Goal: Information Seeking & Learning: Learn about a topic

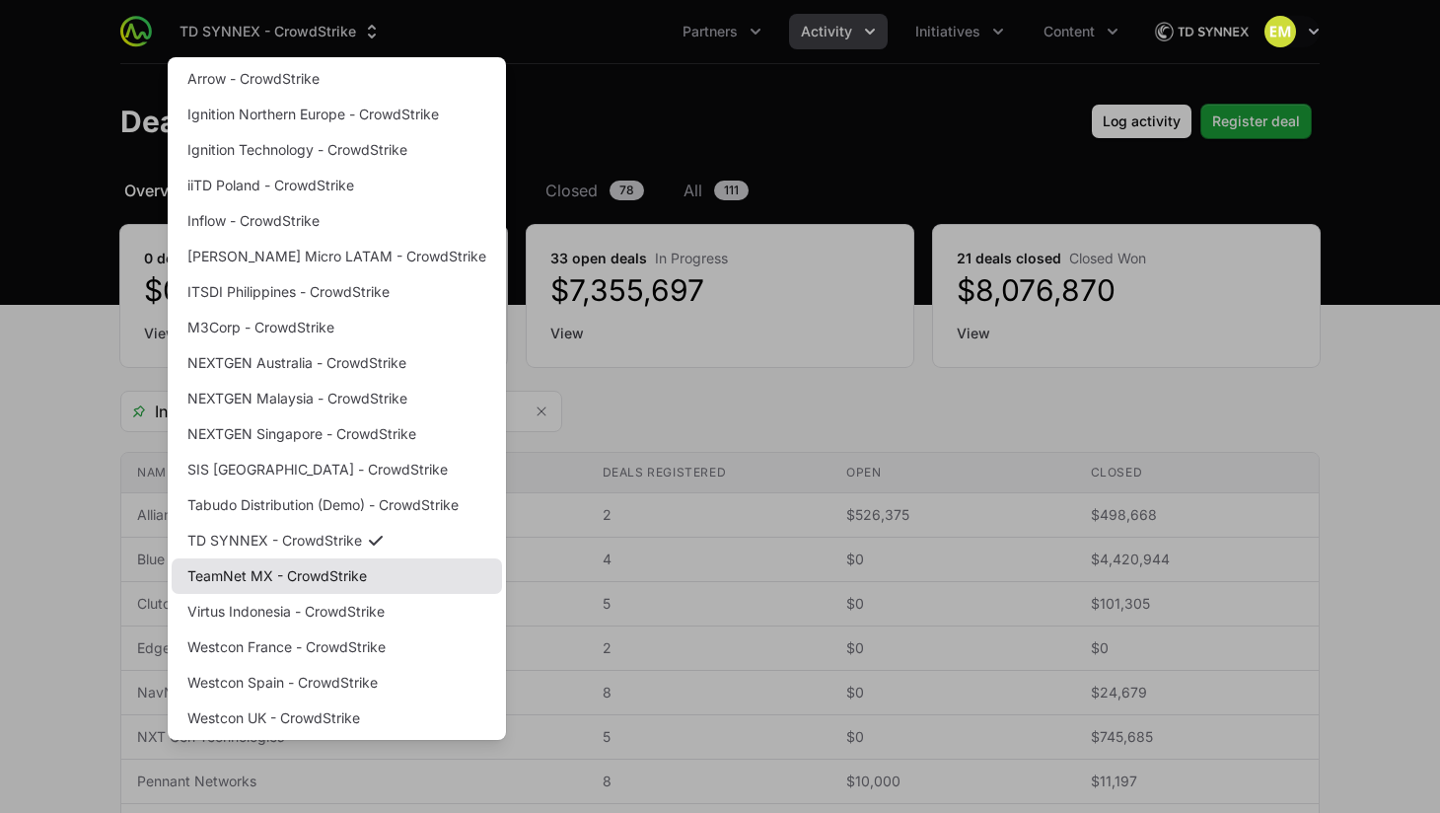
click at [308, 580] on link "TeamNet MX - CrowdStrike" at bounding box center [337, 576] width 330 height 36
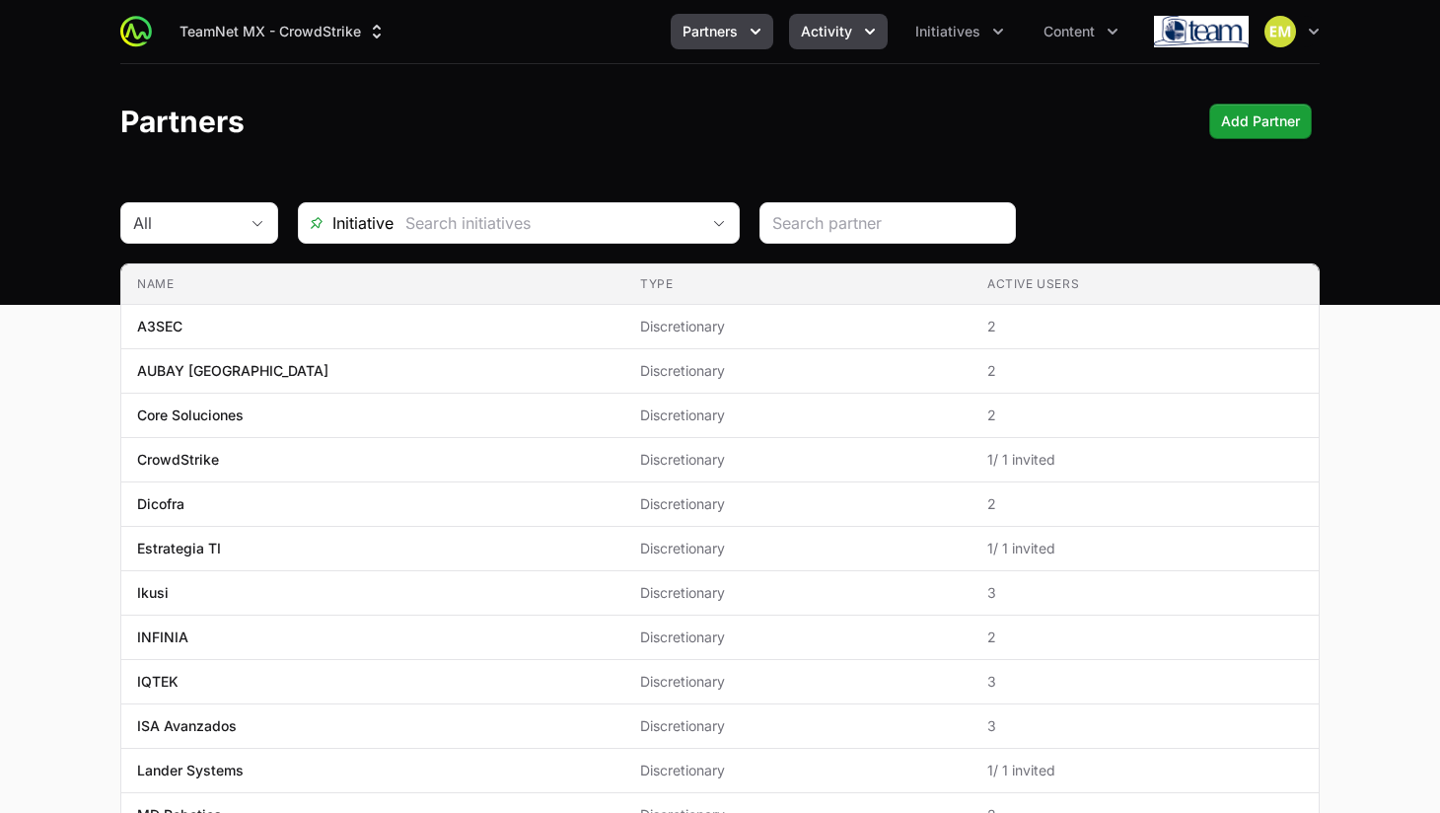
click at [806, 24] on span "Activity" at bounding box center [826, 32] width 51 height 20
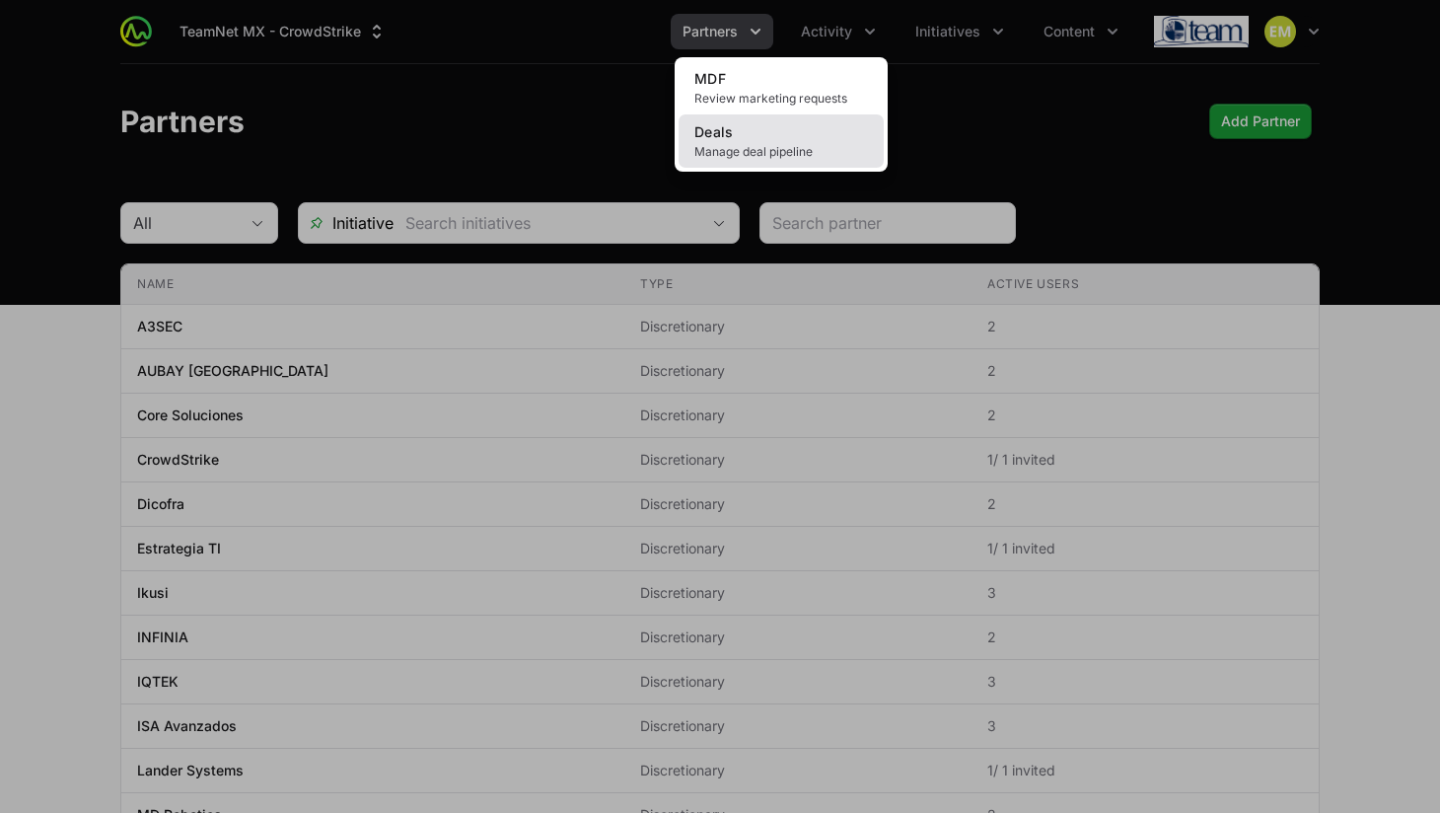
click at [748, 145] on span "Manage deal pipeline" at bounding box center [781, 152] width 174 height 16
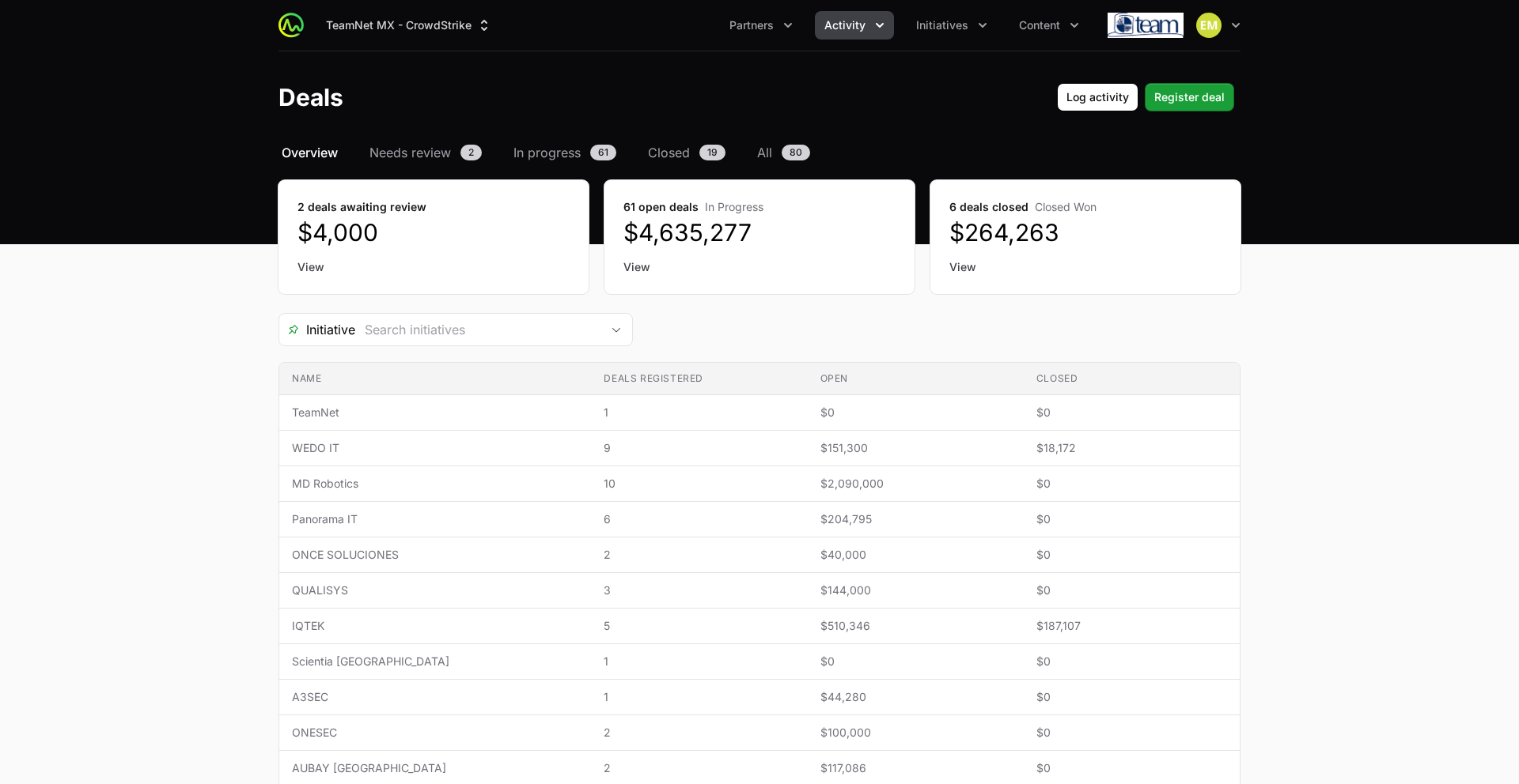
click at [666, 319] on div "Initiative" at bounding box center [759, 329] width 962 height 33
click at [832, 25] on span "Activity" at bounding box center [845, 26] width 41 height 16
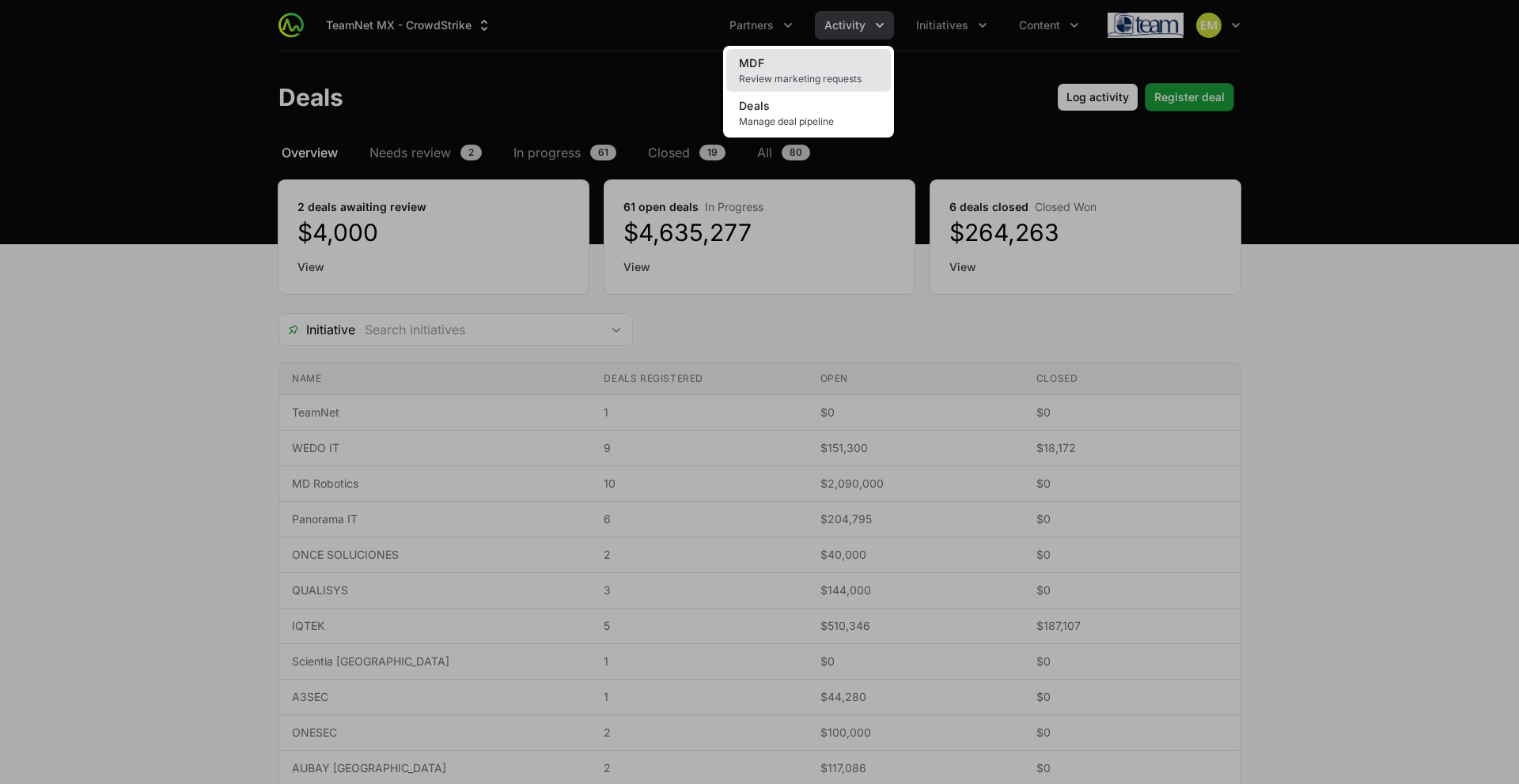
click at [796, 68] on link "MDF Review marketing requests" at bounding box center [808, 70] width 164 height 42
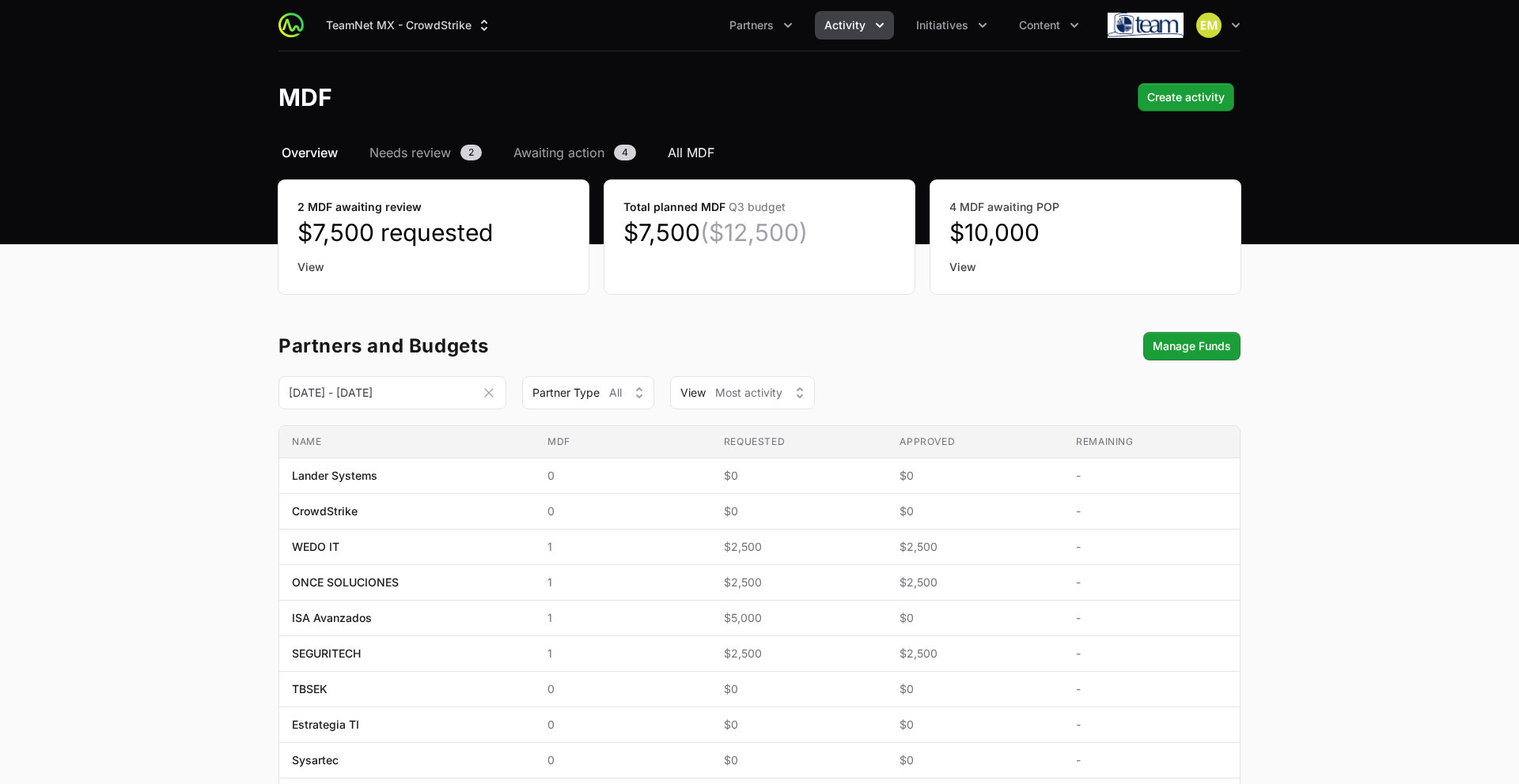
click at [689, 152] on span "All MDF" at bounding box center [691, 153] width 47 height 19
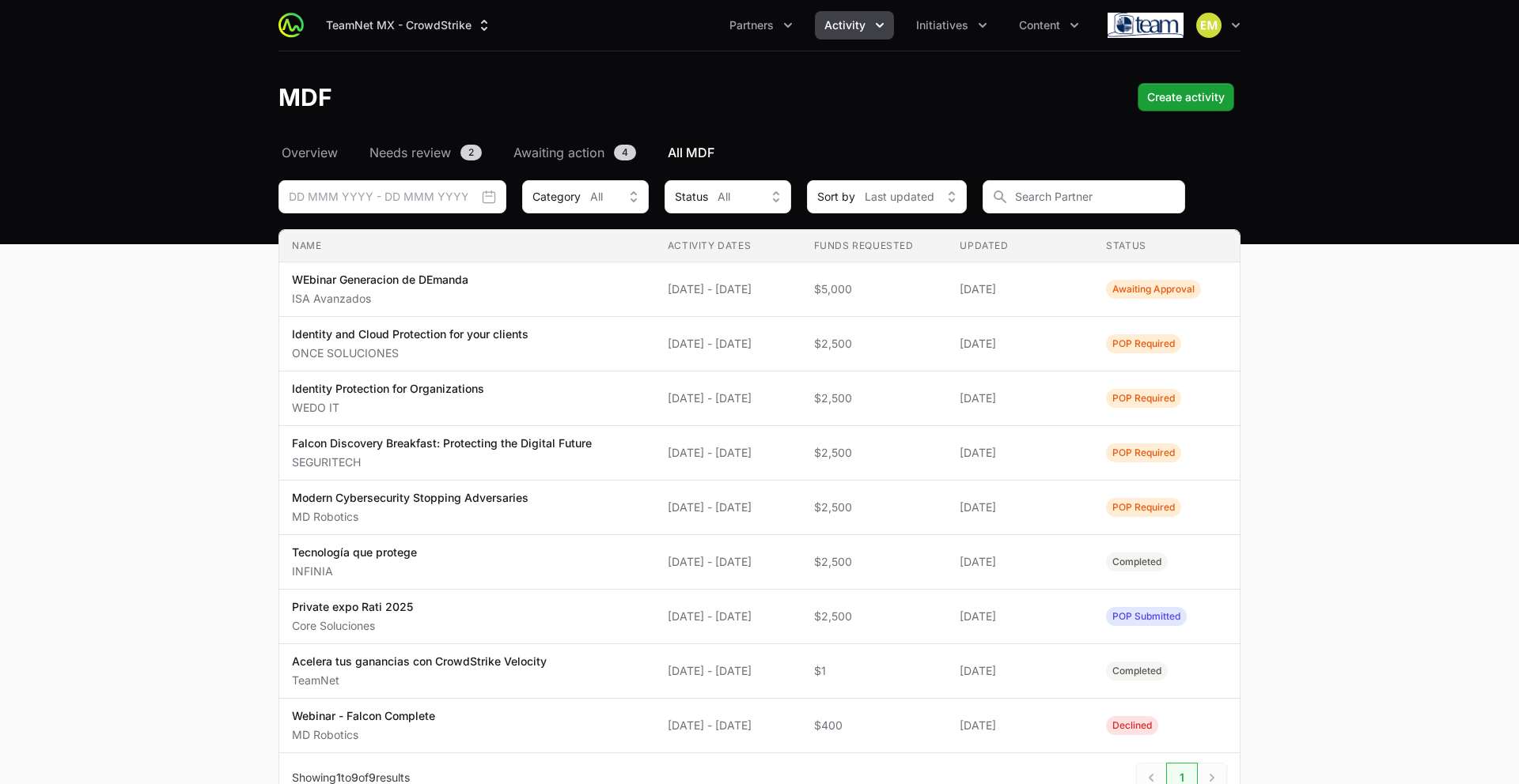
click at [815, 26] on ul "Partners Activity Initiatives Content" at bounding box center [905, 26] width 369 height 29
click at [832, 22] on span "Activity" at bounding box center [845, 26] width 41 height 16
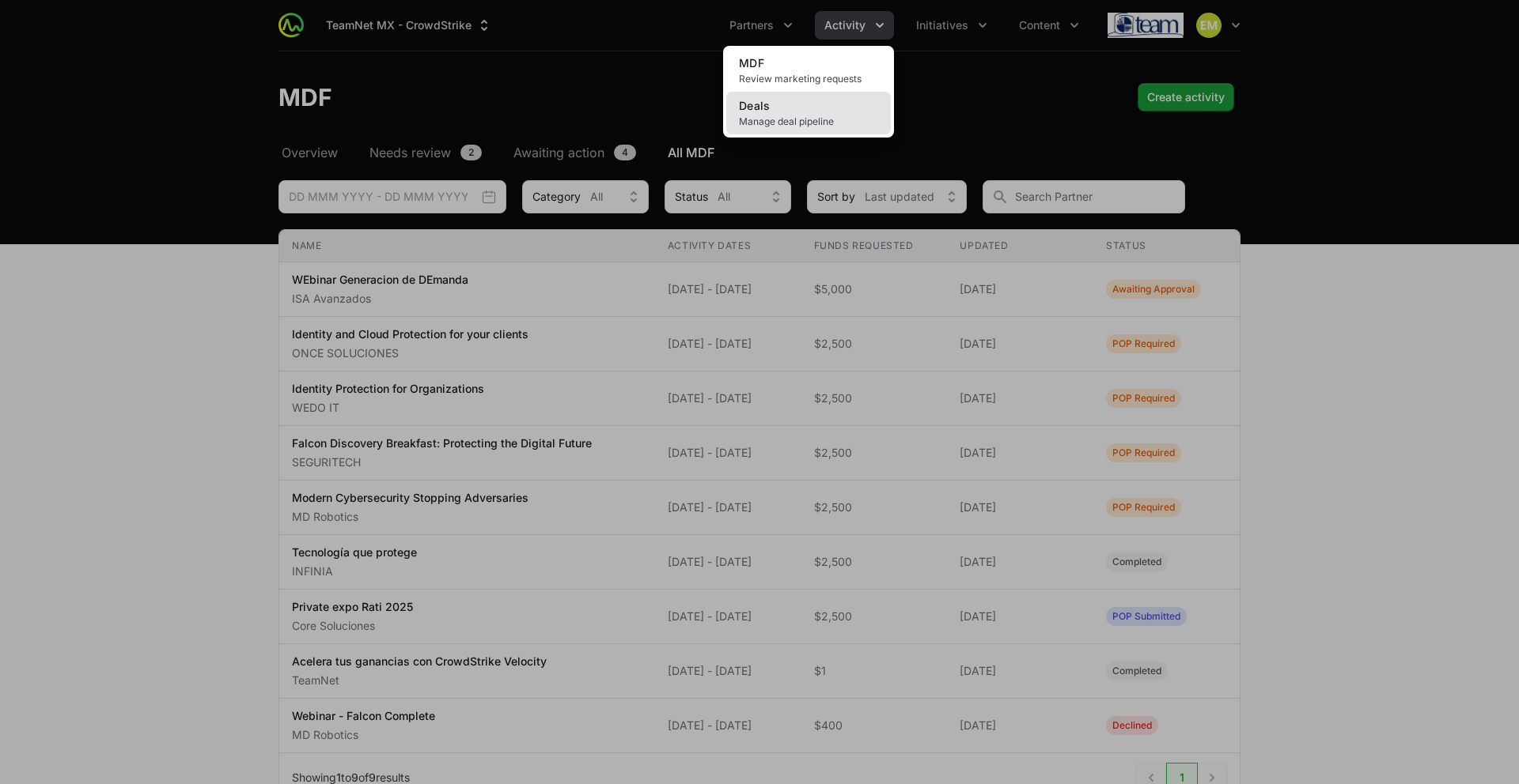
click at [780, 114] on link "Deals Manage deal pipeline" at bounding box center [808, 112] width 164 height 42
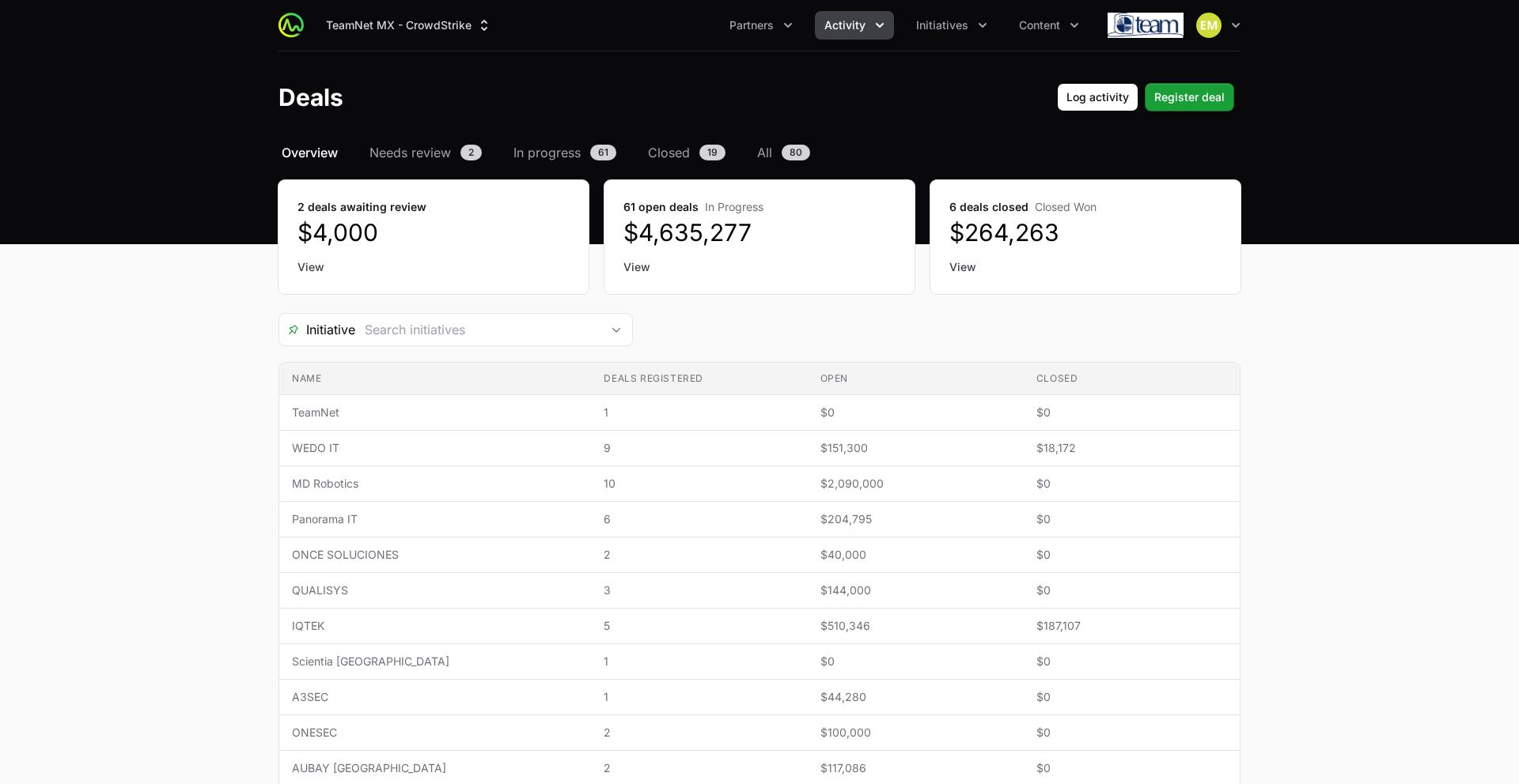
click at [768, 323] on div "Initiative" at bounding box center [759, 329] width 962 height 33
click at [784, 148] on span "80" at bounding box center [796, 153] width 29 height 16
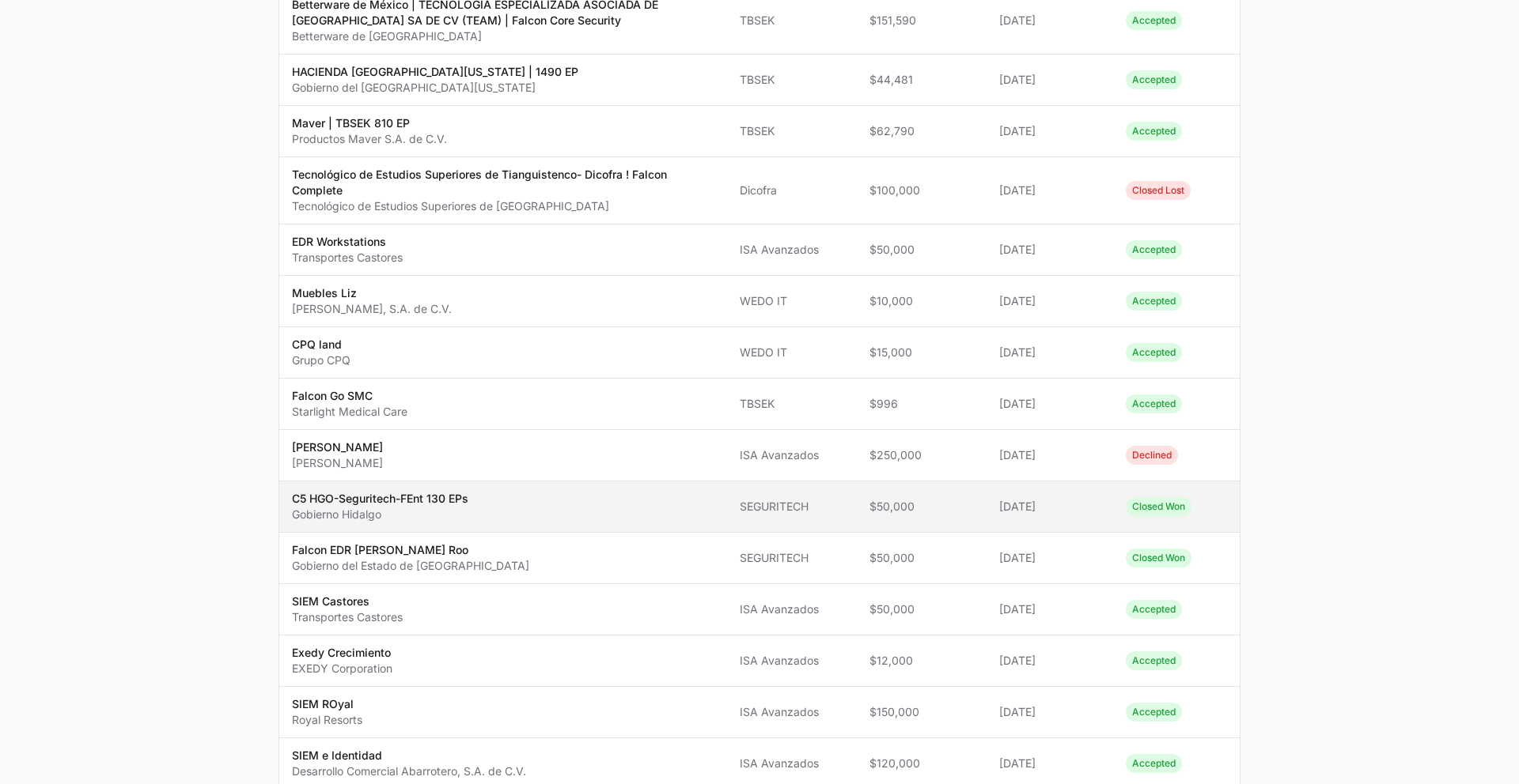
scroll to position [964, 0]
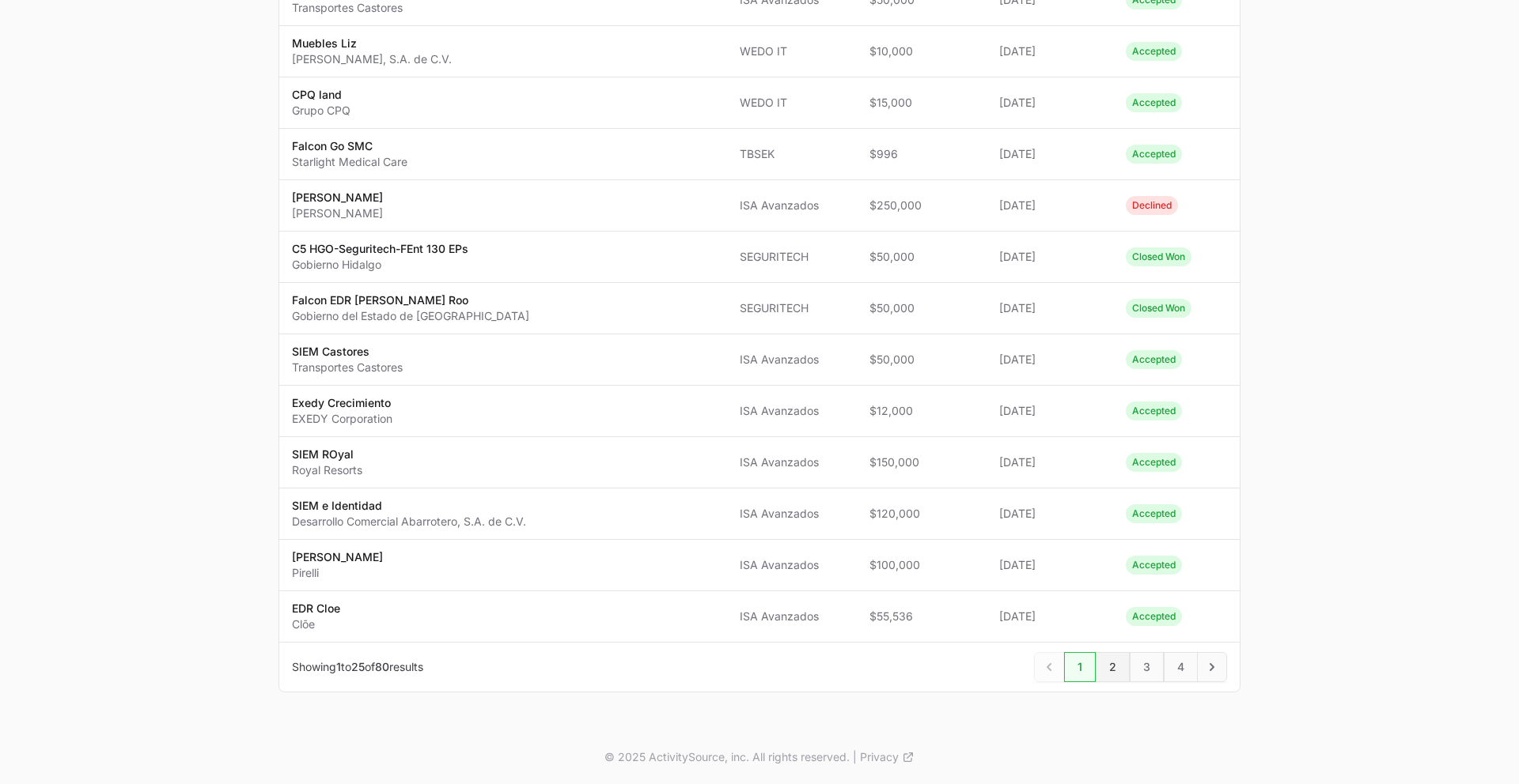
click at [1124, 651] on span "2" at bounding box center [1112, 667] width 34 height 30
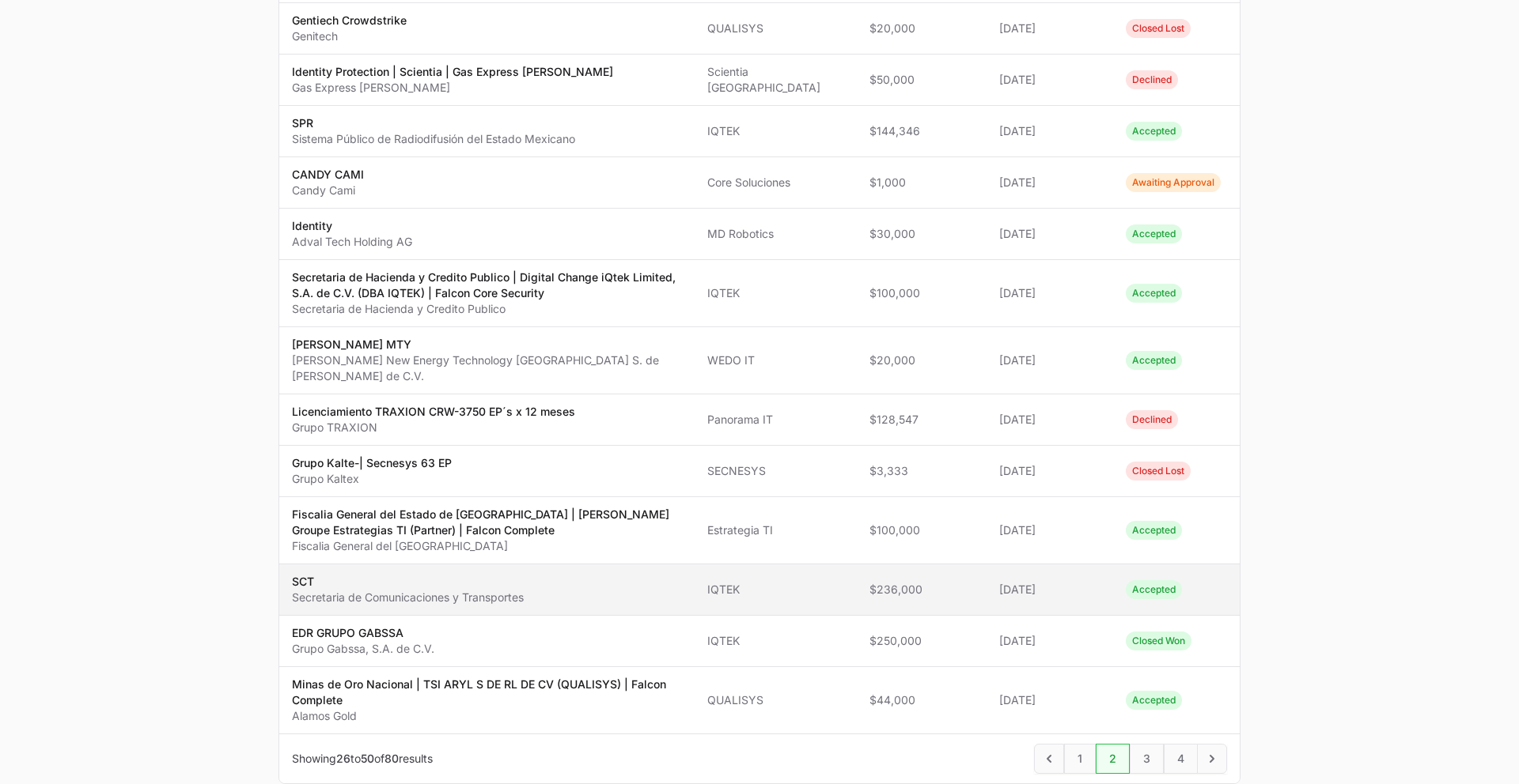
scroll to position [898, 0]
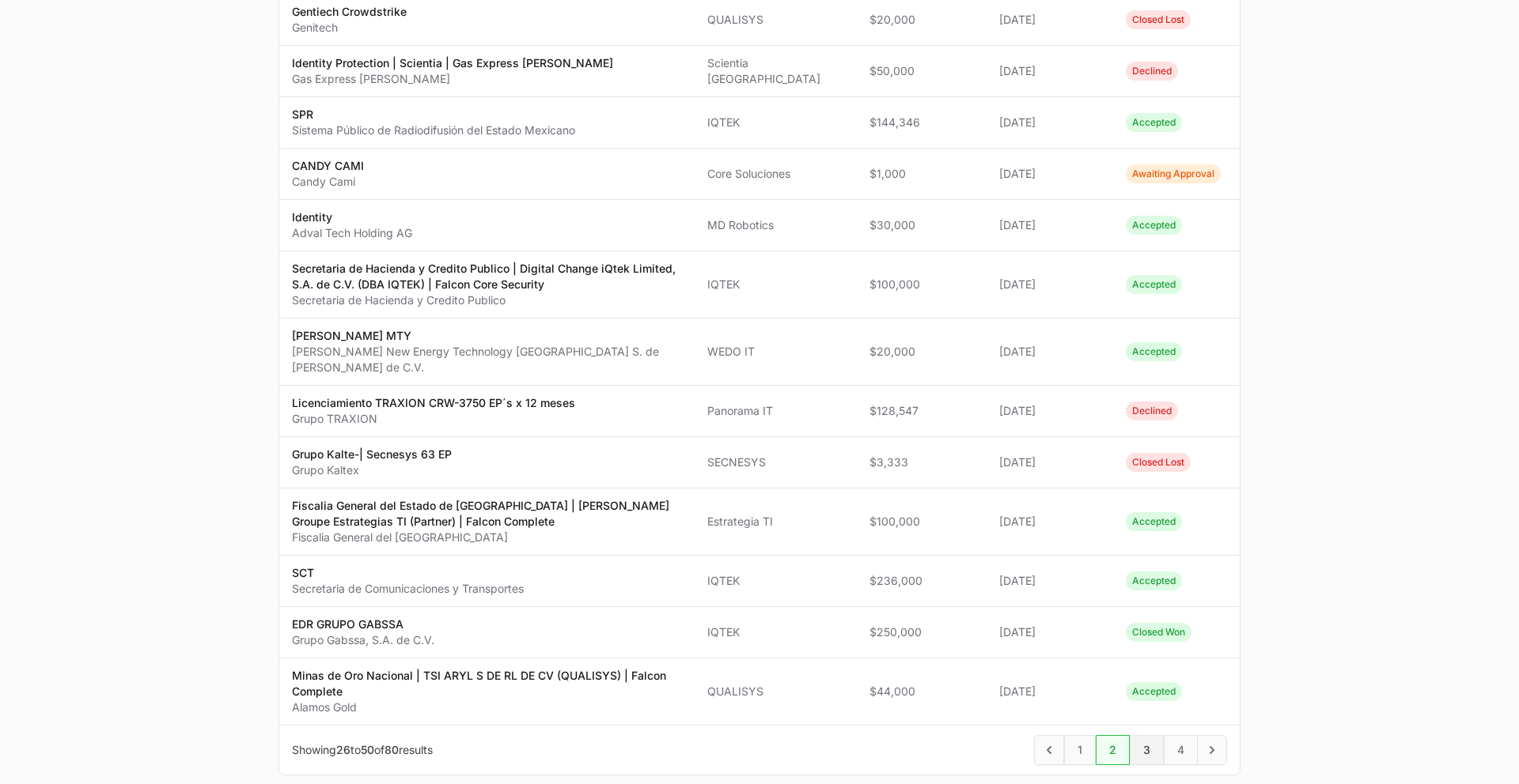
click at [1154, 651] on span "3" at bounding box center [1147, 750] width 34 height 30
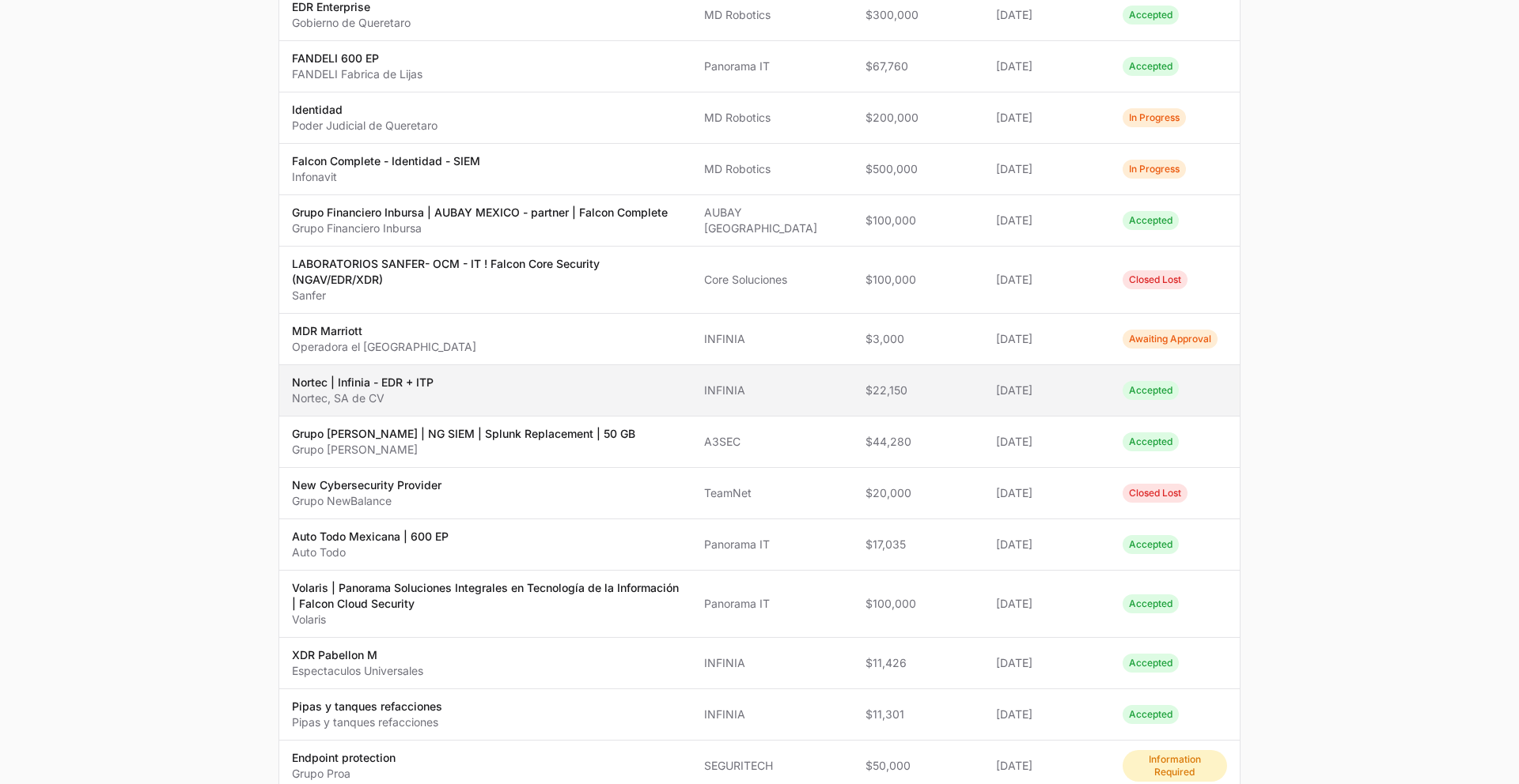
scroll to position [996, 0]
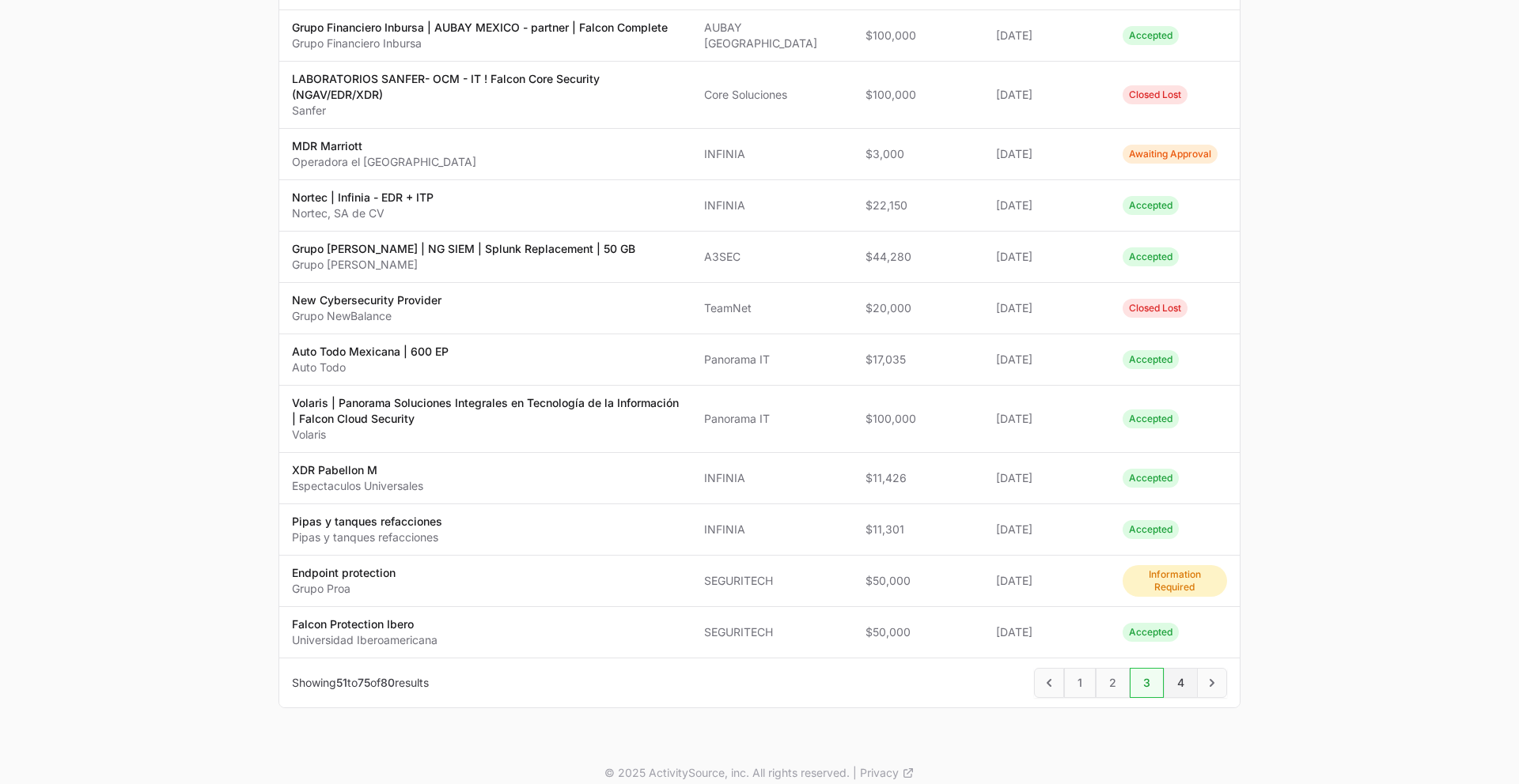
click at [1154, 651] on span "4" at bounding box center [1181, 682] width 34 height 30
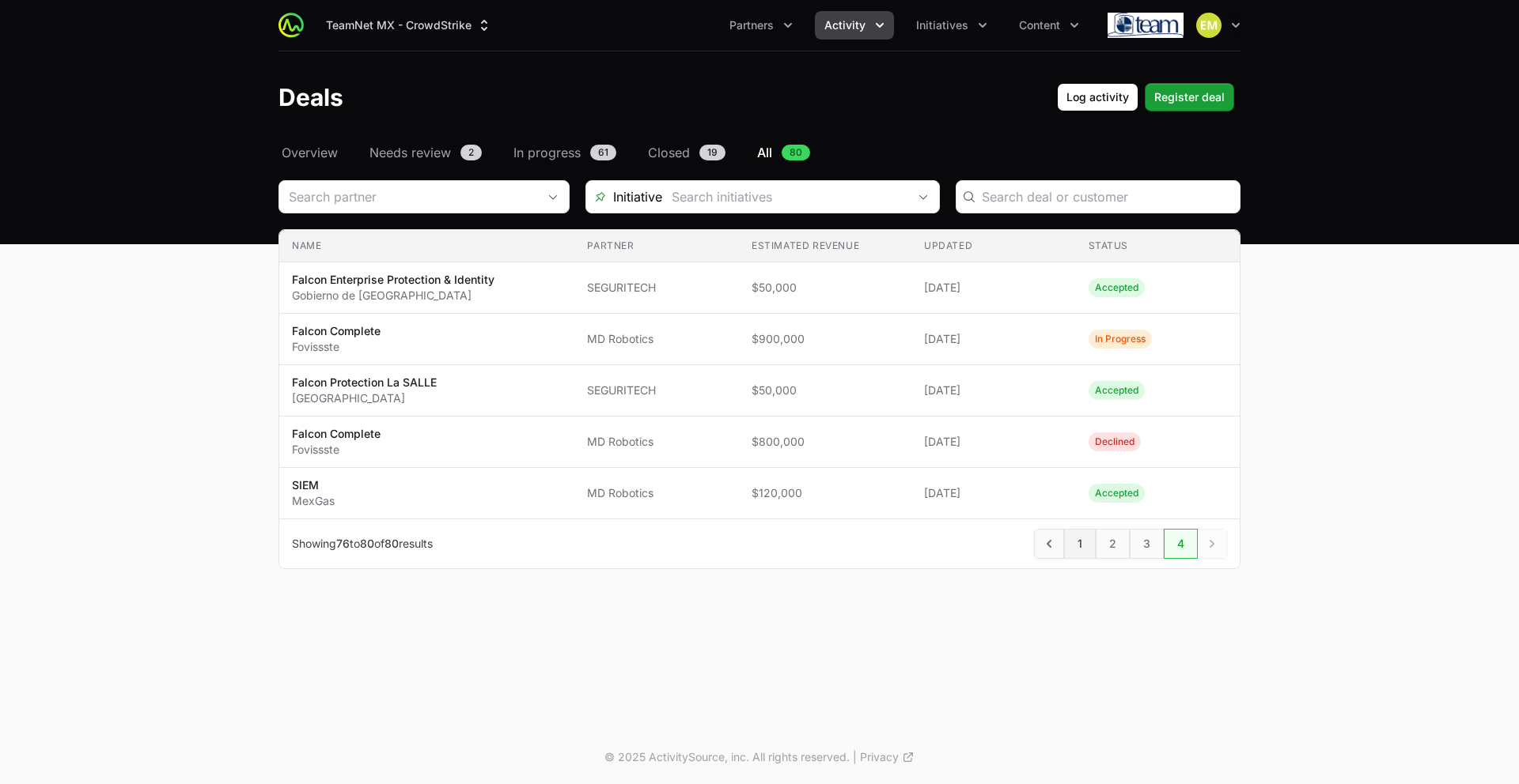
click at [1079, 540] on span "1" at bounding box center [1080, 544] width 31 height 30
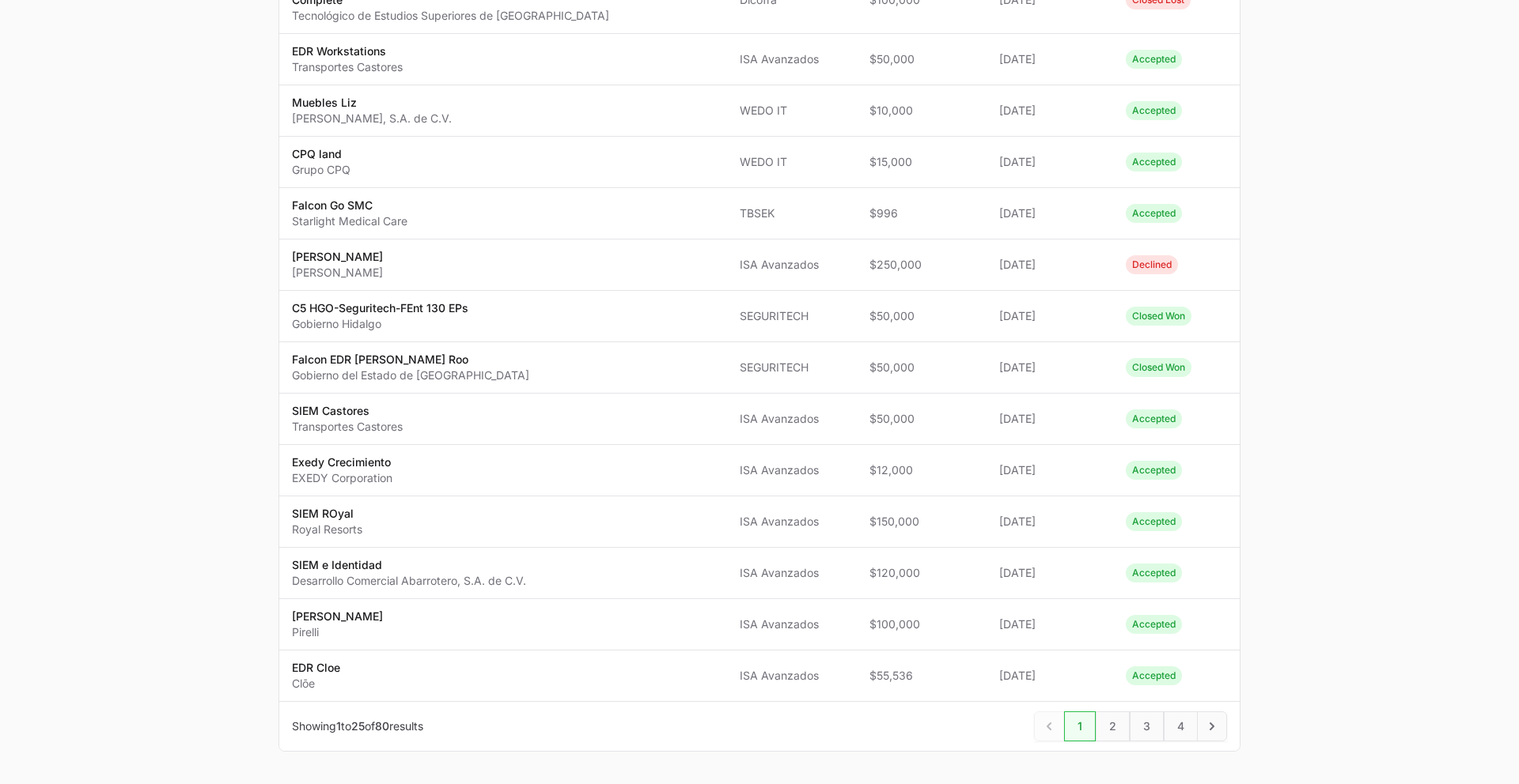
scroll to position [964, 0]
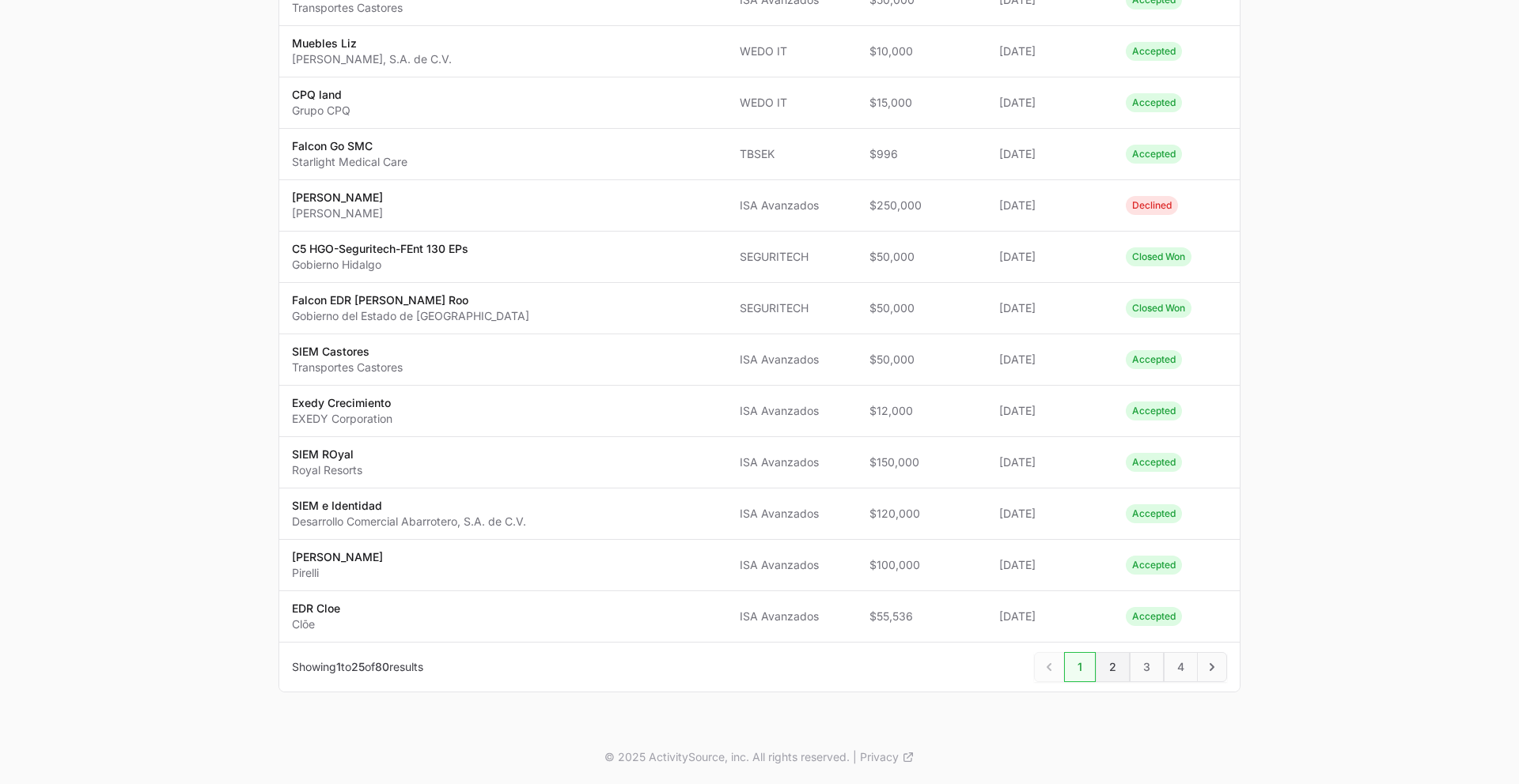
click at [1123, 651] on span "2" at bounding box center [1112, 667] width 34 height 30
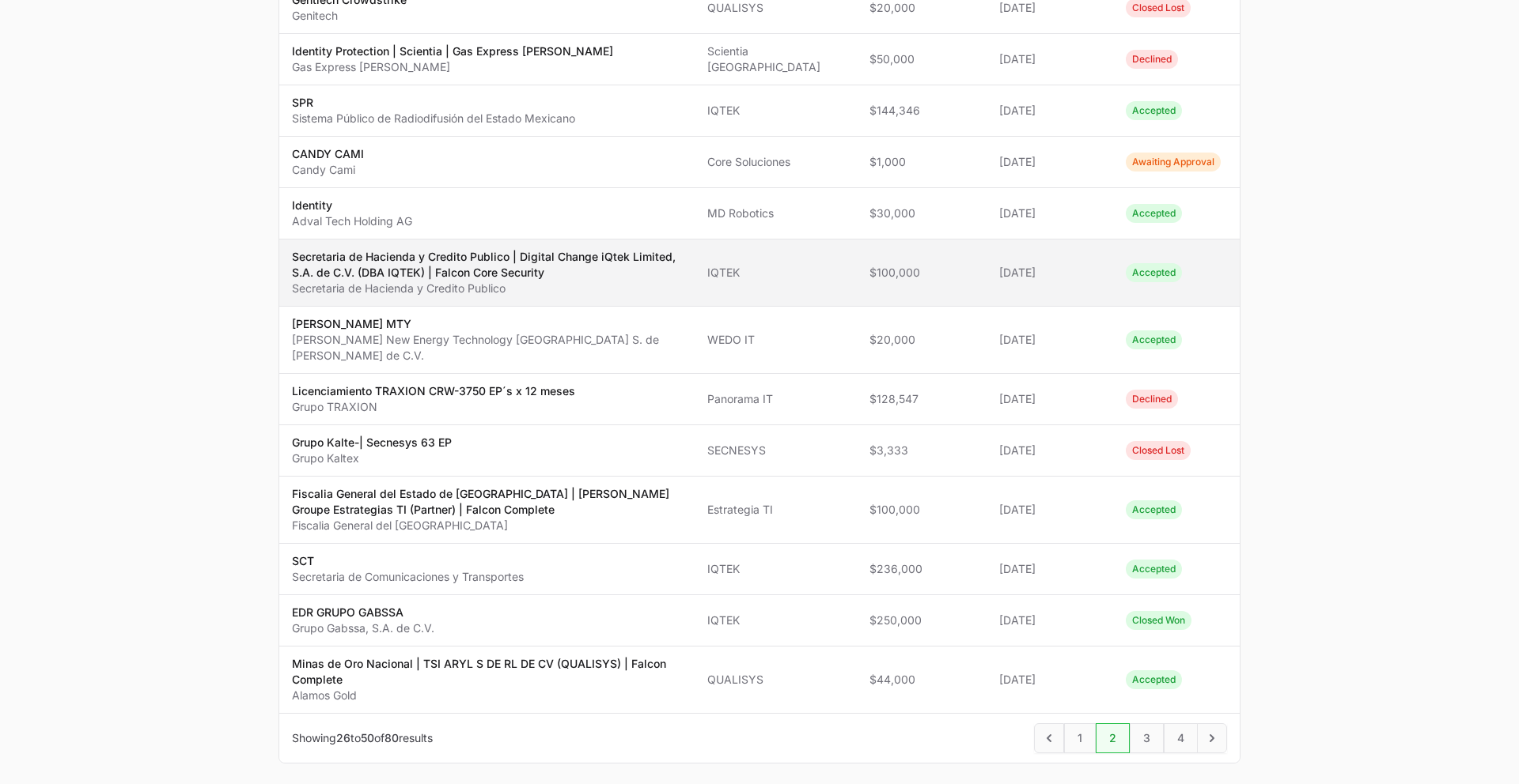
scroll to position [949, 0]
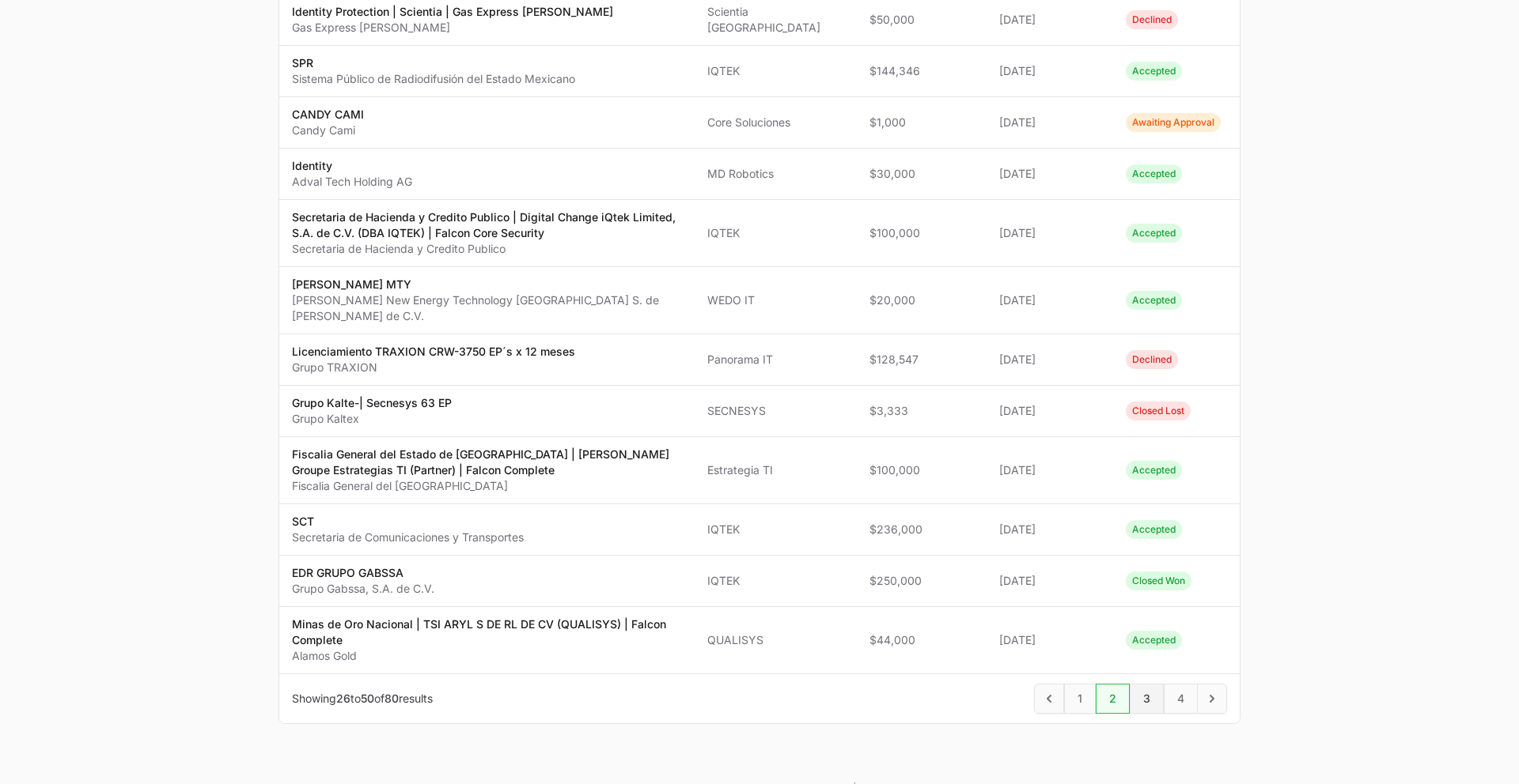
click at [1149, 651] on span "3" at bounding box center [1147, 698] width 34 height 30
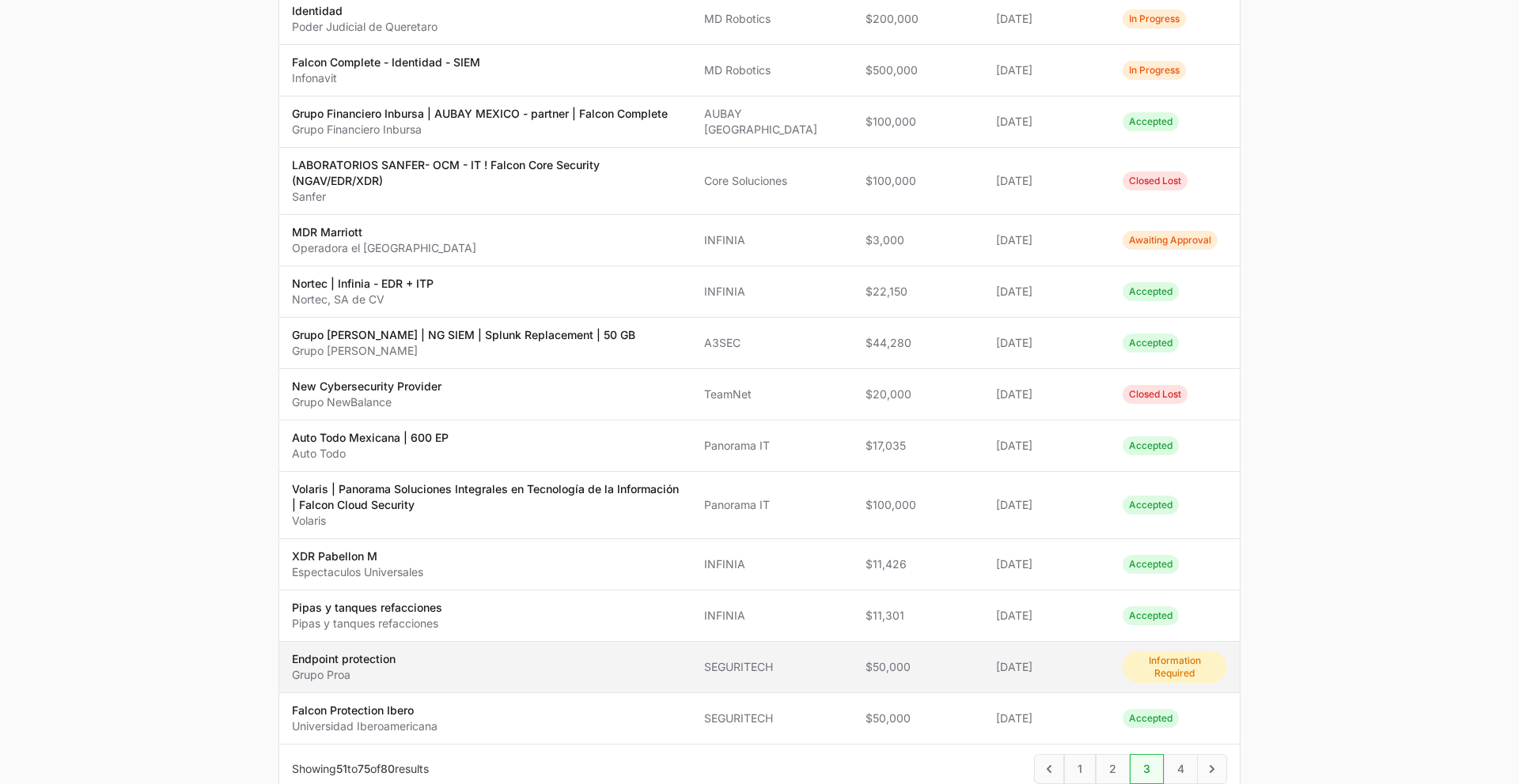
scroll to position [996, 0]
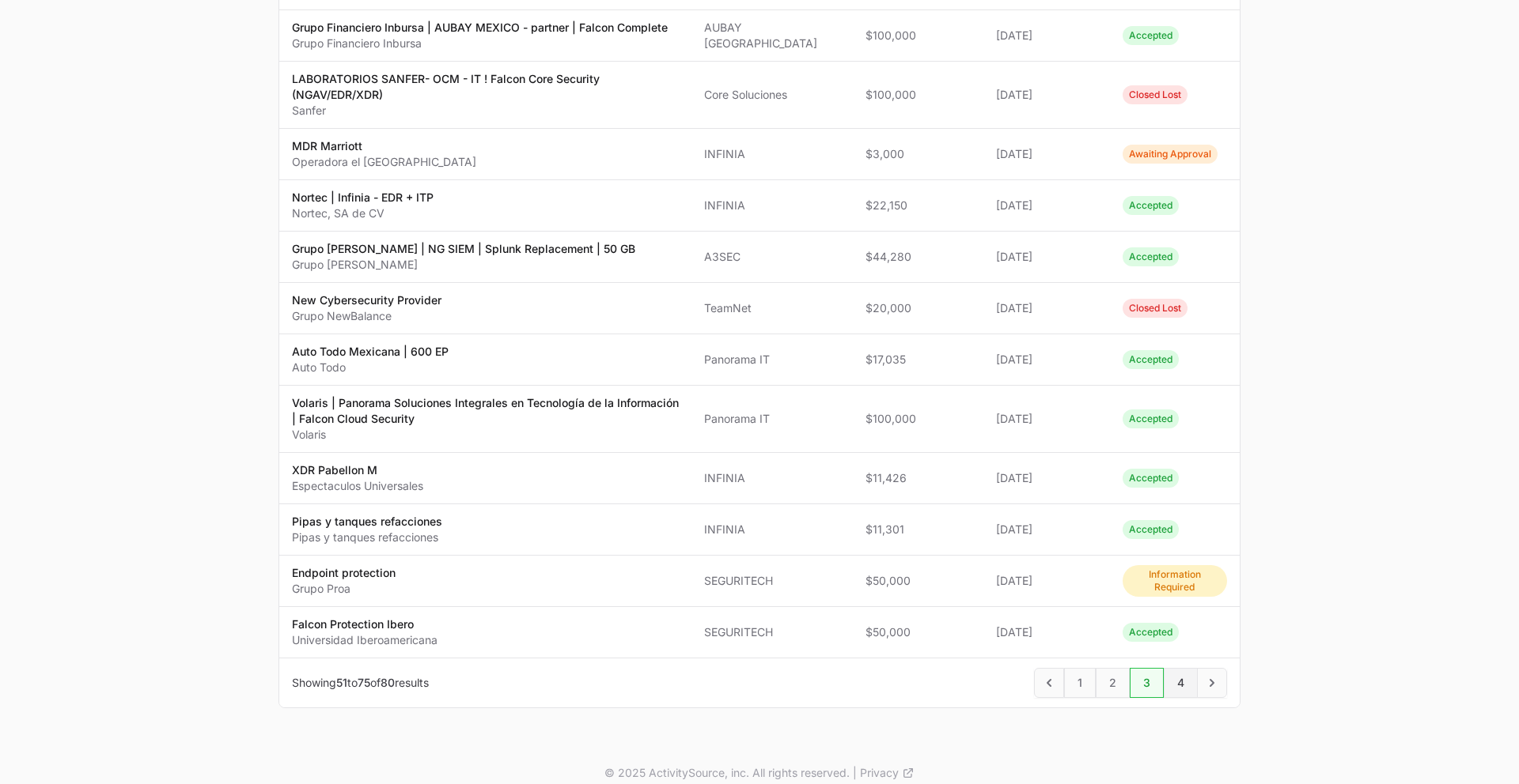
click at [1154, 651] on span "4" at bounding box center [1181, 682] width 34 height 30
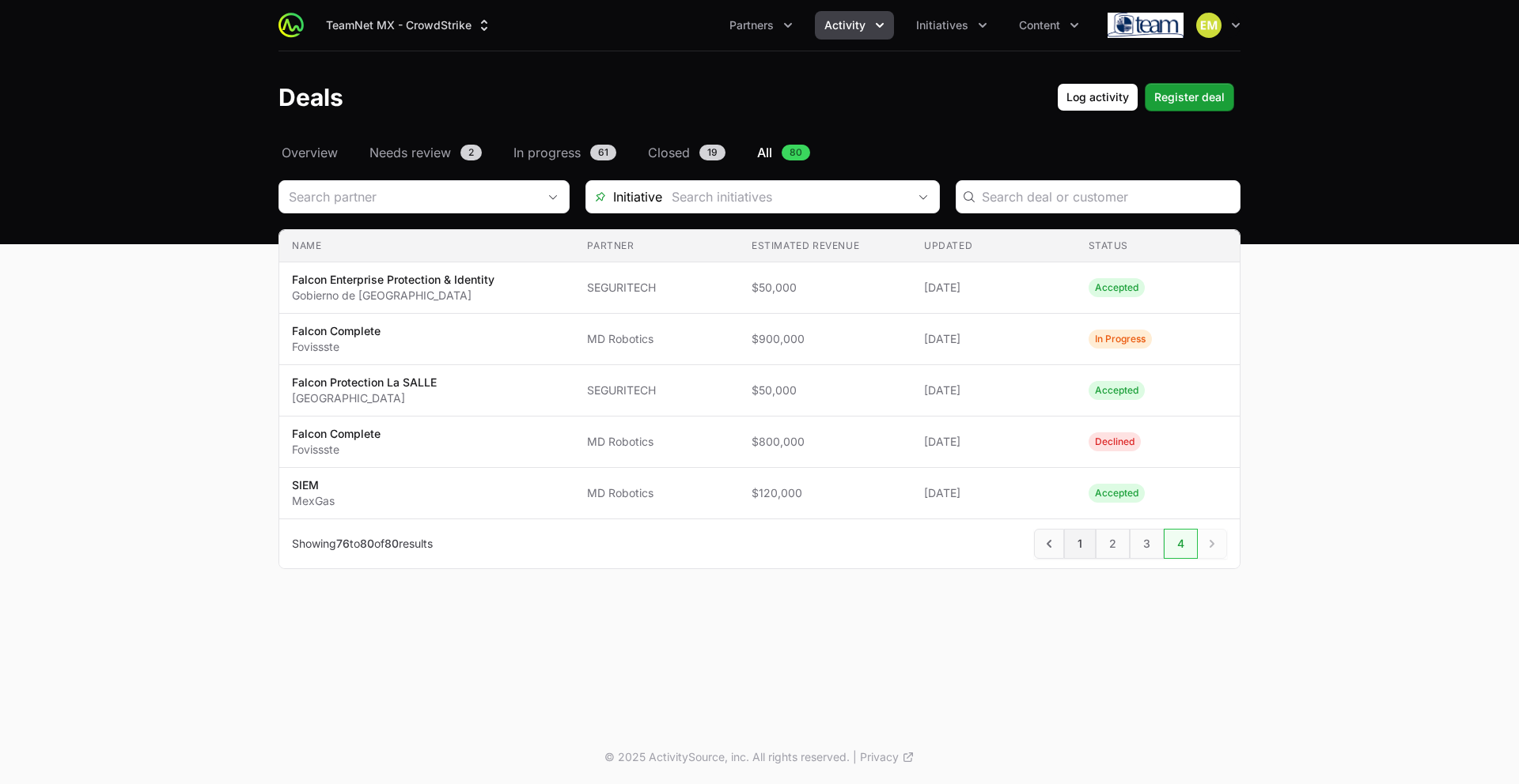
click at [1082, 551] on span "1" at bounding box center [1080, 544] width 31 height 30
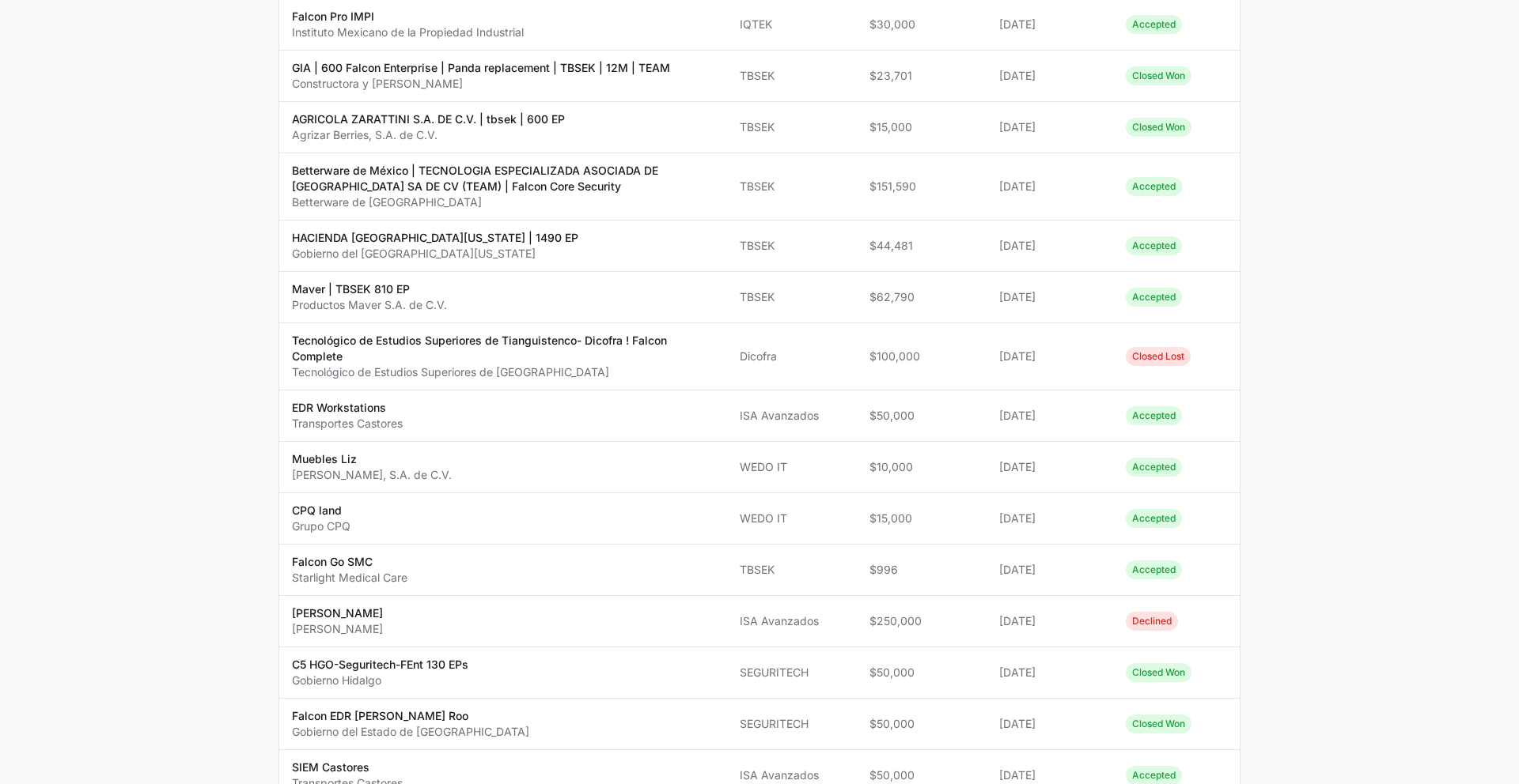
scroll to position [964, 0]
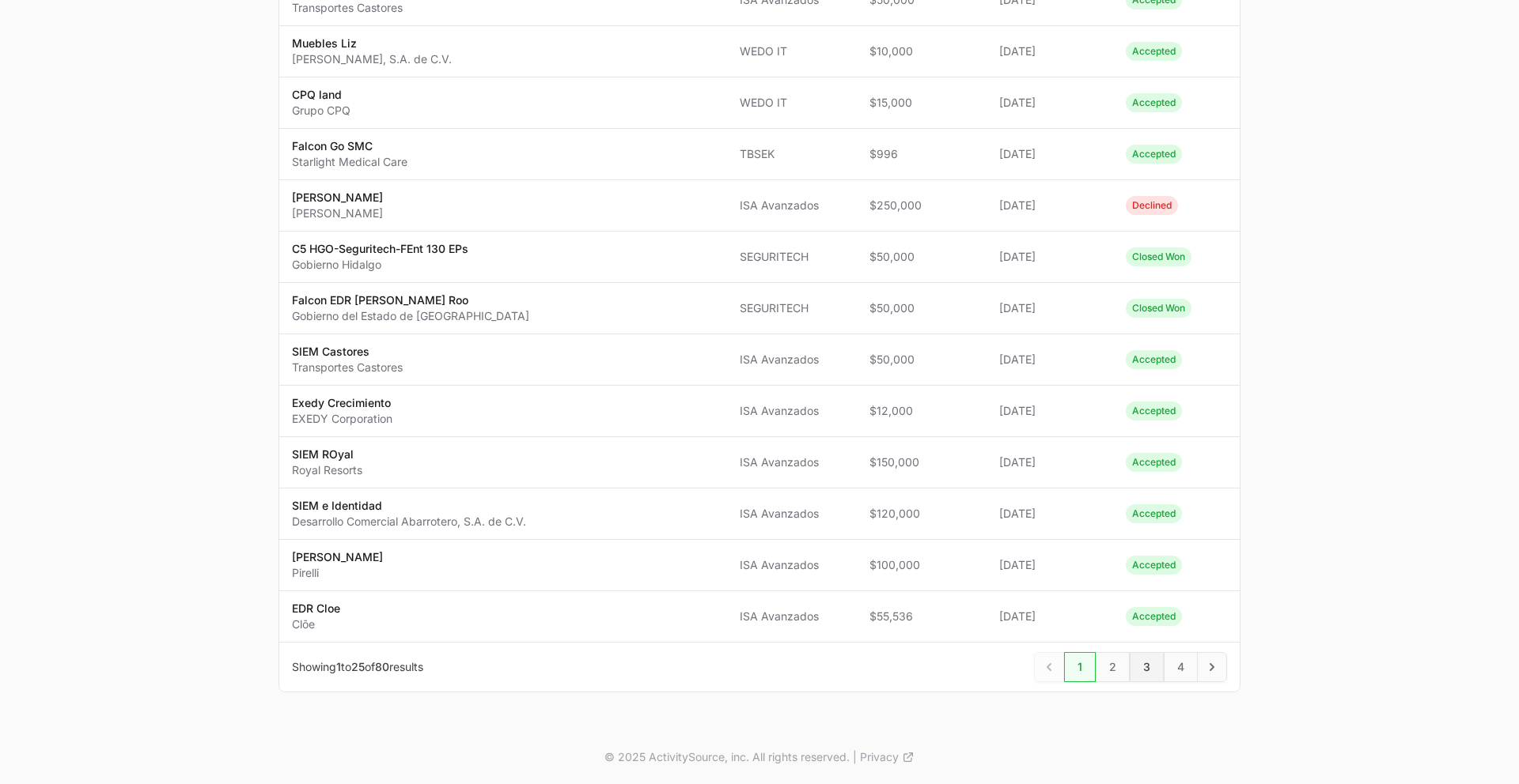
drag, startPoint x: 1119, startPoint y: 671, endPoint x: 1140, endPoint y: 667, distance: 21.4
click at [1119, 651] on span "2" at bounding box center [1112, 667] width 34 height 30
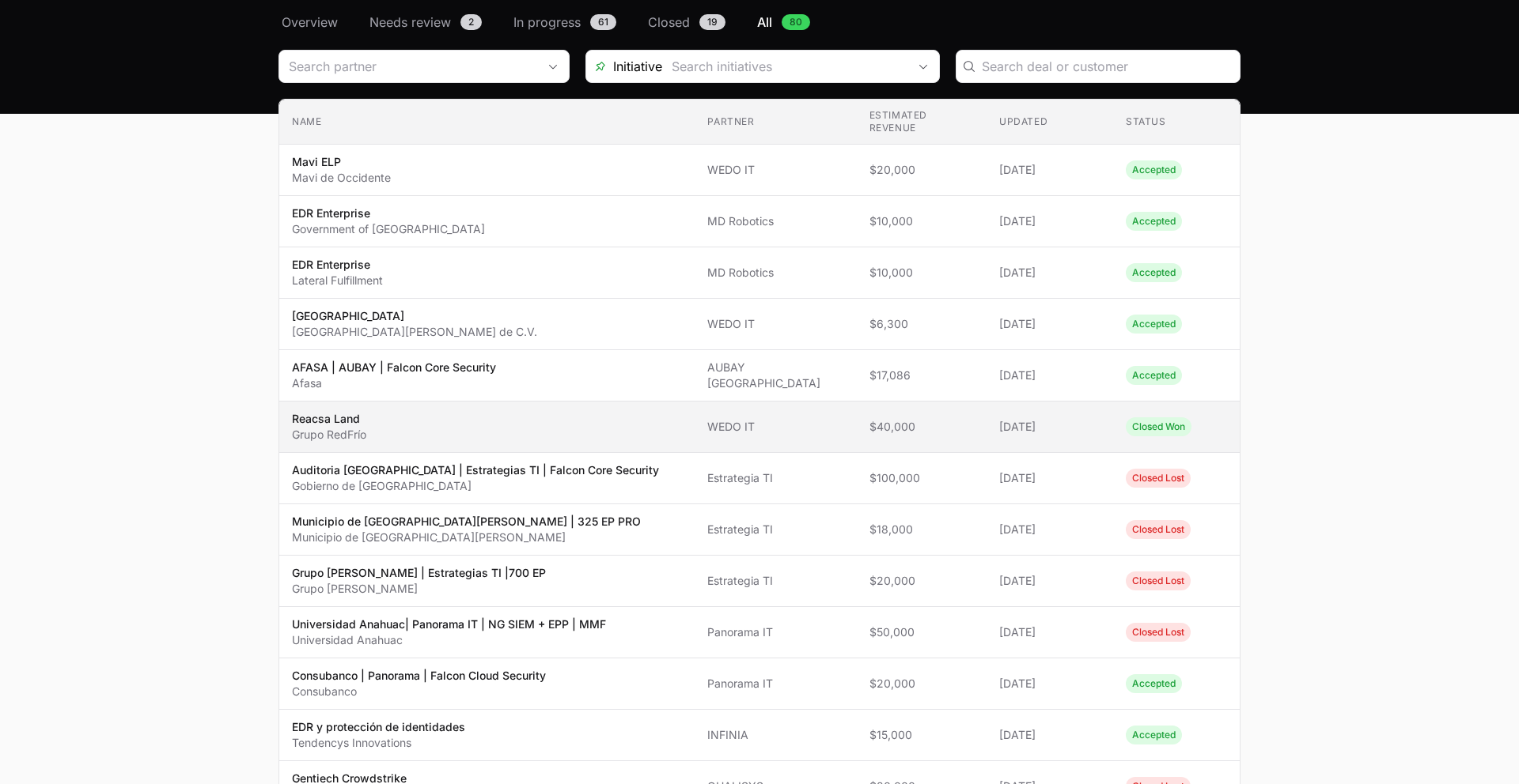
scroll to position [215, 0]
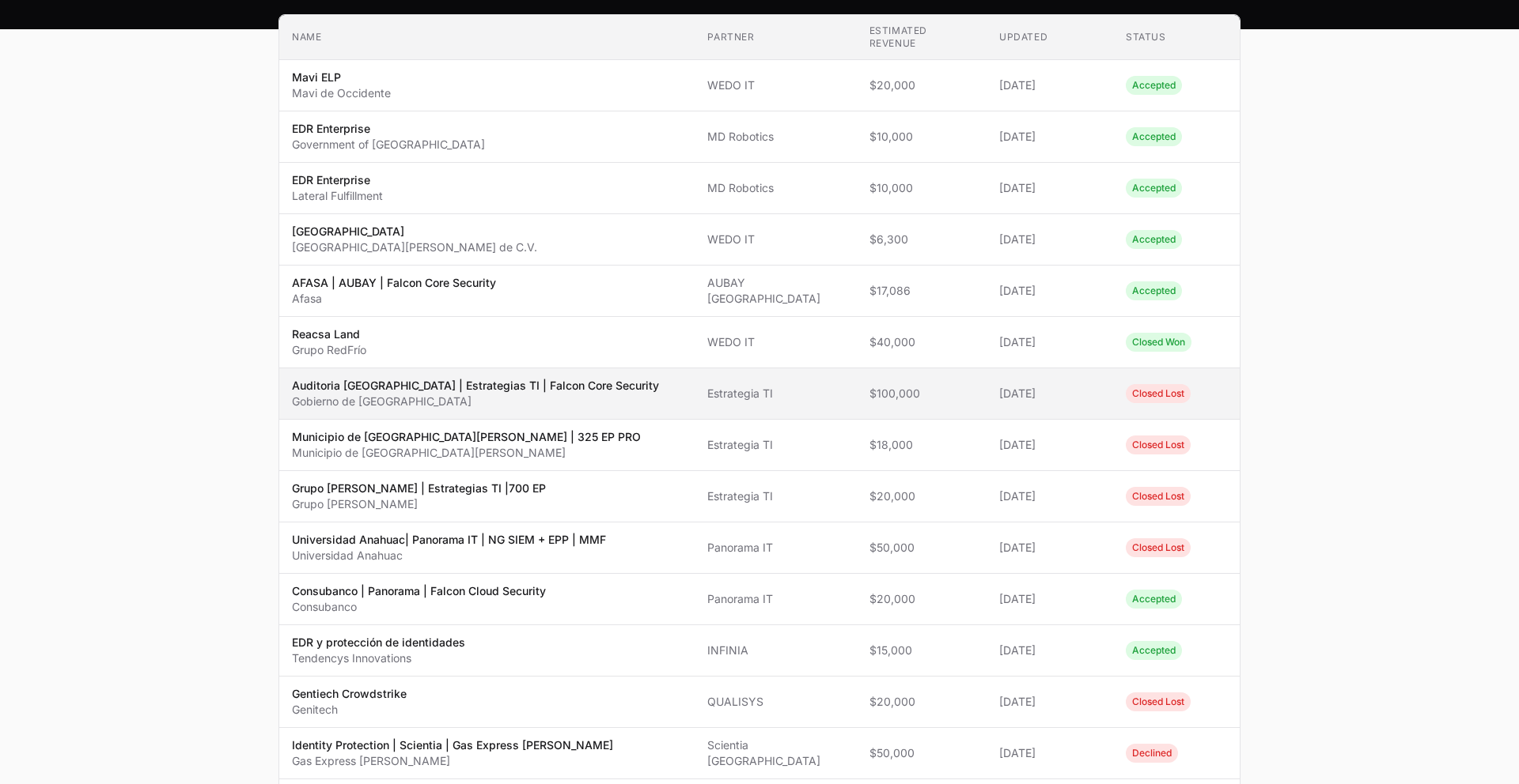
click at [634, 394] on p "Gobierno de Guanajuato" at bounding box center [476, 402] width 367 height 16
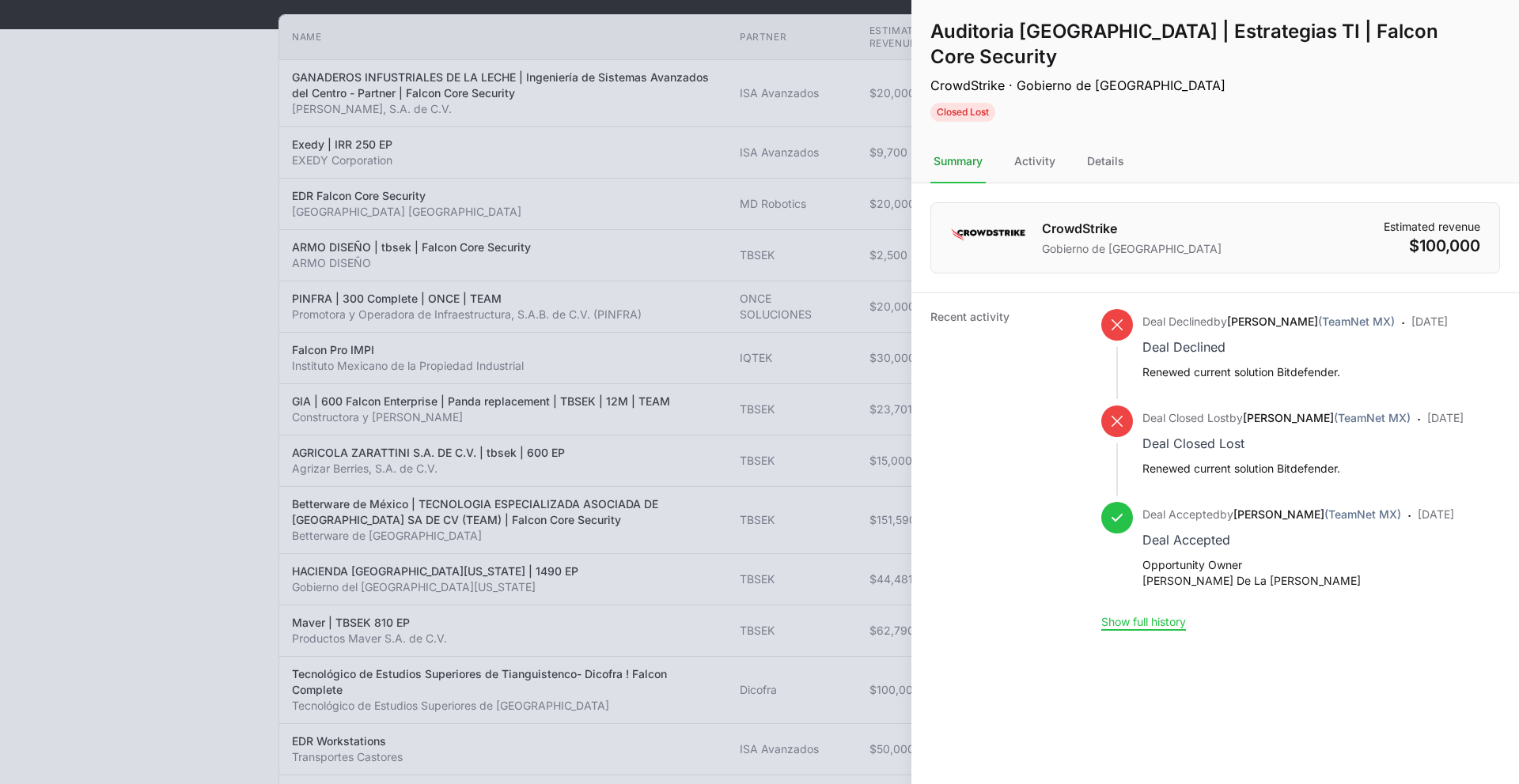
click at [587, 439] on div at bounding box center [760, 392] width 1519 height 784
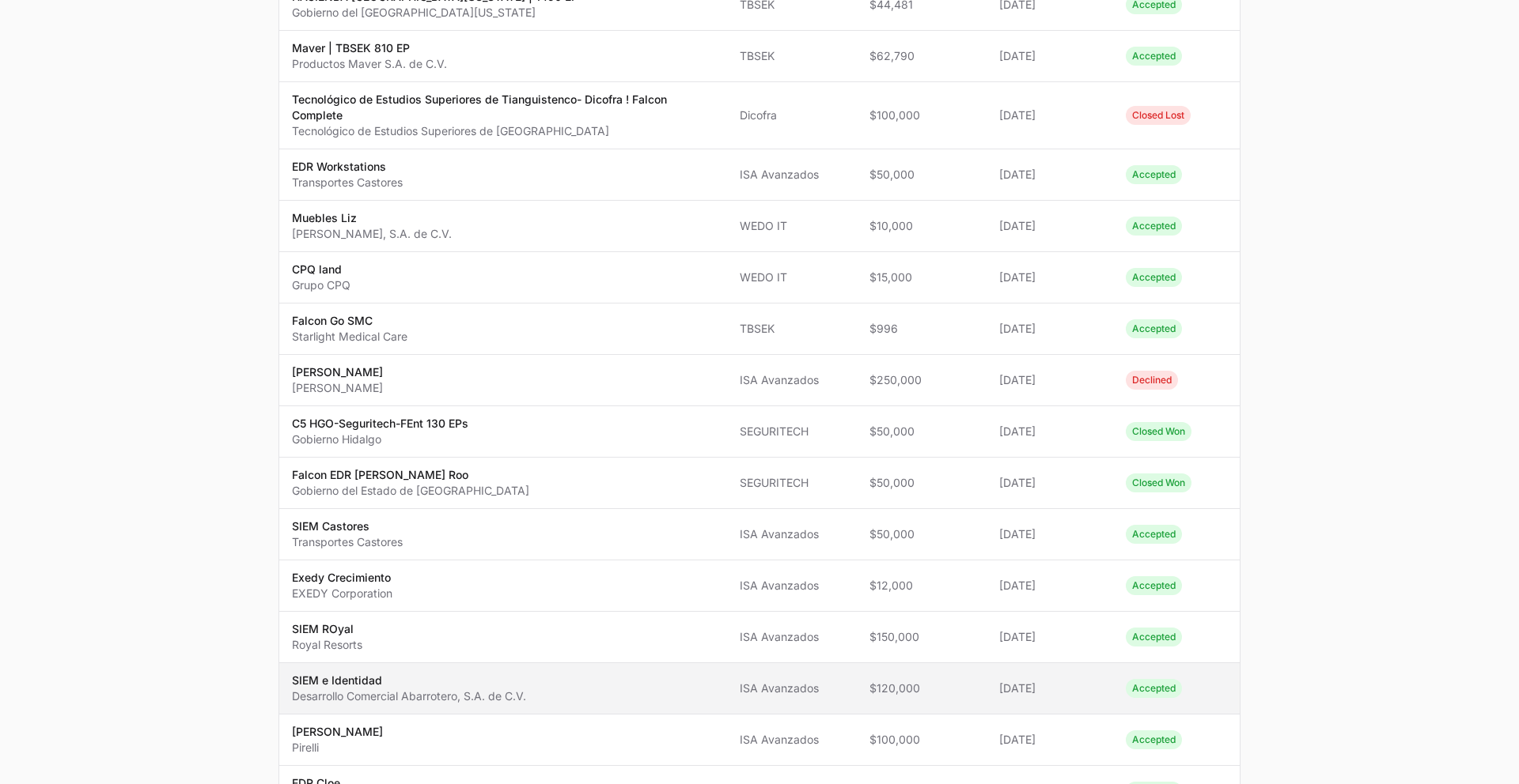
scroll to position [964, 0]
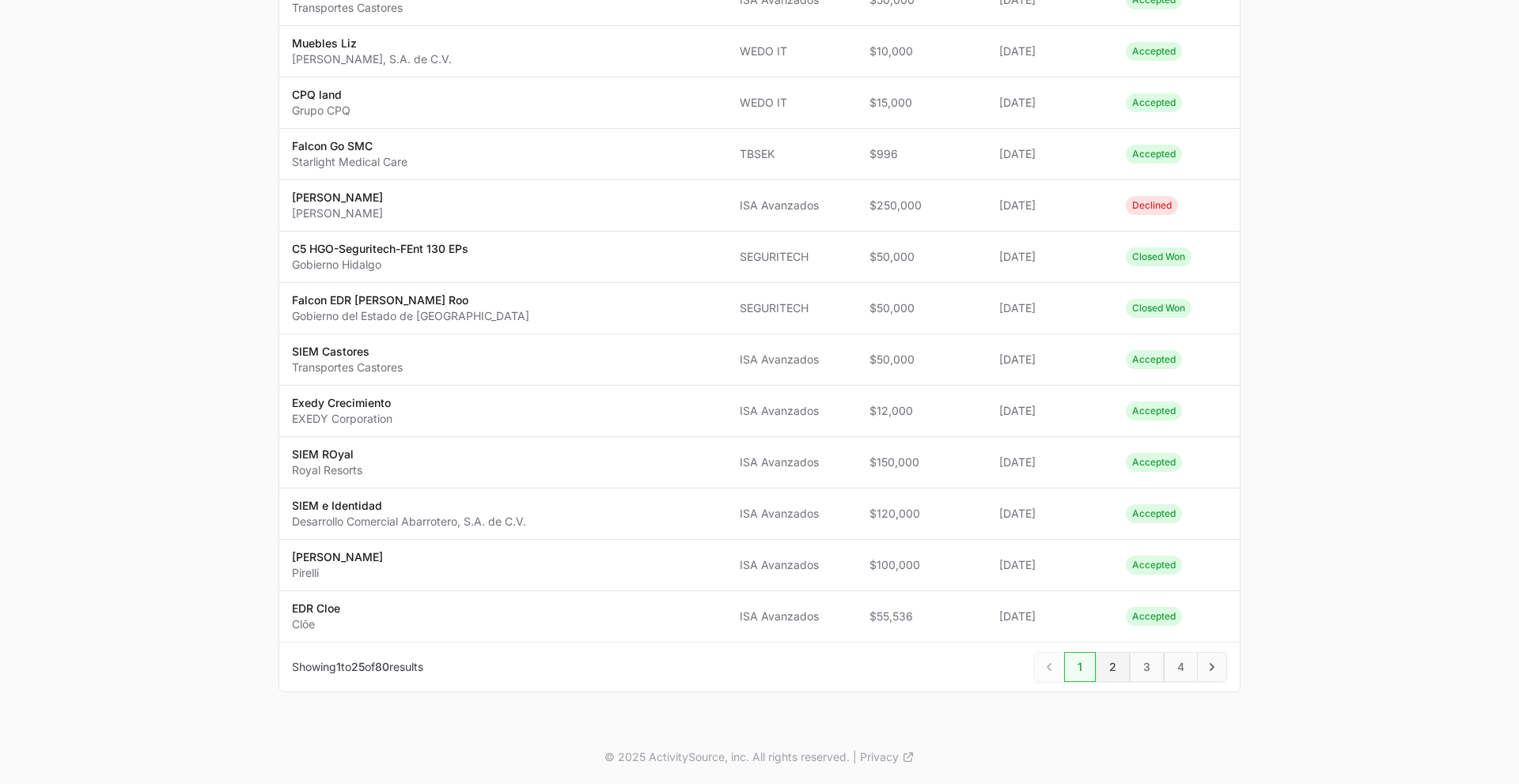
click at [1104, 651] on span "2" at bounding box center [1112, 667] width 34 height 30
click at [1146, 651] on span "3" at bounding box center [1147, 667] width 34 height 30
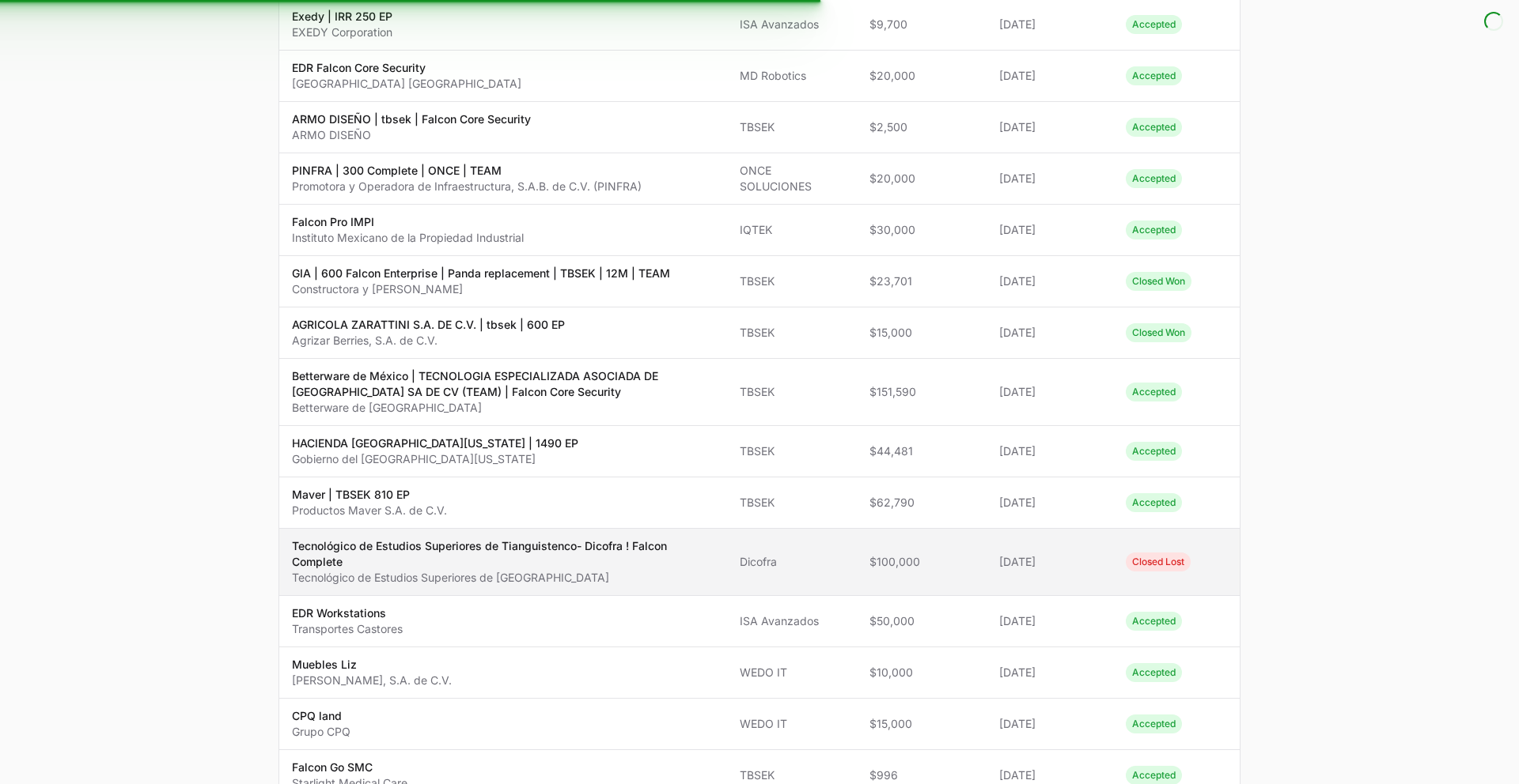
scroll to position [0, 0]
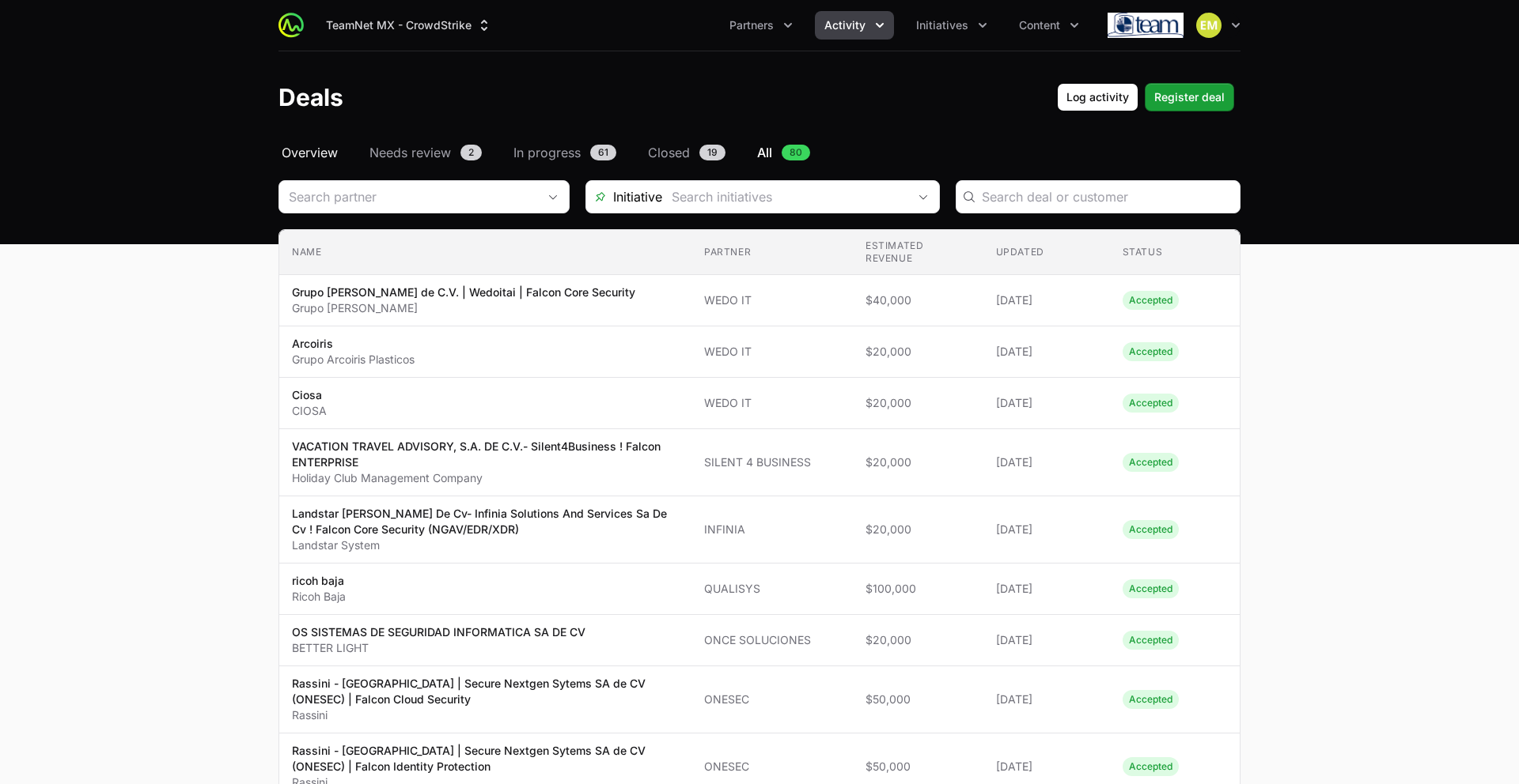
click at [314, 158] on span "Overview" at bounding box center [310, 153] width 56 height 19
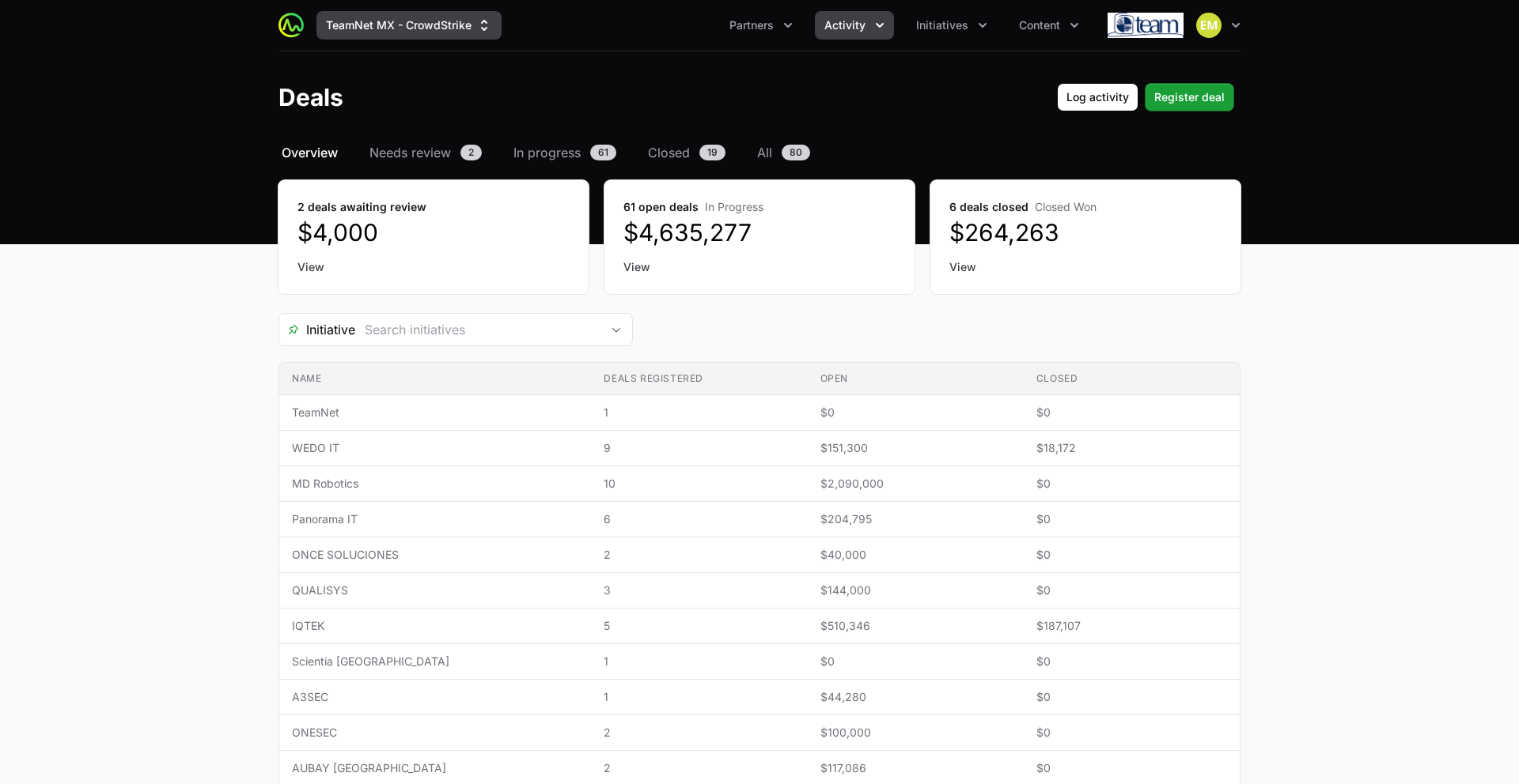
click at [349, 23] on button "TeamNet MX - CrowdStrike" at bounding box center [409, 26] width 185 height 29
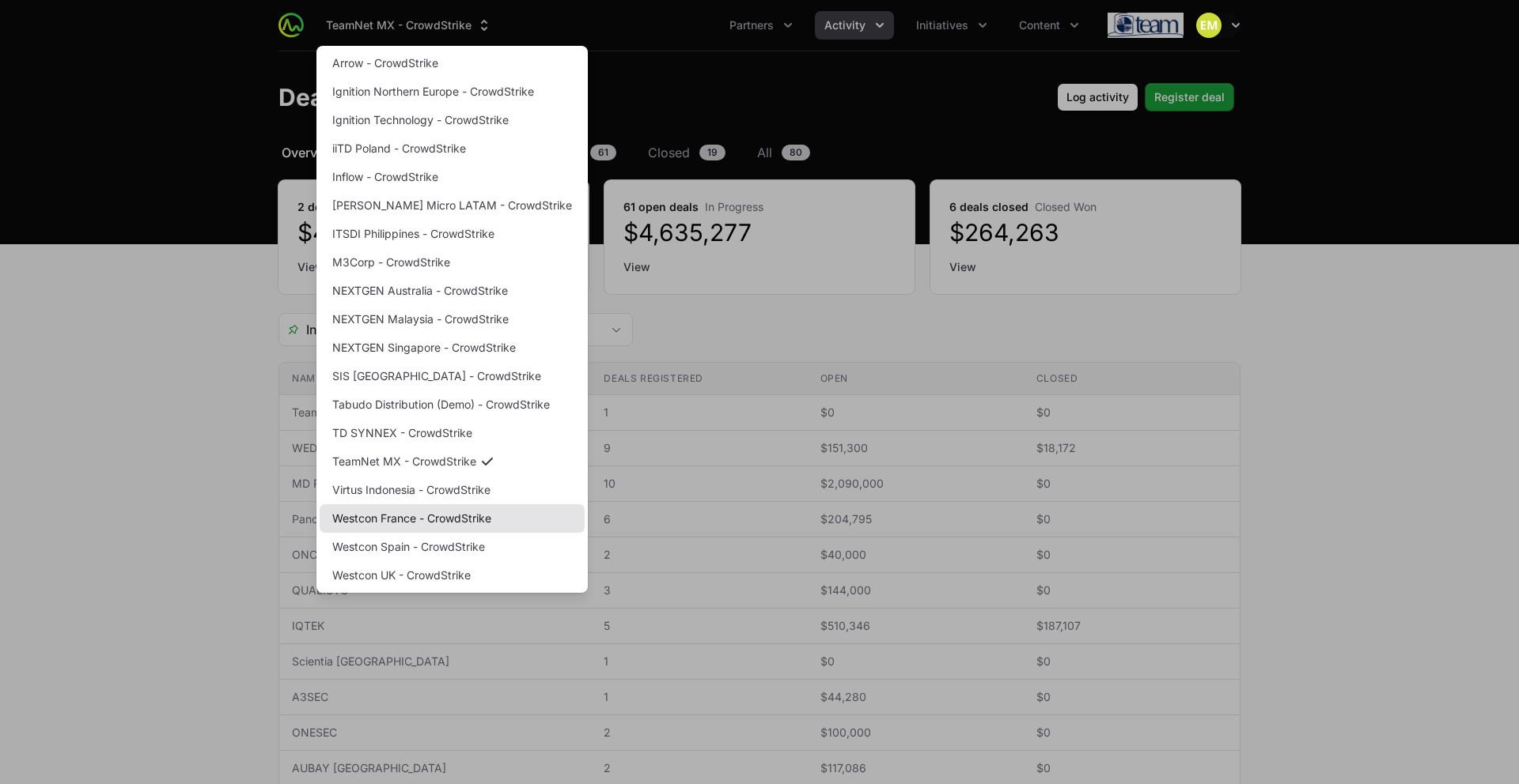
click at [383, 514] on link "Westcon France - CrowdStrike" at bounding box center [452, 519] width 265 height 29
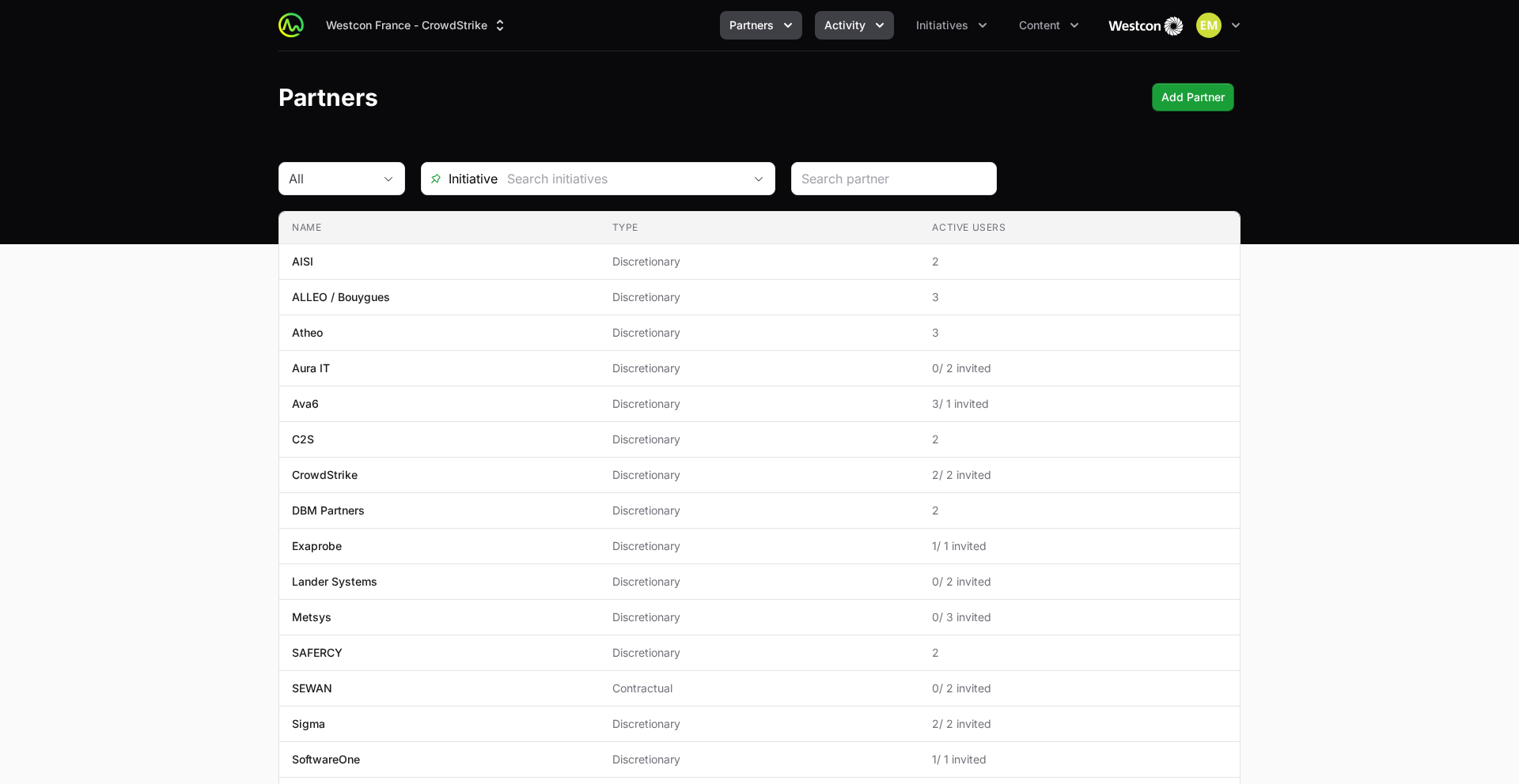
click at [844, 23] on span "Activity" at bounding box center [845, 26] width 41 height 16
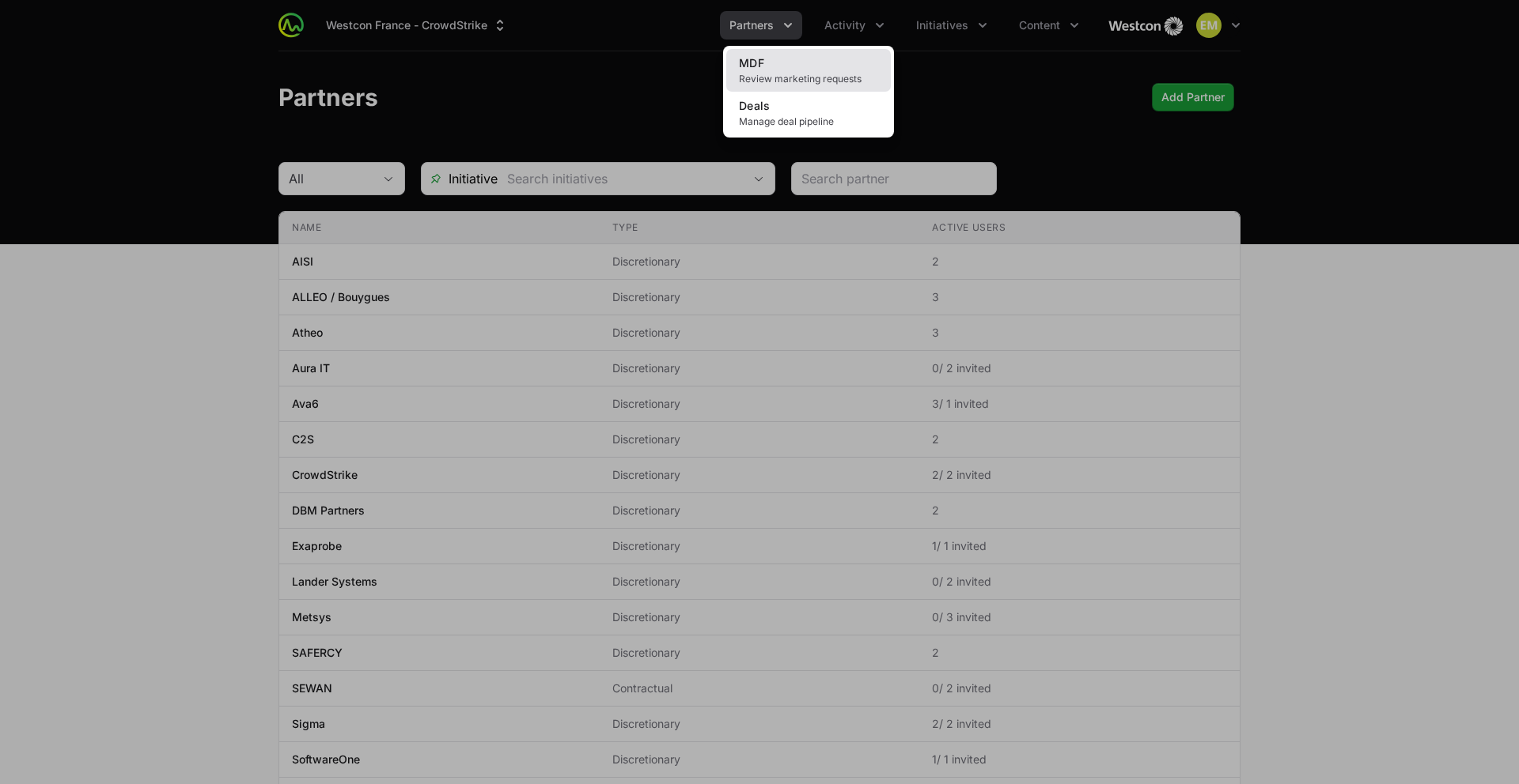
click at [831, 82] on span "Review marketing requests" at bounding box center [808, 79] width 140 height 13
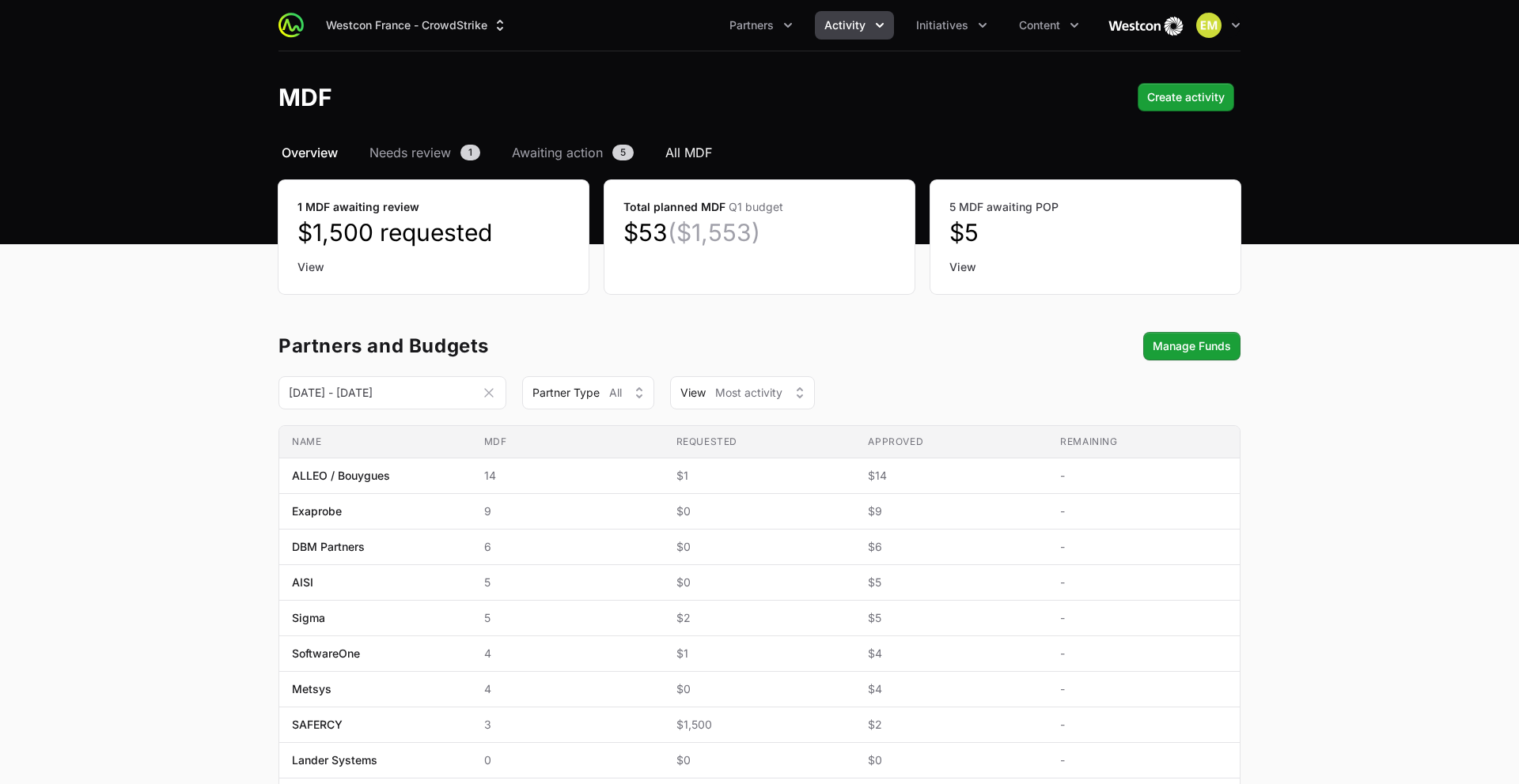
click at [696, 160] on span "All MDF" at bounding box center [689, 153] width 47 height 19
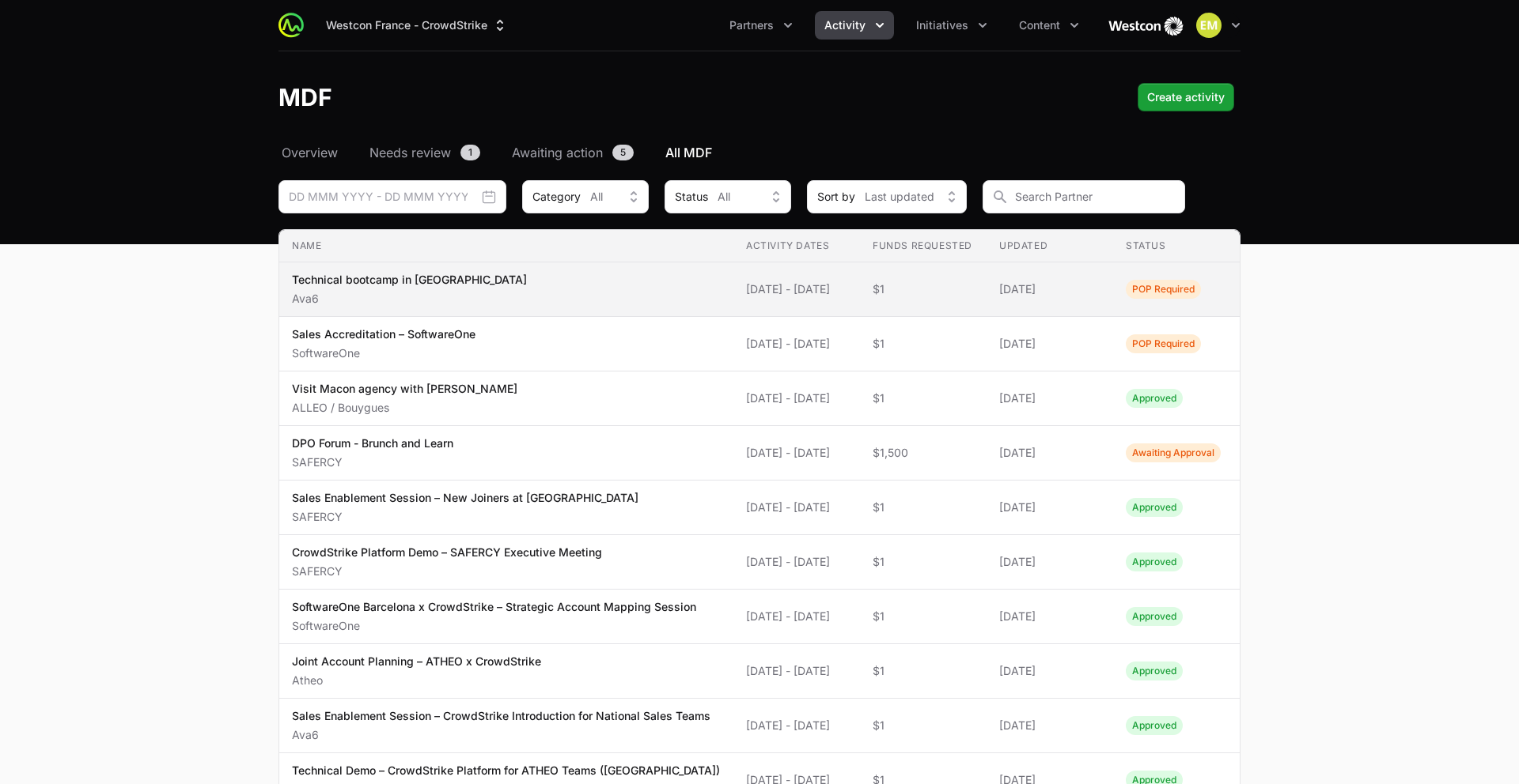
click at [420, 286] on p "Technical bootcamp in Lyon" at bounding box center [409, 280] width 235 height 16
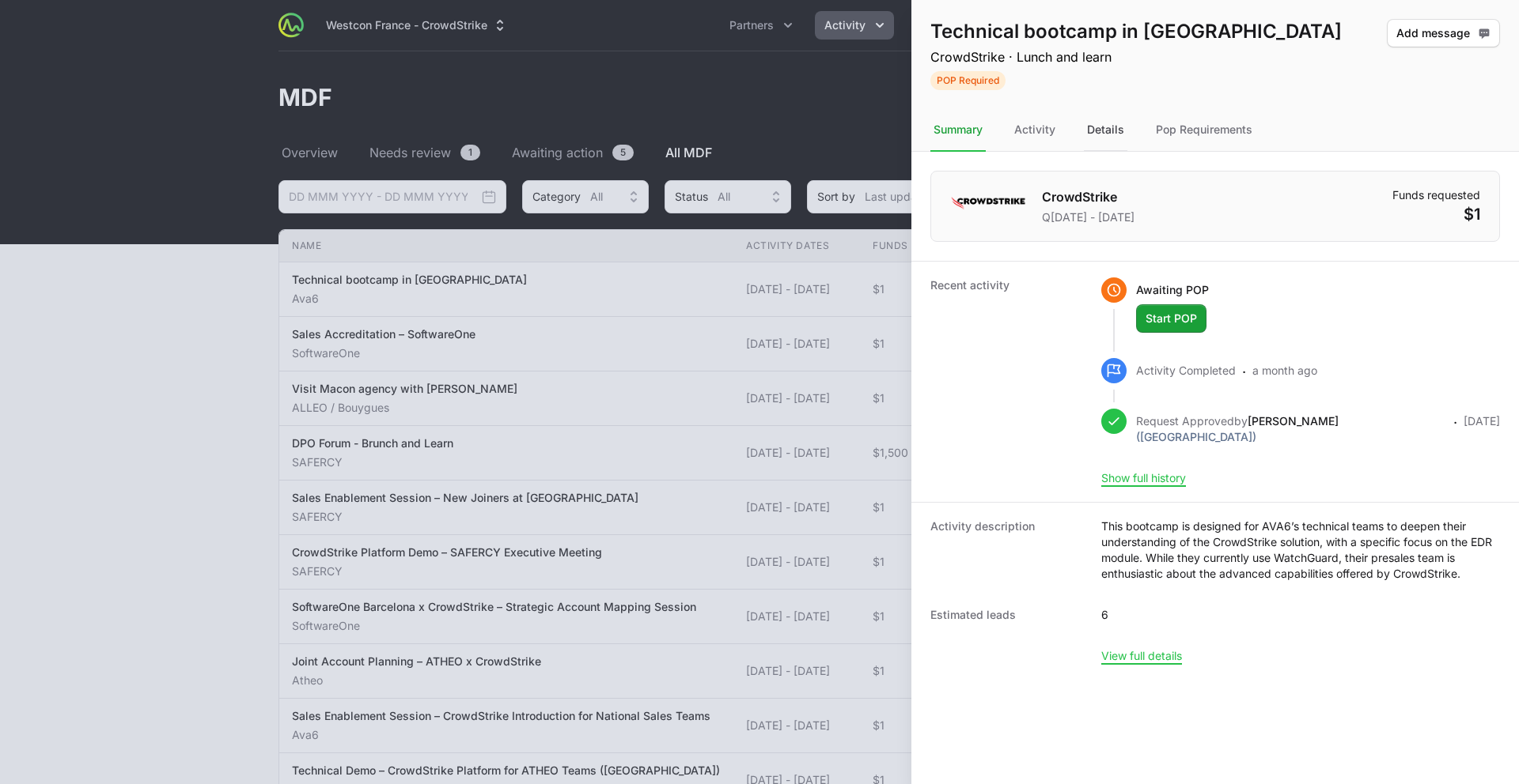
click at [1104, 127] on div "Details" at bounding box center [1105, 130] width 43 height 42
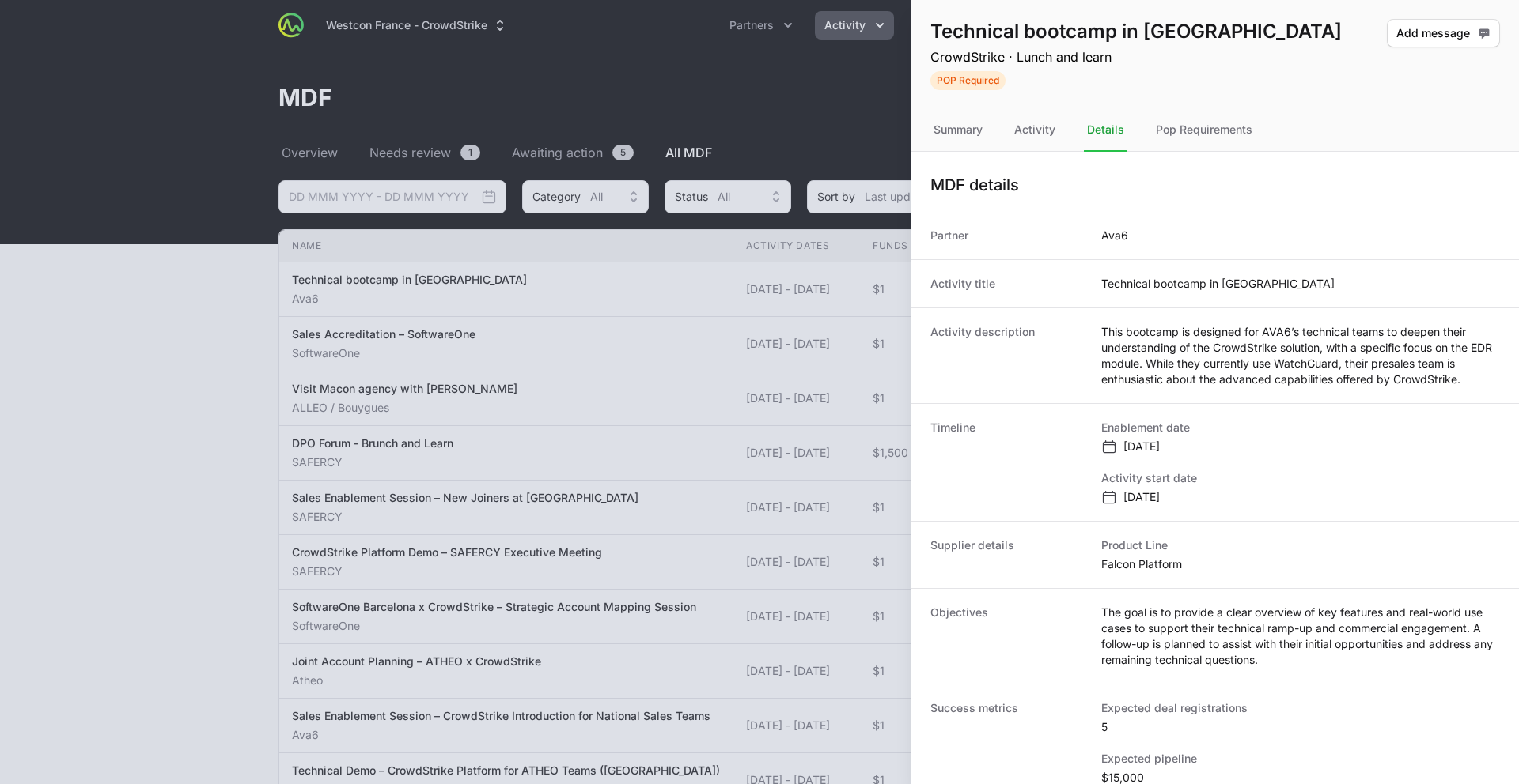
drag, startPoint x: 341, startPoint y: 357, endPoint x: 326, endPoint y: 354, distance: 15.3
click at [341, 357] on div at bounding box center [760, 392] width 1519 height 784
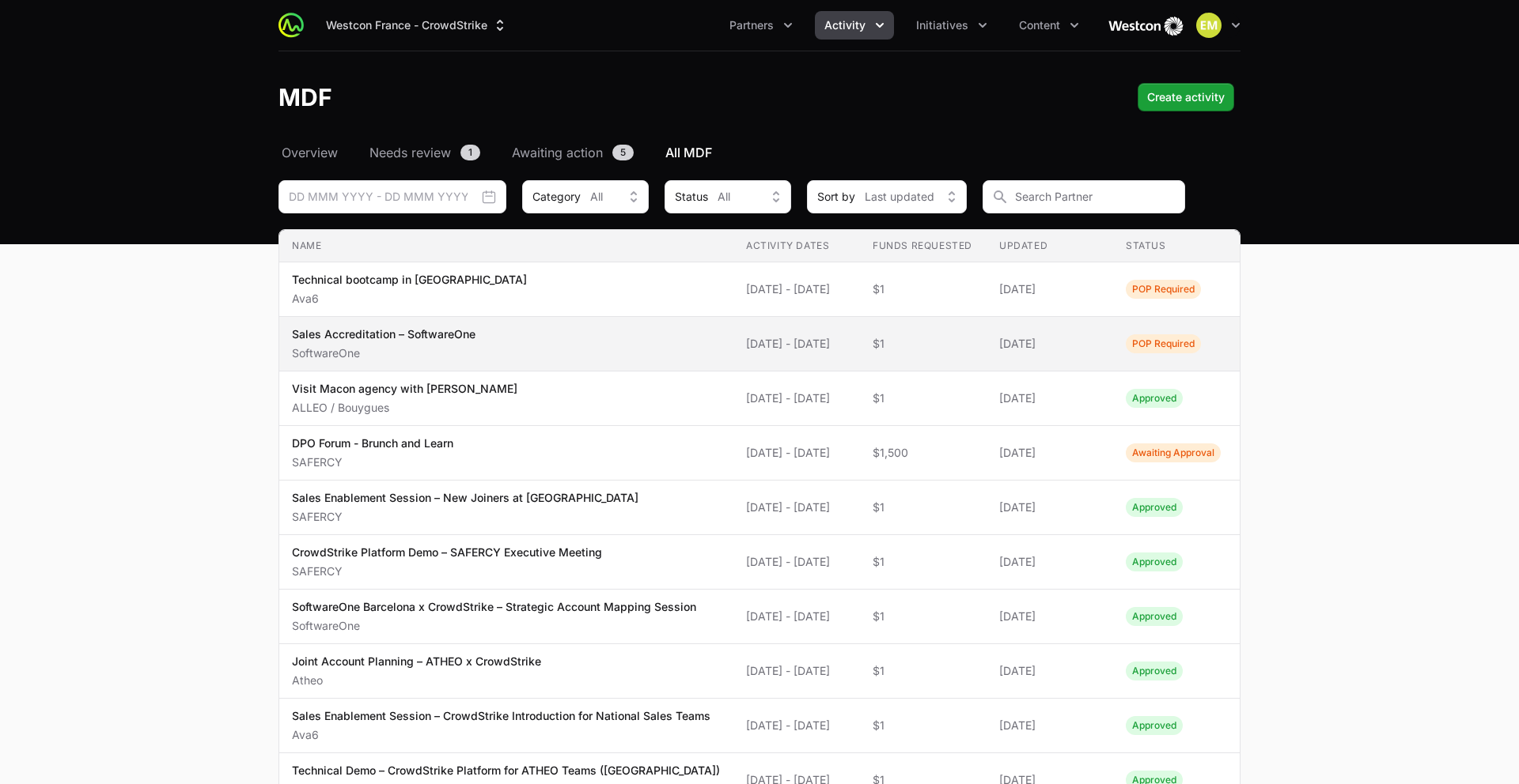
click at [521, 326] on span "Sales Accreditation – SoftwareOne SoftwareOne" at bounding box center [506, 343] width 429 height 34
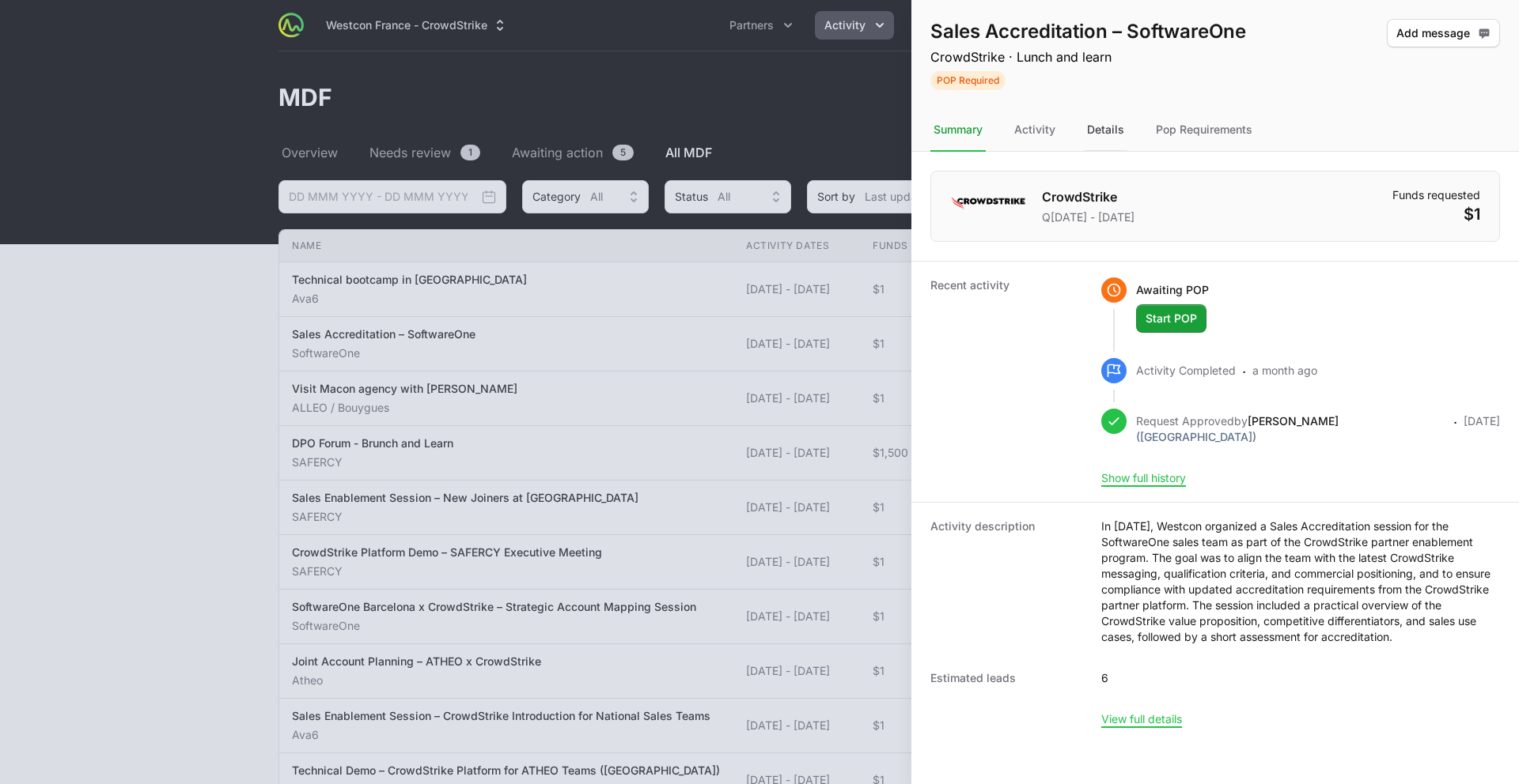
click at [1113, 139] on div "Details" at bounding box center [1105, 130] width 43 height 42
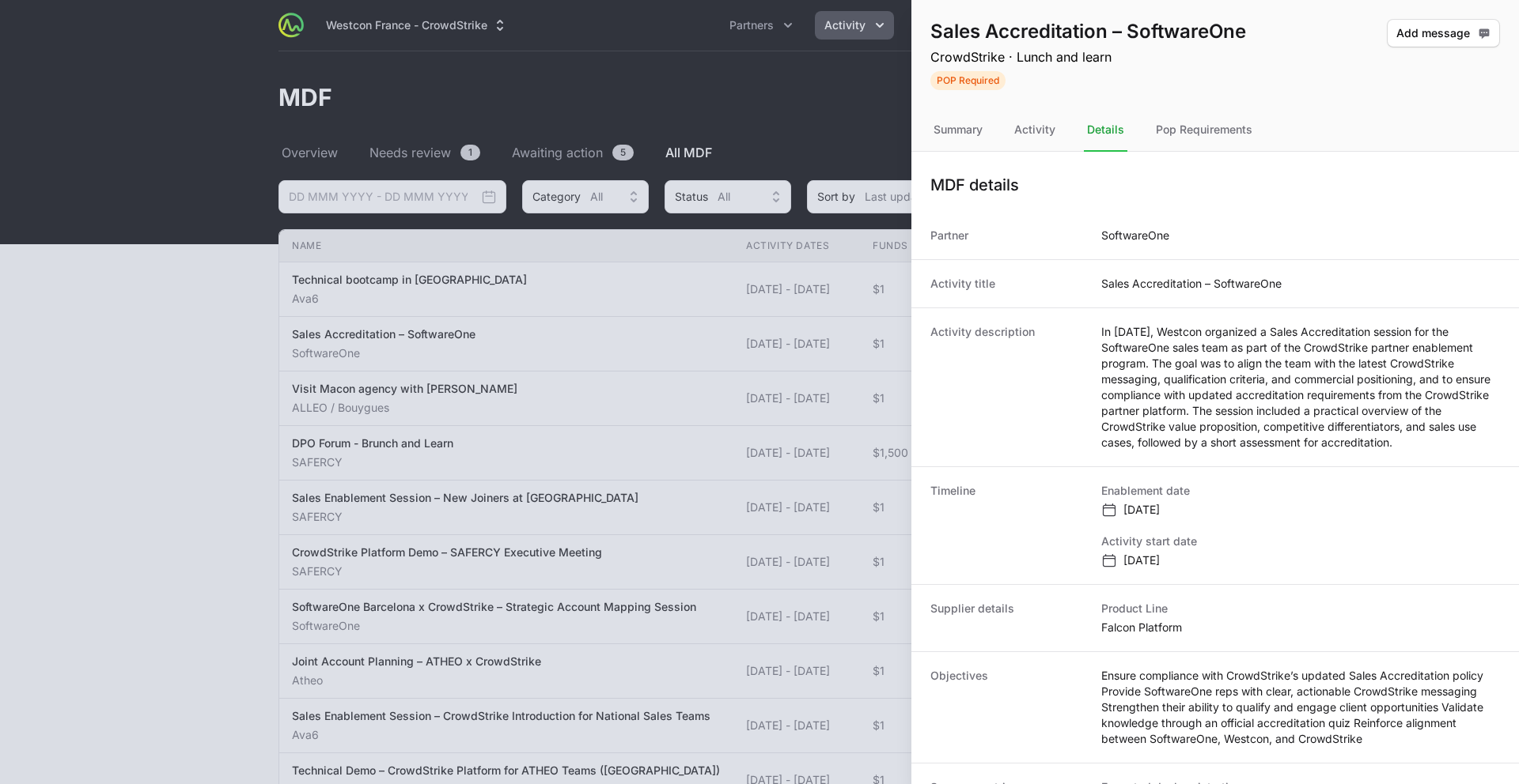
click at [661, 431] on div at bounding box center [760, 392] width 1519 height 784
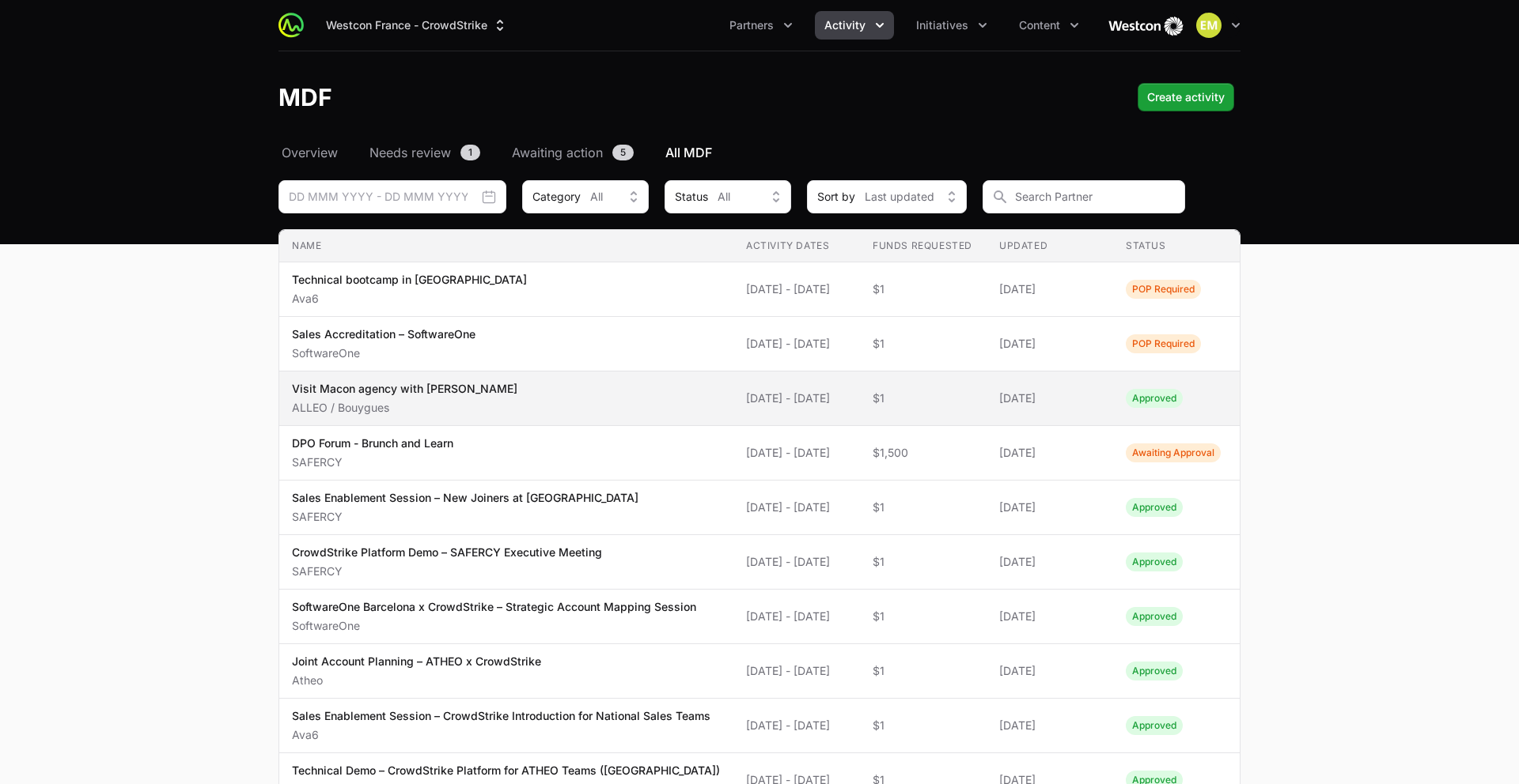
click at [568, 391] on span "Visit Macon agency with KAM Delphine ALLEO / Bouygues" at bounding box center [506, 398] width 429 height 34
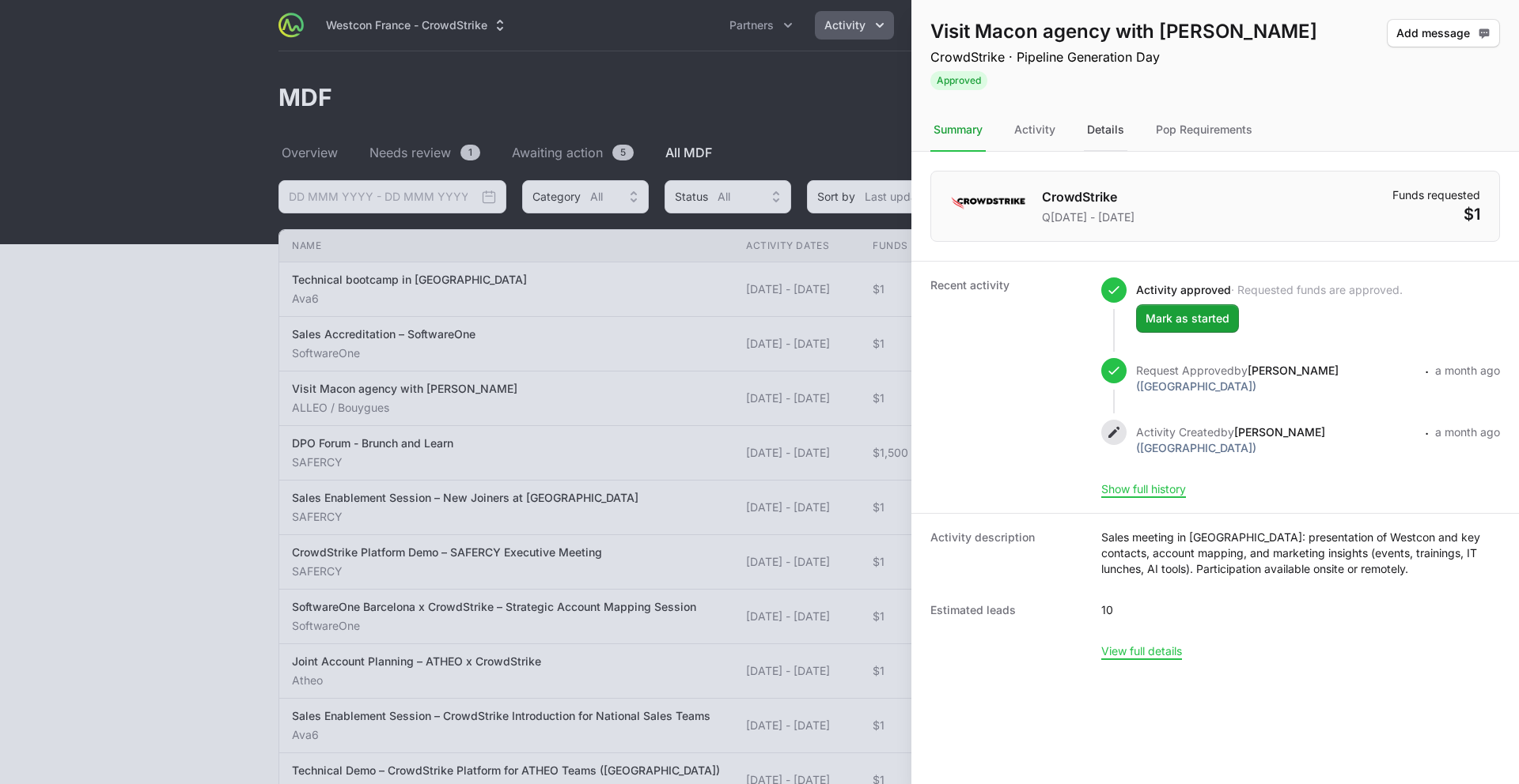
click at [1102, 137] on div "Details" at bounding box center [1105, 130] width 43 height 42
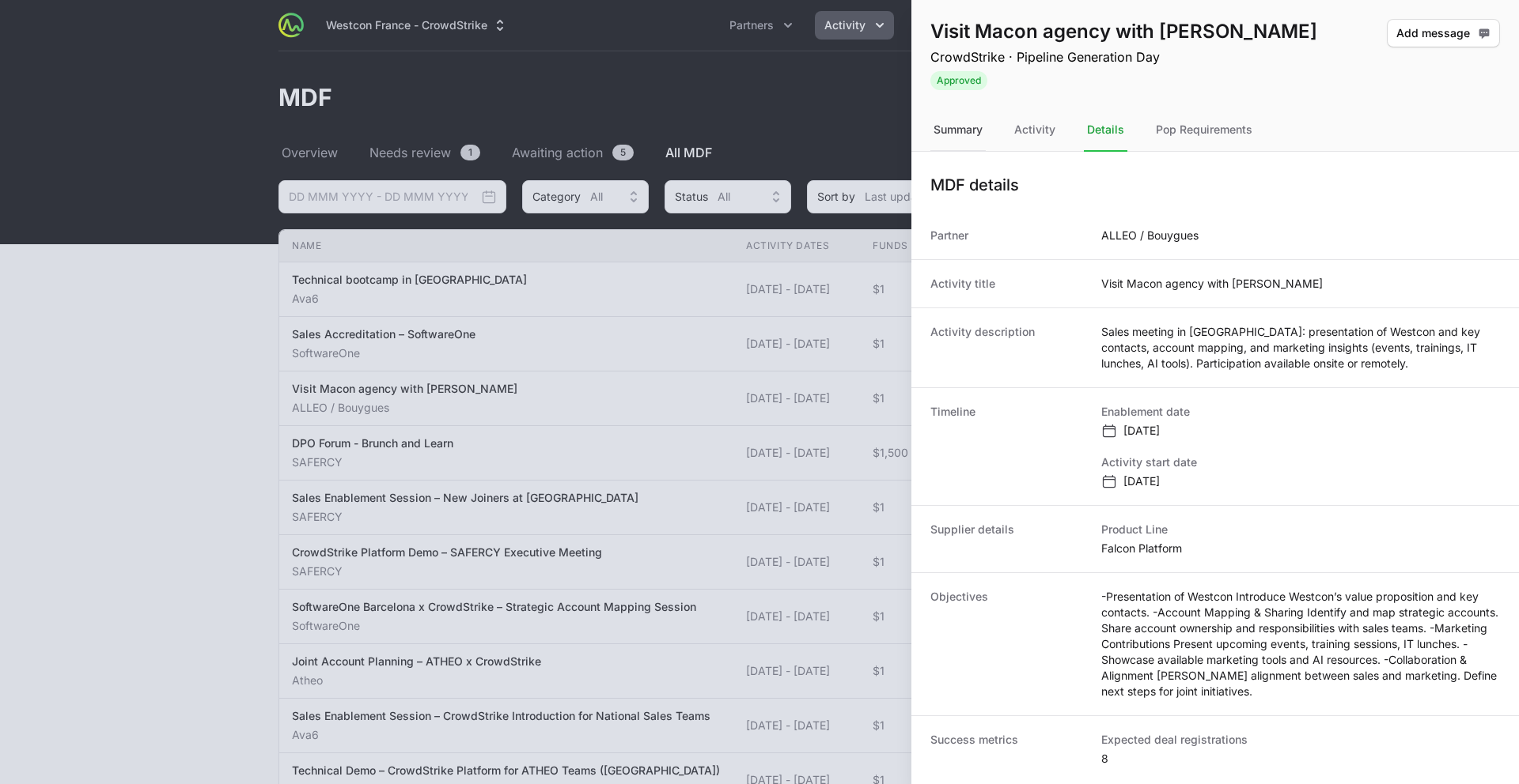
click at [969, 132] on div "Summary" at bounding box center [958, 130] width 55 height 42
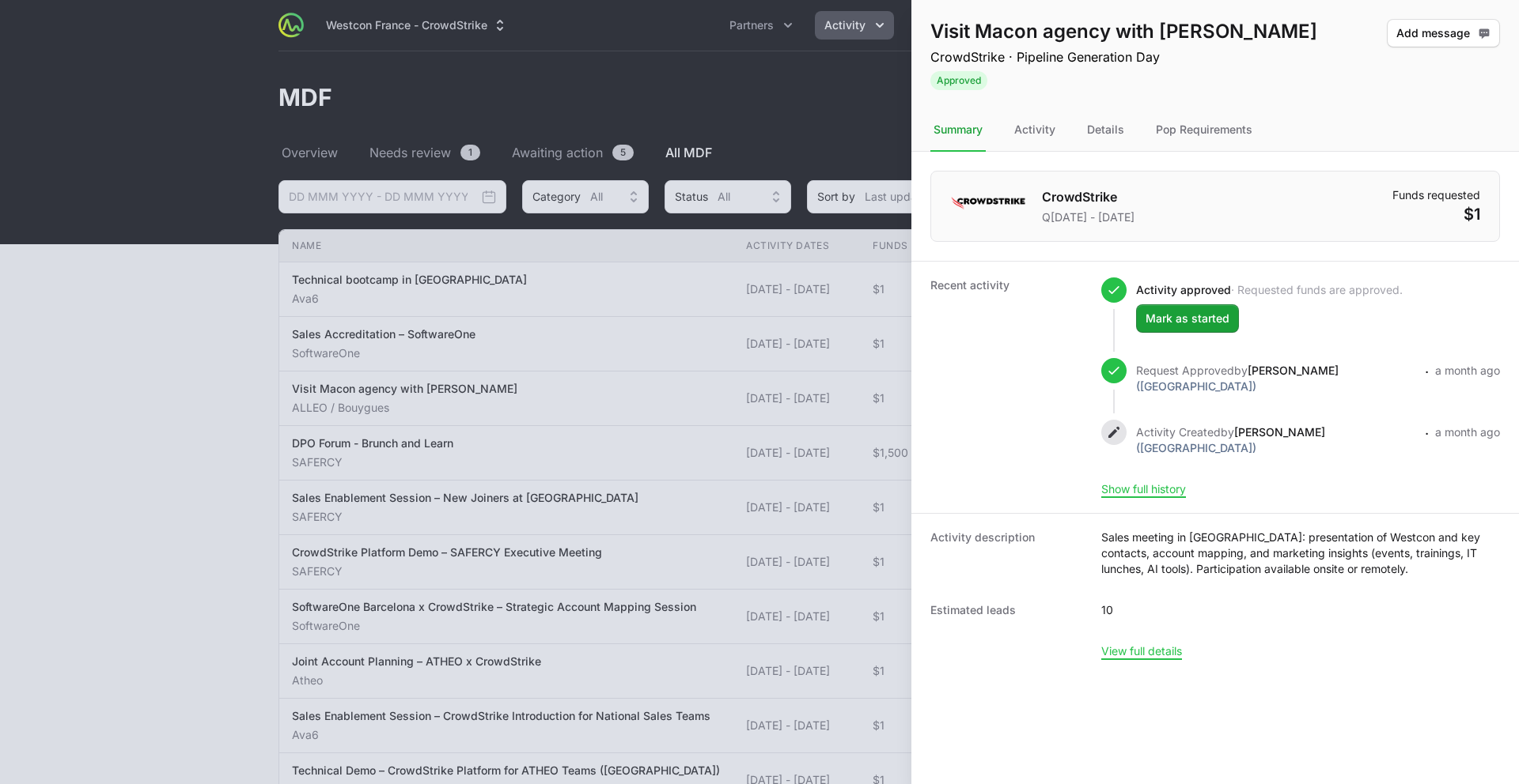
drag, startPoint x: 1360, startPoint y: 572, endPoint x: 1089, endPoint y: 542, distance: 272.7
click at [1089, 542] on div "Activity description Sales meeting in Mâcon: presentation of Westcon and key co…" at bounding box center [1215, 553] width 569 height 47
copy div "Sales meeting in Mâcon: presentation of Westcon and key contacts, account mappi…"
drag, startPoint x: 1336, startPoint y: 580, endPoint x: 1343, endPoint y: 576, distance: 8.1
click at [1154, 580] on dl "Activity description Sales meeting in Mâcon: presentation of Westcon and key co…" at bounding box center [1215, 594] width 608 height 162
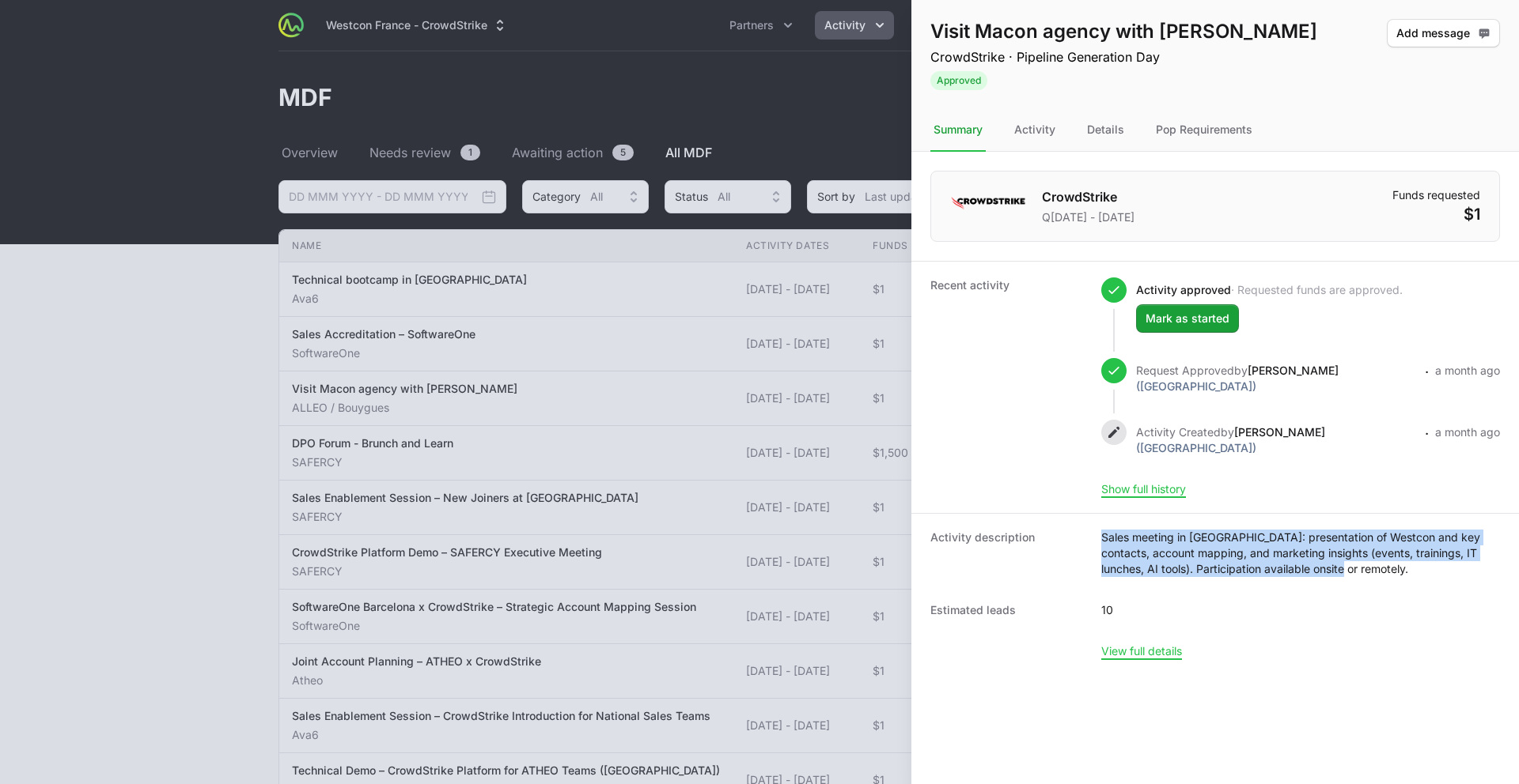
drag, startPoint x: 1344, startPoint y: 572, endPoint x: 1088, endPoint y: 539, distance: 258.1
click at [1093, 540] on div "Activity description Sales meeting in Mâcon: presentation of Westcon and key co…" at bounding box center [1215, 553] width 569 height 47
copy dd "Sales meeting in Mâcon: presentation of Westcon and key contacts, account mappi…"
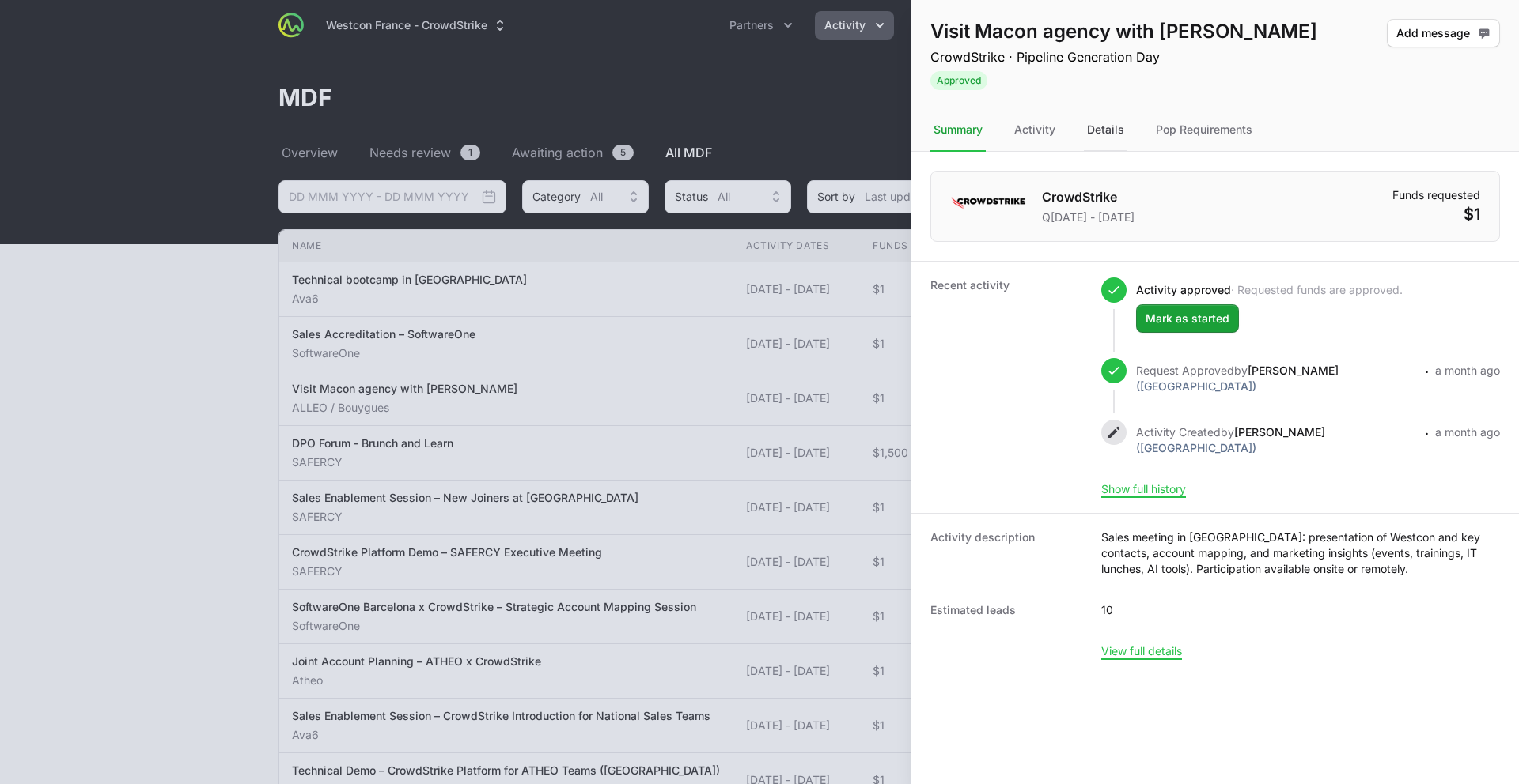
click at [1093, 129] on div "Details" at bounding box center [1105, 130] width 43 height 42
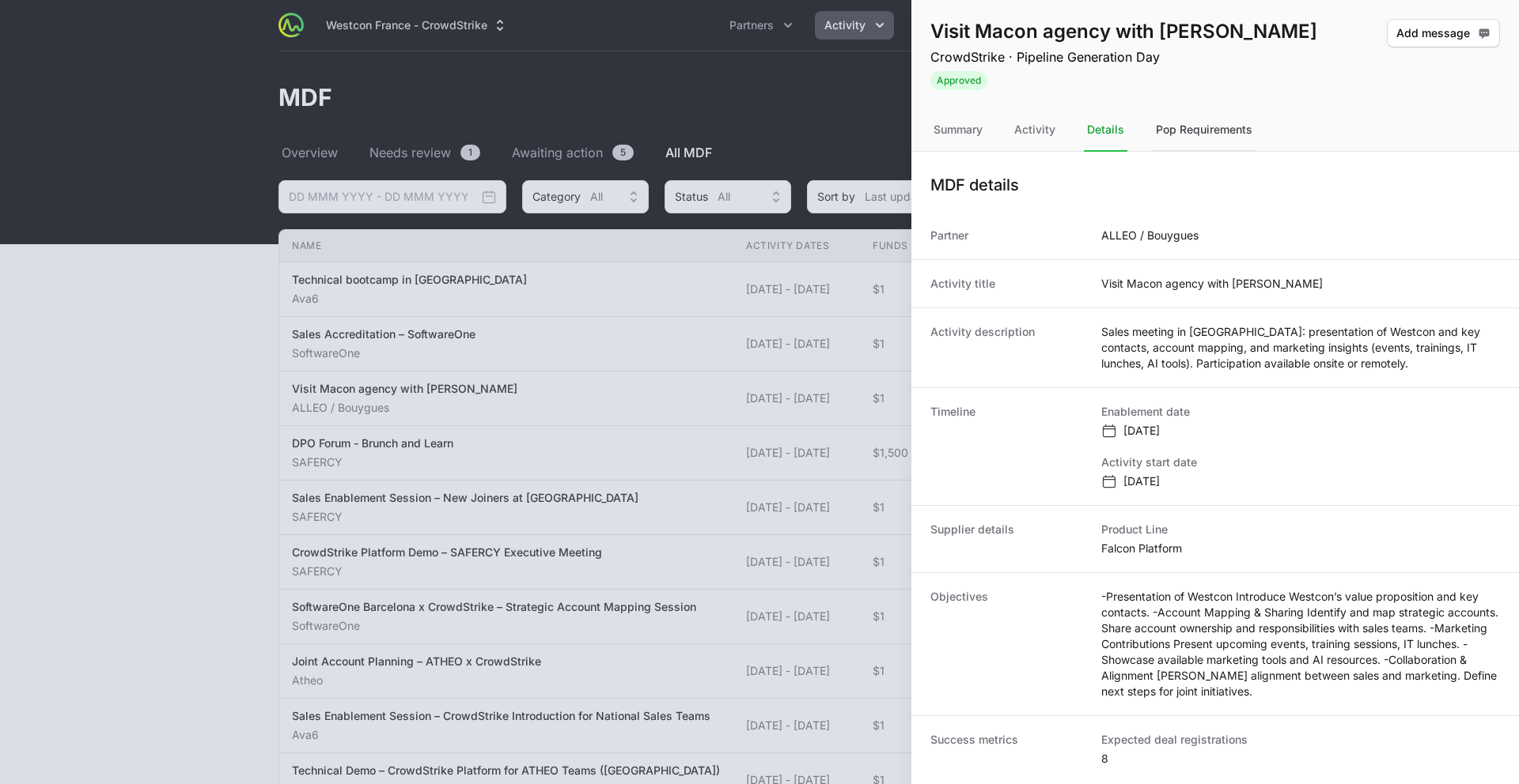
click at [1154, 131] on div "Pop Requirements" at bounding box center [1204, 130] width 103 height 42
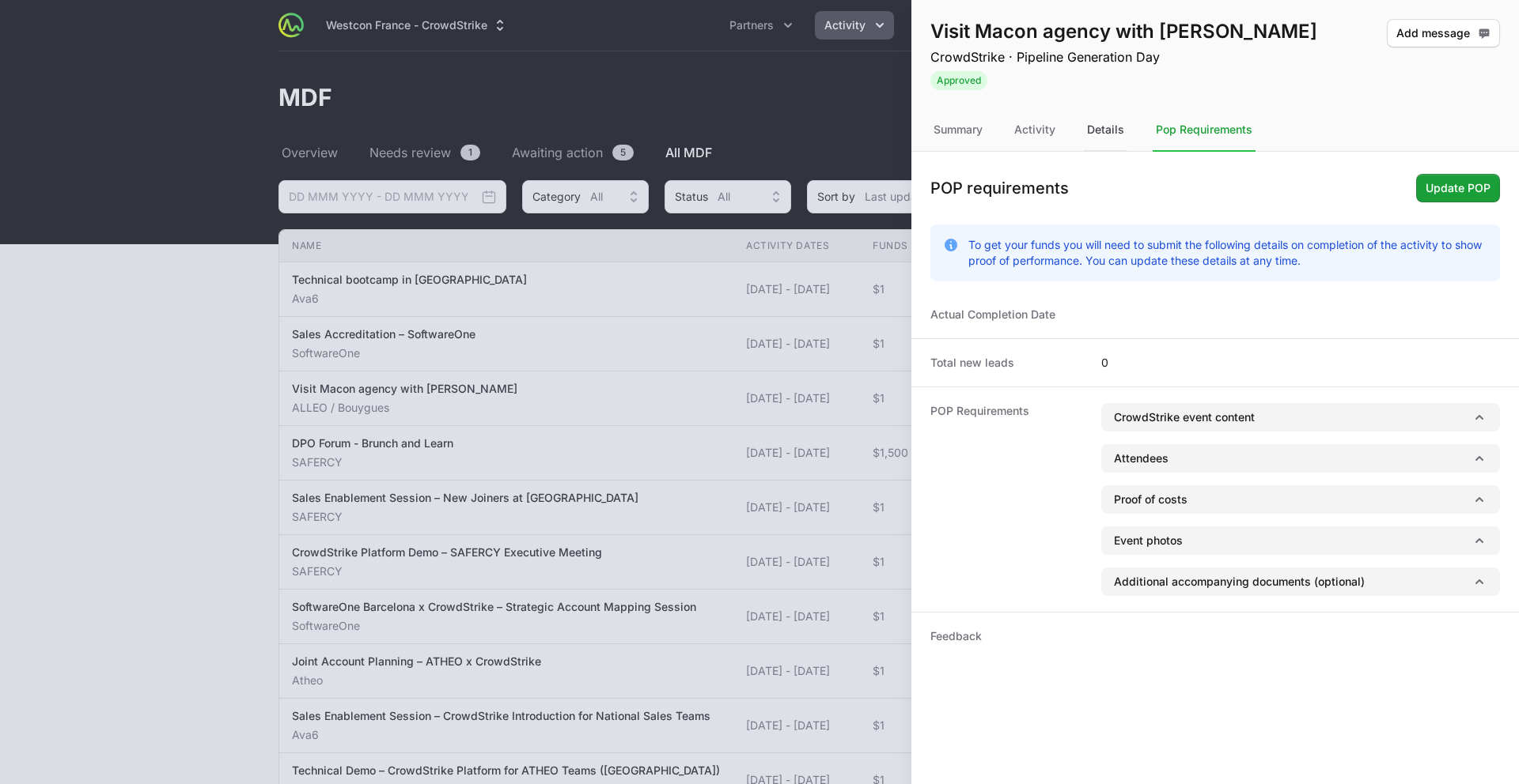
click at [1095, 123] on div "Details" at bounding box center [1105, 130] width 43 height 42
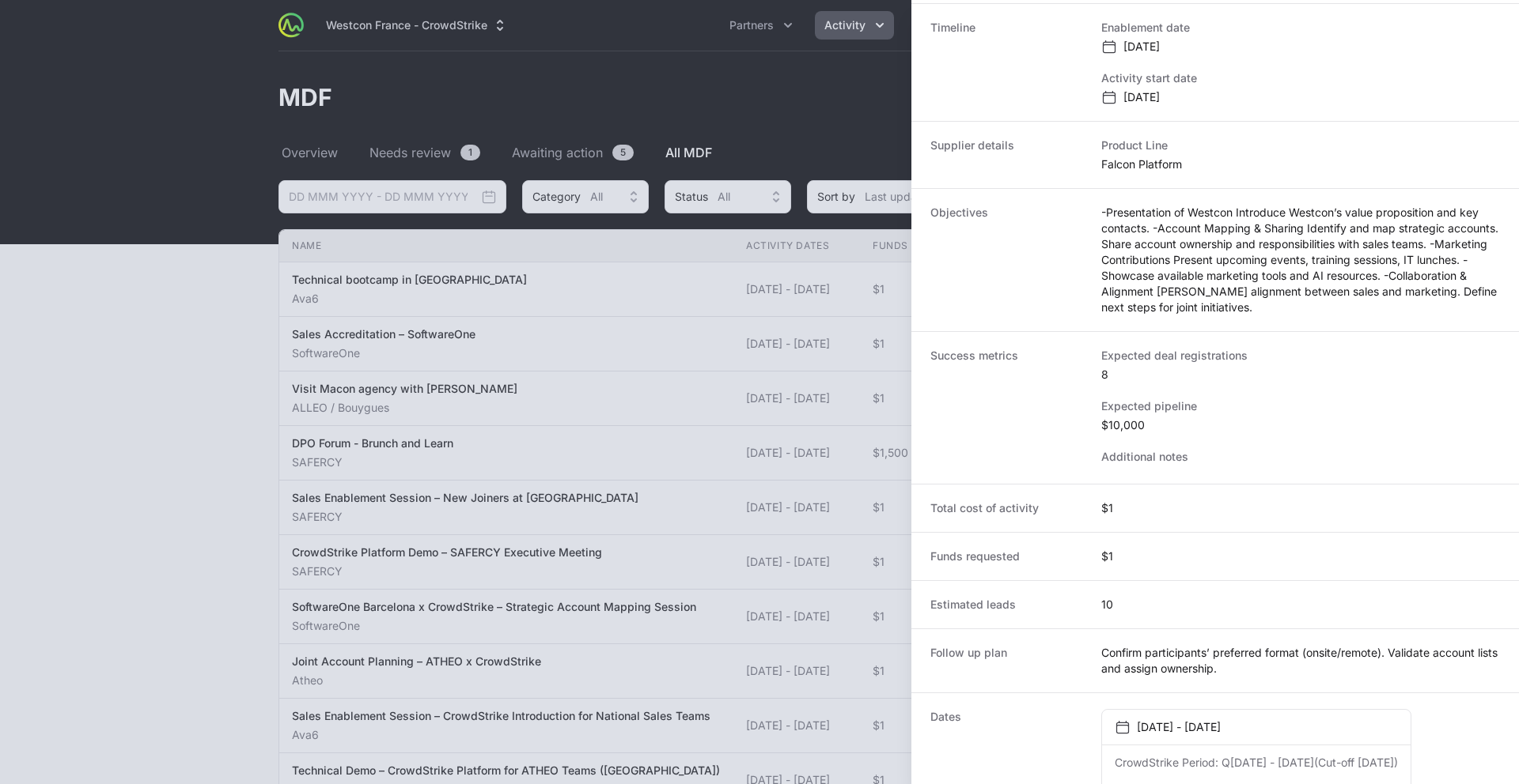
scroll to position [454, 0]
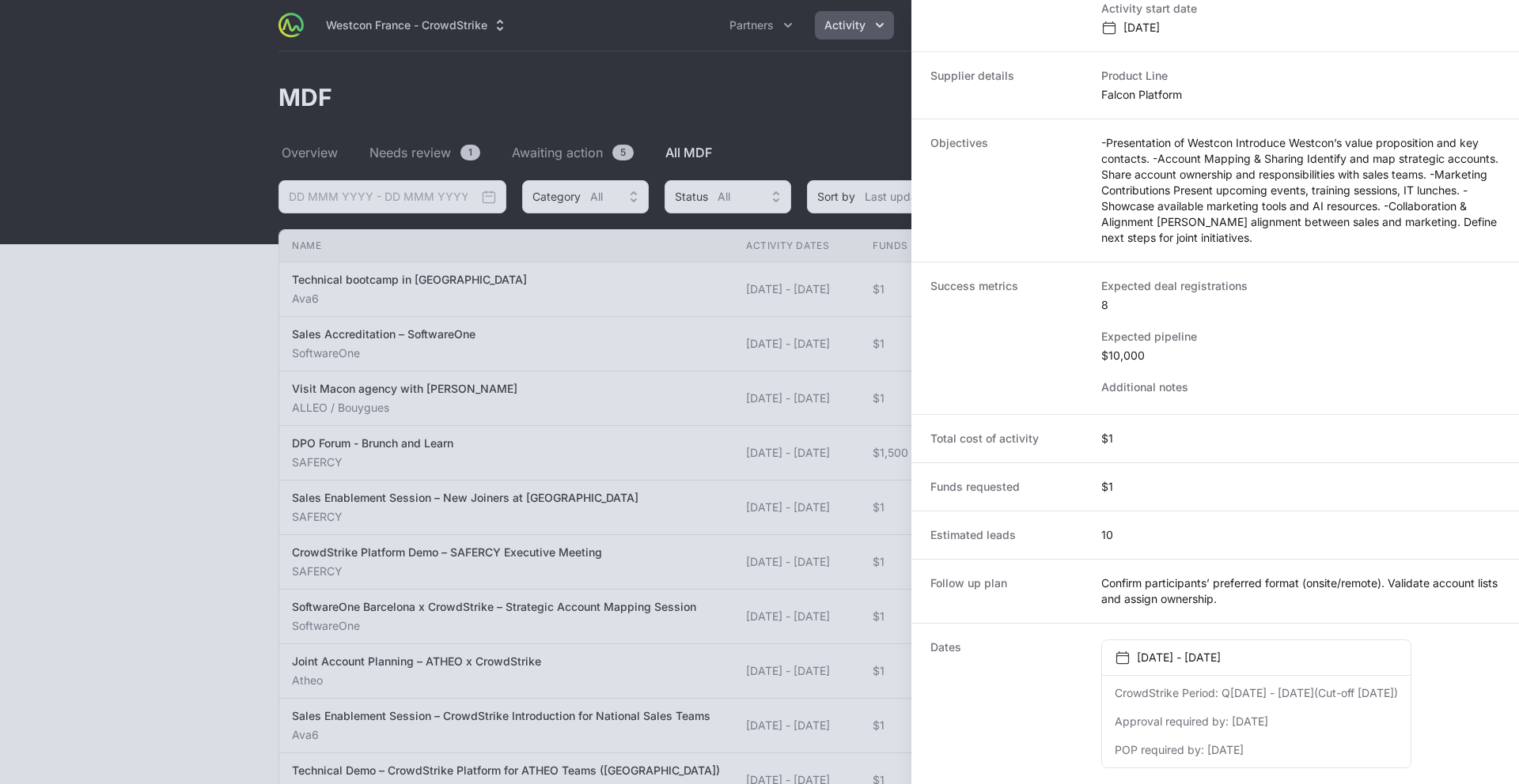
click at [281, 291] on div at bounding box center [760, 392] width 1519 height 784
click at [287, 295] on div at bounding box center [760, 392] width 1519 height 784
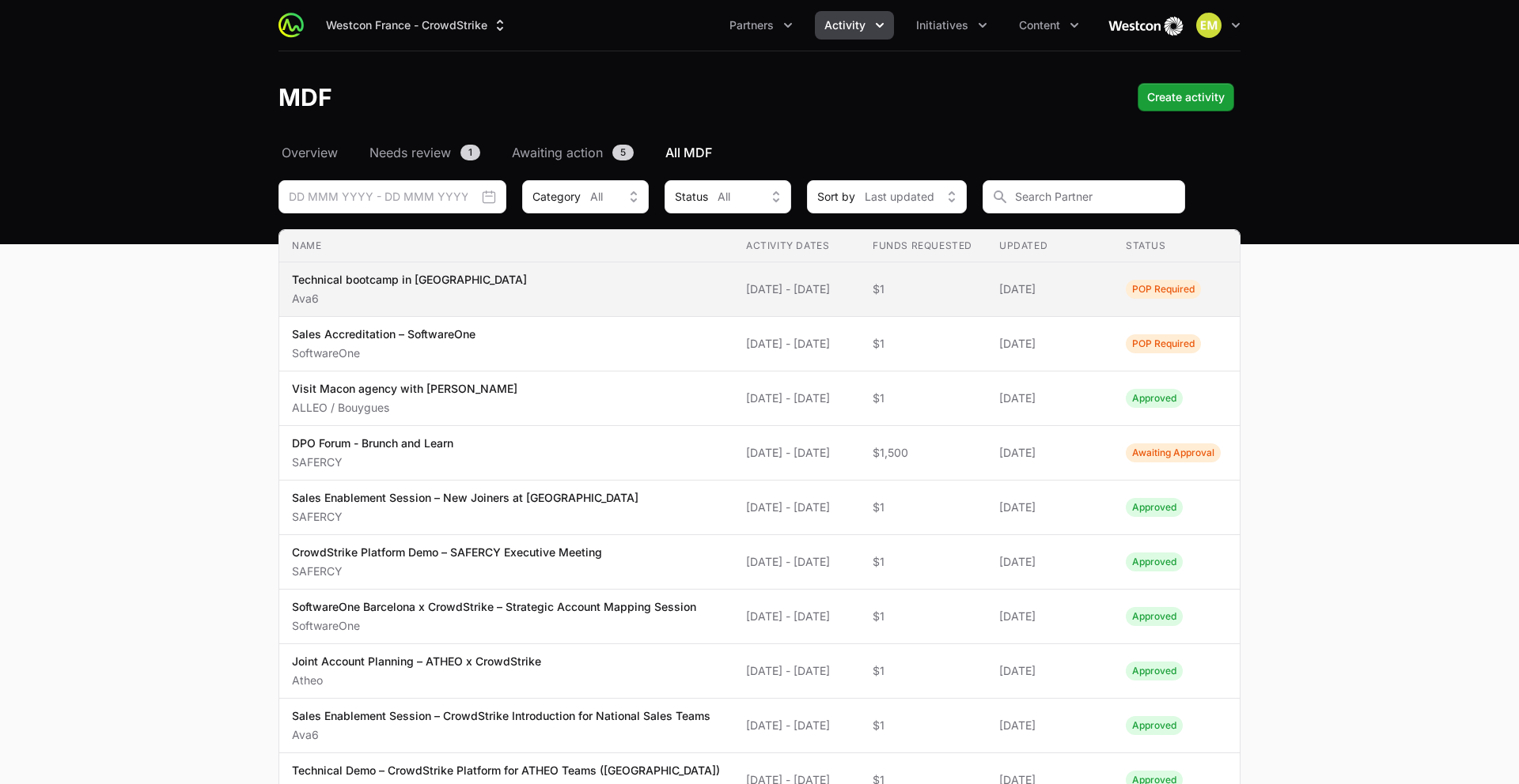
click at [429, 297] on p "Ava6" at bounding box center [409, 299] width 235 height 16
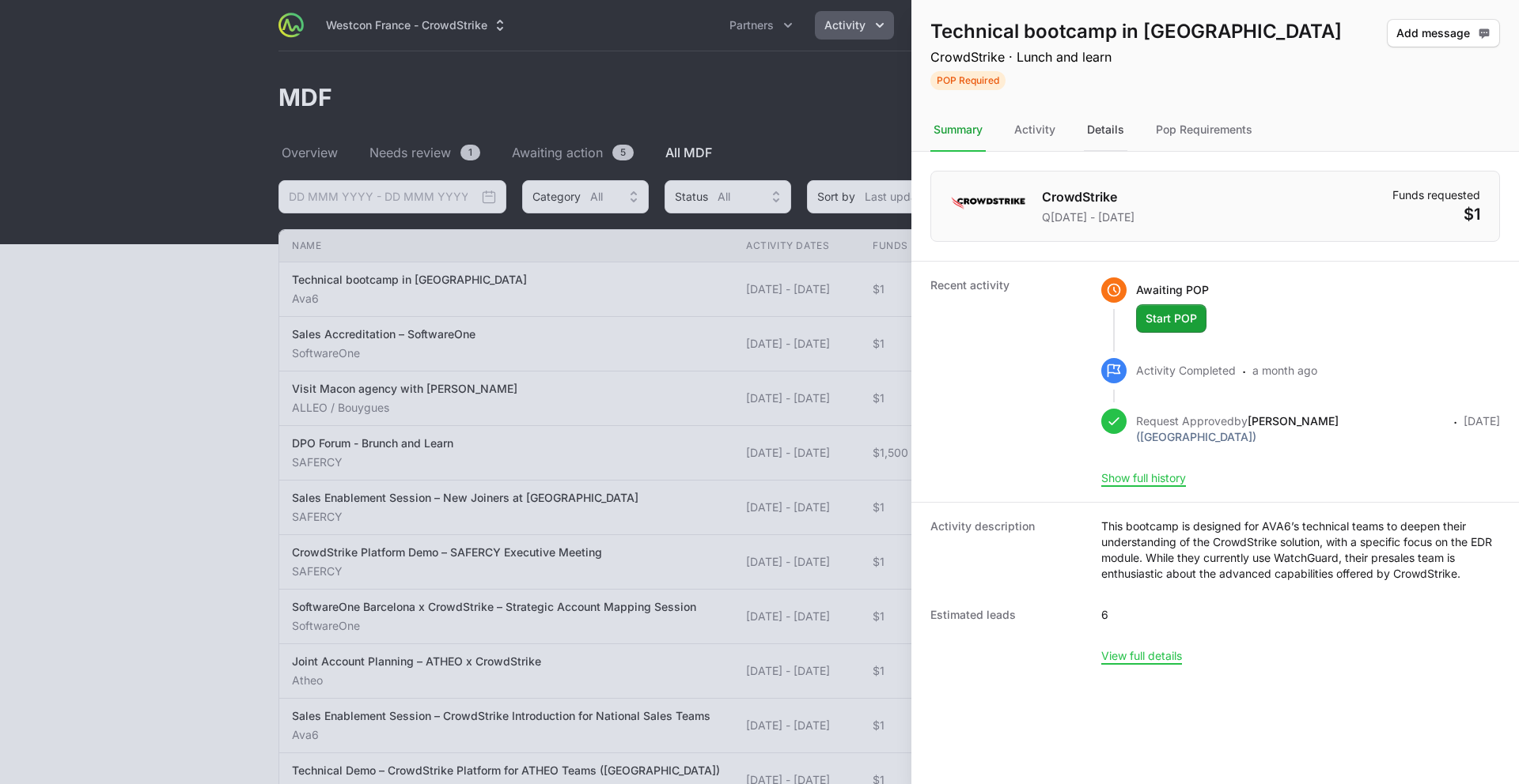
click at [1101, 135] on div "Details" at bounding box center [1105, 130] width 43 height 42
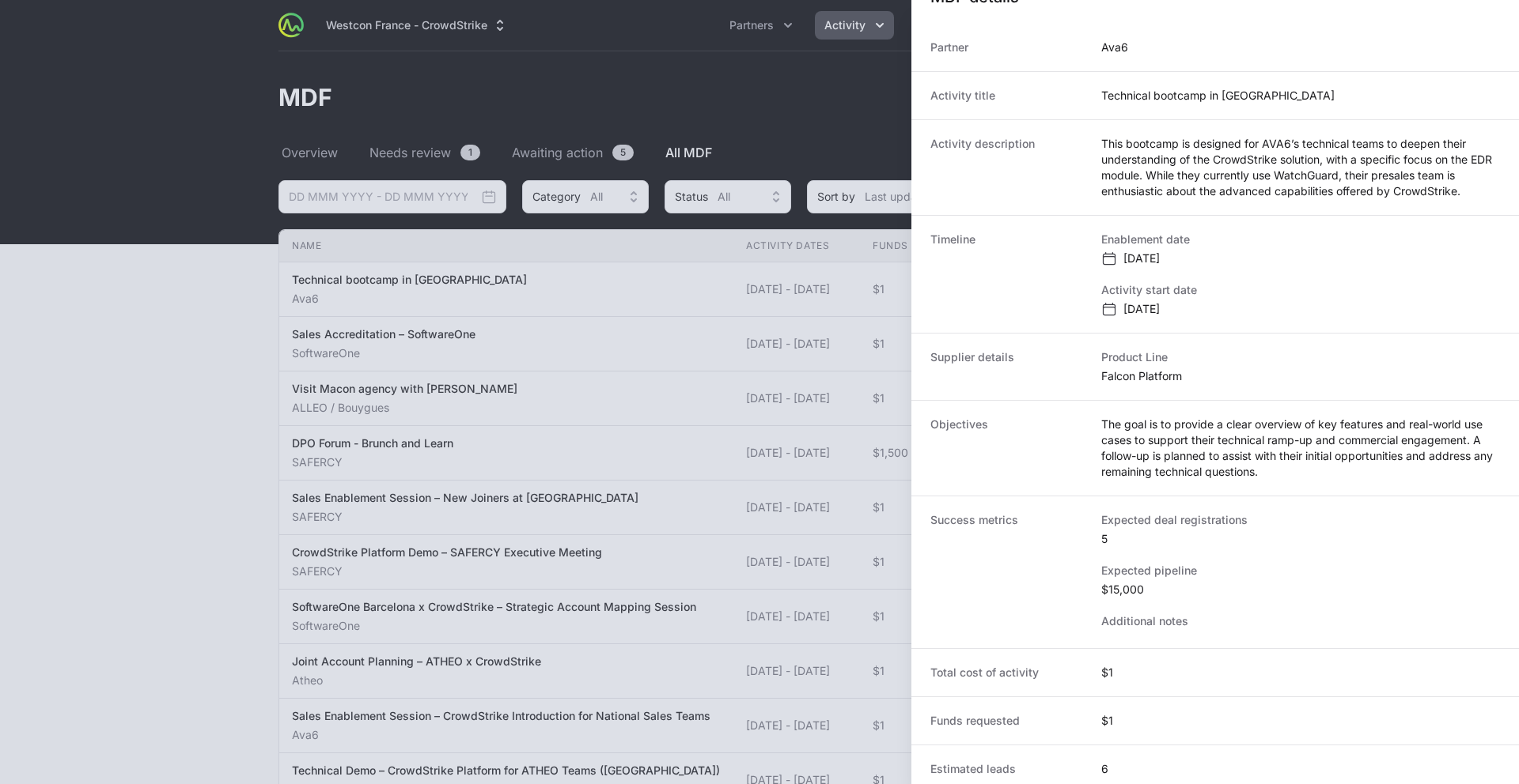
scroll to position [185, 0]
click at [211, 422] on div at bounding box center [760, 392] width 1519 height 784
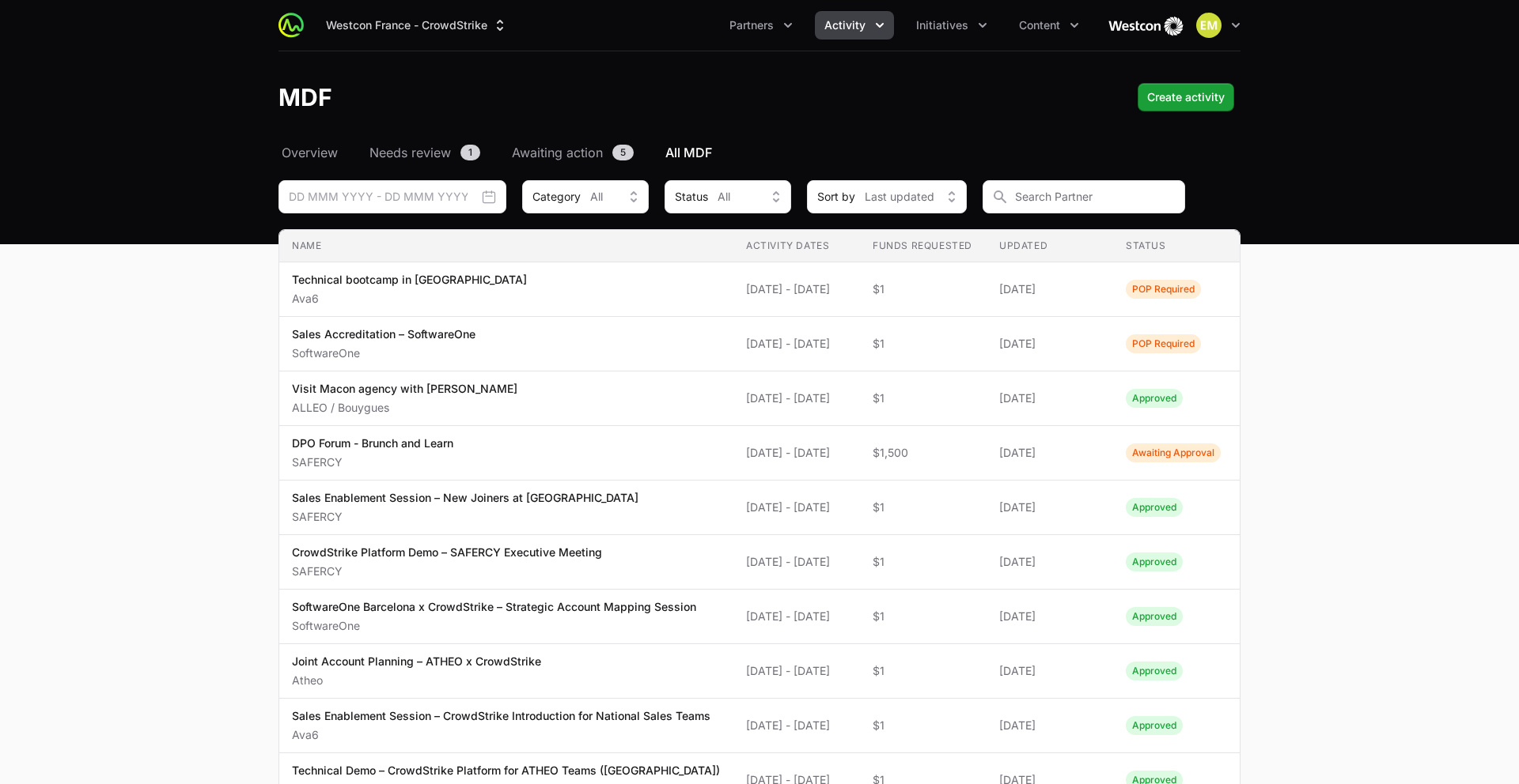
drag, startPoint x: 212, startPoint y: 370, endPoint x: 241, endPoint y: 373, distance: 29.2
click at [1067, 198] on input "MDF Filters" at bounding box center [1084, 196] width 203 height 33
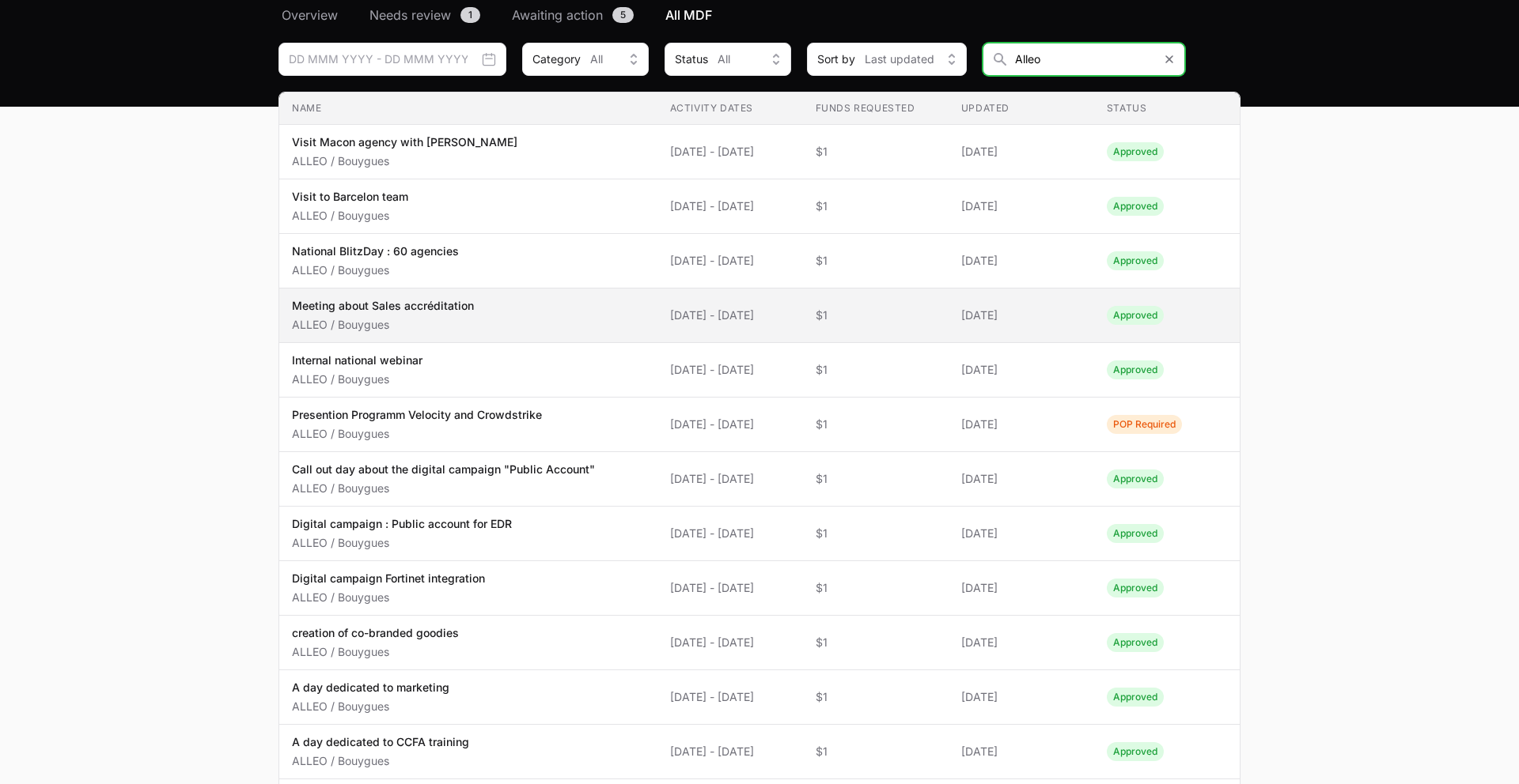
scroll to position [146, 0]
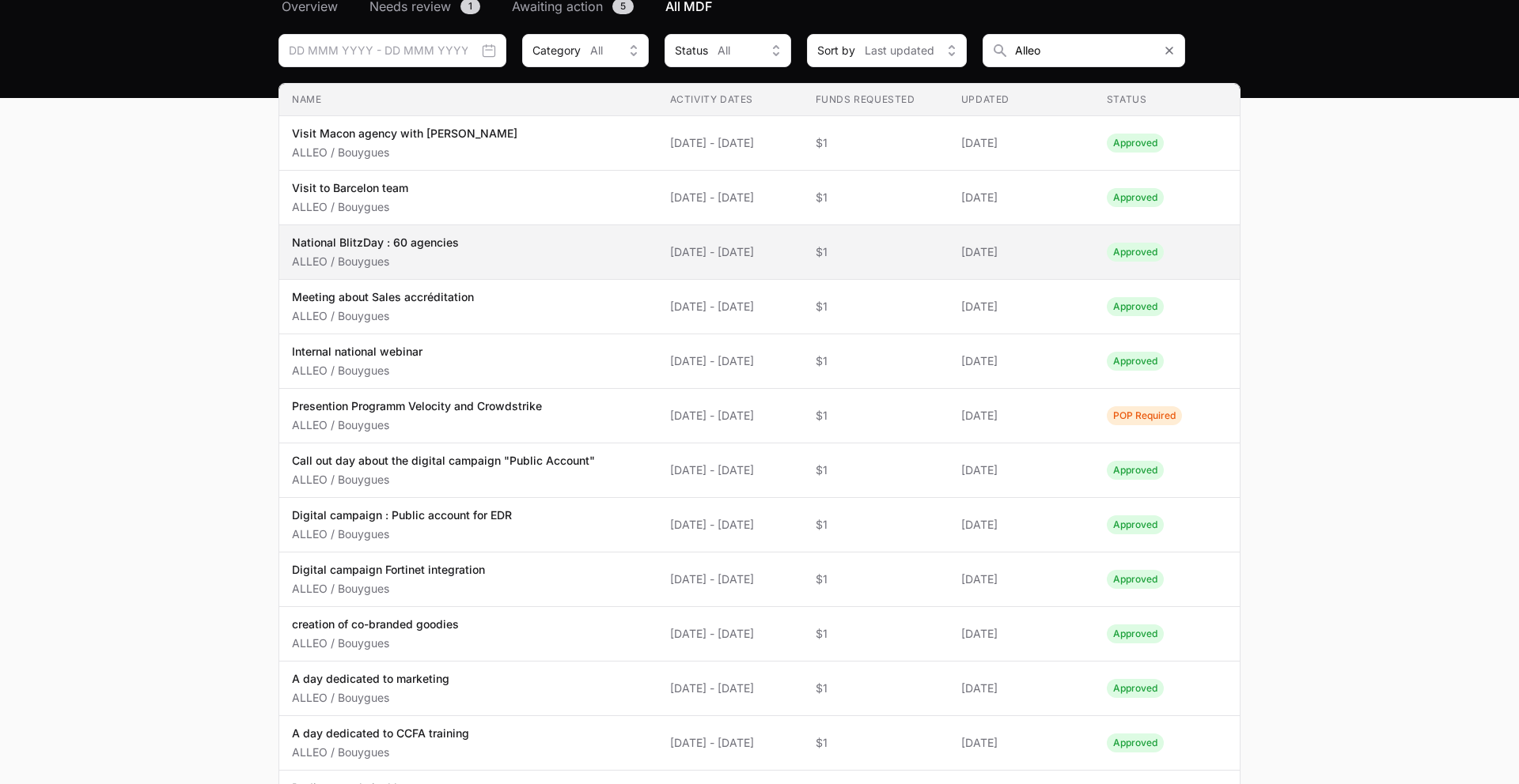
click at [436, 254] on p "ALLEO / Bouygues" at bounding box center [375, 262] width 167 height 16
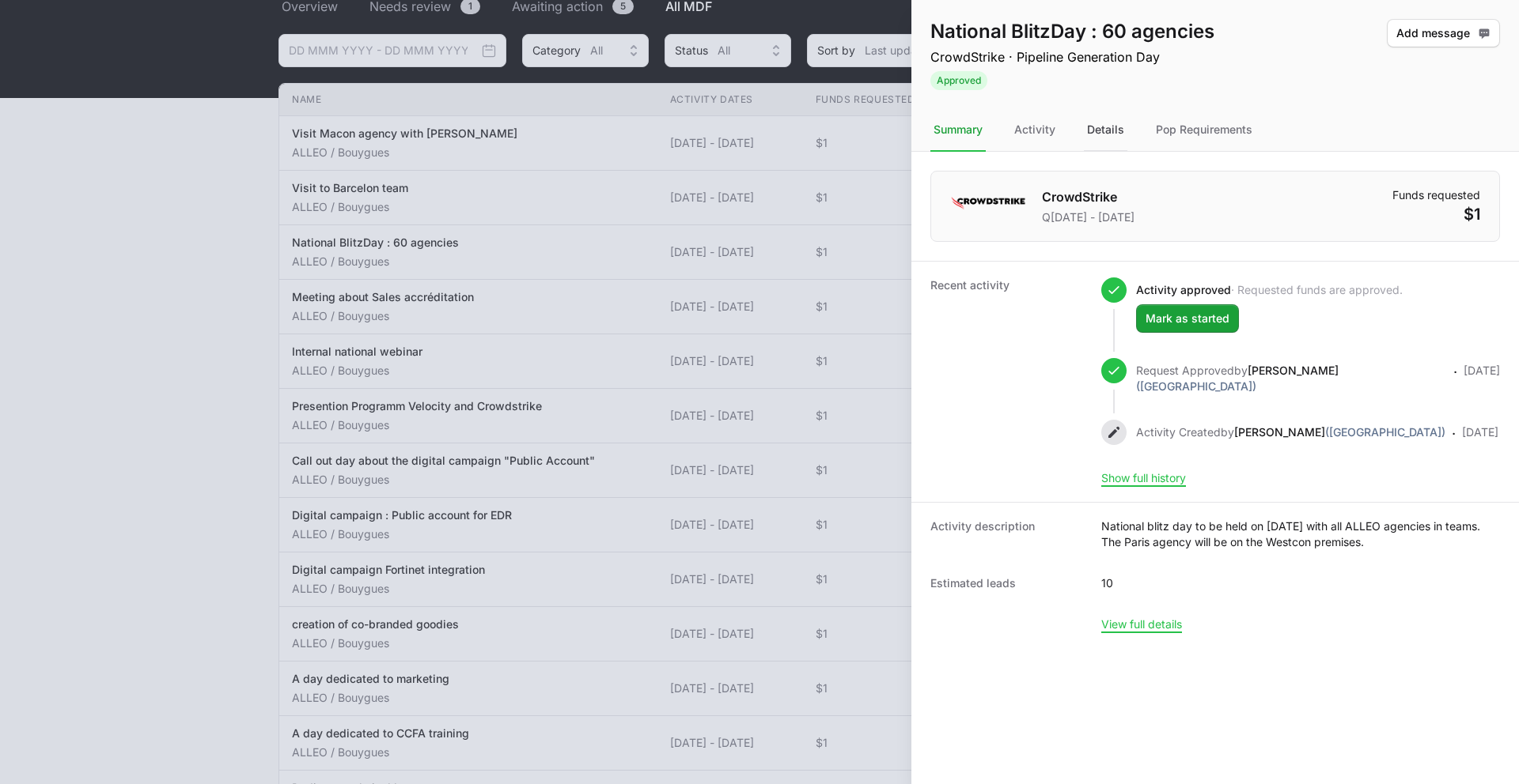
click at [1104, 125] on div "Details" at bounding box center [1105, 130] width 43 height 42
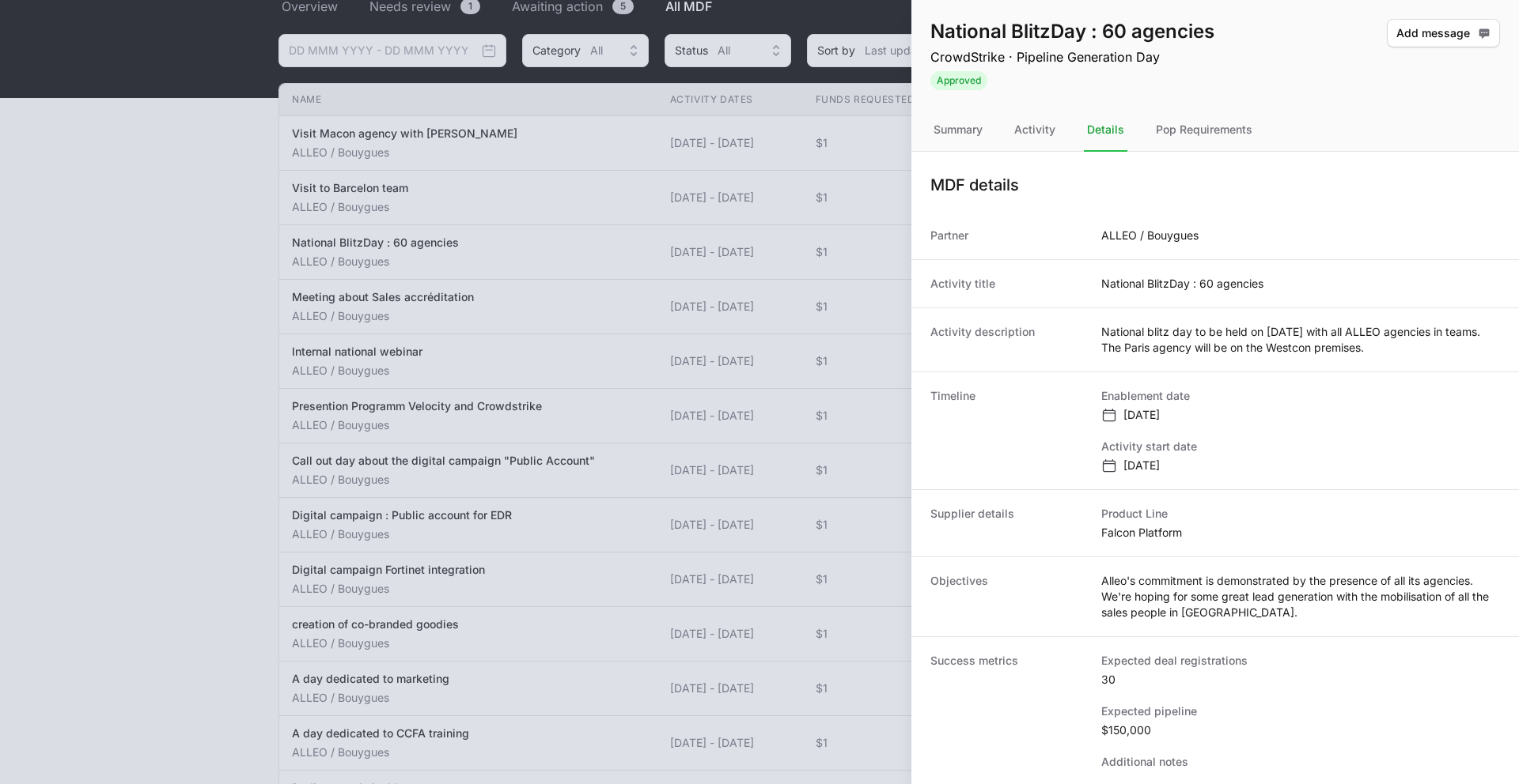
click at [454, 412] on div at bounding box center [760, 392] width 1519 height 784
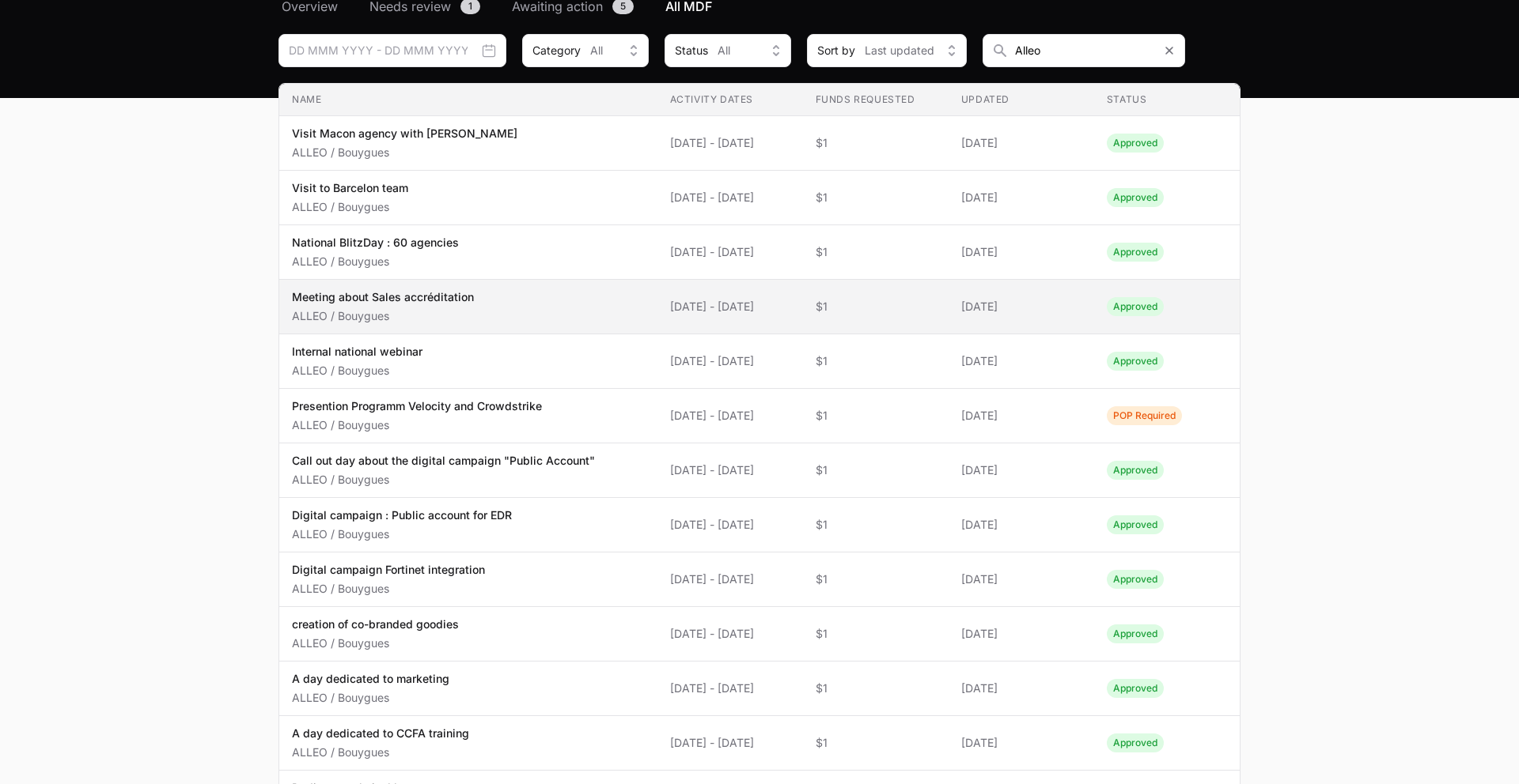
click at [427, 299] on p "Meeting about Sales accréditation" at bounding box center [383, 297] width 182 height 16
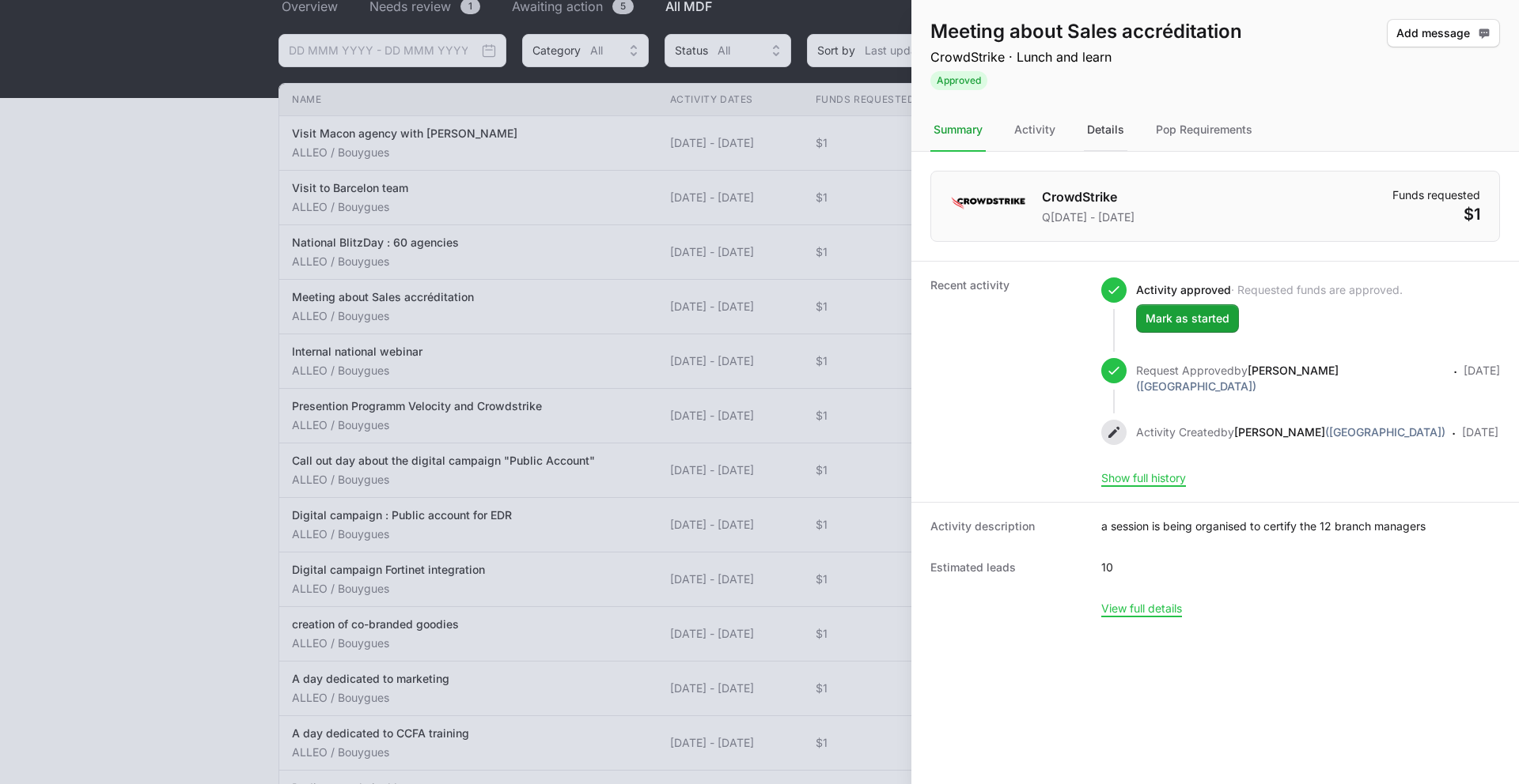
click at [1095, 130] on div "Details" at bounding box center [1105, 130] width 43 height 42
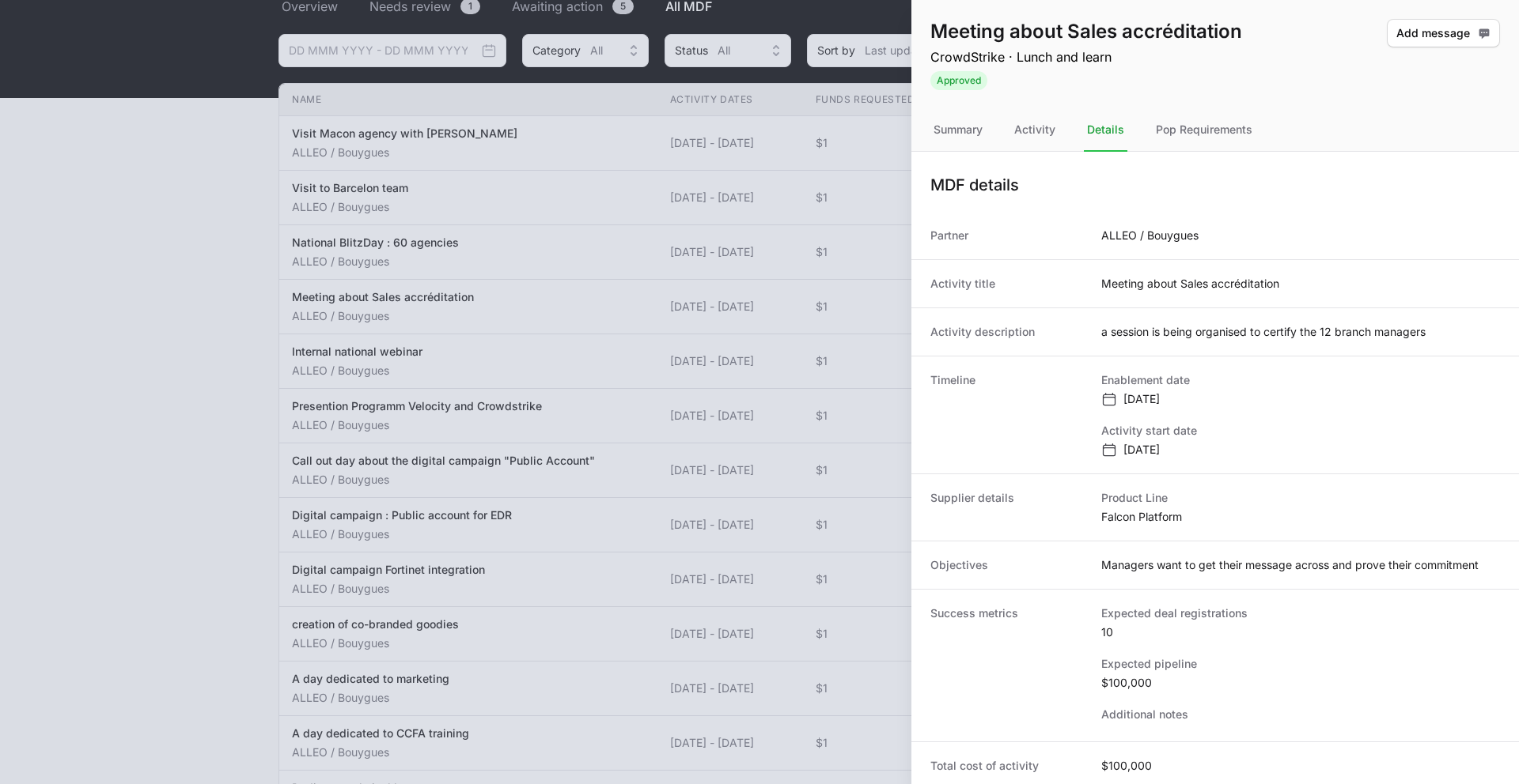
click at [516, 386] on div at bounding box center [760, 392] width 1519 height 784
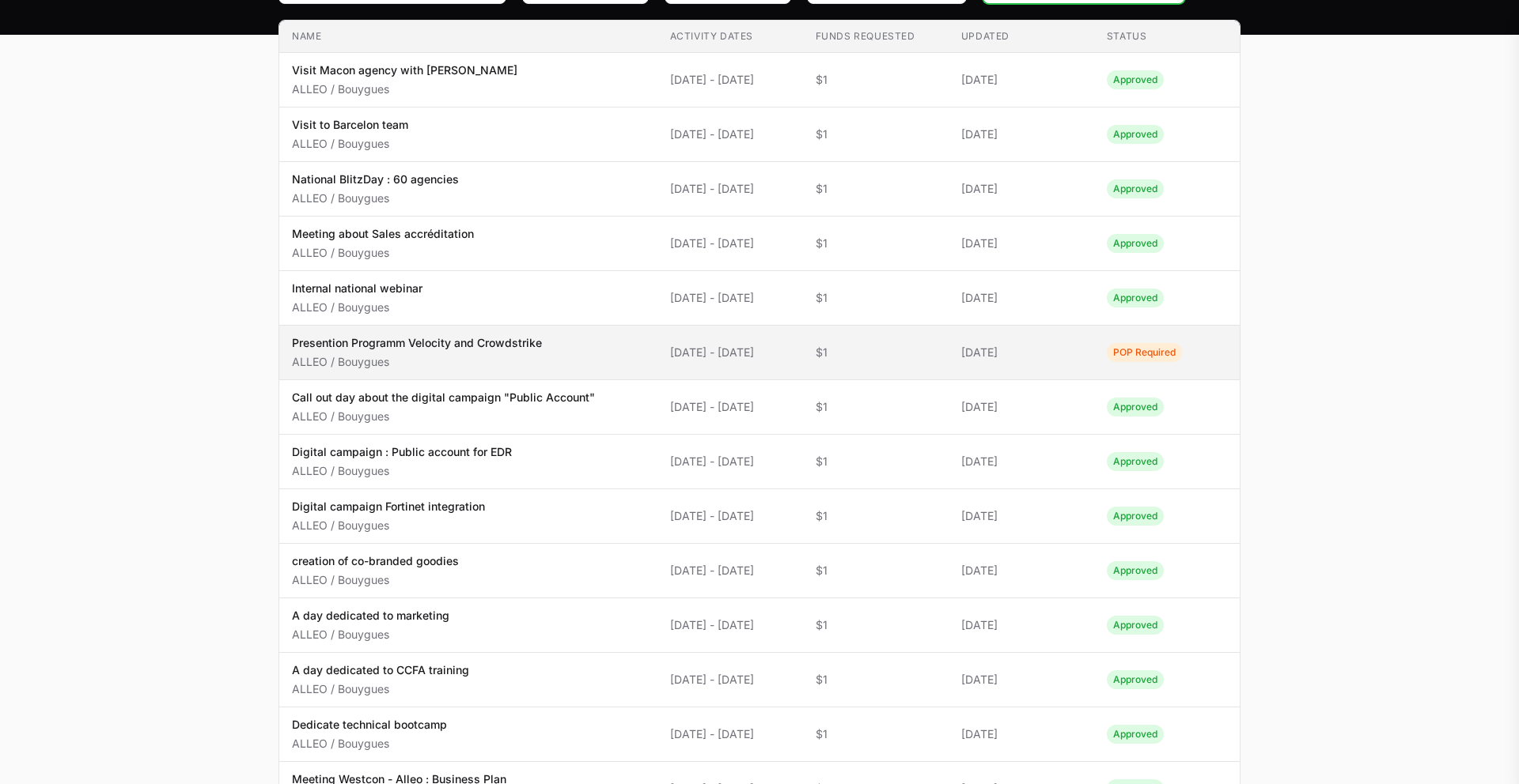
scroll to position [212, 0]
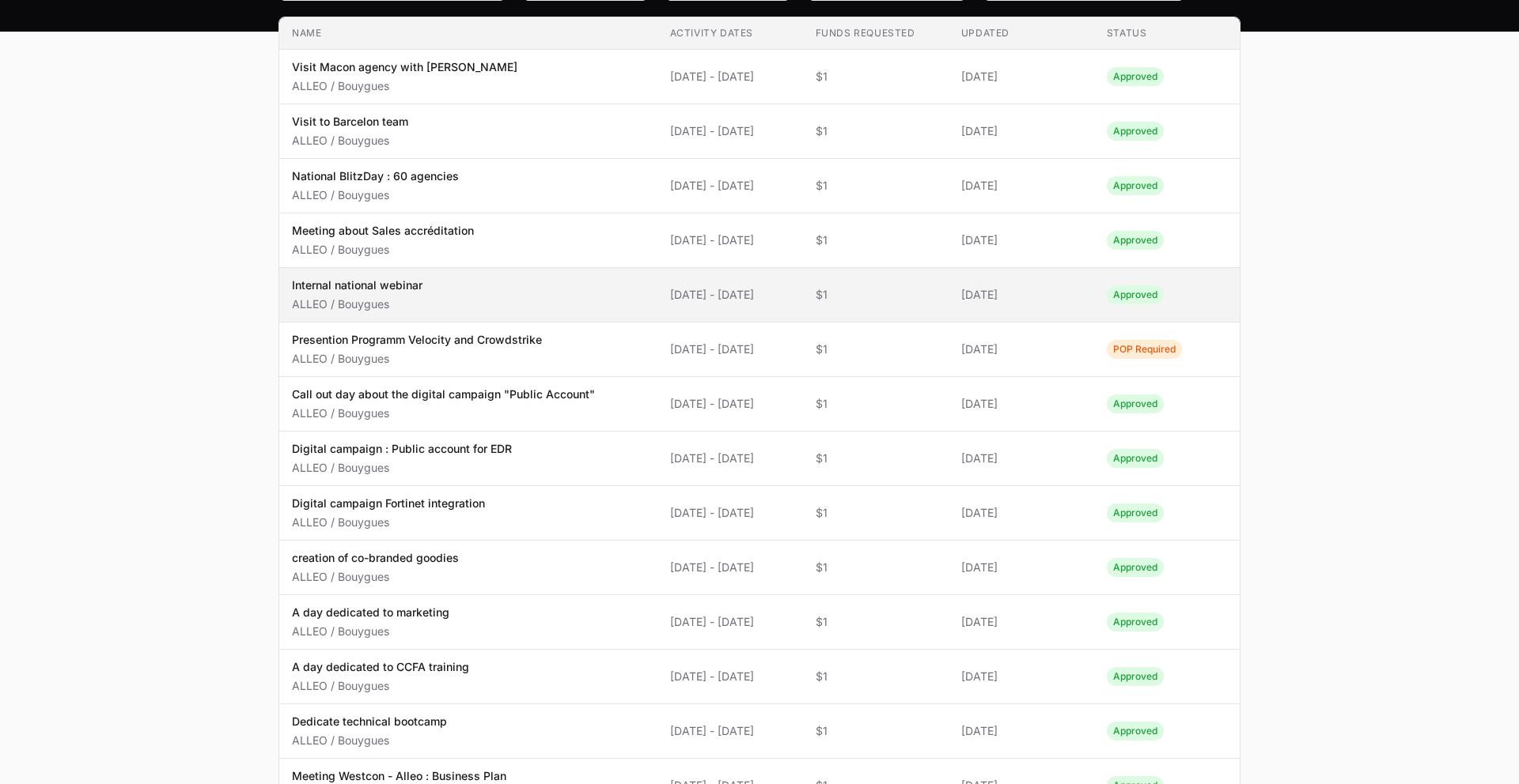
click at [451, 291] on span "Internal national webinar ALLEO / Bouygues" at bounding box center [468, 294] width 353 height 34
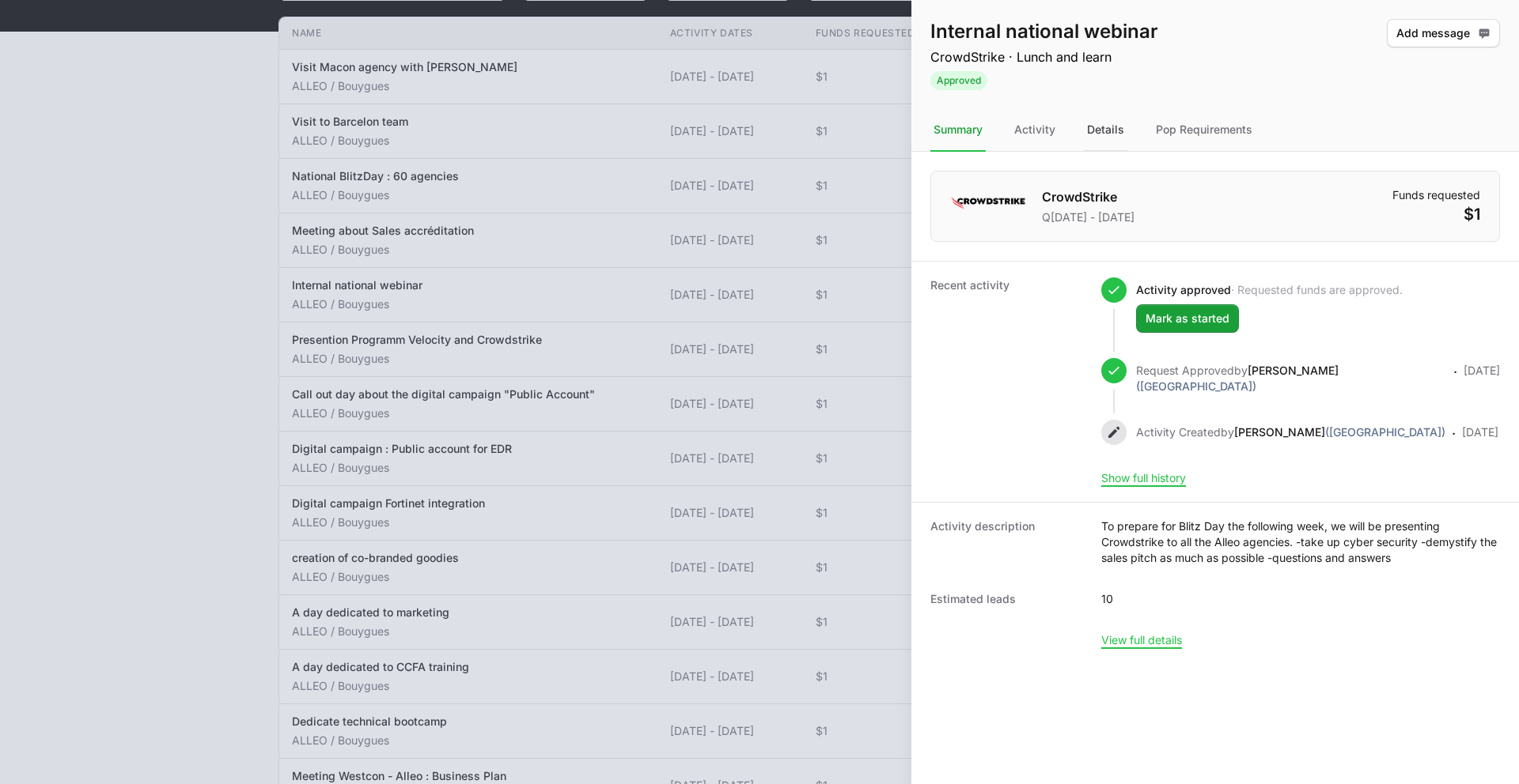
click at [1104, 123] on div "Details" at bounding box center [1105, 130] width 43 height 42
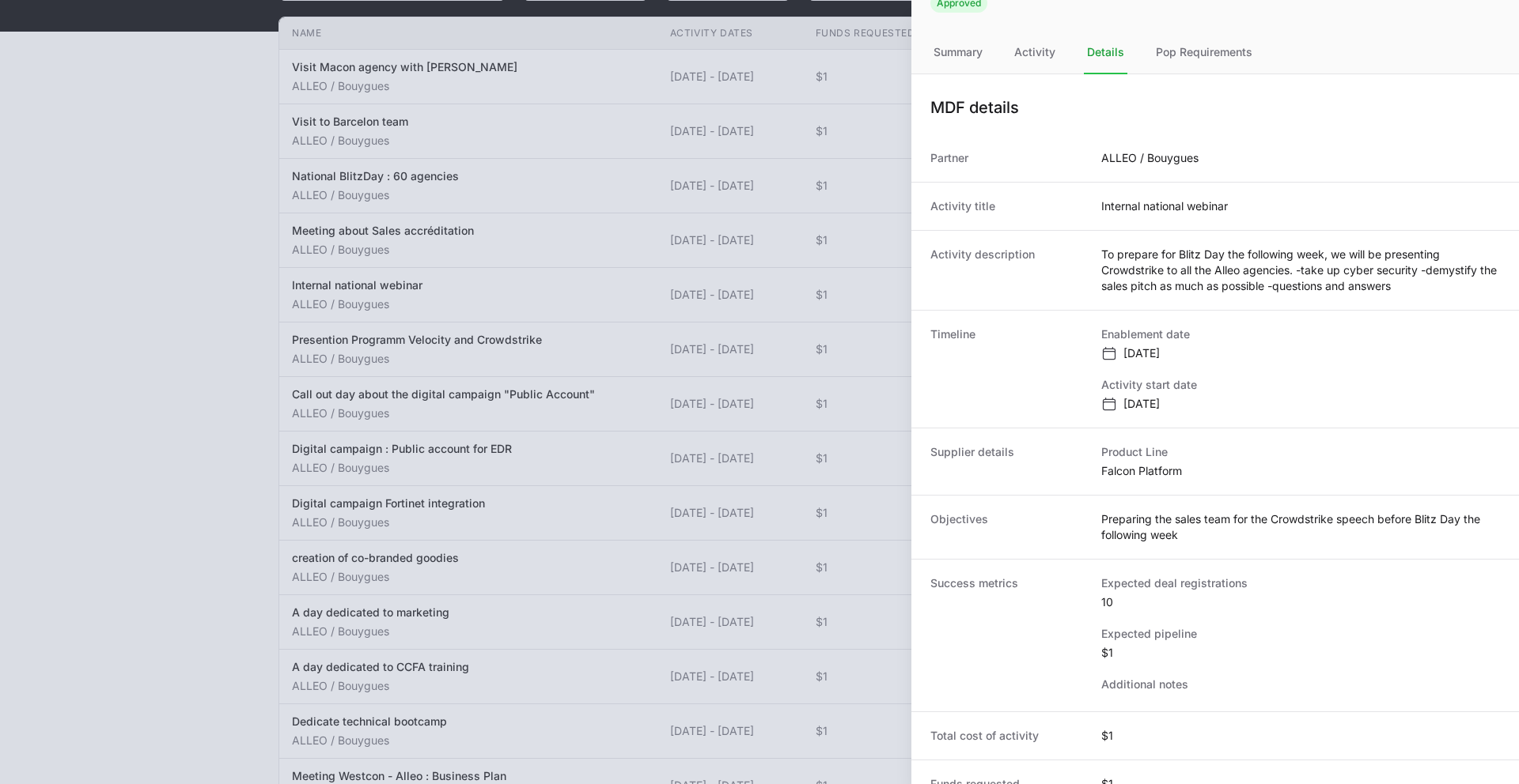
scroll to position [81, 0]
click at [333, 485] on div at bounding box center [760, 392] width 1519 height 784
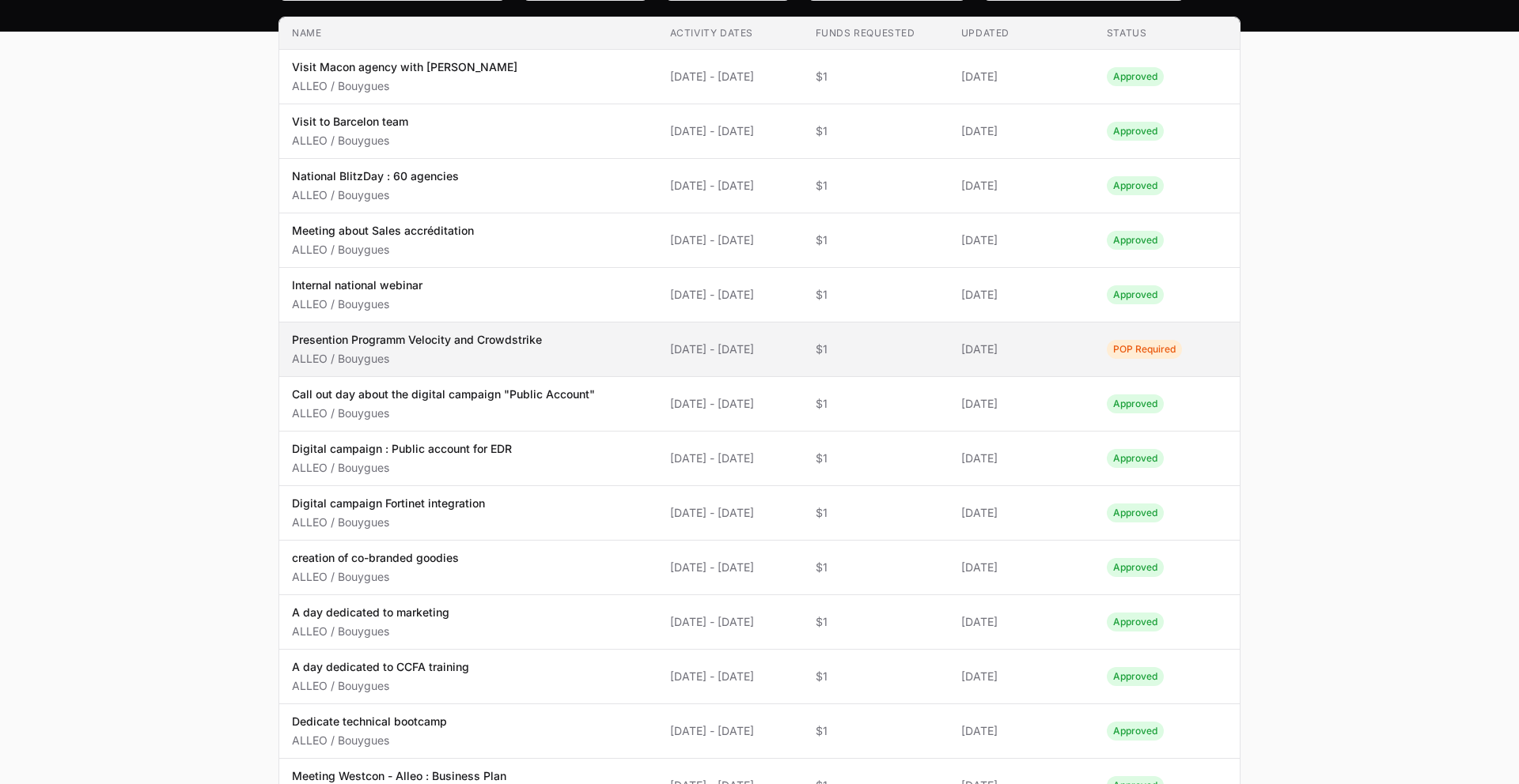
click at [391, 342] on p "Presention Programm Velocity and Crowdstrike" at bounding box center [417, 340] width 250 height 16
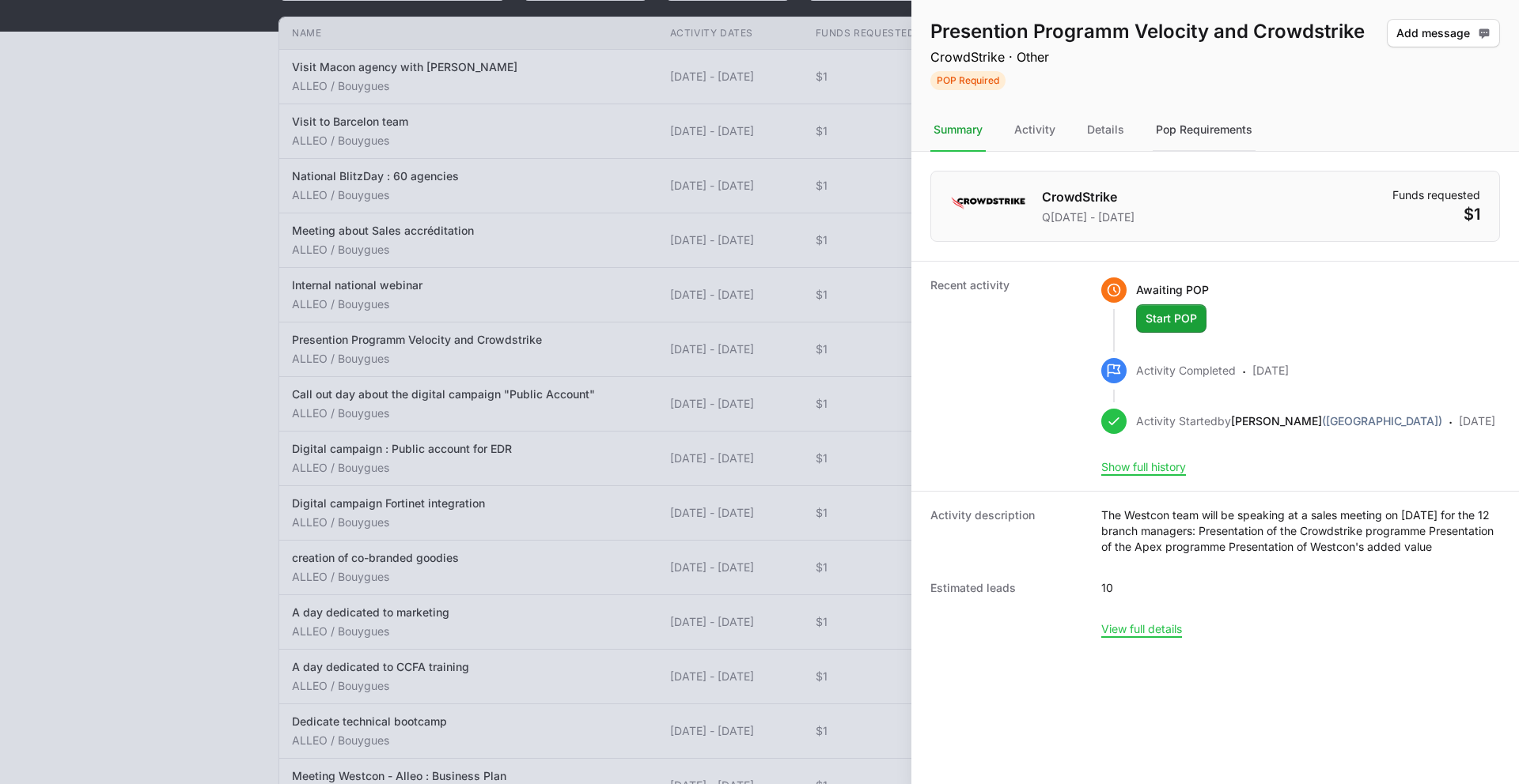
click at [1154, 126] on div "Pop Requirements" at bounding box center [1204, 130] width 103 height 42
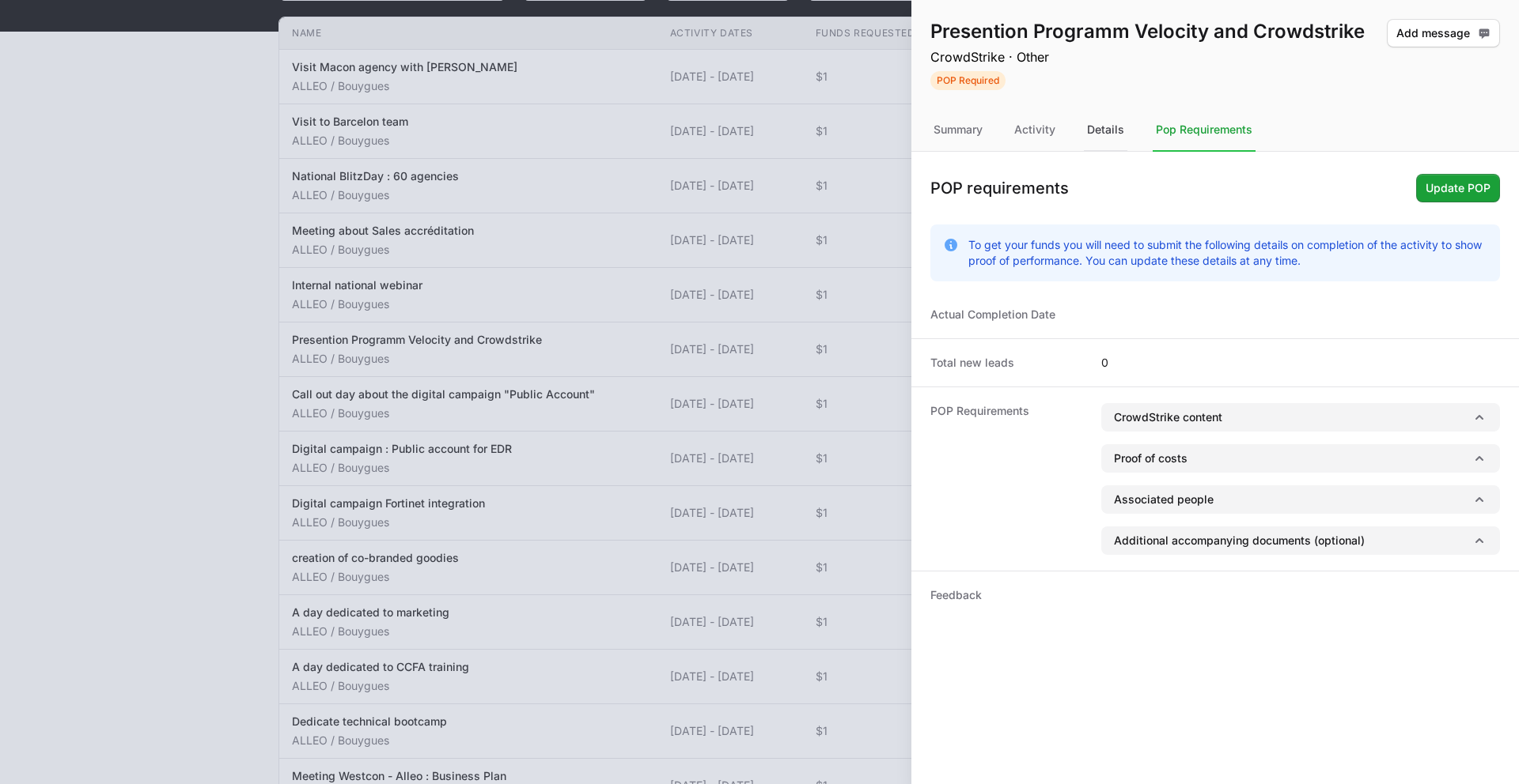
click at [1112, 135] on div "Details" at bounding box center [1105, 130] width 43 height 42
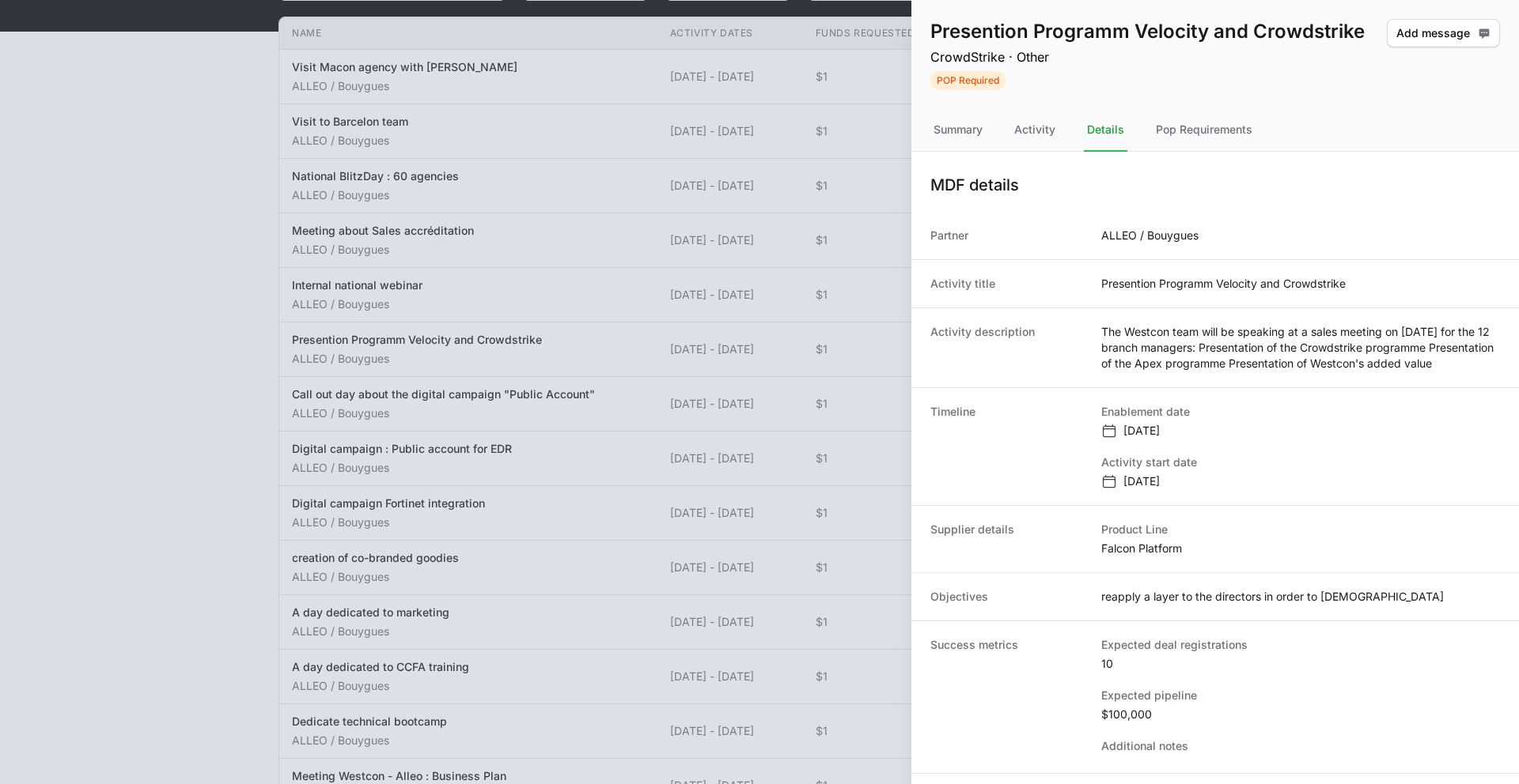
click at [434, 418] on div at bounding box center [760, 392] width 1519 height 784
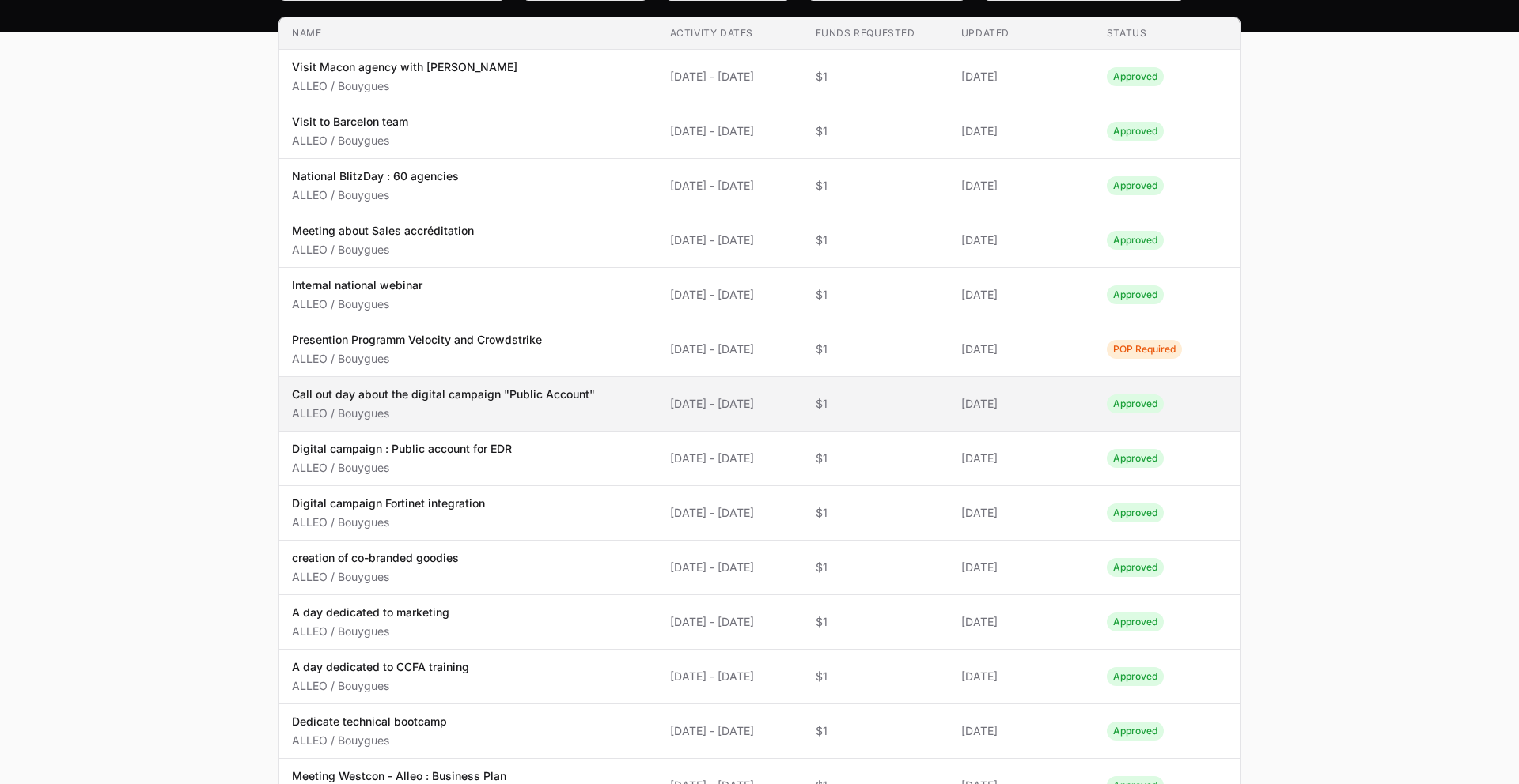
click at [433, 398] on p "Call out day about the digital campaign "Public Account"" at bounding box center [444, 394] width 303 height 16
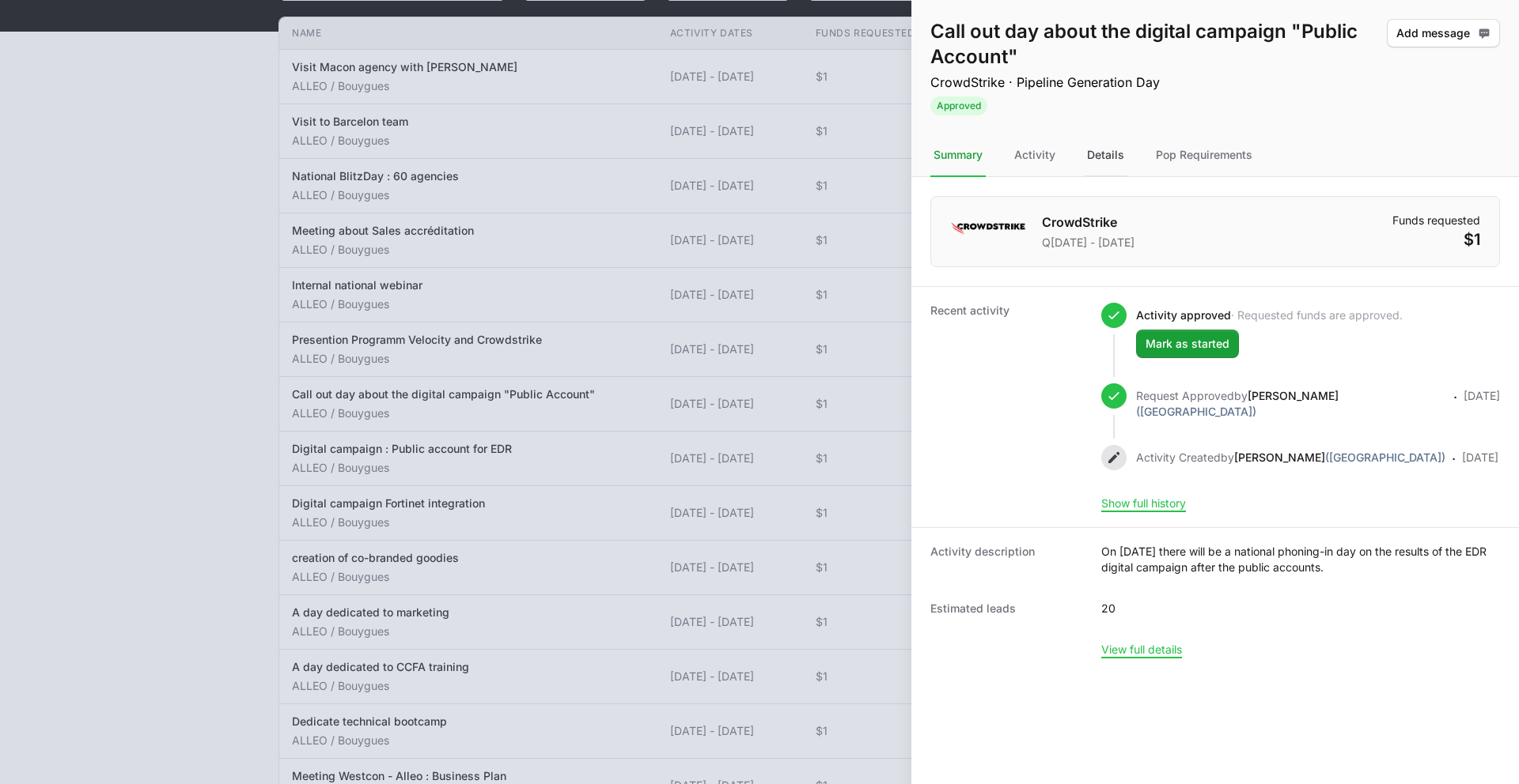
click at [1115, 164] on div "Details" at bounding box center [1105, 156] width 43 height 42
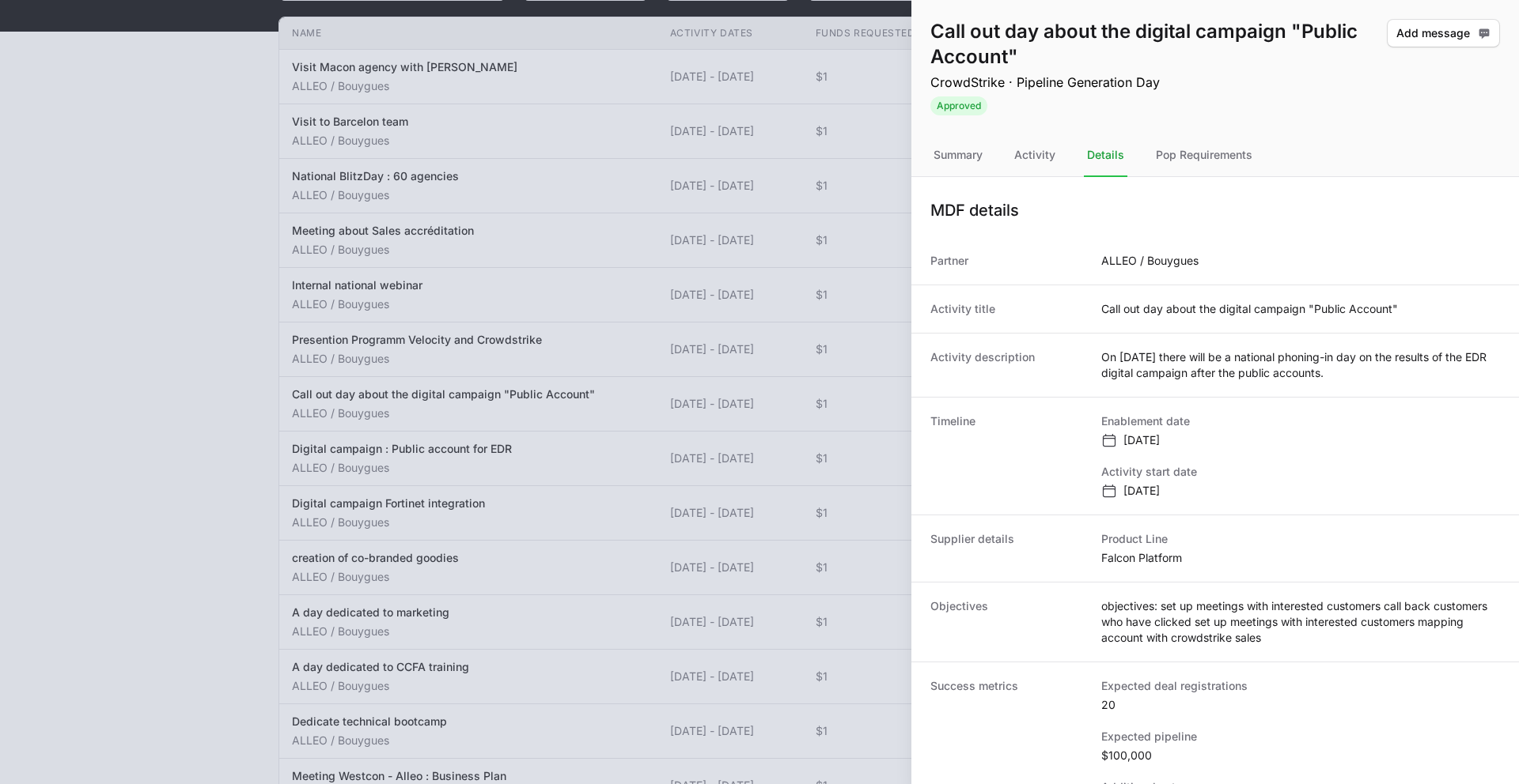
click at [378, 280] on div at bounding box center [760, 392] width 1519 height 784
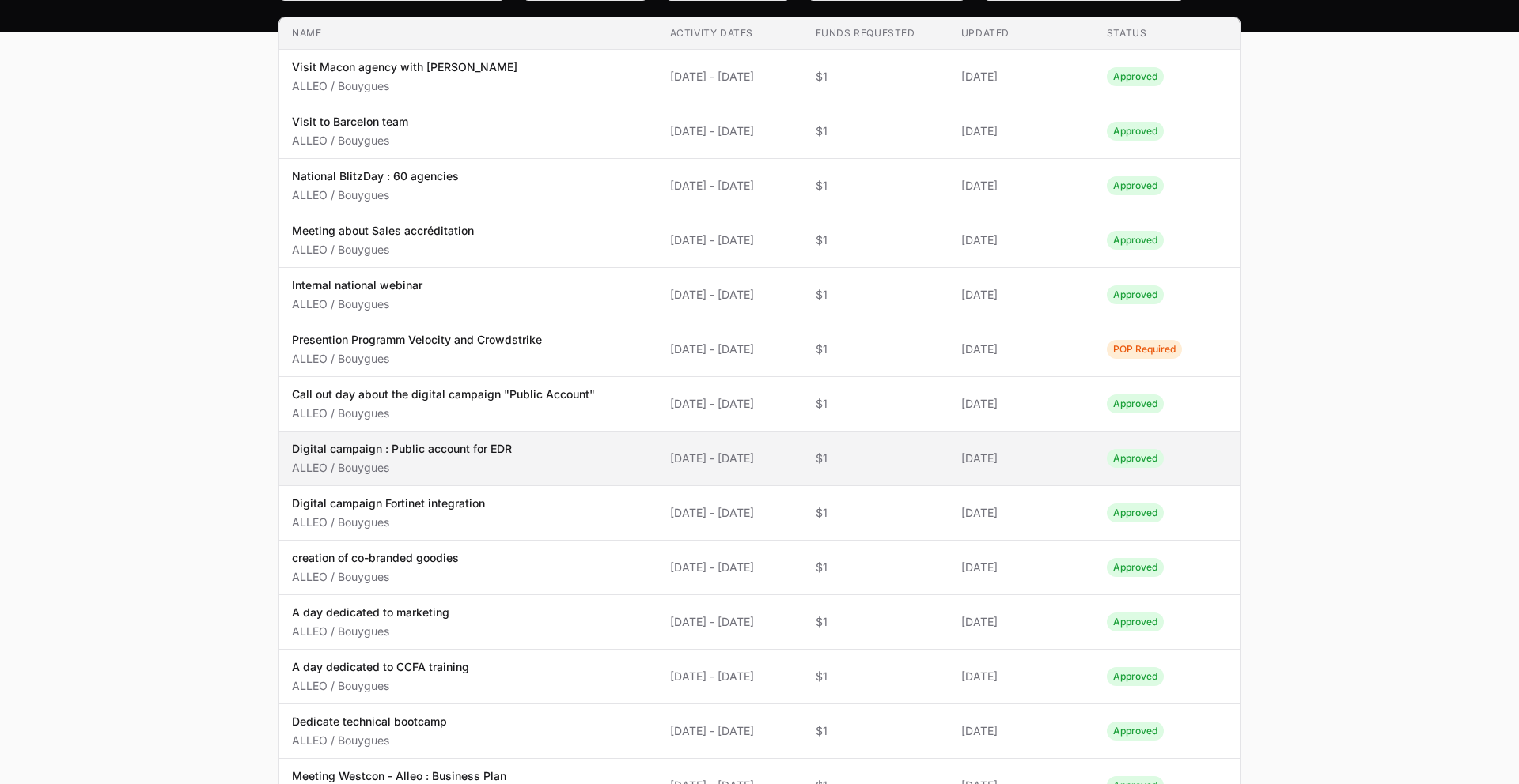
click at [399, 452] on p "Digital campaign : Public account for EDR" at bounding box center [402, 449] width 220 height 16
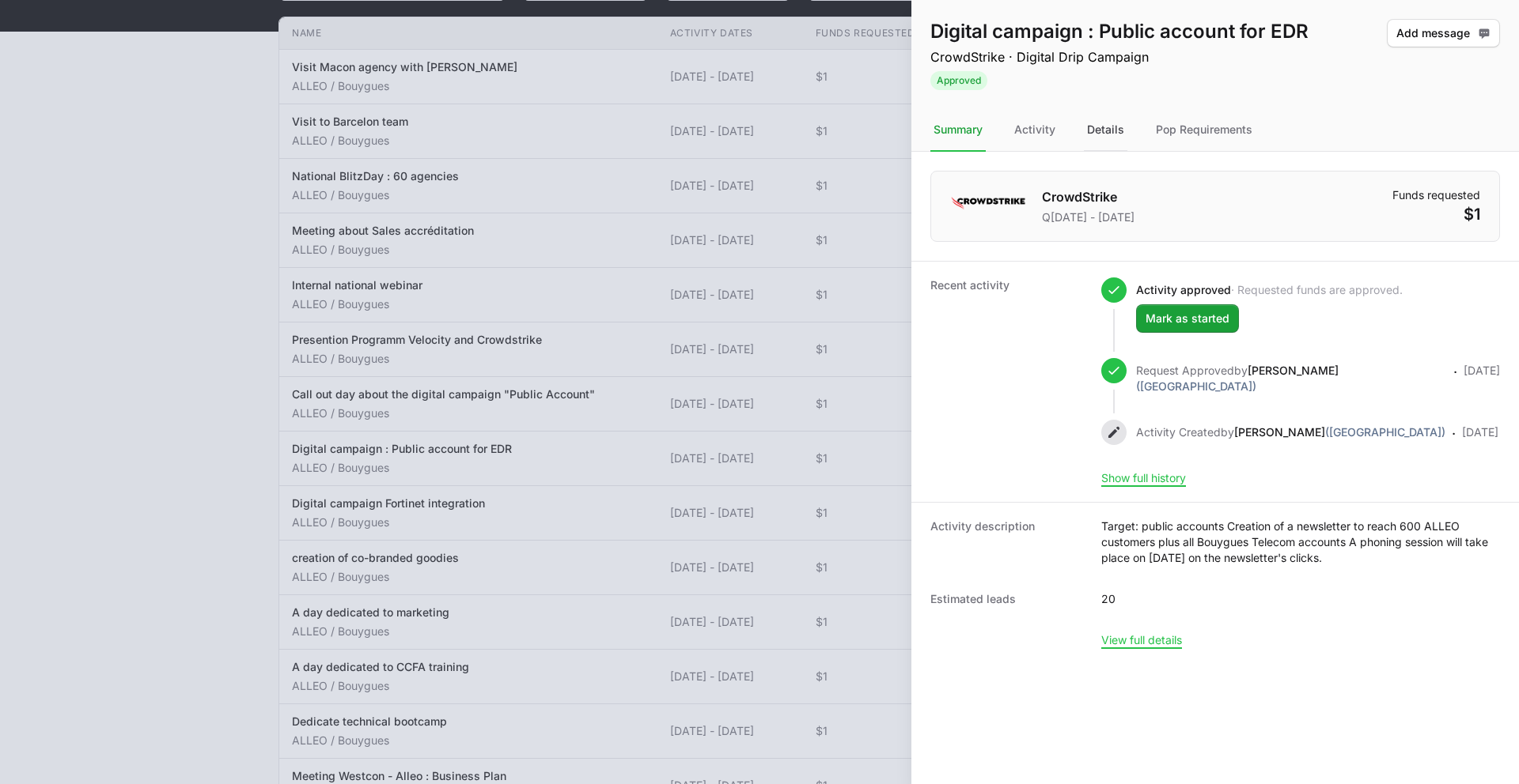
click at [1108, 131] on div "Details" at bounding box center [1105, 130] width 43 height 42
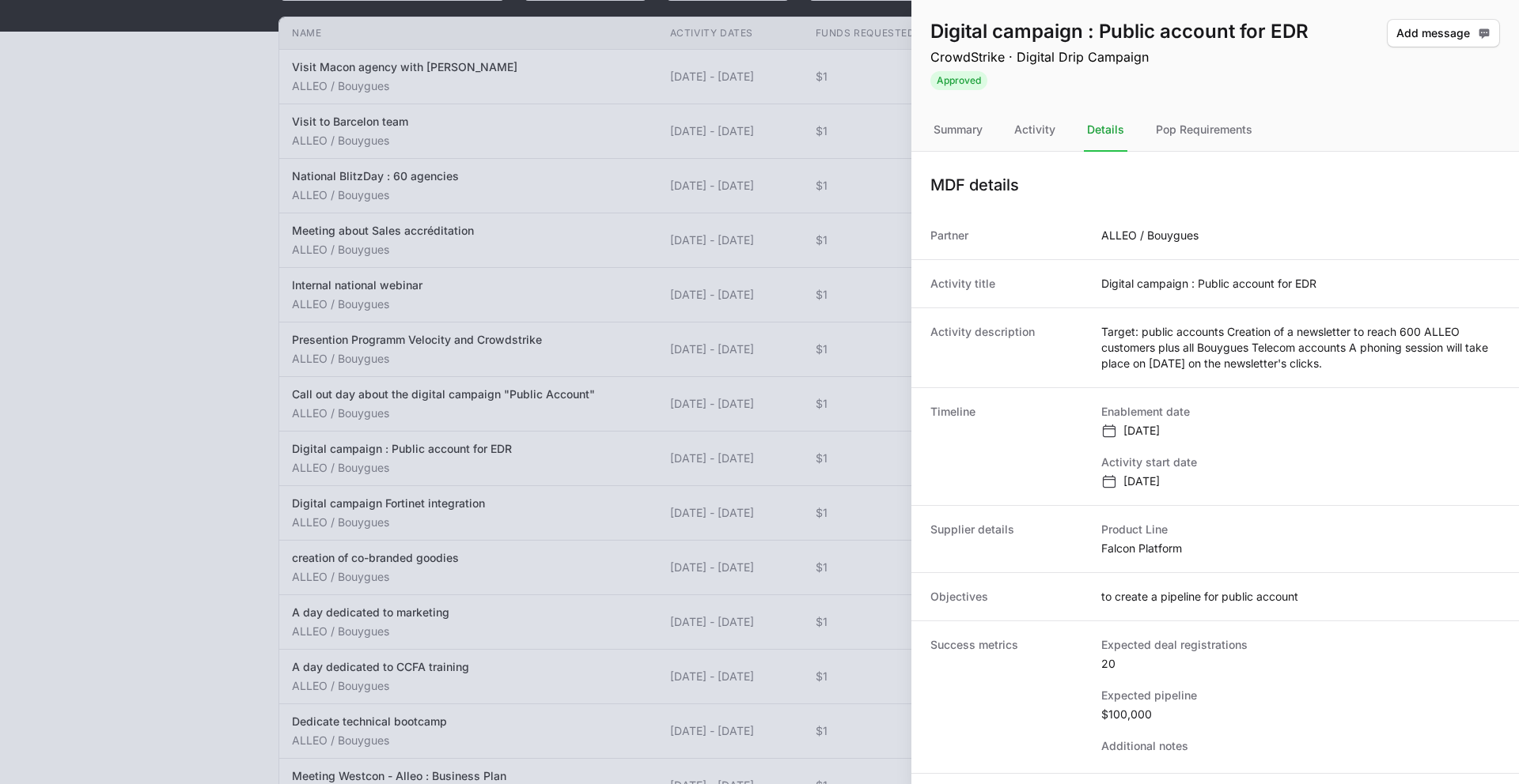
drag, startPoint x: 346, startPoint y: 421, endPoint x: 363, endPoint y: 423, distance: 17.1
click at [346, 421] on div at bounding box center [760, 392] width 1519 height 784
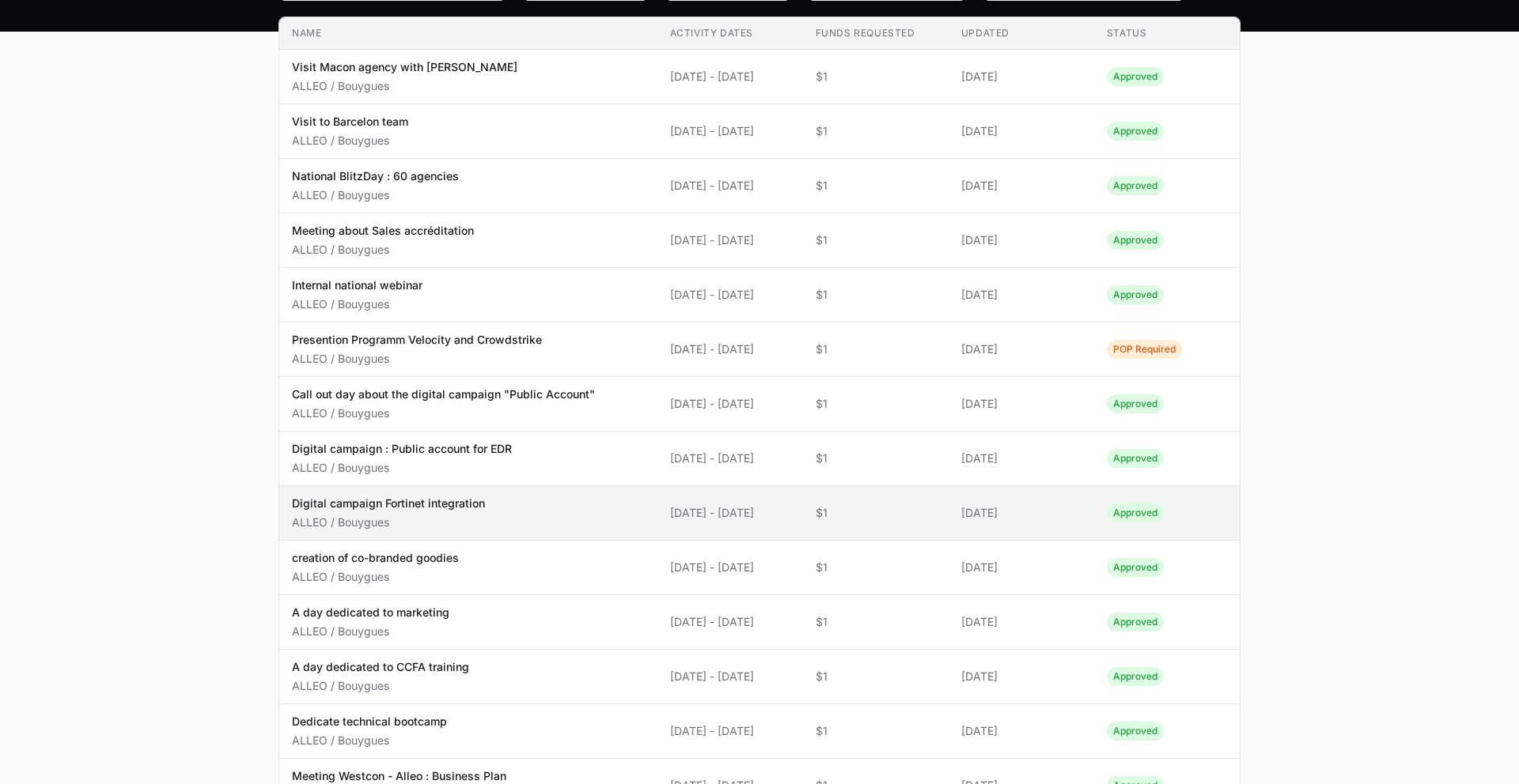
click at [361, 511] on div "Digital campaign Fortinet integration ALLEO / Bouygues" at bounding box center [388, 512] width 193 height 34
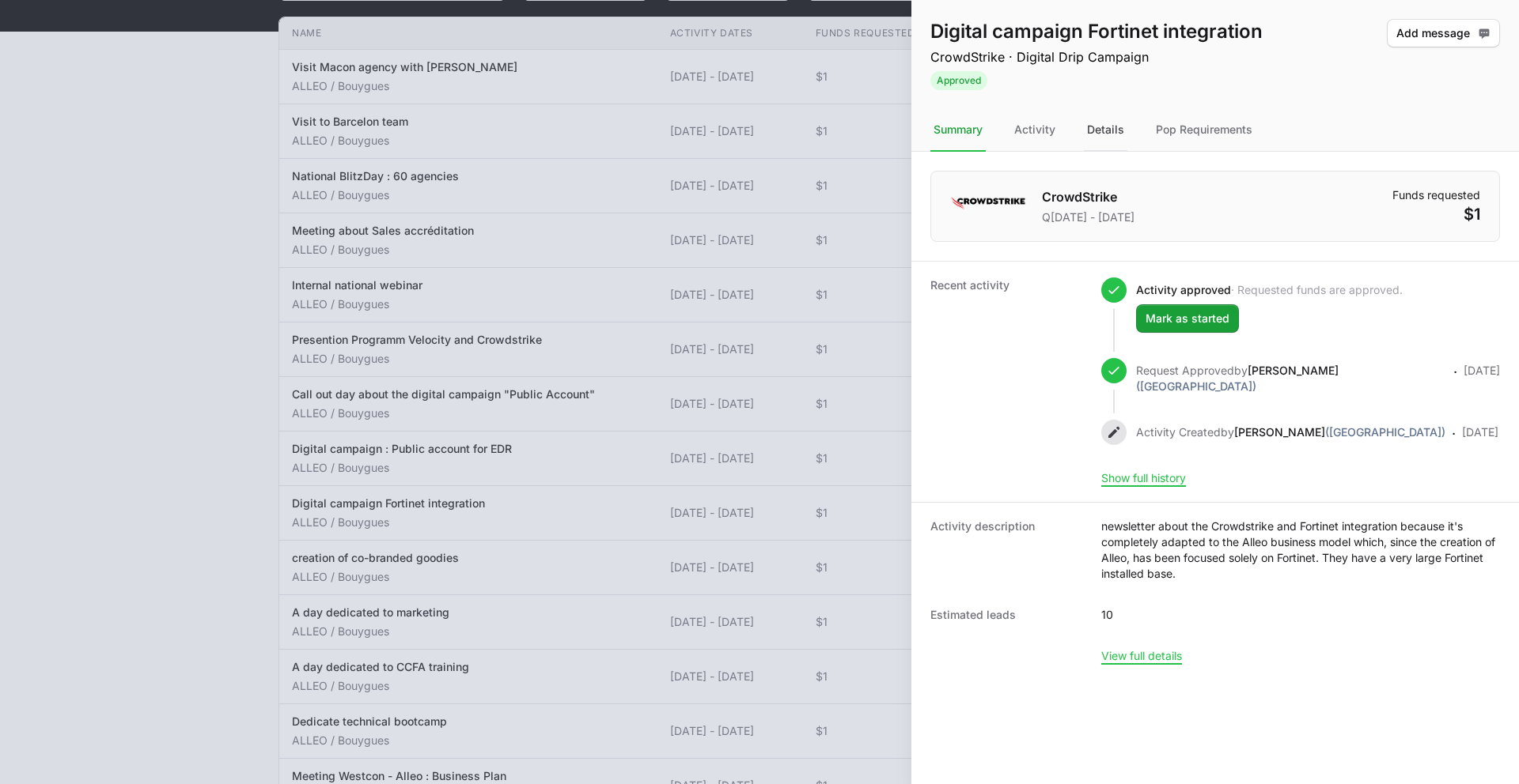
click at [1108, 140] on div "Details" at bounding box center [1105, 130] width 43 height 42
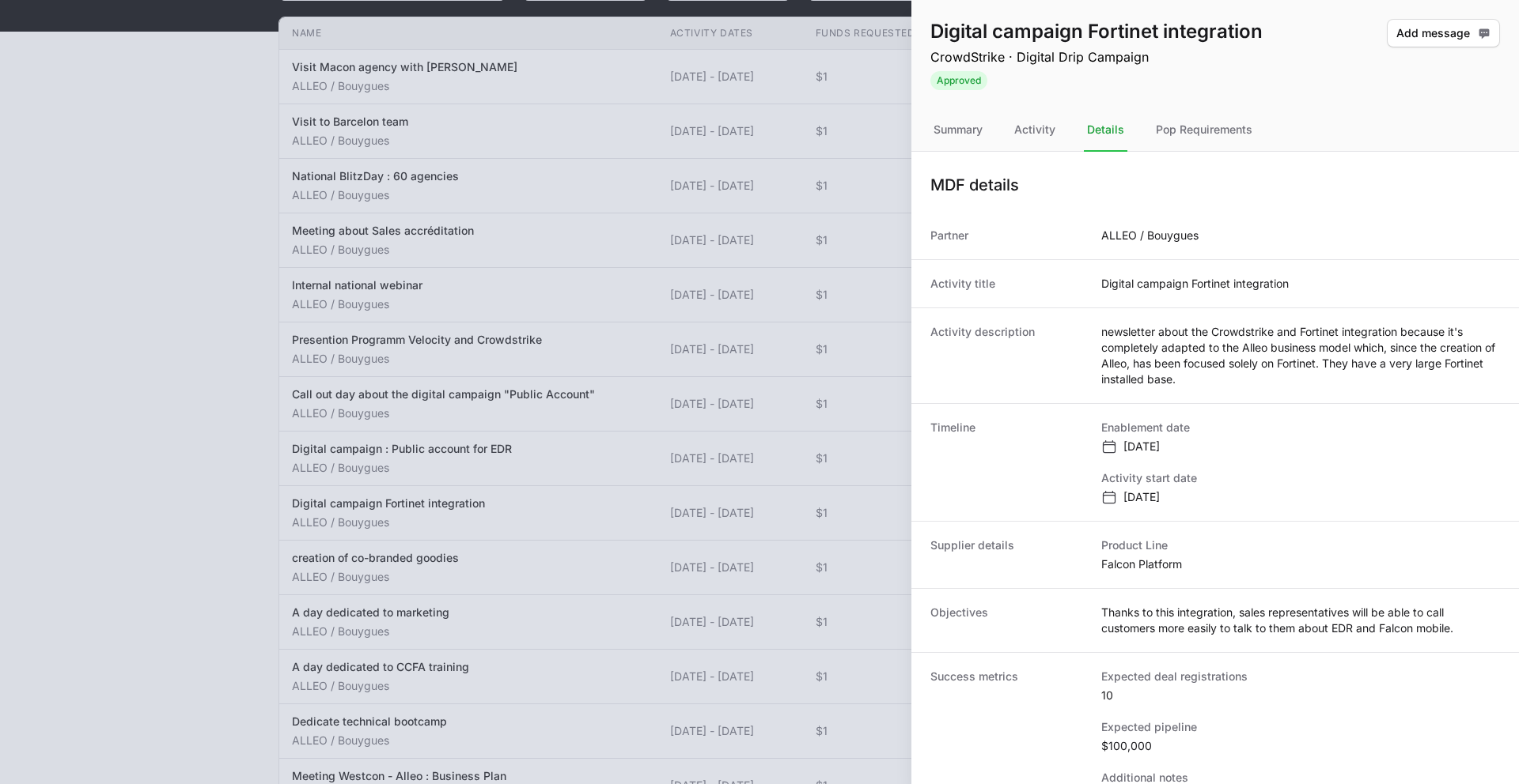
click at [625, 362] on div at bounding box center [760, 392] width 1519 height 784
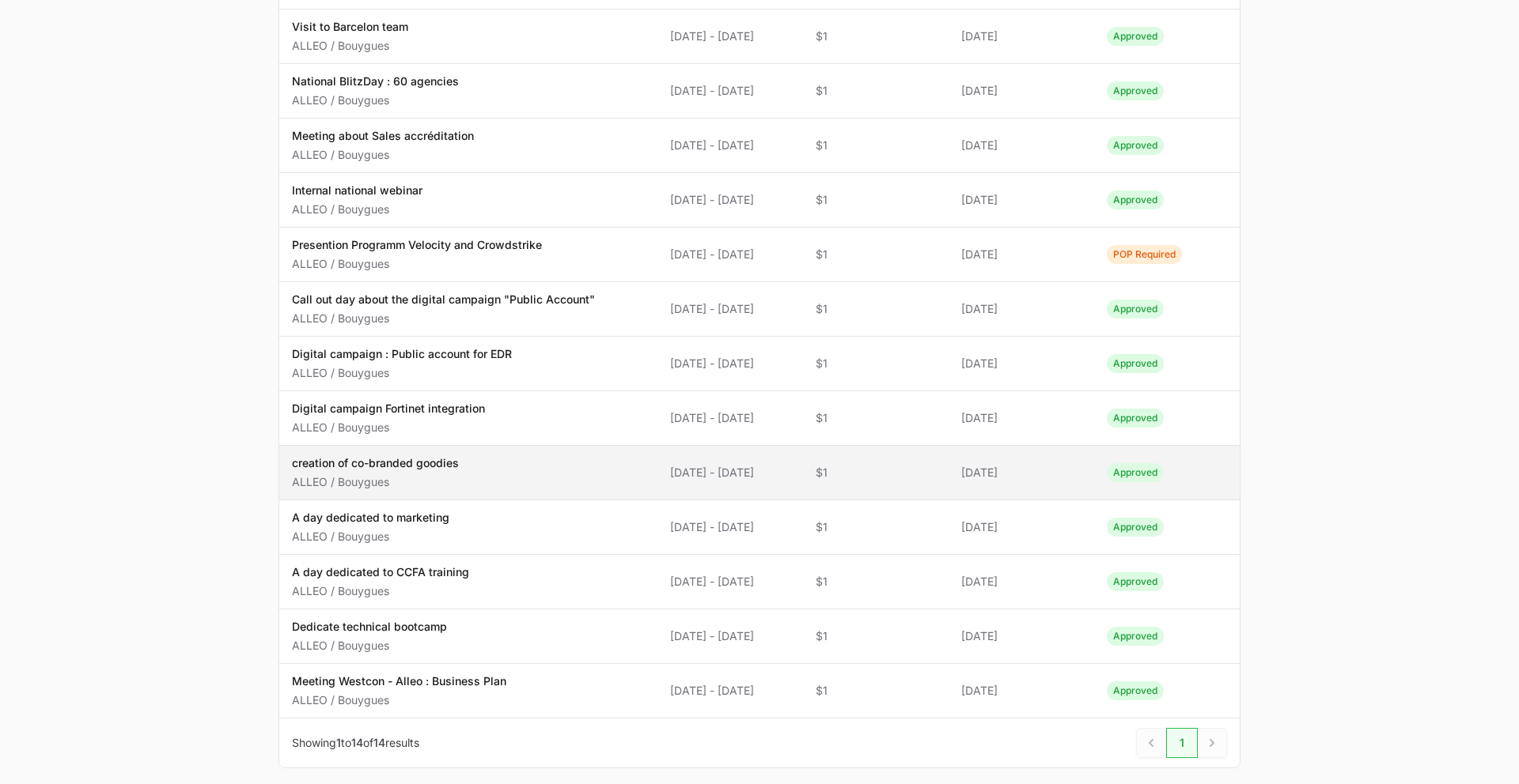
scroll to position [309, 0]
click at [492, 479] on span "creation of co-branded goodies ALLEO / Bouygues" at bounding box center [468, 471] width 353 height 34
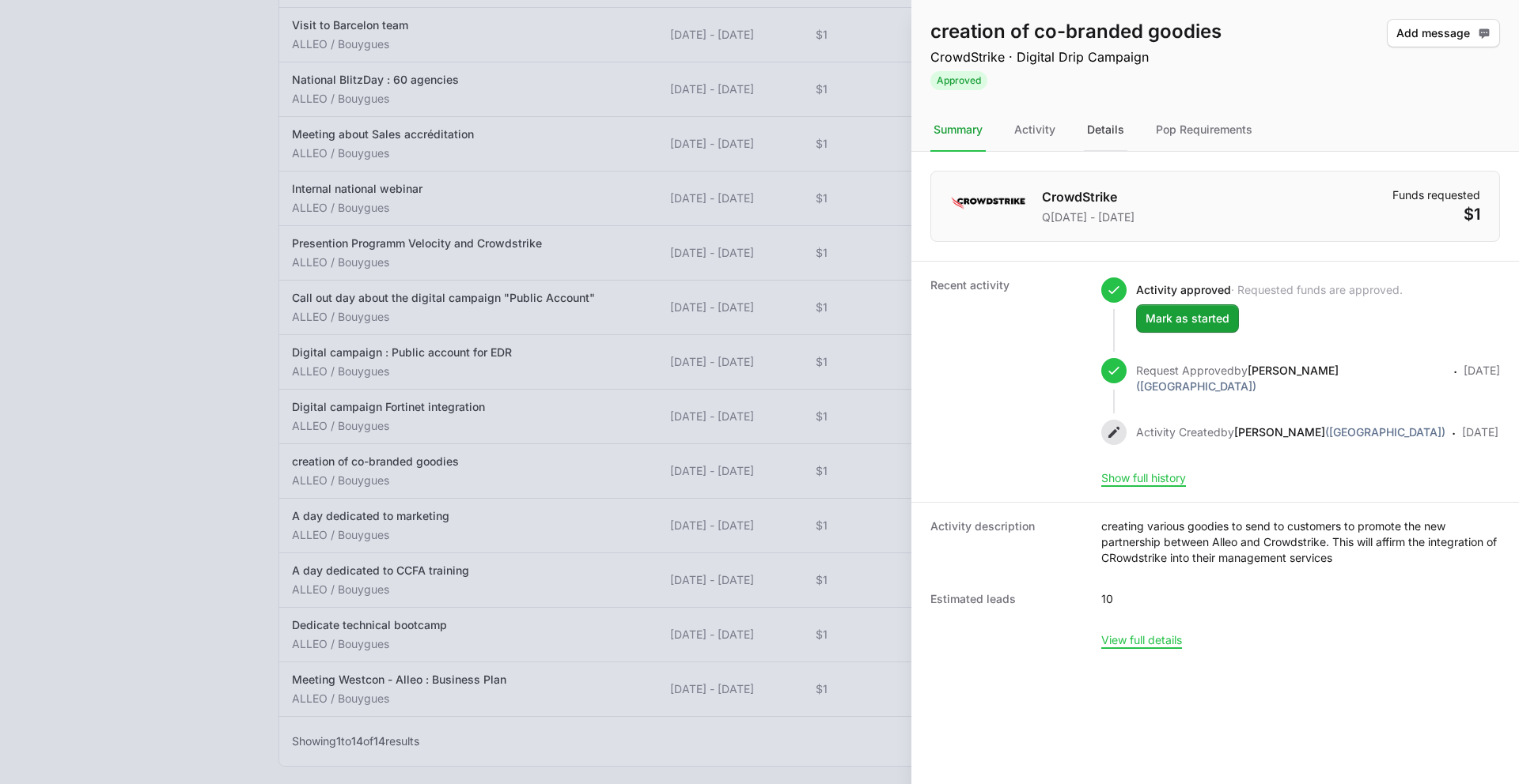
click at [1125, 130] on div "Details" at bounding box center [1105, 130] width 43 height 42
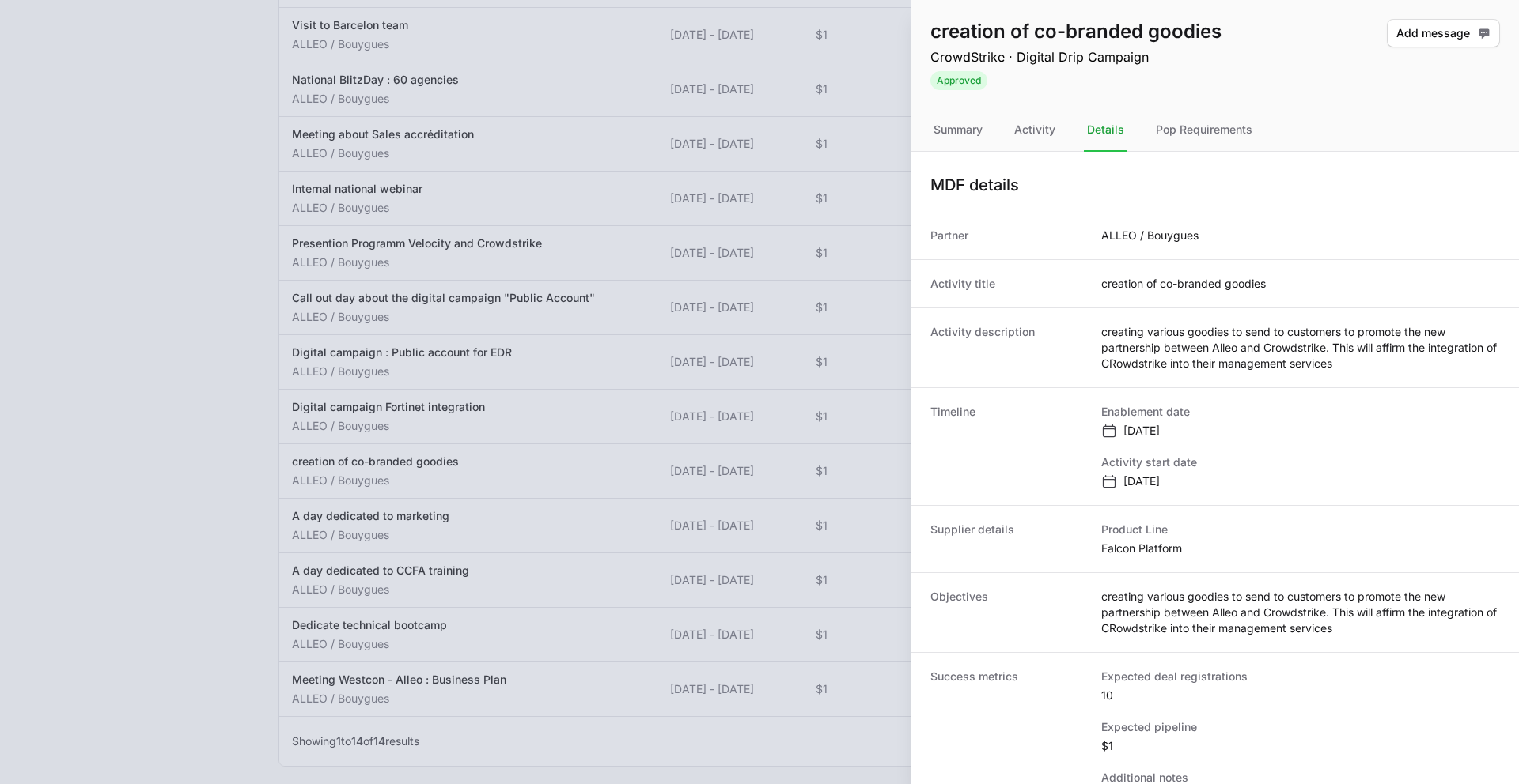
click at [329, 465] on div at bounding box center [760, 392] width 1519 height 784
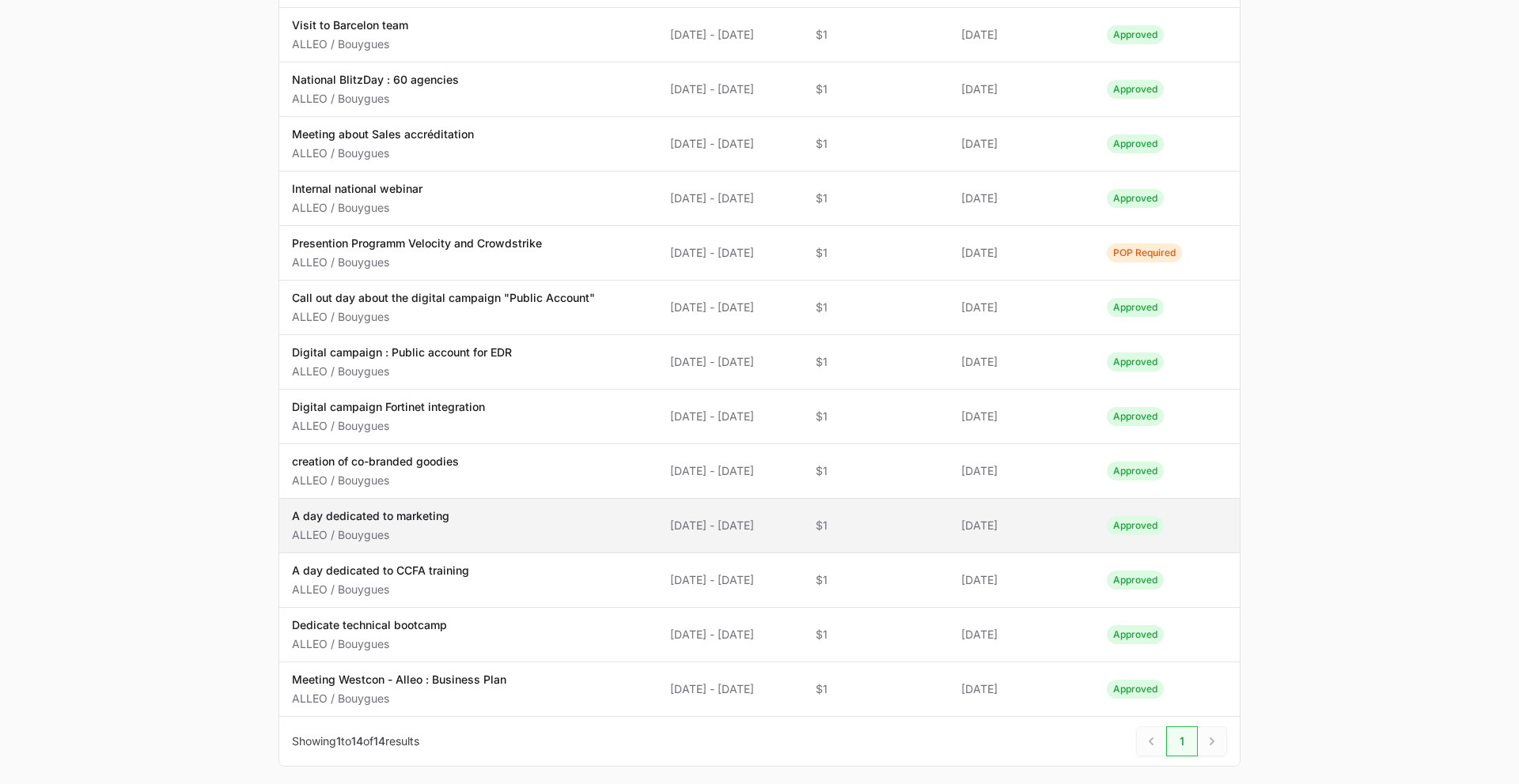
click at [388, 519] on p "A day dedicated to marketing" at bounding box center [371, 516] width 157 height 16
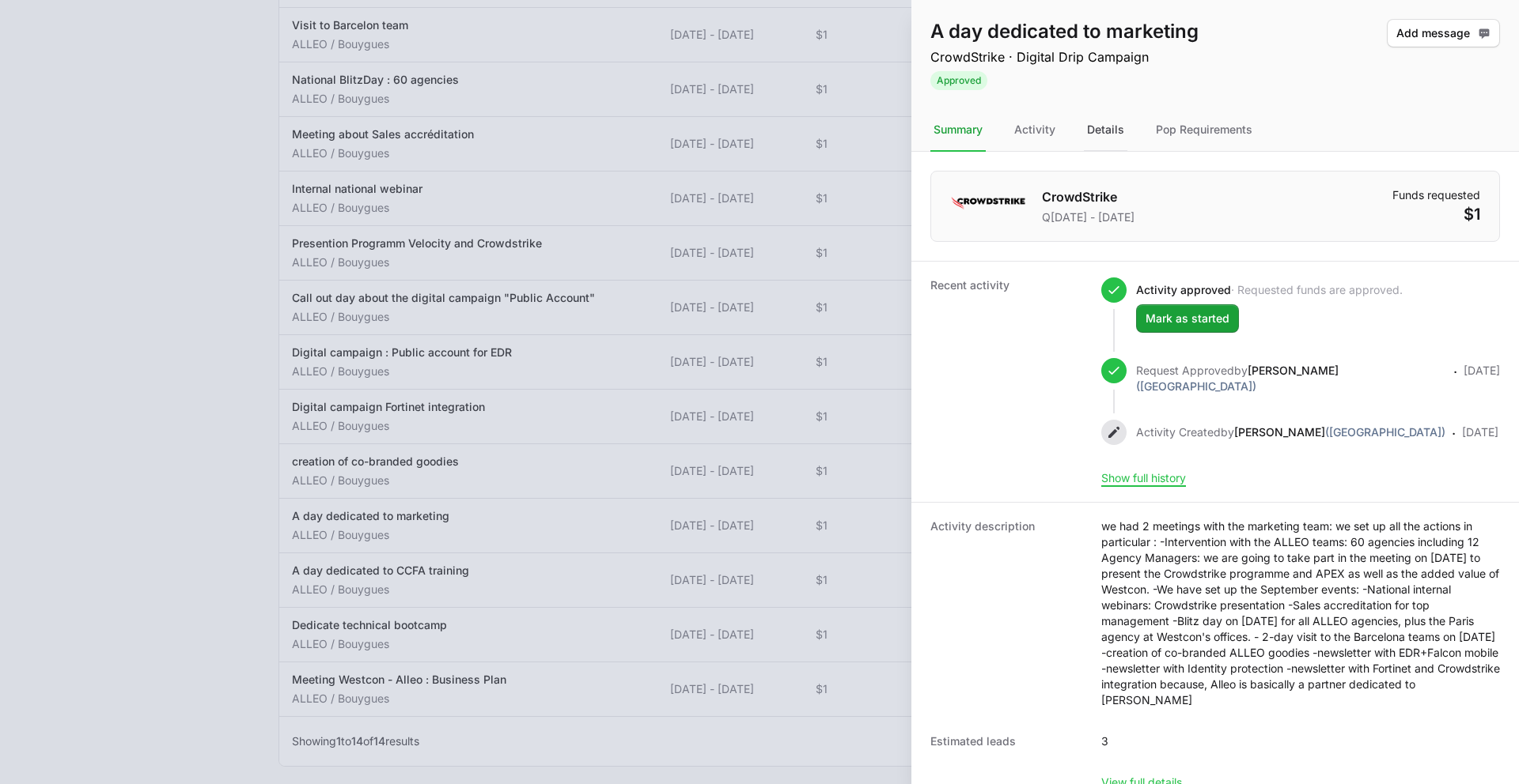
click at [1098, 133] on div "Details" at bounding box center [1105, 130] width 43 height 42
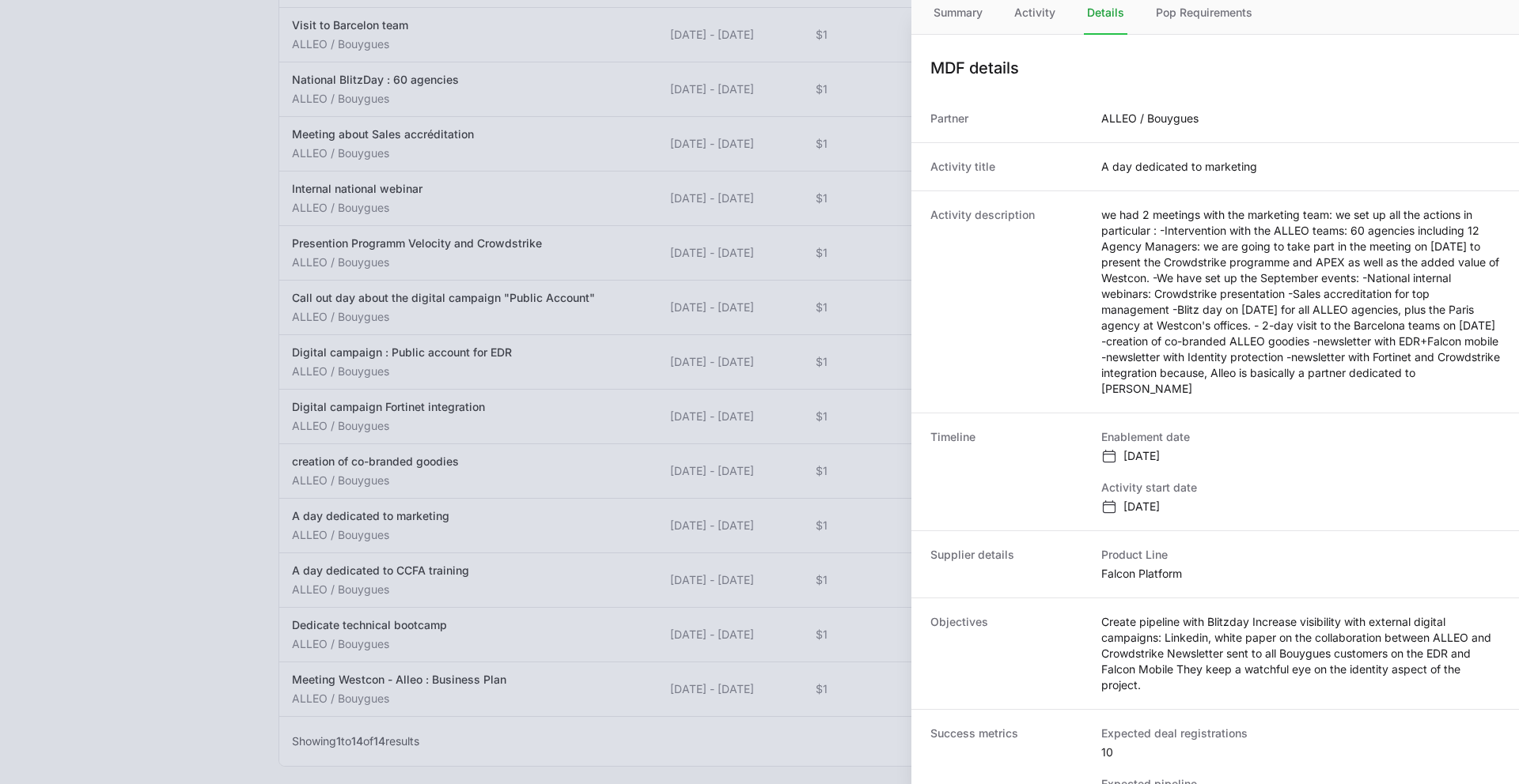
scroll to position [333, 0]
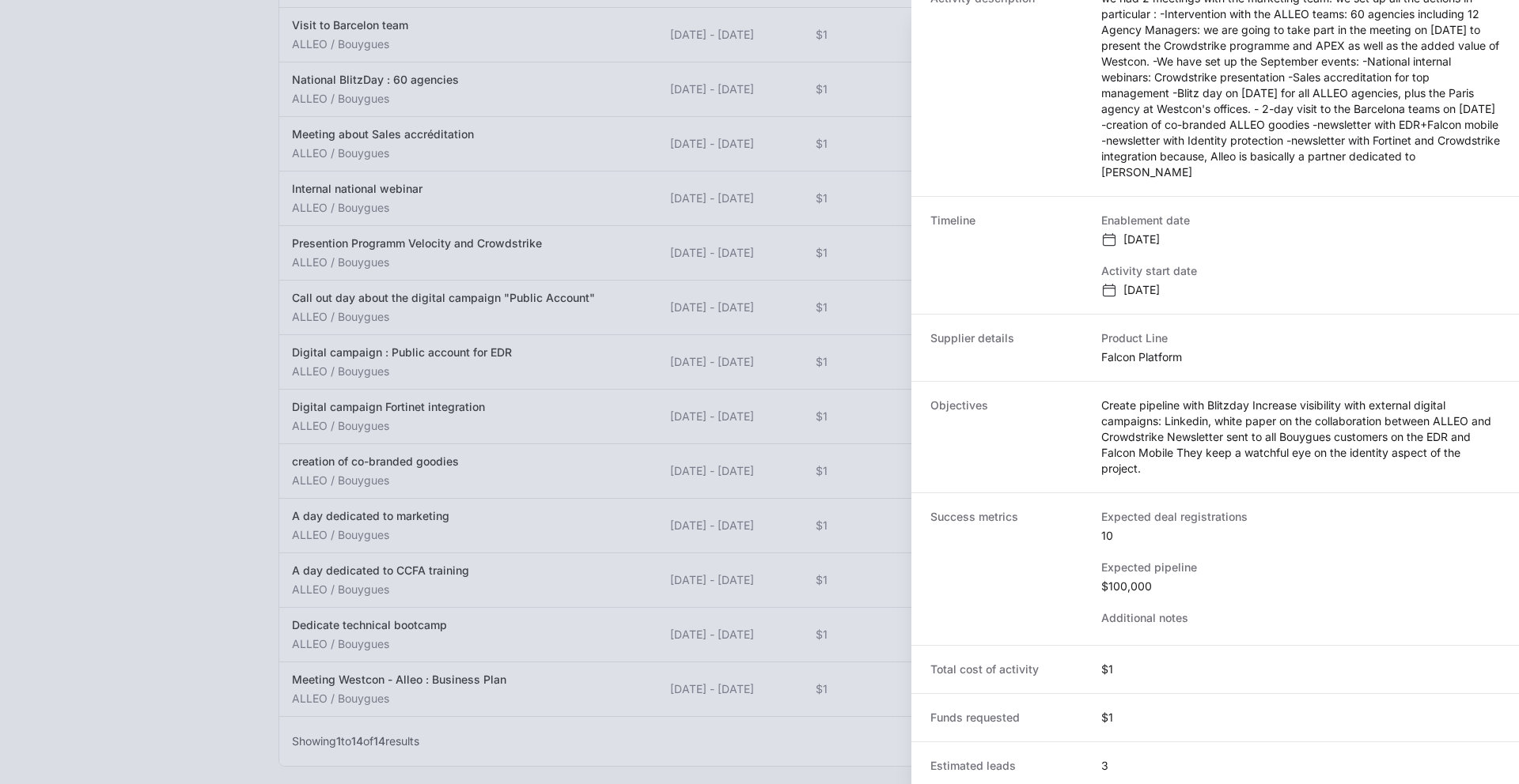
click at [472, 548] on div at bounding box center [760, 392] width 1519 height 784
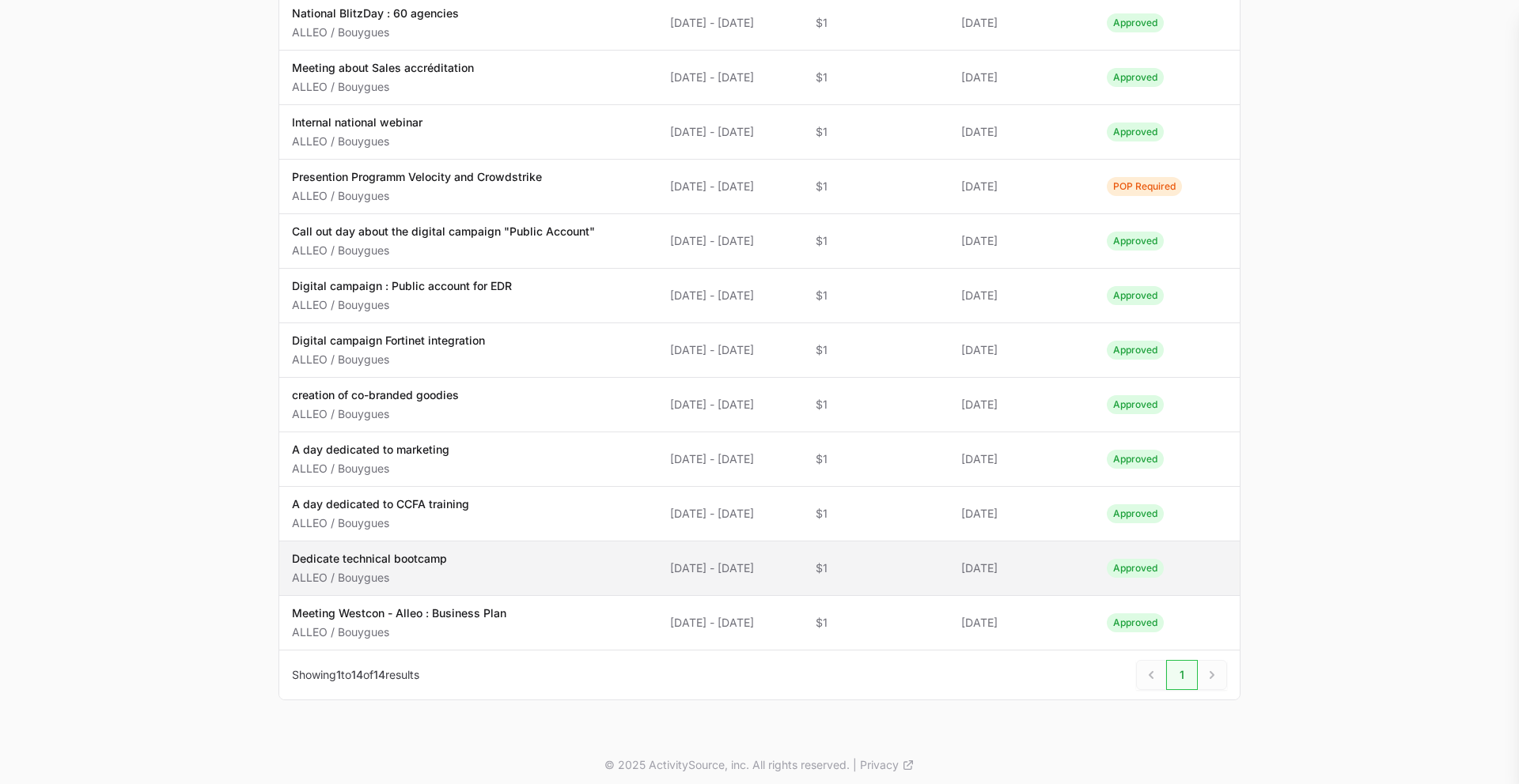
scroll to position [383, 0]
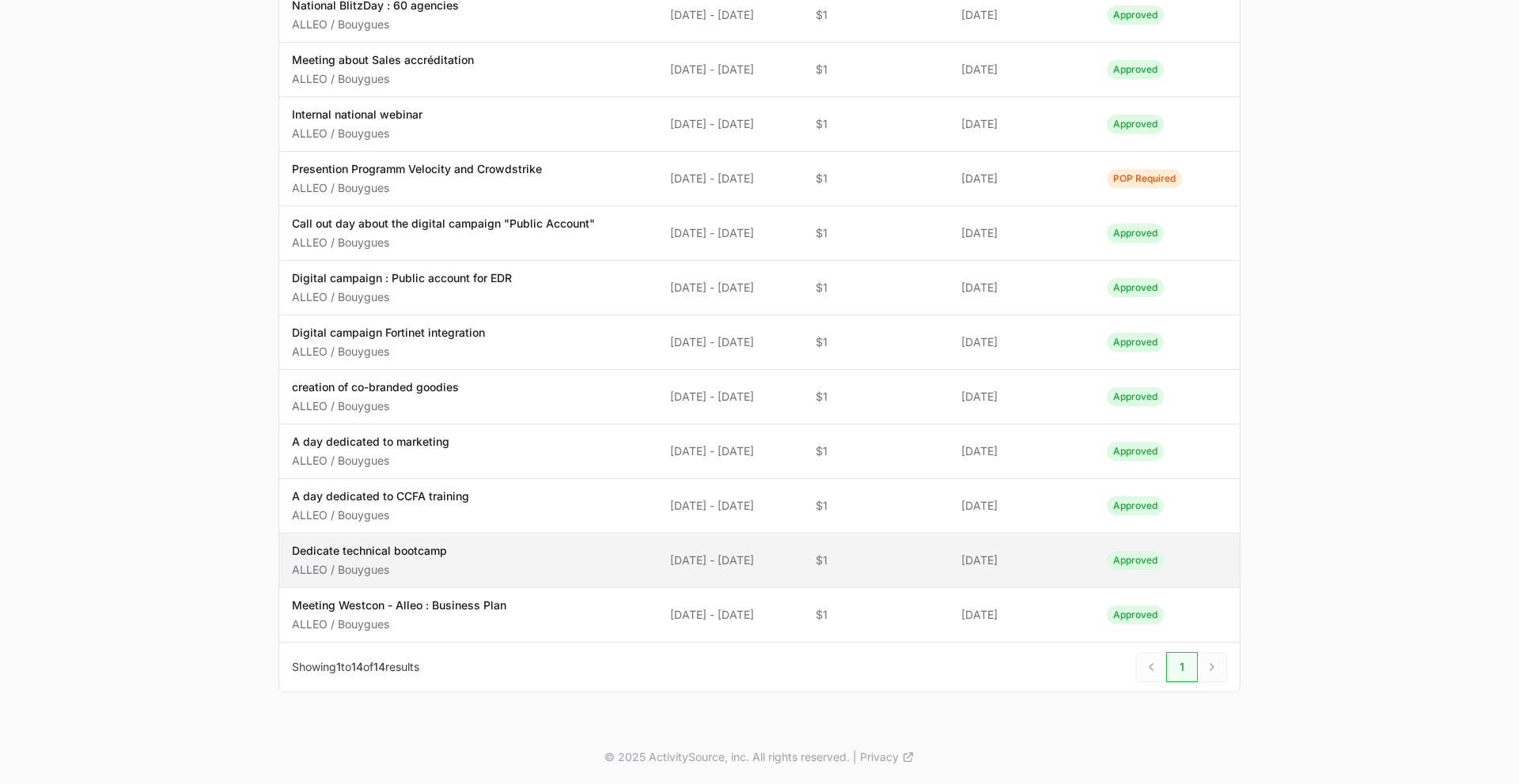
click at [441, 547] on p "Dedicate technical bootcamp" at bounding box center [369, 552] width 155 height 16
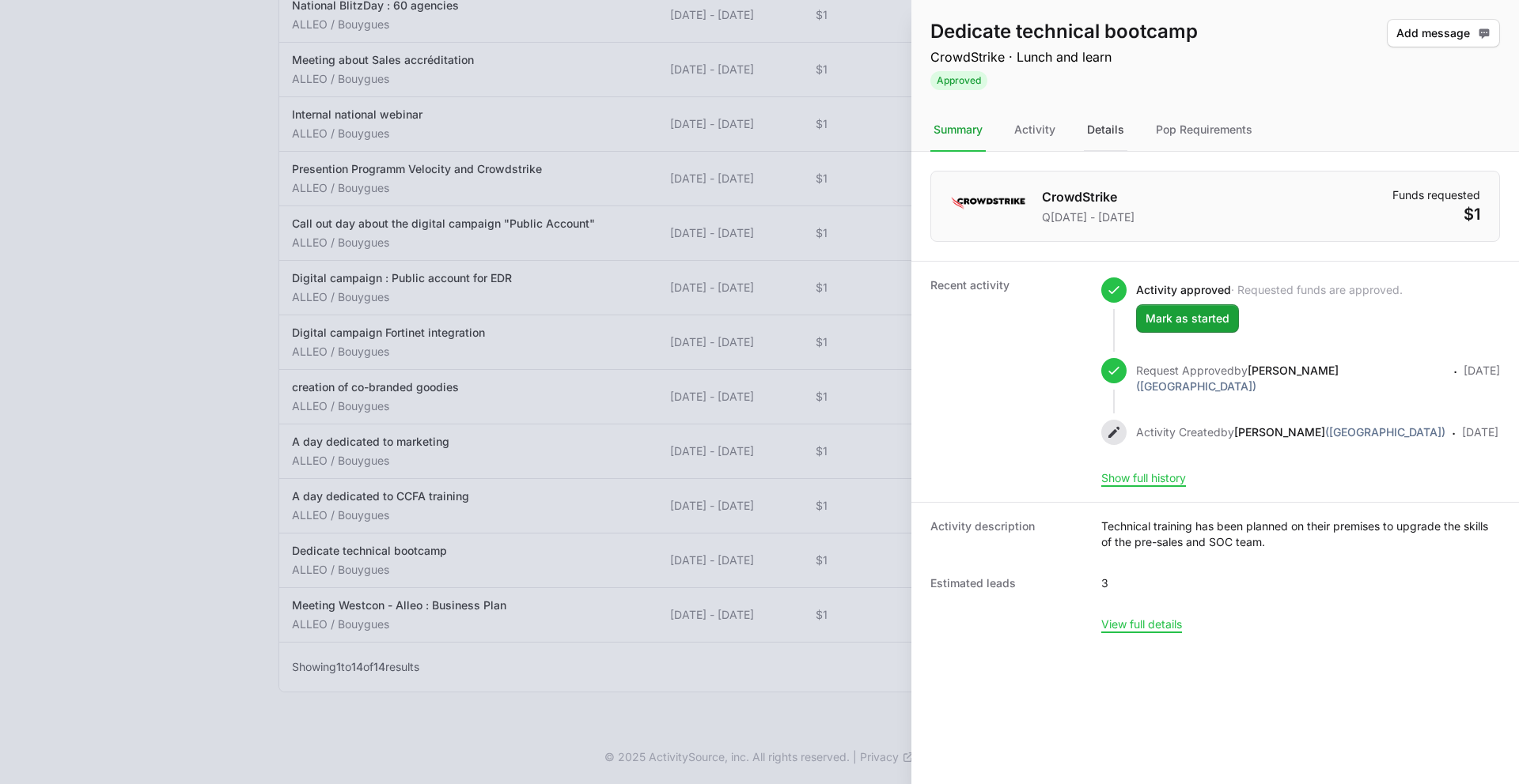
click at [1108, 125] on div "Details" at bounding box center [1105, 130] width 43 height 42
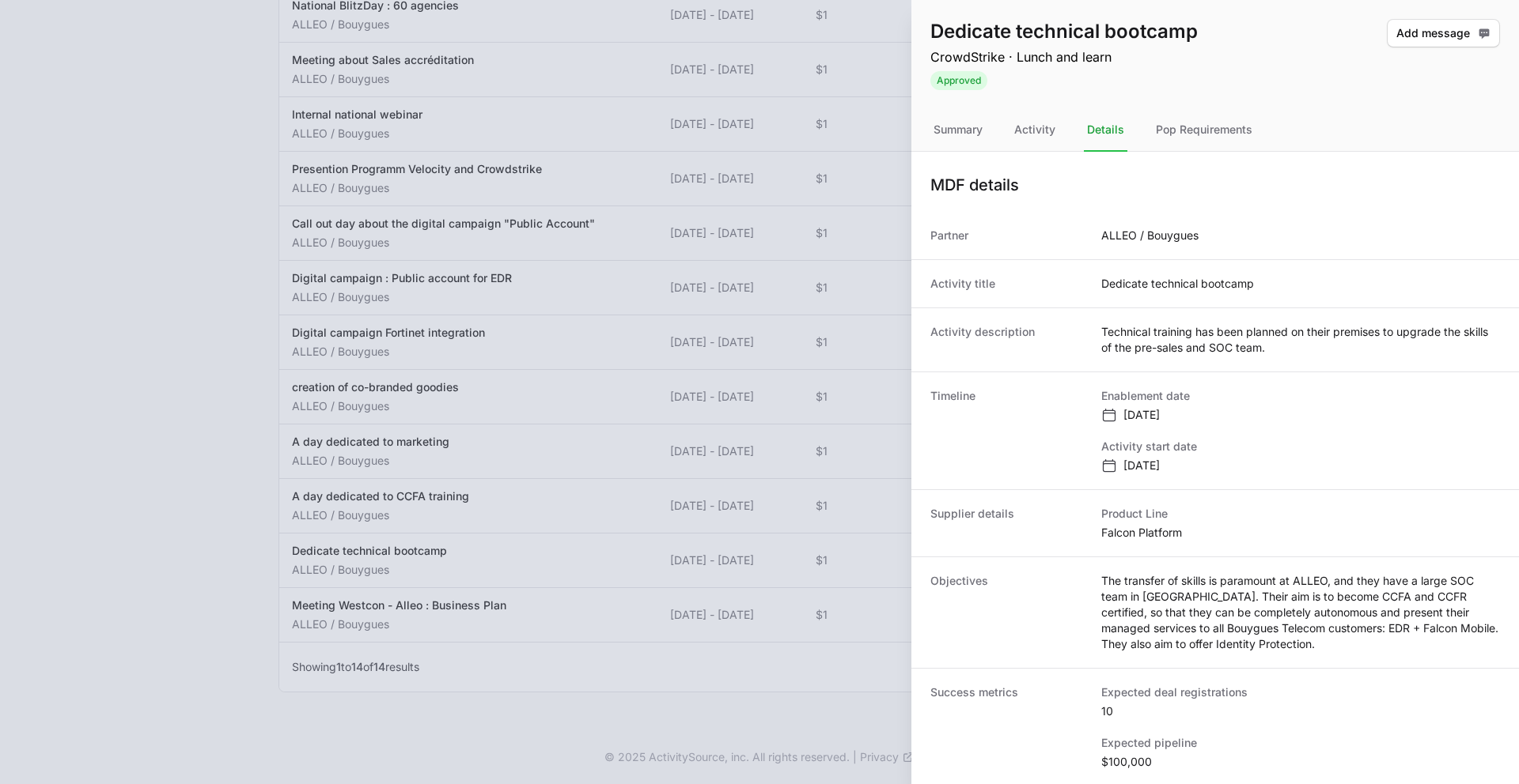
drag, startPoint x: 315, startPoint y: 516, endPoint x: 320, endPoint y: 525, distance: 10.3
click at [316, 517] on div at bounding box center [760, 392] width 1519 height 784
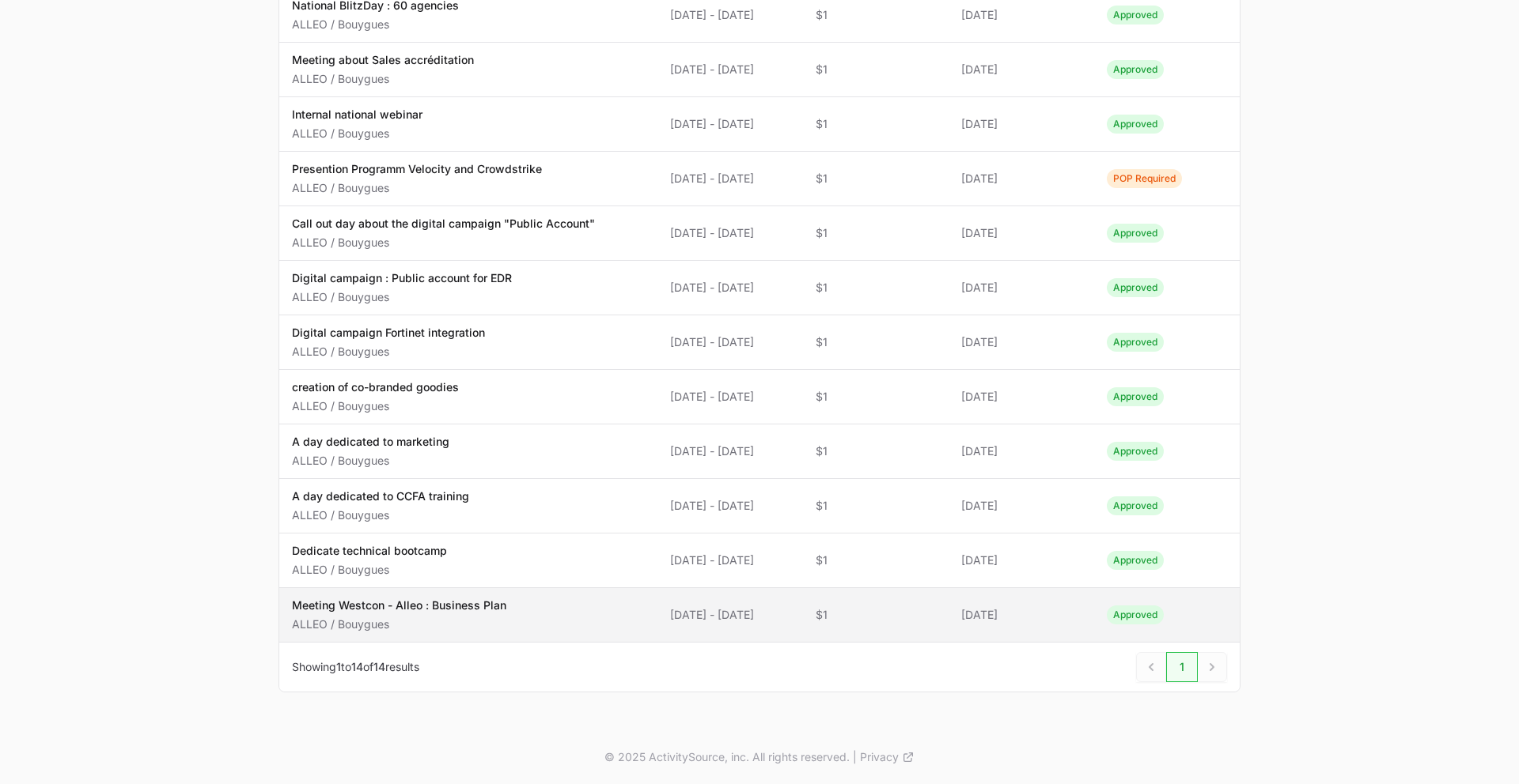
click at [407, 607] on p "Meeting Westcon - Alleo : Business Plan" at bounding box center [399, 606] width 214 height 16
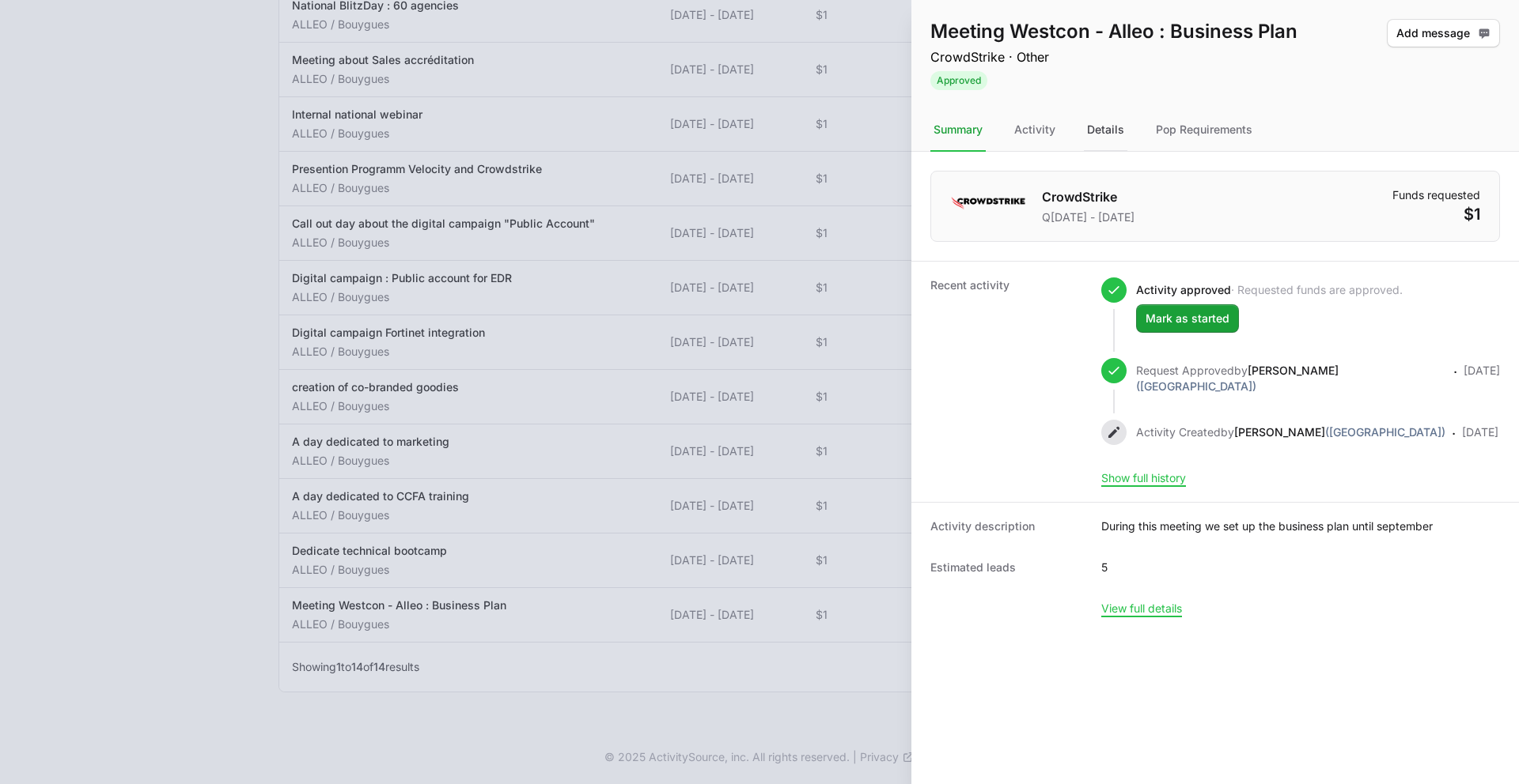
click at [1102, 140] on div "Details" at bounding box center [1105, 130] width 43 height 42
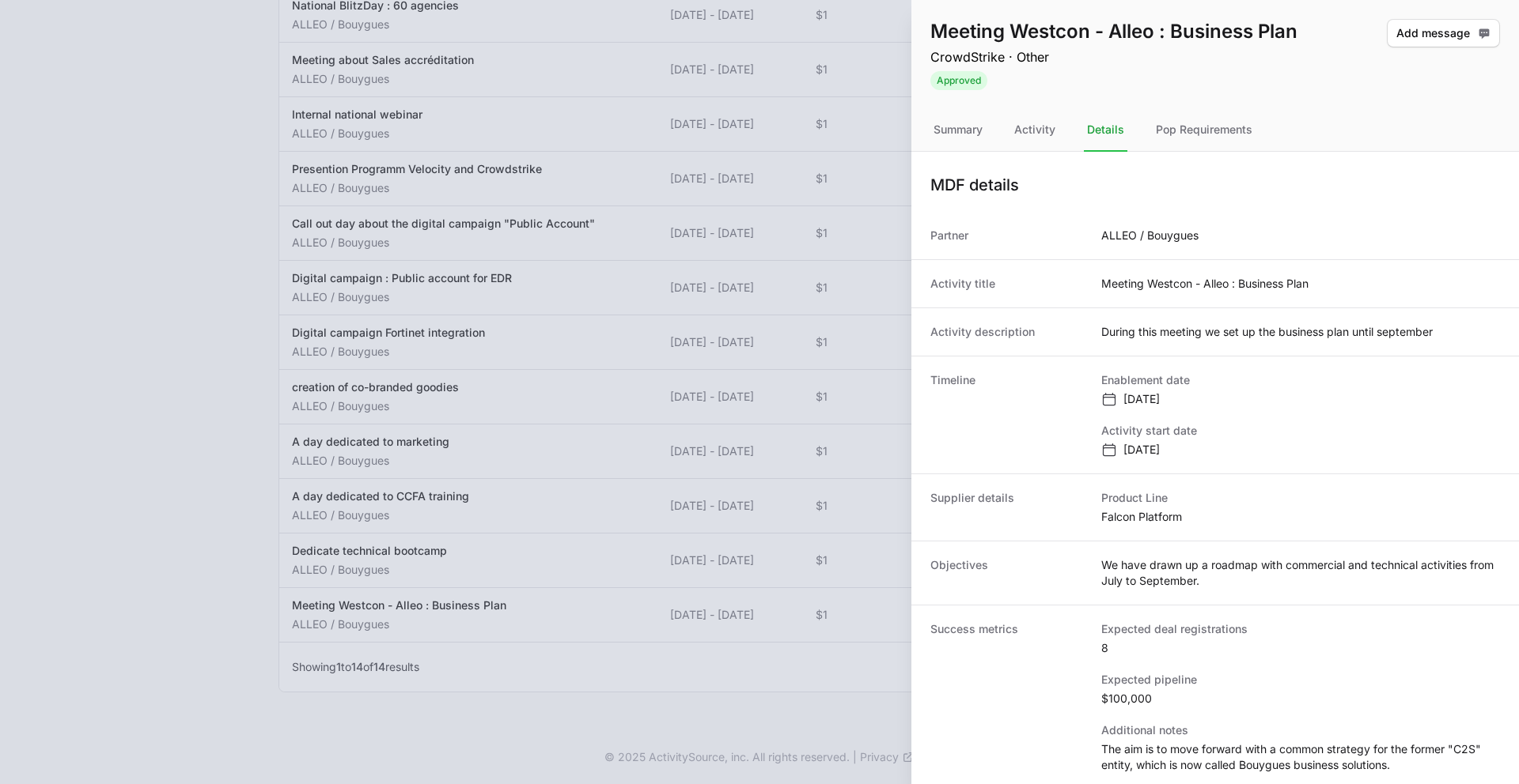
click at [400, 578] on div at bounding box center [760, 392] width 1519 height 784
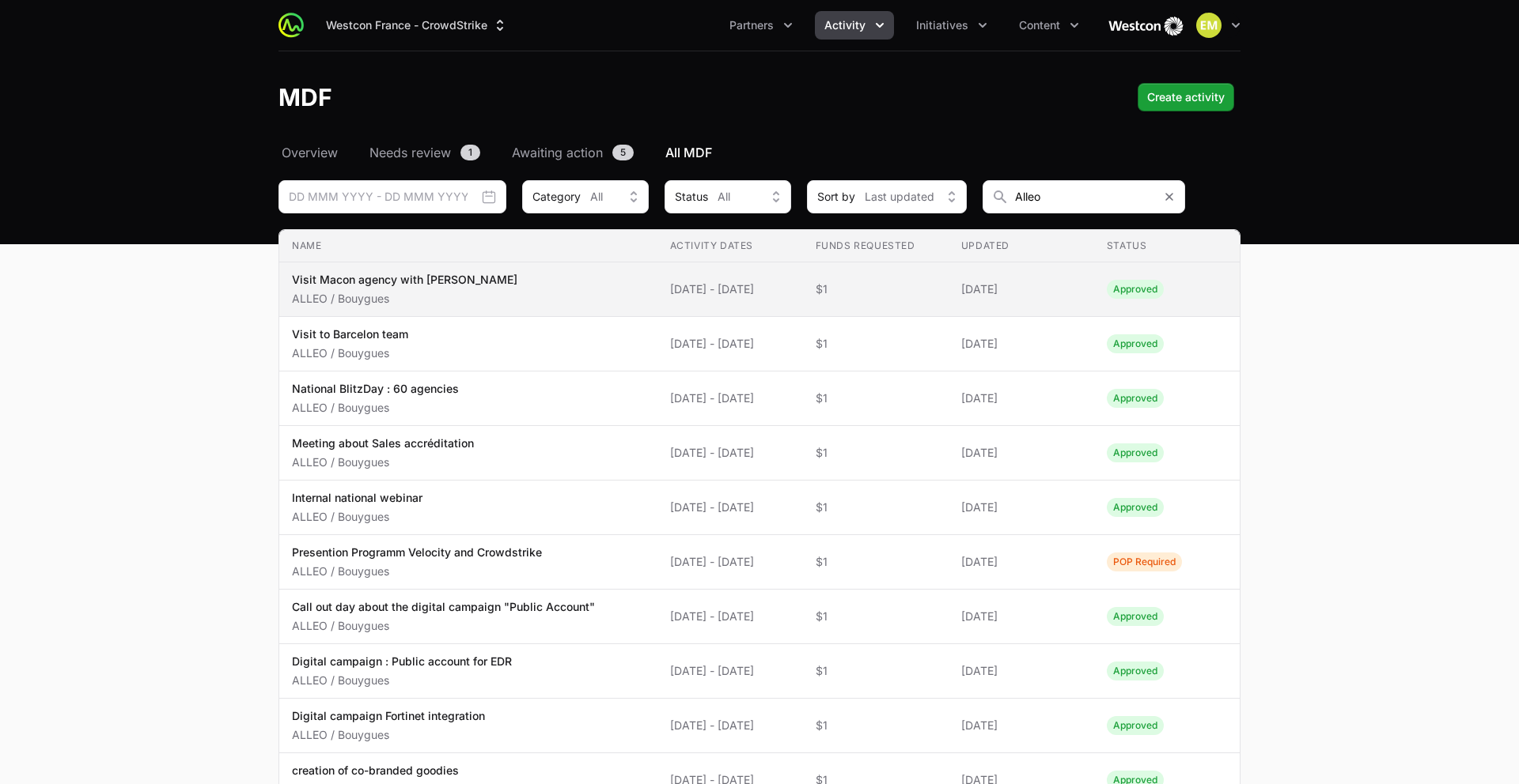
click at [383, 291] on p "ALLEO / Bouygues" at bounding box center [404, 299] width 225 height 16
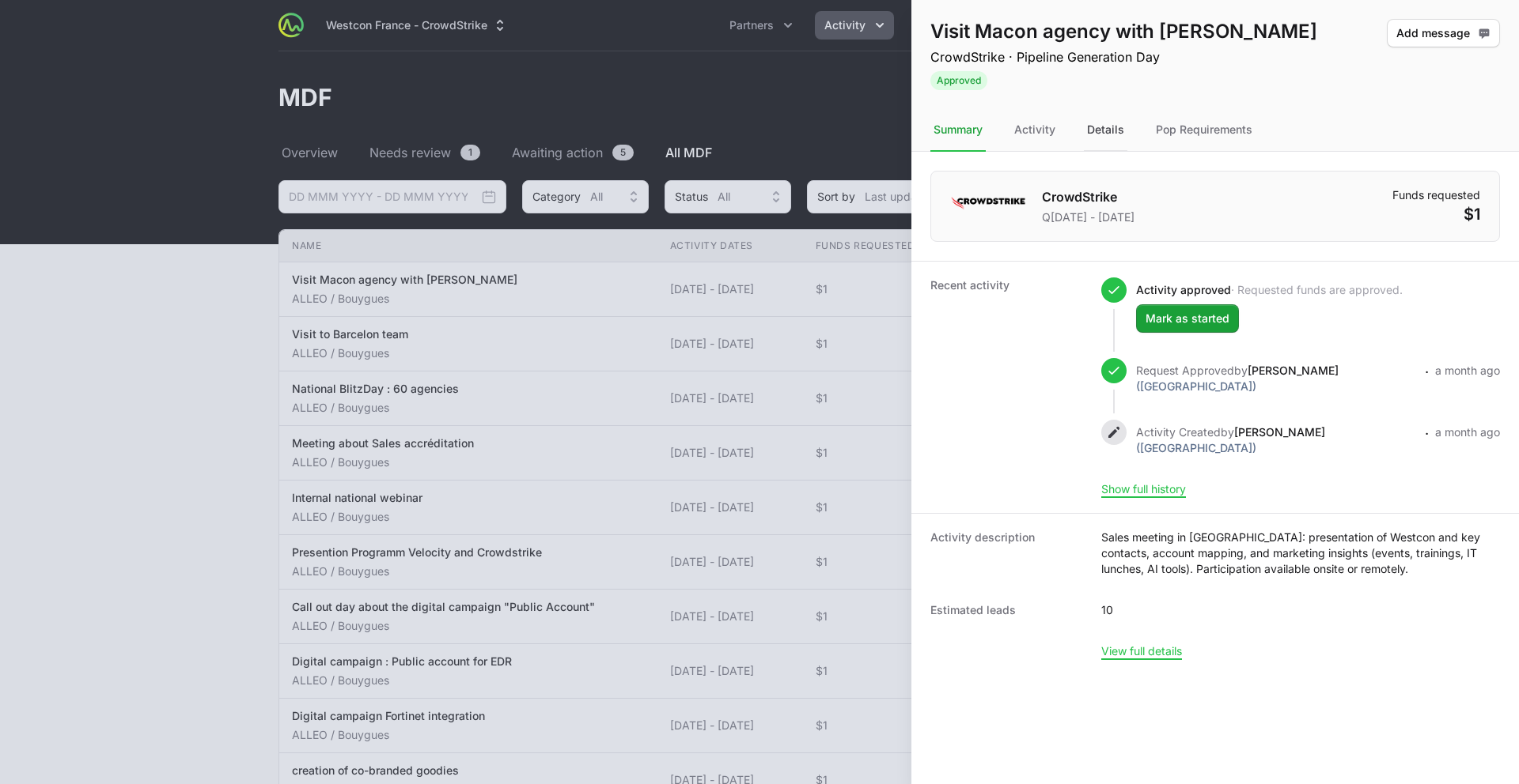
click at [1097, 124] on div "Details" at bounding box center [1105, 130] width 43 height 42
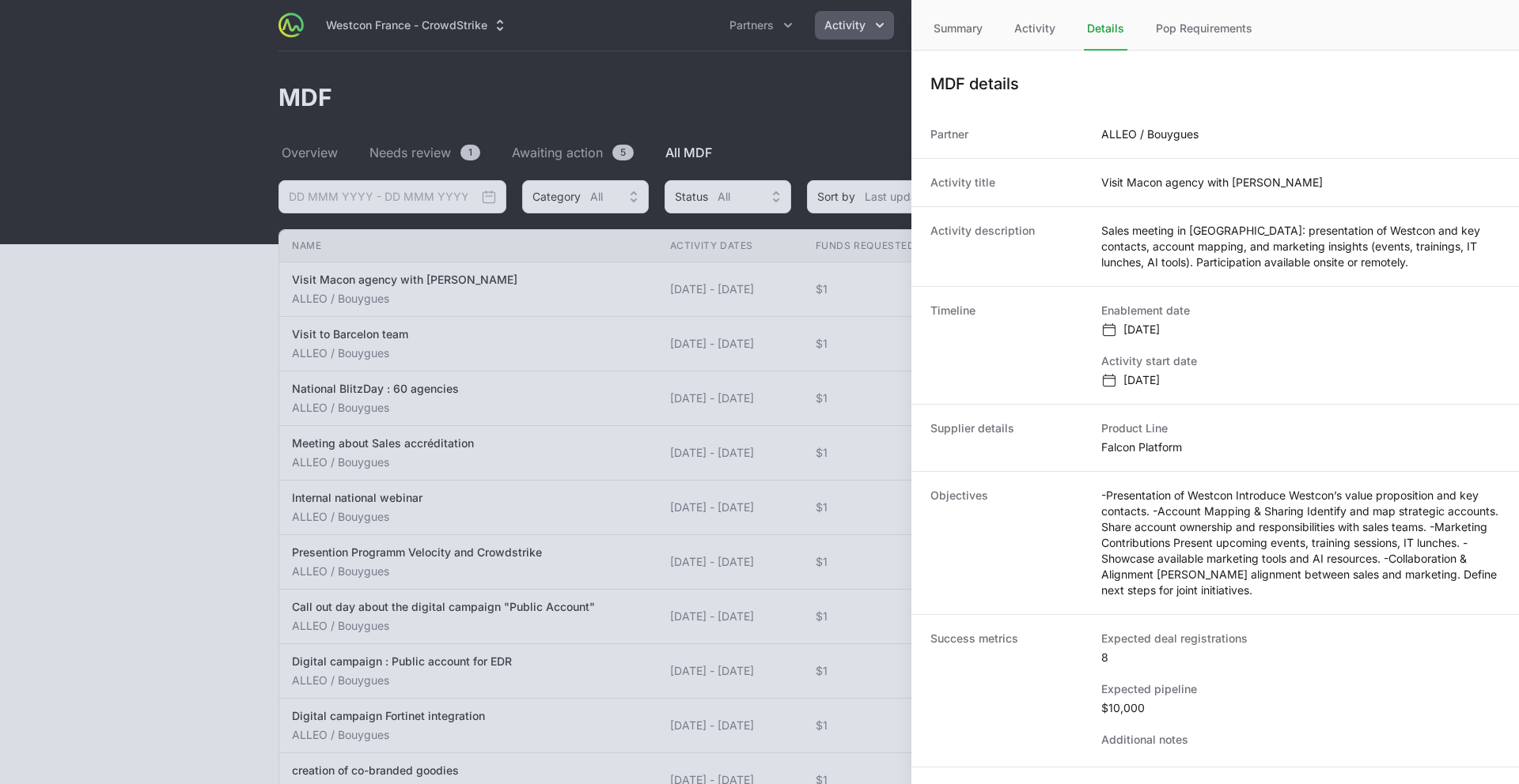
scroll to position [102, 0]
click at [558, 452] on div at bounding box center [760, 392] width 1519 height 784
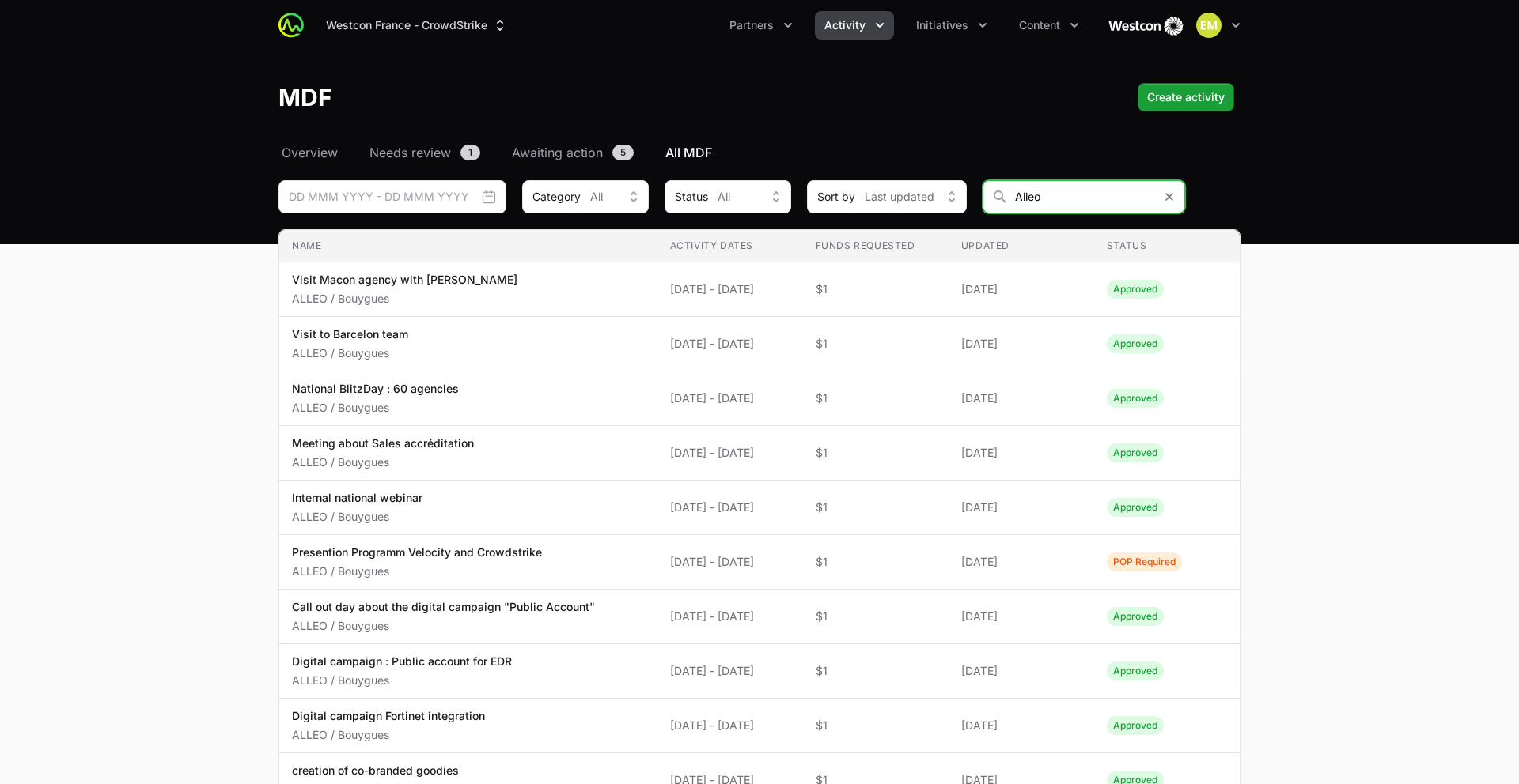
click at [1113, 199] on input "Alleo" at bounding box center [1084, 196] width 203 height 33
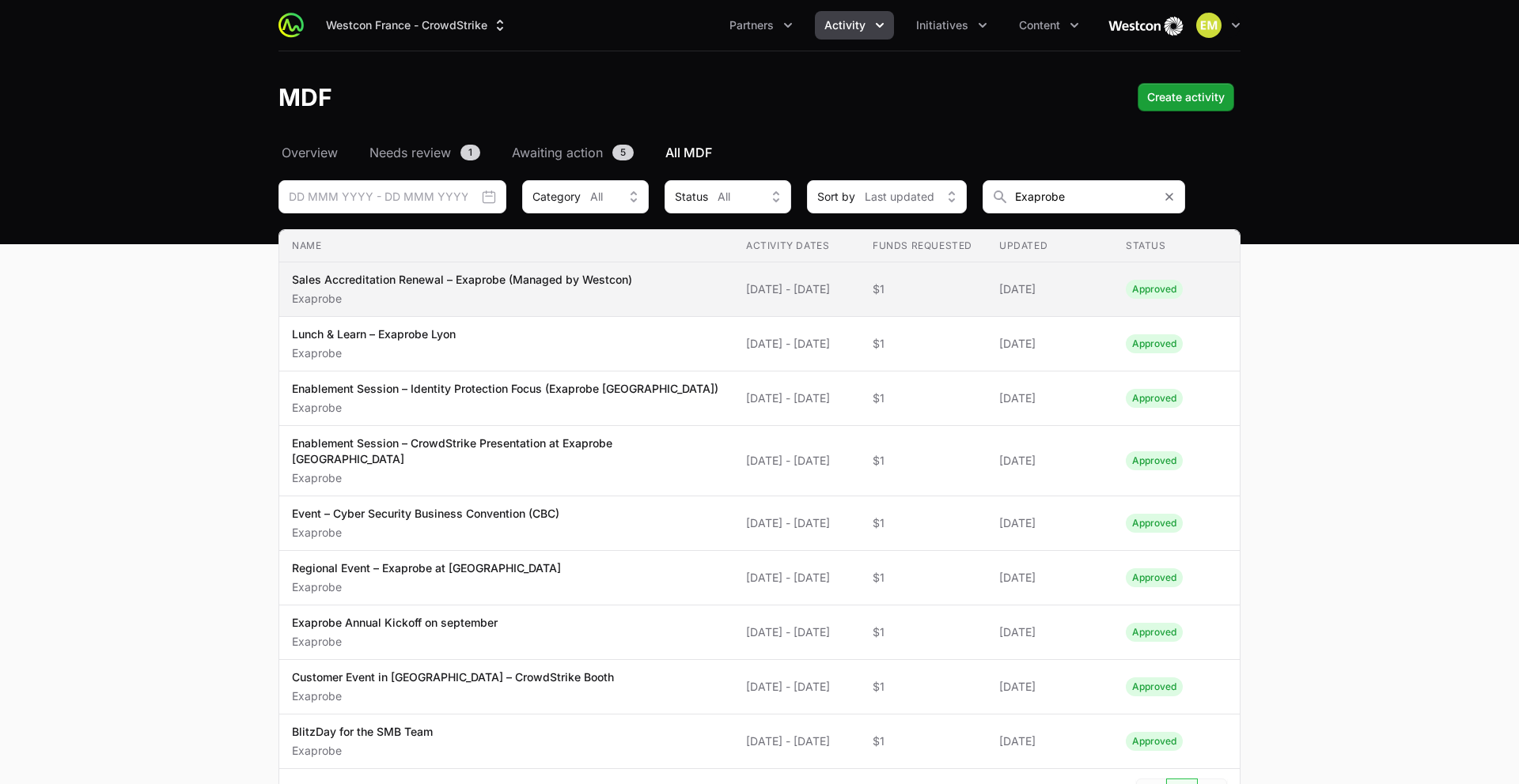
click at [488, 286] on p "Sales Accreditation Renewal – Exaprobe (Managed by Westcon)" at bounding box center [462, 280] width 340 height 16
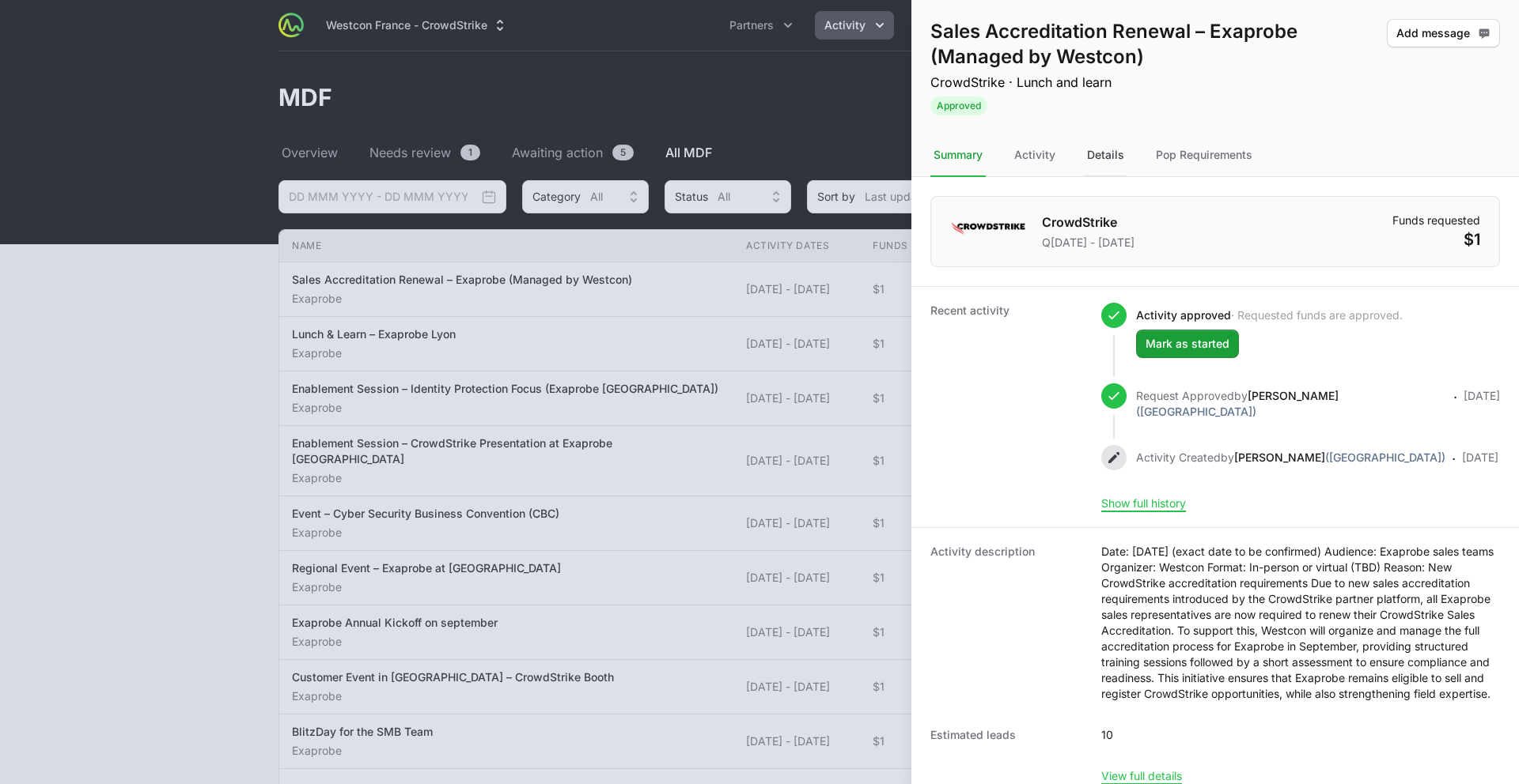
click at [1106, 148] on div "Details" at bounding box center [1105, 156] width 43 height 42
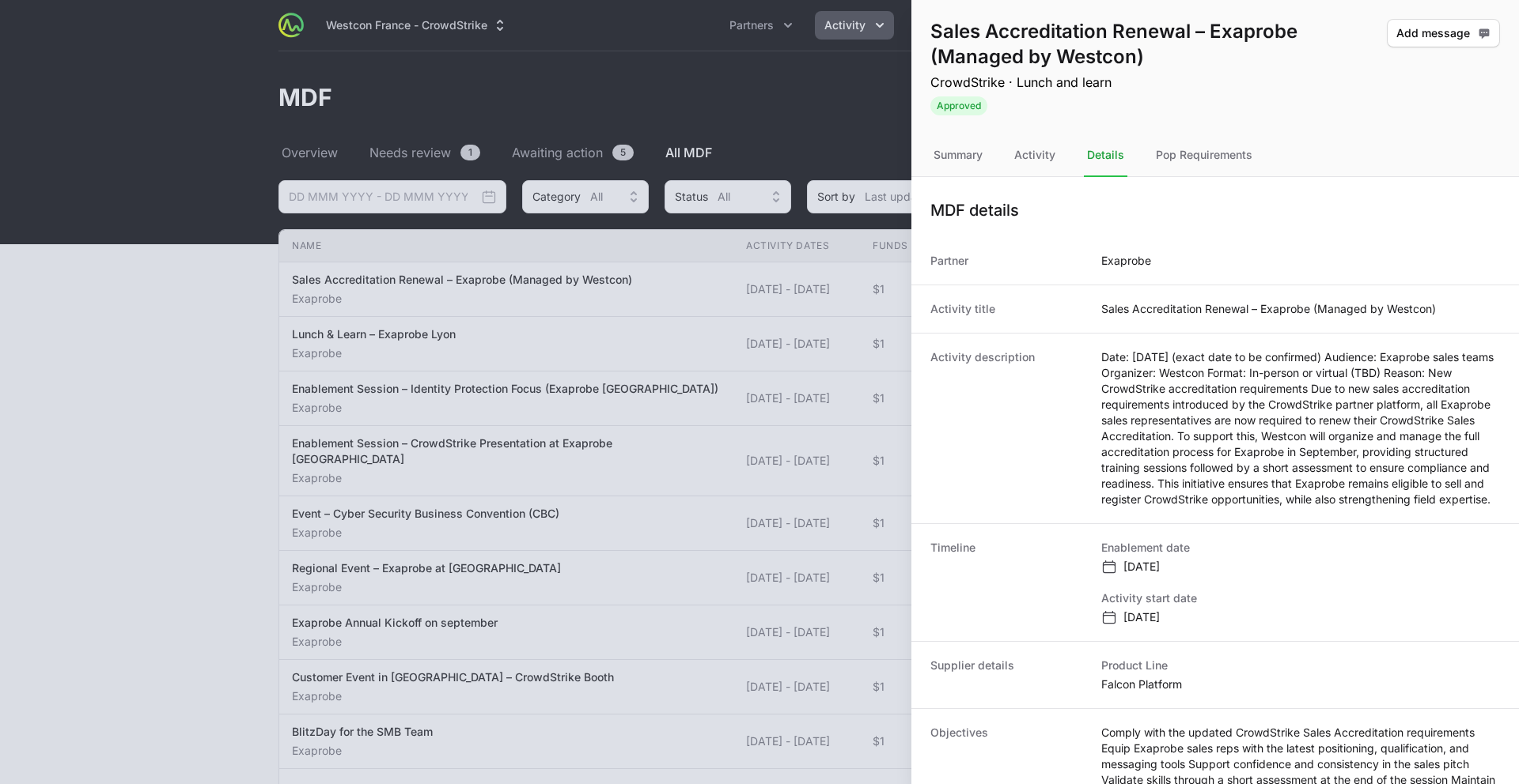
click at [595, 415] on div at bounding box center [760, 392] width 1519 height 784
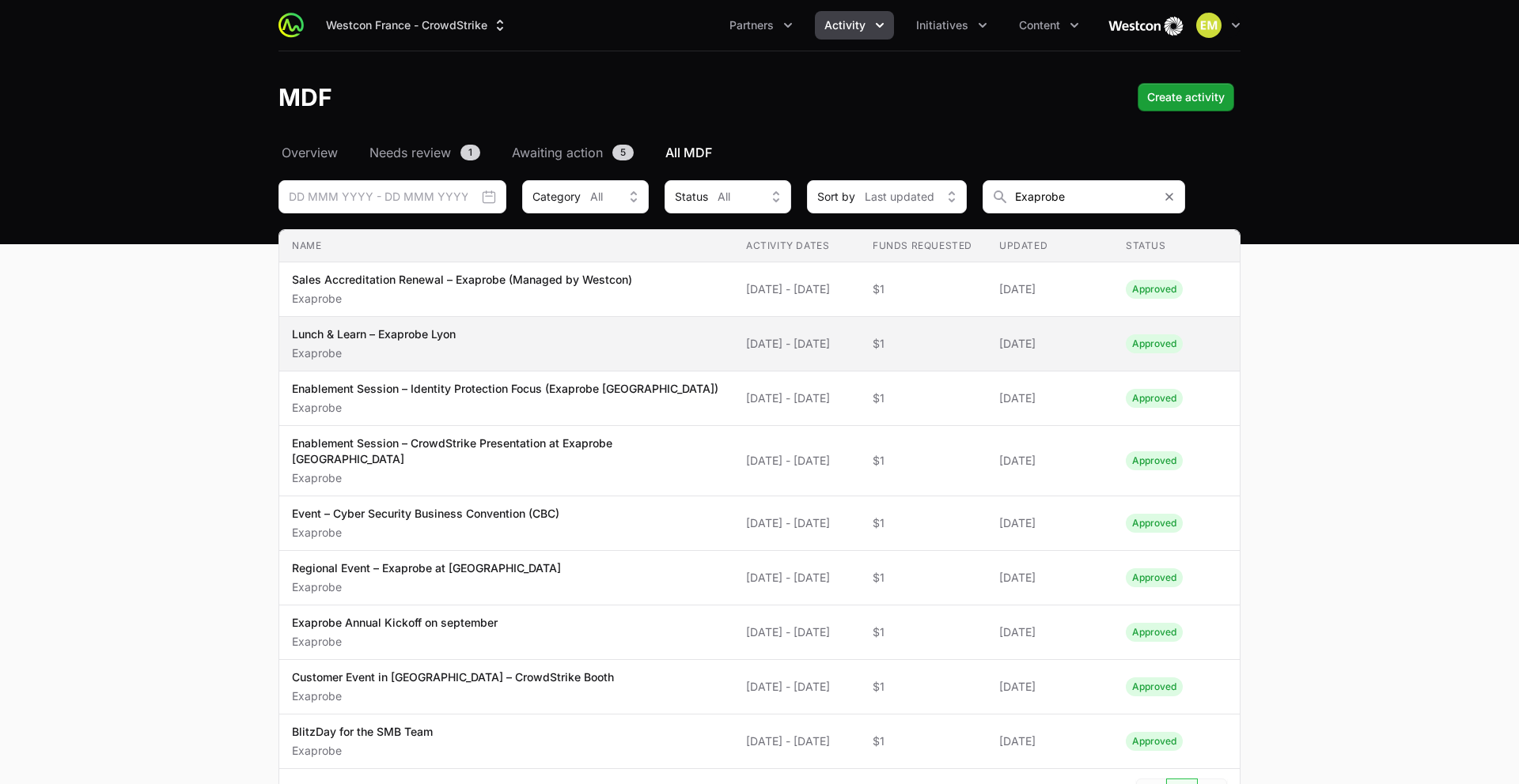
click at [523, 335] on span "Lunch & Learn – Exaprobe Lyon Exaprobe" at bounding box center [506, 343] width 429 height 34
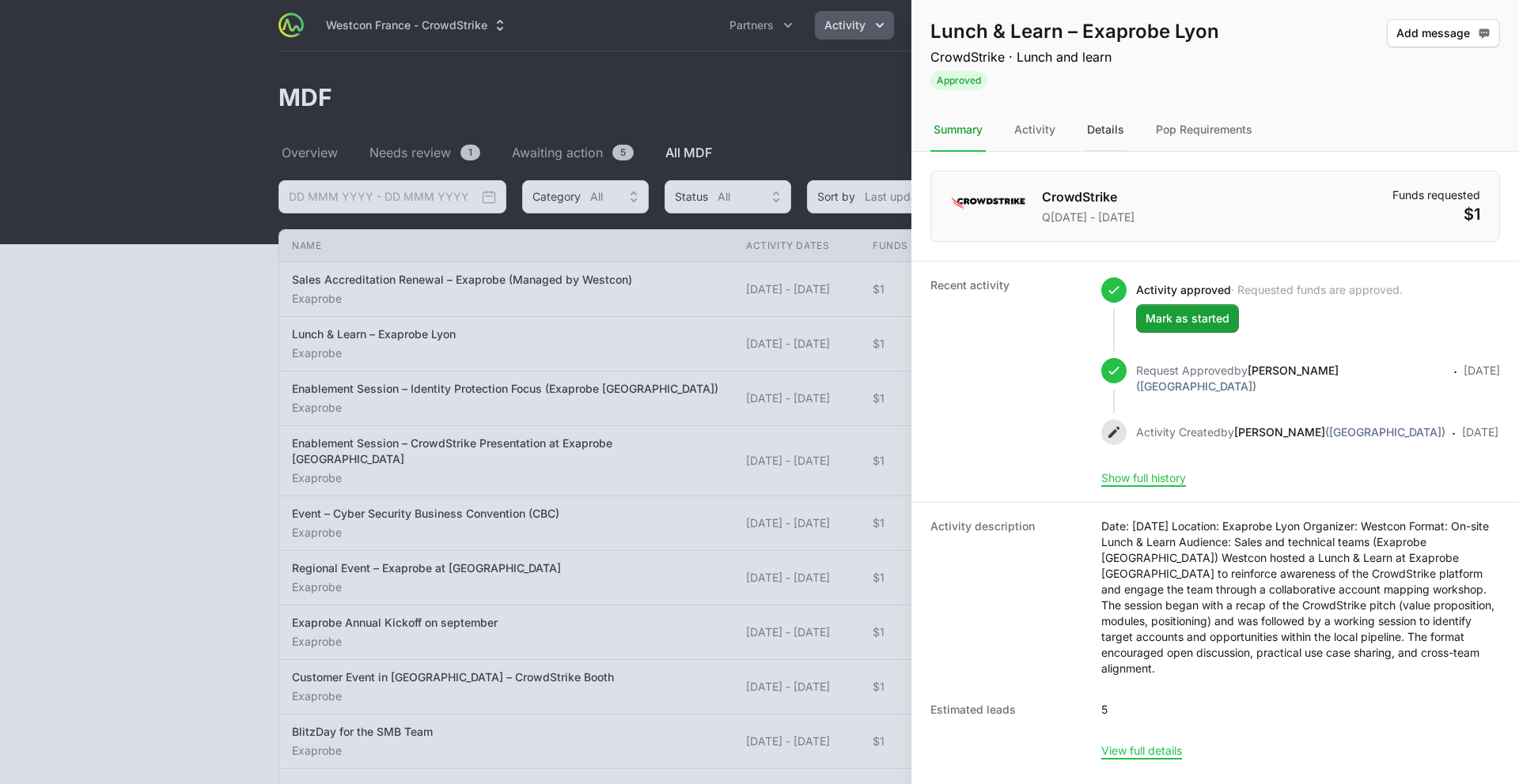
click at [1116, 137] on div "Details" at bounding box center [1105, 130] width 43 height 42
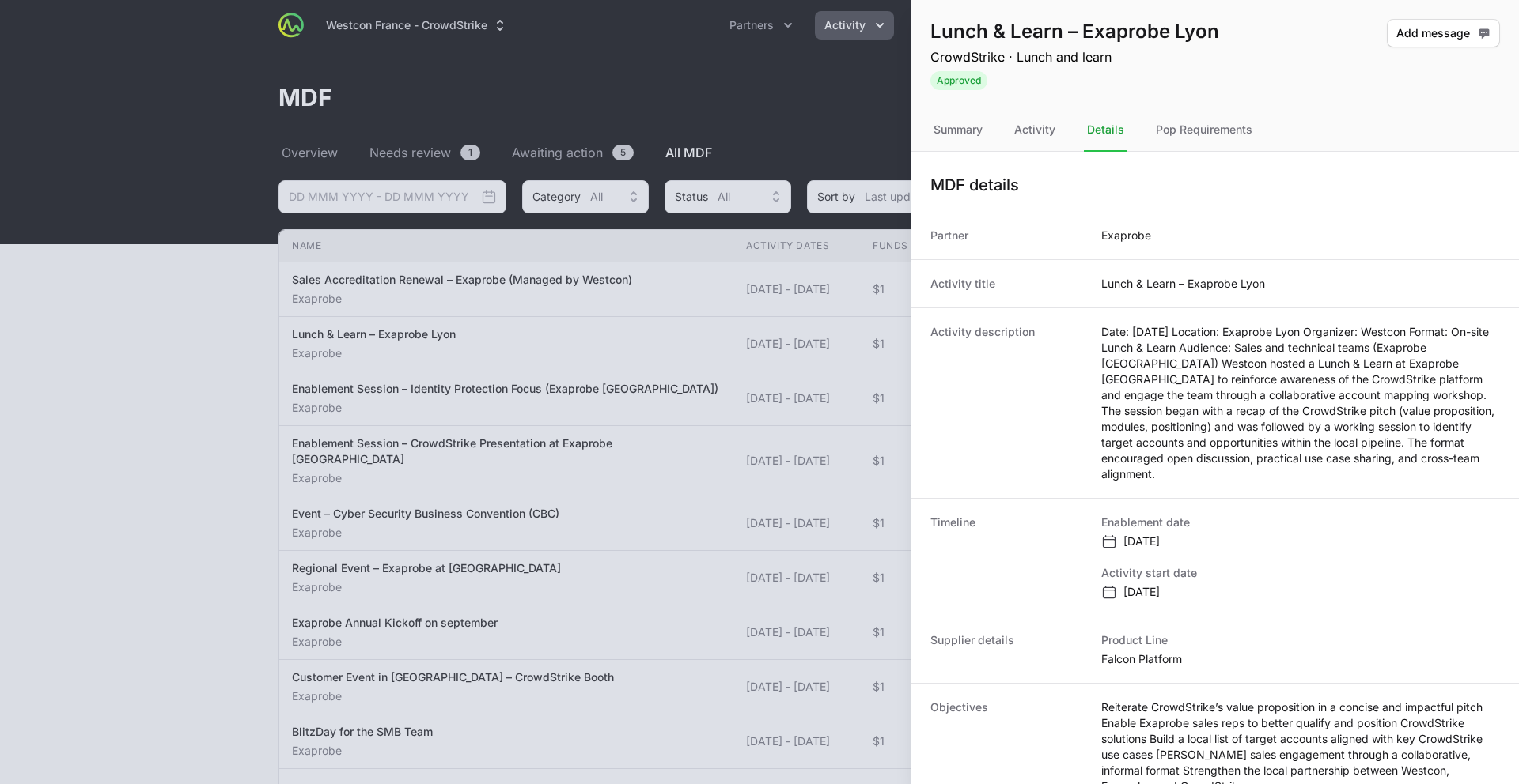
scroll to position [315, 0]
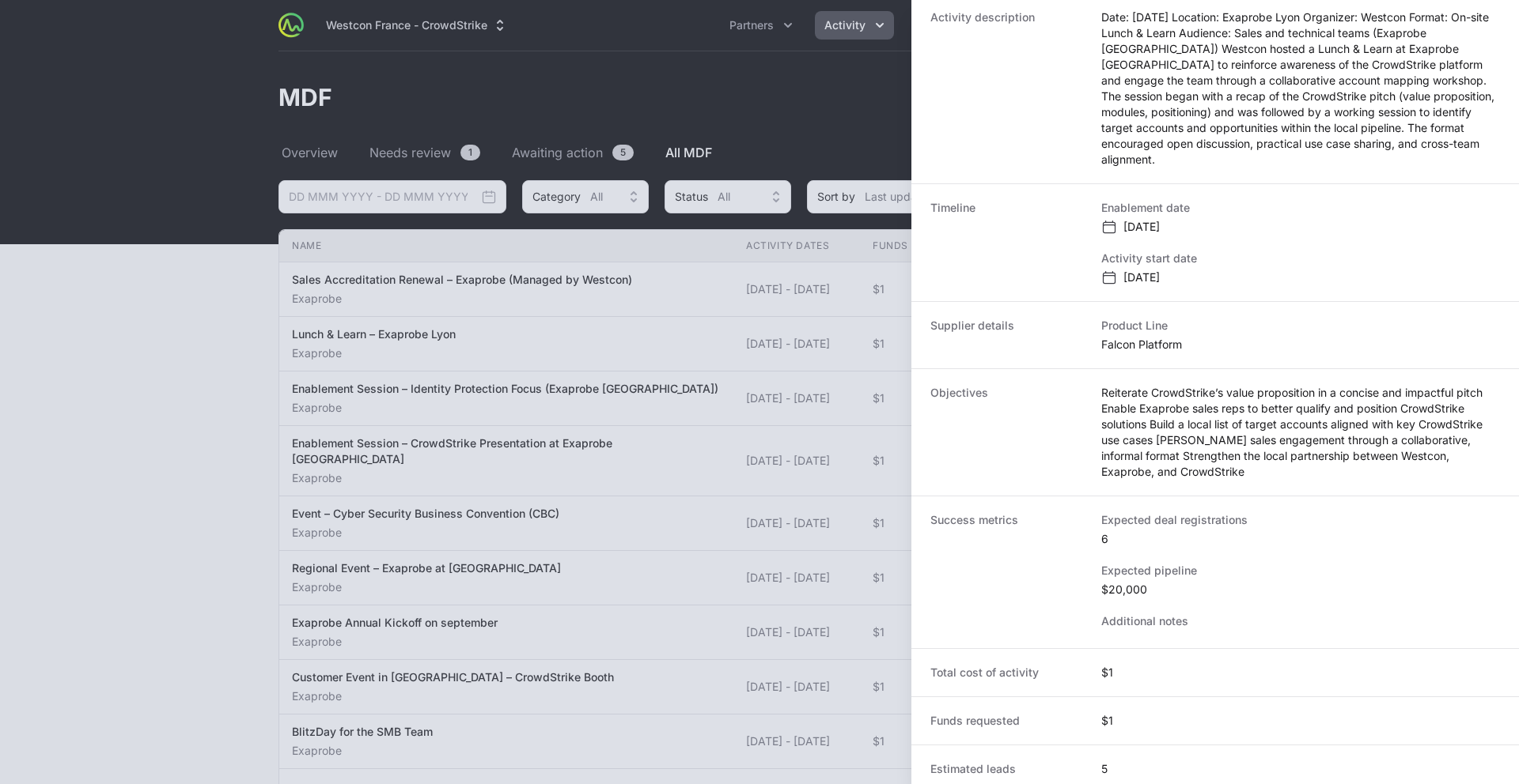
click at [362, 560] on div at bounding box center [760, 392] width 1519 height 784
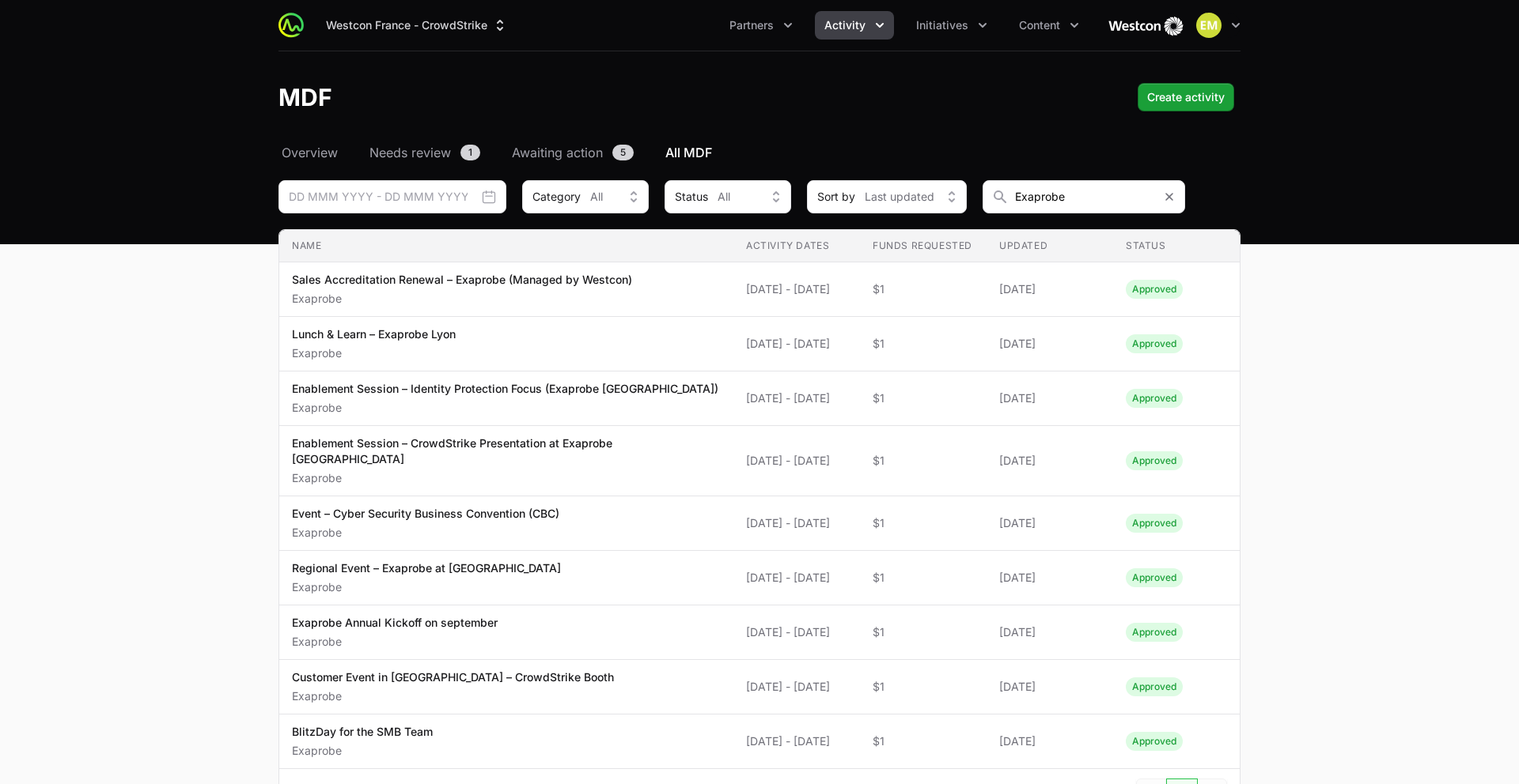
click at [541, 392] on p "Enablement Session – Identity Protection Focus (Exaprobe Lyon)" at bounding box center [505, 389] width 427 height 16
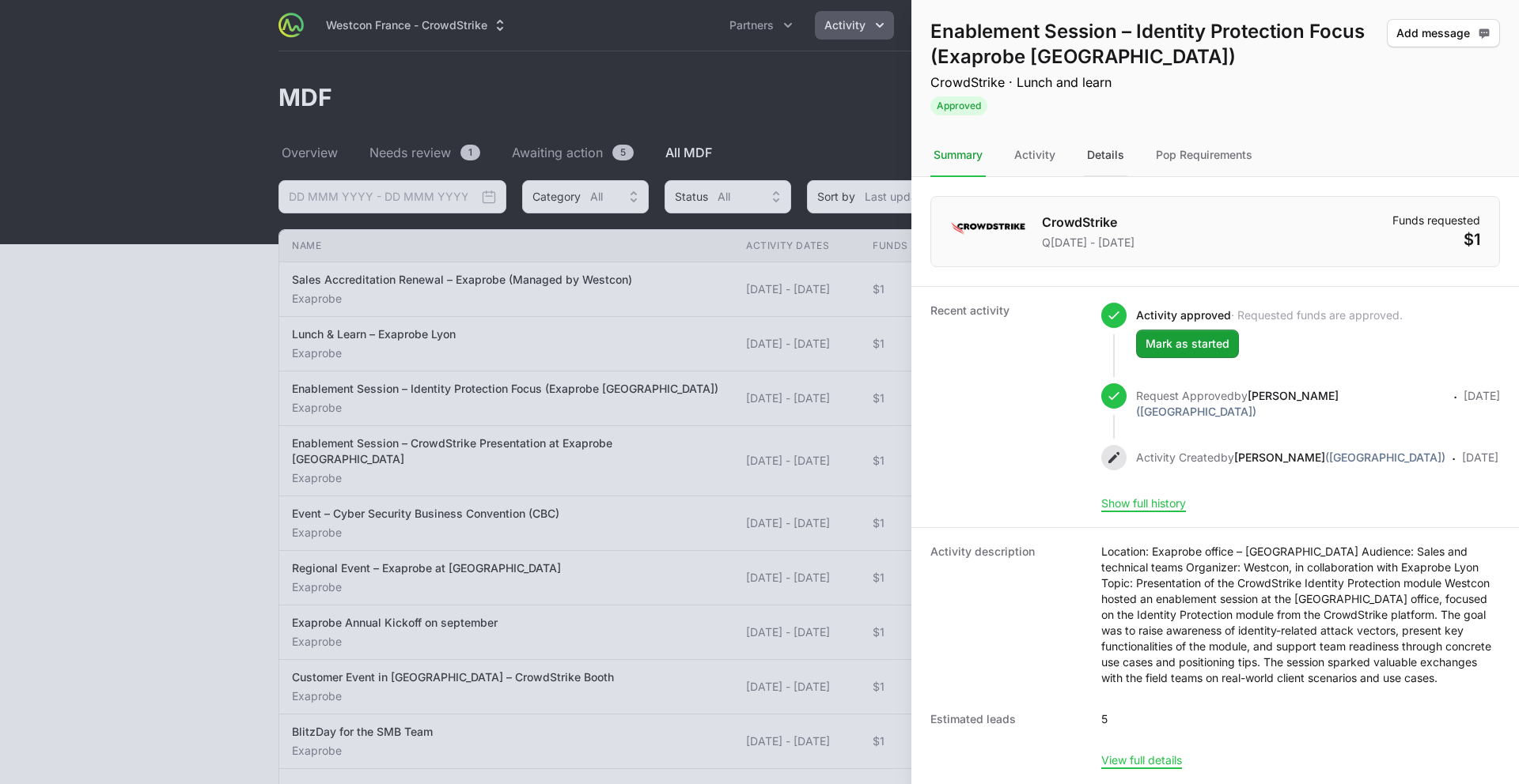
click at [1097, 157] on div "Details" at bounding box center [1105, 156] width 43 height 42
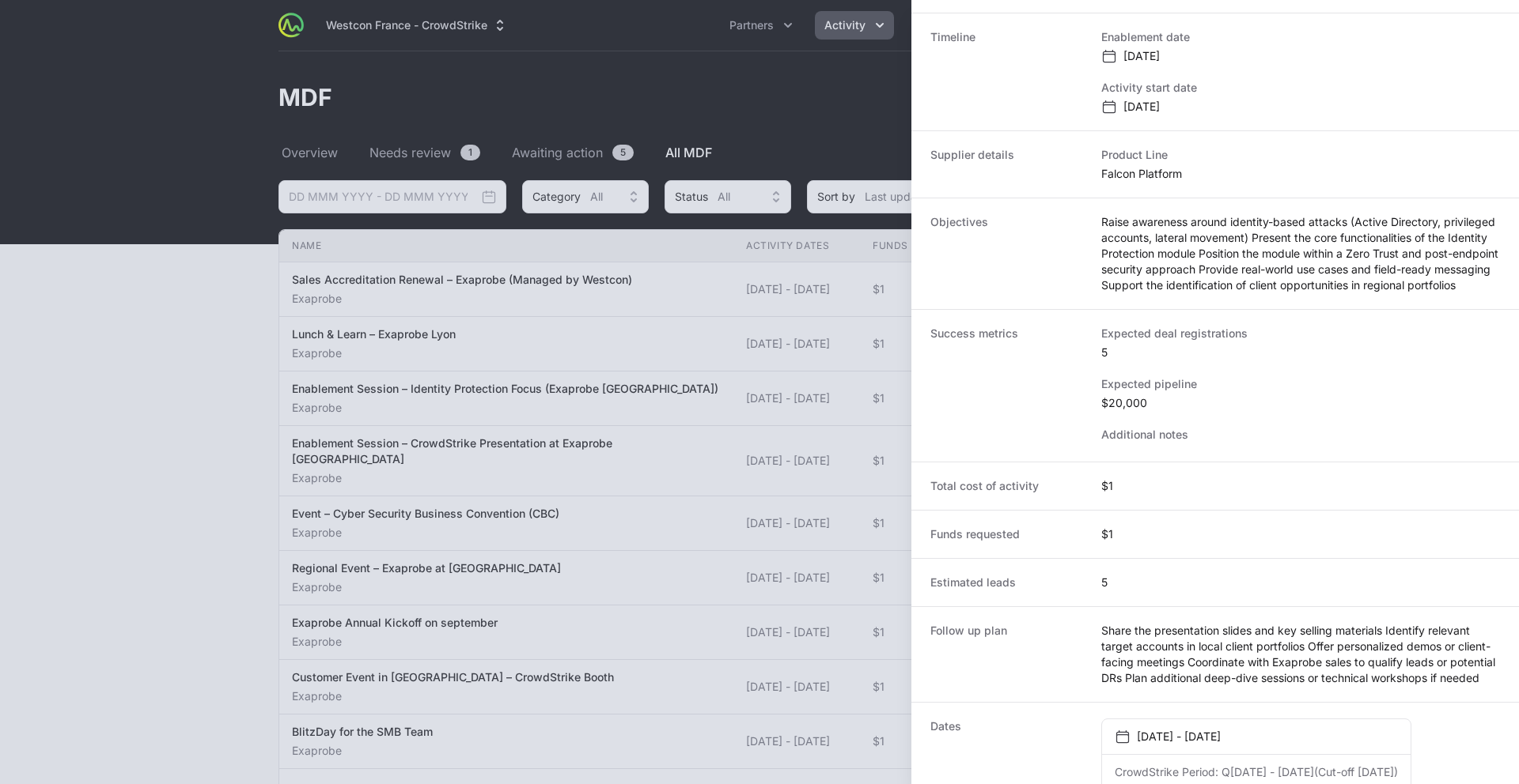
scroll to position [523, 0]
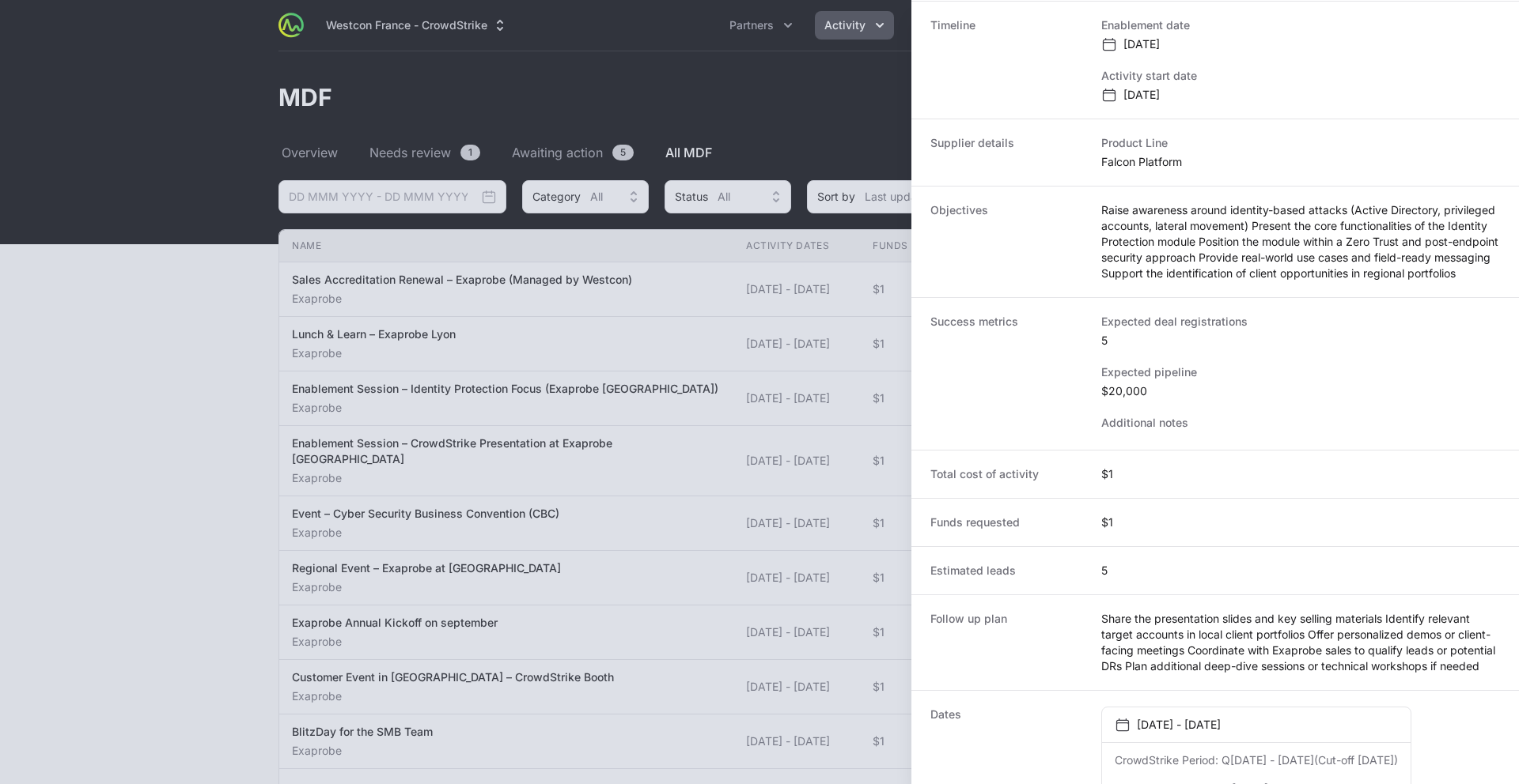
click at [312, 530] on div at bounding box center [760, 392] width 1519 height 784
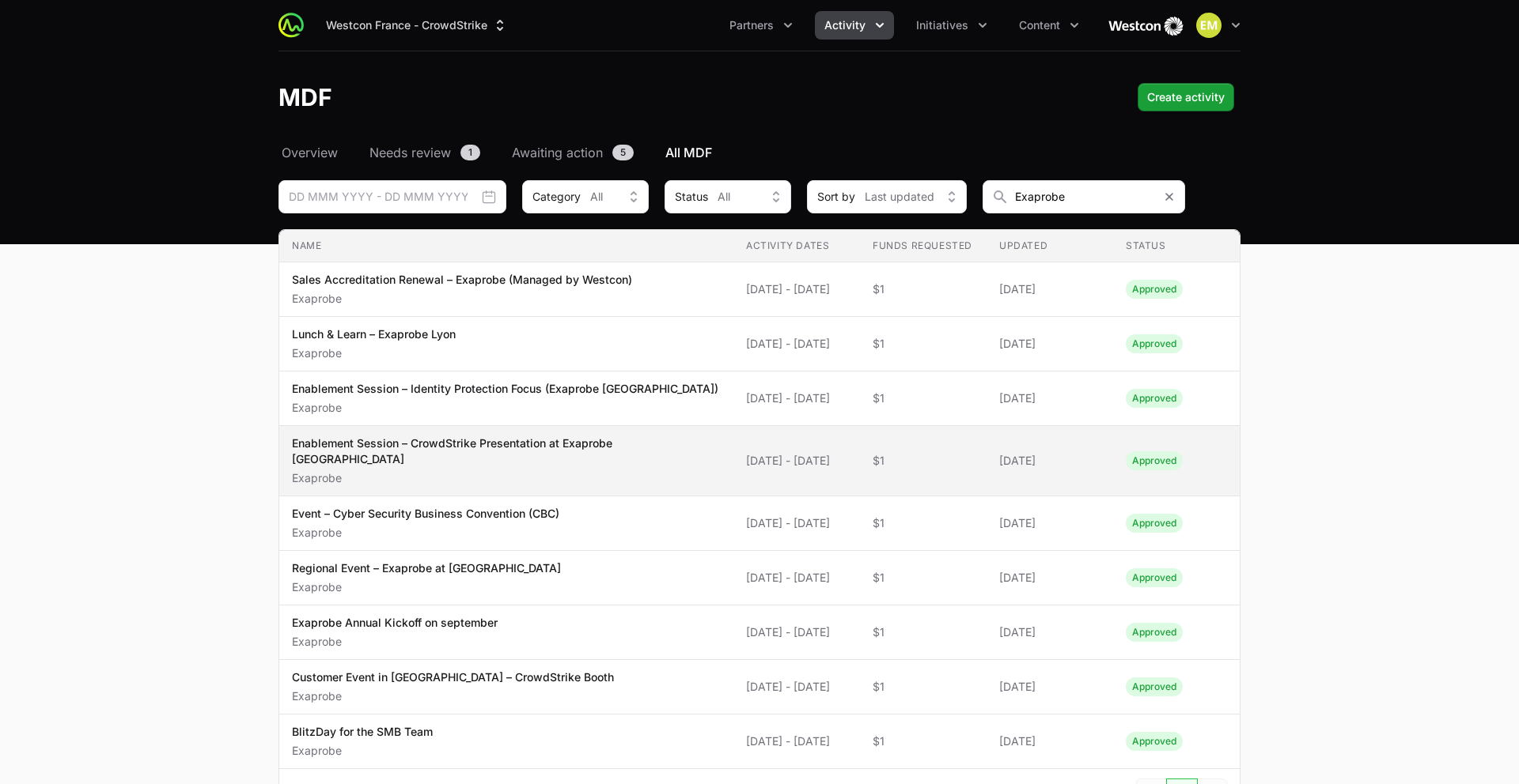
click at [350, 443] on p "Enablement Session – CrowdStrike Presentation at Exaprobe Toulouse" at bounding box center [506, 451] width 429 height 31
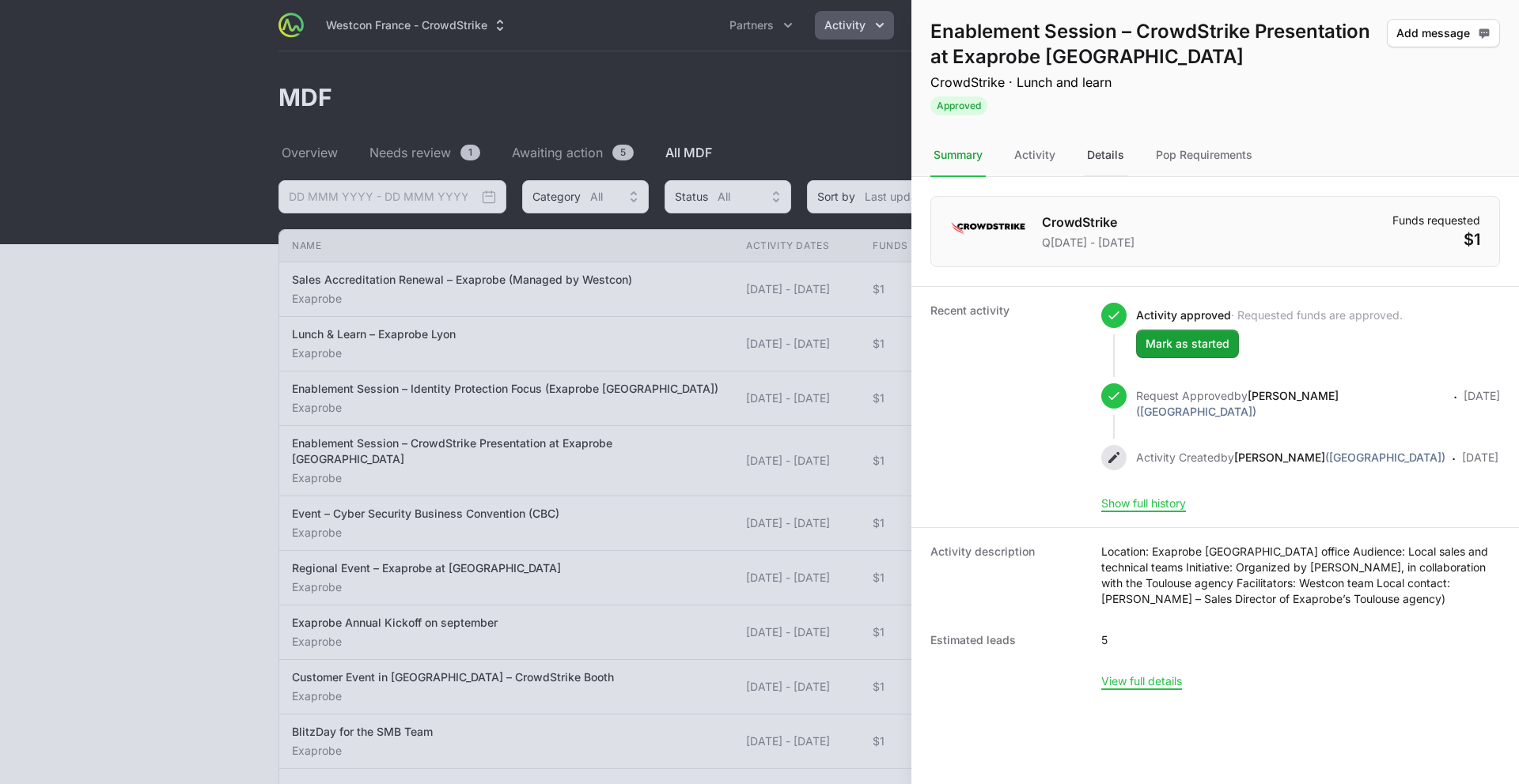
click at [1100, 158] on div "Details" at bounding box center [1105, 156] width 43 height 42
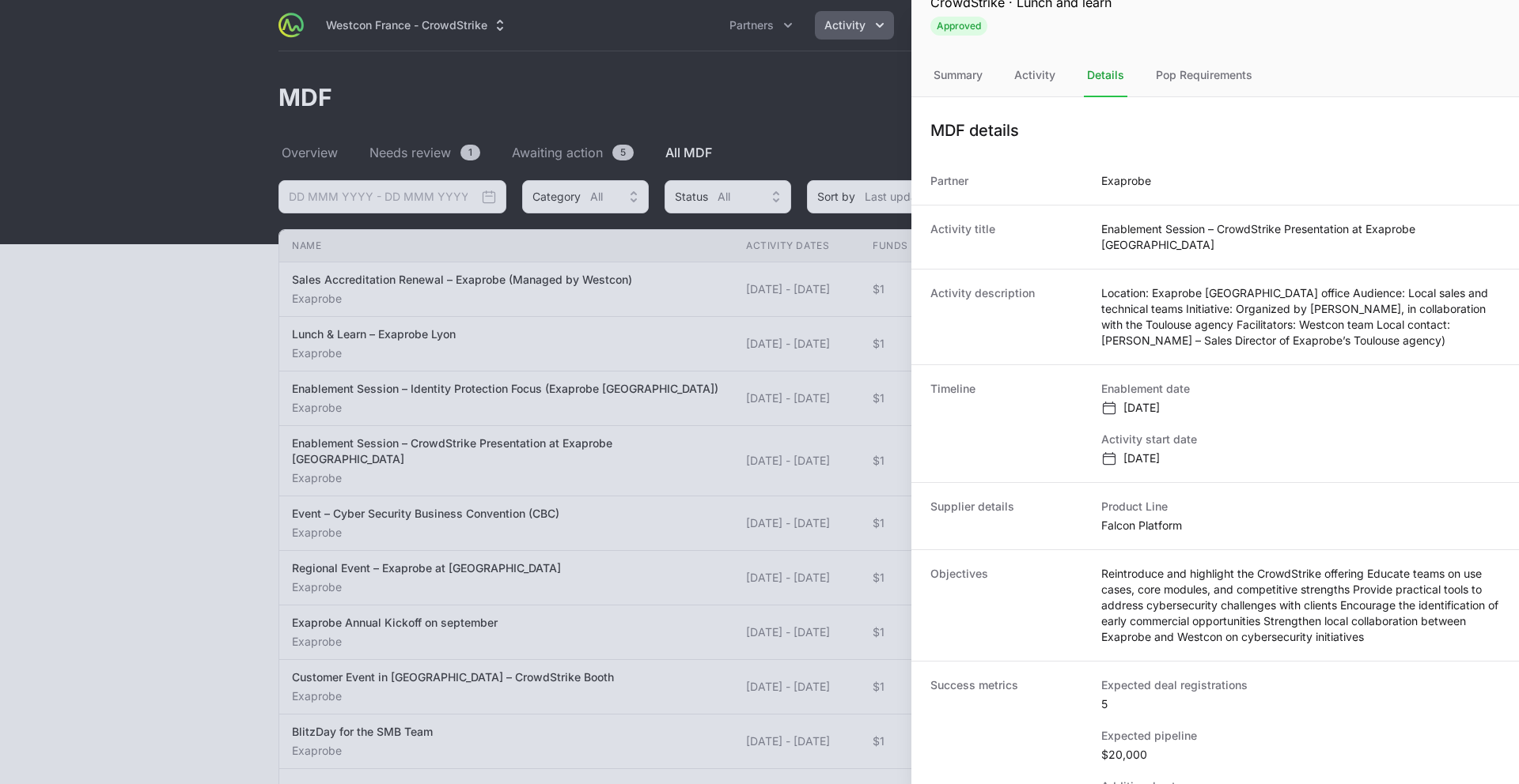
scroll to position [148, 0]
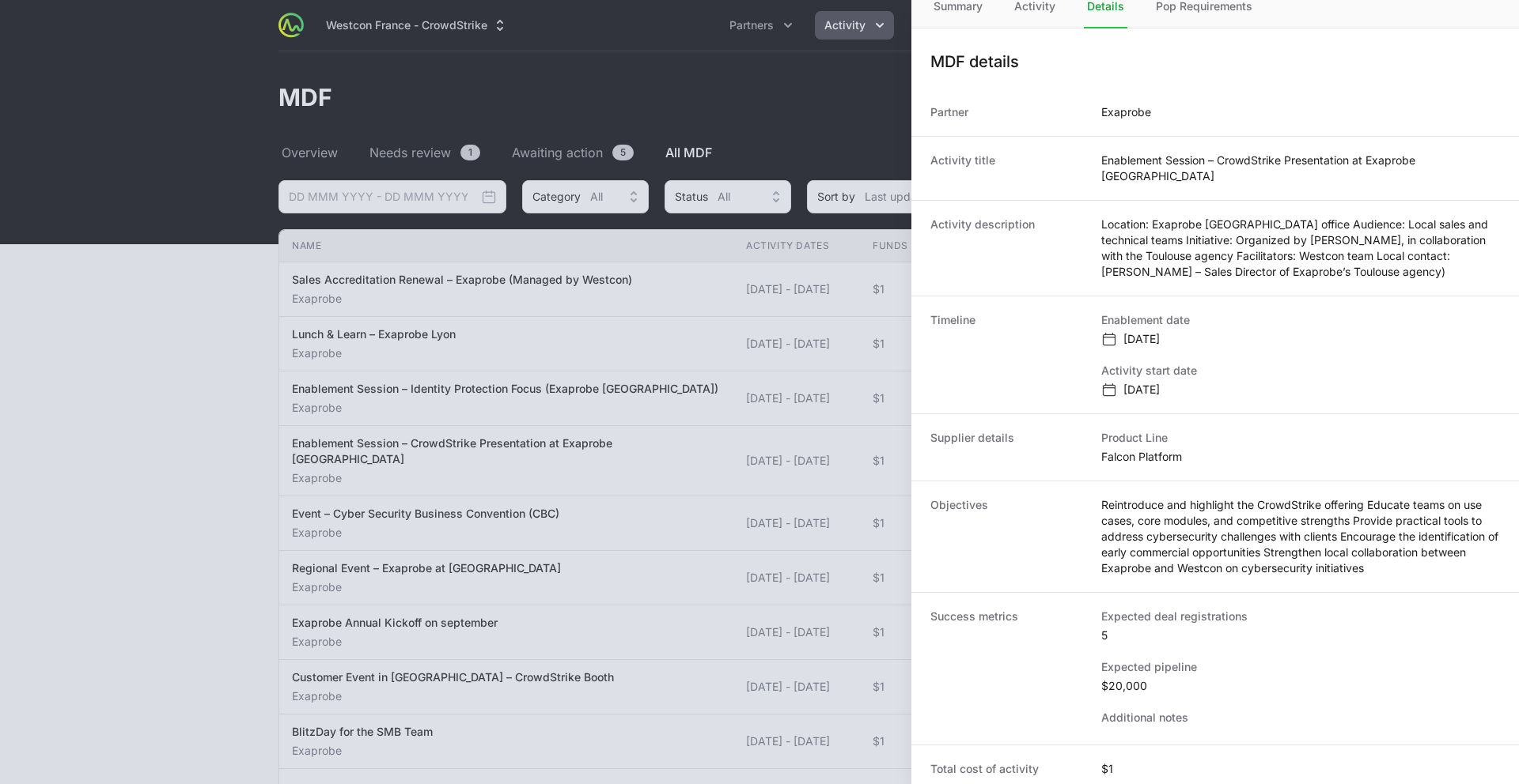
click at [438, 526] on div at bounding box center [760, 392] width 1519 height 784
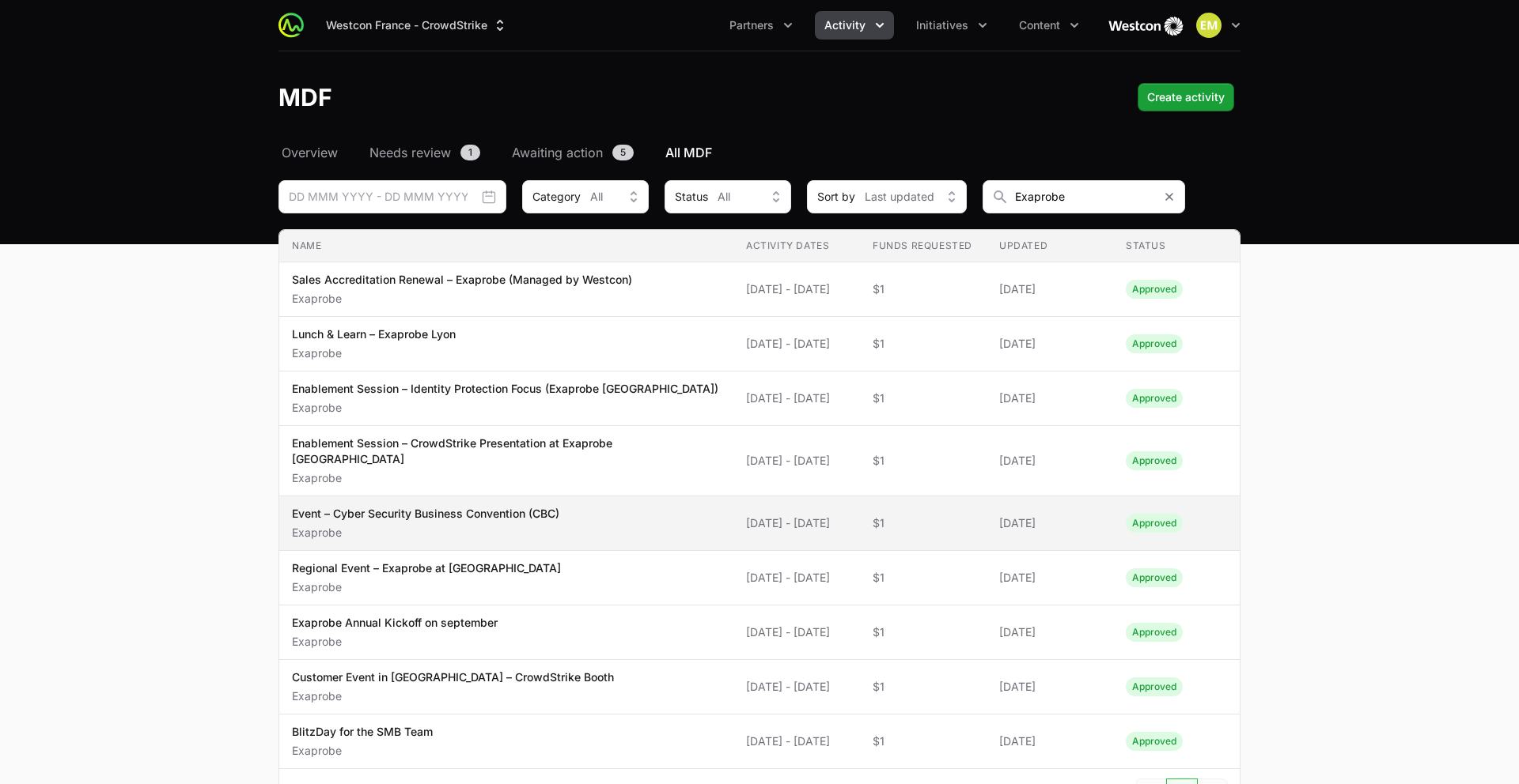
click at [475, 506] on p "Event – Cyber Security Business Convention (CBC)" at bounding box center [425, 514] width 267 height 16
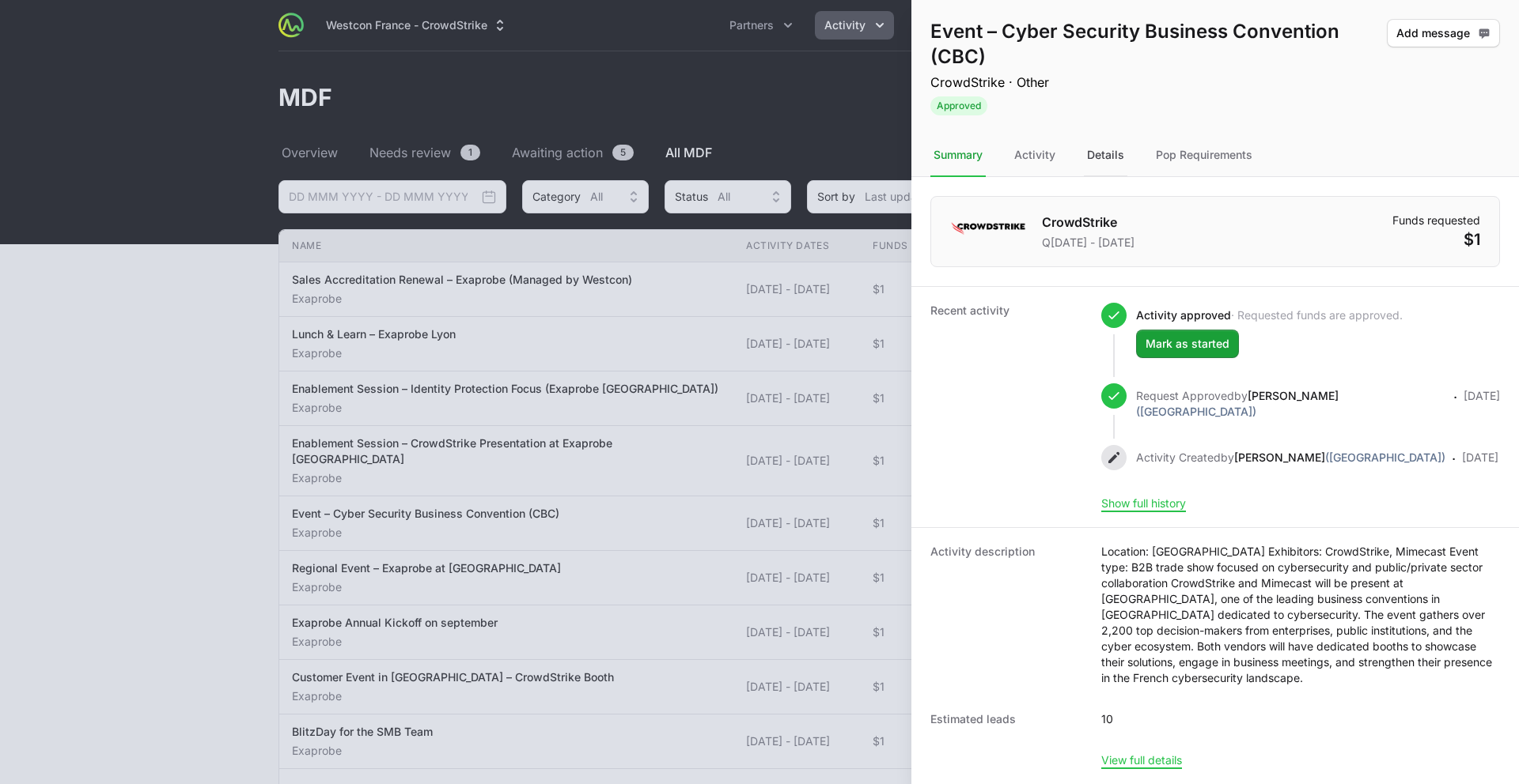
click at [1114, 161] on div "Details" at bounding box center [1105, 156] width 43 height 42
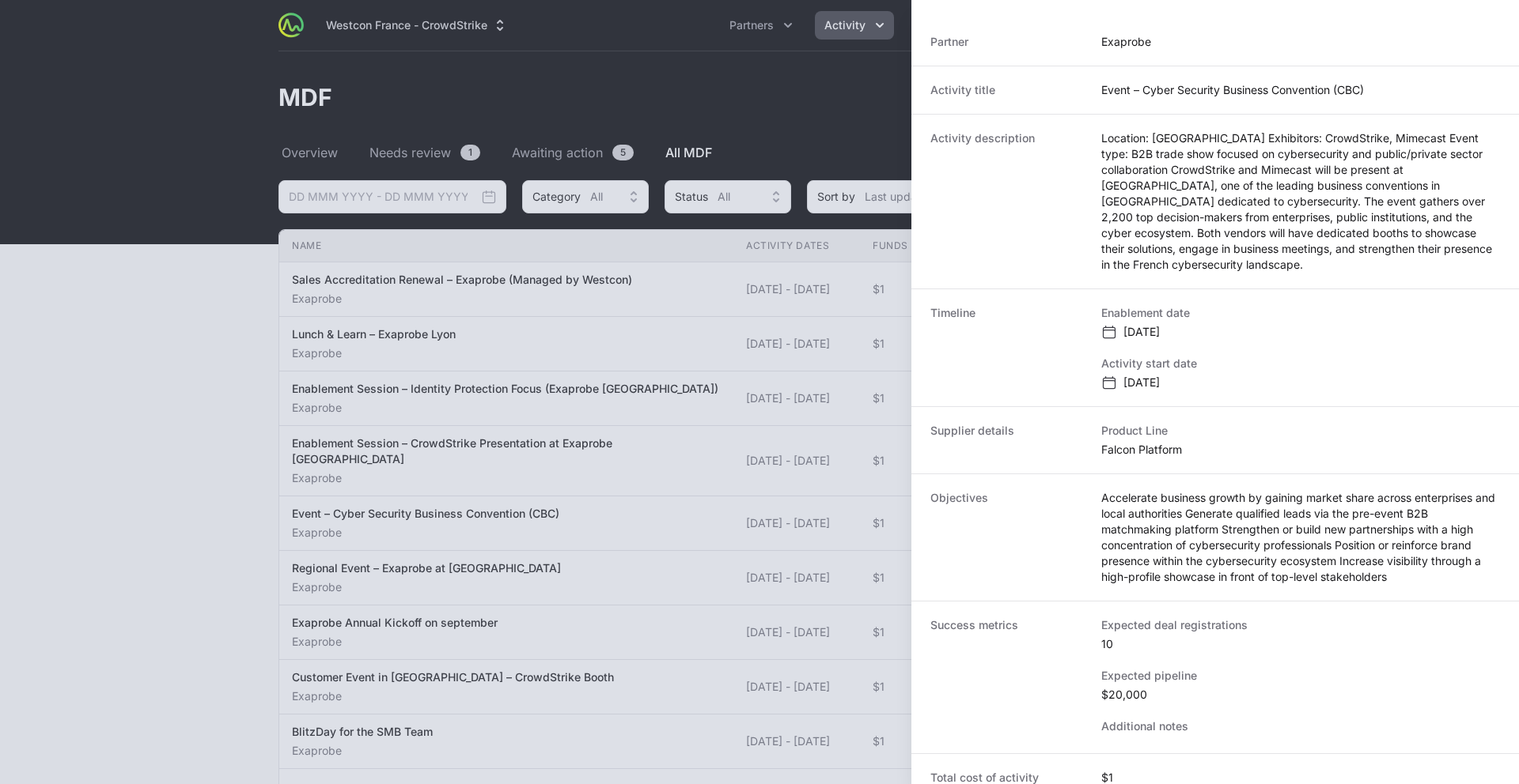
scroll to position [311, 0]
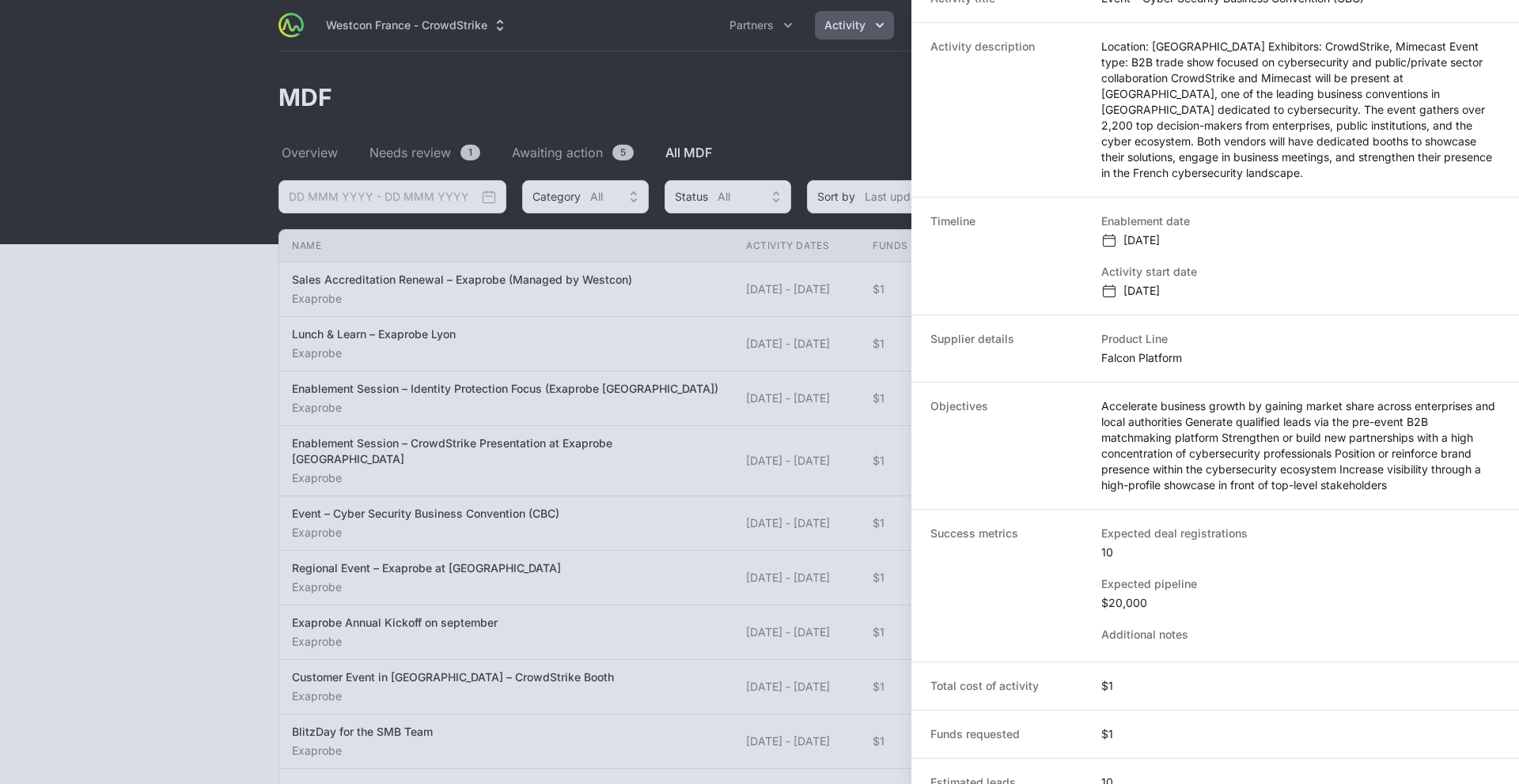
click at [533, 506] on div at bounding box center [760, 392] width 1519 height 784
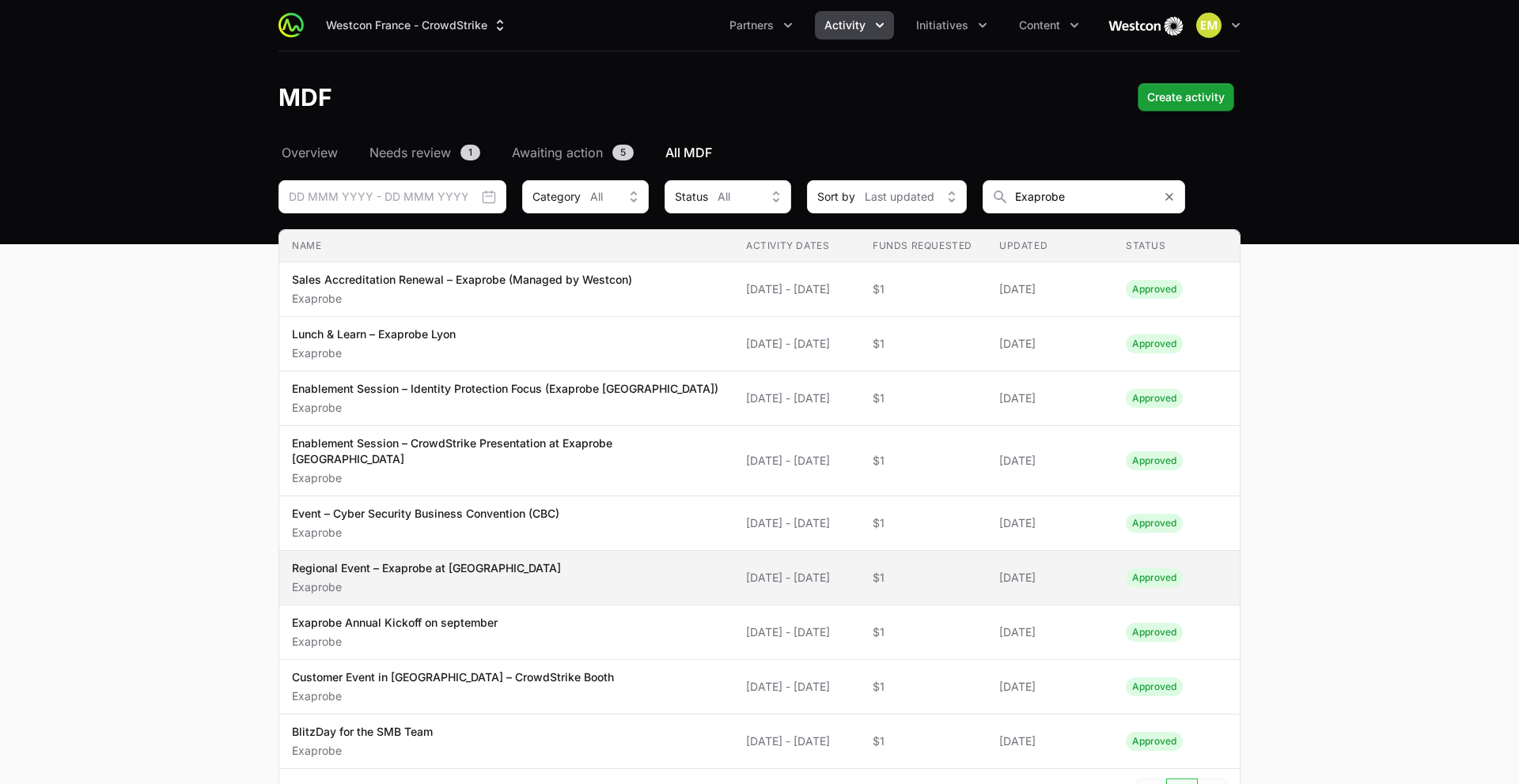
click at [496, 560] on span "Regional Event – Exaprobe at Pau Exaprobe" at bounding box center [506, 577] width 429 height 34
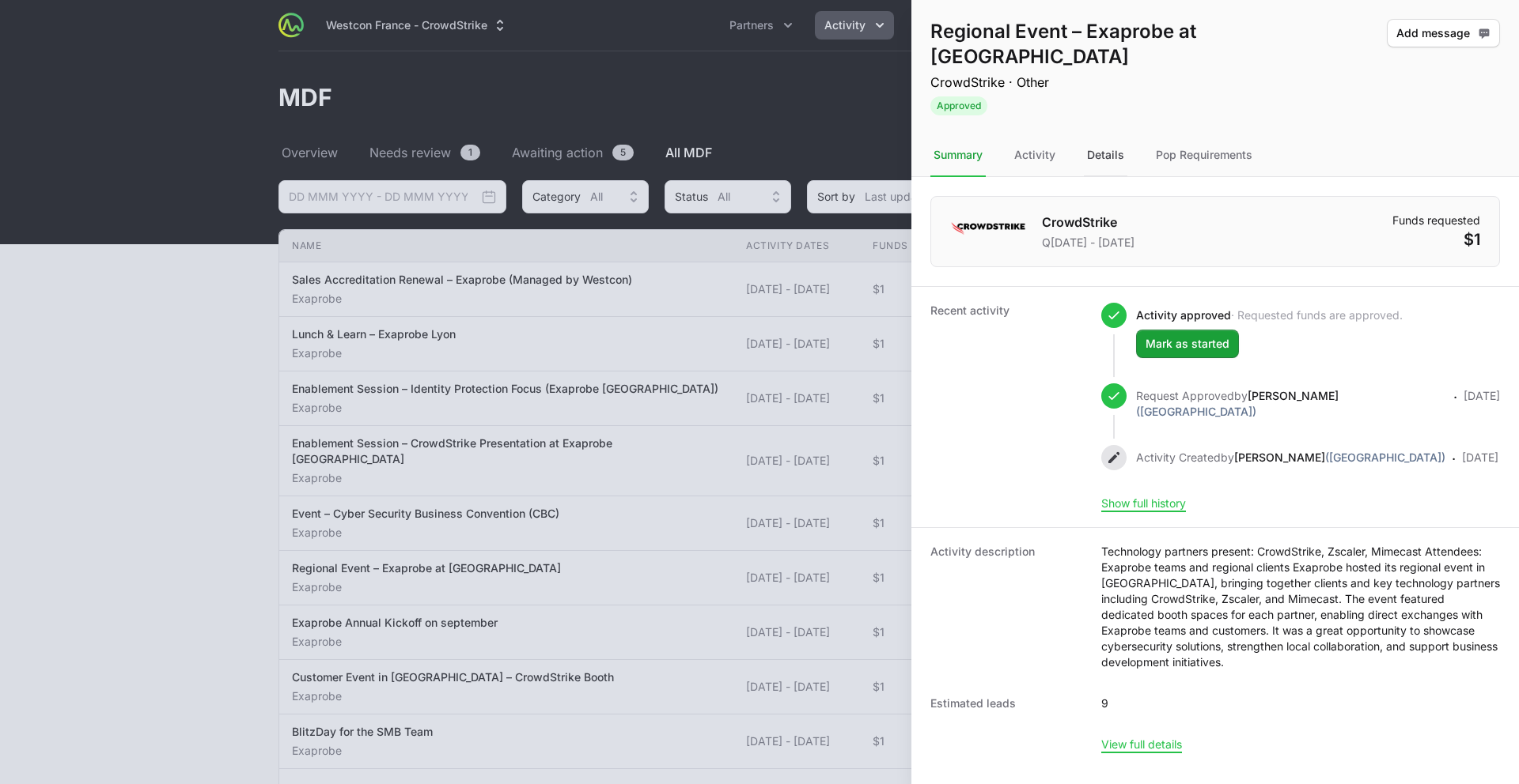
click at [1112, 135] on div "Details" at bounding box center [1105, 156] width 43 height 42
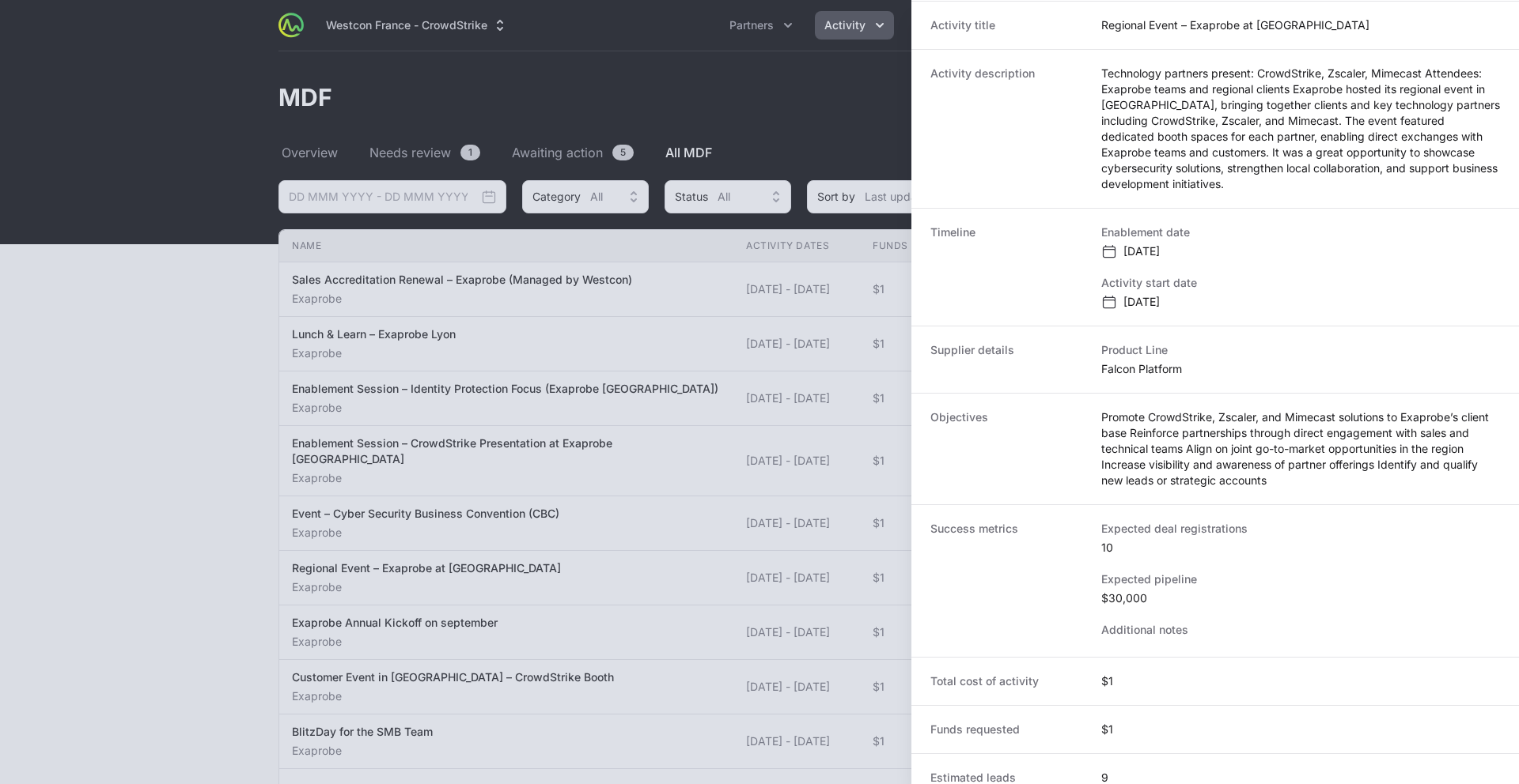
scroll to position [298, 0]
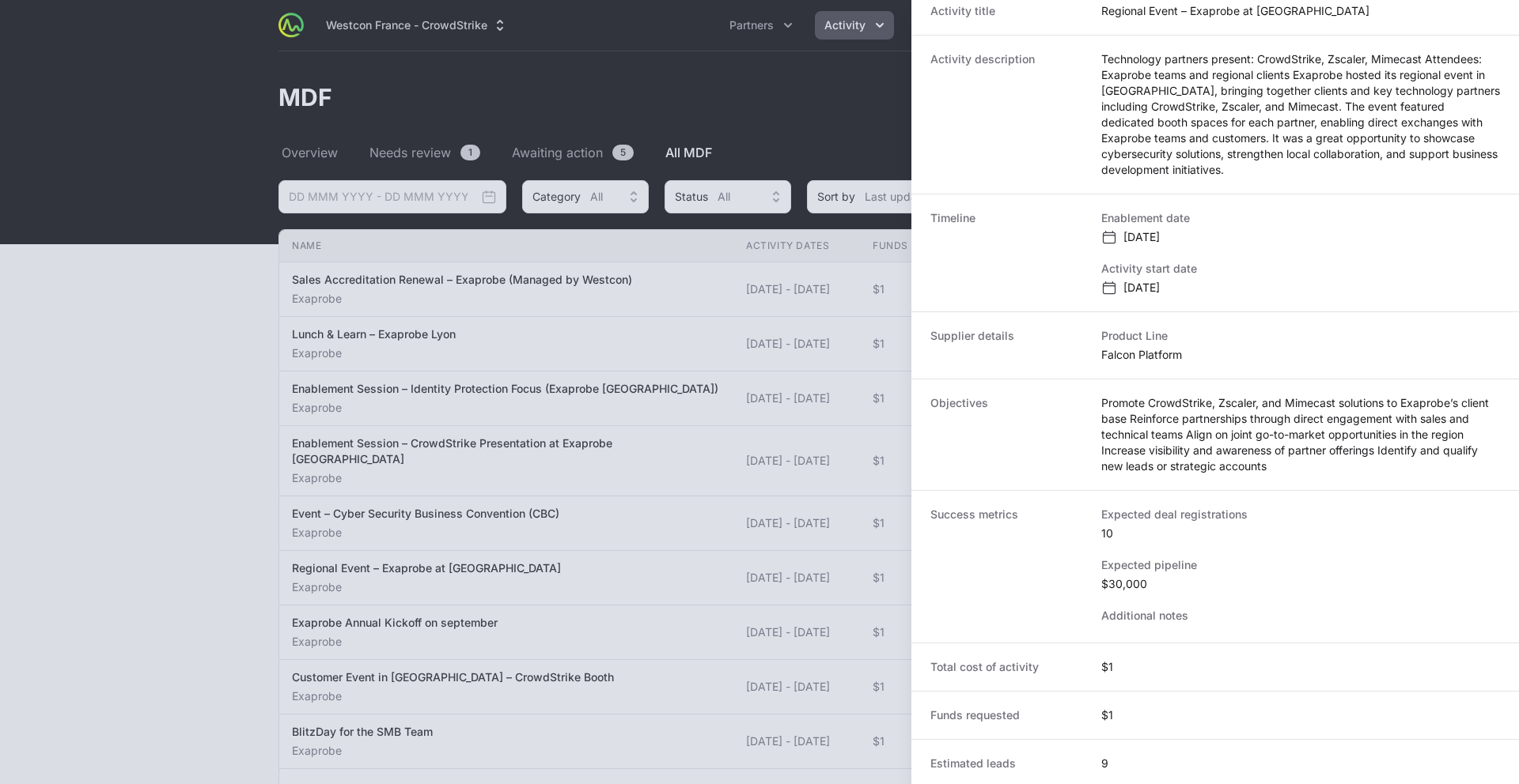
click at [875, 452] on div at bounding box center [760, 392] width 1519 height 784
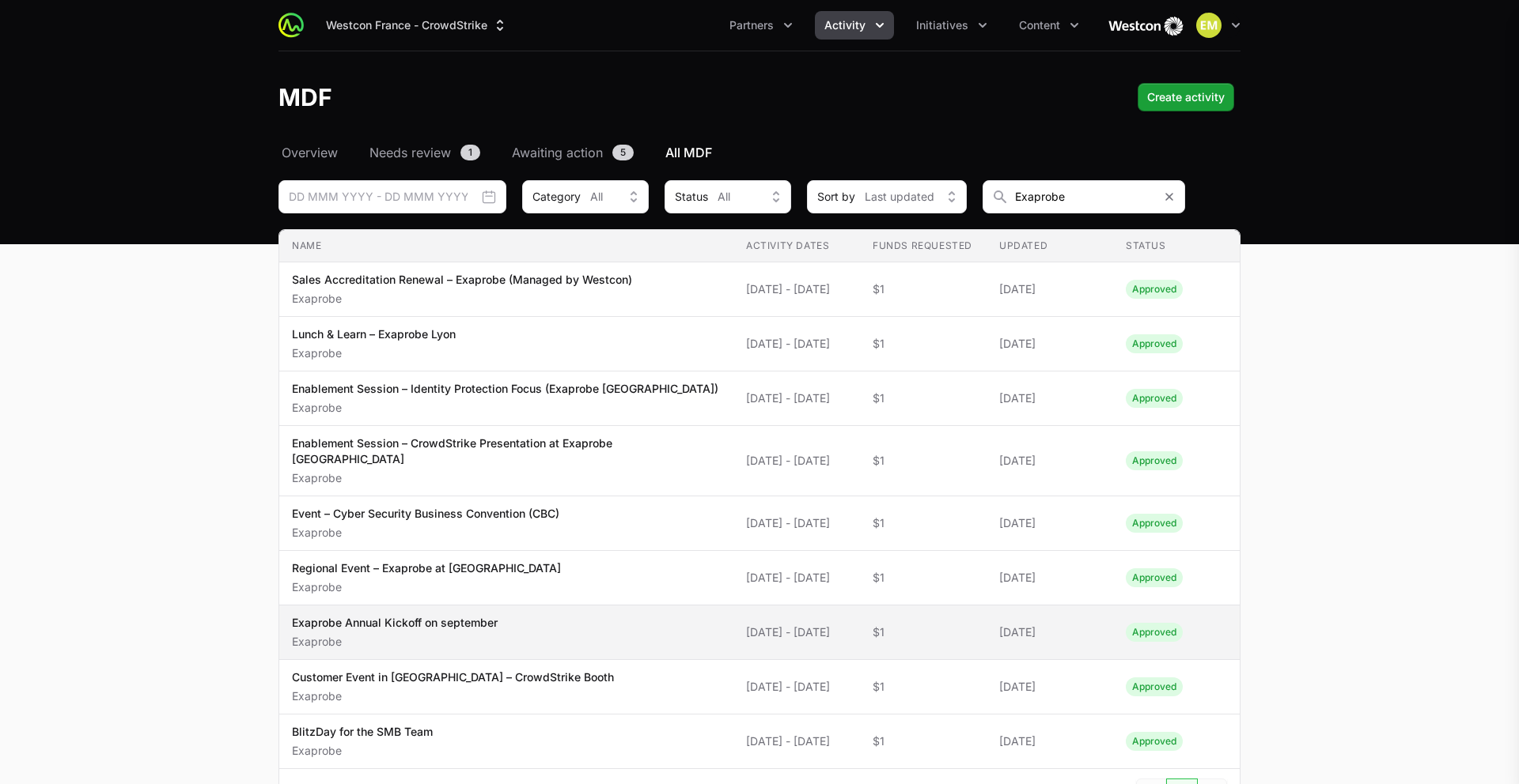
click at [441, 615] on p "Exaprobe Annual Kickoff on september" at bounding box center [395, 623] width 205 height 16
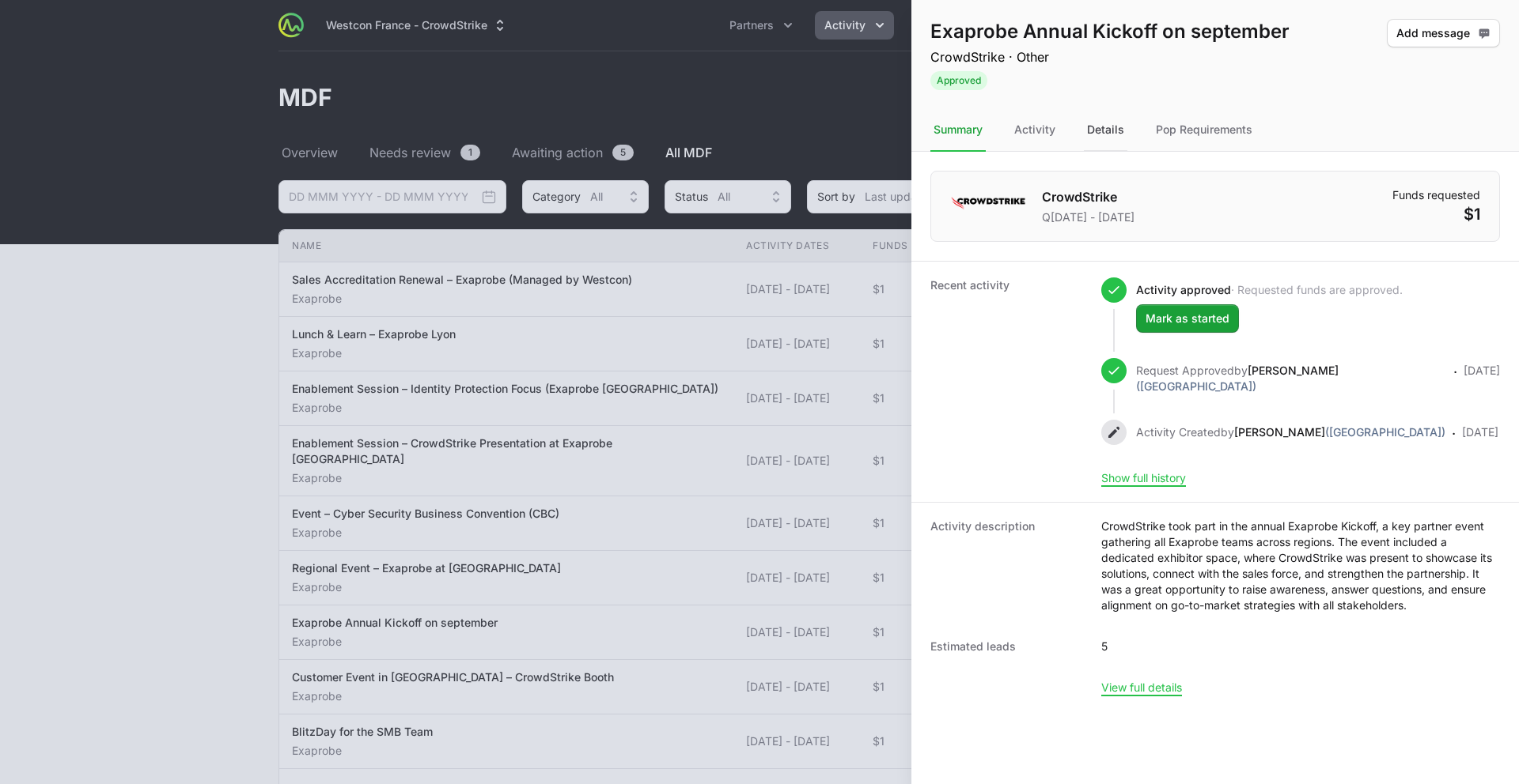
click at [1100, 131] on div "Details" at bounding box center [1105, 130] width 43 height 42
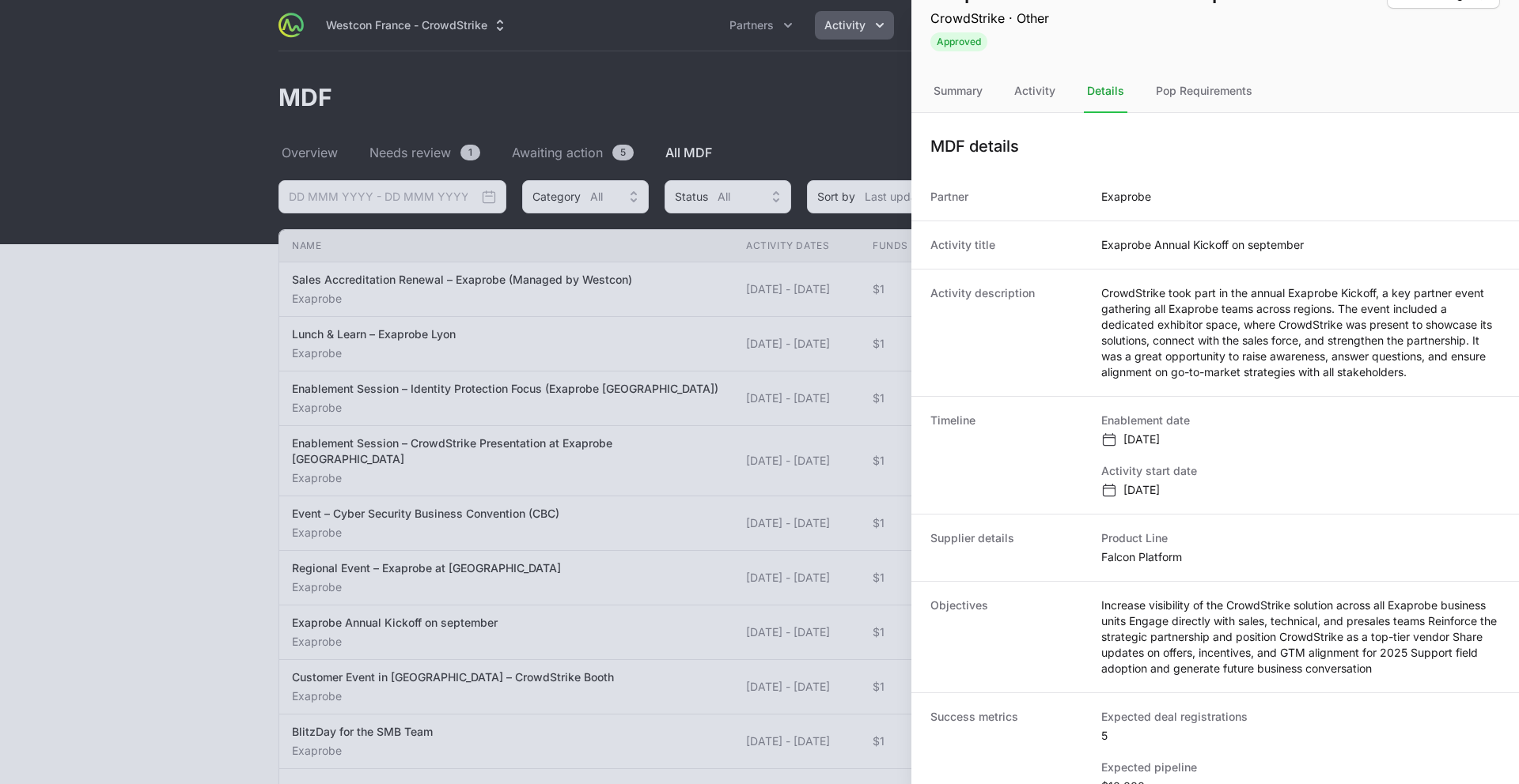
scroll to position [46, 0]
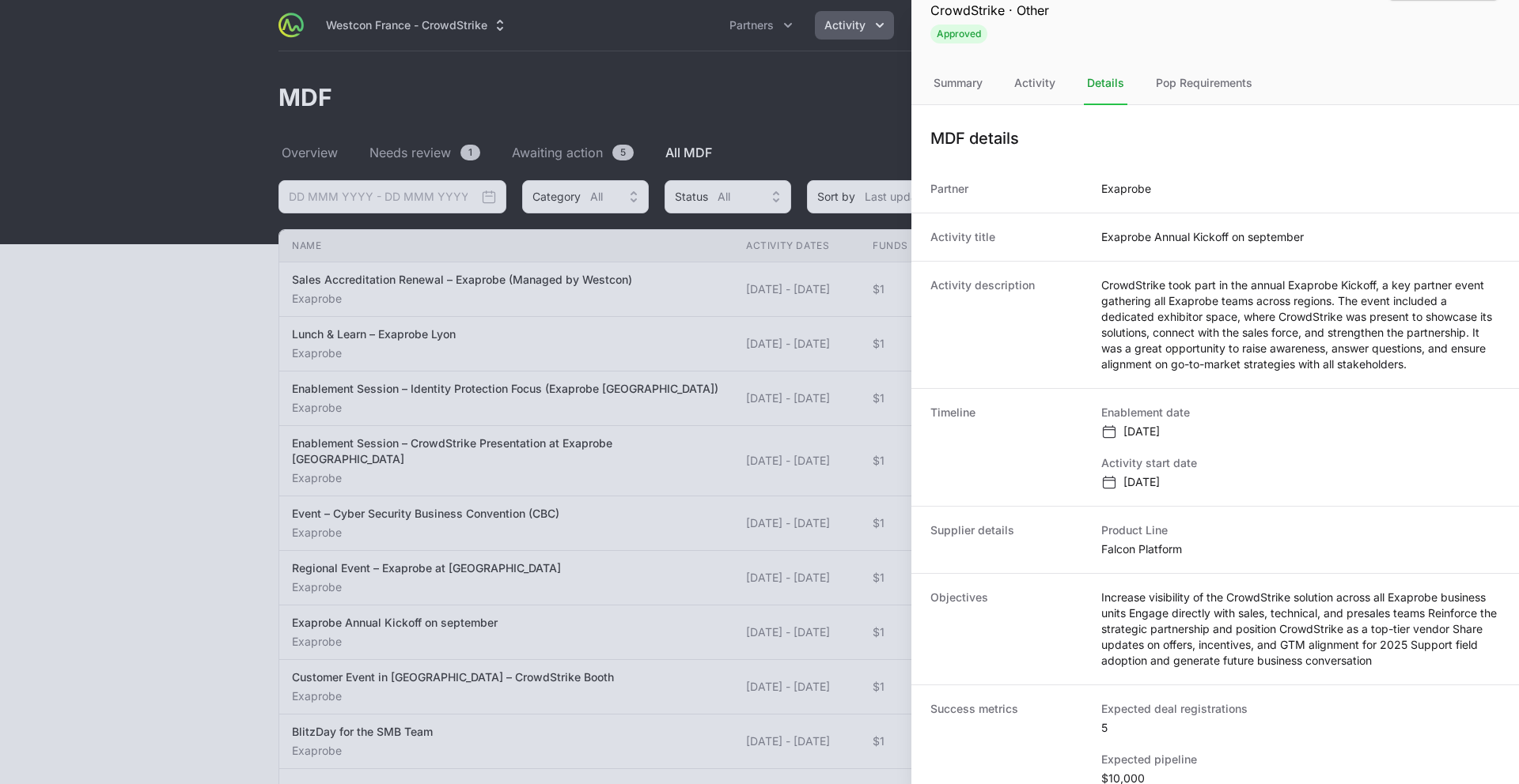
click at [251, 480] on div at bounding box center [760, 392] width 1519 height 784
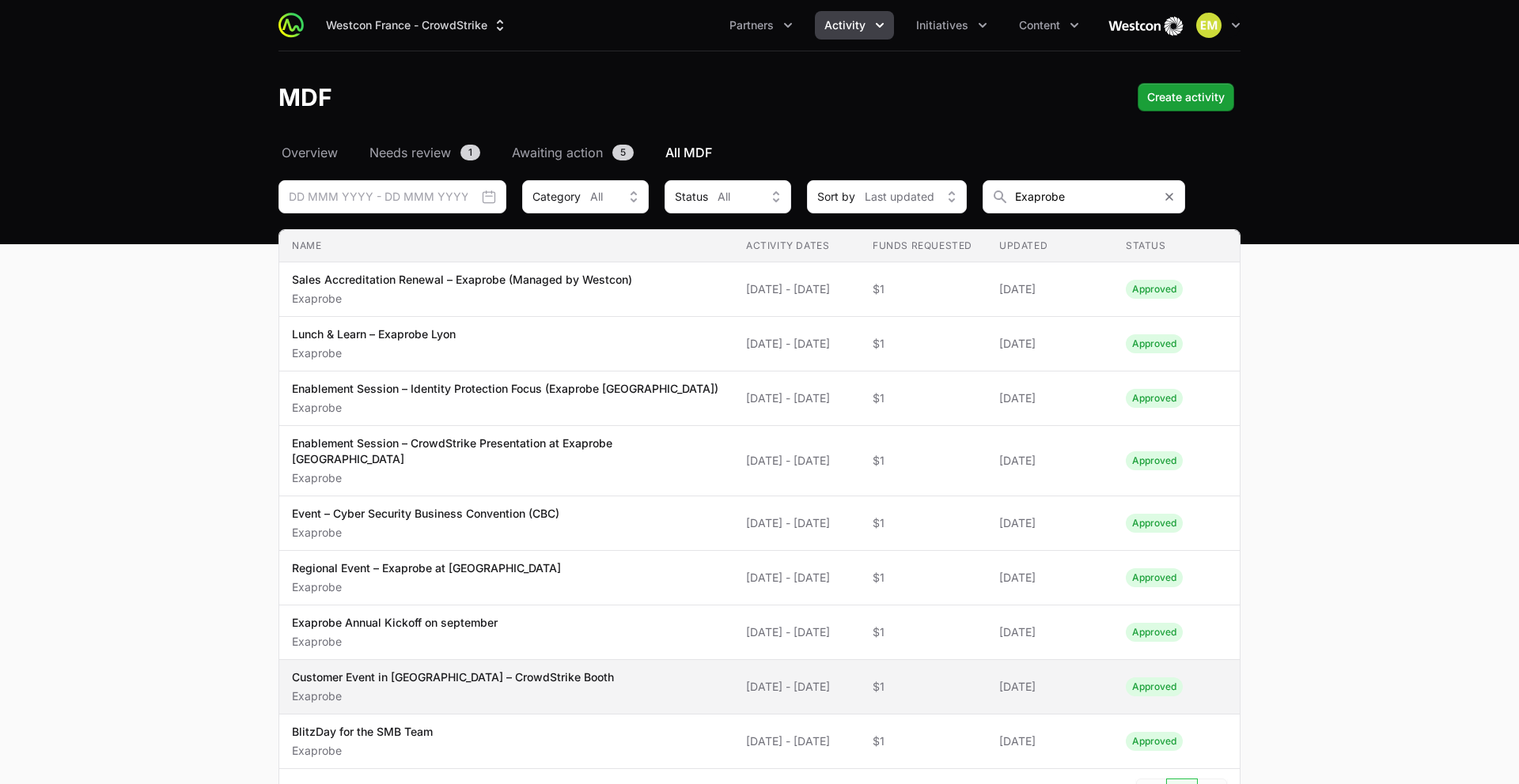
click at [450, 651] on p "Exaprobe" at bounding box center [452, 697] width 322 height 16
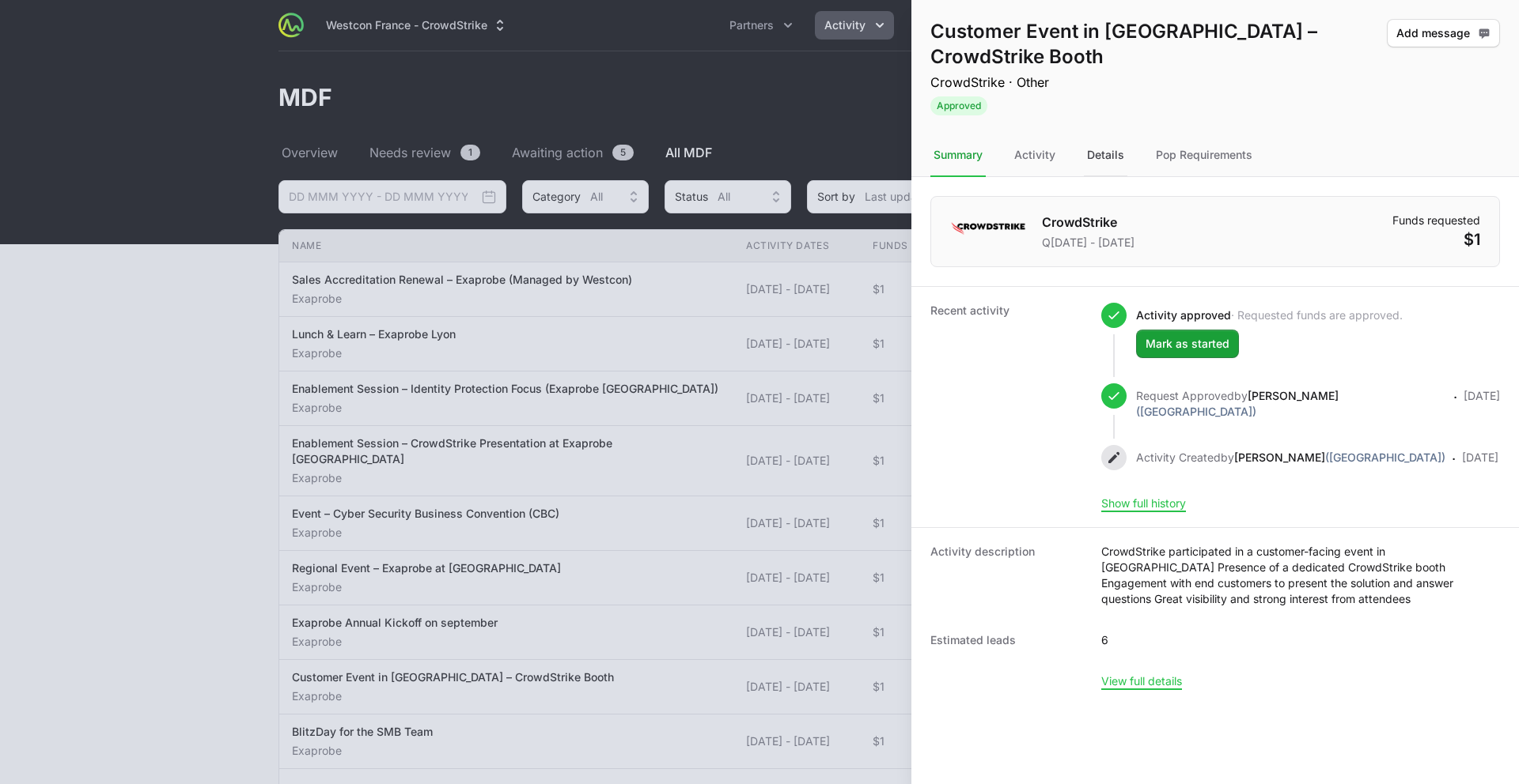
click at [1096, 141] on div "Details" at bounding box center [1105, 156] width 43 height 42
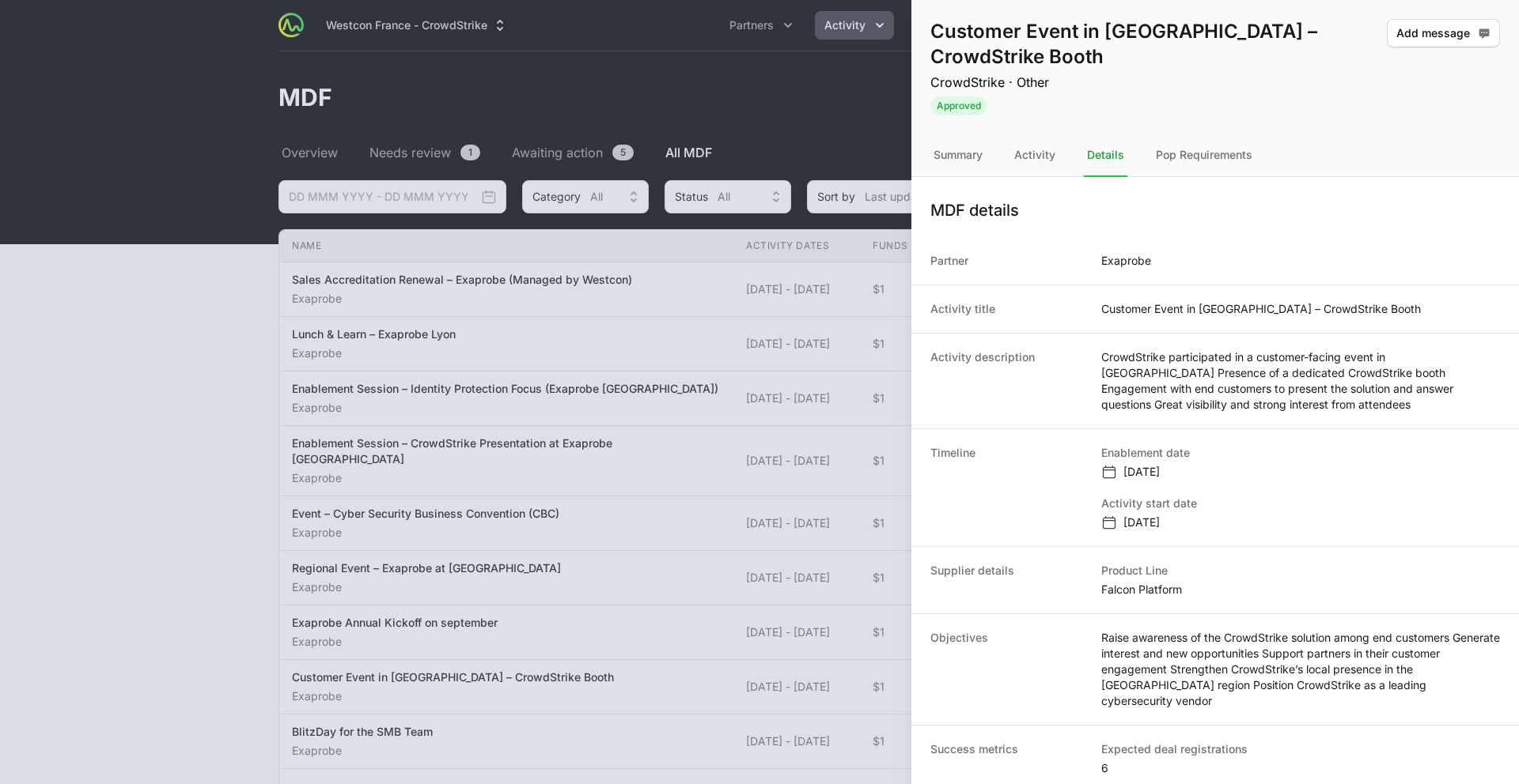
click at [392, 651] on div at bounding box center [760, 392] width 1519 height 784
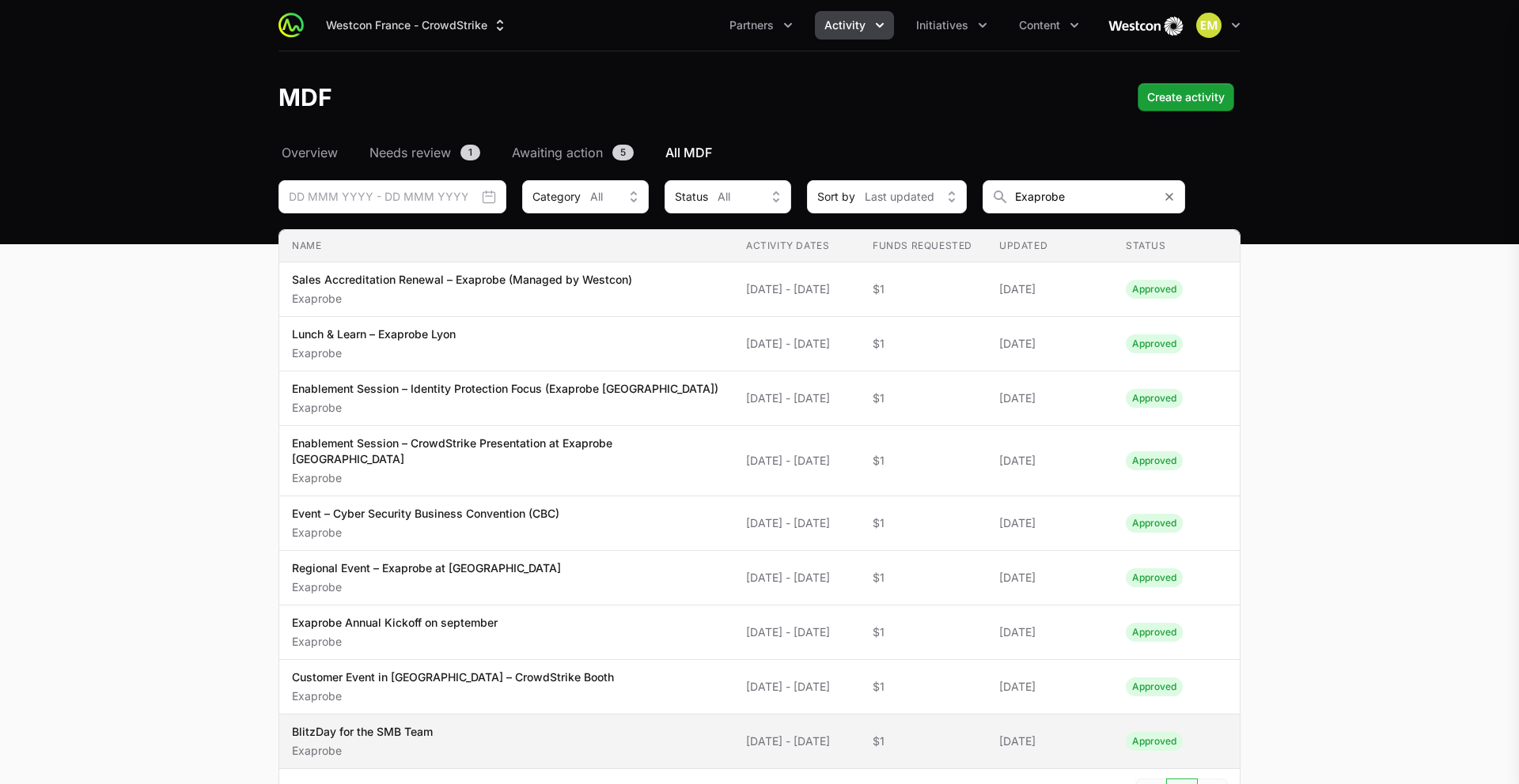
click at [376, 651] on p "BlitzDay for the SMB Team" at bounding box center [363, 733] width 141 height 16
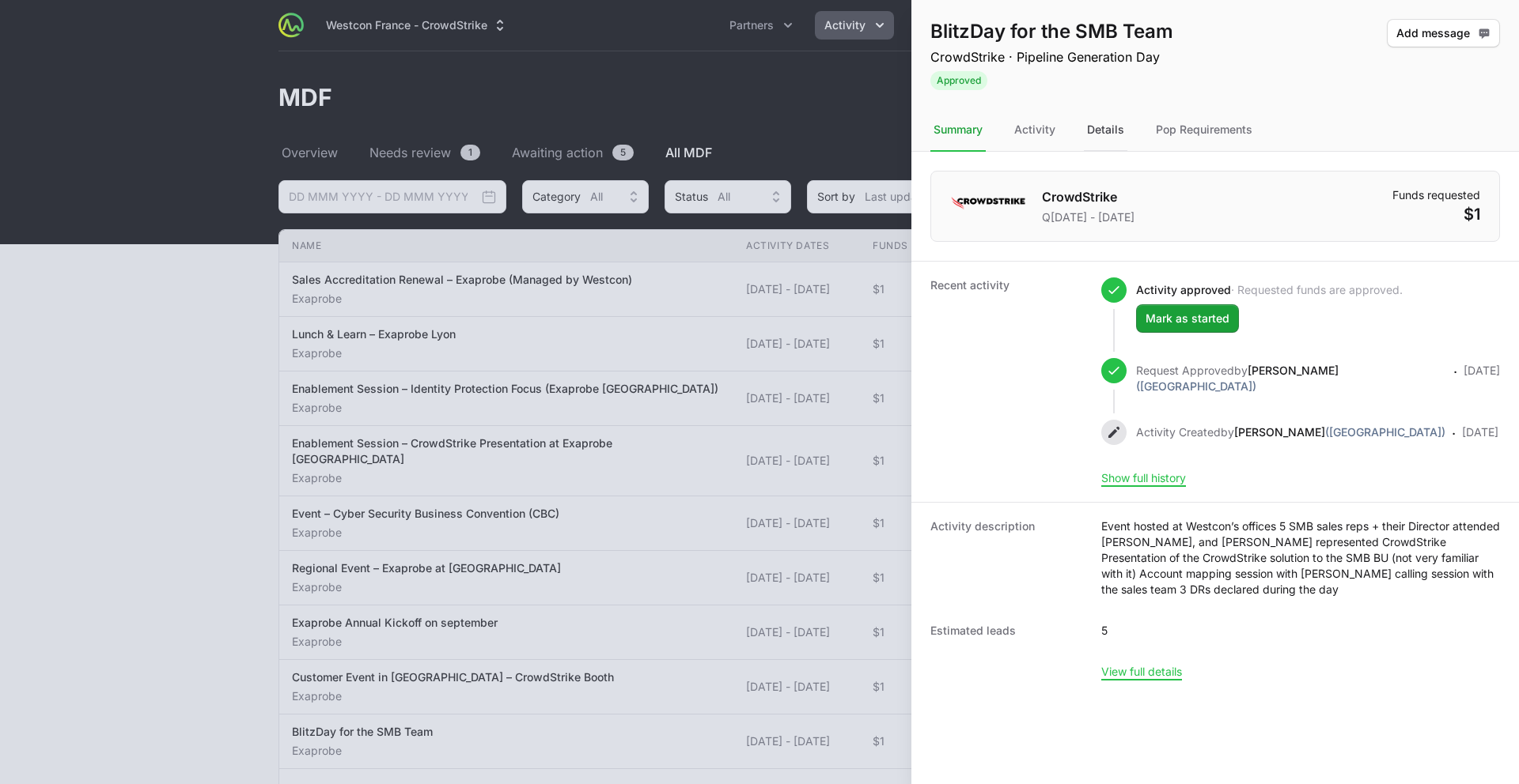
click at [1088, 137] on div "Details" at bounding box center [1105, 130] width 43 height 42
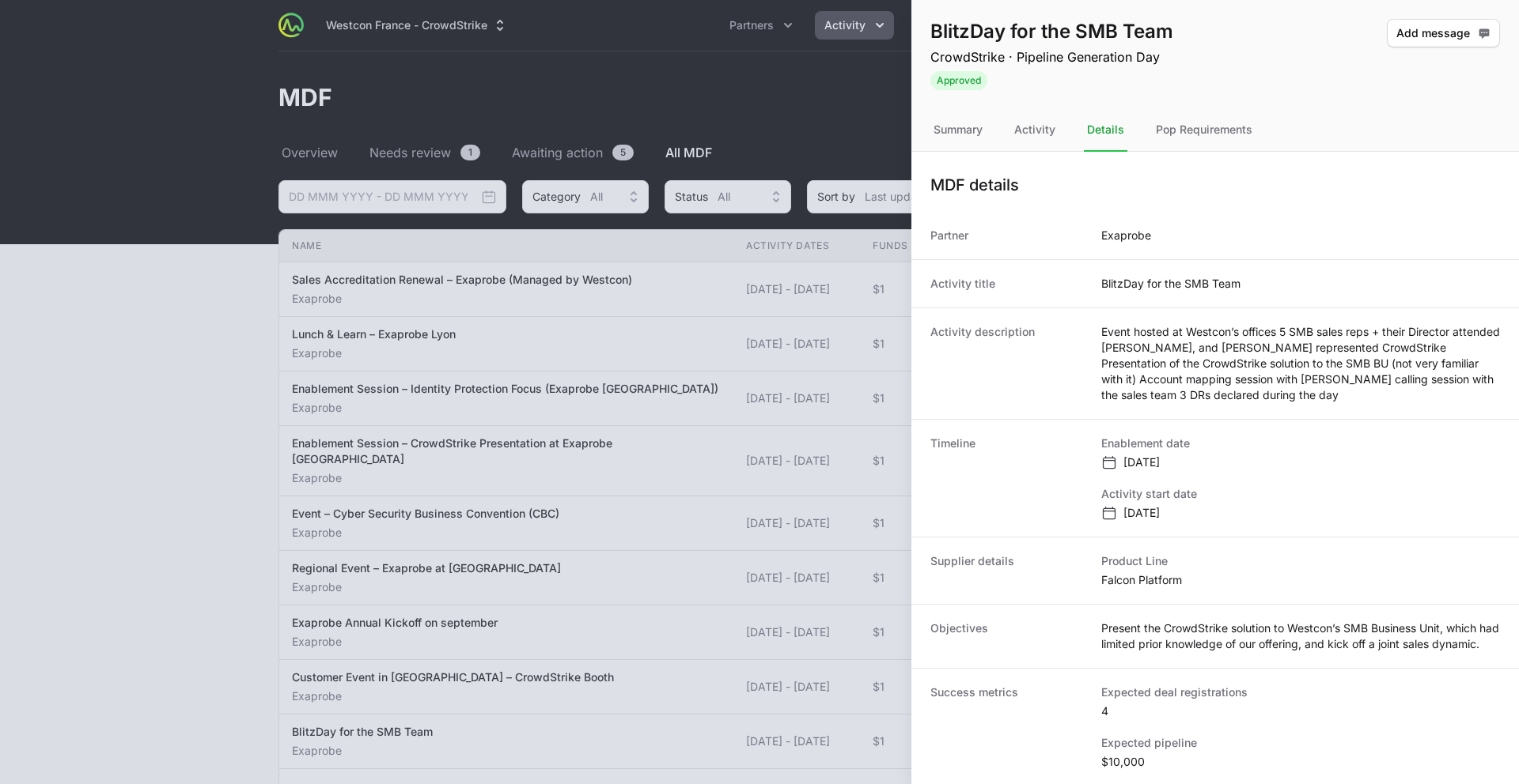
click at [431, 469] on div at bounding box center [760, 392] width 1519 height 784
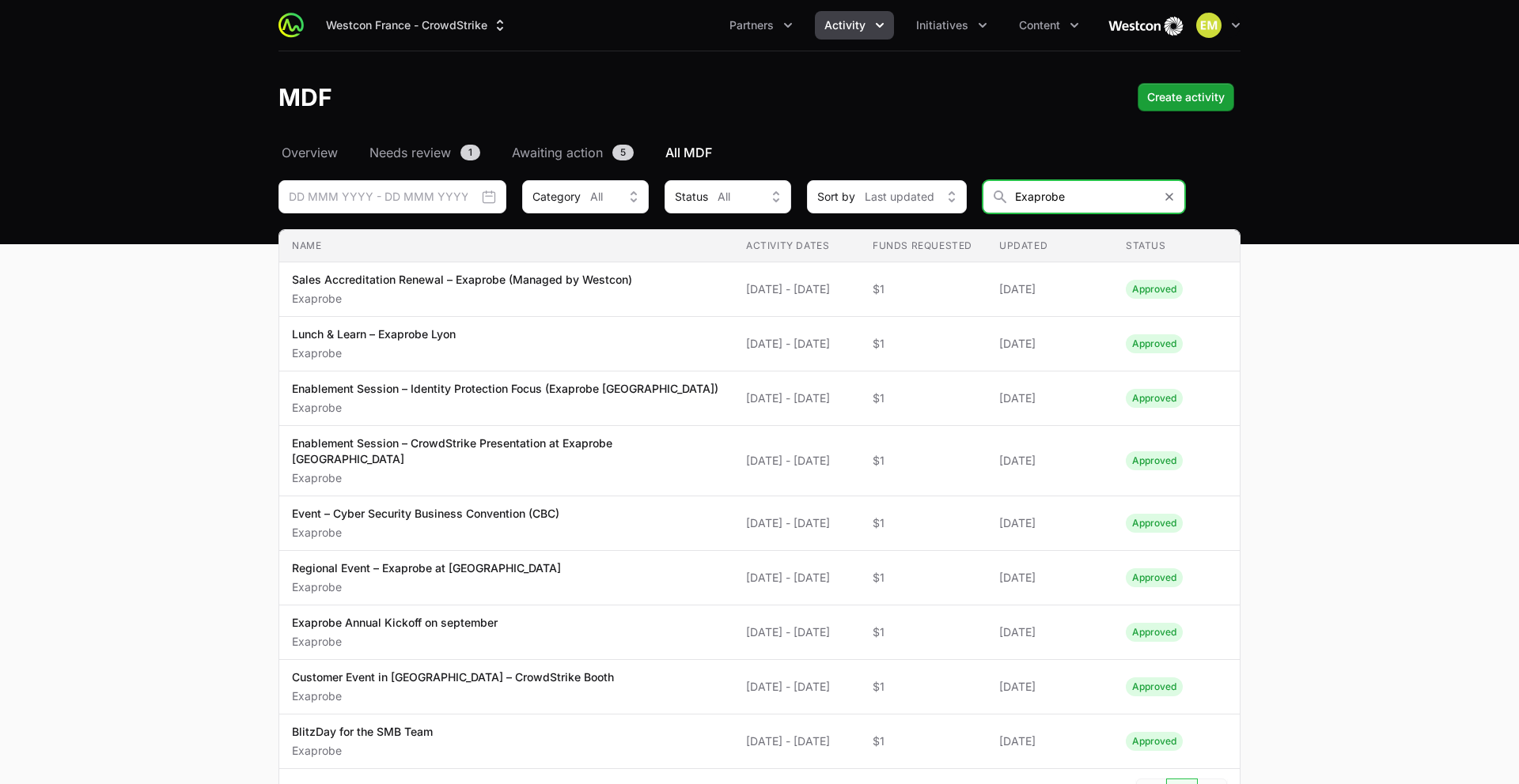
click at [1086, 204] on input "Exaprobe" at bounding box center [1084, 196] width 203 height 33
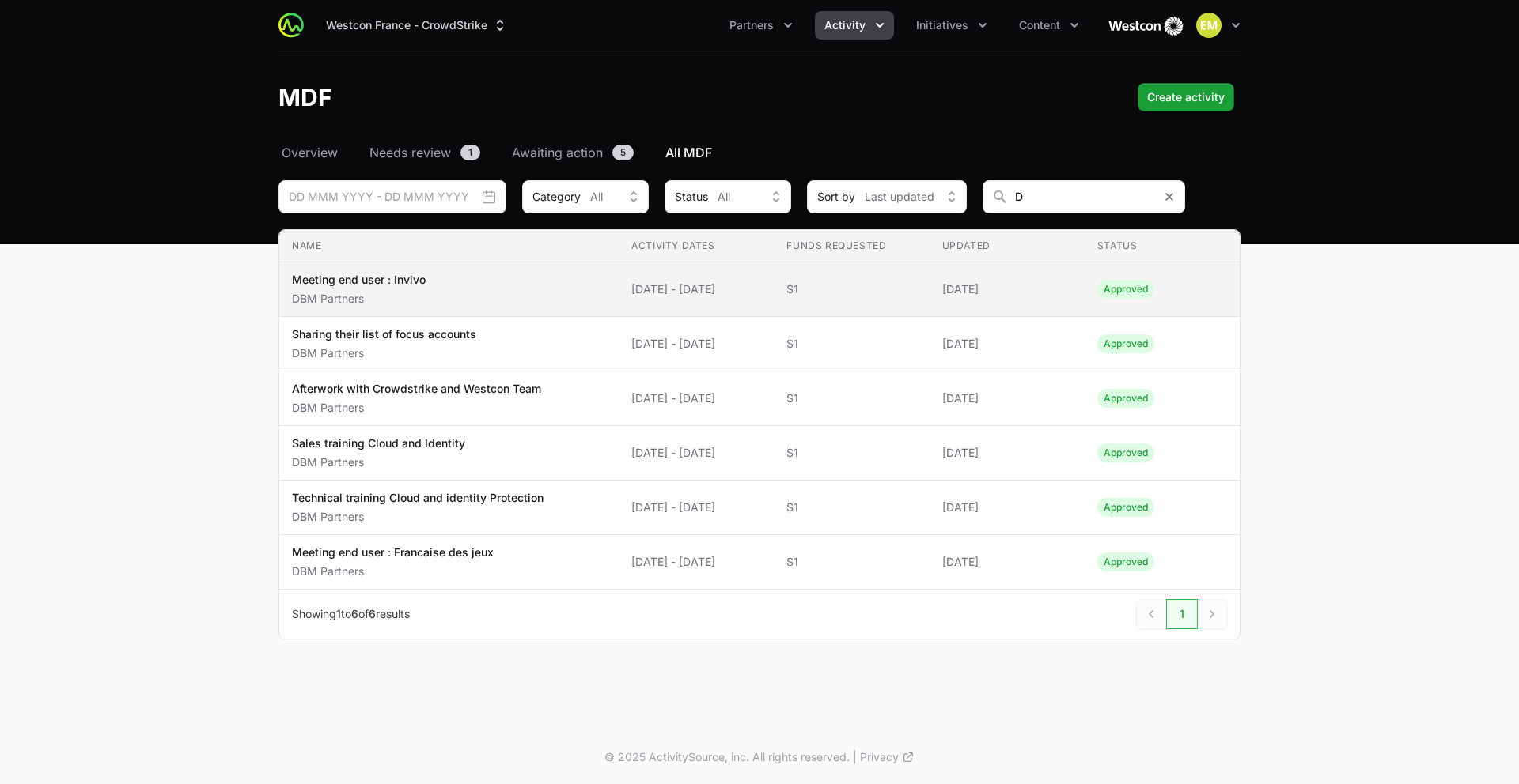
click at [333, 285] on p "Meeting end user : Invivo" at bounding box center [358, 280] width 134 height 16
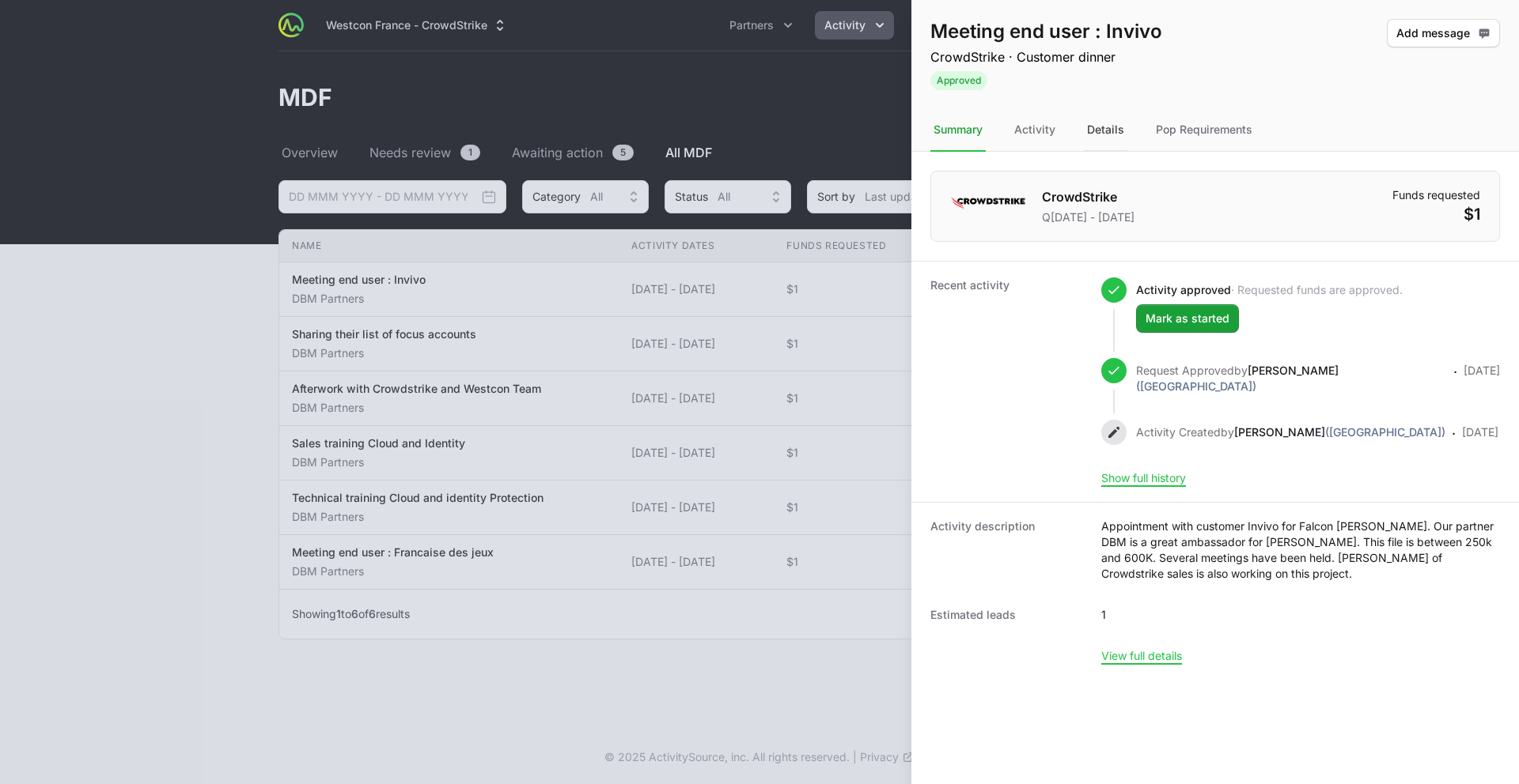
click at [1106, 133] on div "Details" at bounding box center [1105, 130] width 43 height 42
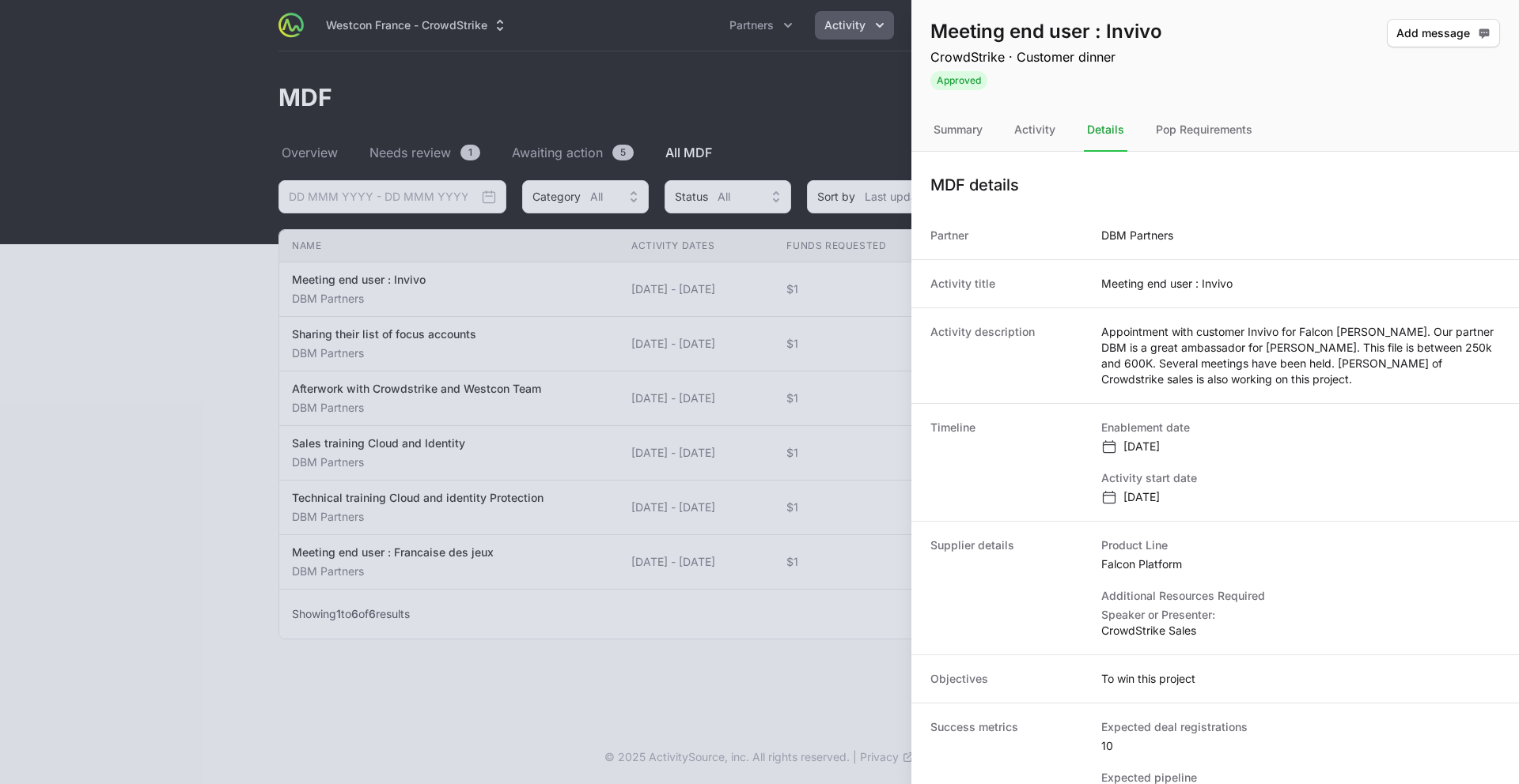
click at [467, 387] on div at bounding box center [760, 392] width 1519 height 784
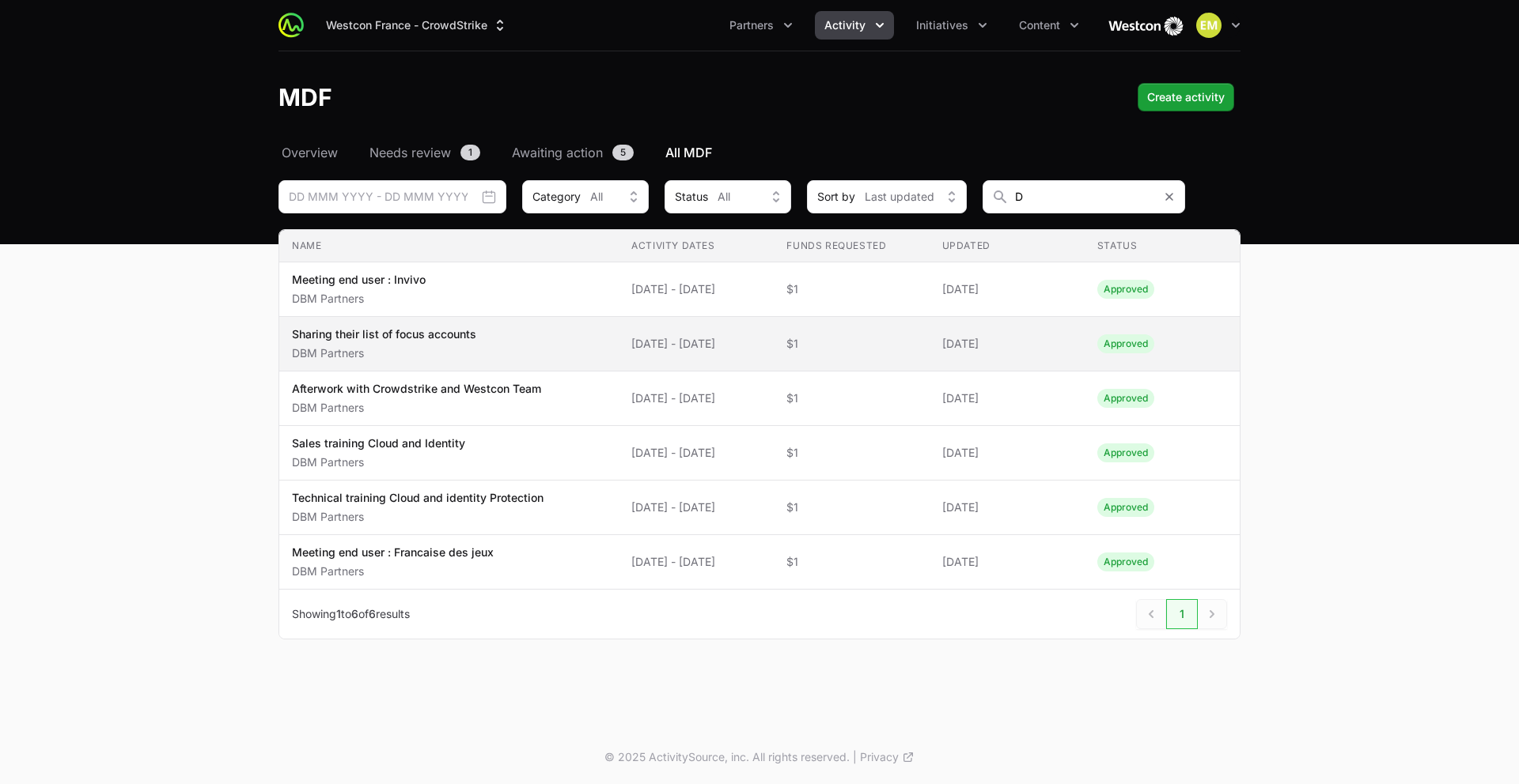
click at [472, 339] on p "Sharing their list of focus accounts" at bounding box center [384, 334] width 184 height 16
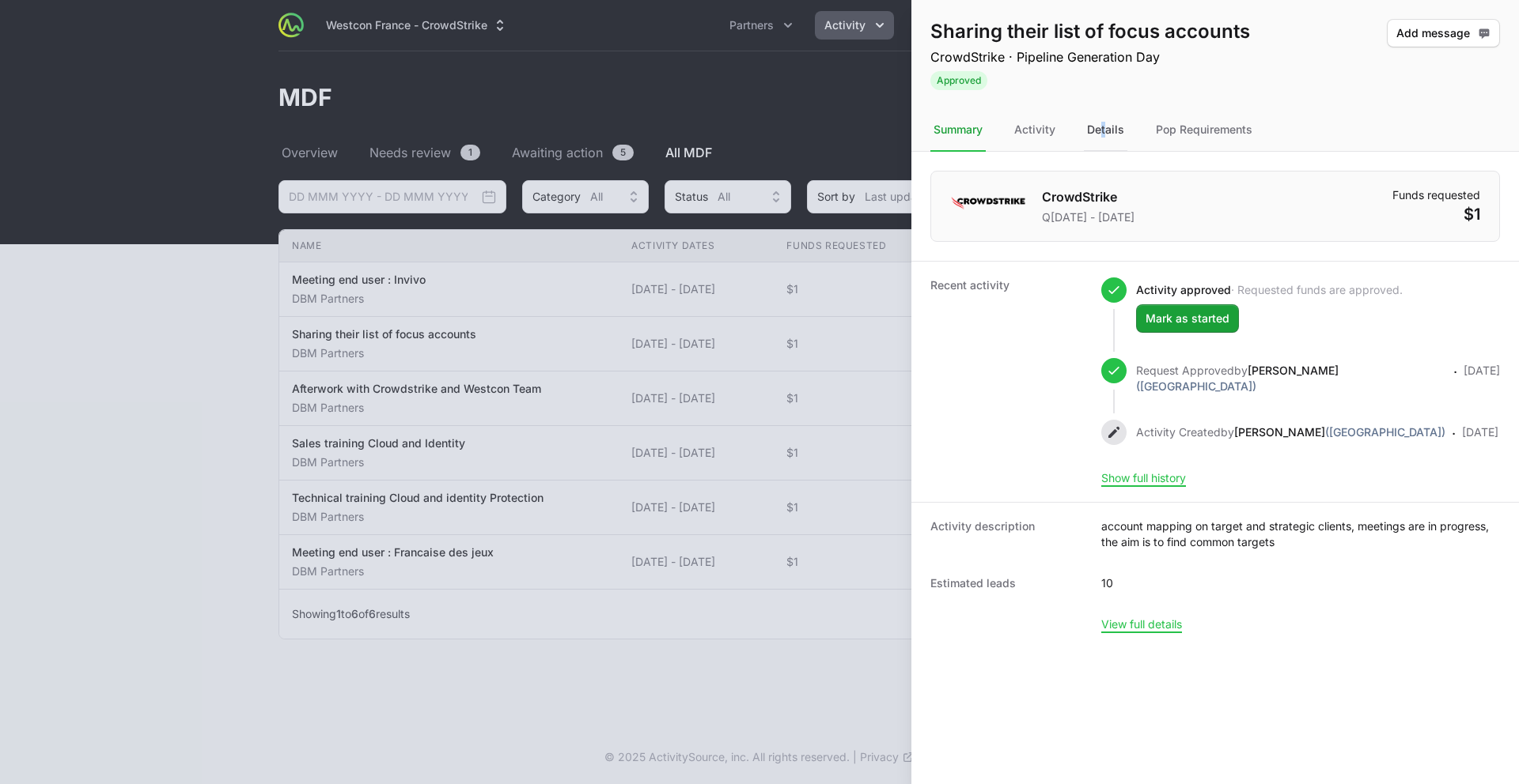
click at [1099, 132] on div "Details" at bounding box center [1105, 130] width 43 height 42
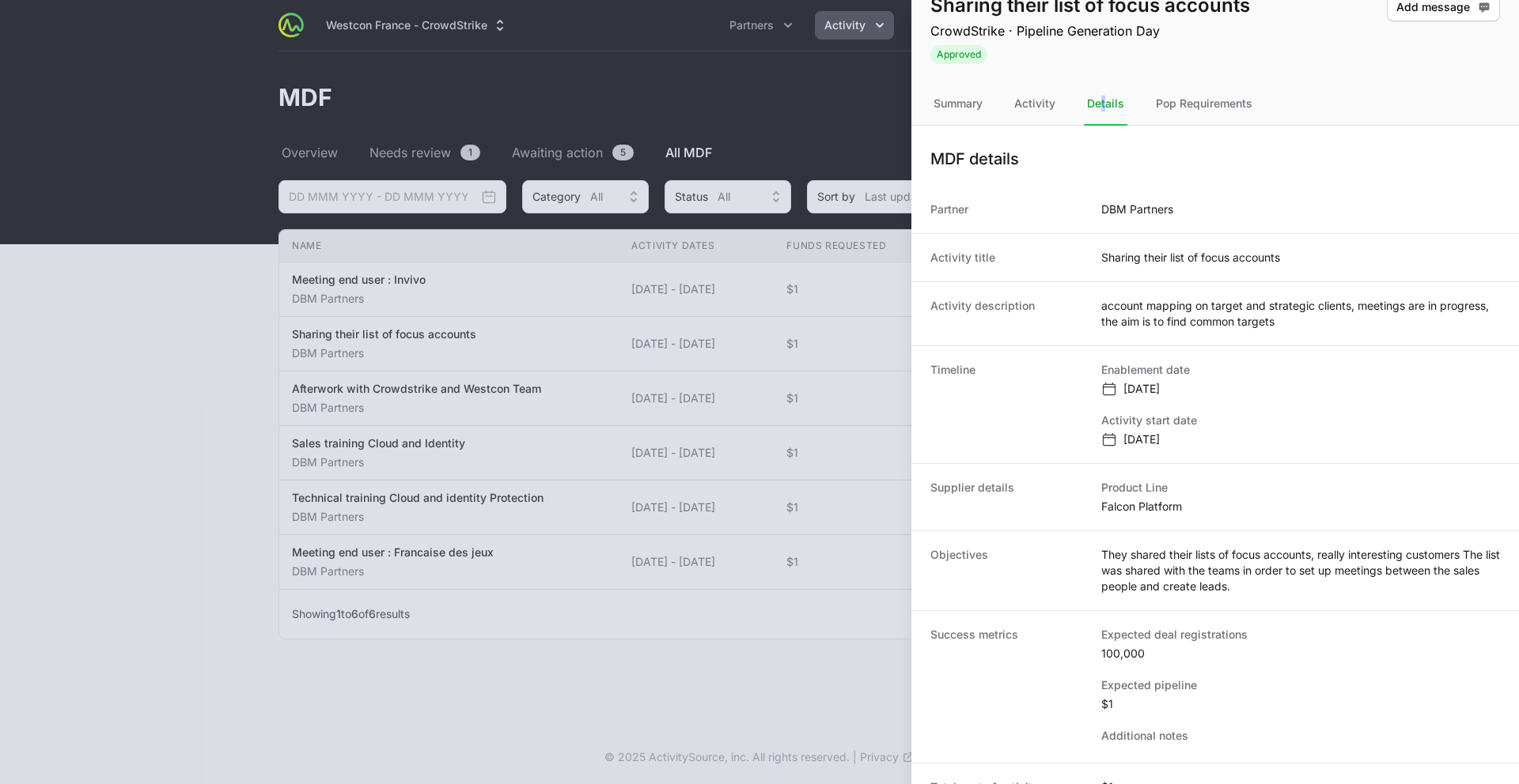
scroll to position [26, 0]
click at [826, 394] on div at bounding box center [760, 392] width 1519 height 784
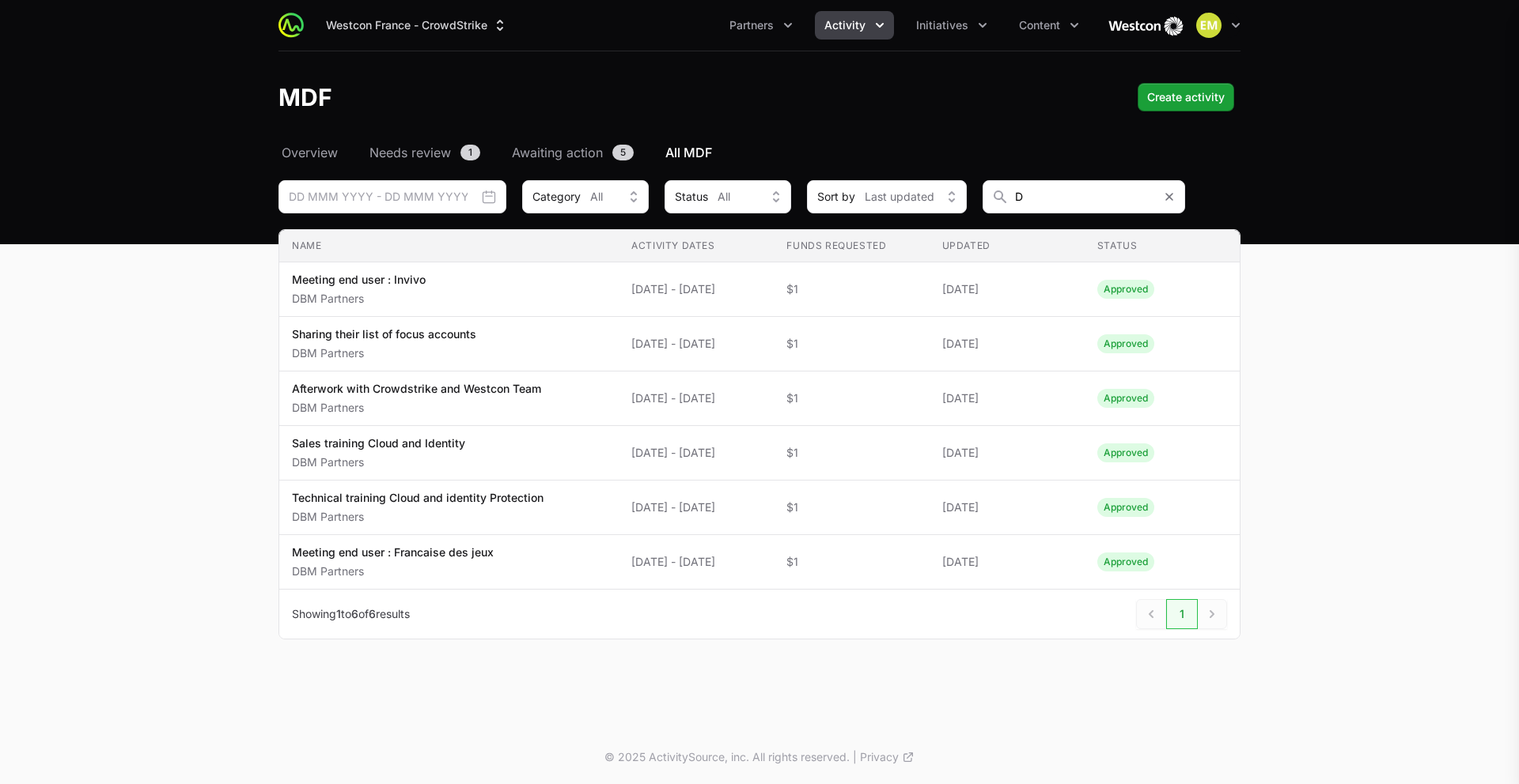
click at [826, 394] on div at bounding box center [760, 392] width 1519 height 784
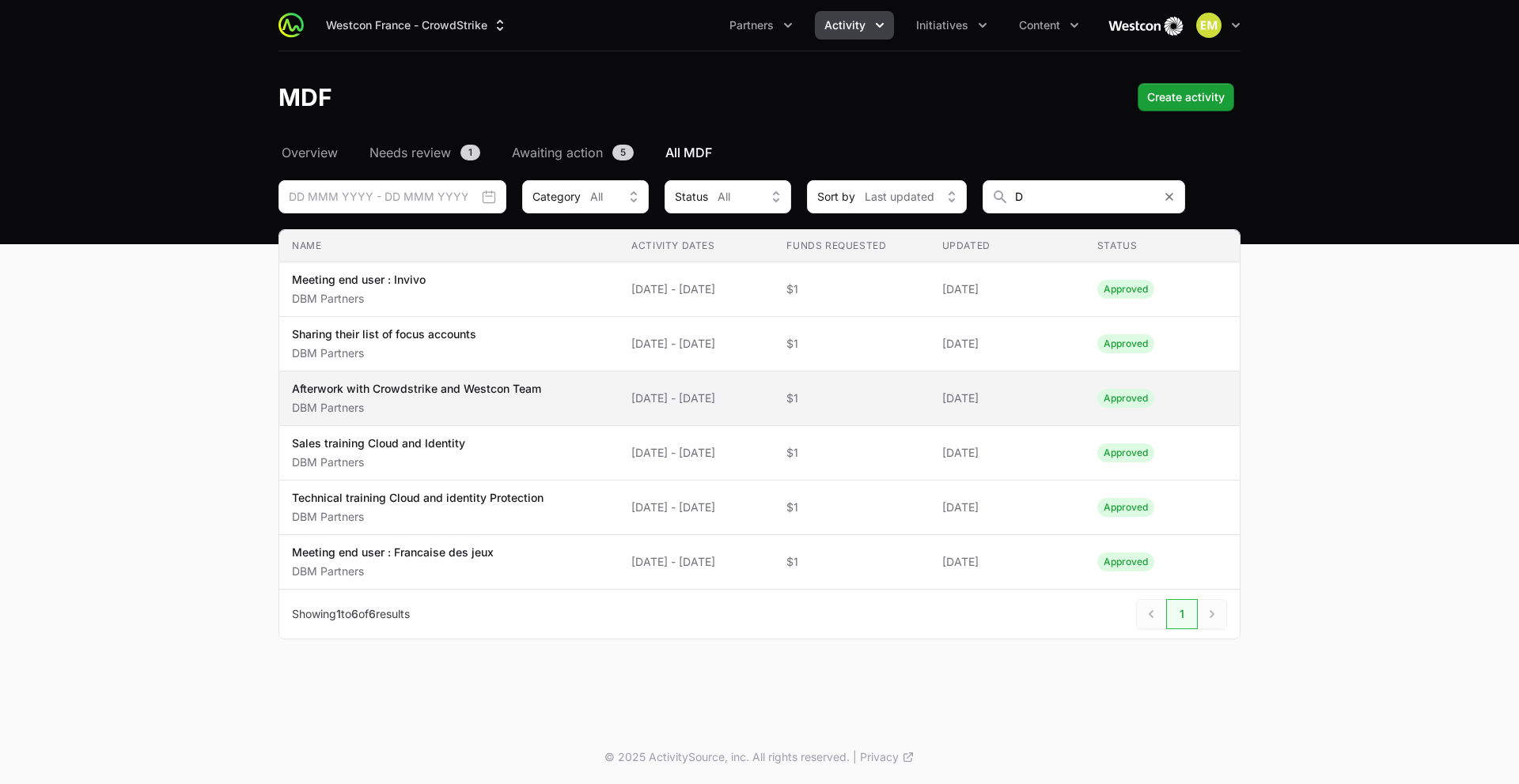
click at [390, 398] on div "Afterwork with Crowdstrike and Westcon Team DBM Partners" at bounding box center [416, 398] width 249 height 34
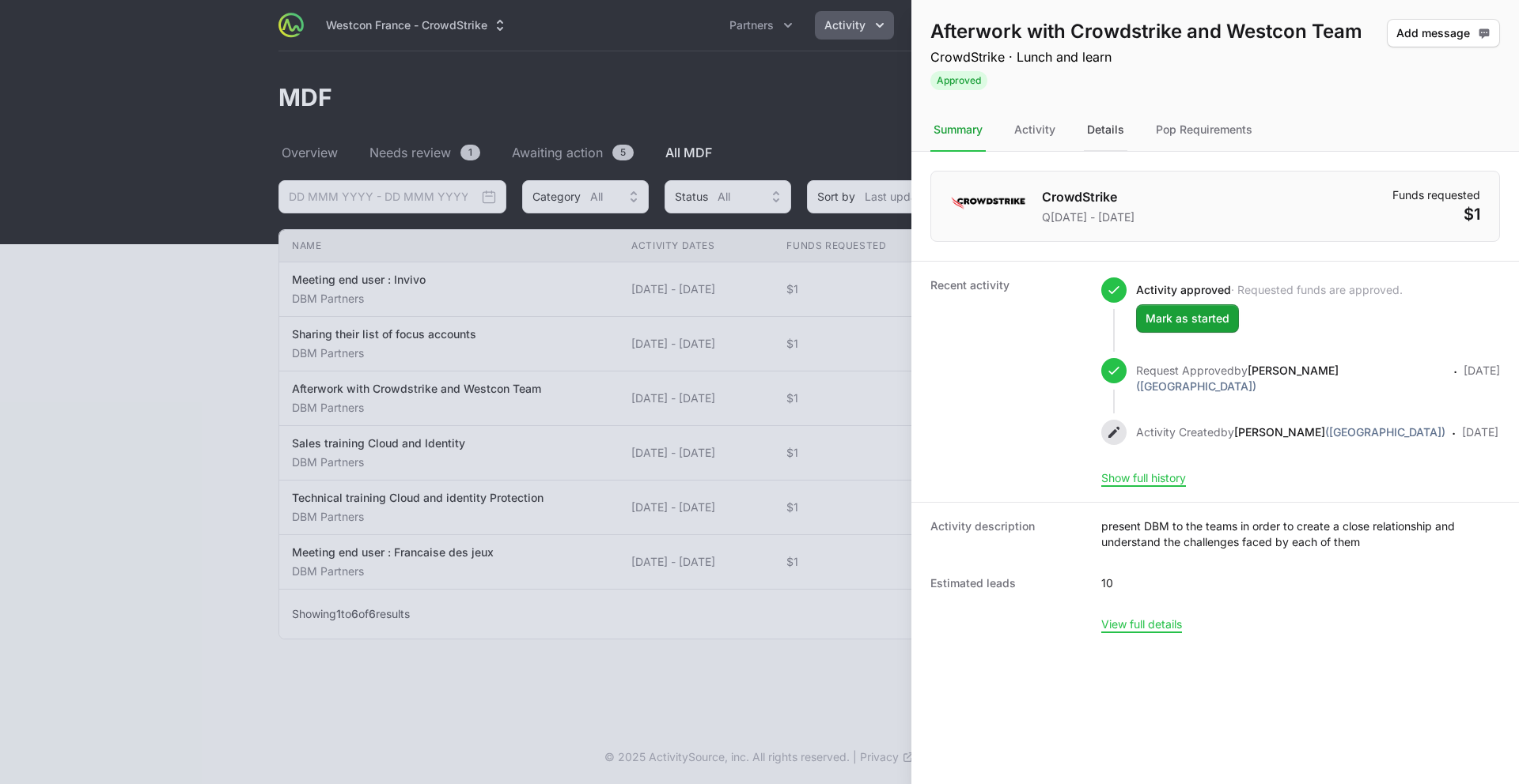
click at [1097, 131] on div "Details" at bounding box center [1105, 130] width 43 height 42
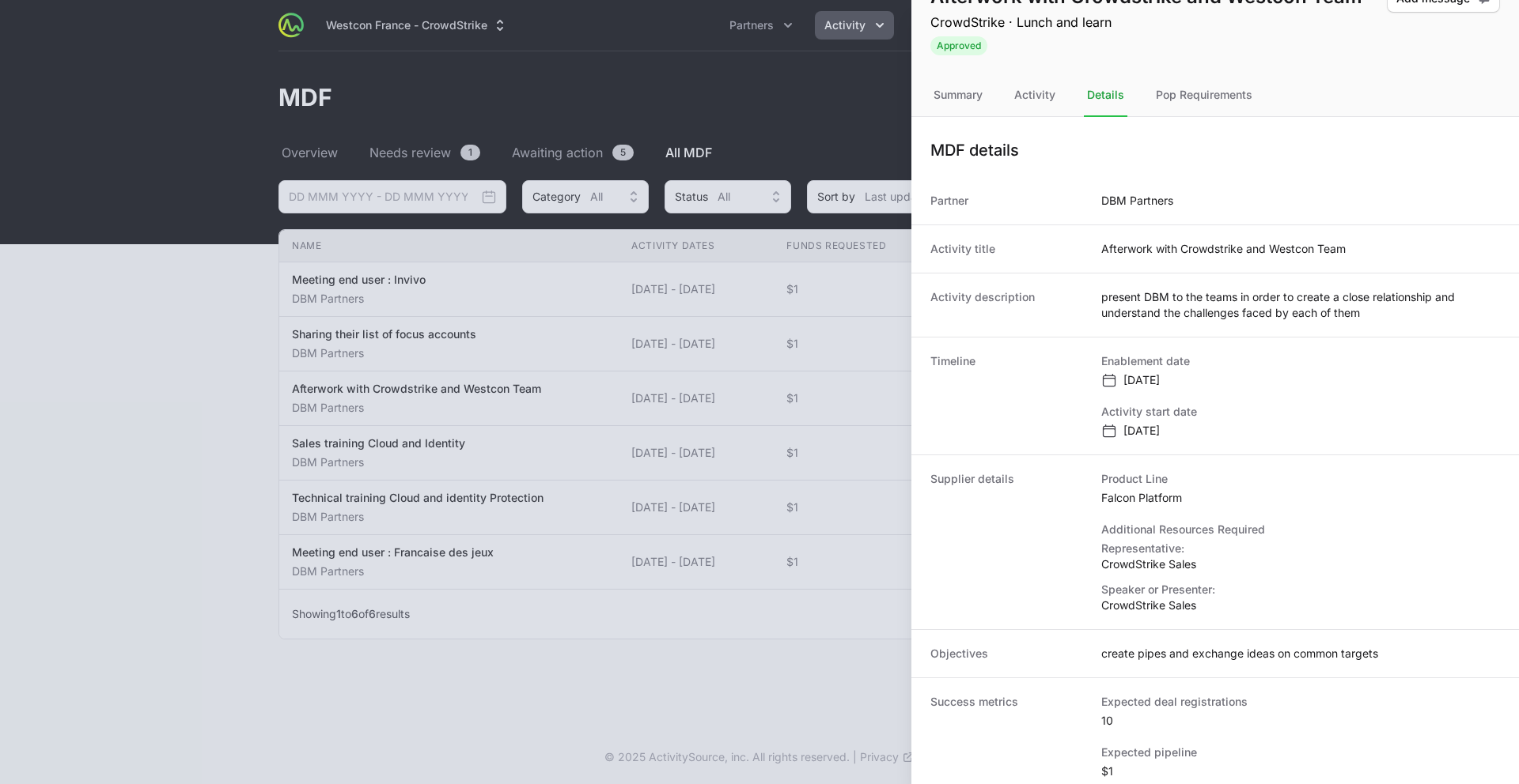
scroll to position [35, 0]
click at [391, 484] on div at bounding box center [760, 392] width 1519 height 784
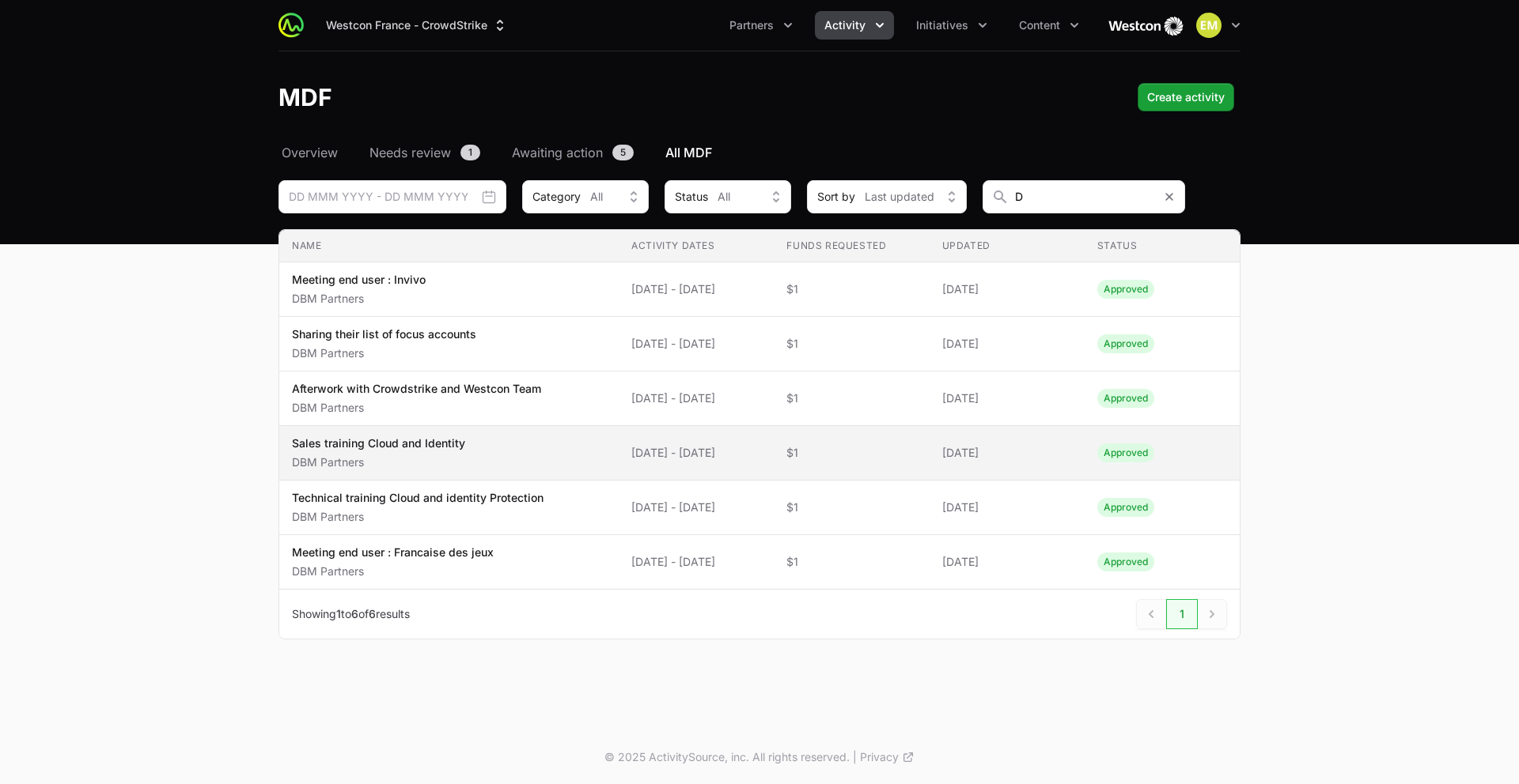
click at [391, 443] on p "Sales training Cloud and Identity" at bounding box center [379, 443] width 173 height 16
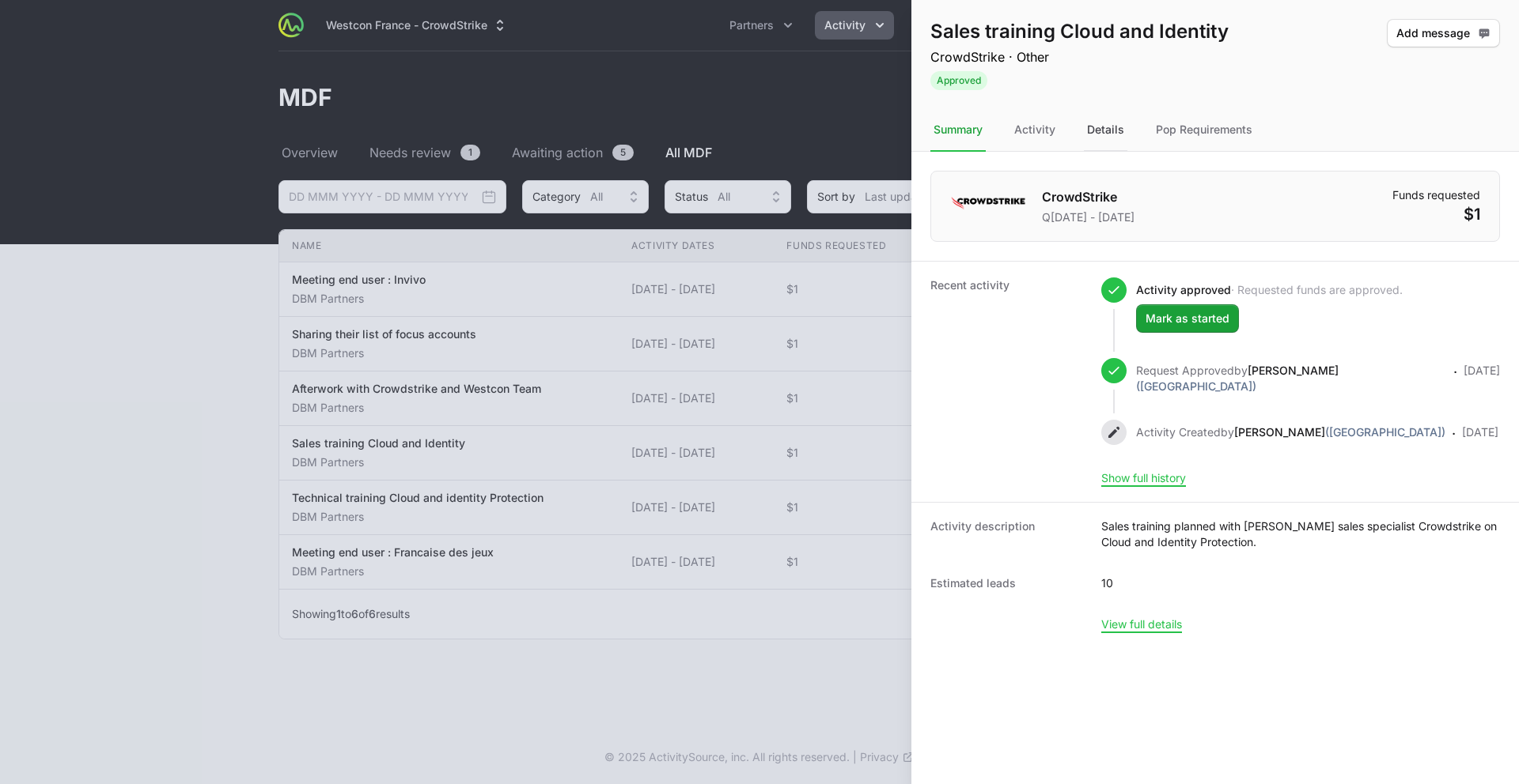
click at [1095, 122] on div "Details" at bounding box center [1105, 130] width 43 height 42
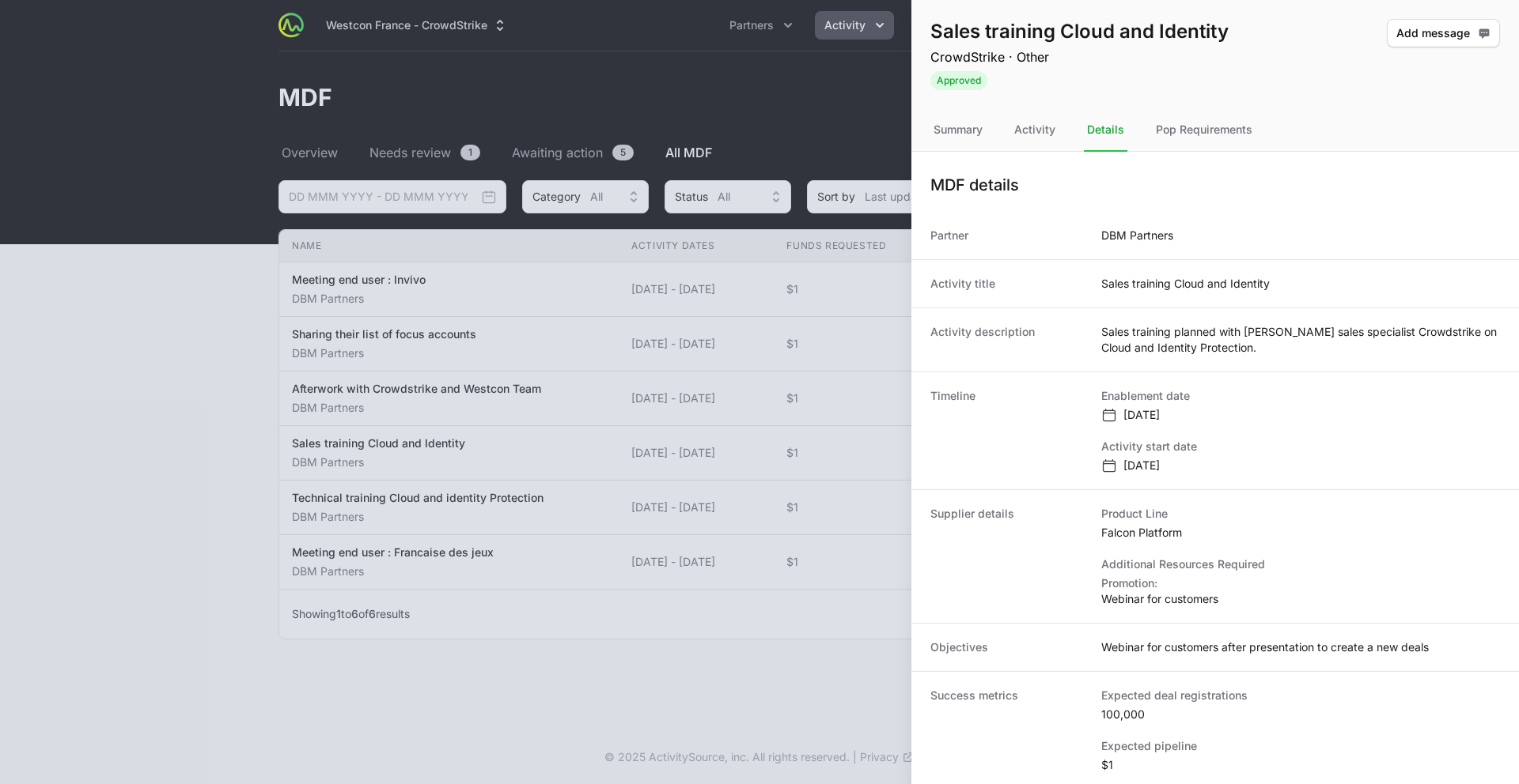
click at [385, 489] on div at bounding box center [760, 392] width 1519 height 784
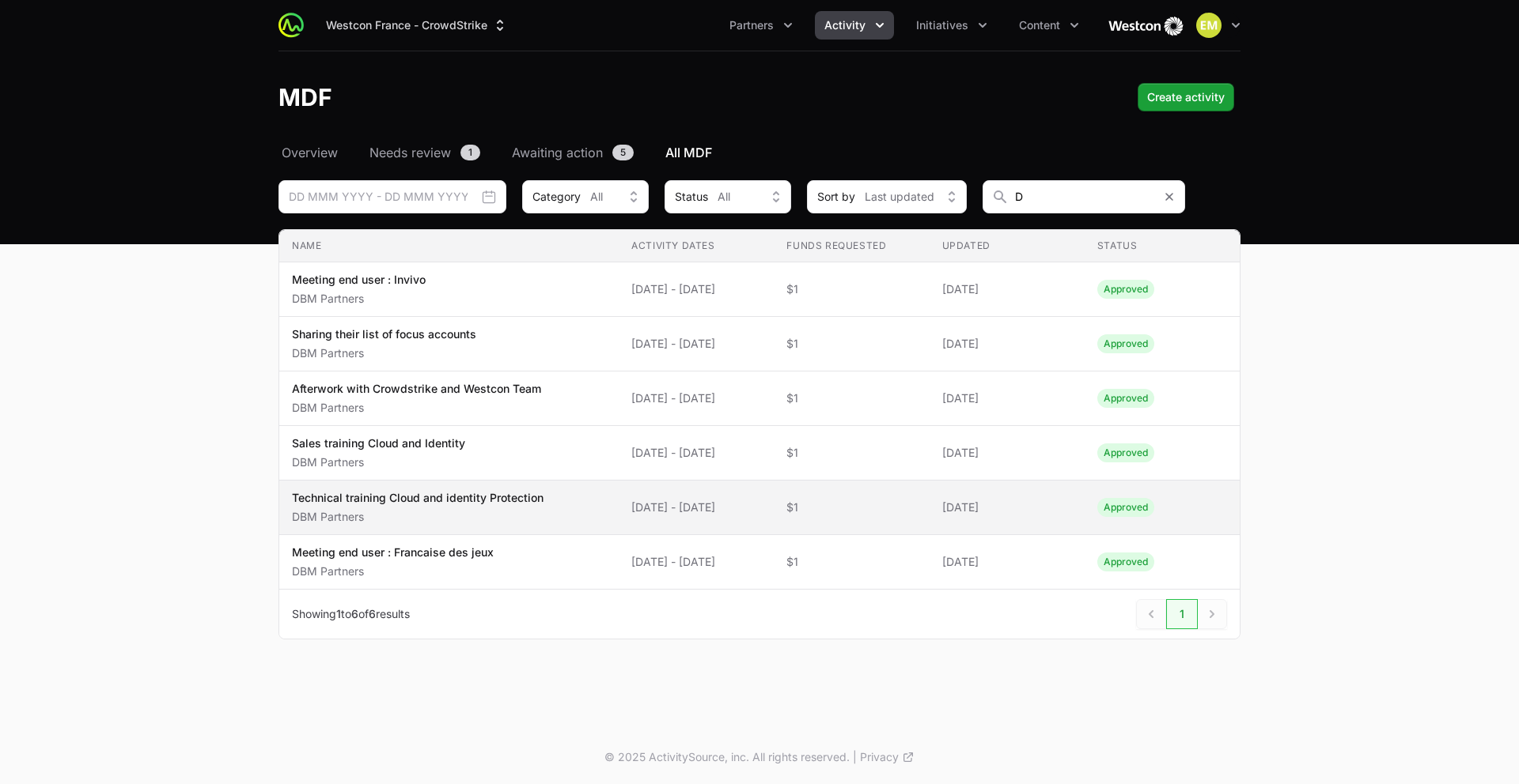
click at [382, 499] on p "Technical training Cloud and identity Protection" at bounding box center [418, 499] width 252 height 16
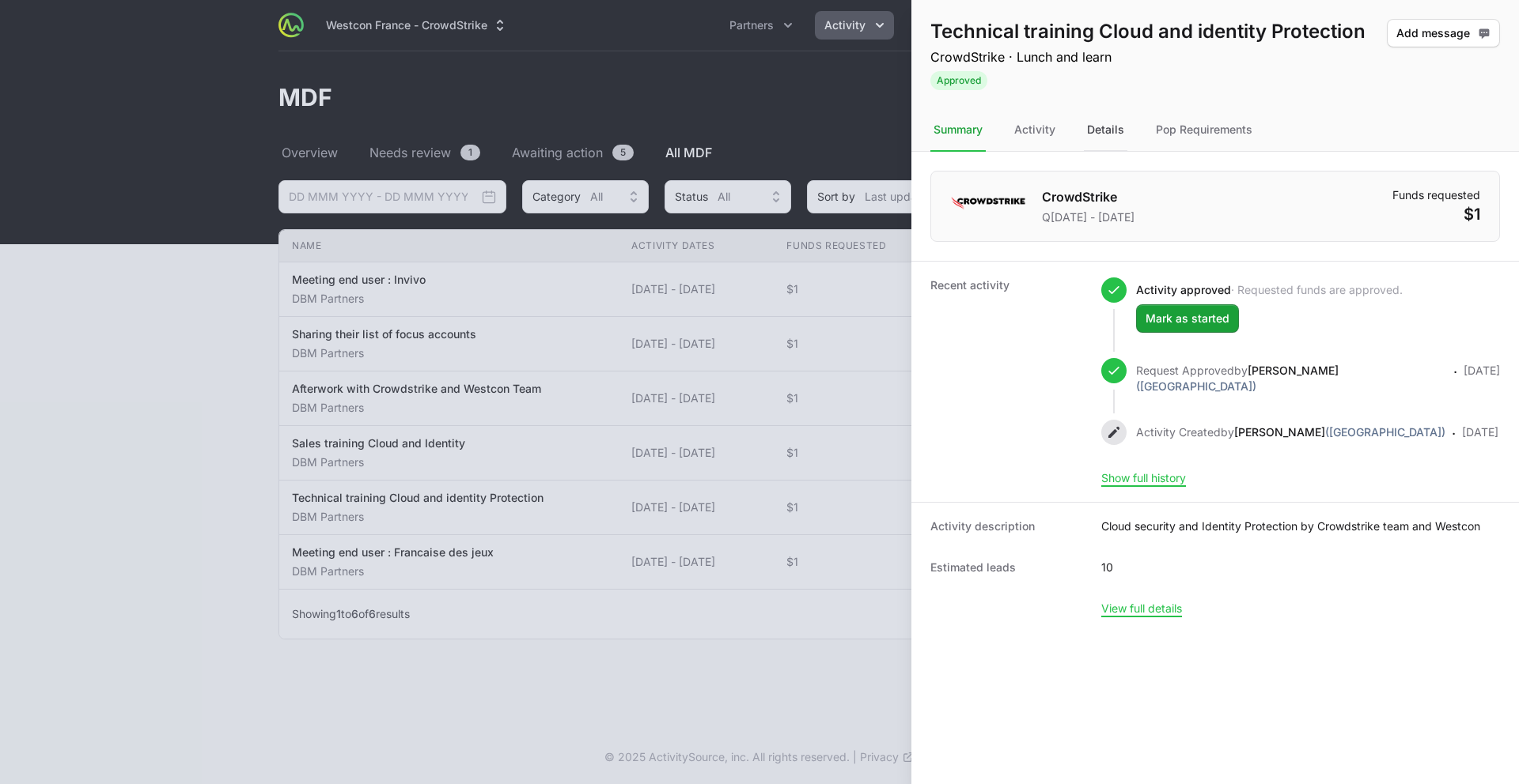
click at [1097, 125] on div "Details" at bounding box center [1105, 130] width 43 height 42
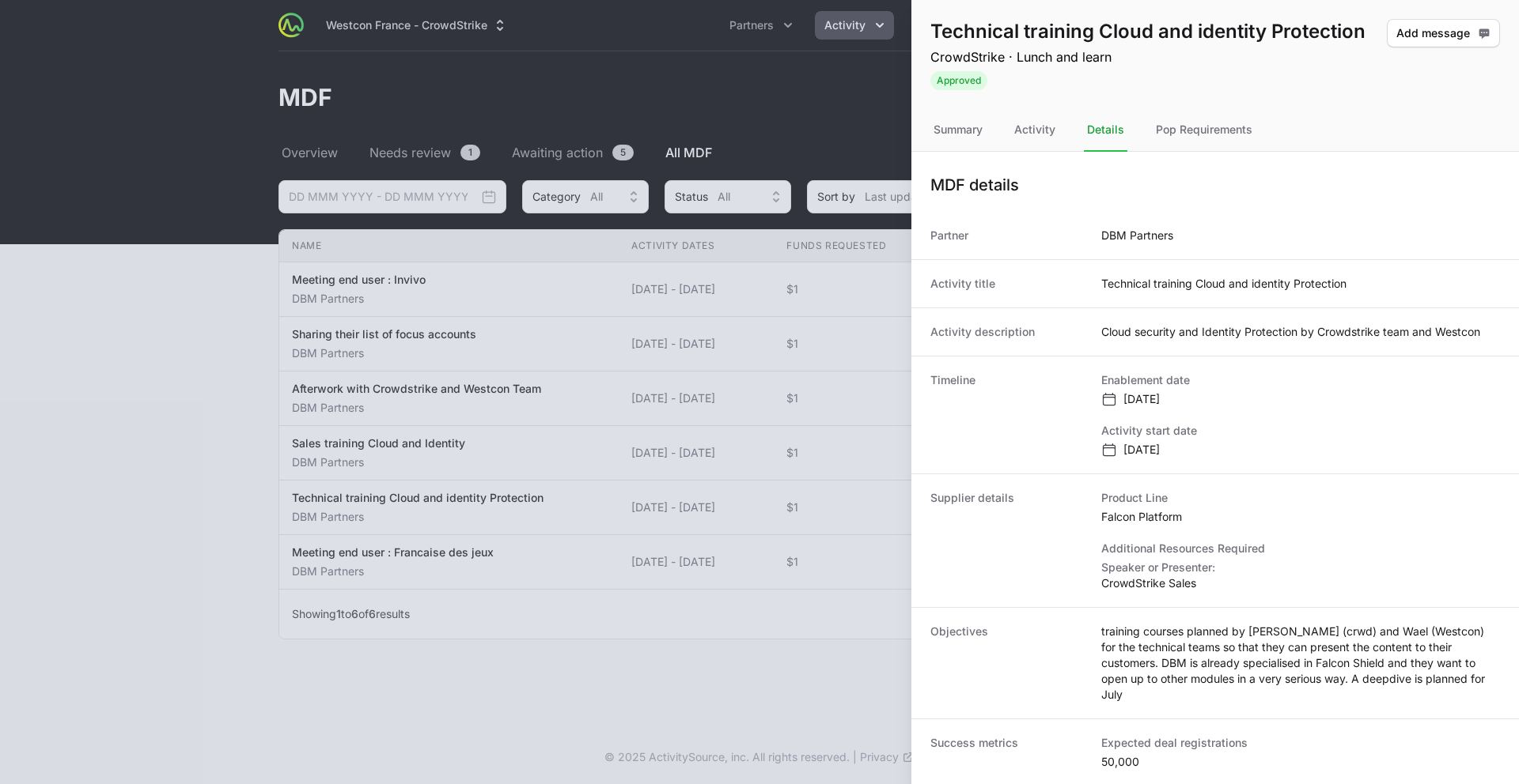
click at [374, 428] on div at bounding box center [760, 392] width 1519 height 784
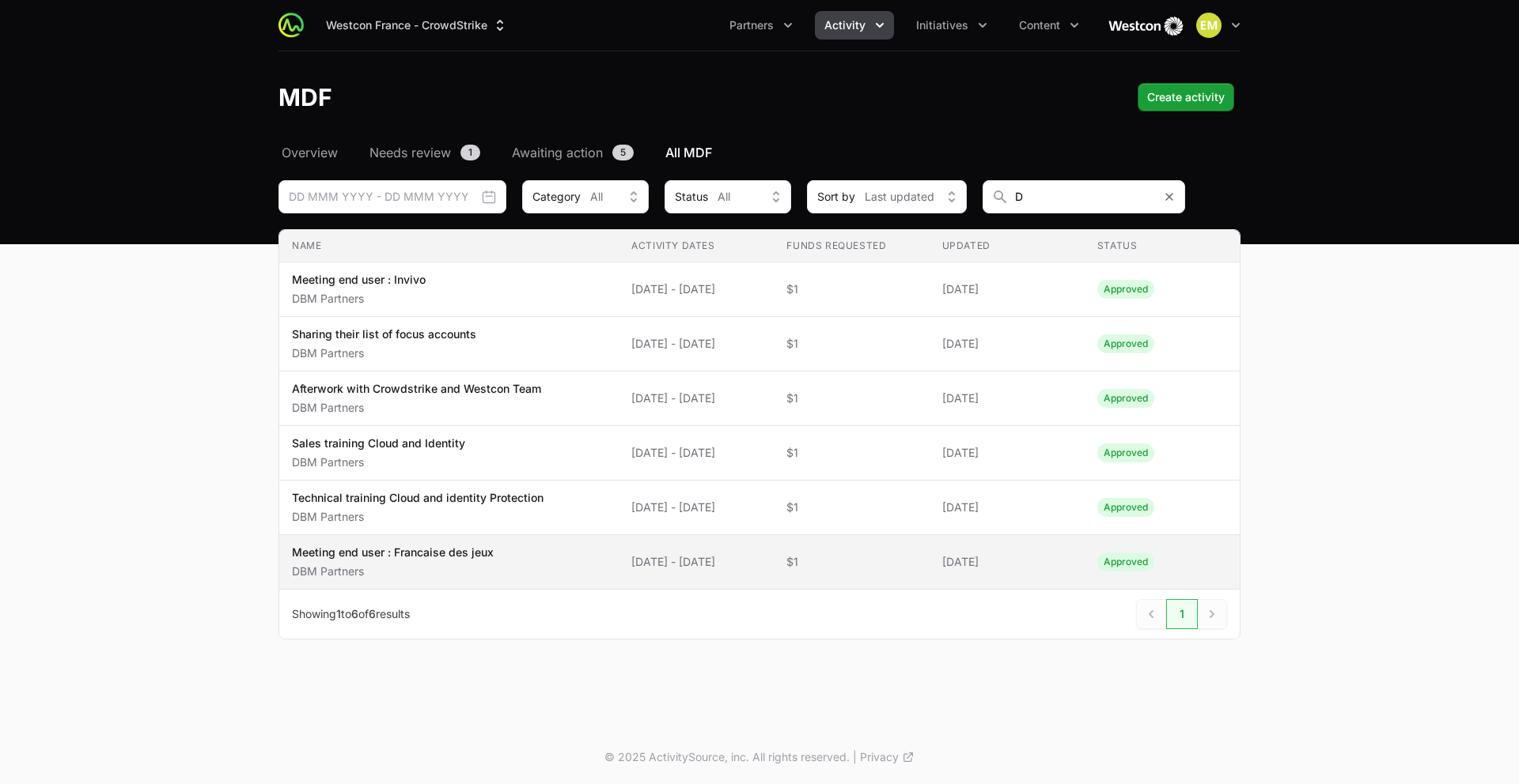
click at [408, 554] on p "Meeting end user : Francaise des jeux" at bounding box center [393, 553] width 202 height 16
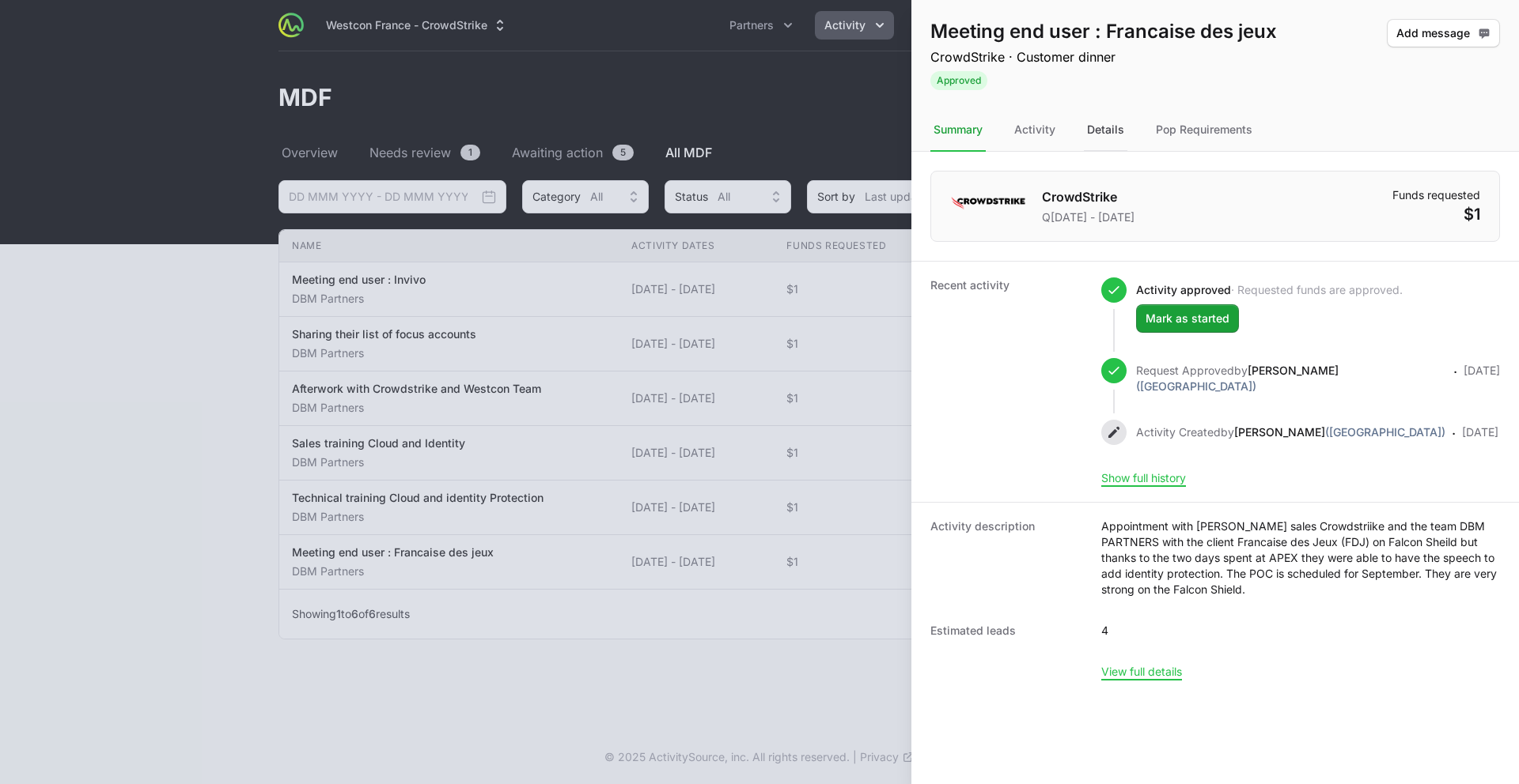
click at [1112, 137] on div "Details" at bounding box center [1105, 130] width 43 height 42
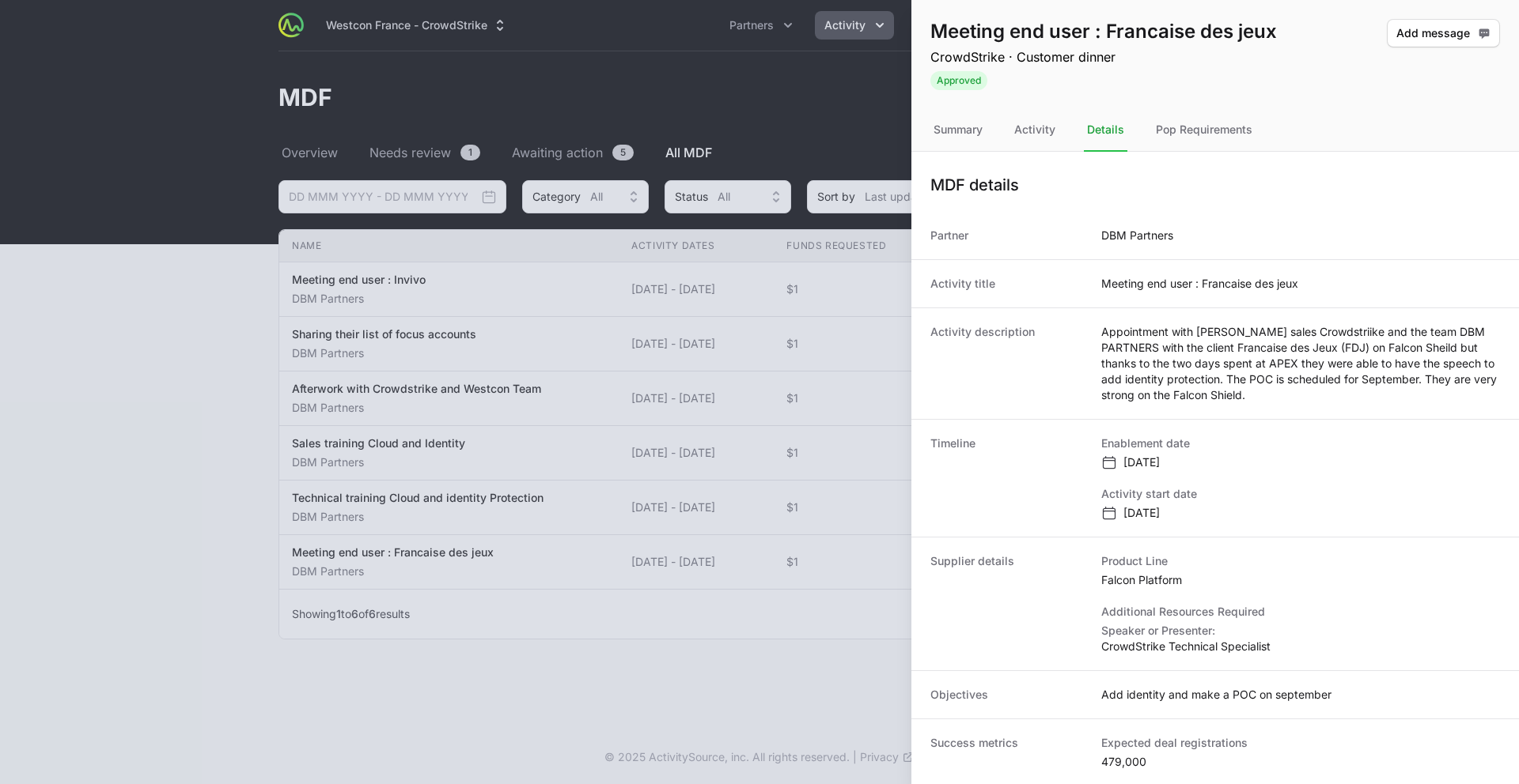
click at [238, 472] on div at bounding box center [760, 392] width 1519 height 784
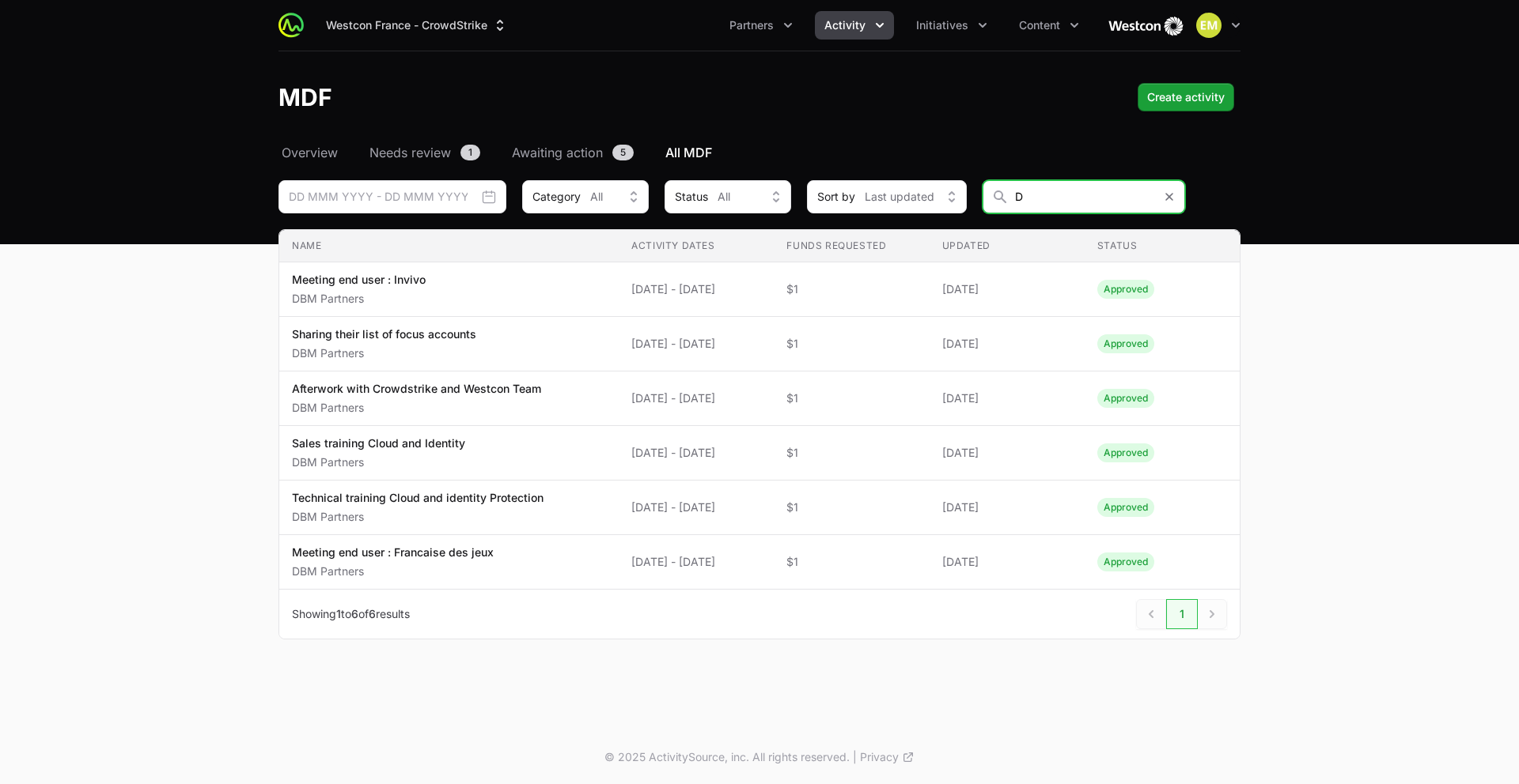
click at [1051, 200] on input "D" at bounding box center [1084, 196] width 203 height 33
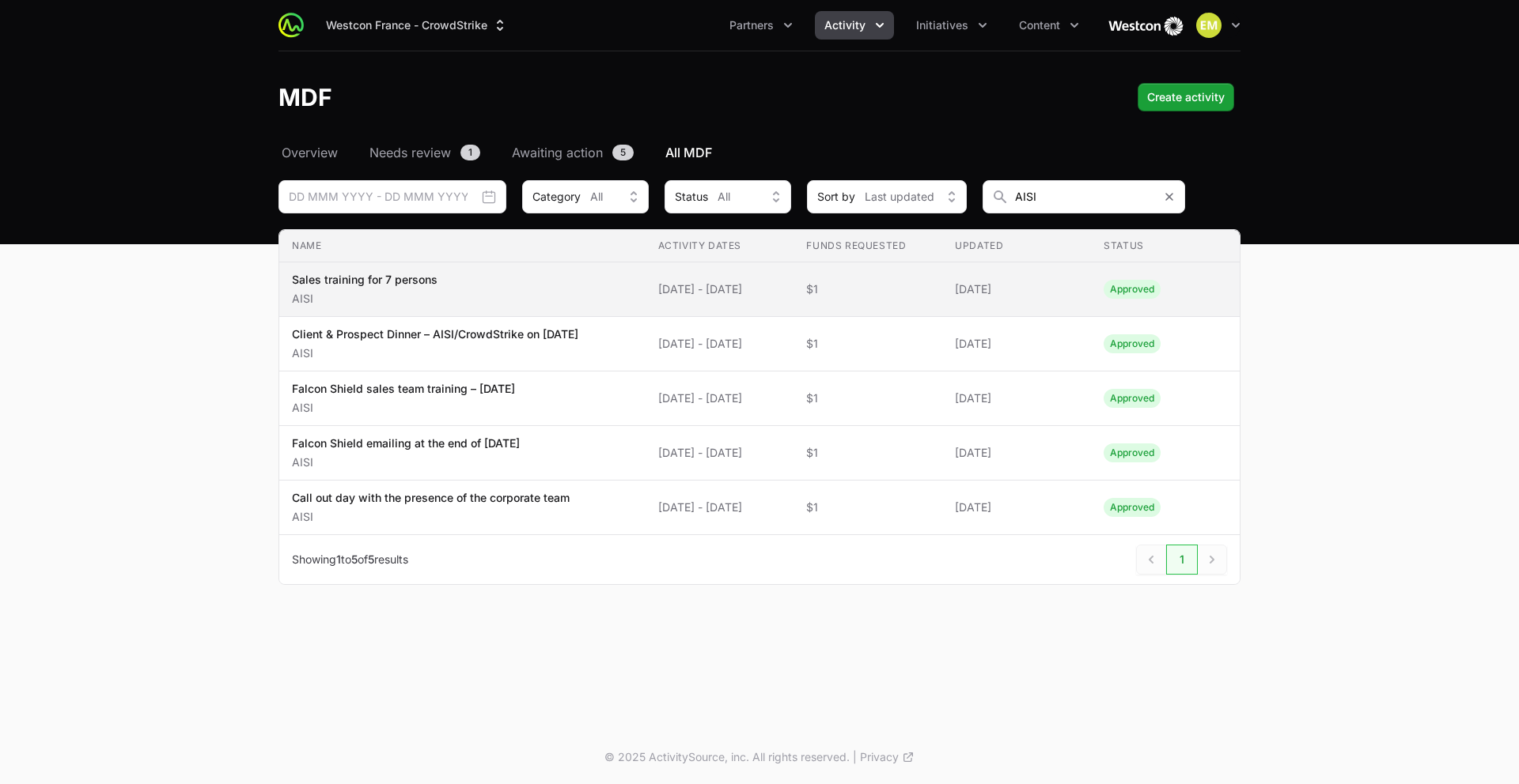
click at [402, 285] on p "Sales training for 7 persons" at bounding box center [364, 280] width 145 height 16
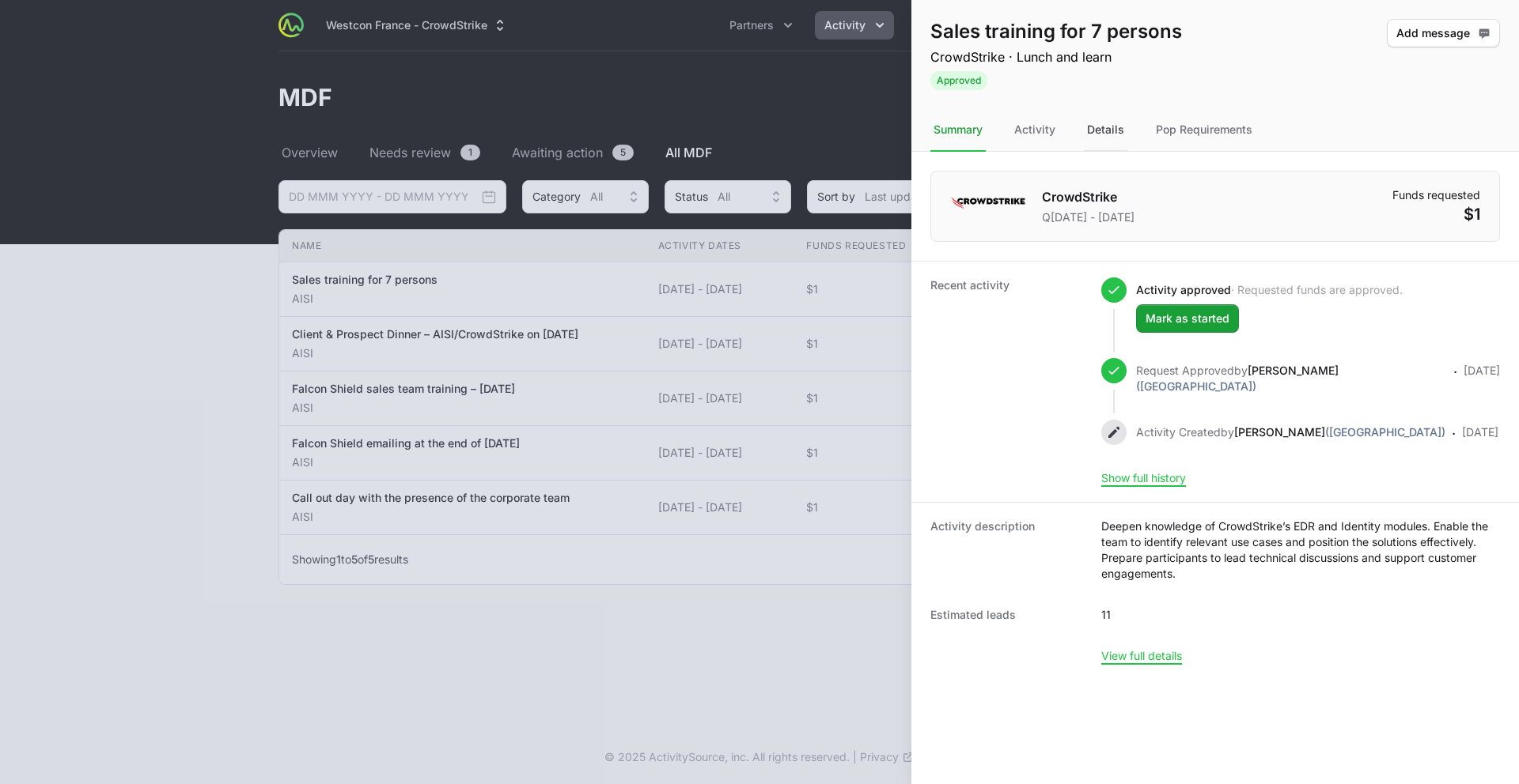
click at [1104, 141] on div "Details" at bounding box center [1105, 130] width 43 height 42
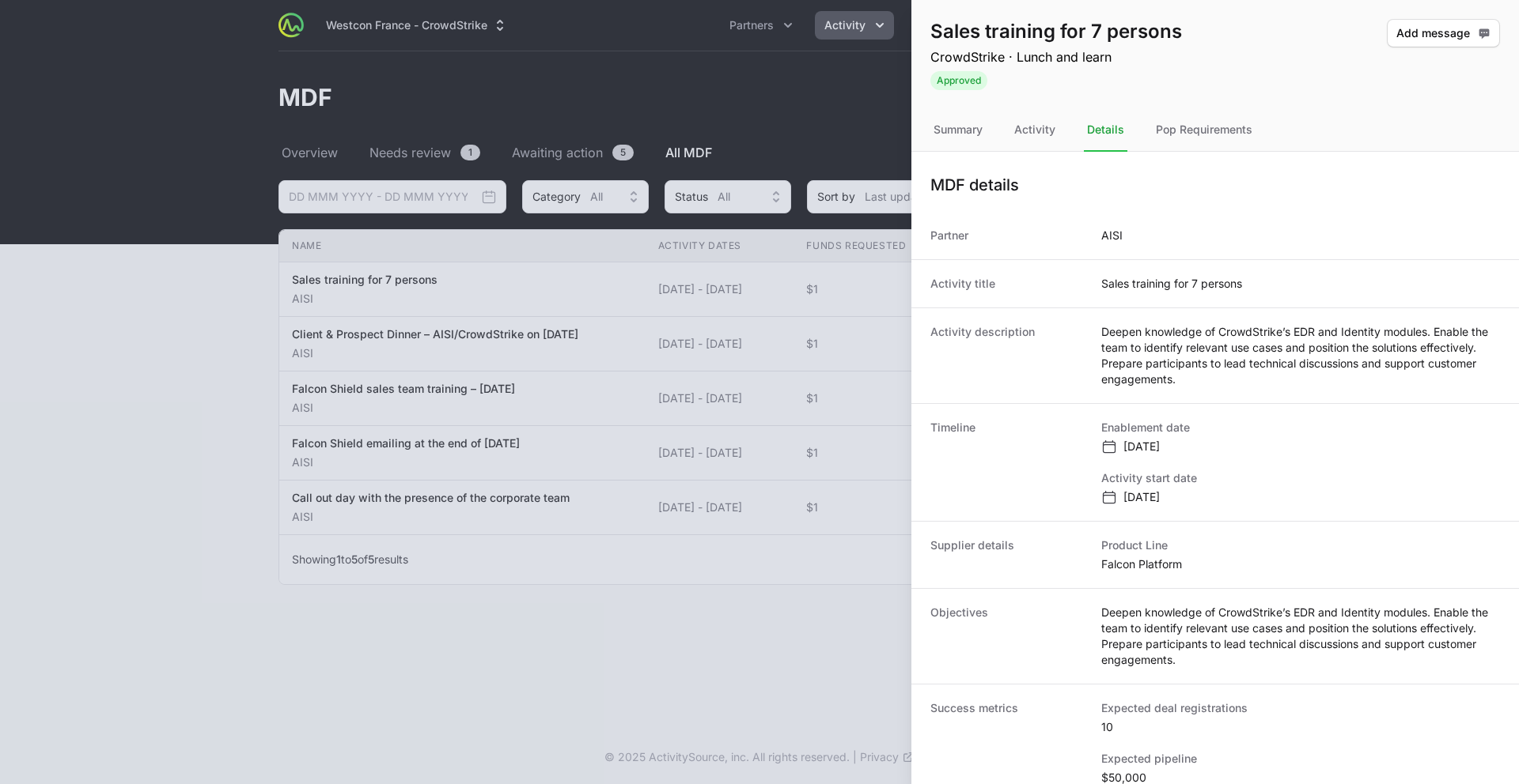
scroll to position [21, 0]
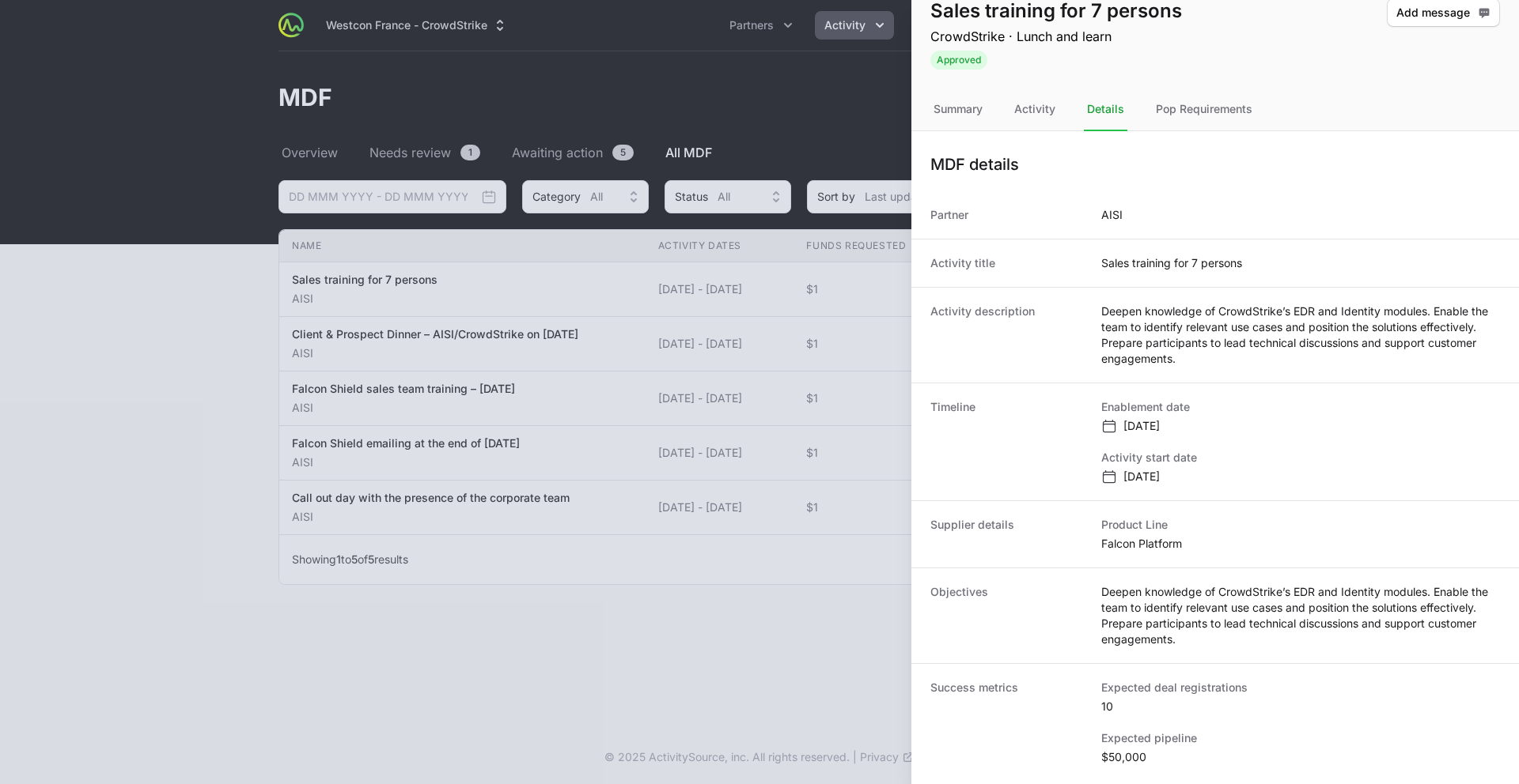
click at [339, 346] on div at bounding box center [760, 392] width 1519 height 784
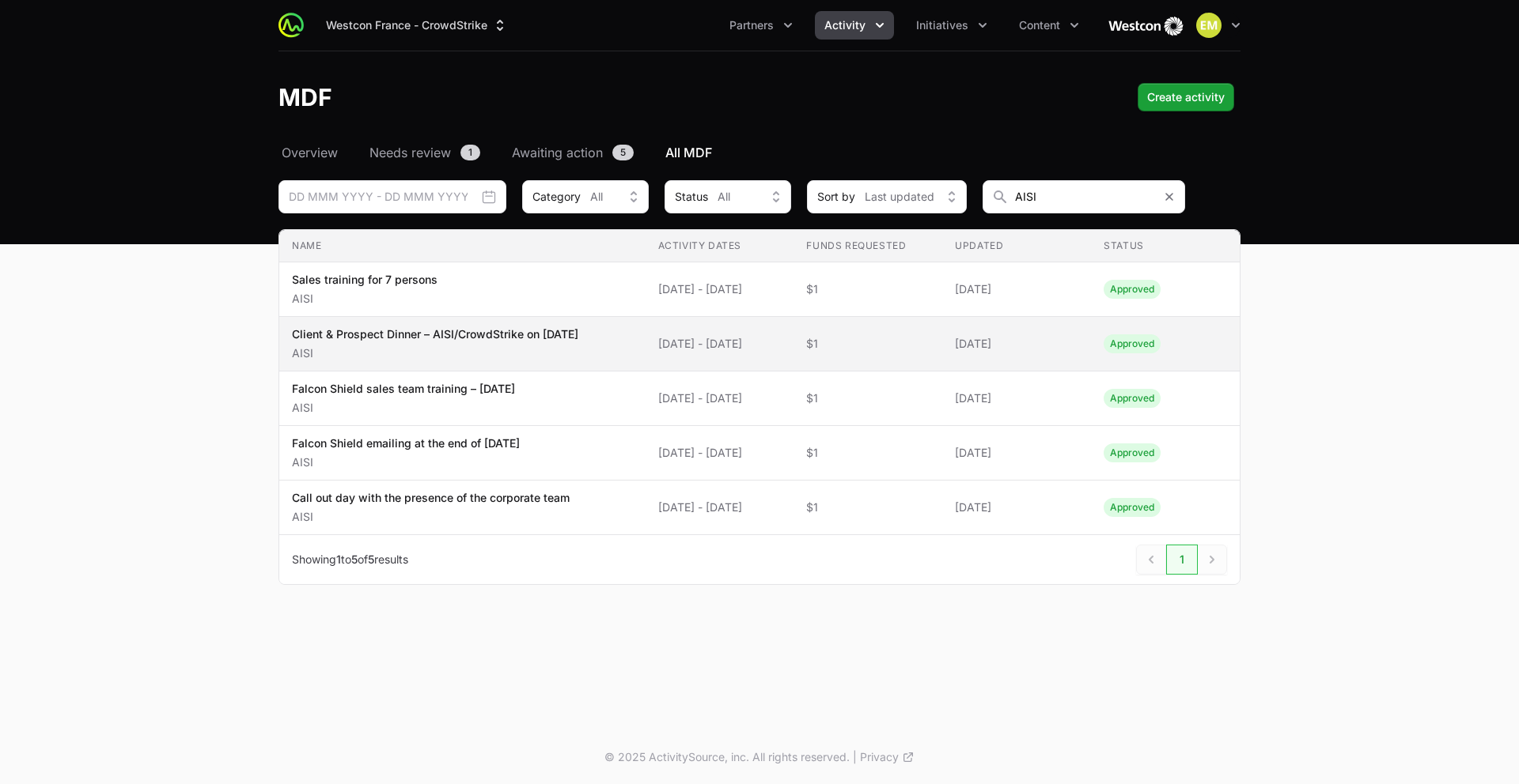
click at [339, 341] on p "Client & Prospect Dinner – AISI/CrowdStrike on September 18, 2025" at bounding box center [435, 334] width 286 height 16
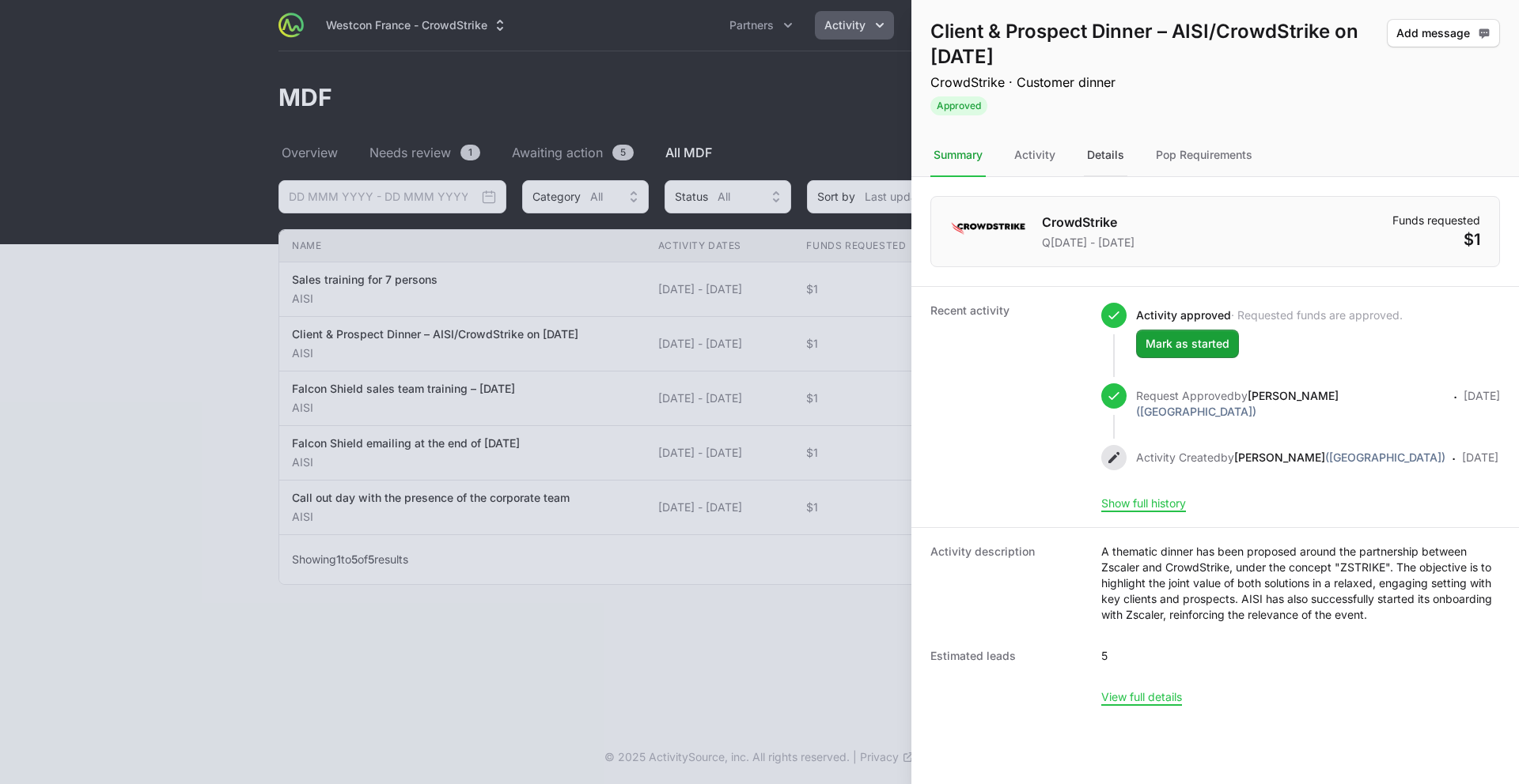
click at [1100, 165] on div "Details" at bounding box center [1105, 156] width 43 height 42
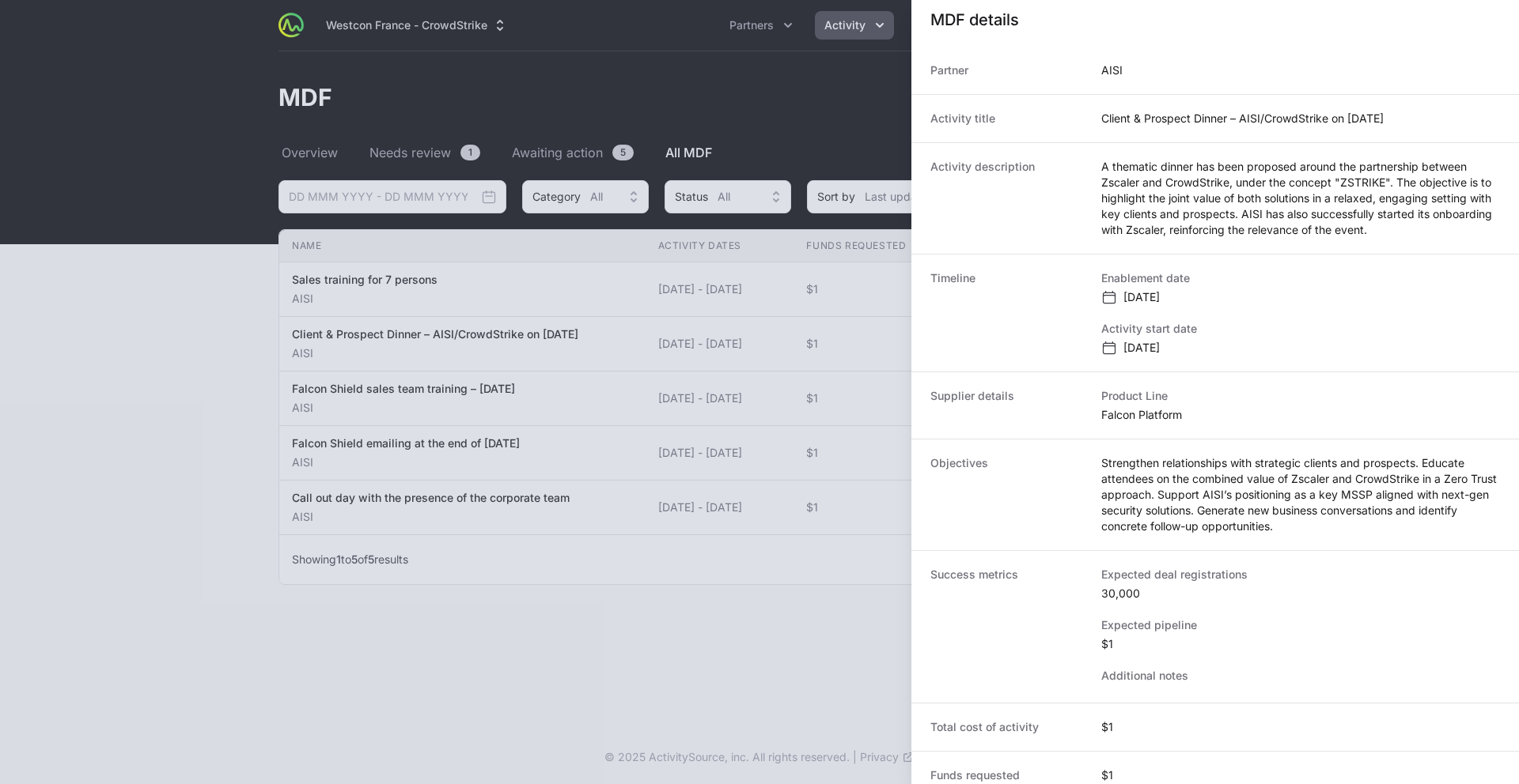
scroll to position [206, 0]
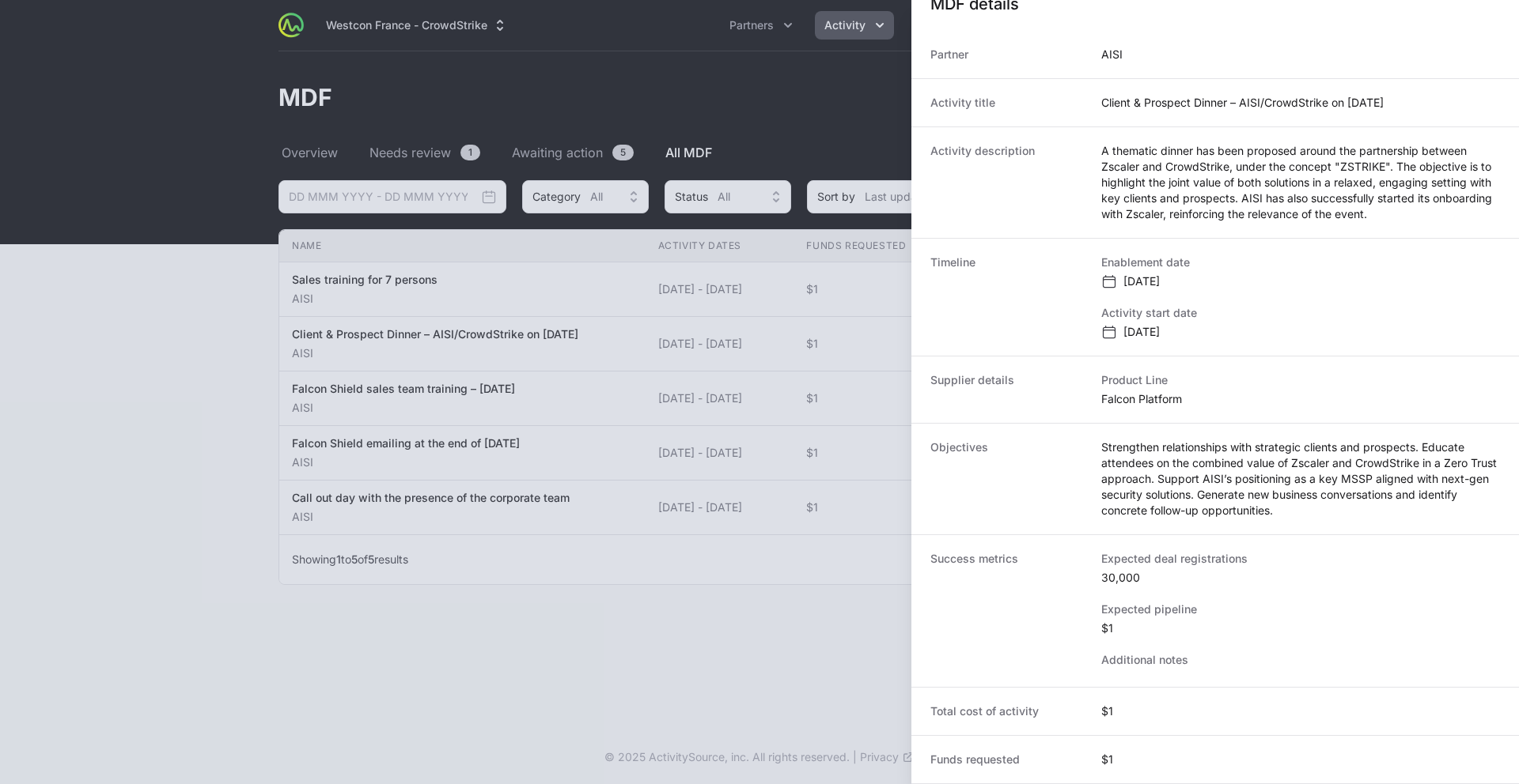
click at [499, 519] on div at bounding box center [760, 392] width 1519 height 784
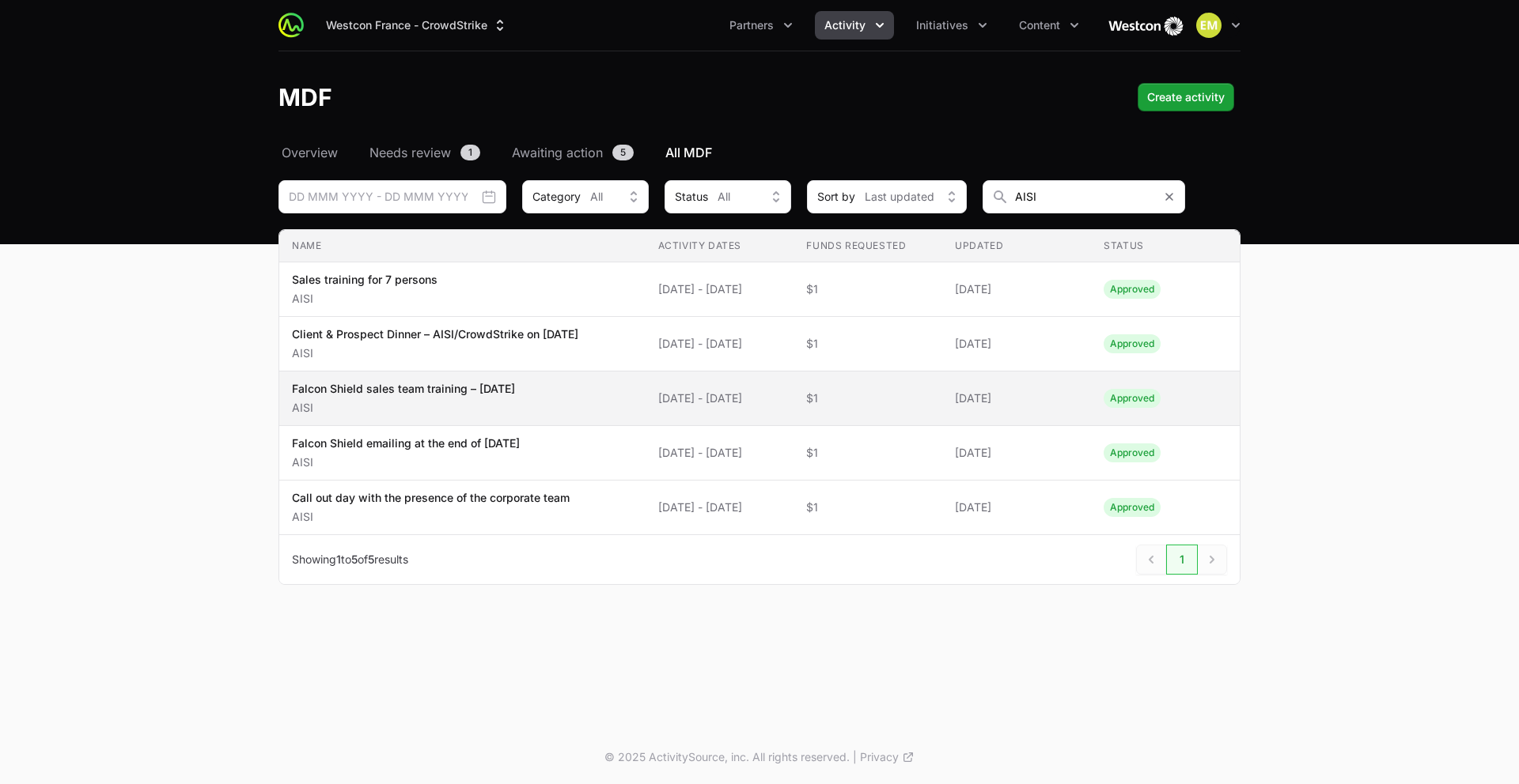
click at [474, 402] on p "AISI" at bounding box center [403, 408] width 223 height 16
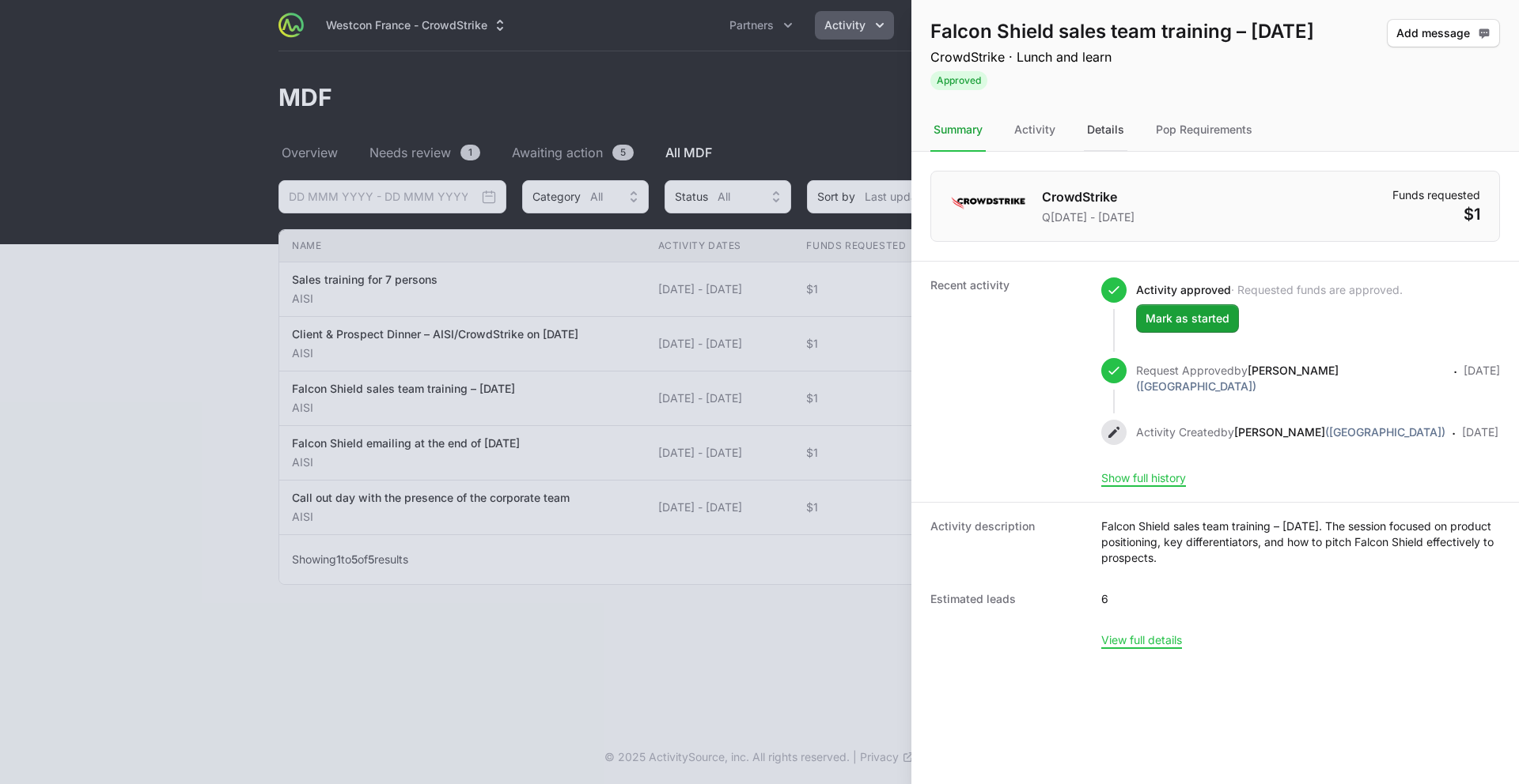
click at [1112, 135] on div "Details" at bounding box center [1105, 130] width 43 height 42
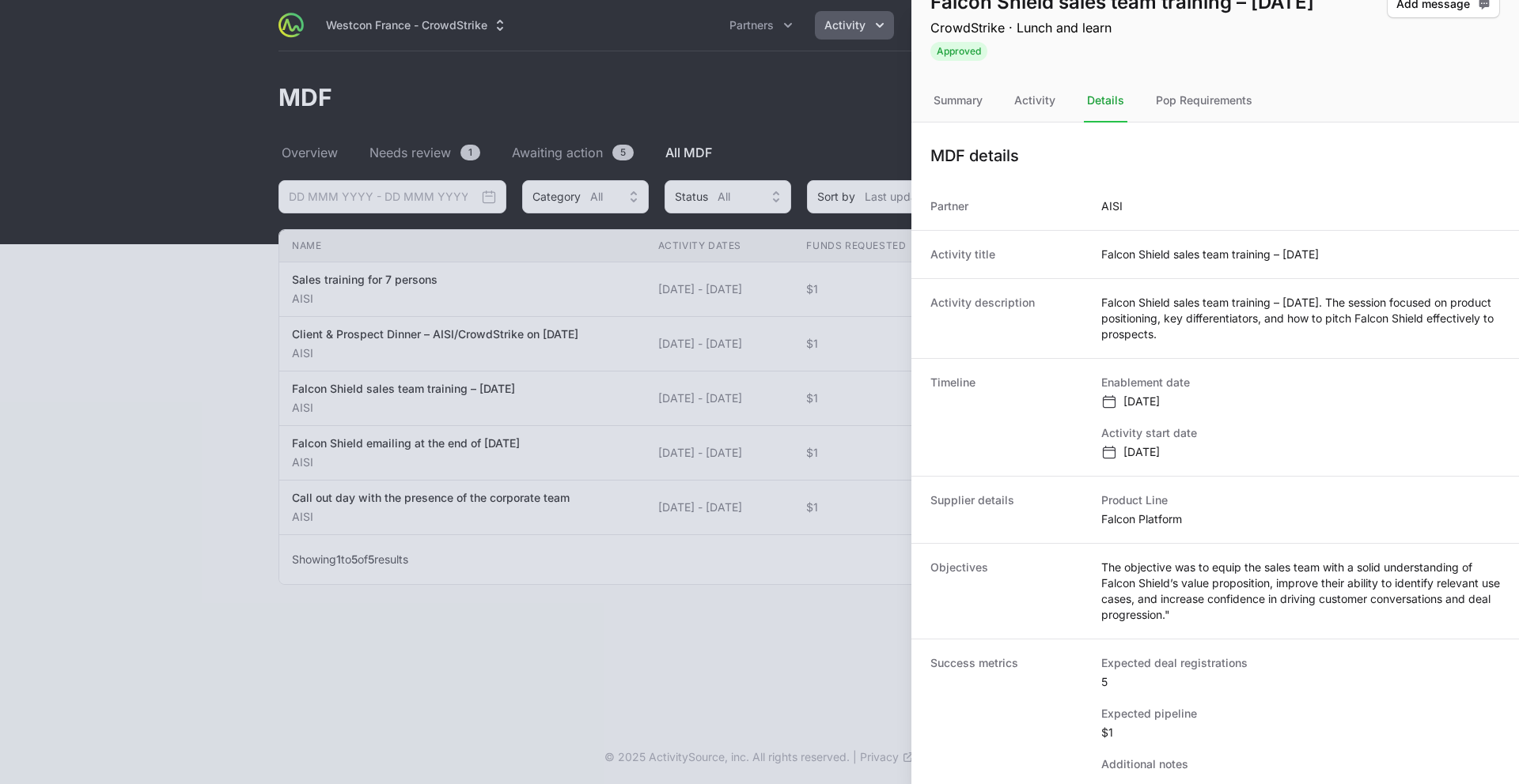
scroll to position [30, 0]
click at [395, 590] on div at bounding box center [760, 392] width 1519 height 784
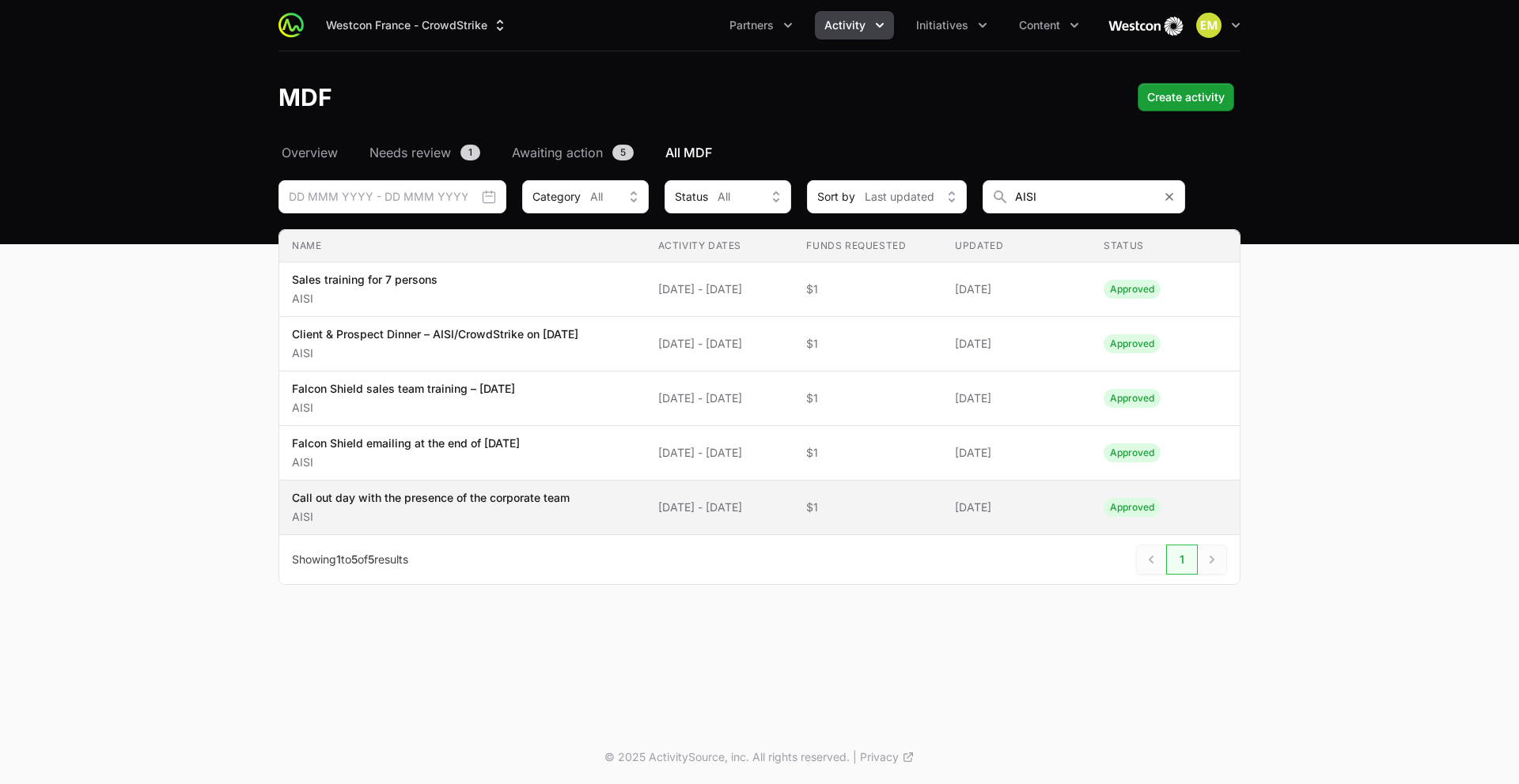
click at [435, 499] on p "Call out day with the presence of the corporate team" at bounding box center [431, 499] width 277 height 16
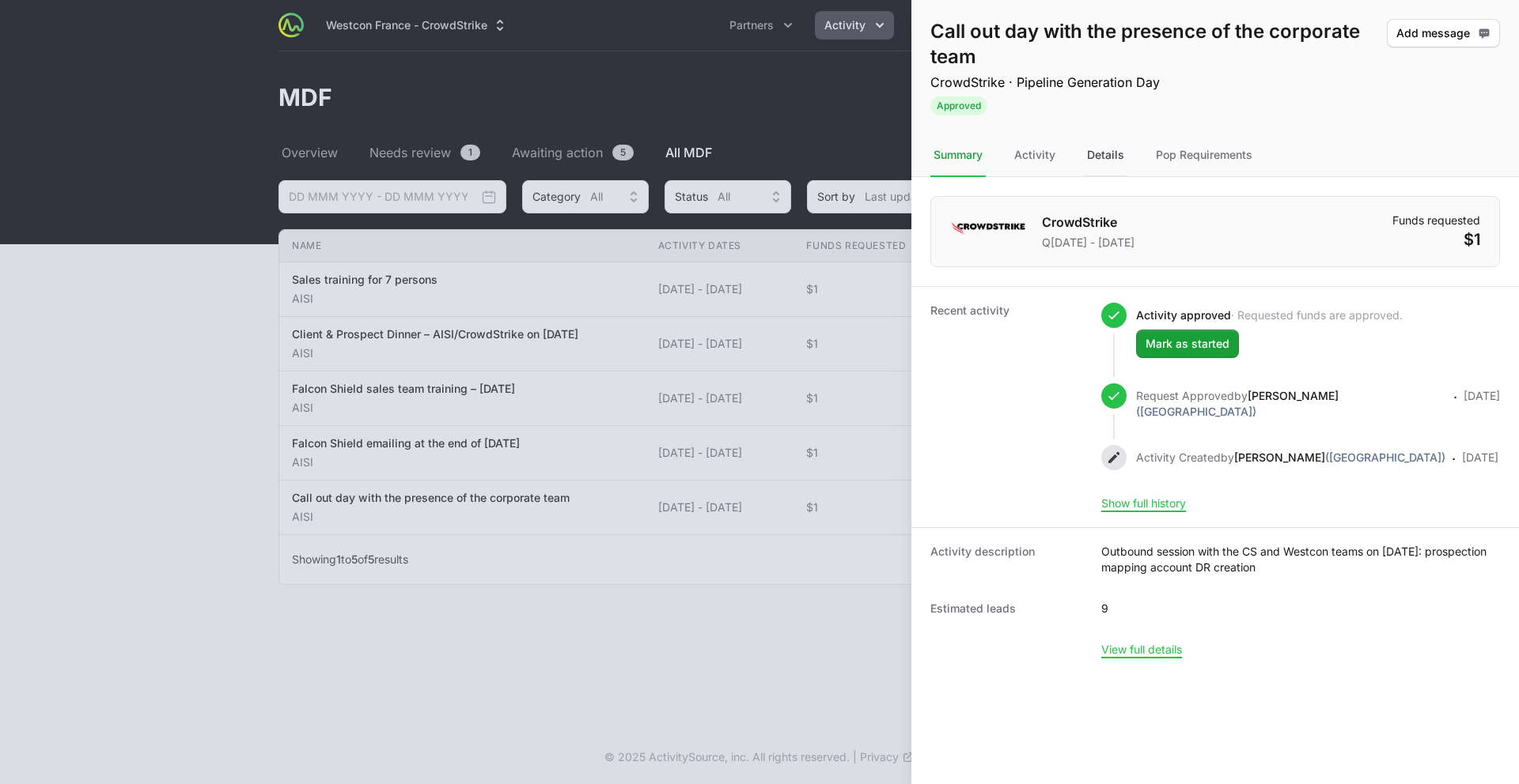
click at [1099, 152] on div "Details" at bounding box center [1105, 156] width 43 height 42
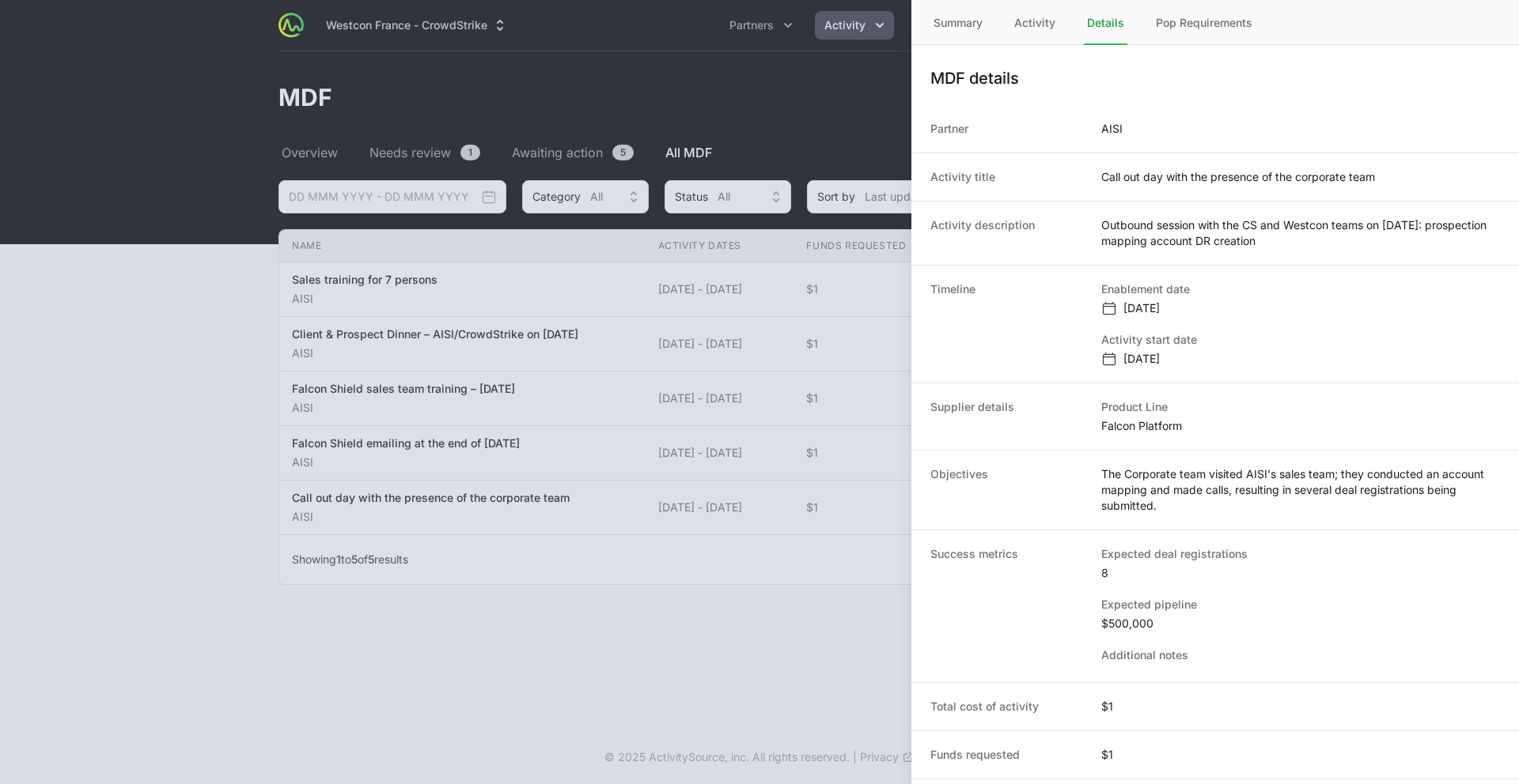
scroll to position [135, 0]
click at [214, 477] on div at bounding box center [760, 392] width 1519 height 784
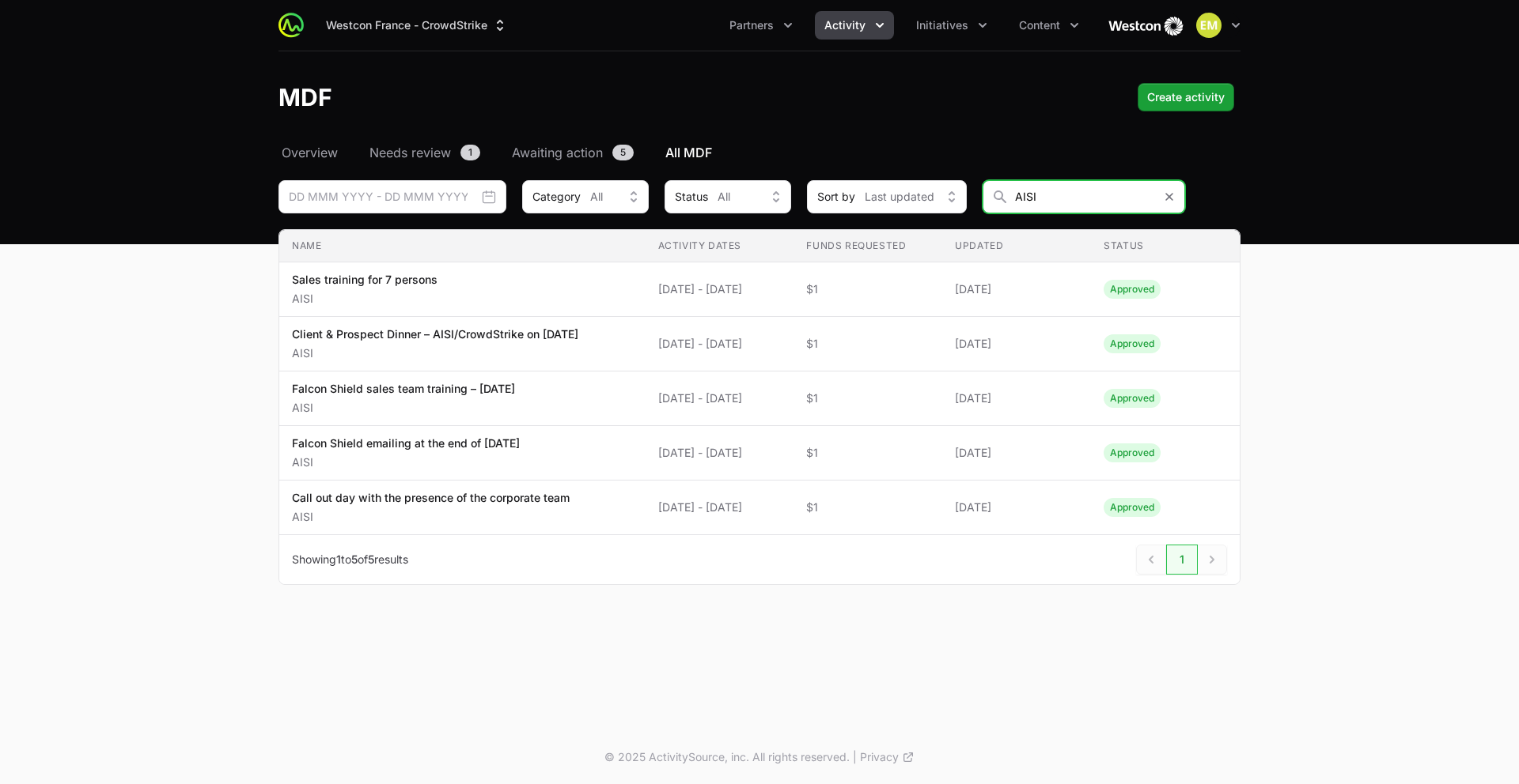
click at [1039, 200] on input "AISI" at bounding box center [1084, 196] width 203 height 33
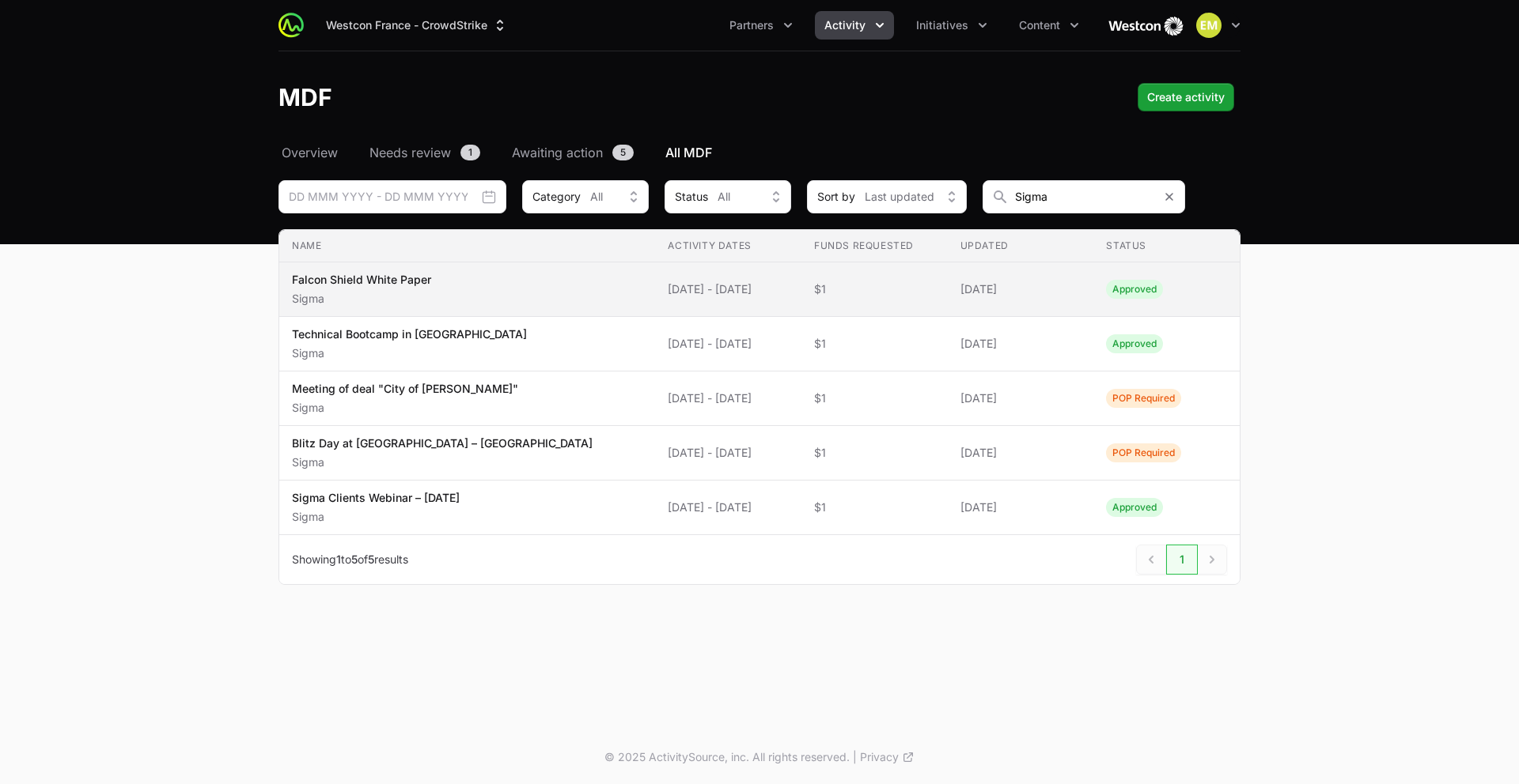
click at [525, 285] on span "Falcon Shield White Paper Sigma" at bounding box center [467, 289] width 350 height 34
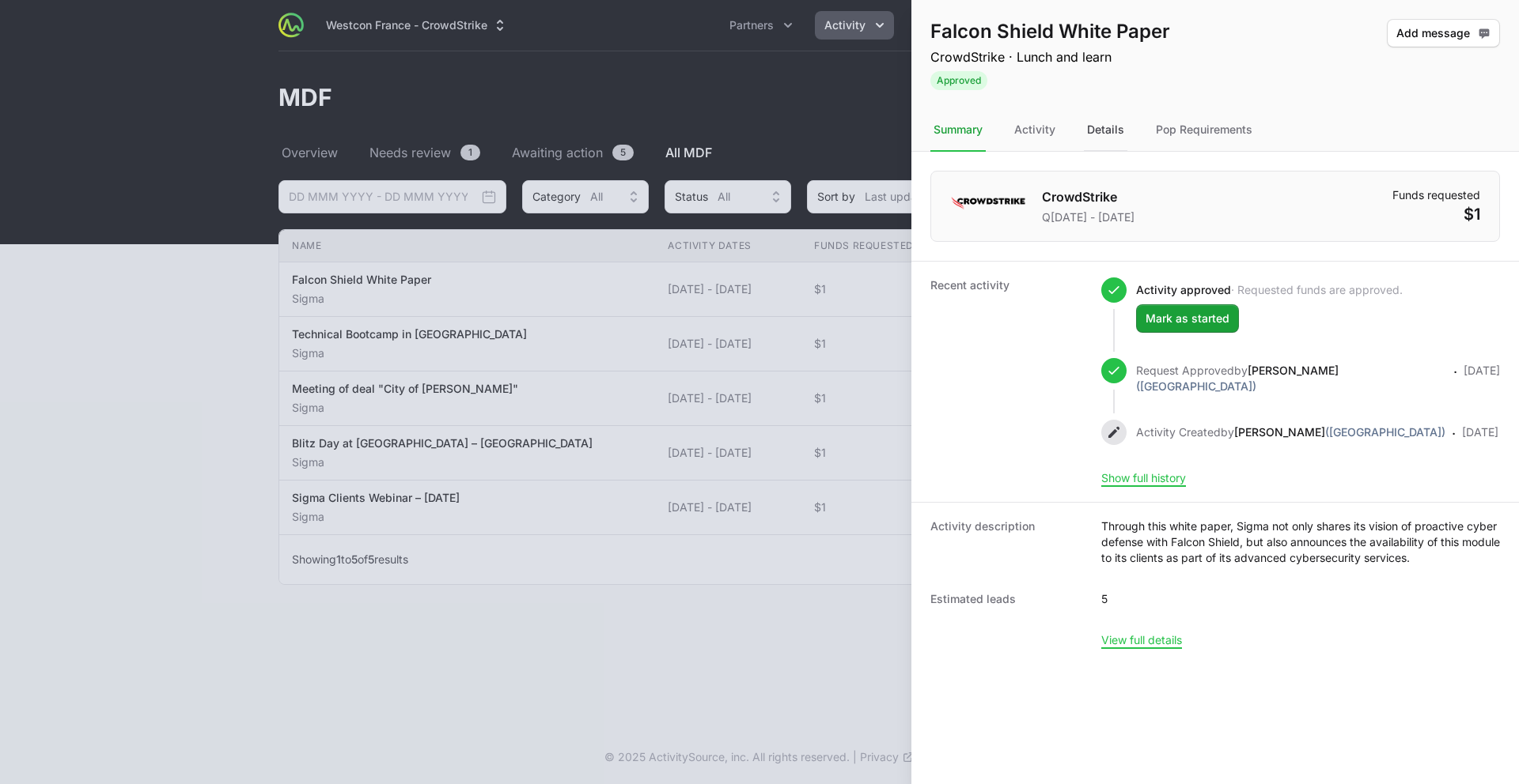
click at [1109, 134] on div "Details" at bounding box center [1105, 130] width 43 height 42
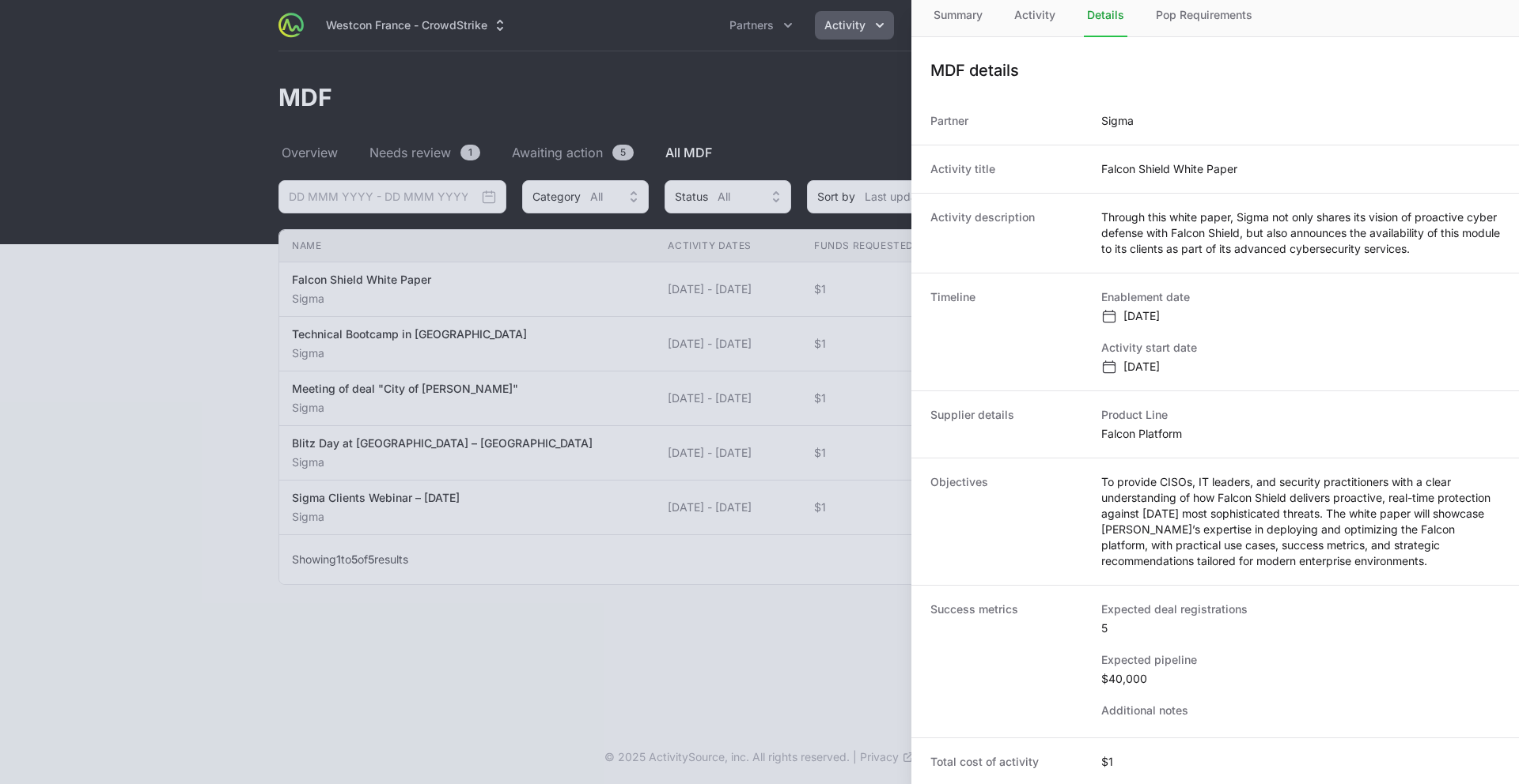
scroll to position [117, 0]
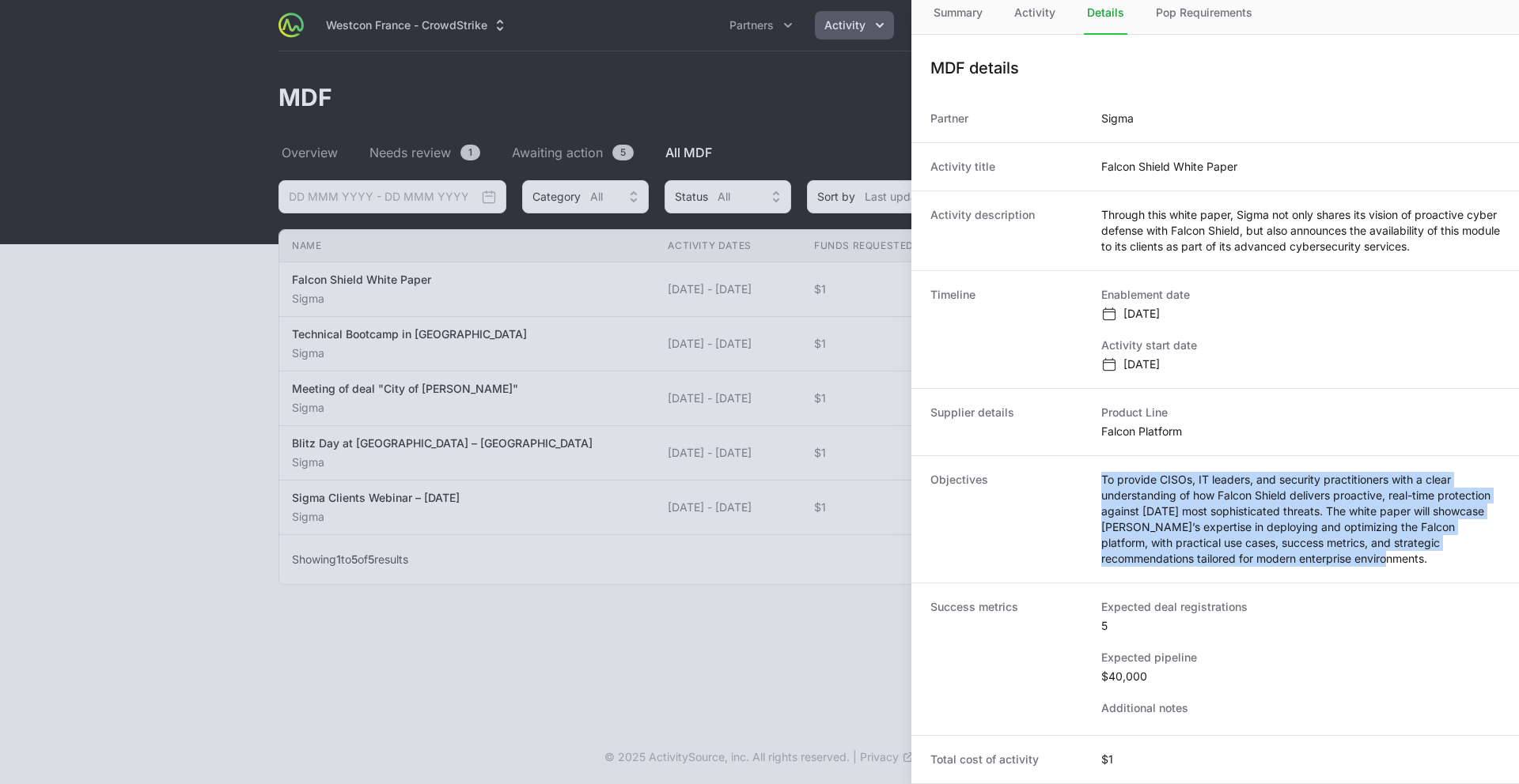
drag, startPoint x: 1348, startPoint y: 563, endPoint x: 1102, endPoint y: 479, distance: 259.9
click at [1102, 479] on dd "To provide CISOs, IT leaders, and security practitioners with a clear understan…" at bounding box center [1300, 519] width 399 height 95
copy dd "To provide CISOs, IT leaders, and security practitioners with a clear understan…"
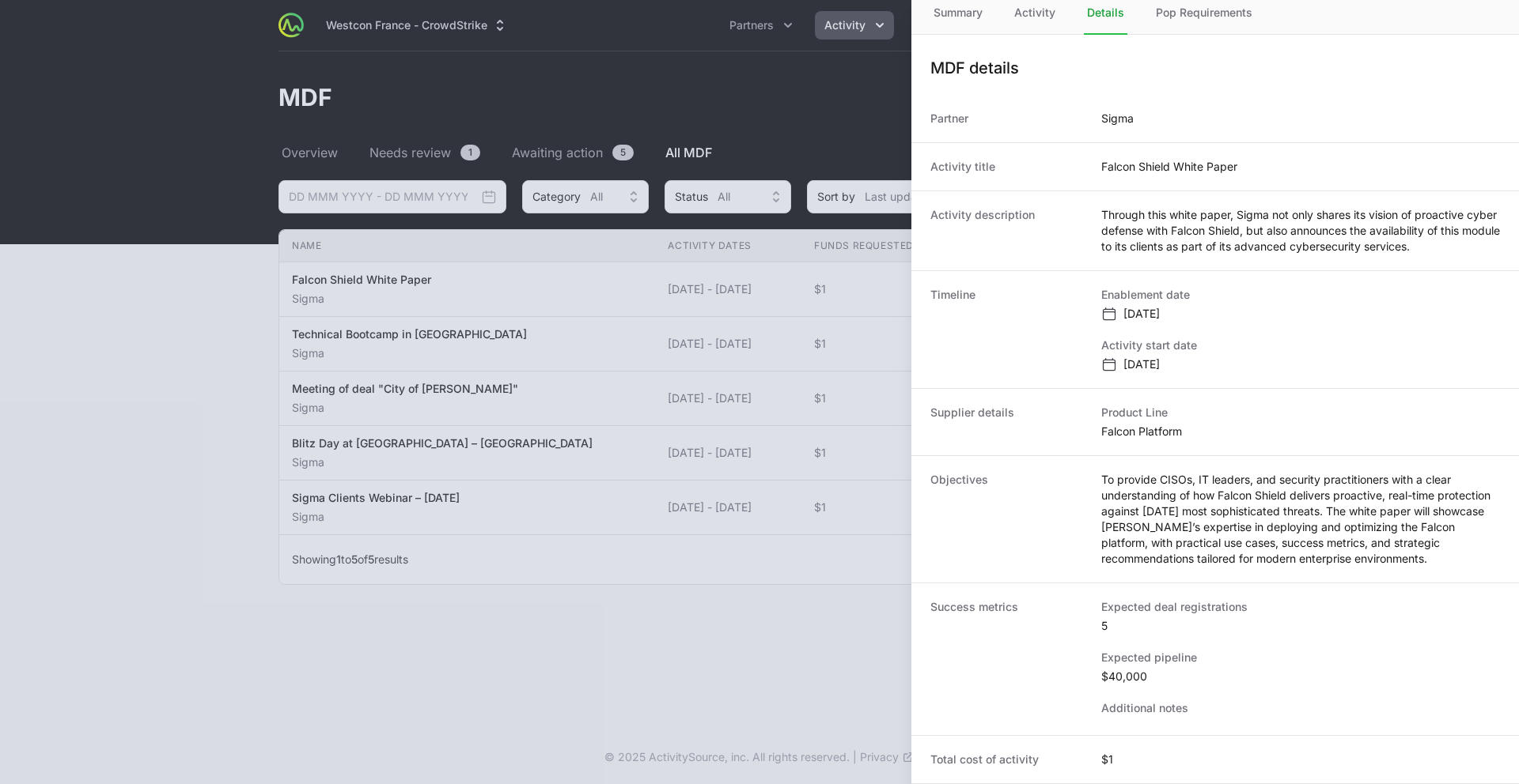
drag, startPoint x: 1255, startPoint y: 265, endPoint x: 1316, endPoint y: 252, distance: 62.4
click at [1154, 259] on div "Activity description Through this white paper, Sigma not only shares its vision…" at bounding box center [1215, 231] width 608 height 80
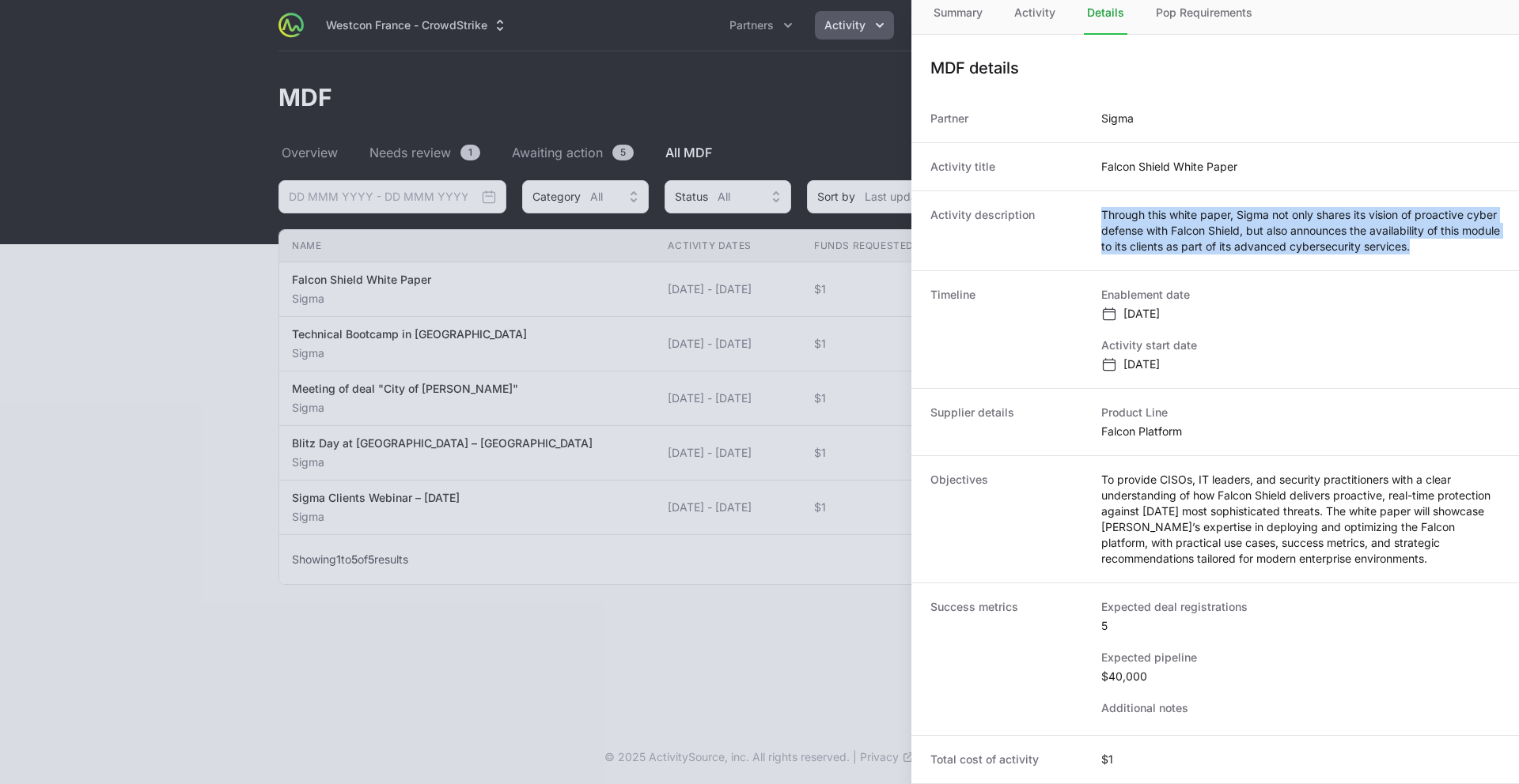
drag, startPoint x: 1433, startPoint y: 245, endPoint x: 1100, endPoint y: 208, distance: 335.0
click at [1101, 208] on dd "Through this white paper, Sigma not only shares its vision of proactive cyber d…" at bounding box center [1300, 230] width 399 height 47
copy dd "Through this white paper, Sigma not only shares its vision of proactive cyber d…"
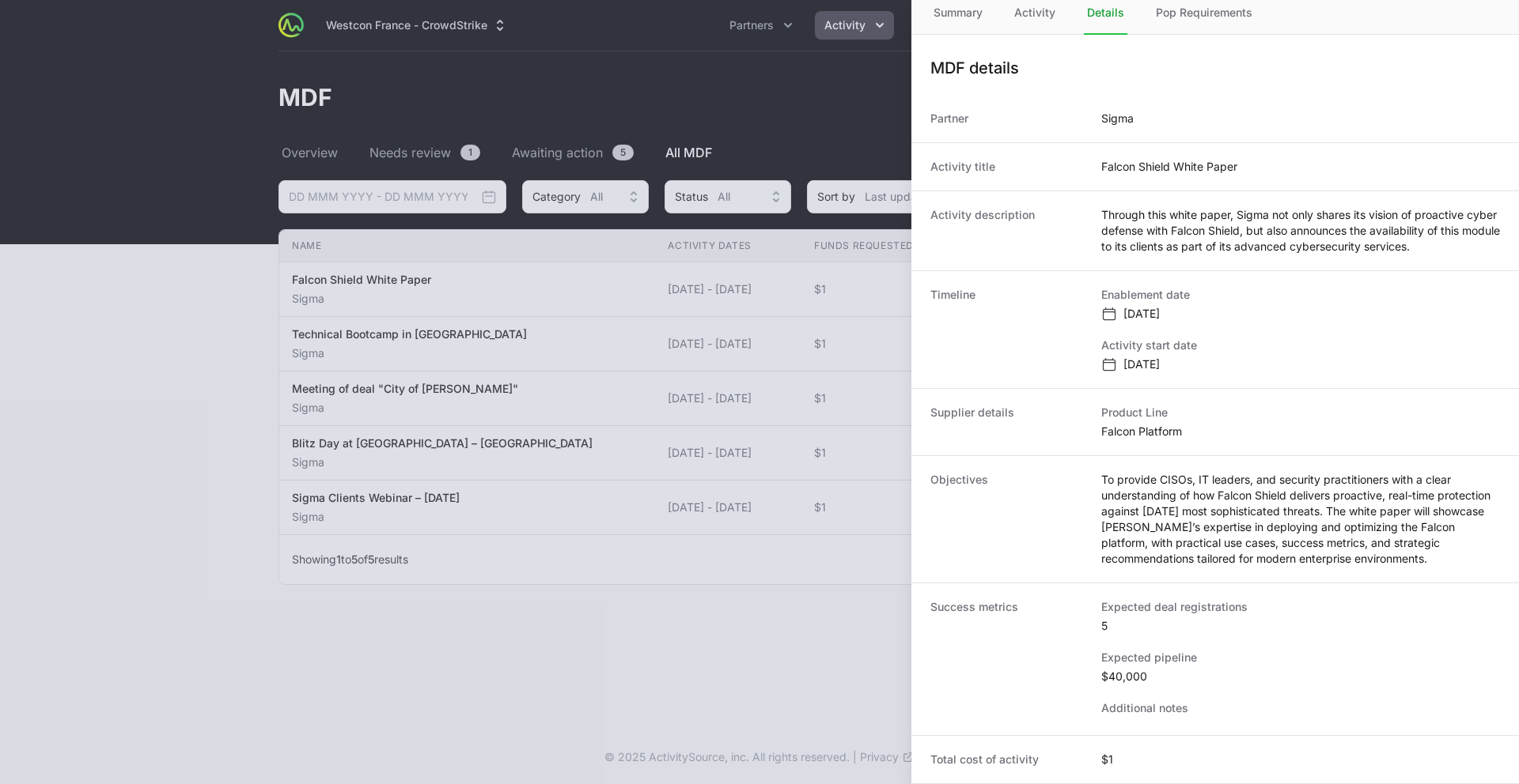
click at [725, 561] on div at bounding box center [760, 392] width 1519 height 784
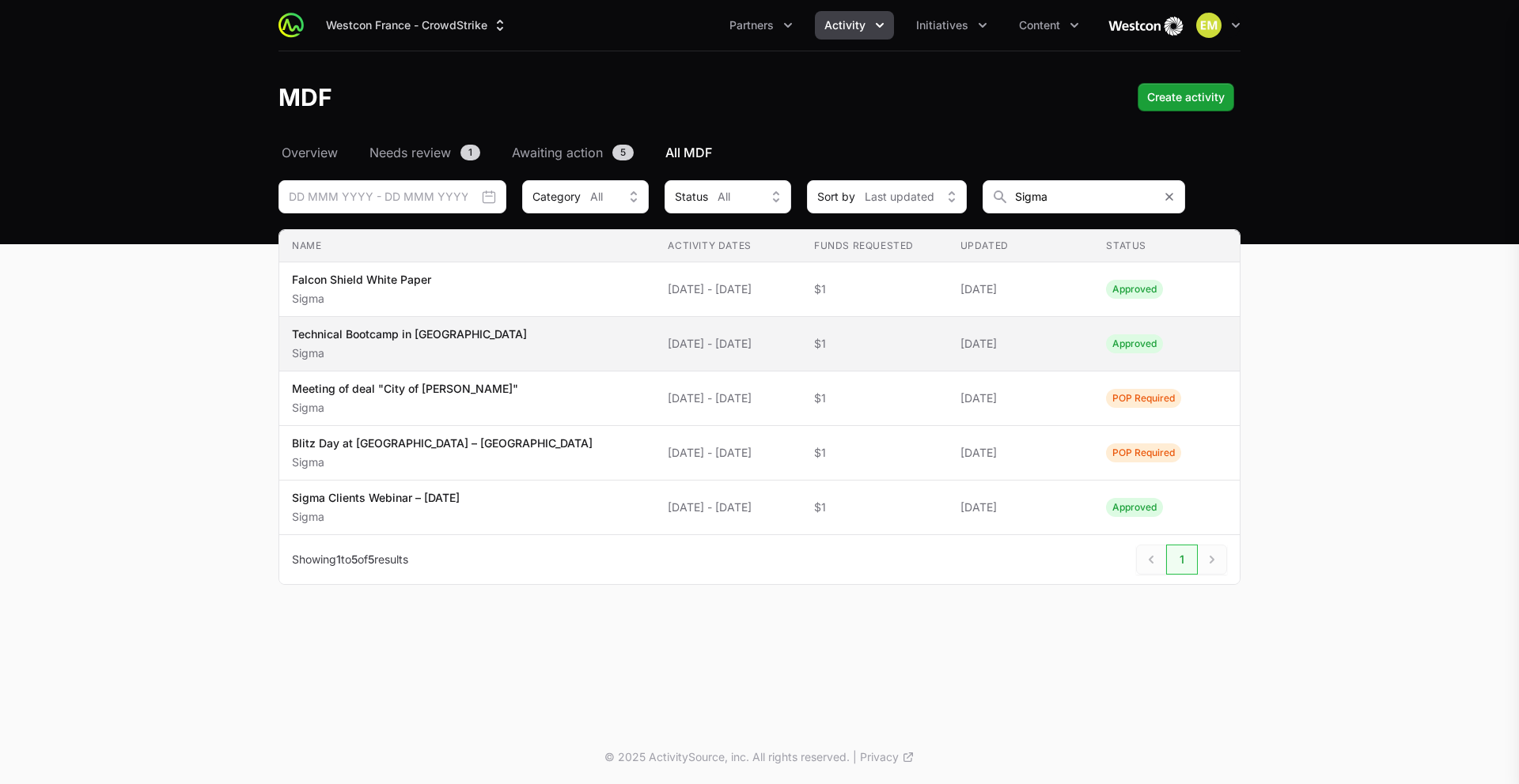
click at [505, 341] on span "Technical Bootcamp in Paris Sigma" at bounding box center [467, 343] width 350 height 34
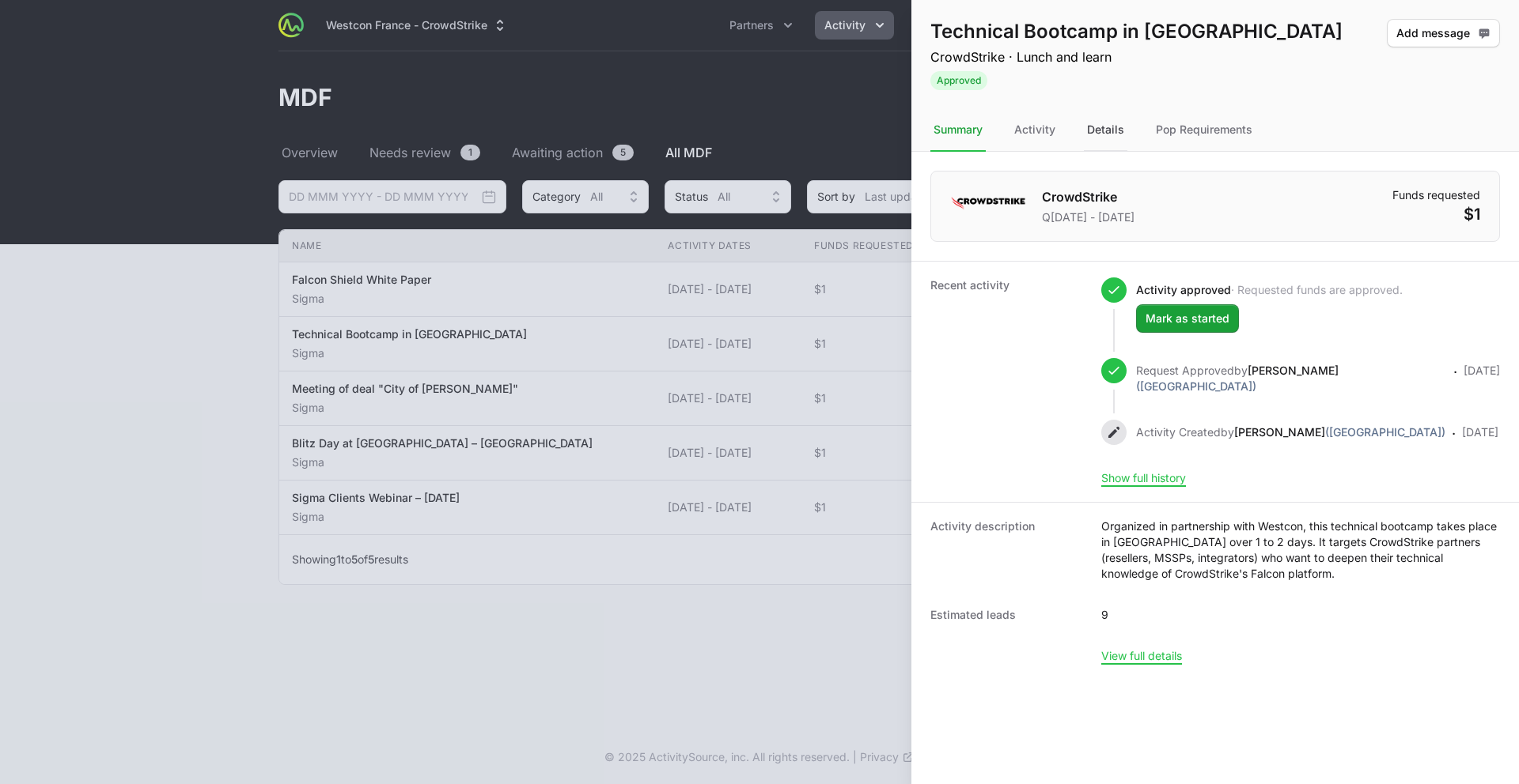
click at [1104, 131] on div "Details" at bounding box center [1105, 130] width 43 height 42
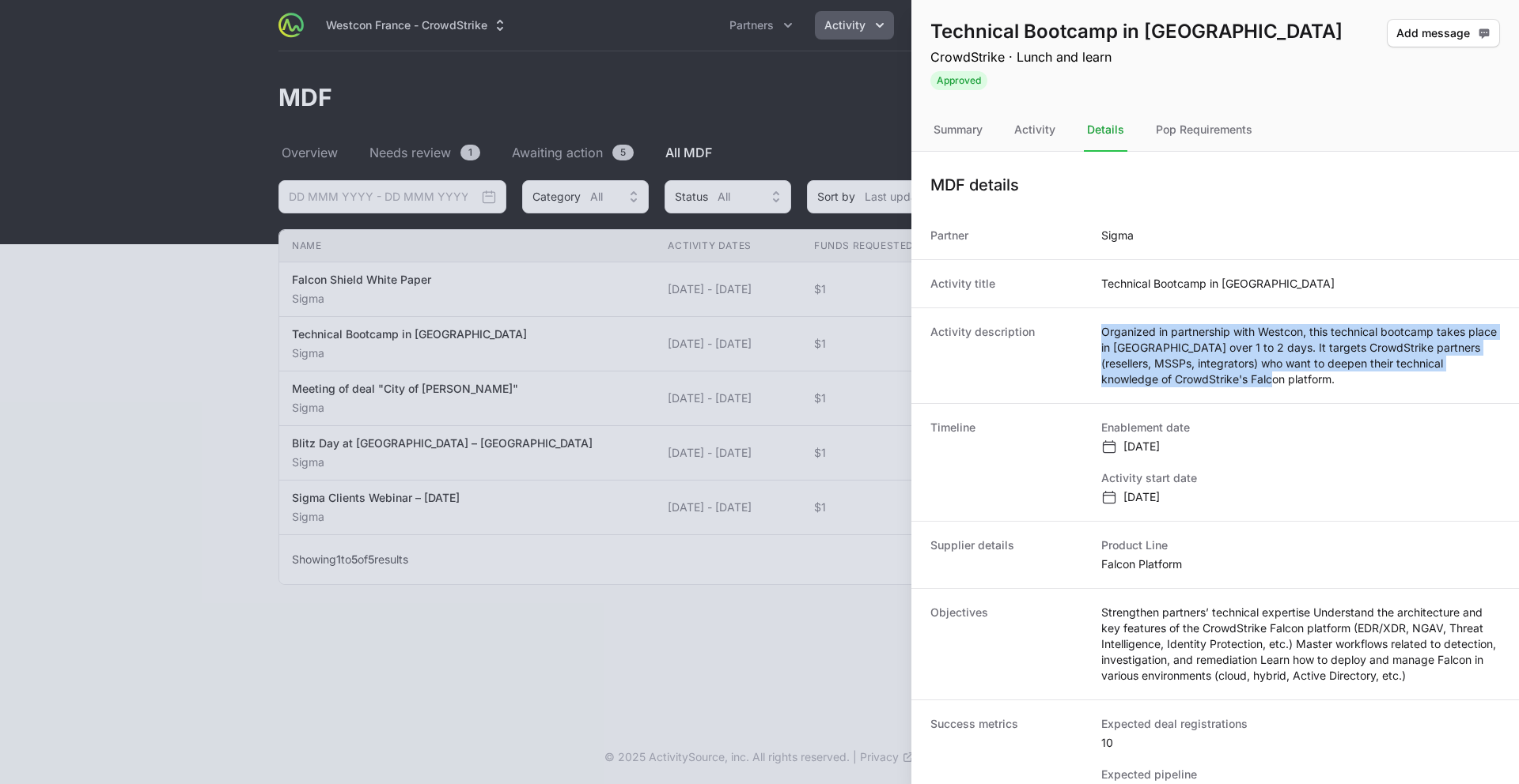
drag, startPoint x: 1189, startPoint y: 377, endPoint x: 1101, endPoint y: 336, distance: 97.1
click at [1098, 337] on div "Activity description Organized in partnership with Westcon, this technical boot…" at bounding box center [1215, 355] width 608 height 95
copy dd "Organized in partnership with Westcon, this technical bootcamp takes place in P…"
click at [363, 493] on div at bounding box center [760, 392] width 1519 height 784
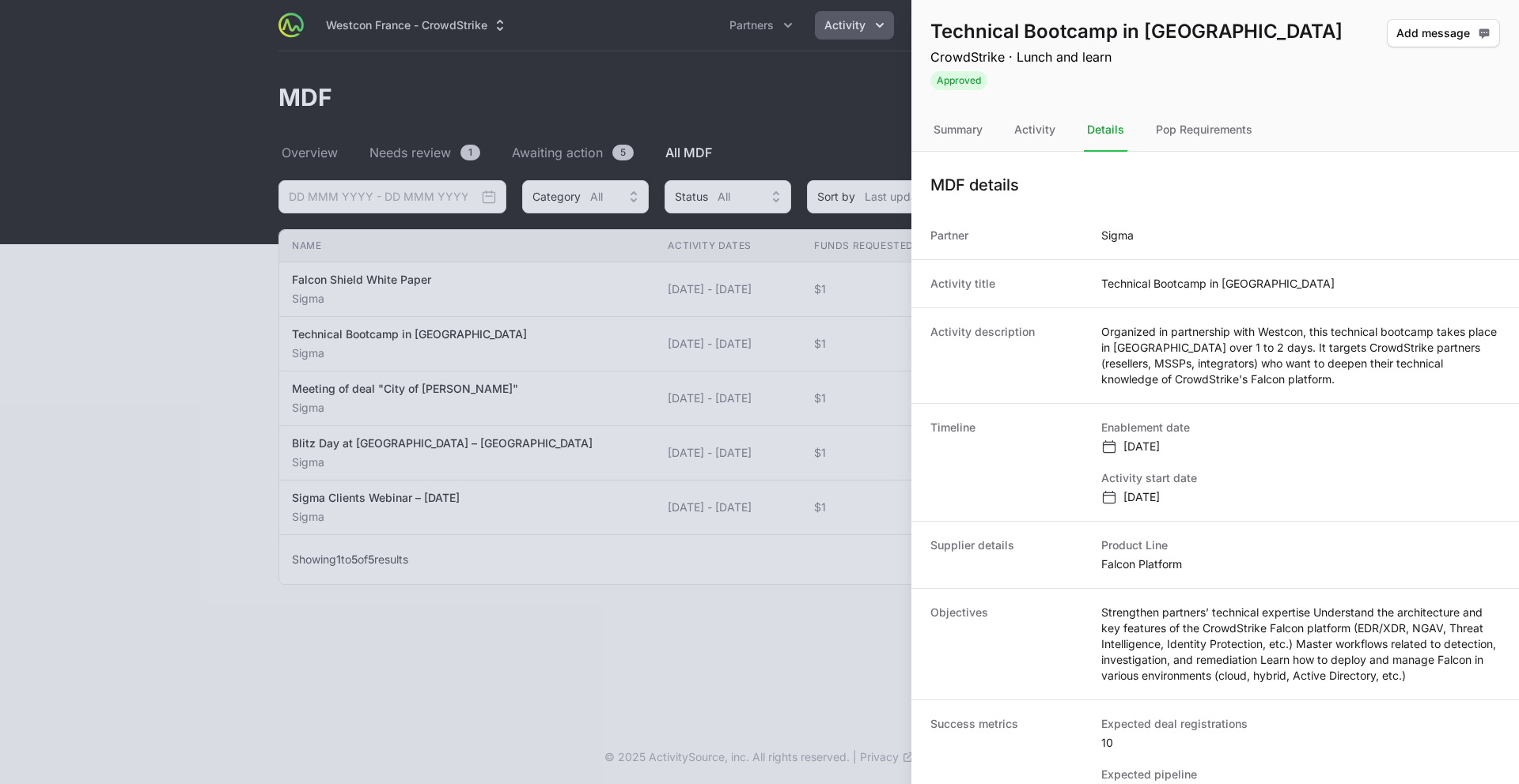
click at [364, 493] on div at bounding box center [760, 392] width 1519 height 784
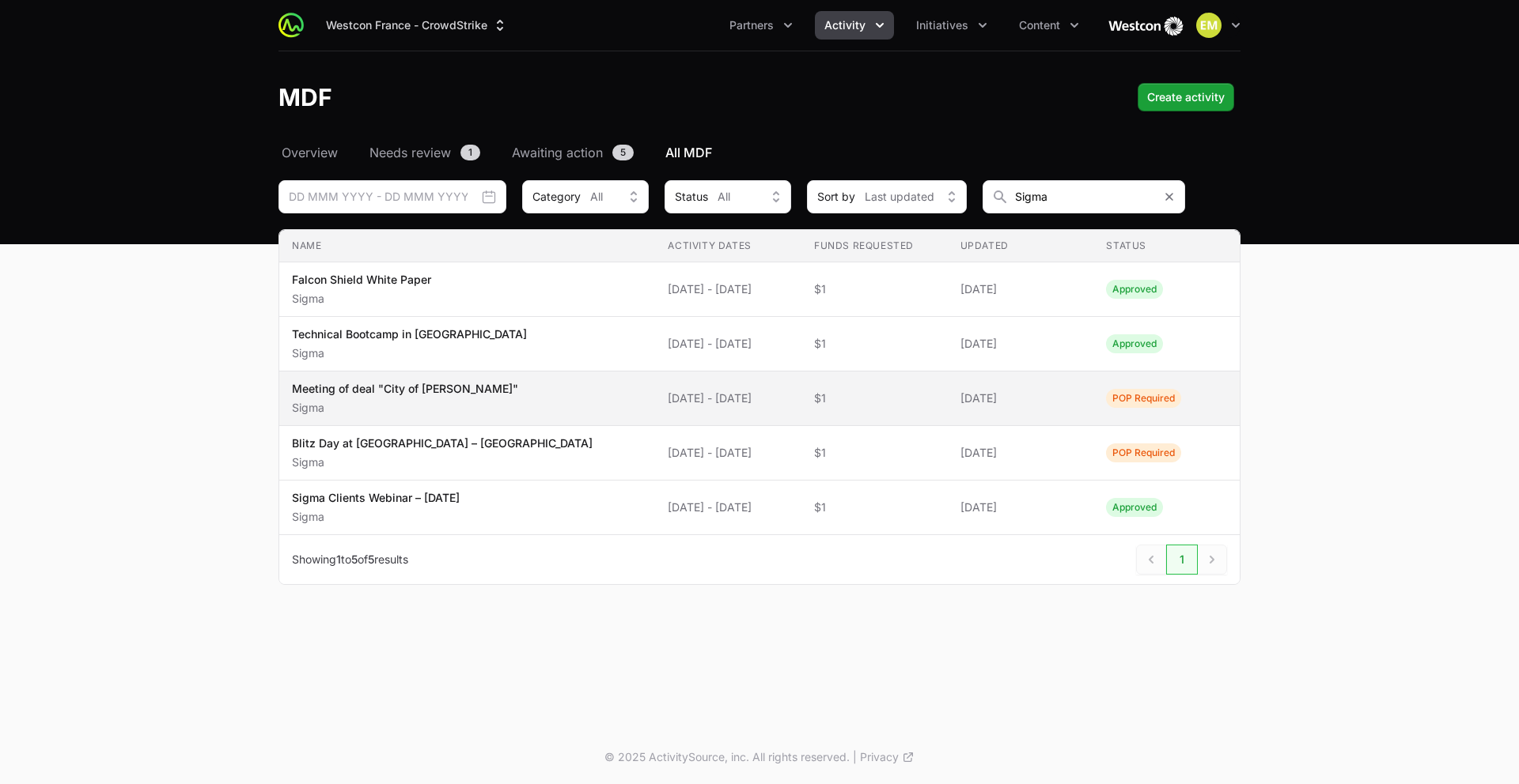
click at [423, 394] on p "Meeting of deal "City of Anthony"" at bounding box center [405, 389] width 226 height 16
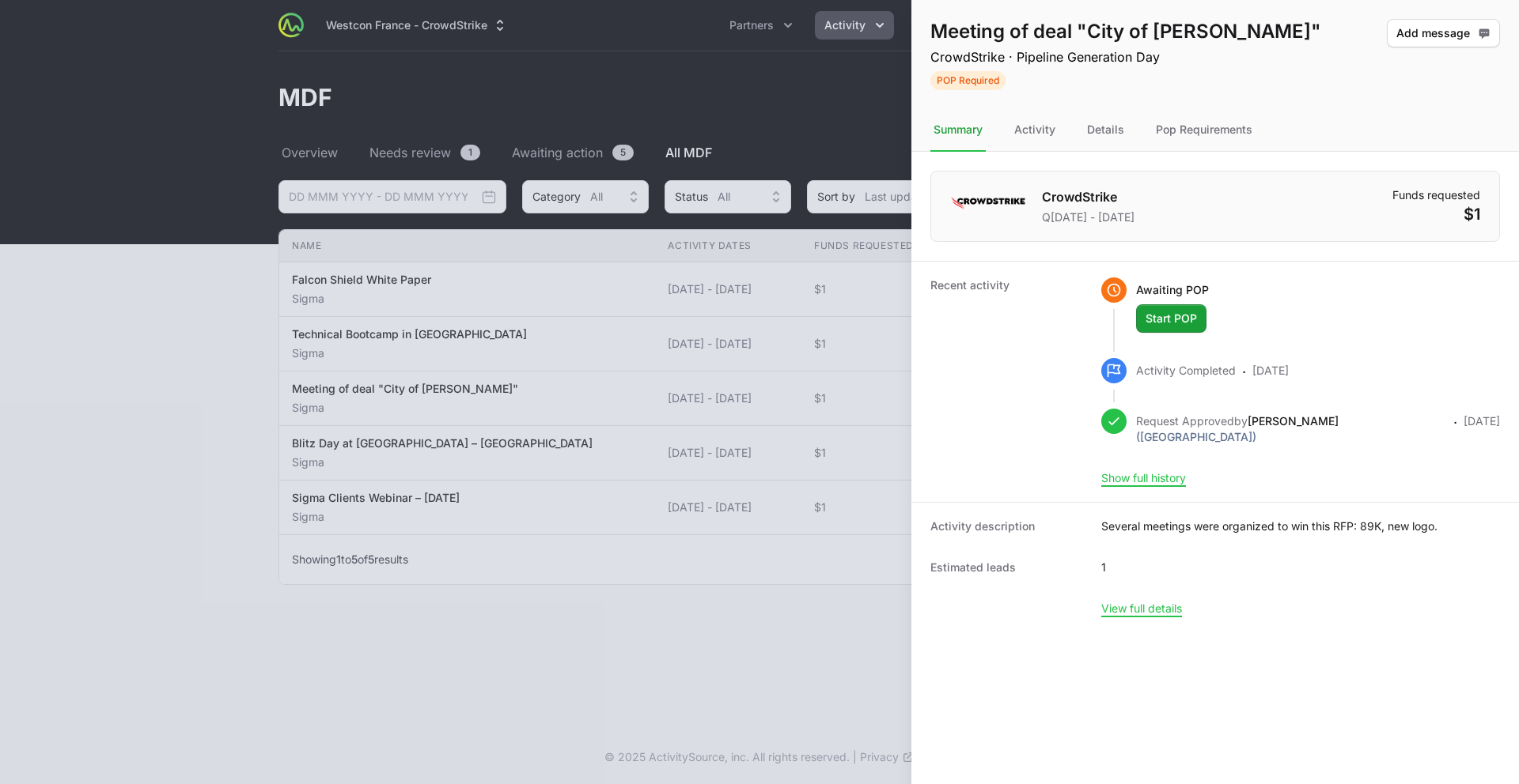
drag, startPoint x: 1105, startPoint y: 138, endPoint x: 1128, endPoint y: 153, distance: 27.5
click at [1105, 138] on div "Details" at bounding box center [1105, 130] width 43 height 42
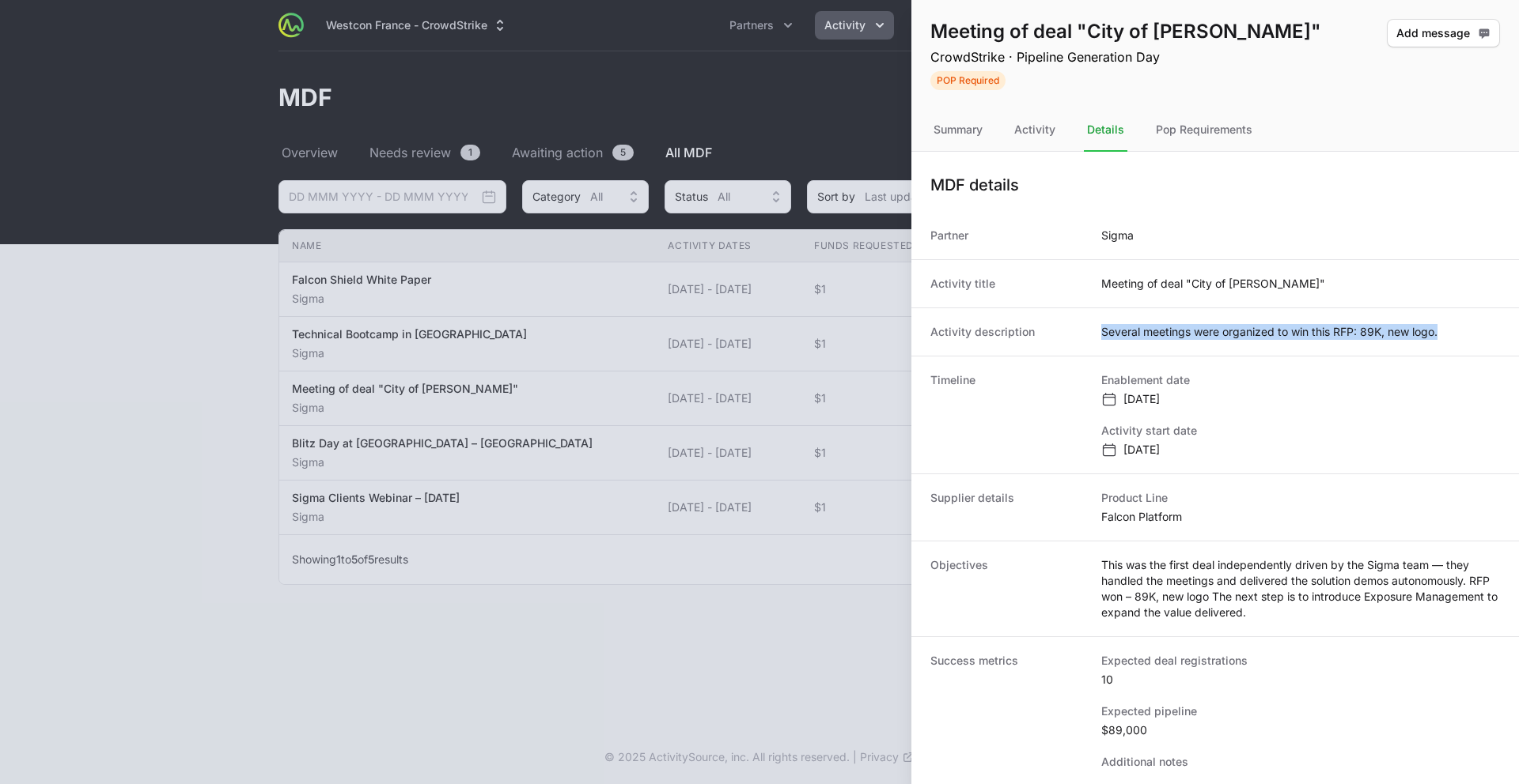
drag, startPoint x: 1432, startPoint y: 330, endPoint x: 1097, endPoint y: 334, distance: 335.0
click at [1097, 334] on div "Activity description Several meetings were organized to win this RFP: 89K, new …" at bounding box center [1215, 332] width 608 height 48
copy dd "Several meetings were organized to win this RFP: 89K, new logo."
click at [423, 499] on div at bounding box center [760, 392] width 1519 height 784
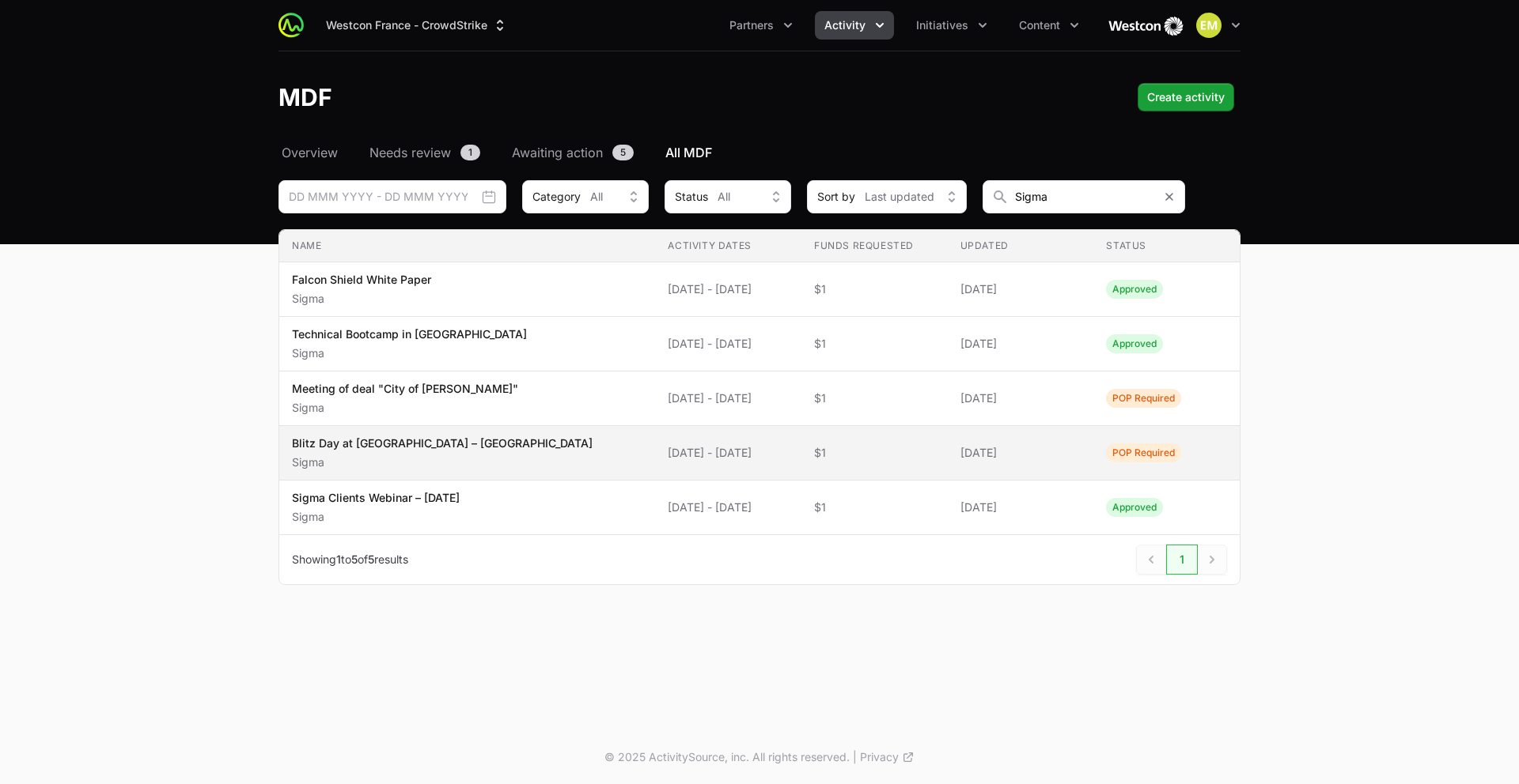
click at [433, 444] on p "Blitz Day at Westcon – Paris" at bounding box center [442, 443] width 301 height 16
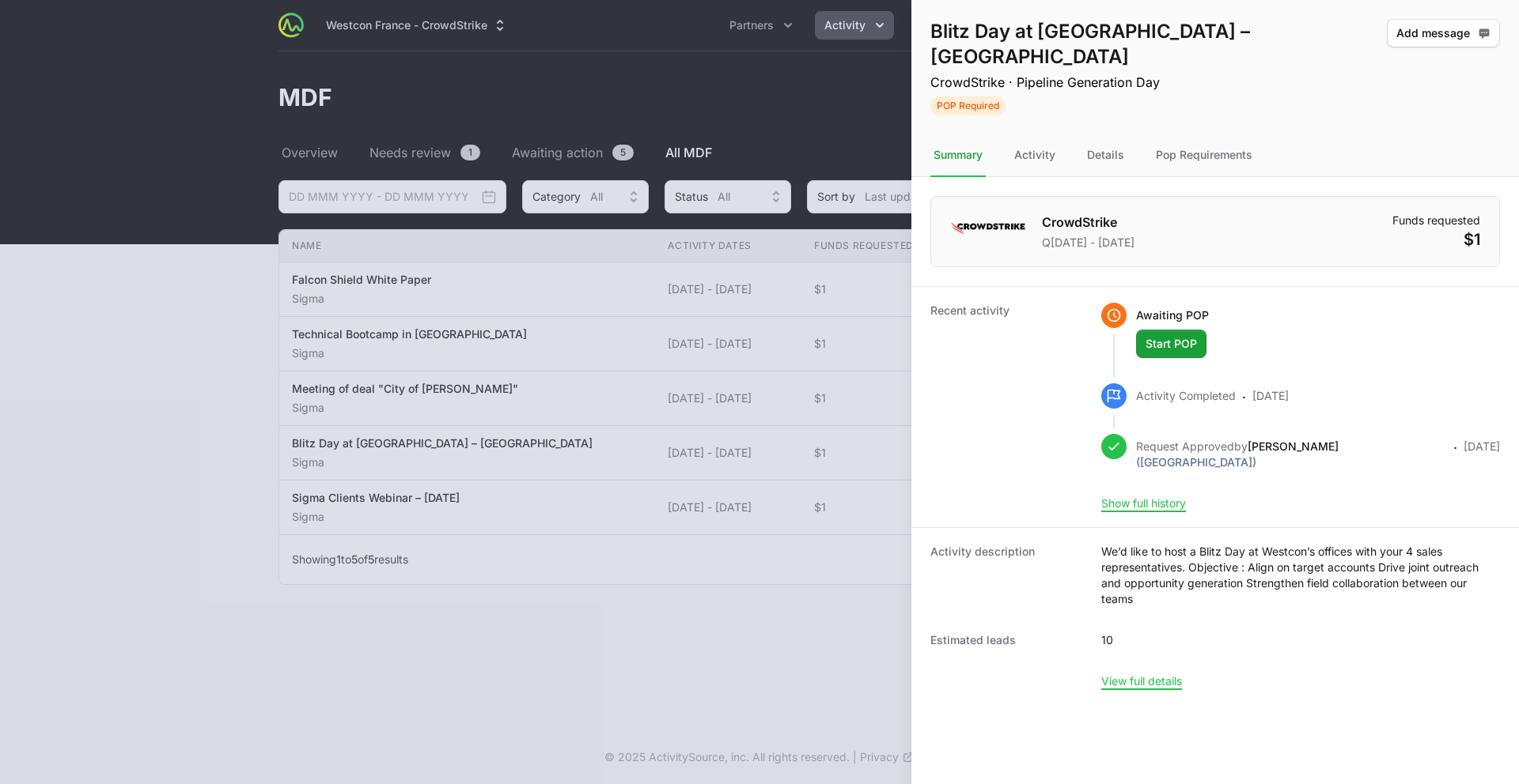
drag, startPoint x: 1100, startPoint y: 128, endPoint x: 1131, endPoint y: 156, distance: 41.8
click at [1100, 135] on div "Details" at bounding box center [1105, 156] width 43 height 42
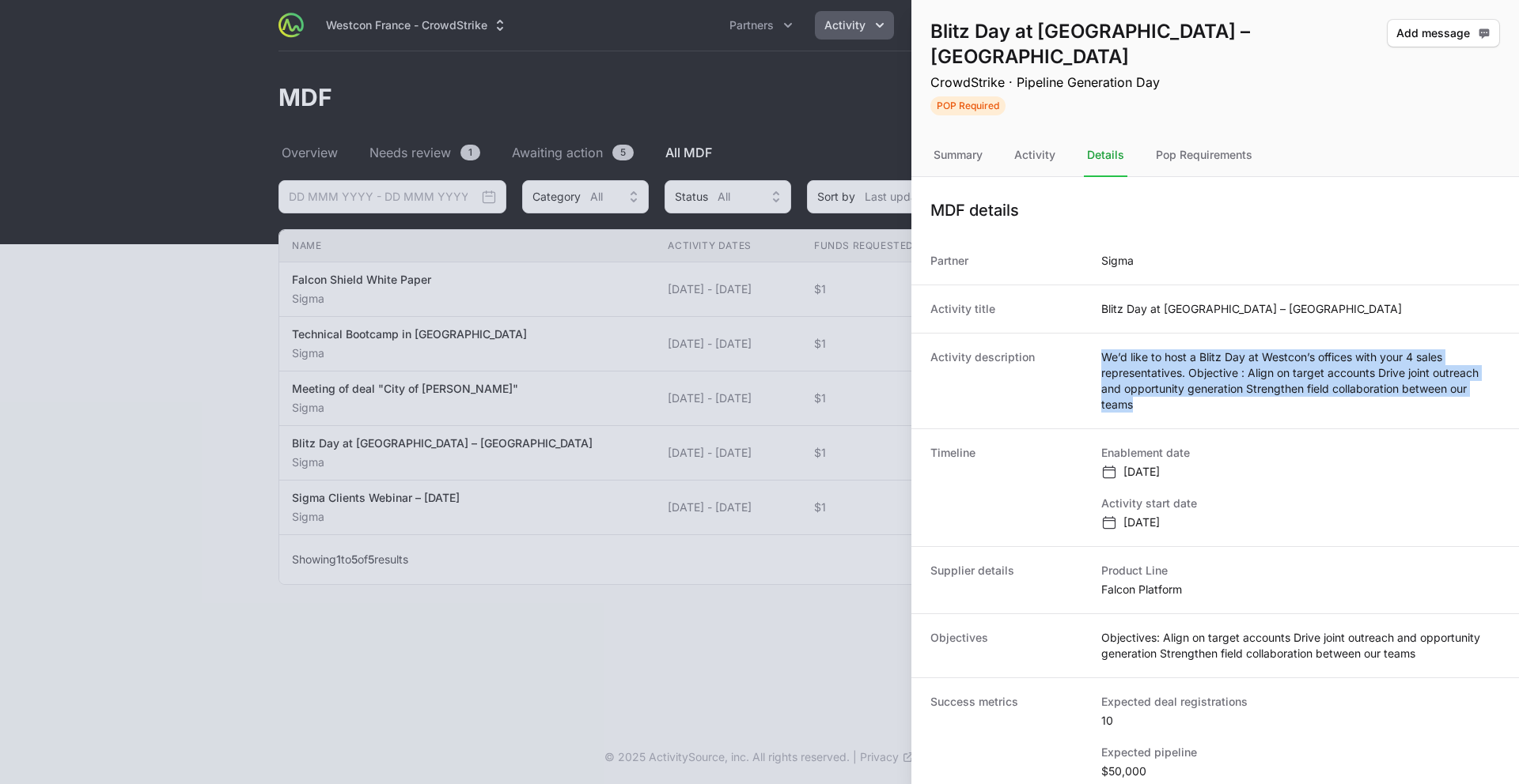
drag, startPoint x: 1119, startPoint y: 355, endPoint x: 1095, endPoint y: 329, distance: 35.4
click at [1093, 333] on div "Activity description We’d like to host a Blitz Day at Westcon’s offices with yo…" at bounding box center [1215, 380] width 608 height 95
copy dd "We’d like to host a Blitz Day at Westcon’s offices with your 4 sales representa…"
click at [241, 481] on div at bounding box center [760, 392] width 1519 height 784
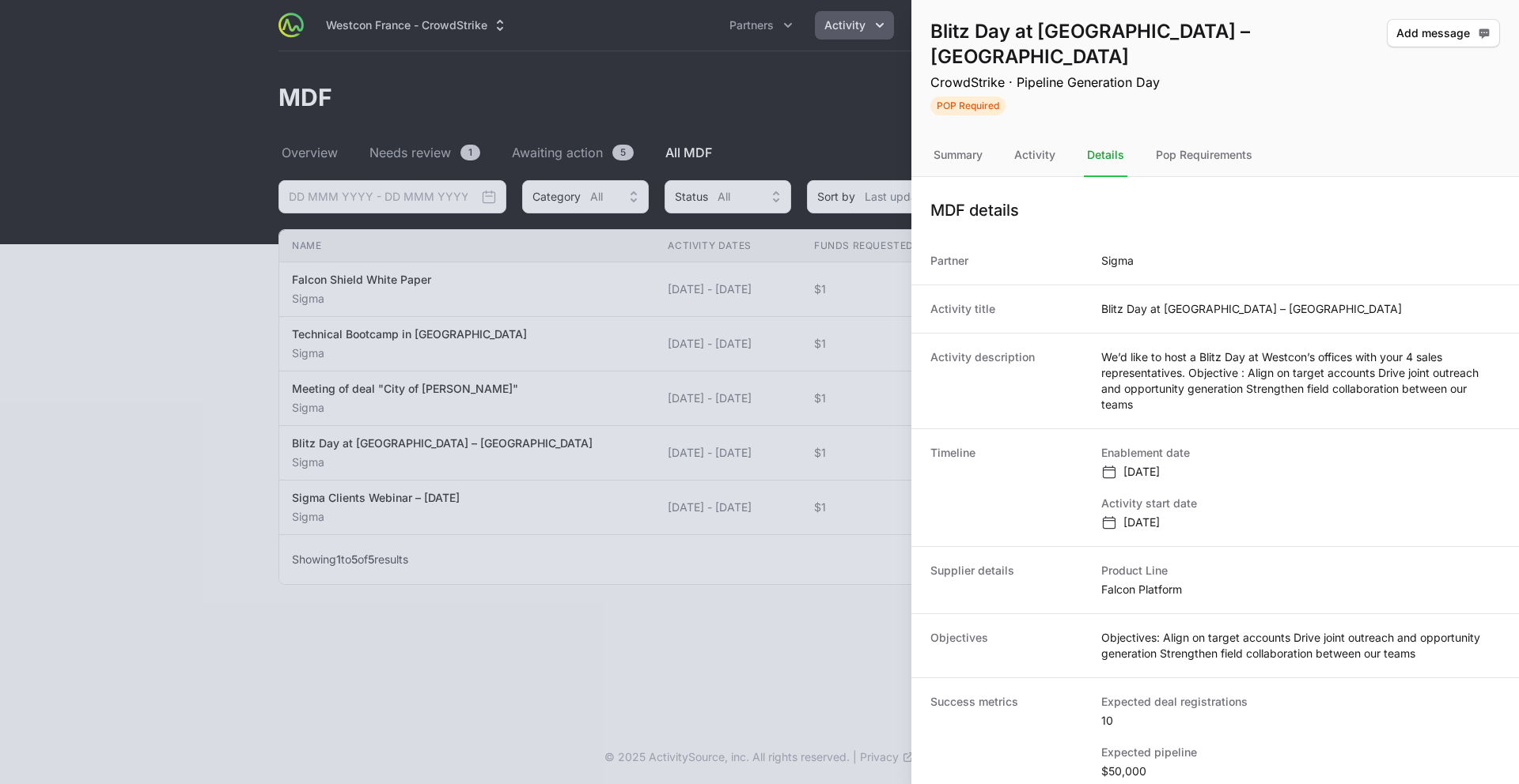
click at [241, 481] on div at bounding box center [760, 392] width 1519 height 784
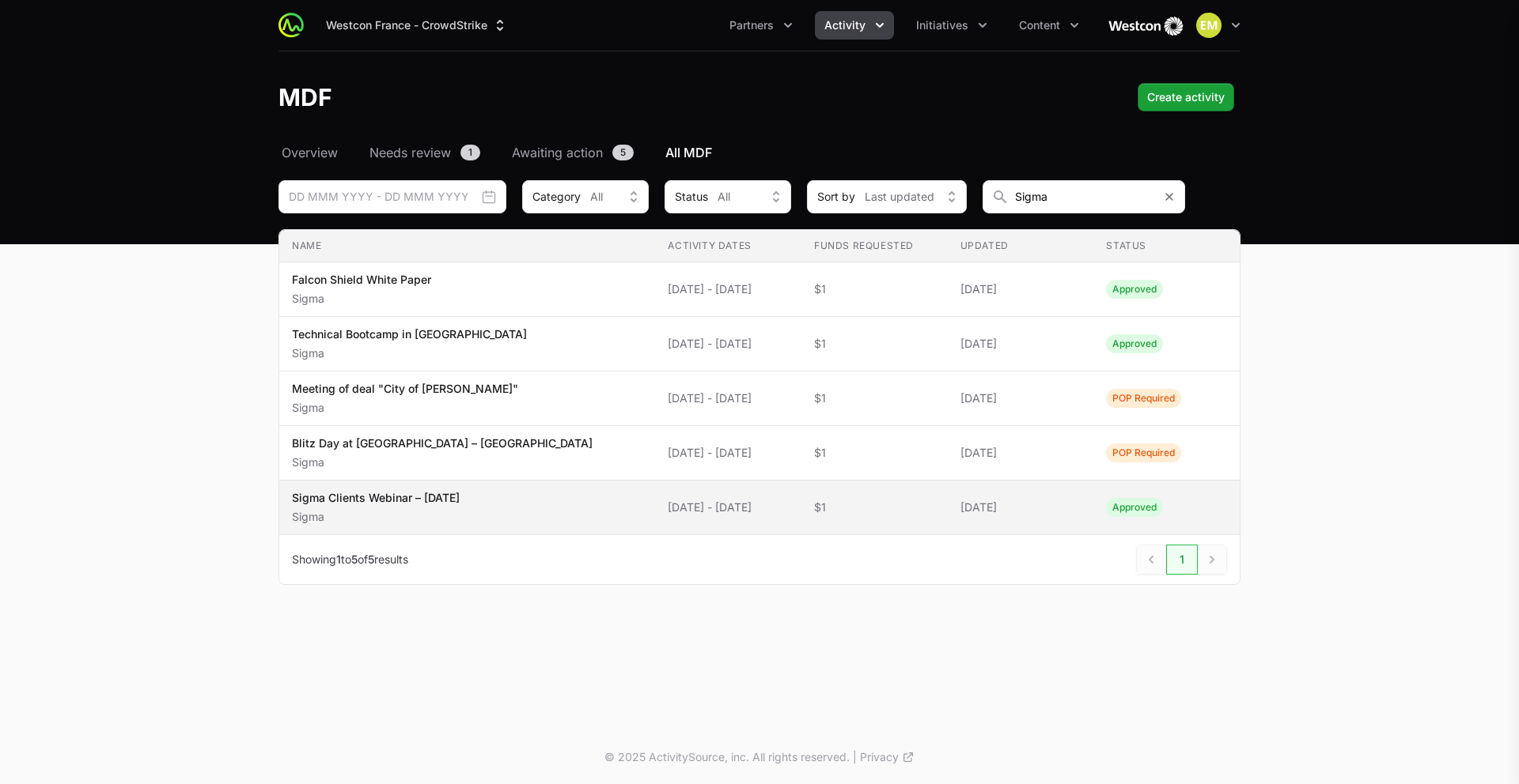
click at [413, 503] on p "Sigma Clients Webinar – September 2025" at bounding box center [375, 499] width 168 height 16
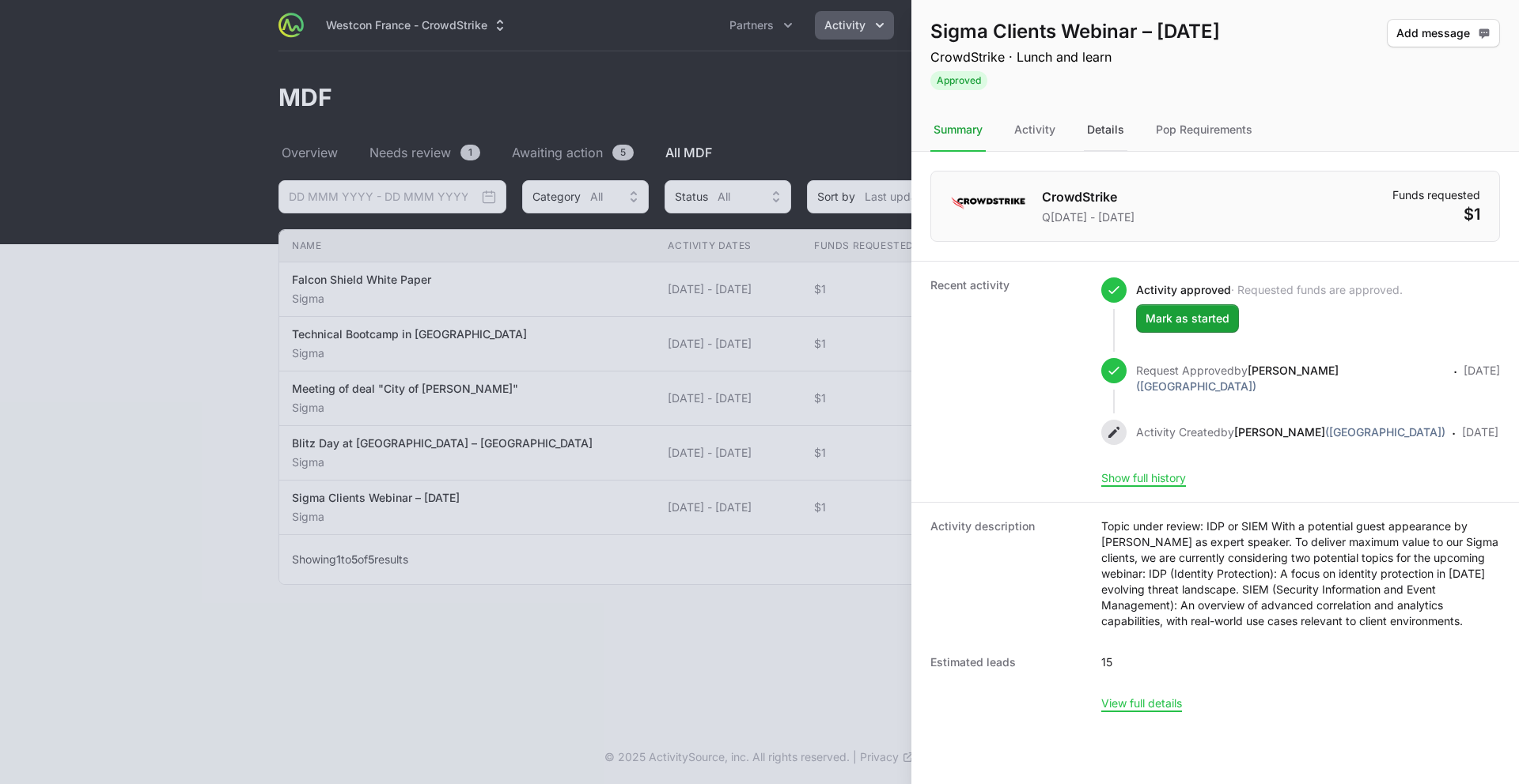
click at [1108, 136] on div "Details" at bounding box center [1105, 130] width 43 height 42
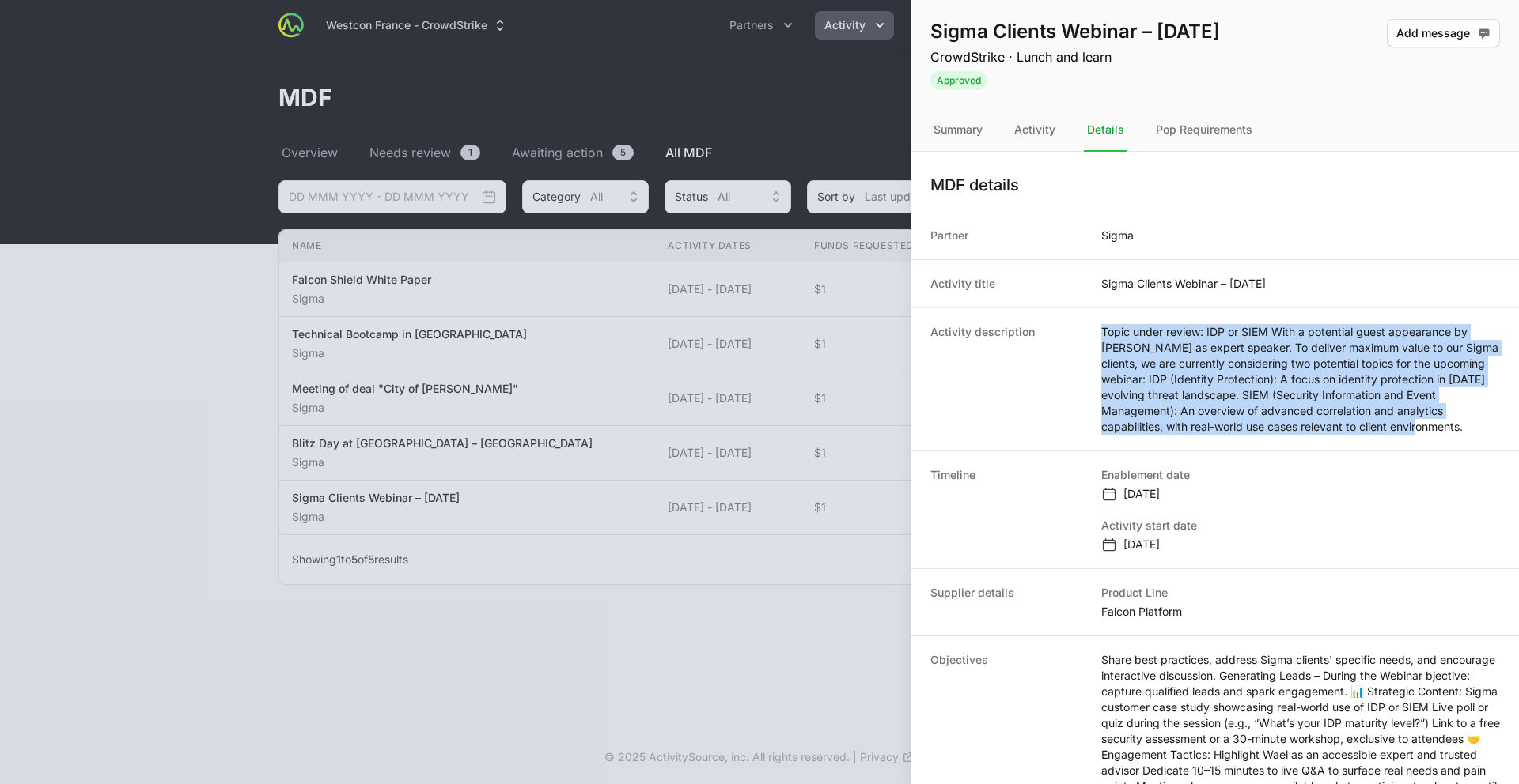
drag, startPoint x: 1270, startPoint y: 420, endPoint x: 1102, endPoint y: 334, distance: 188.7
click at [1102, 334] on dd "Topic under review: IDP or SIEM With a potential guest appearance by Wael as ex…" at bounding box center [1300, 379] width 399 height 111
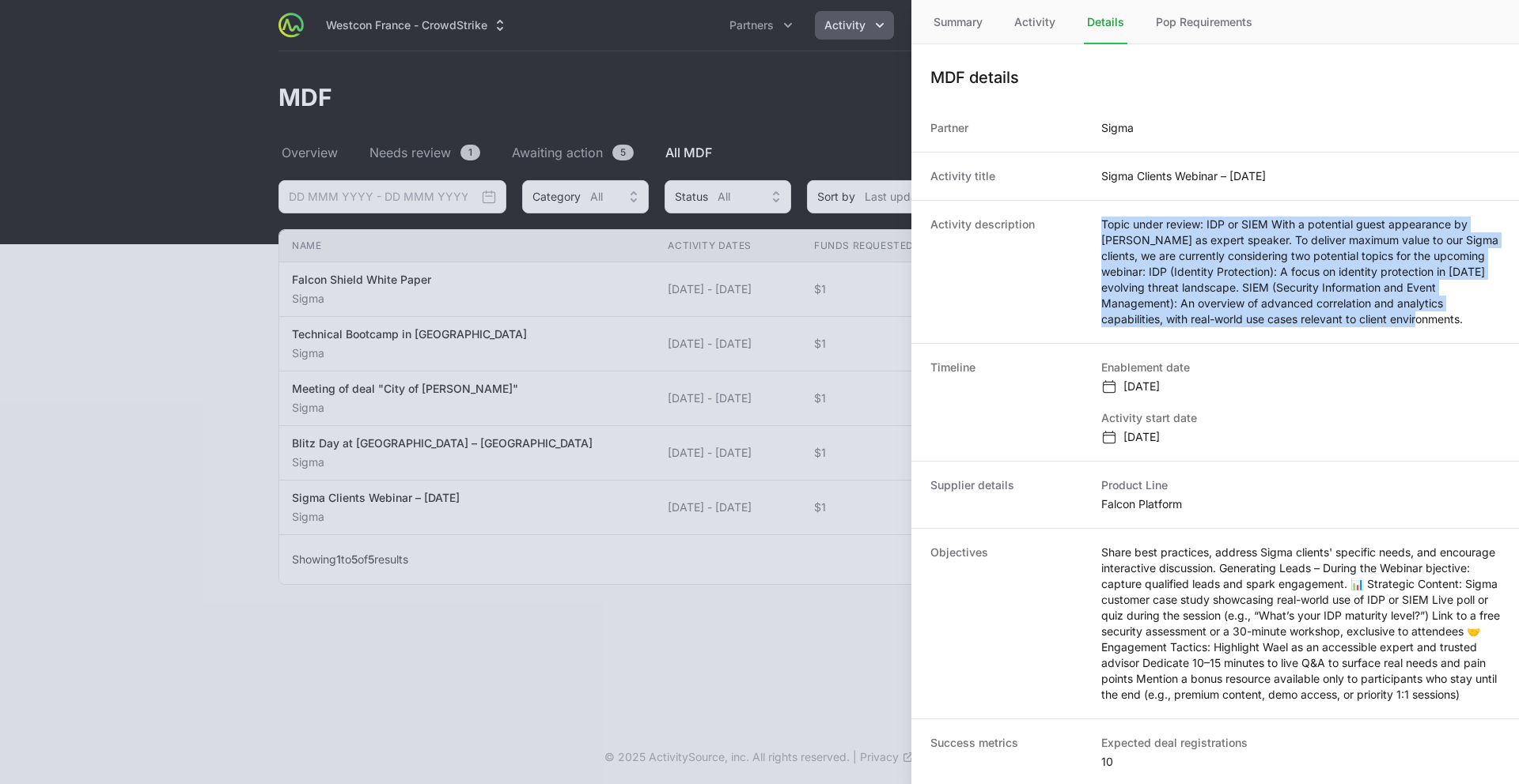
scroll to position [223, 0]
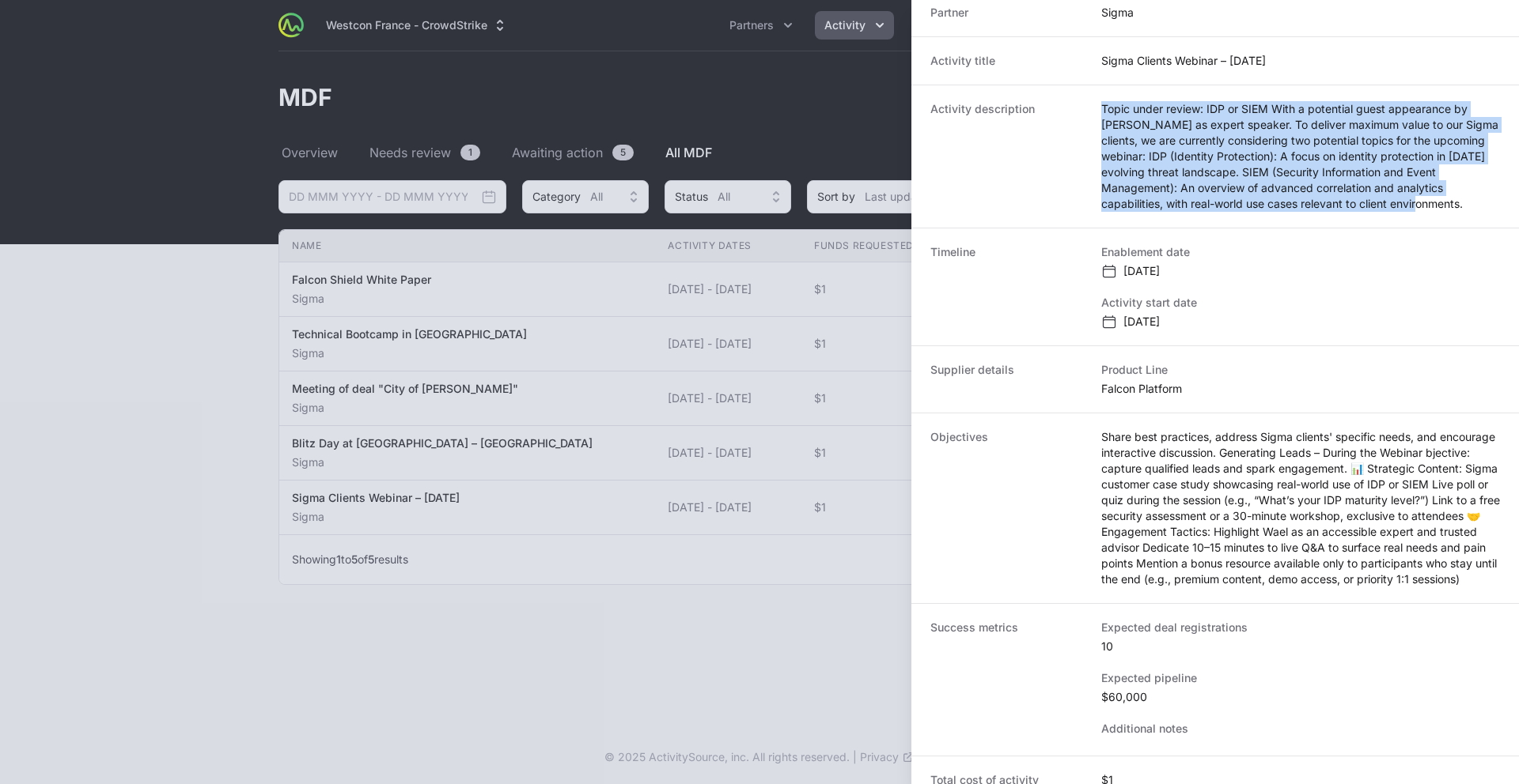
copy dd "Topic under review: IDP or SIEM With a potential guest appearance by Wael as ex…"
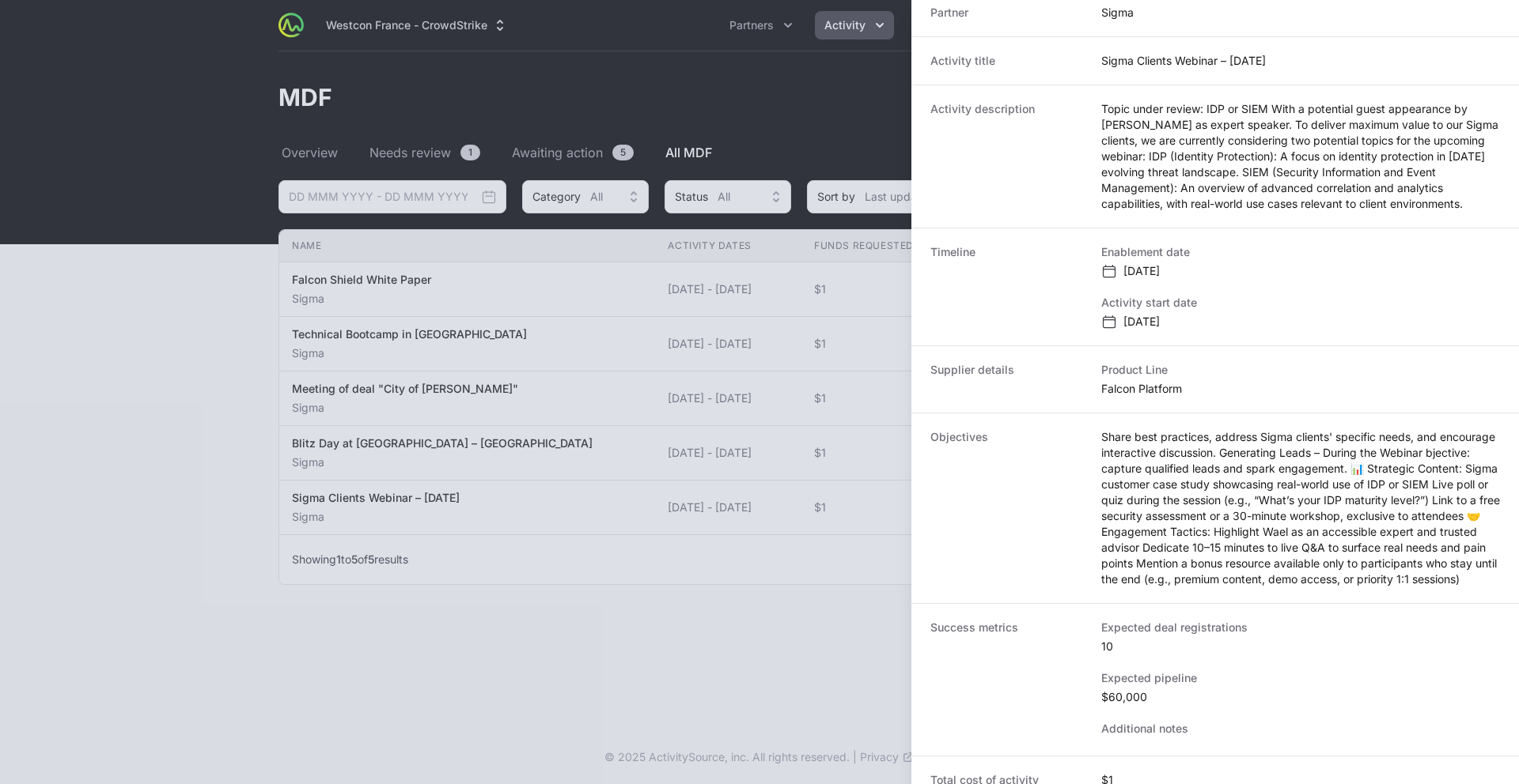
click at [511, 545] on div at bounding box center [760, 392] width 1519 height 784
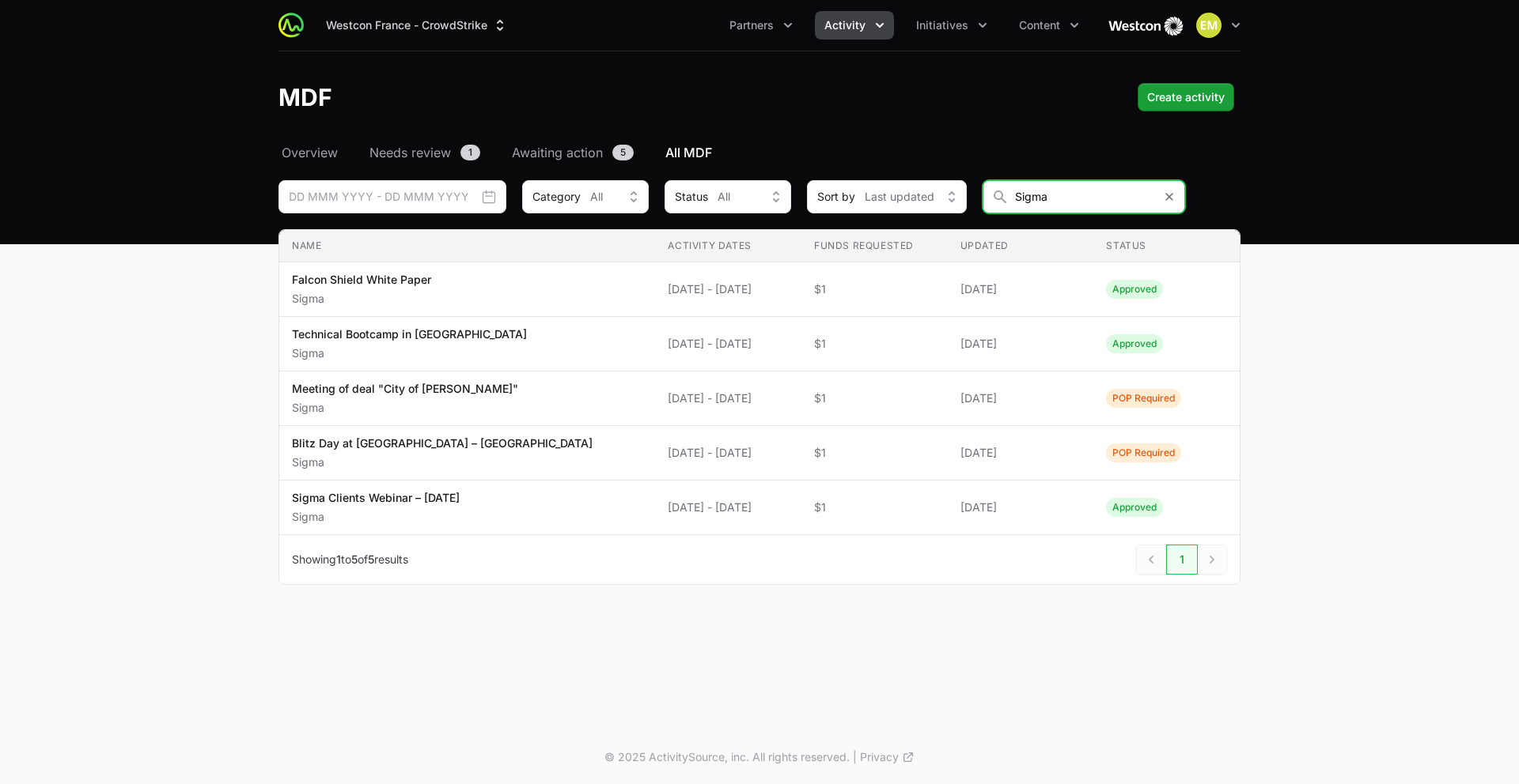
click at [1079, 203] on input "Sigma" at bounding box center [1084, 196] width 203 height 33
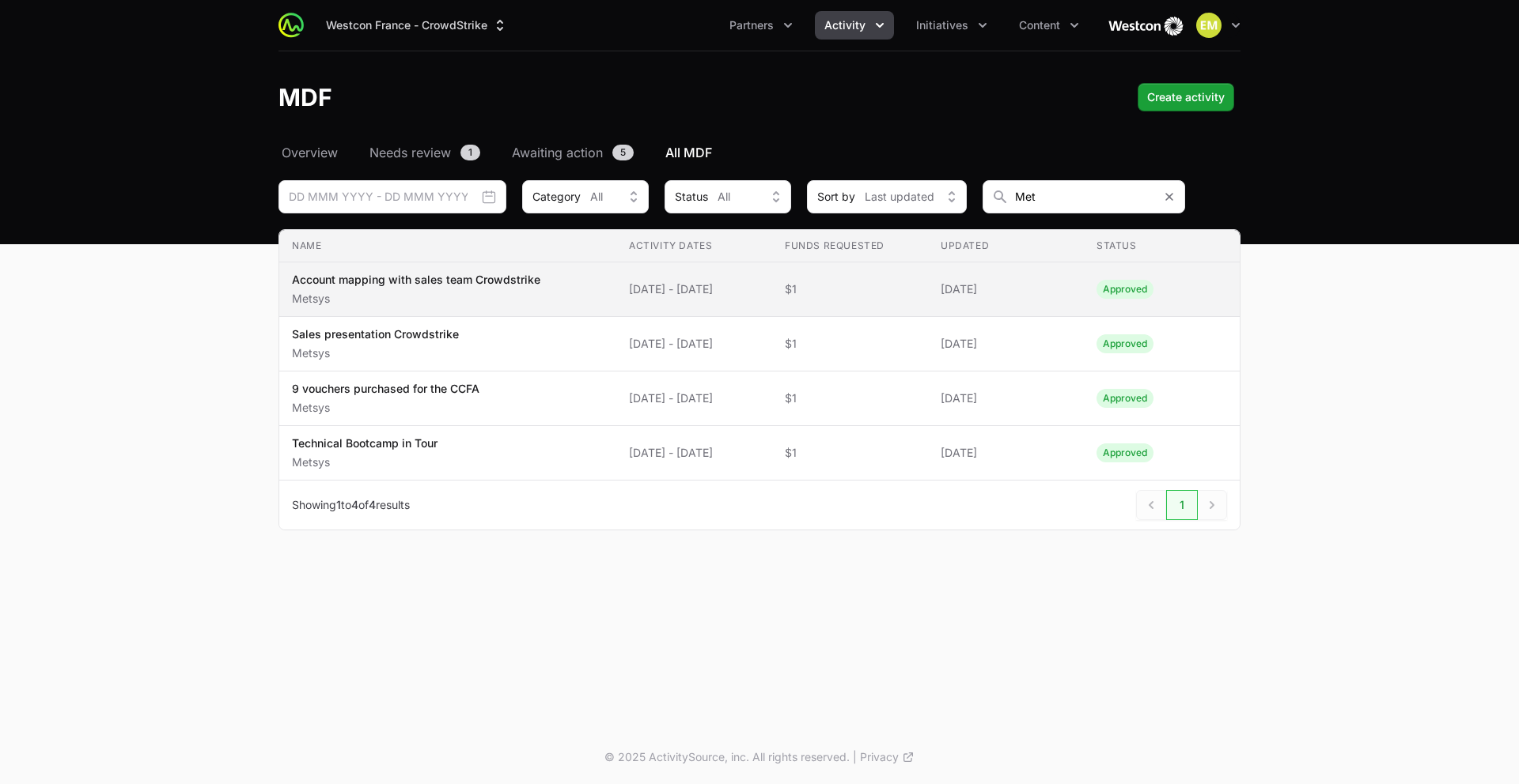
click at [540, 284] on span "Account mapping with sales team Crowdstrike Metsys" at bounding box center [448, 289] width 312 height 34
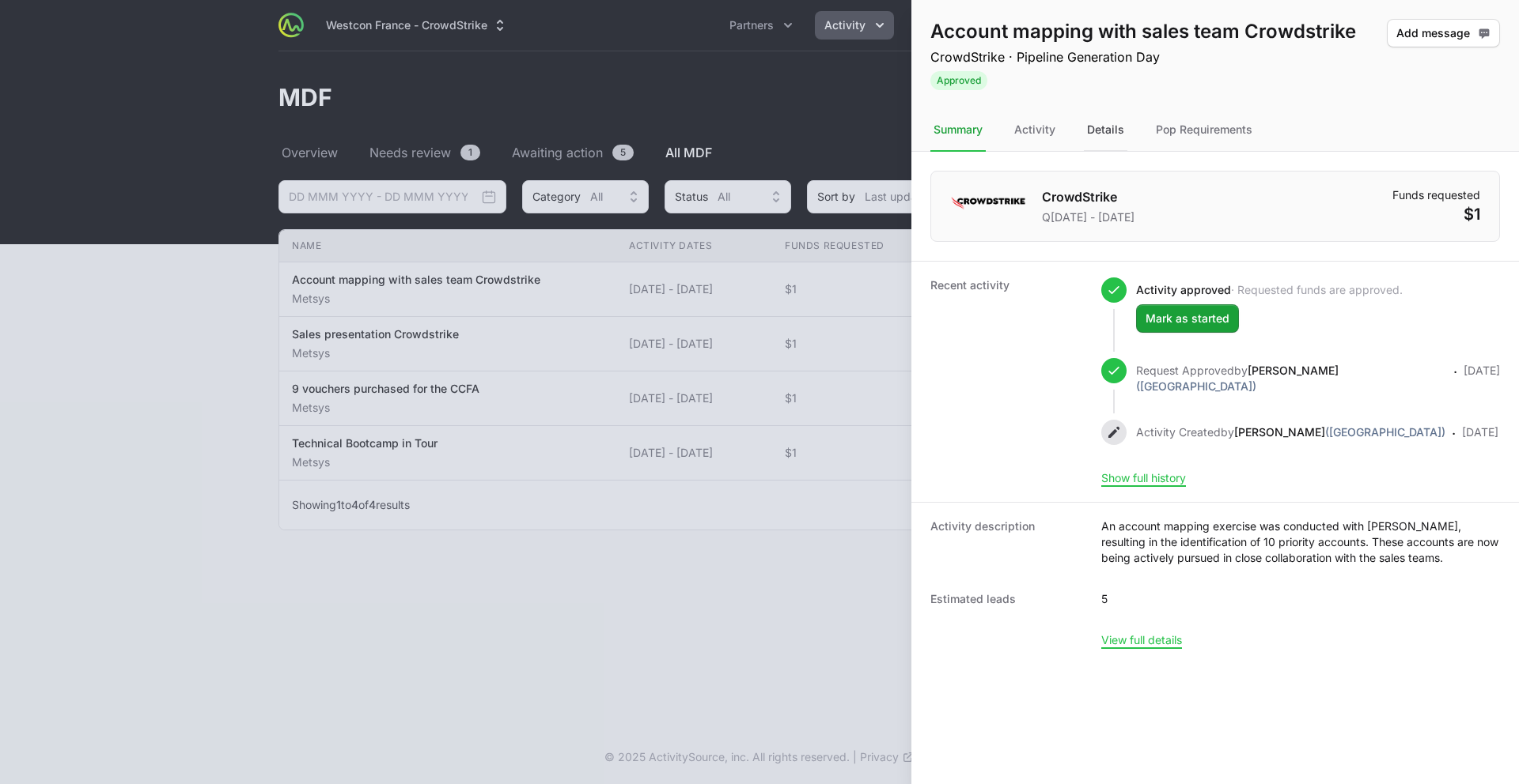
click at [1112, 134] on div "Details" at bounding box center [1105, 130] width 43 height 42
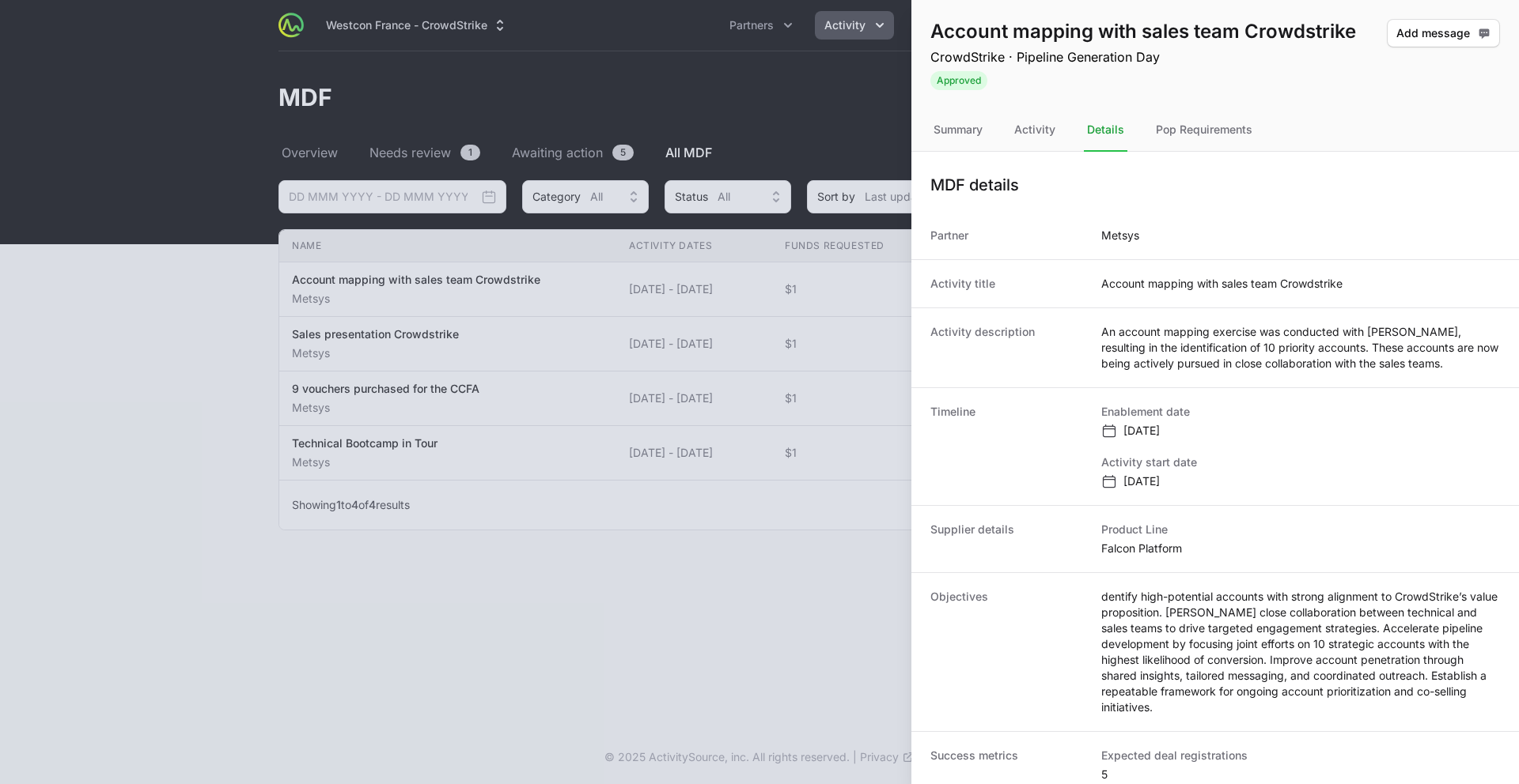
drag, startPoint x: 1456, startPoint y: 364, endPoint x: 1088, endPoint y: 334, distance: 369.2
click at [1089, 336] on div "Activity description An account mapping exercise was conducted with Benjamin Th…" at bounding box center [1215, 348] width 608 height 80
copy div "An account mapping exercise was conducted with Benjamin Thaeib, resulting in th…"
click at [1154, 368] on dd "An account mapping exercise was conducted with Benjamin Thaeib, resulting in th…" at bounding box center [1300, 347] width 399 height 47
drag, startPoint x: 1468, startPoint y: 366, endPoint x: 1103, endPoint y: 333, distance: 366.5
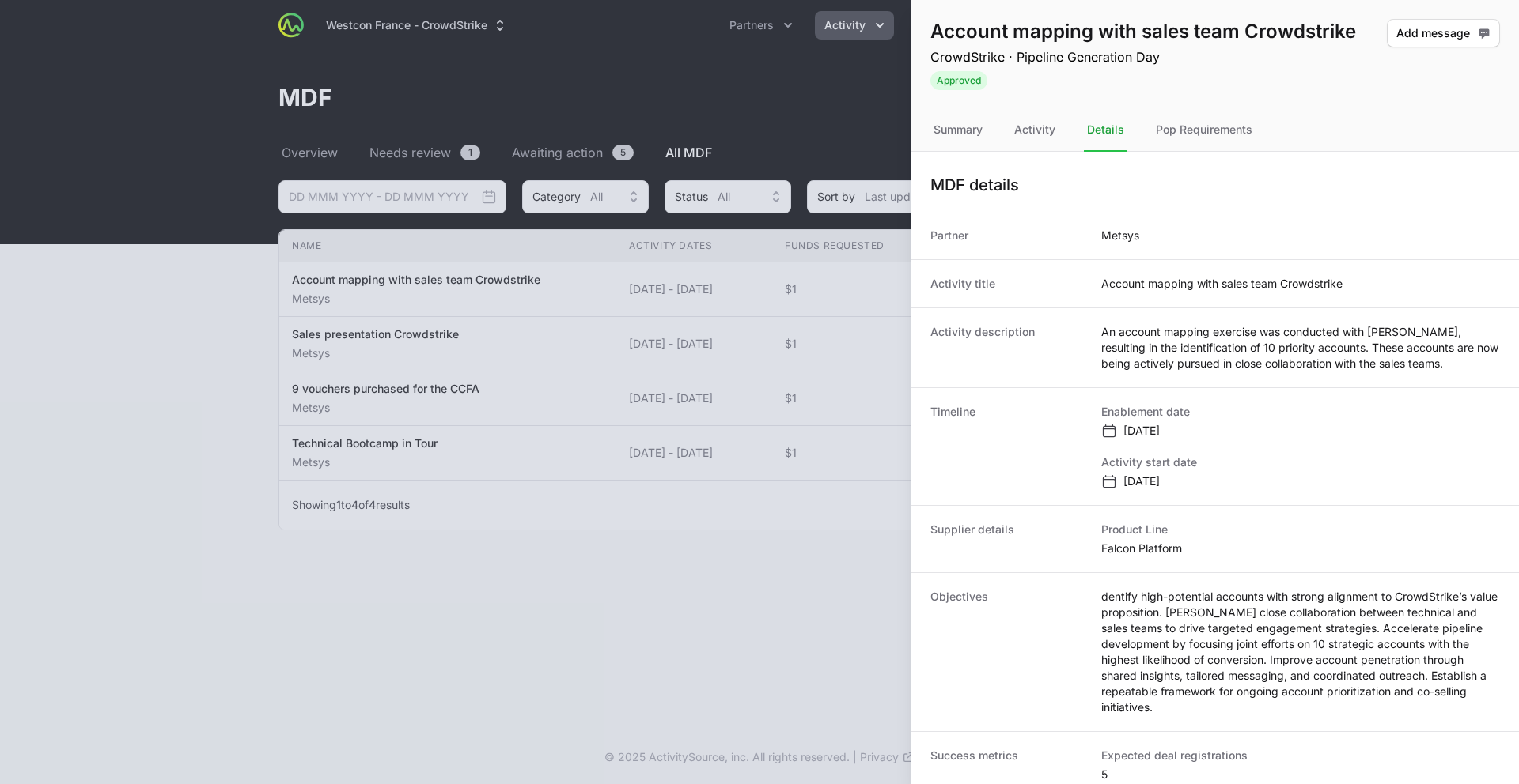
click at [1103, 333] on dd "An account mapping exercise was conducted with Benjamin Thaeib, resulting in th…" at bounding box center [1300, 347] width 399 height 47
copy dd "An account mapping exercise was conducted with Benjamin Thaeib, resulting in th…"
click at [383, 374] on div at bounding box center [760, 392] width 1519 height 784
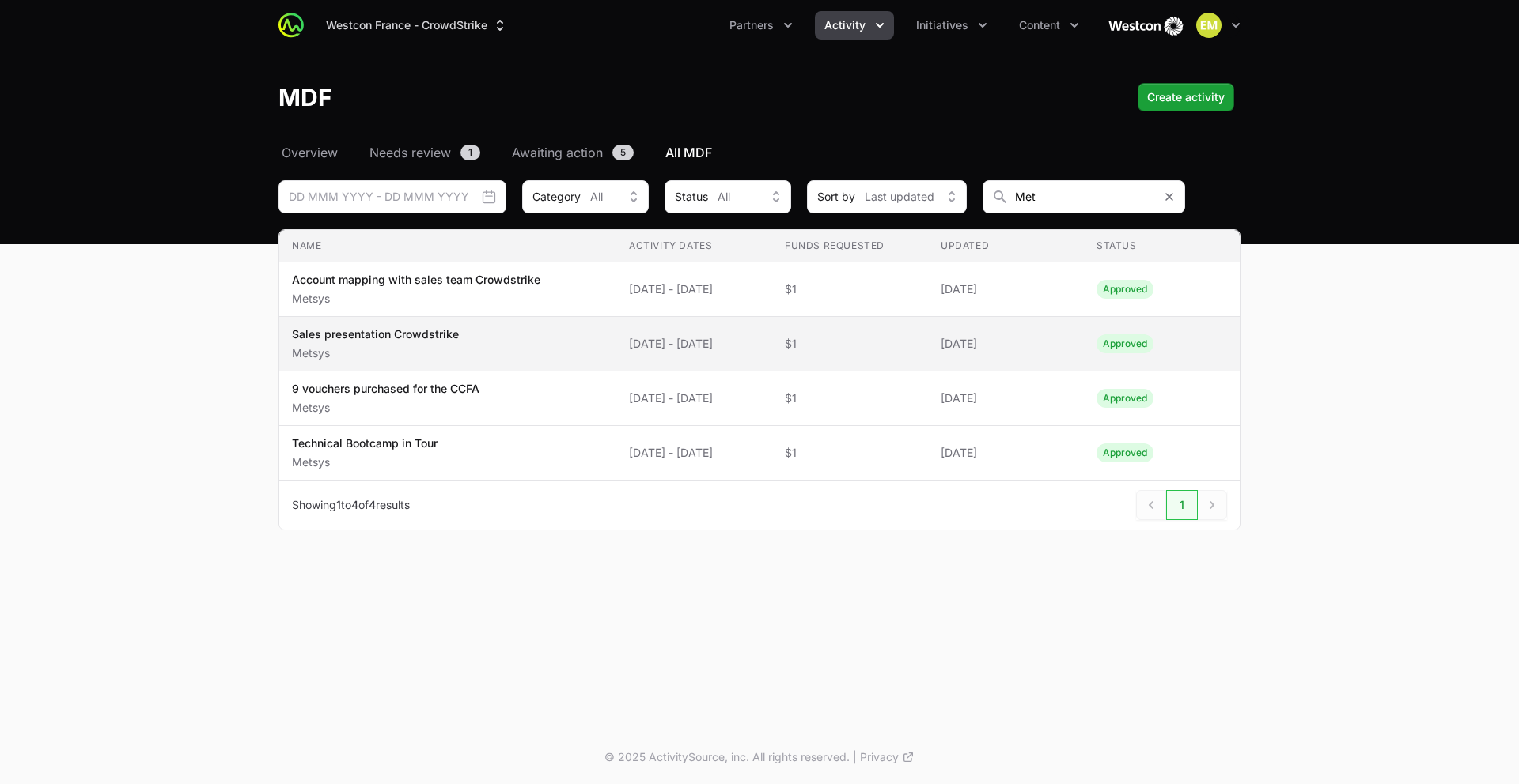
click at [388, 335] on p "Sales presentation Crowdstrike" at bounding box center [375, 334] width 167 height 16
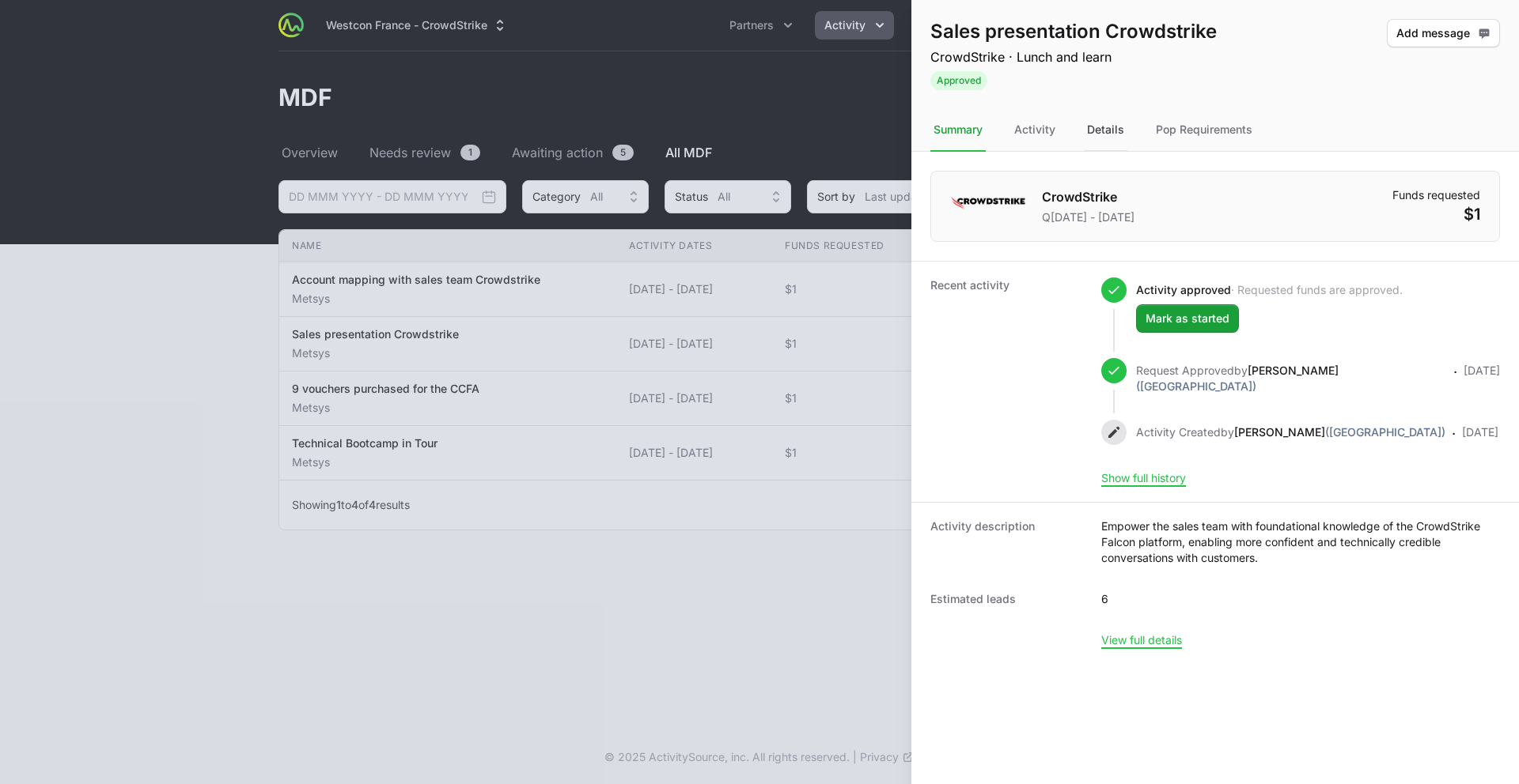
click at [1091, 139] on div "Details" at bounding box center [1105, 130] width 43 height 42
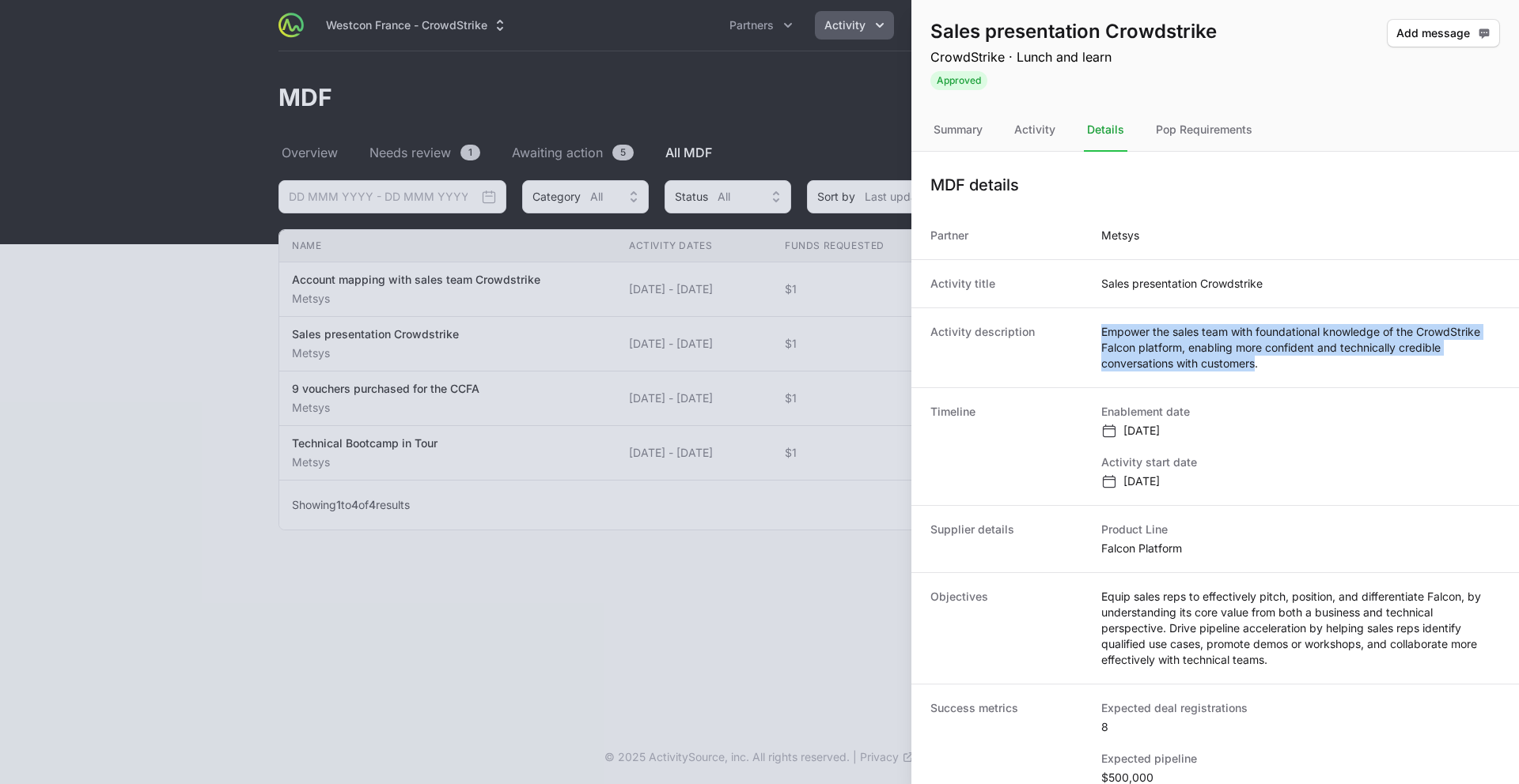
drag, startPoint x: 1255, startPoint y: 366, endPoint x: 1098, endPoint y: 334, distance: 160.2
click at [1097, 334] on div "Activity description Empower the sales team with foundational knowledge of the …" at bounding box center [1215, 348] width 608 height 80
click at [406, 502] on div at bounding box center [760, 392] width 1519 height 784
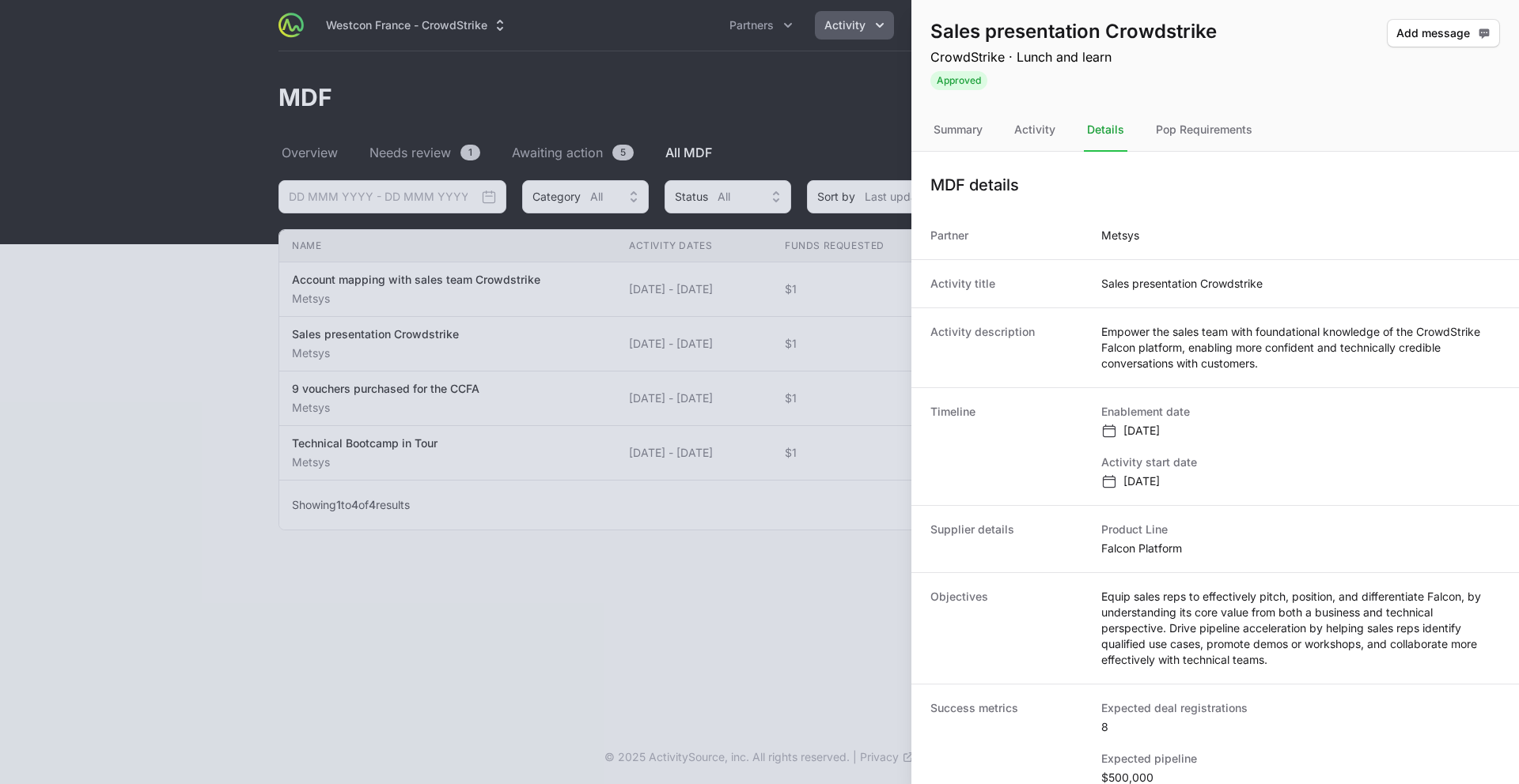
click at [406, 502] on div at bounding box center [760, 392] width 1519 height 784
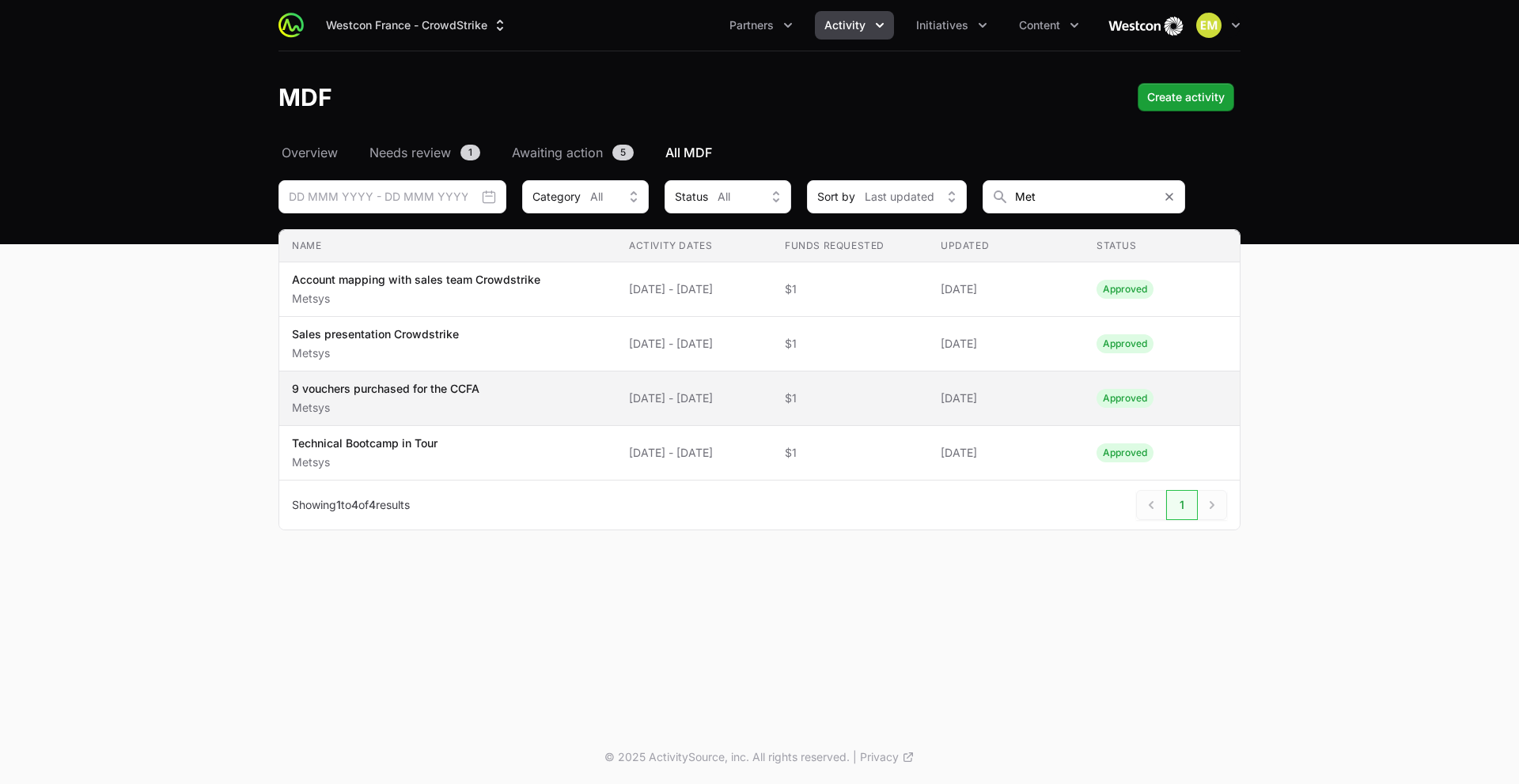
click at [421, 390] on p "9 vouchers purchased for the CCFA" at bounding box center [386, 389] width 188 height 16
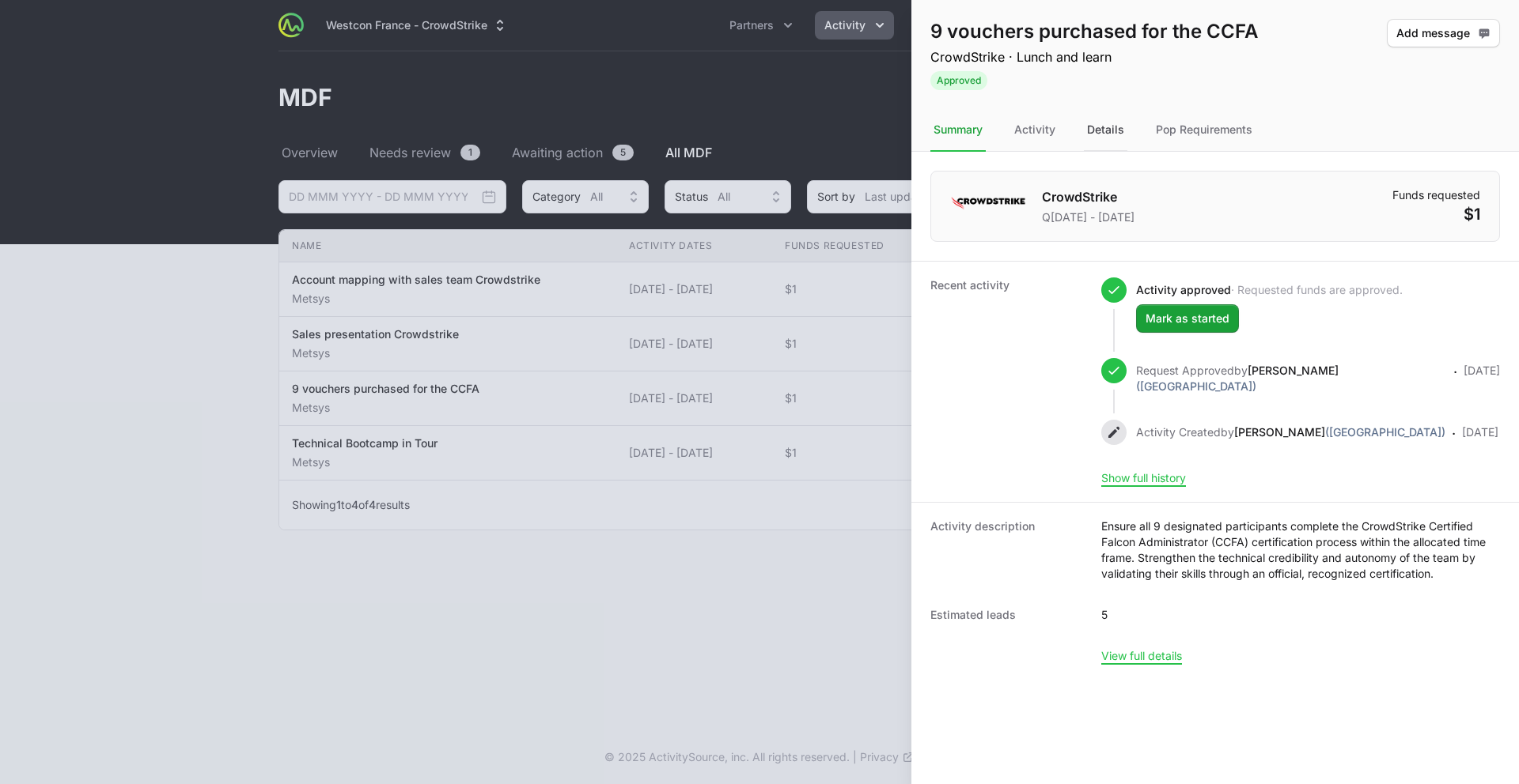
click at [1094, 120] on div "Details" at bounding box center [1105, 130] width 43 height 42
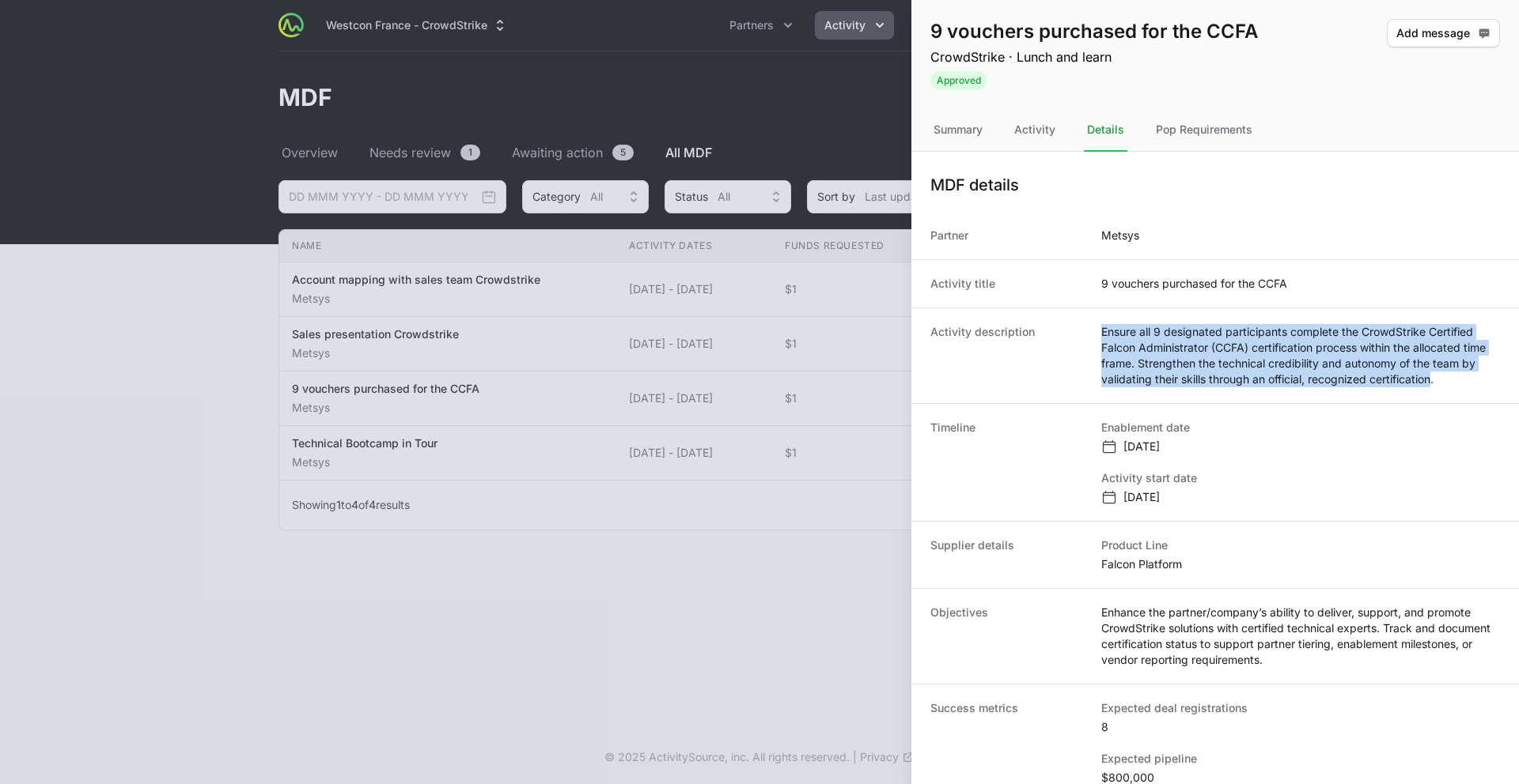
drag, startPoint x: 1436, startPoint y: 377, endPoint x: 1102, endPoint y: 336, distance: 336.5
click at [1102, 336] on dd "Ensure all 9 designated participants complete the CrowdStrike Certified Falcon …" at bounding box center [1300, 355] width 399 height 63
click at [472, 488] on div at bounding box center [760, 392] width 1519 height 784
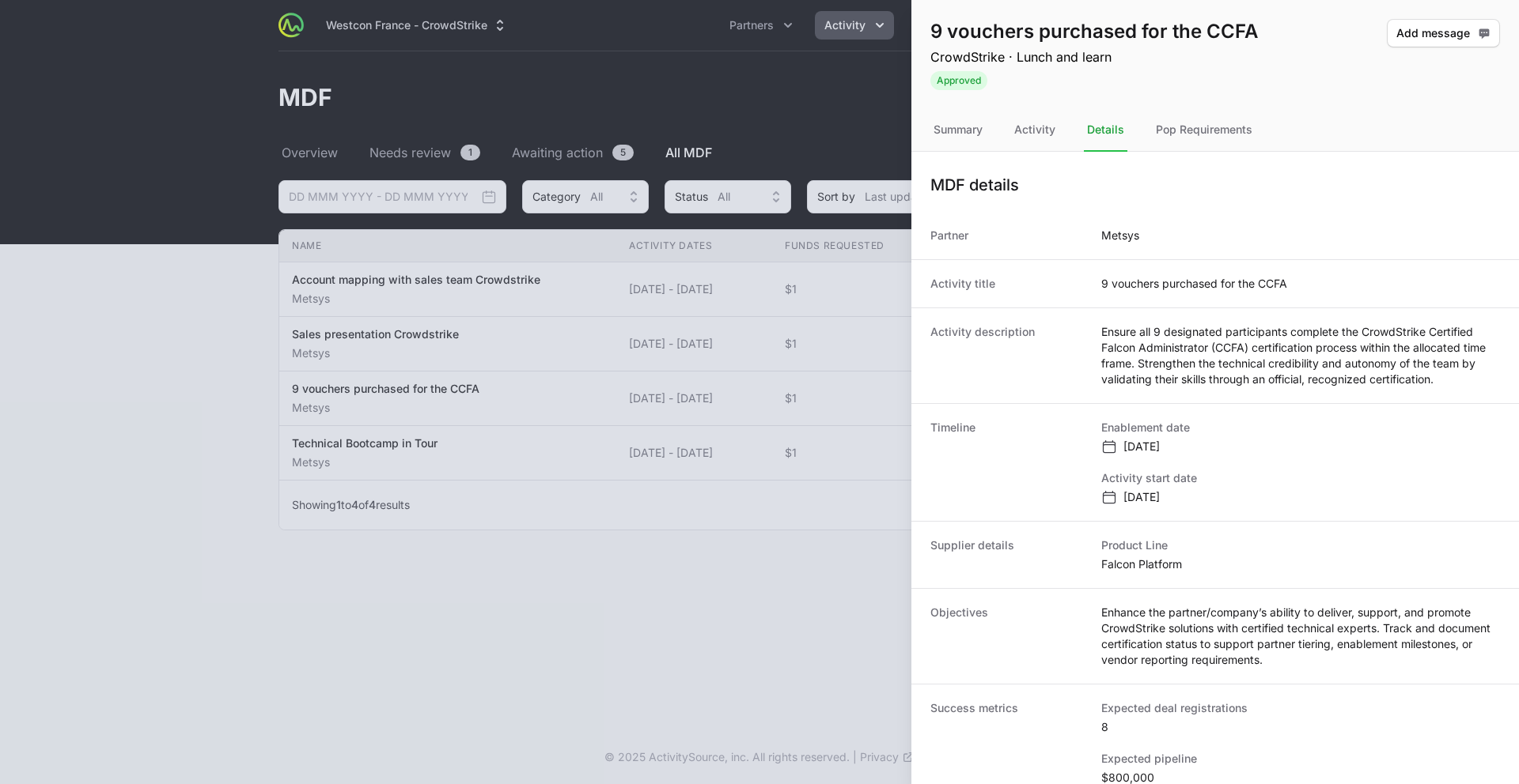
click at [472, 488] on div at bounding box center [760, 392] width 1519 height 784
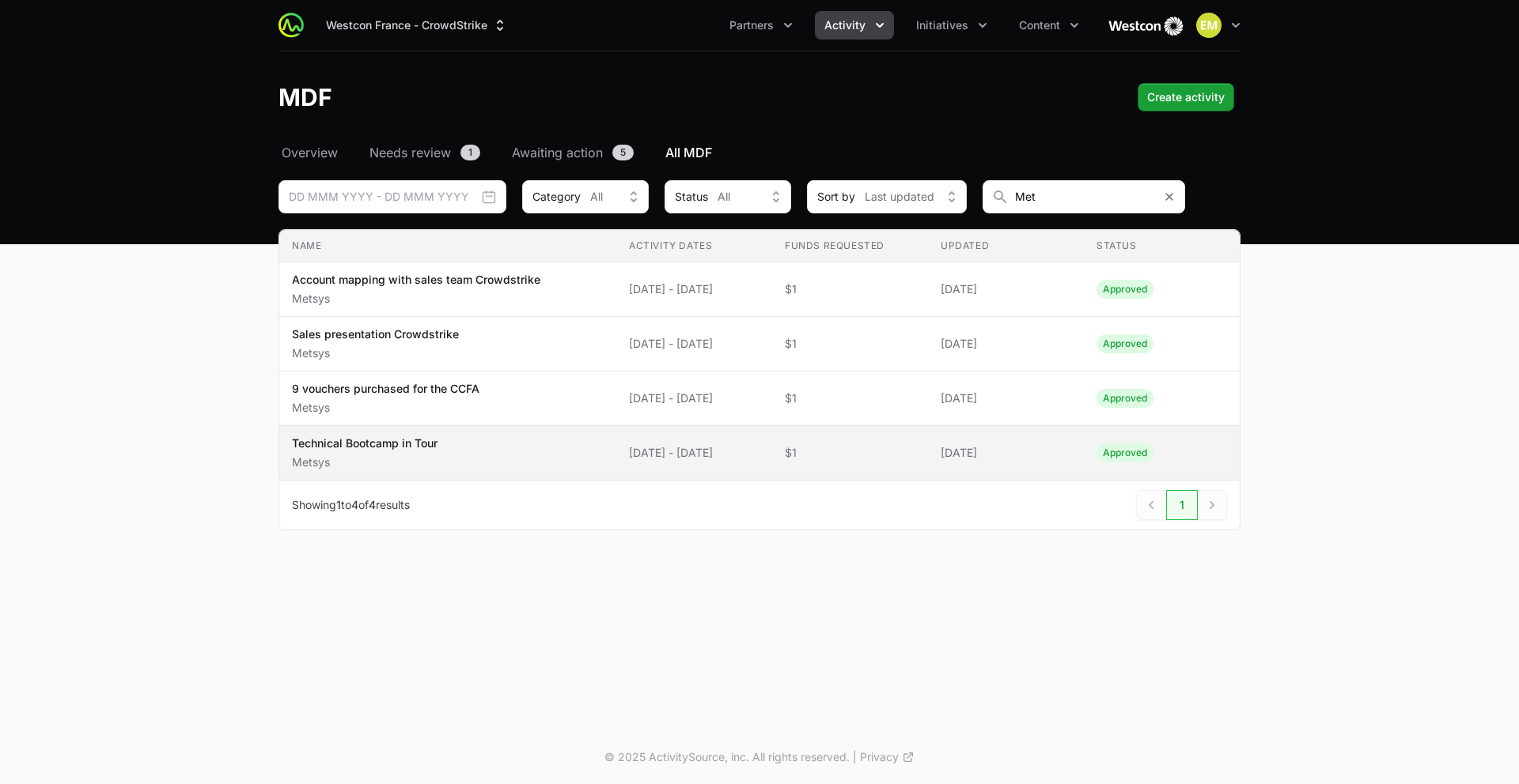
click at [402, 445] on p "Technical Bootcamp in Tour" at bounding box center [364, 443] width 145 height 16
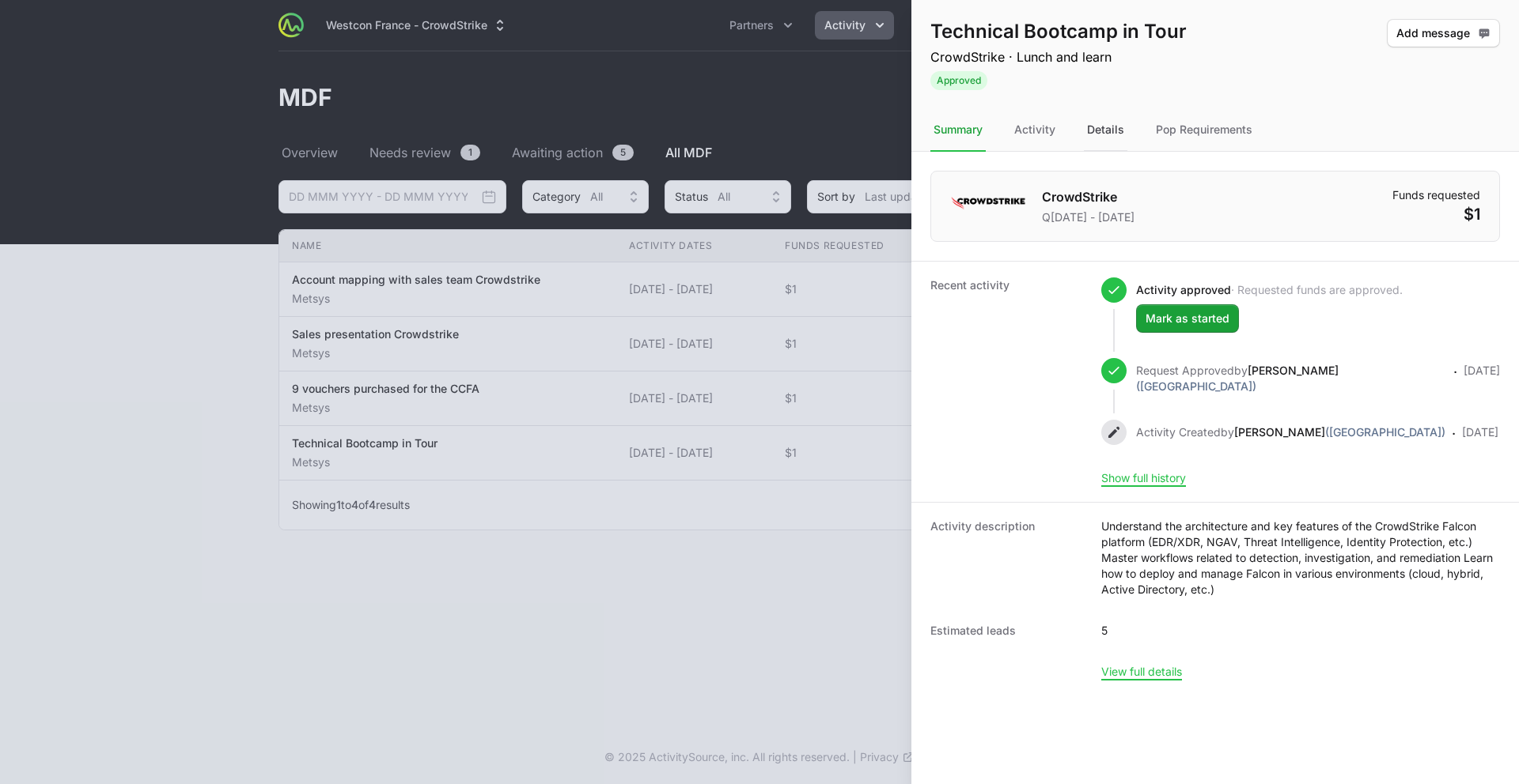
click at [1112, 127] on div "Details" at bounding box center [1105, 130] width 43 height 42
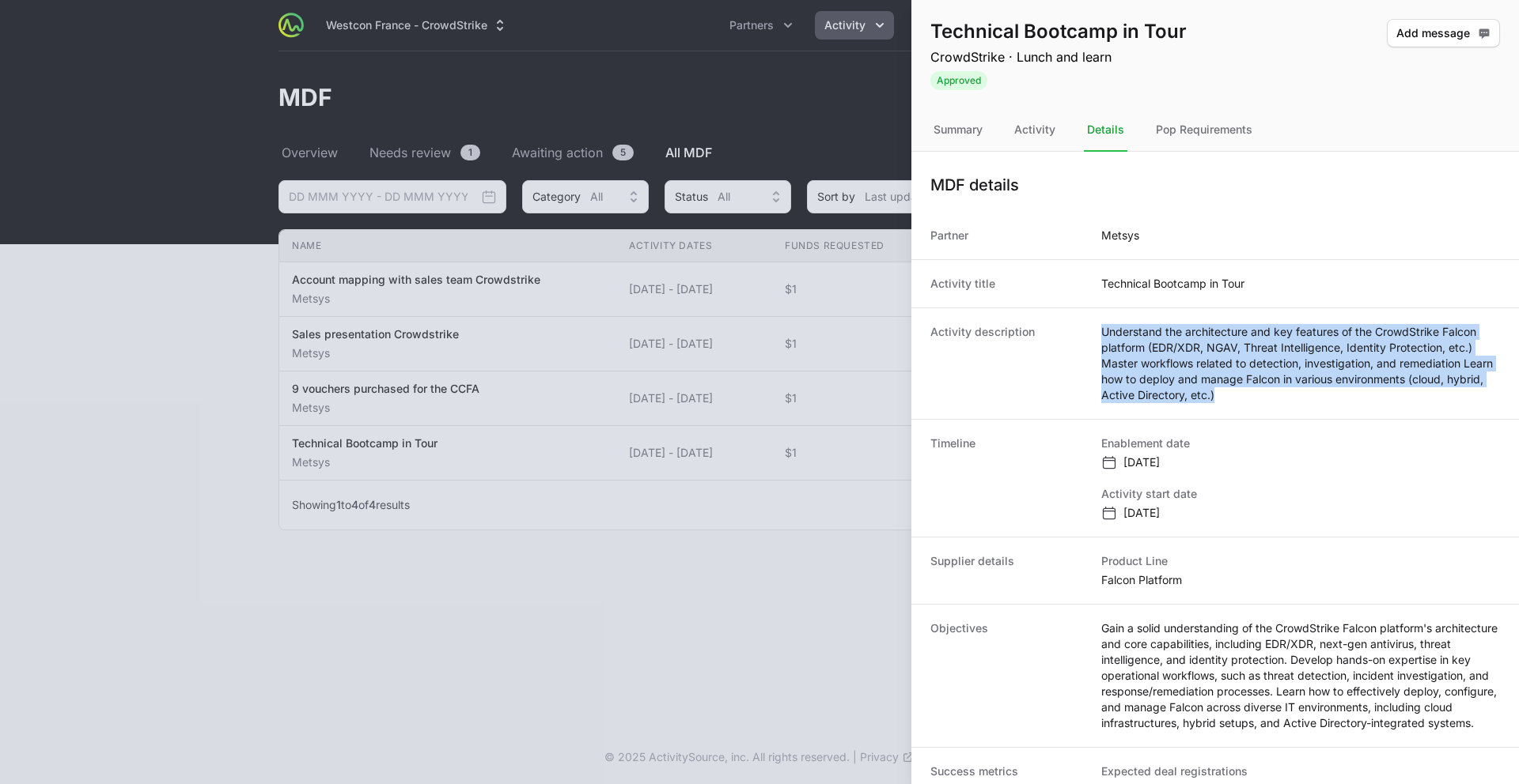
drag, startPoint x: 1214, startPoint y: 394, endPoint x: 1099, endPoint y: 335, distance: 129.3
click at [1101, 335] on dd "Understand the architecture and key features of the CrowdStrike Falcon platform…" at bounding box center [1300, 363] width 399 height 79
click at [427, 524] on div at bounding box center [760, 392] width 1519 height 784
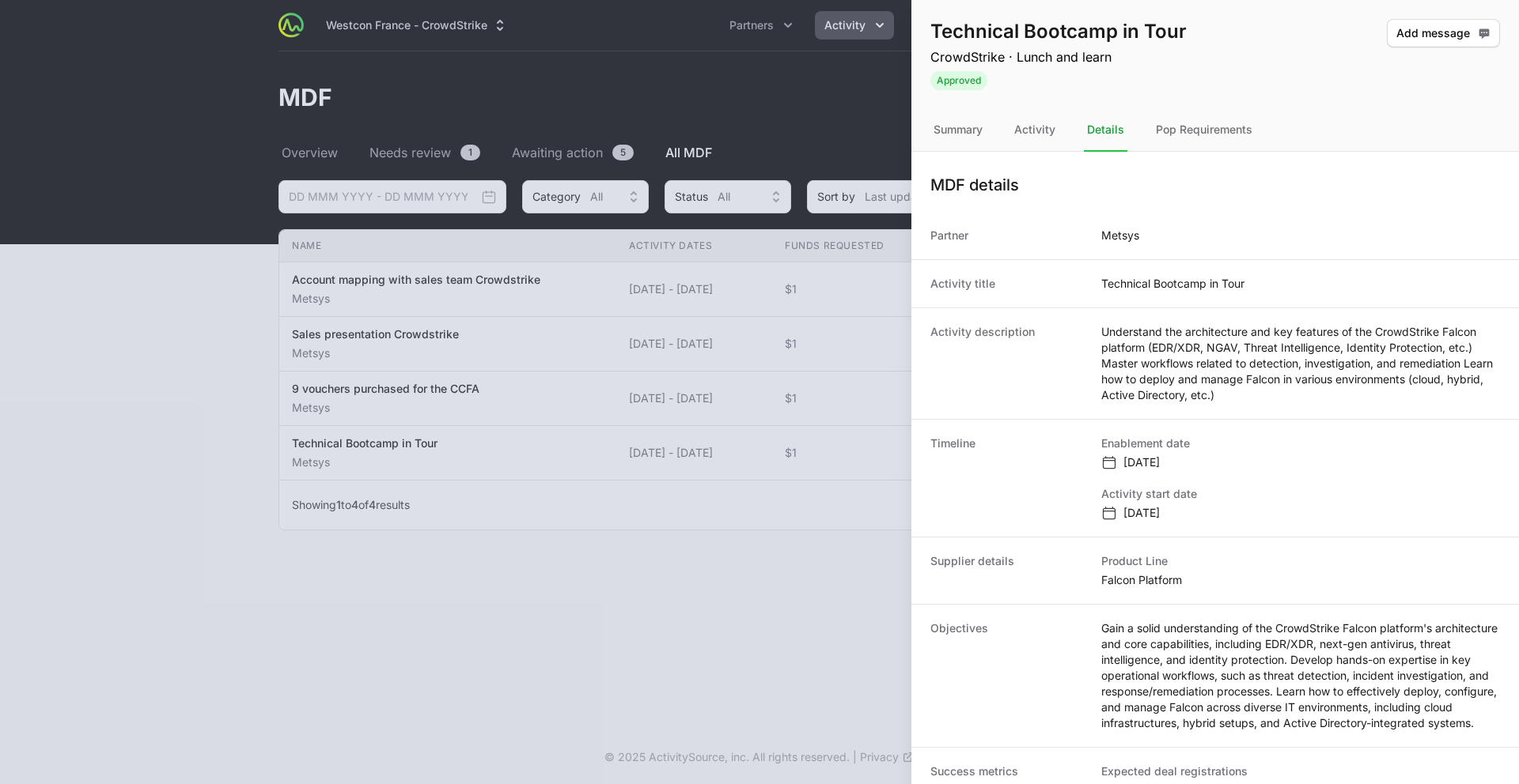
click at [427, 524] on div at bounding box center [760, 392] width 1519 height 784
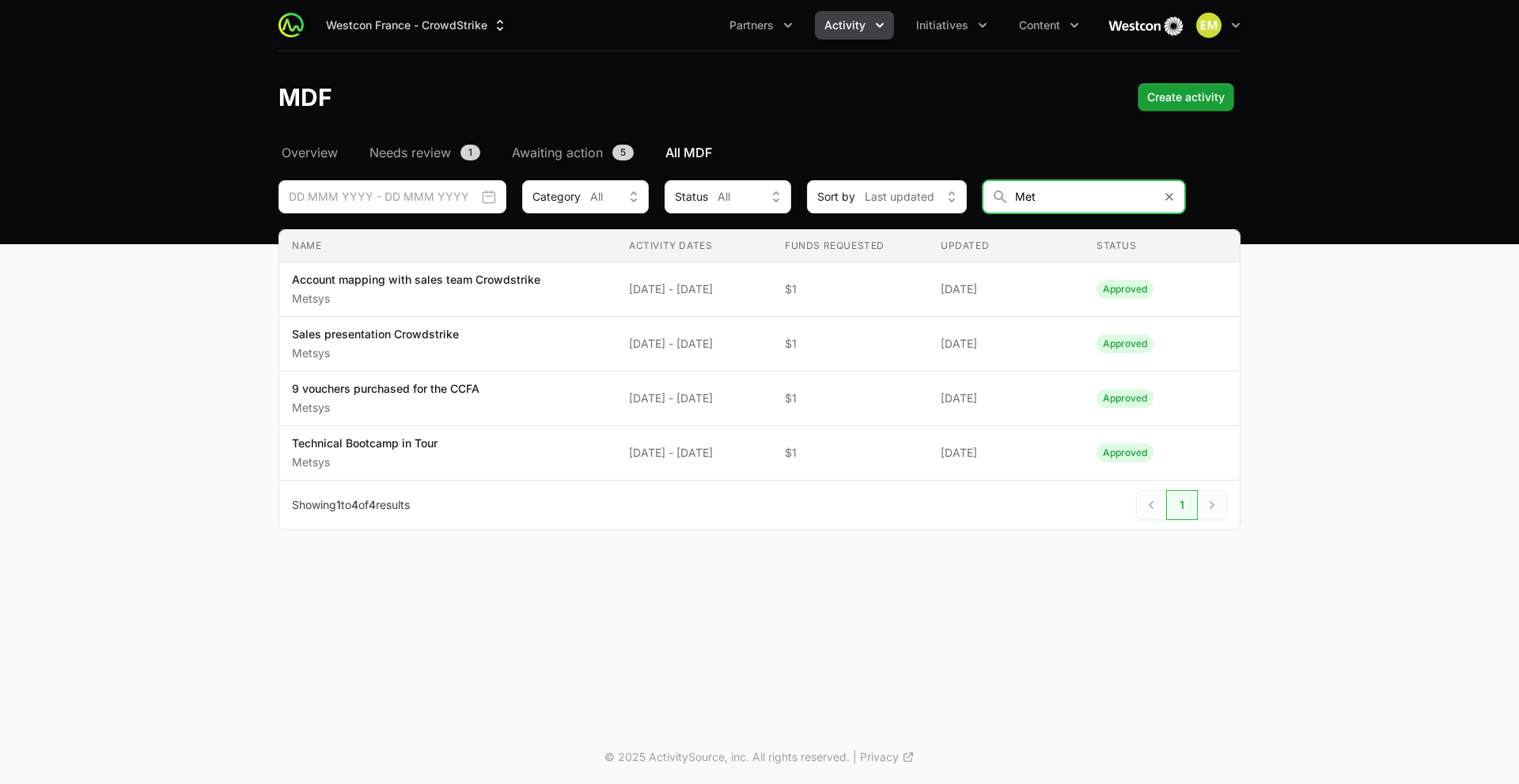
click at [1083, 209] on input "Met" at bounding box center [1084, 196] width 203 height 33
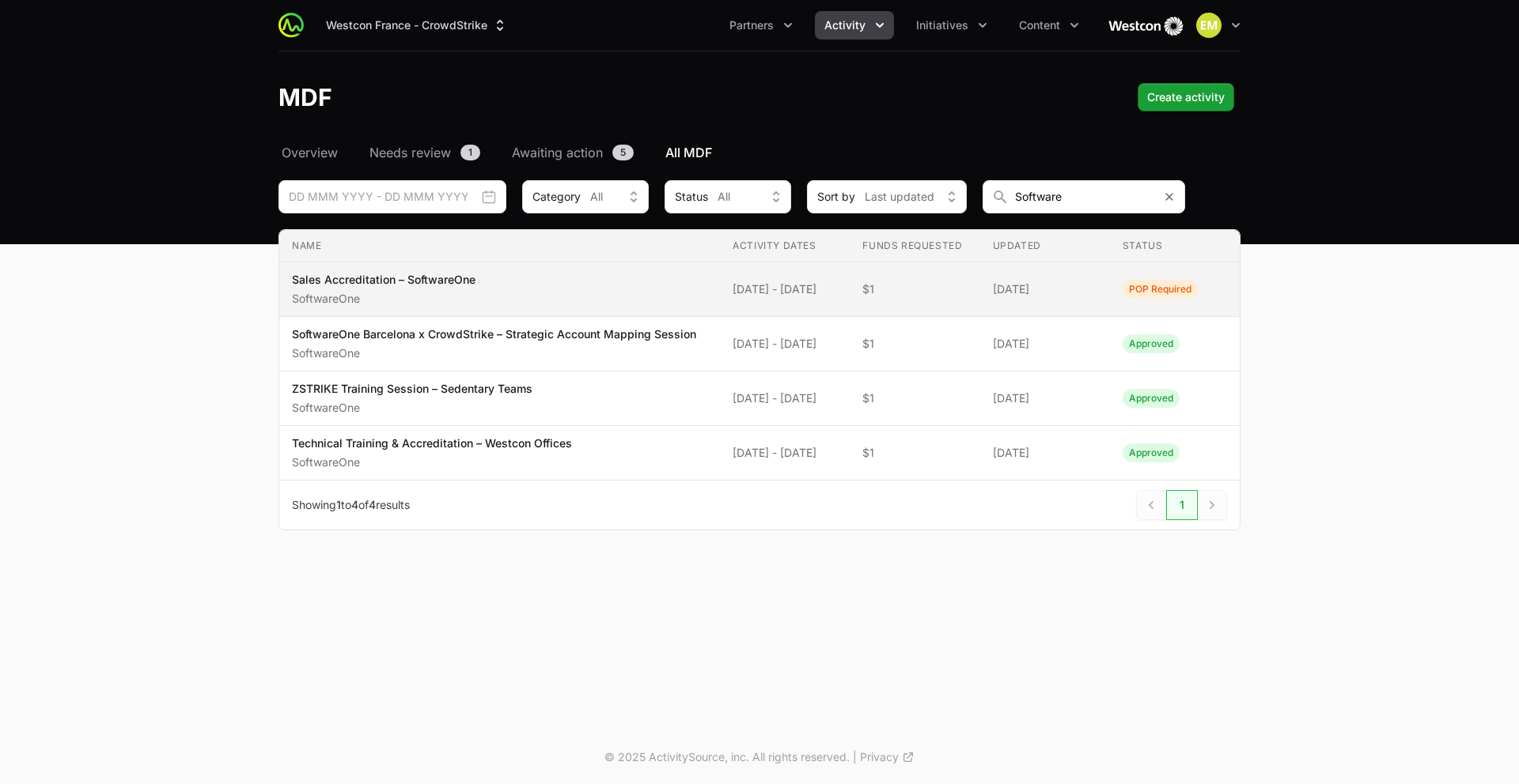
click at [508, 293] on span "Sales Accreditation – SoftwareOne SoftwareOne" at bounding box center [500, 289] width 415 height 34
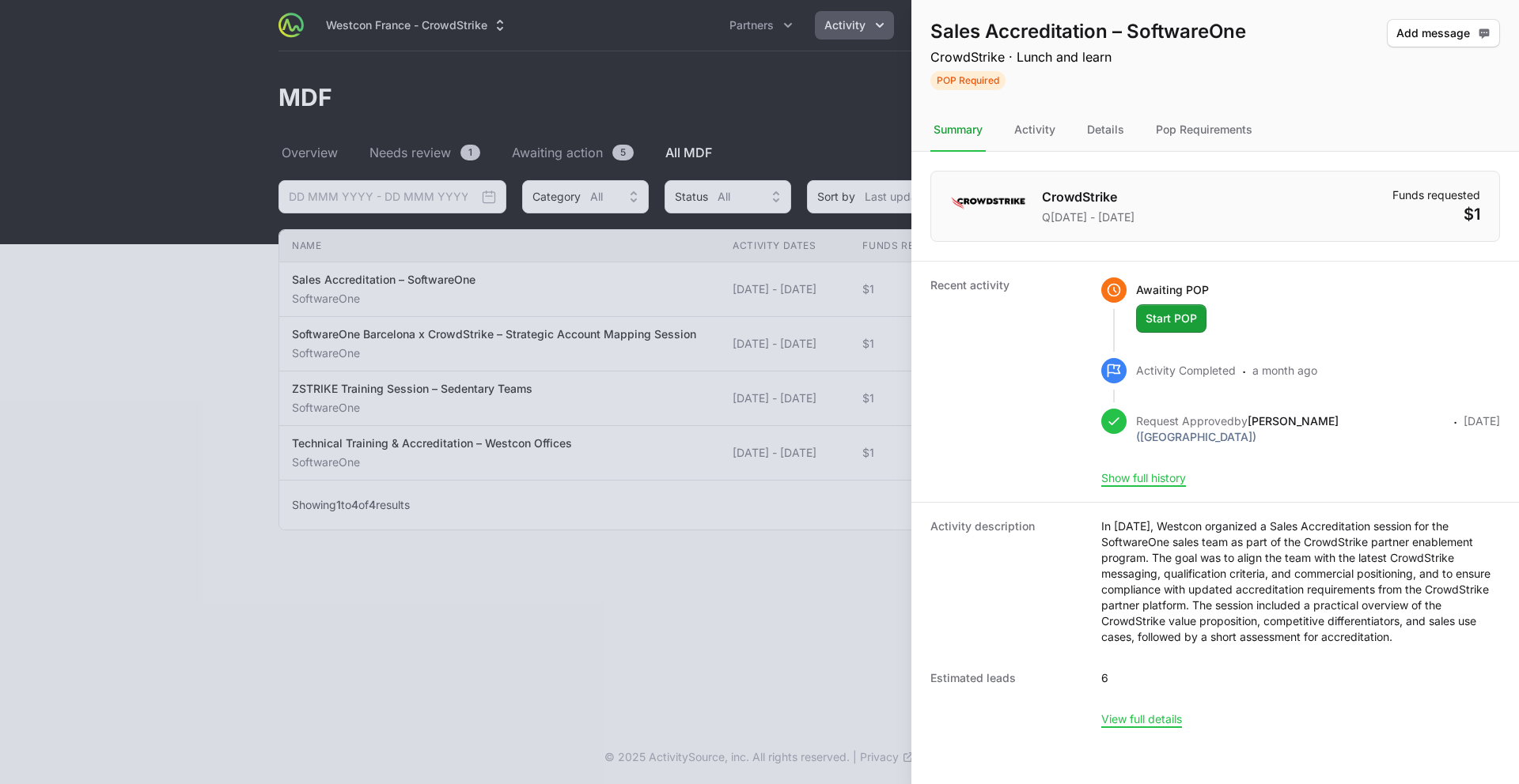
click at [580, 366] on div at bounding box center [760, 392] width 1519 height 784
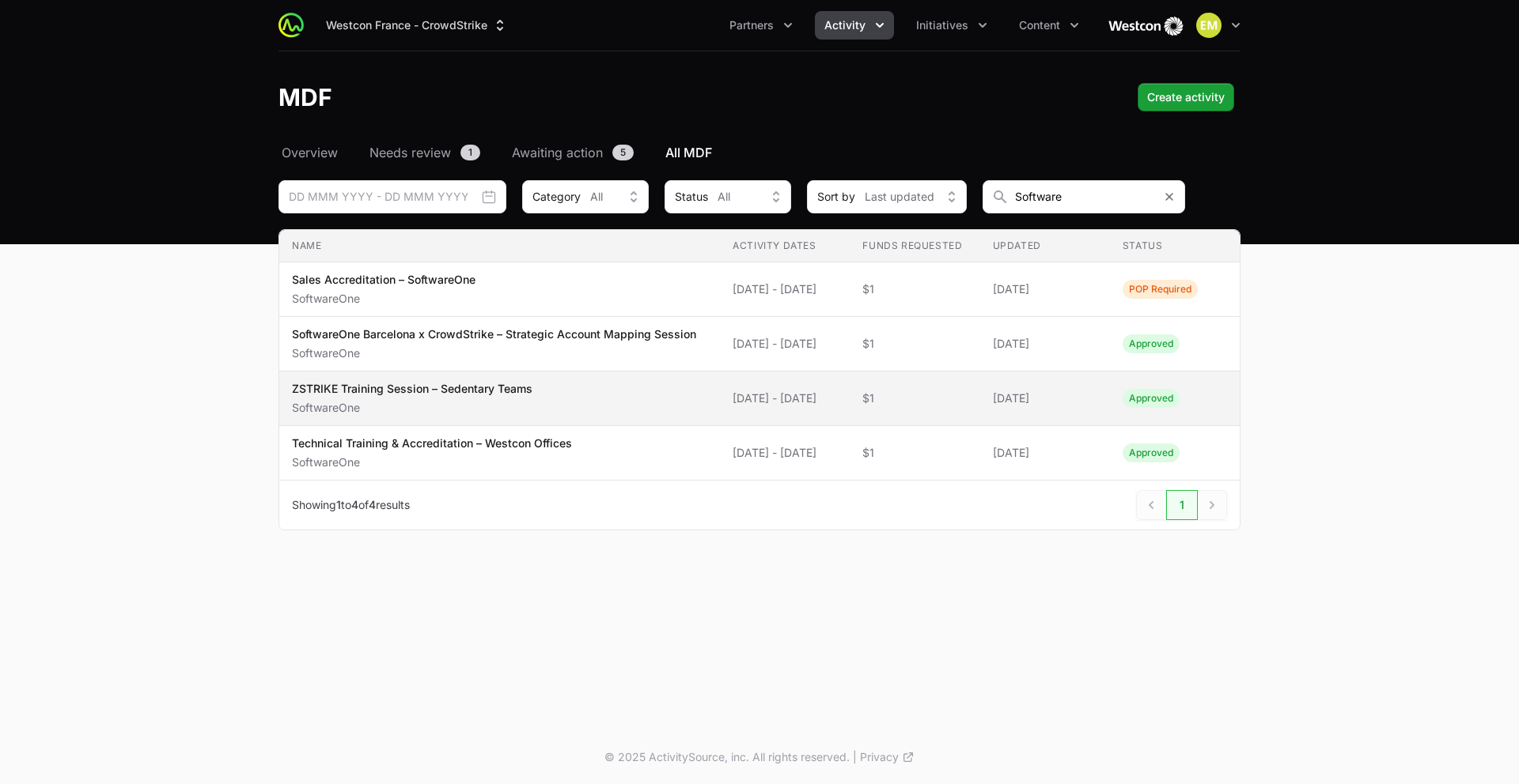
click at [551, 407] on span "ZSTRIKE Training Session – Sedentary Teams SoftwareOne" at bounding box center [500, 398] width 415 height 34
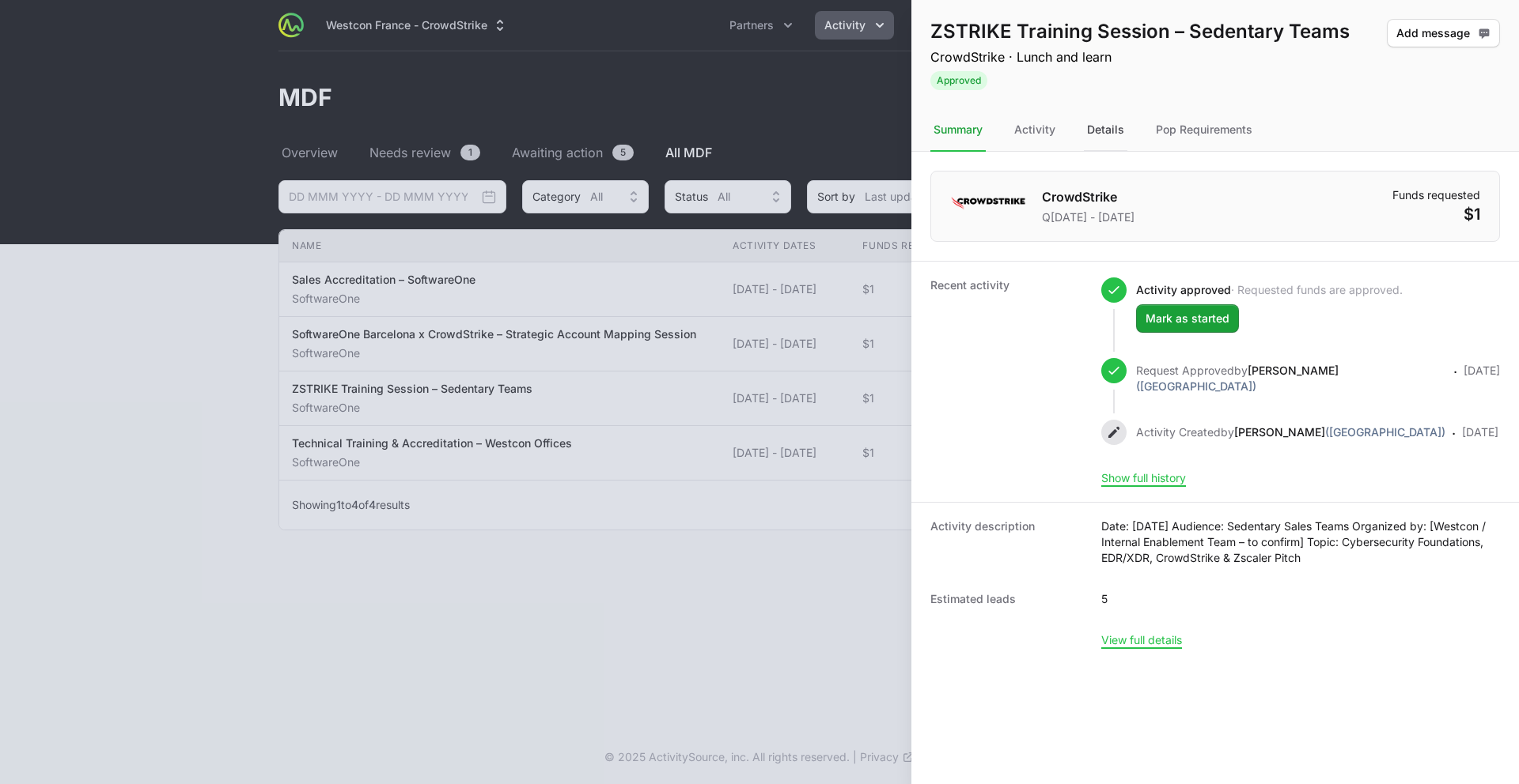
click at [1112, 137] on div "Details" at bounding box center [1105, 130] width 43 height 42
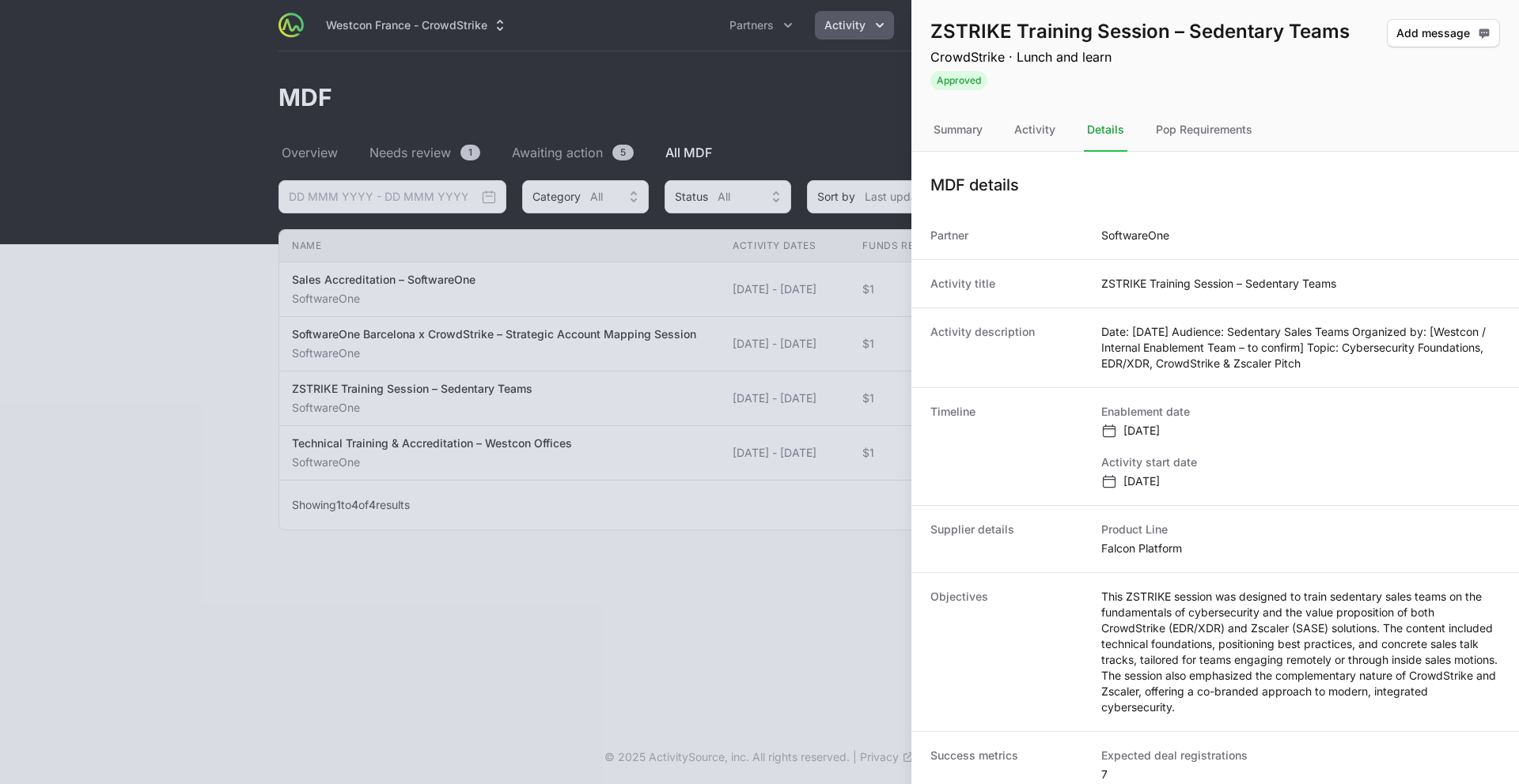
drag, startPoint x: 1372, startPoint y: 363, endPoint x: 1100, endPoint y: 336, distance: 273.3
click at [1101, 337] on dd "Date: 16 September 2025 Audience: Sedentary Sales Teams Organized by: [Westcon …" at bounding box center [1300, 347] width 399 height 47
click at [399, 486] on div at bounding box center [760, 392] width 1519 height 784
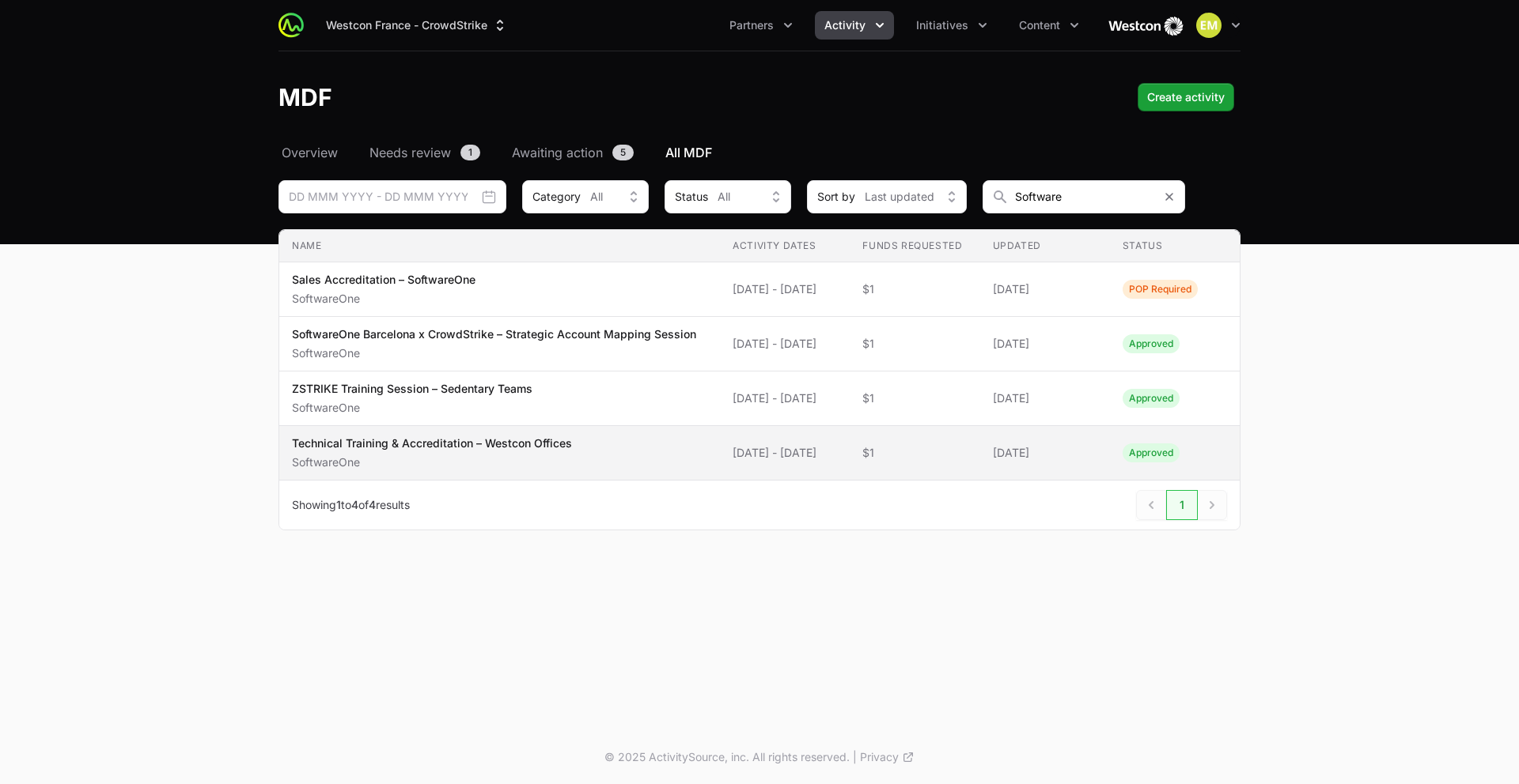
click at [419, 451] on p "Technical Training & Accreditation – Westcon Offices" at bounding box center [431, 443] width 280 height 16
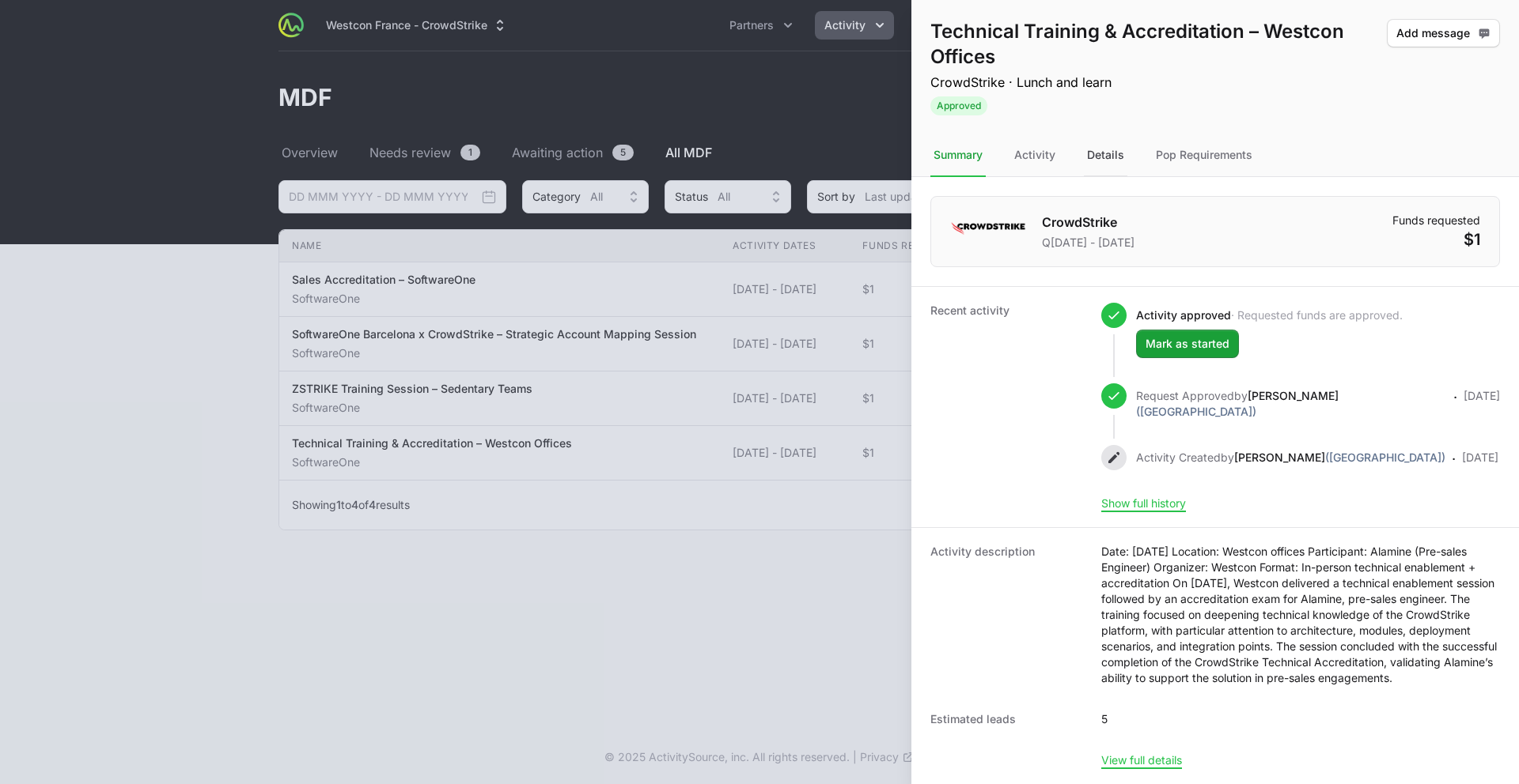
click at [1099, 159] on div "Details" at bounding box center [1105, 156] width 43 height 42
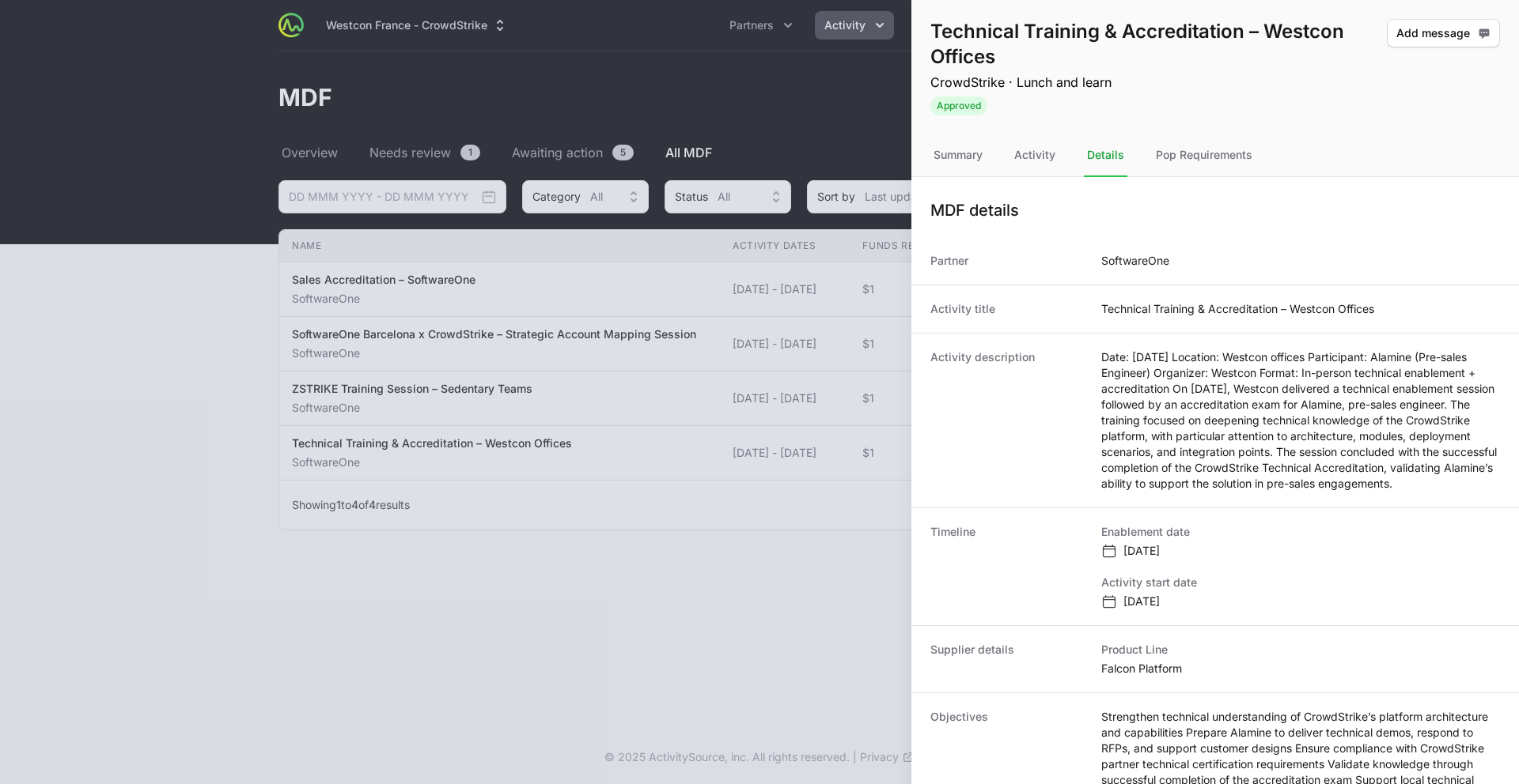
drag, startPoint x: 1152, startPoint y: 483, endPoint x: 1091, endPoint y: 372, distance: 126.7
click at [1091, 372] on div "Activity description Date: 23 July 2025 Location: Westcon offices Participant: …" at bounding box center [1215, 420] width 608 height 175
click at [1154, 492] on dd "Date: 23 July 2025 Location: Westcon offices Participant: Alamine (Pre-sales En…" at bounding box center [1300, 421] width 399 height 143
drag, startPoint x: 1170, startPoint y: 499, endPoint x: 1103, endPoint y: 363, distance: 151.6
click at [1103, 363] on dd "Date: 23 July 2025 Location: Westcon offices Participant: Alamine (Pre-sales En…" at bounding box center [1300, 421] width 399 height 143
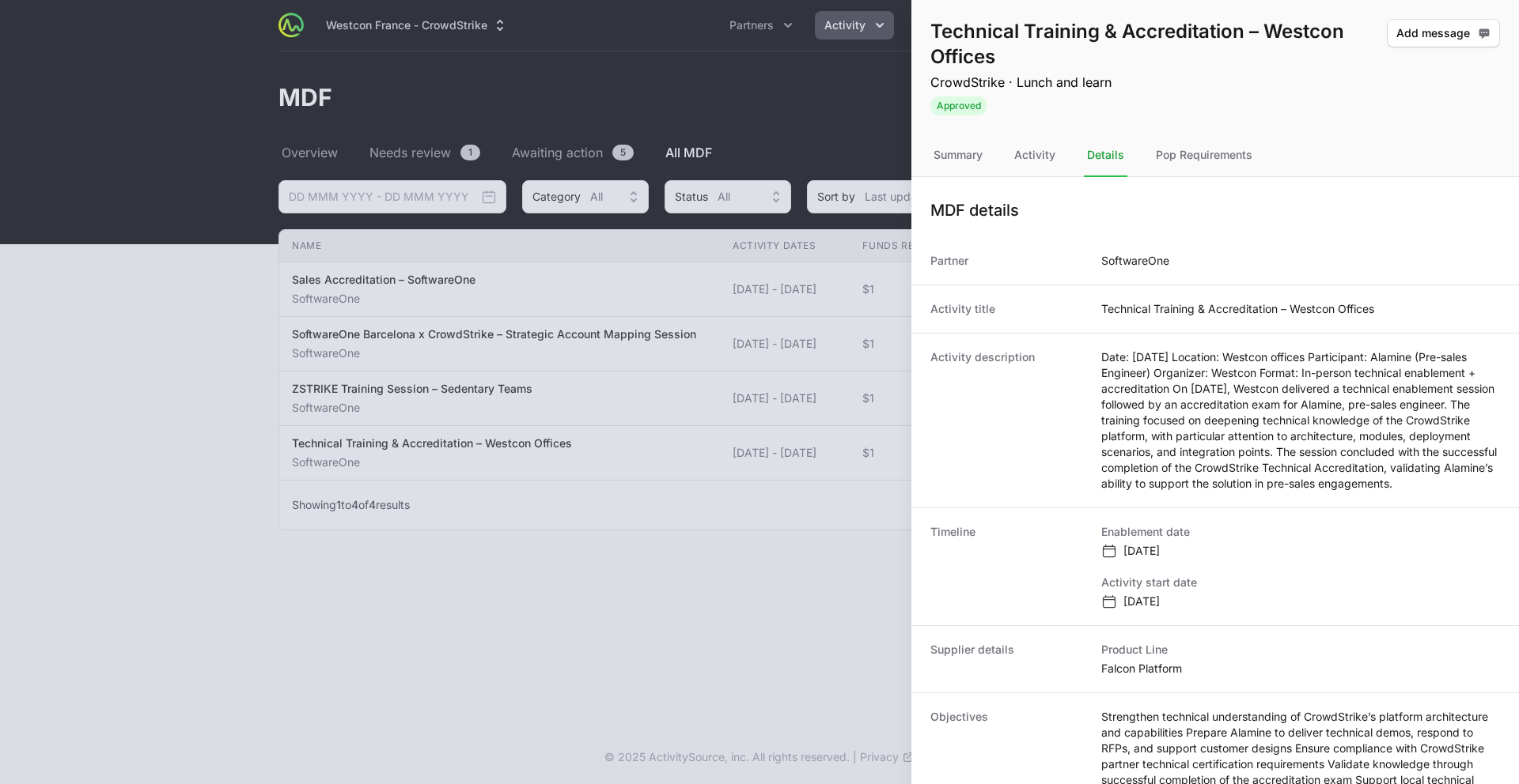
click at [797, 581] on div at bounding box center [760, 392] width 1519 height 784
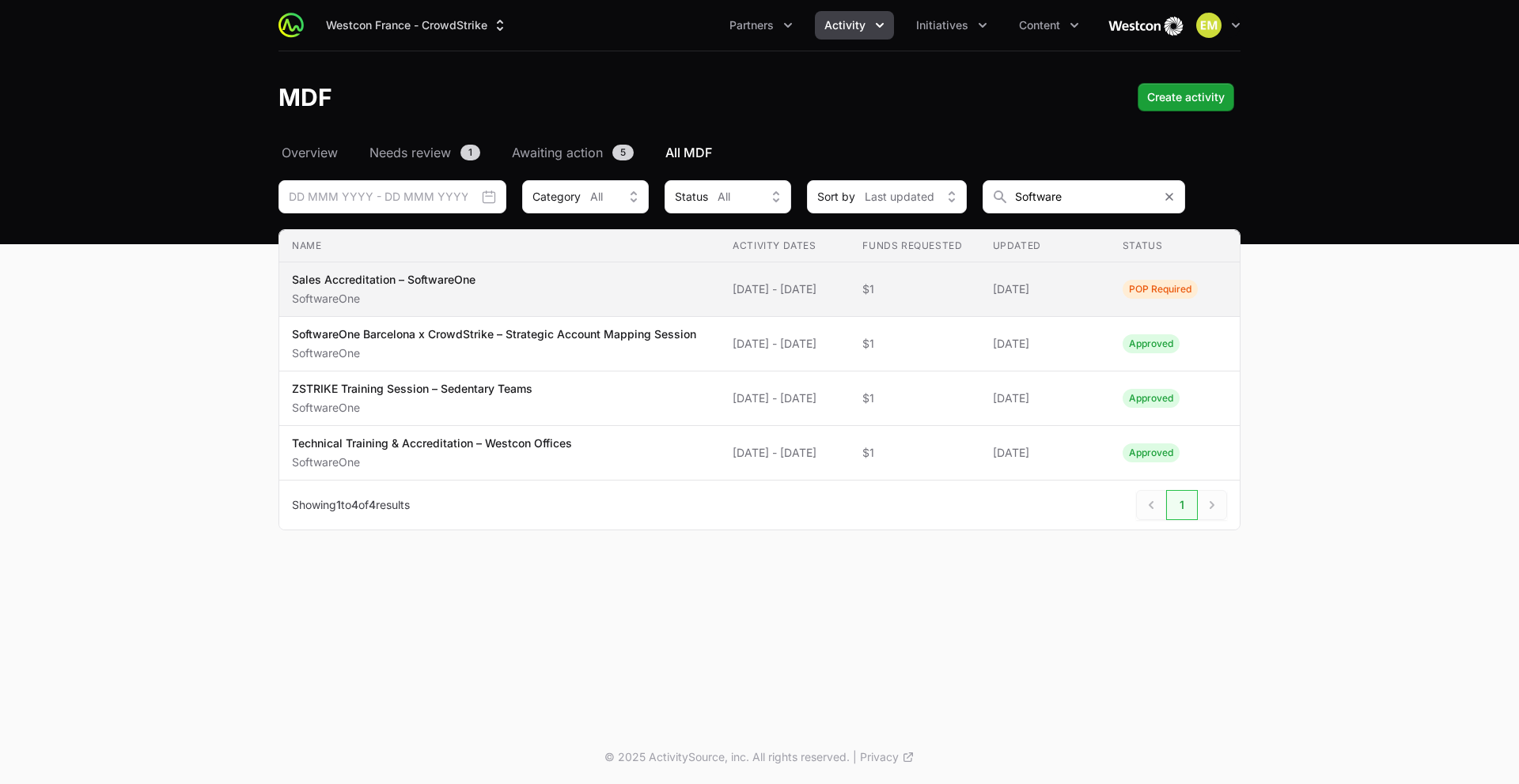
click at [464, 277] on p "Sales Accreditation – SoftwareOne" at bounding box center [383, 280] width 184 height 16
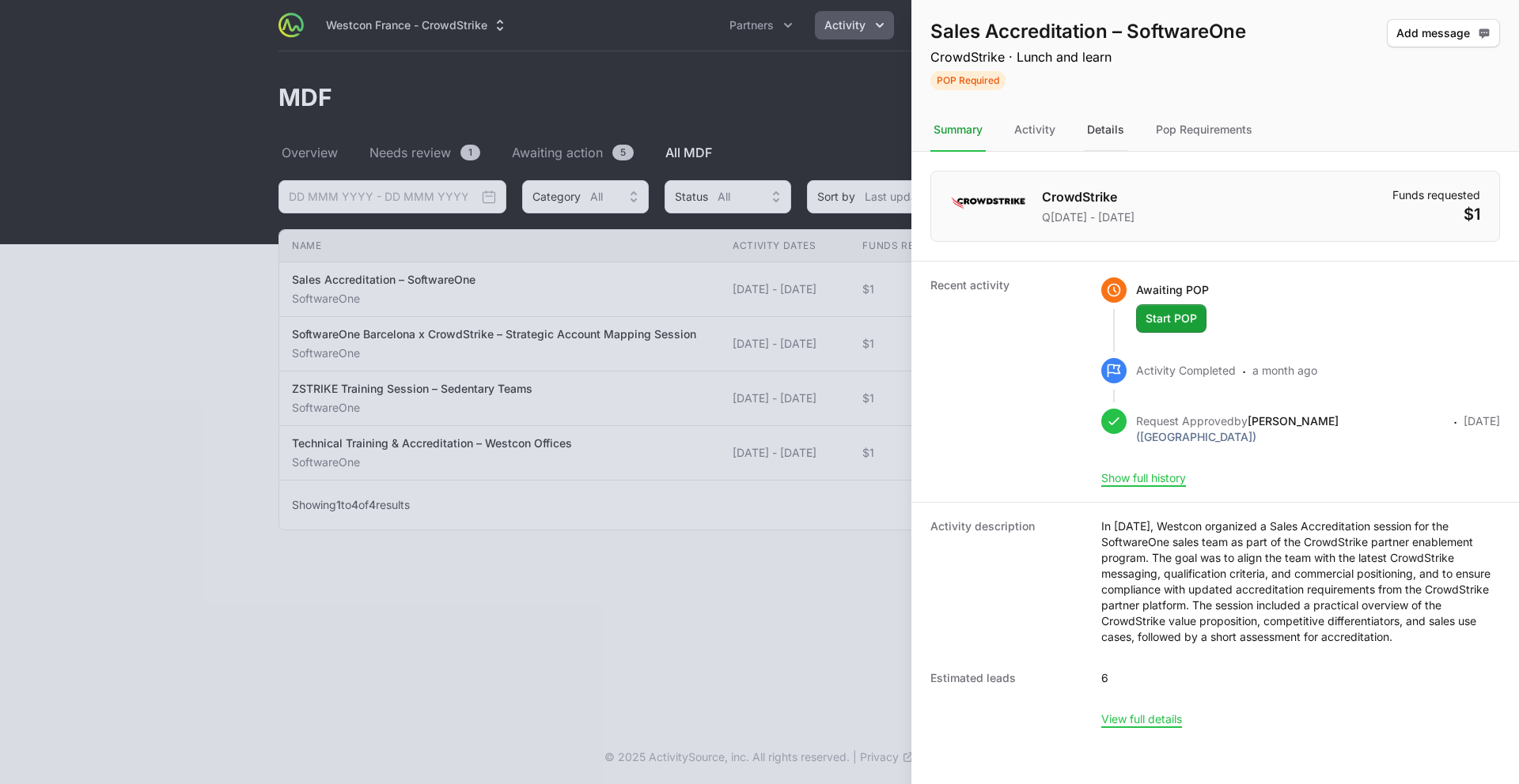
click at [1088, 140] on div "Details" at bounding box center [1105, 130] width 43 height 42
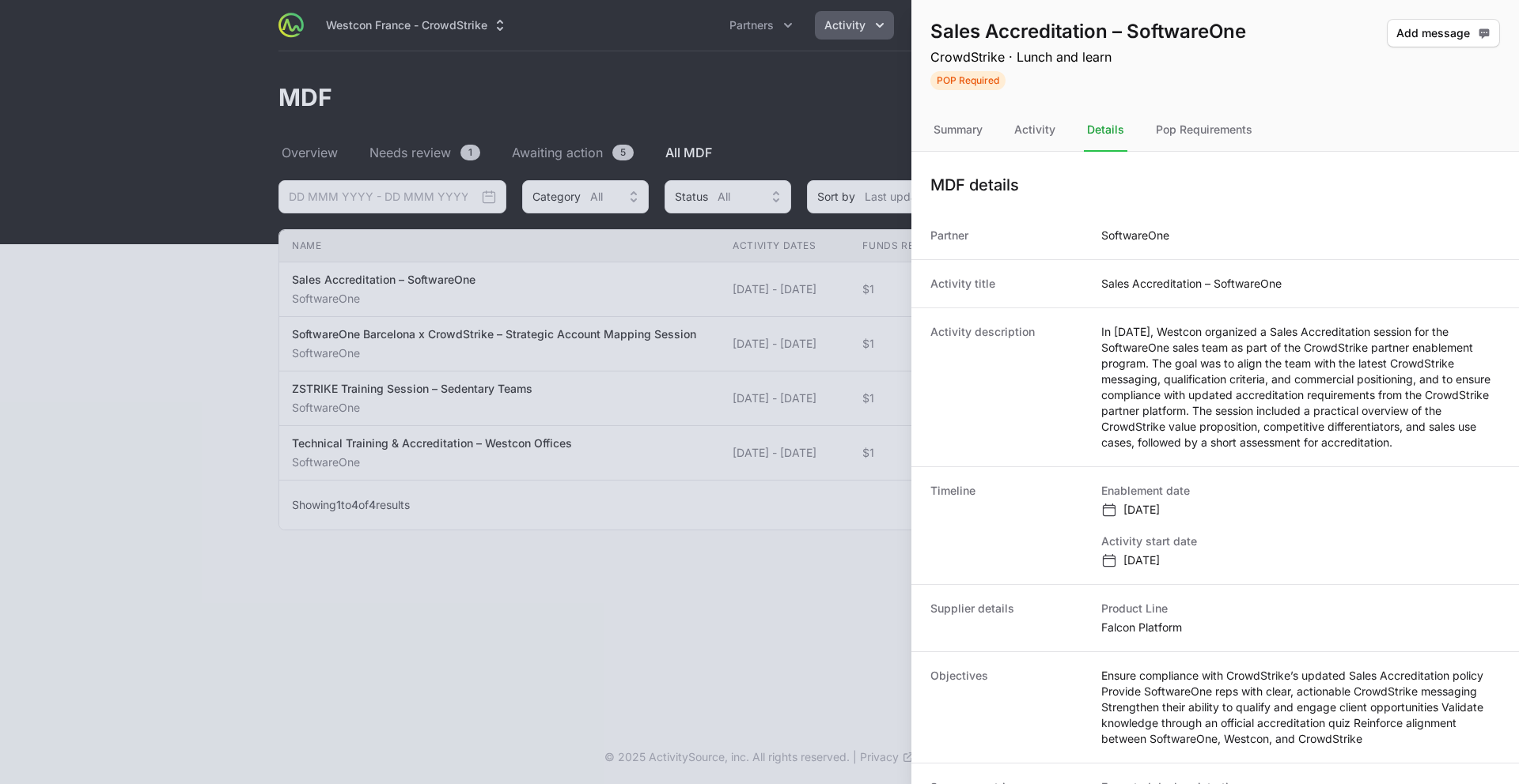
drag, startPoint x: 1383, startPoint y: 443, endPoint x: 1102, endPoint y: 335, distance: 301.0
click at [1103, 335] on dd "In June 2025, Westcon organized a Sales Accreditation session for the SoftwareO…" at bounding box center [1300, 387] width 399 height 127
drag, startPoint x: 1102, startPoint y: 337, endPoint x: 1391, endPoint y: 440, distance: 306.8
click at [1154, 440] on dd "In June 2025, Westcon organized a Sales Accreditation session for the SoftwareO…" at bounding box center [1300, 387] width 399 height 127
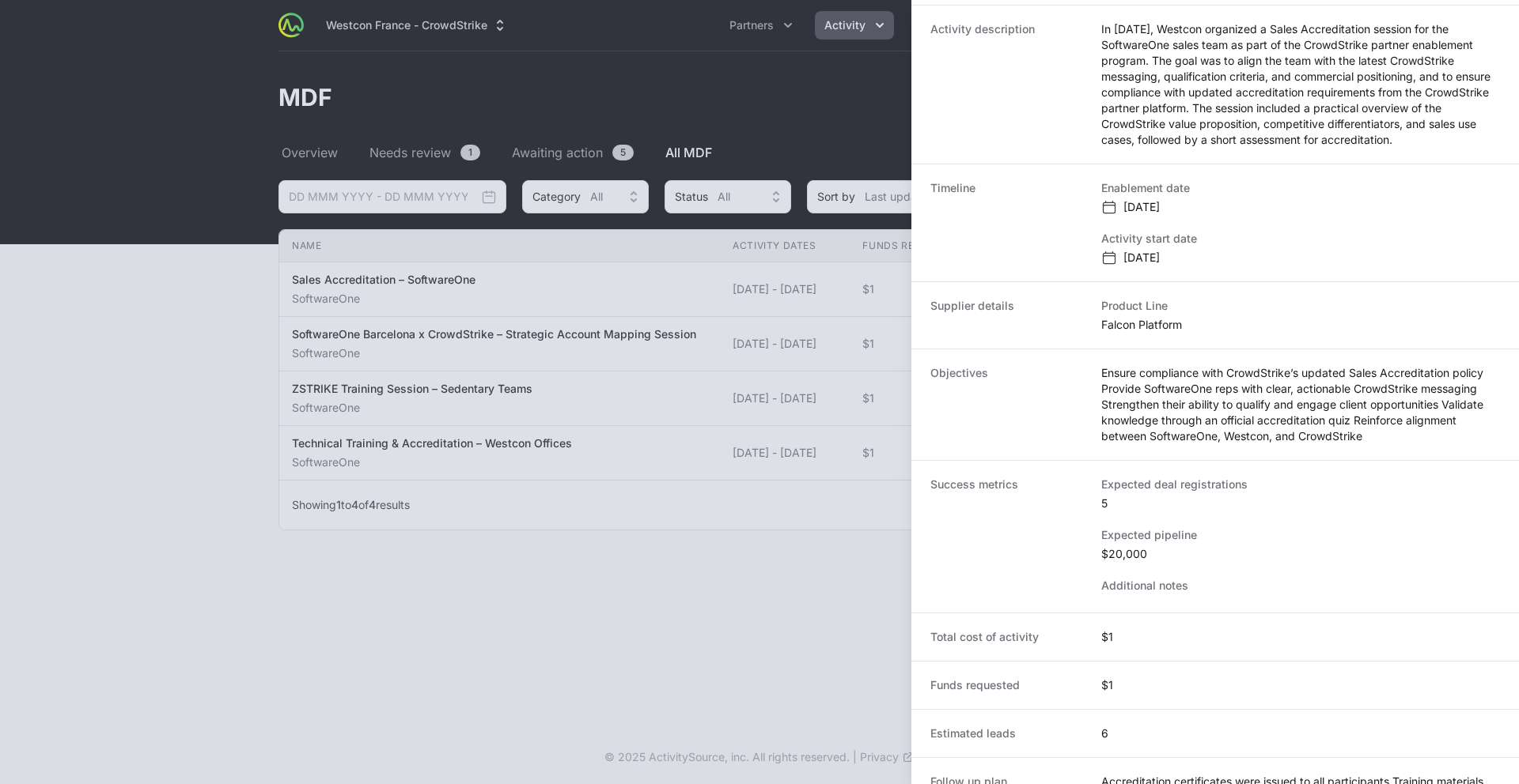
scroll to position [378, 0]
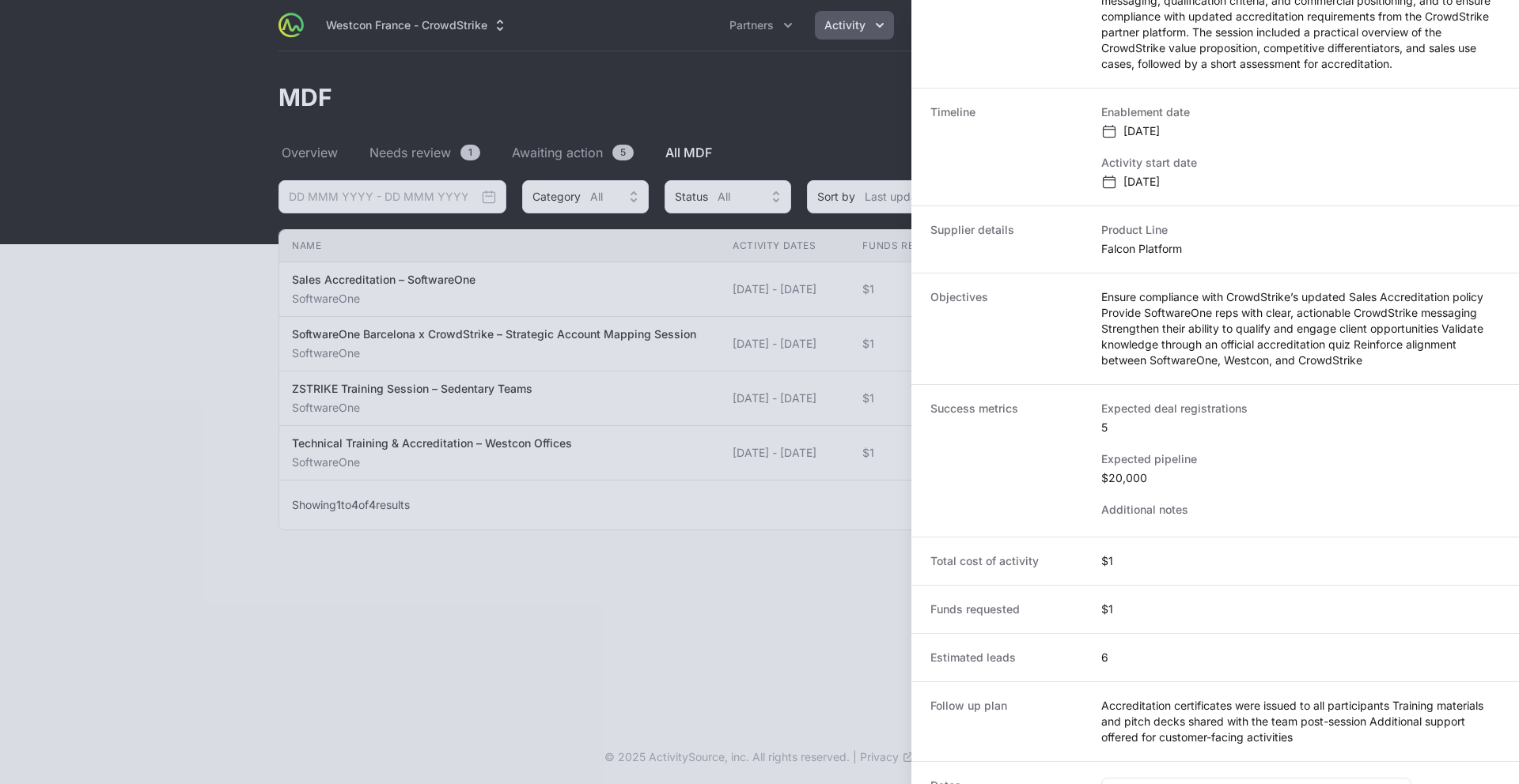
drag, startPoint x: 323, startPoint y: 447, endPoint x: 330, endPoint y: 435, distance: 13.9
click at [326, 440] on div at bounding box center [760, 392] width 1519 height 784
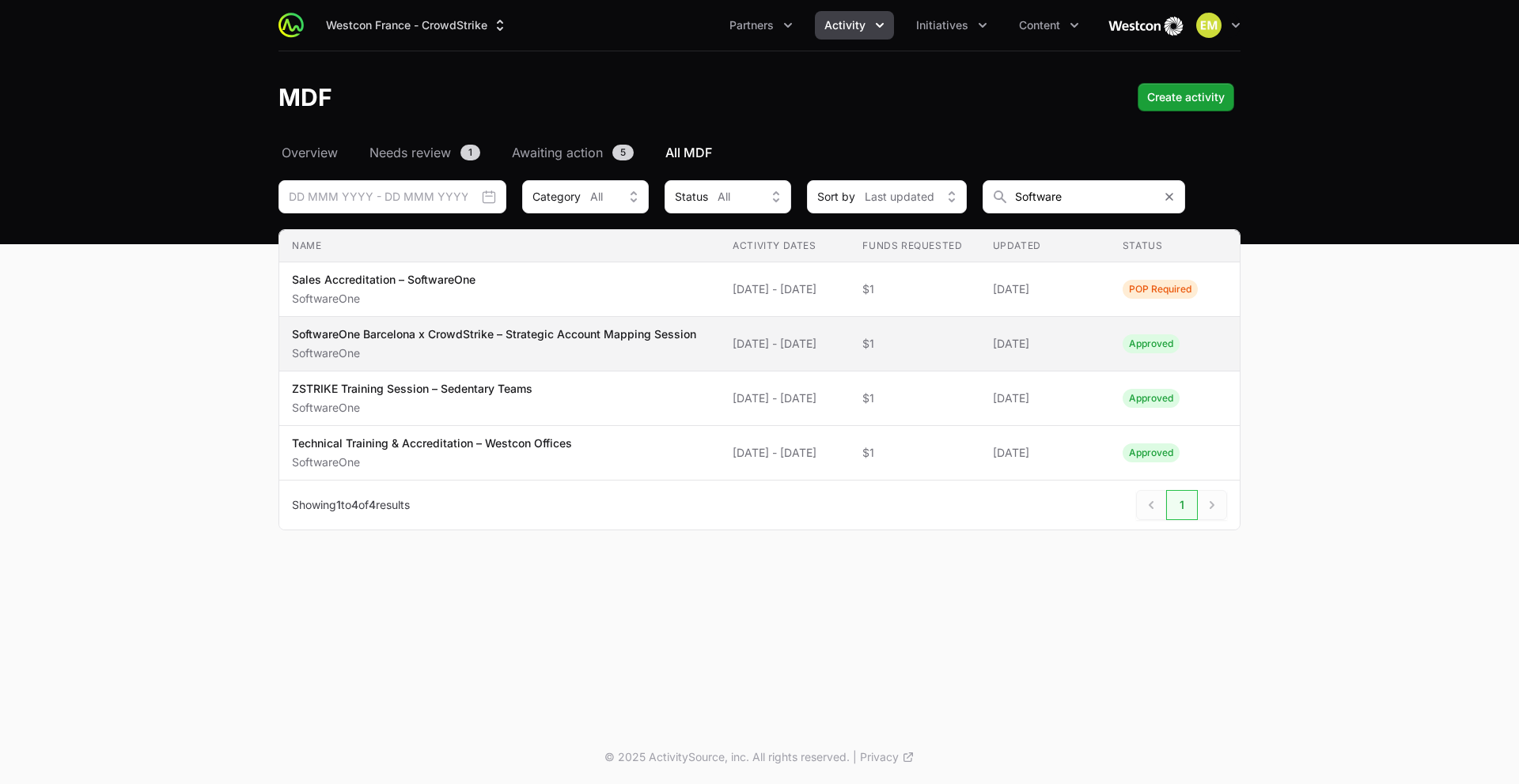
click at [395, 334] on p "SoftwareOne Barcelona x CrowdStrike – Strategic Account Mapping Session" at bounding box center [494, 334] width 404 height 16
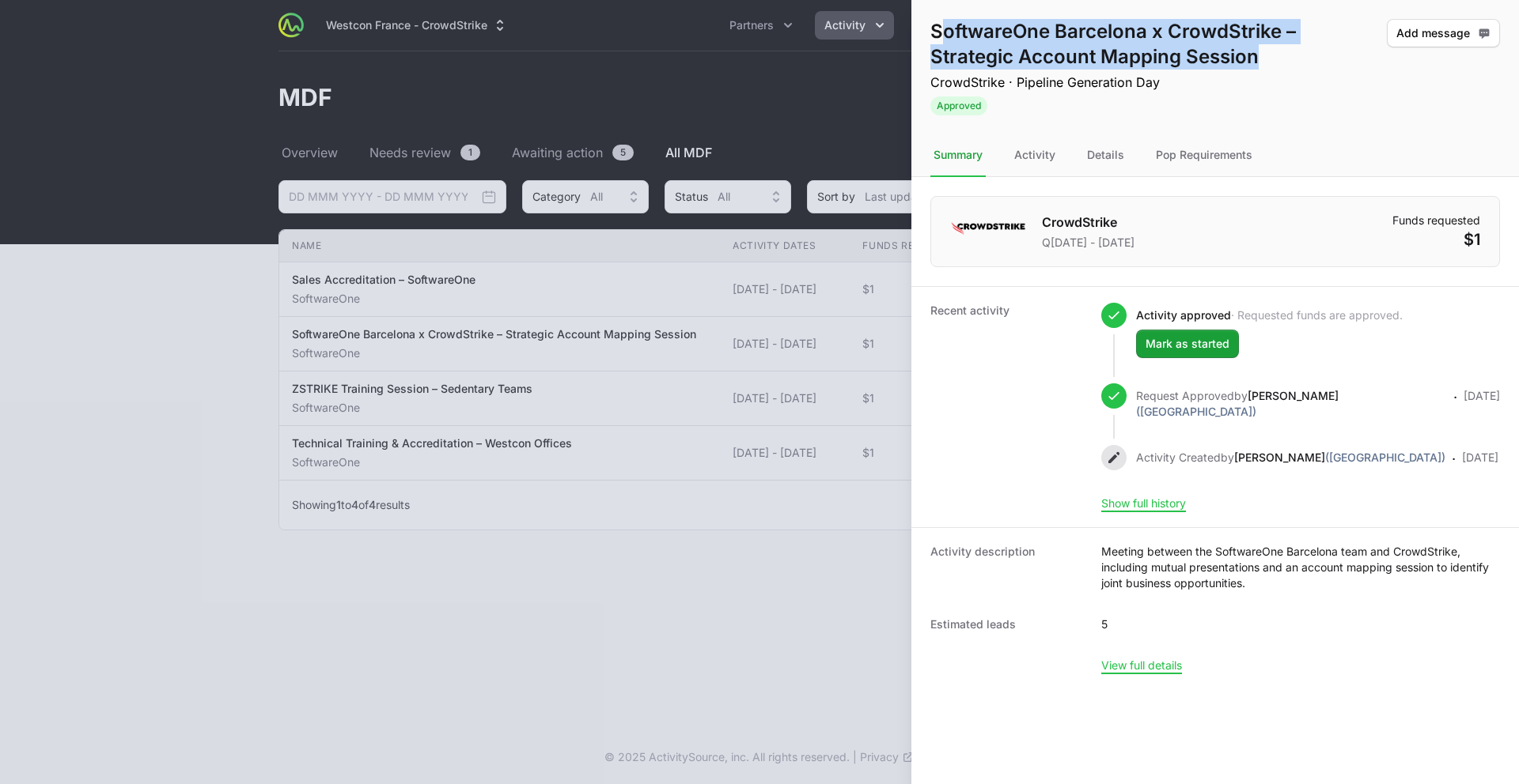
drag, startPoint x: 1259, startPoint y: 52, endPoint x: 935, endPoint y: 23, distance: 325.3
click at [937, 24] on h1 "SoftwareOne Barcelona x CrowdStrike – Strategic Account Mapping Session" at bounding box center [1155, 44] width 450 height 51
drag, startPoint x: 935, startPoint y: 25, endPoint x: 1253, endPoint y: 59, distance: 319.8
click at [1154, 59] on h1 "SoftwareOne Barcelona x CrowdStrike – Strategic Account Mapping Session" at bounding box center [1155, 44] width 450 height 51
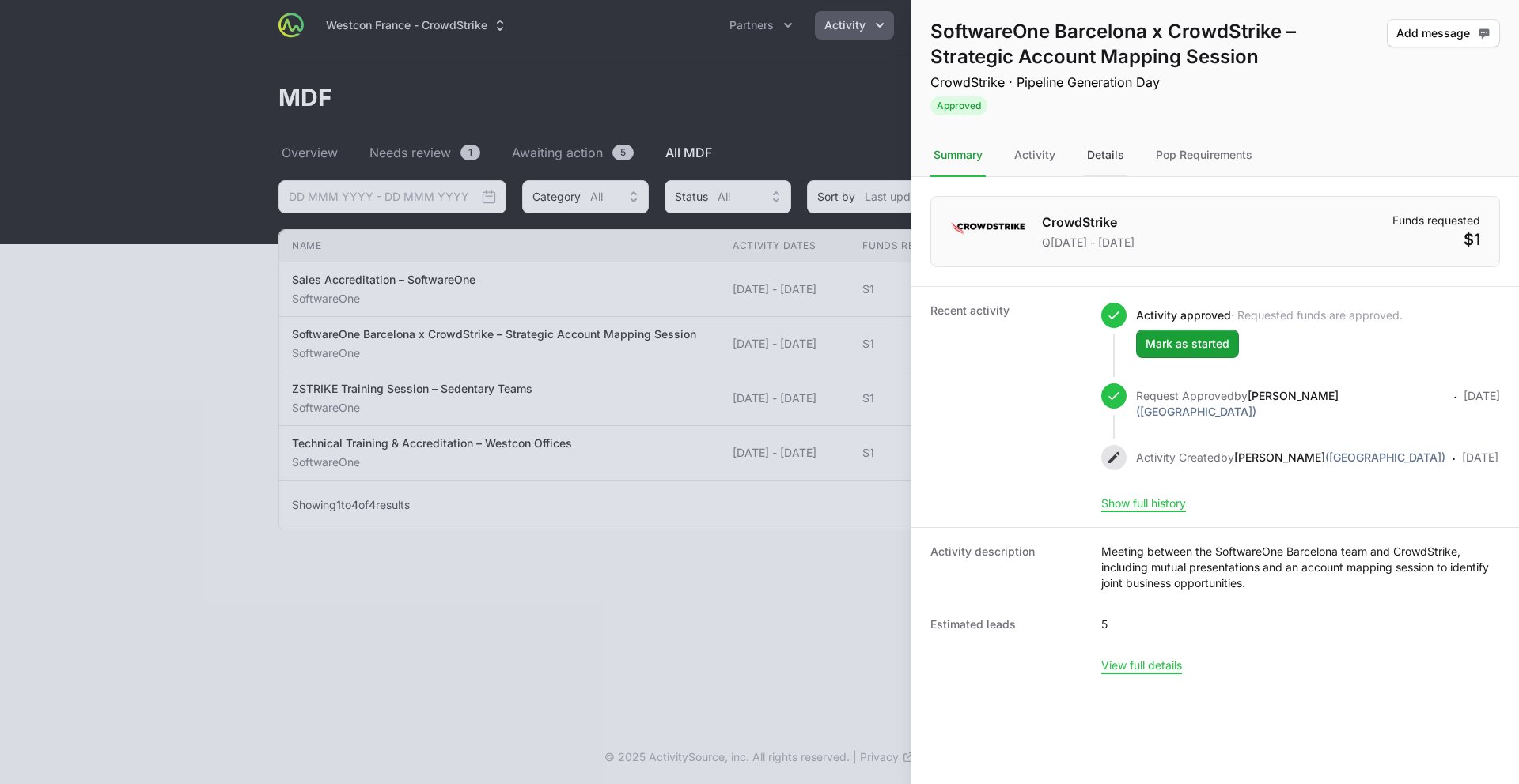
drag, startPoint x: 1116, startPoint y: 163, endPoint x: 1113, endPoint y: 155, distance: 8.5
click at [1116, 157] on div "Details" at bounding box center [1105, 156] width 43 height 42
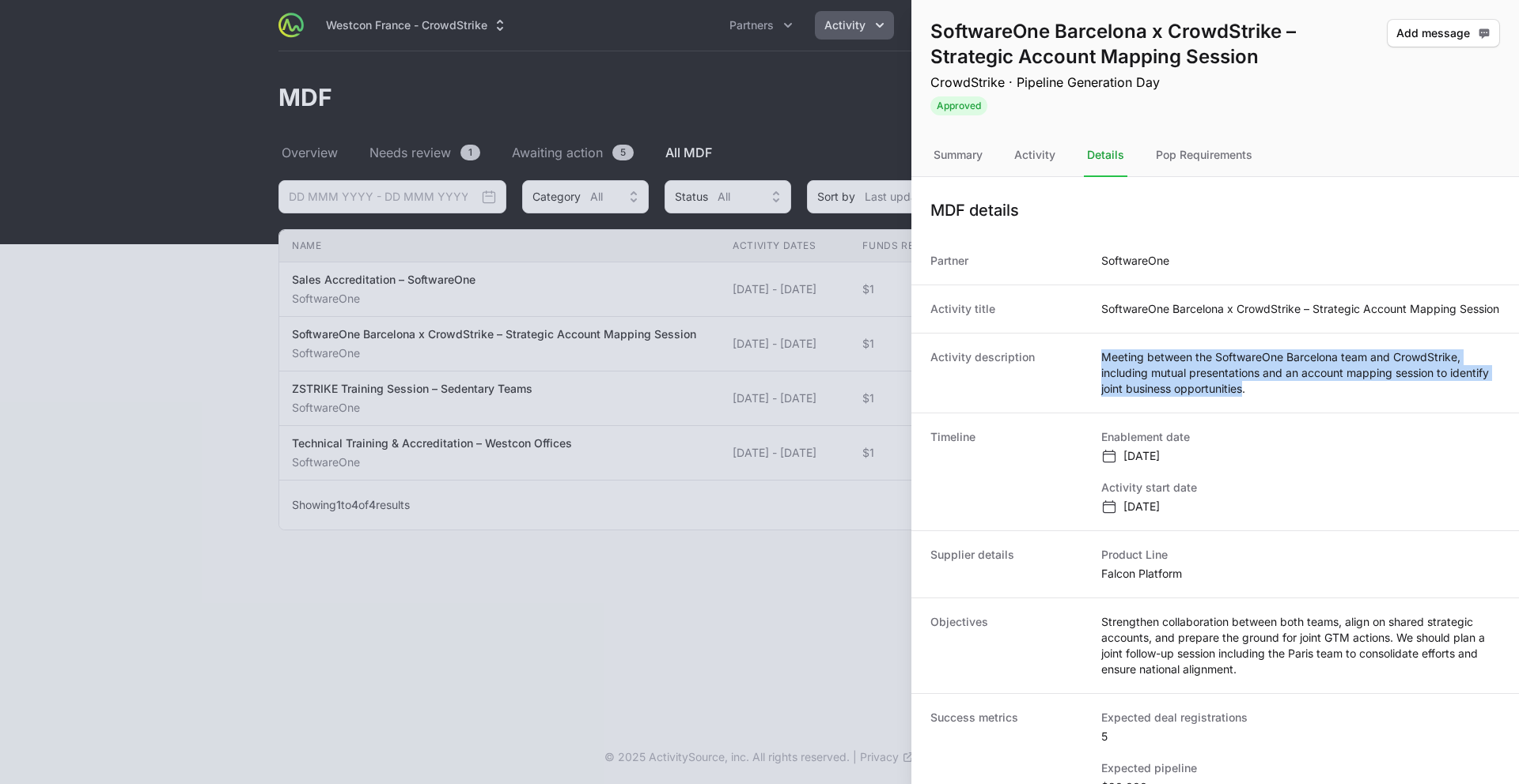
drag, startPoint x: 1243, startPoint y: 402, endPoint x: 1104, endPoint y: 377, distance: 141.2
click at [1104, 377] on dd "Meeting between the SoftwareOne Barcelona team and CrowdStrike, including mutua…" at bounding box center [1300, 373] width 399 height 47
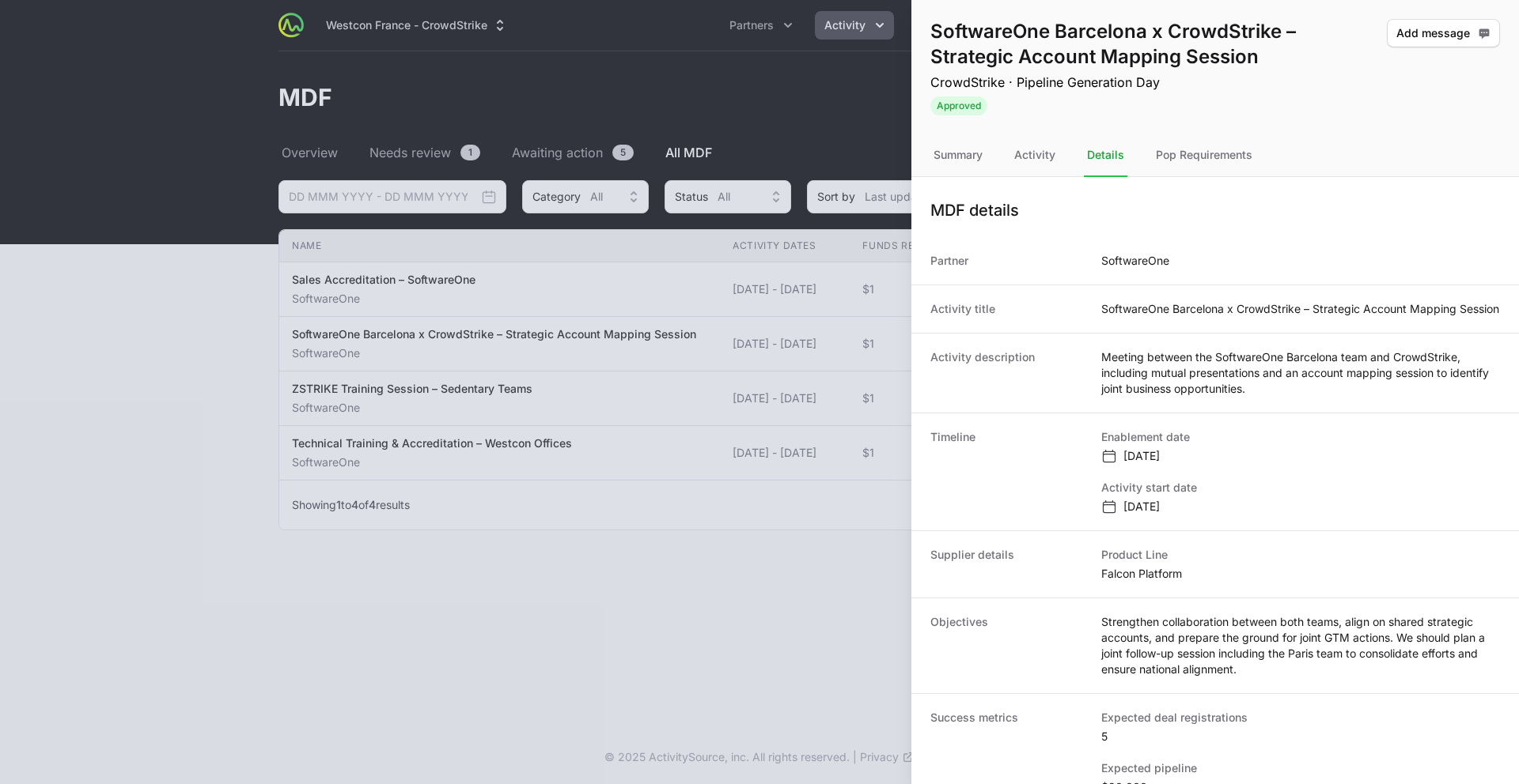
click at [496, 631] on div at bounding box center [760, 392] width 1519 height 784
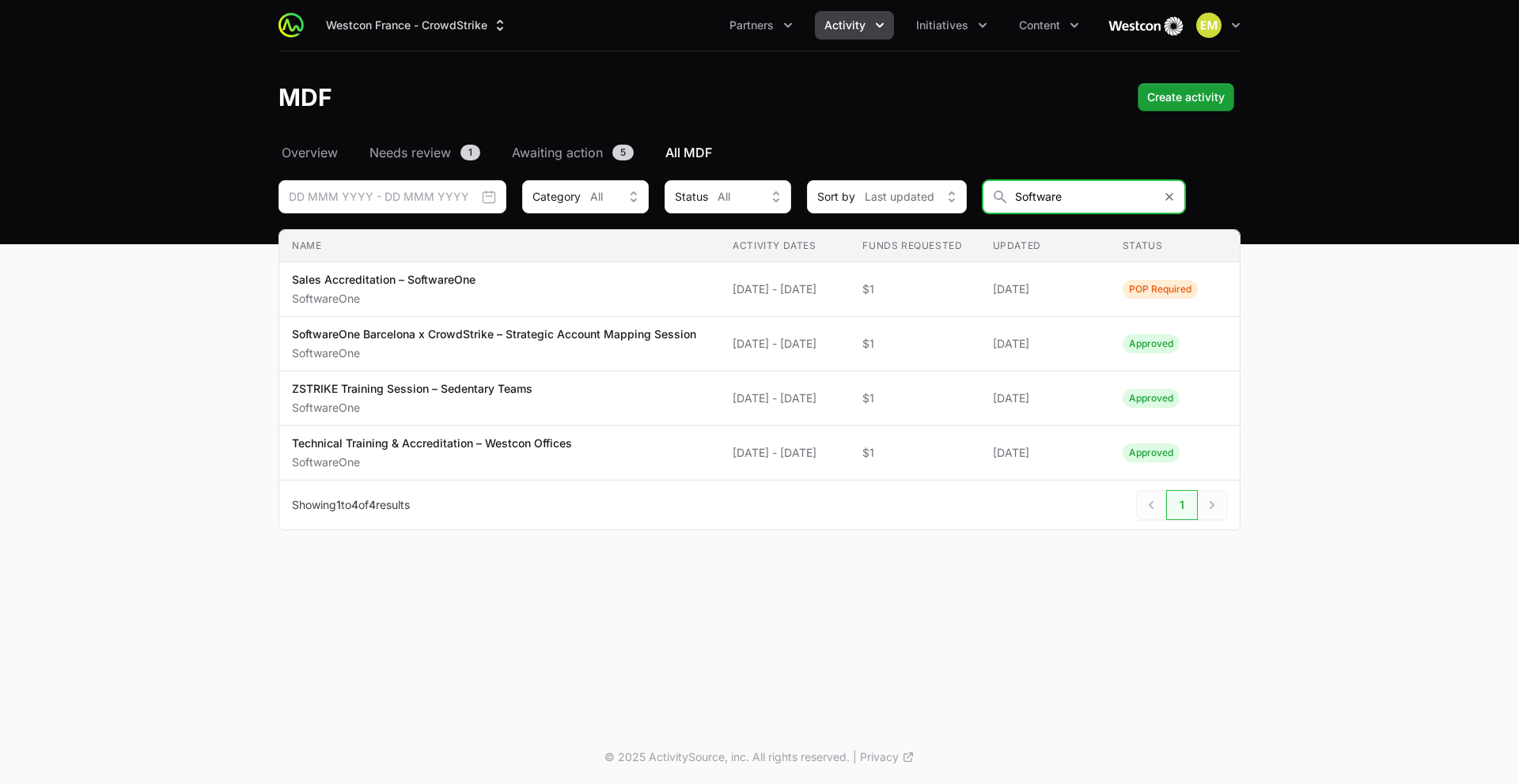
click at [1060, 203] on input "Software" at bounding box center [1084, 196] width 203 height 33
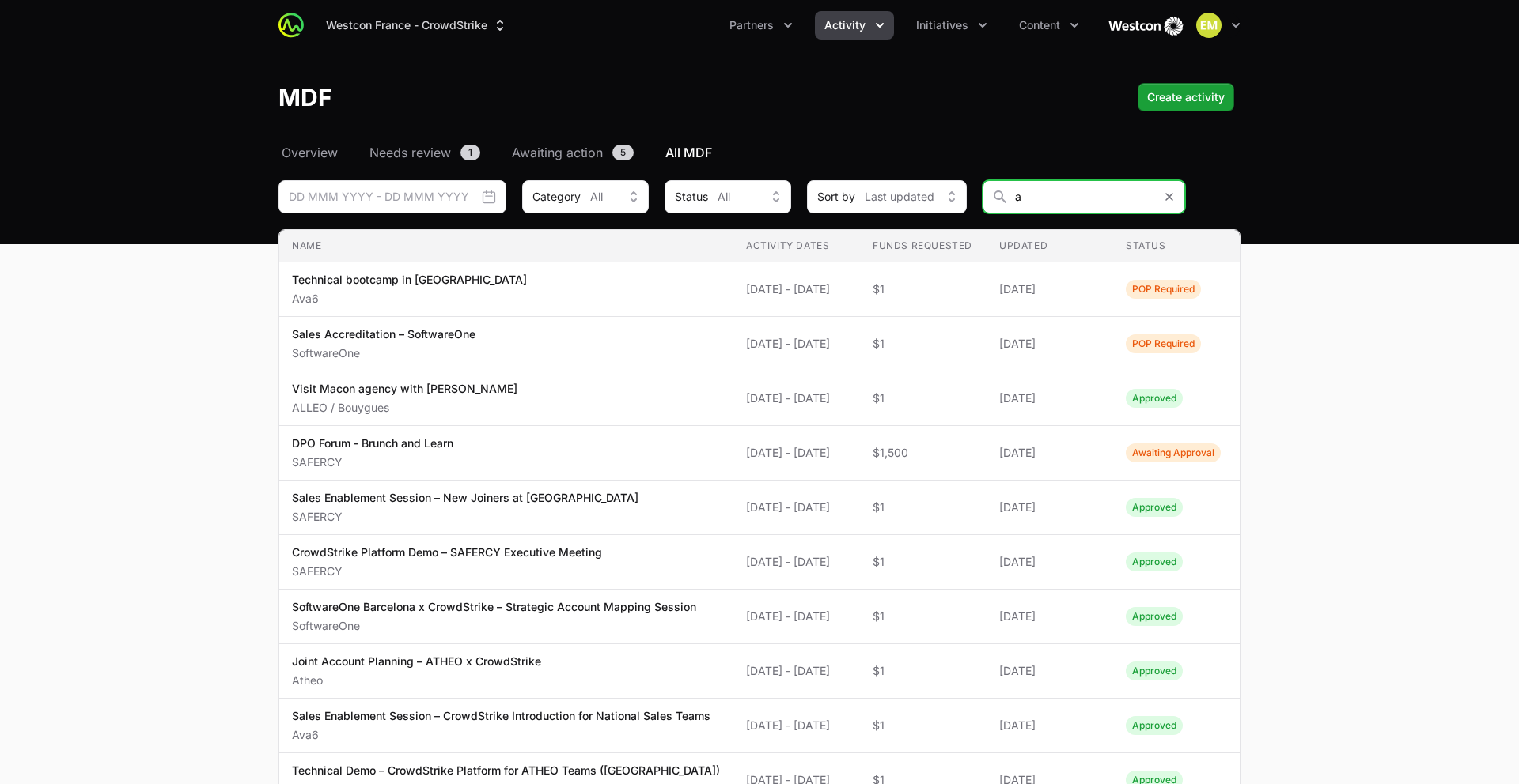
click at [1062, 203] on input "a" at bounding box center [1084, 196] width 203 height 33
type input "ava6"
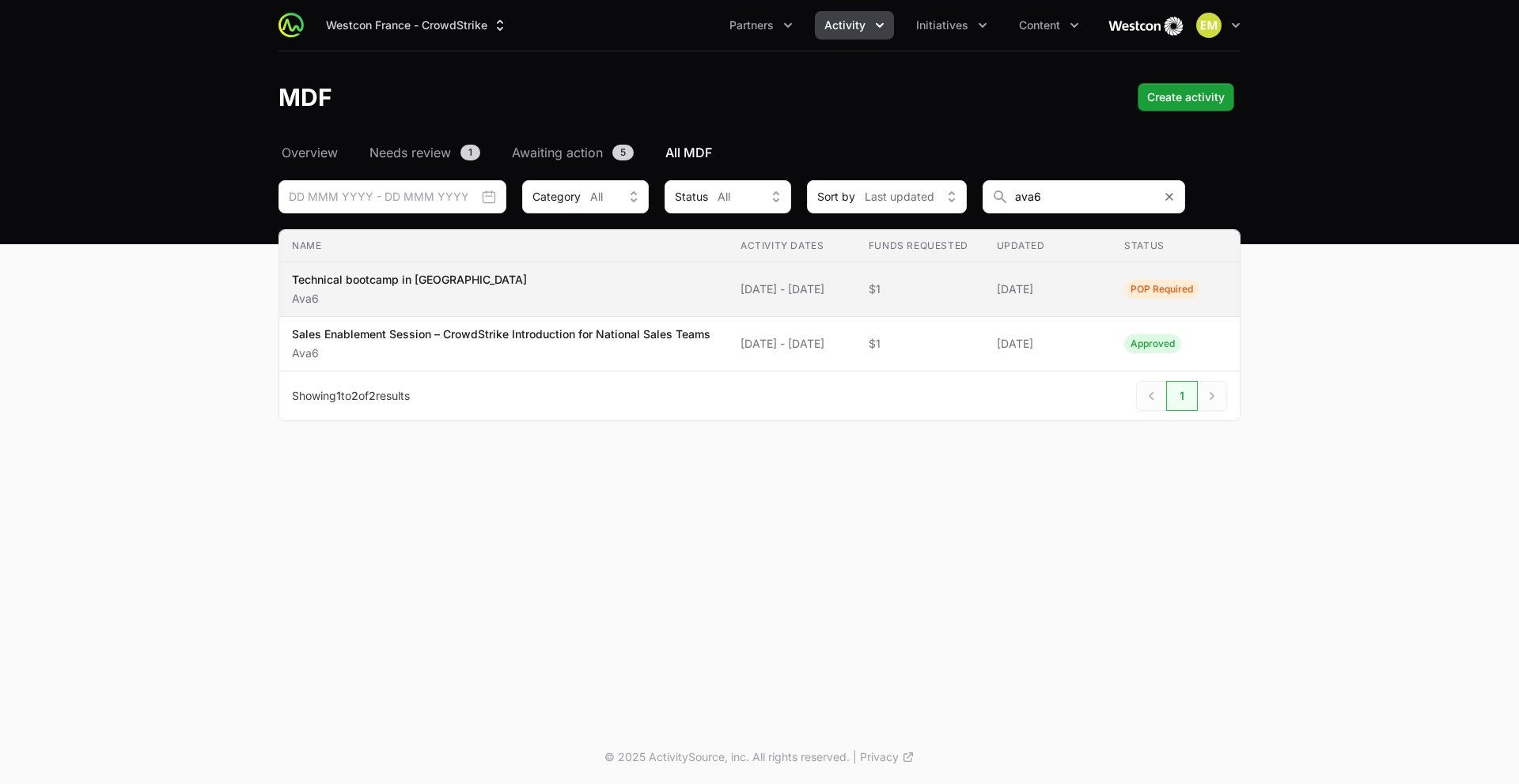
click at [955, 297] on span "$1" at bounding box center [920, 289] width 103 height 16
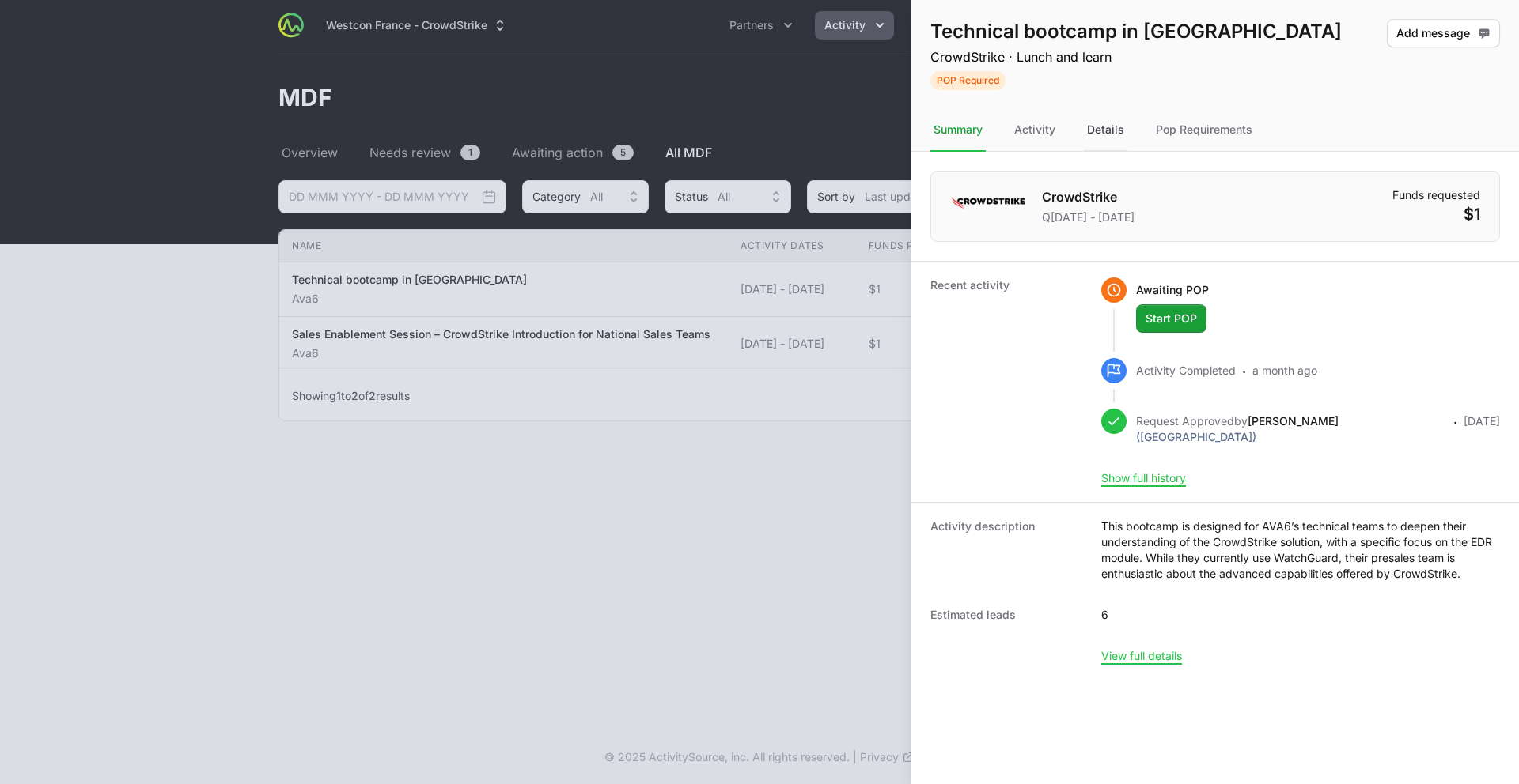
drag, startPoint x: 1100, startPoint y: 127, endPoint x: 1111, endPoint y: 140, distance: 17.0
click at [1100, 127] on div "Details" at bounding box center [1105, 130] width 43 height 42
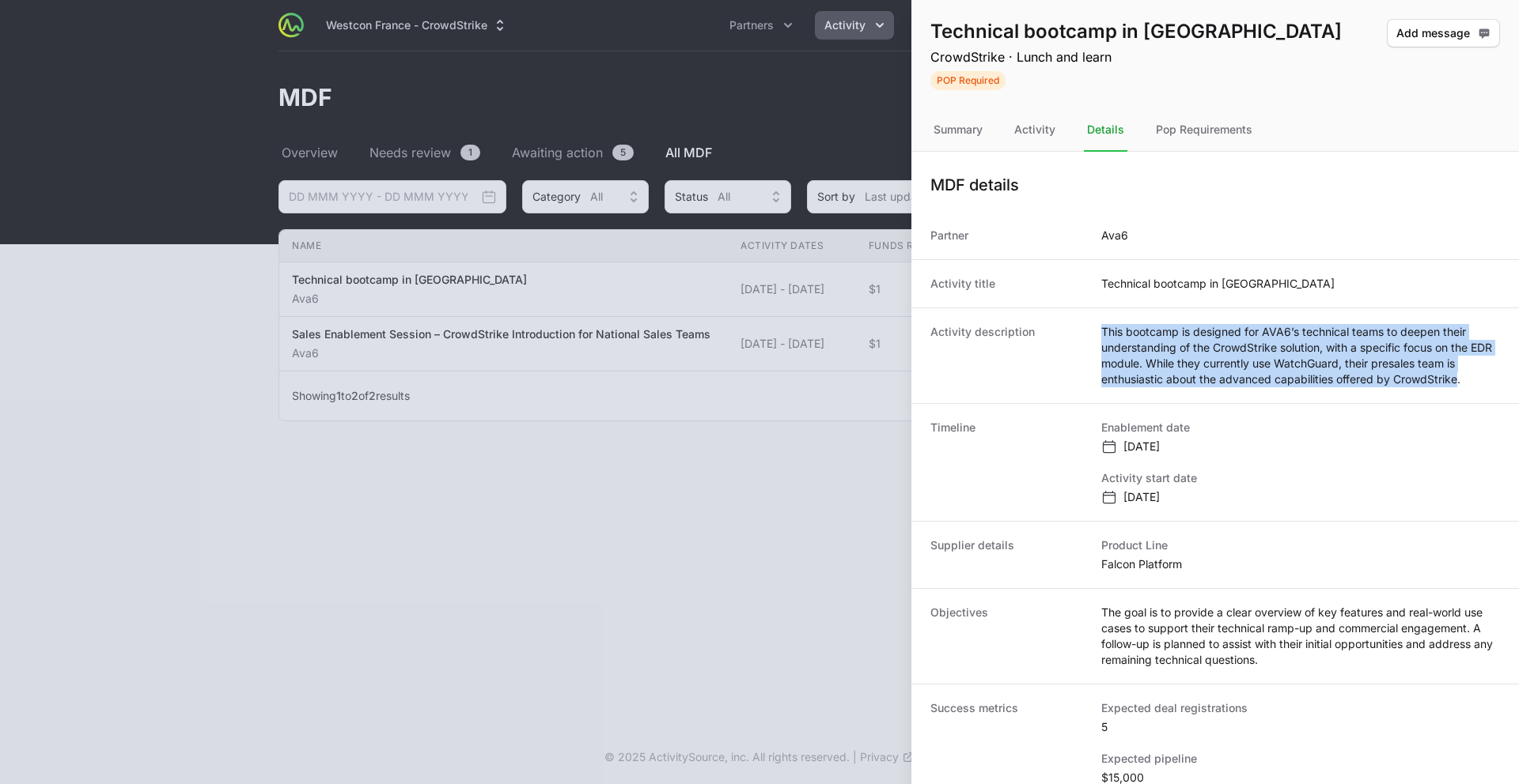
drag, startPoint x: 1452, startPoint y: 377, endPoint x: 1103, endPoint y: 337, distance: 351.3
click at [1103, 337] on dd "This bootcamp is designed for AVA6’s technical teams to deepen their understand…" at bounding box center [1300, 355] width 399 height 63
click at [294, 449] on div at bounding box center [760, 392] width 1519 height 784
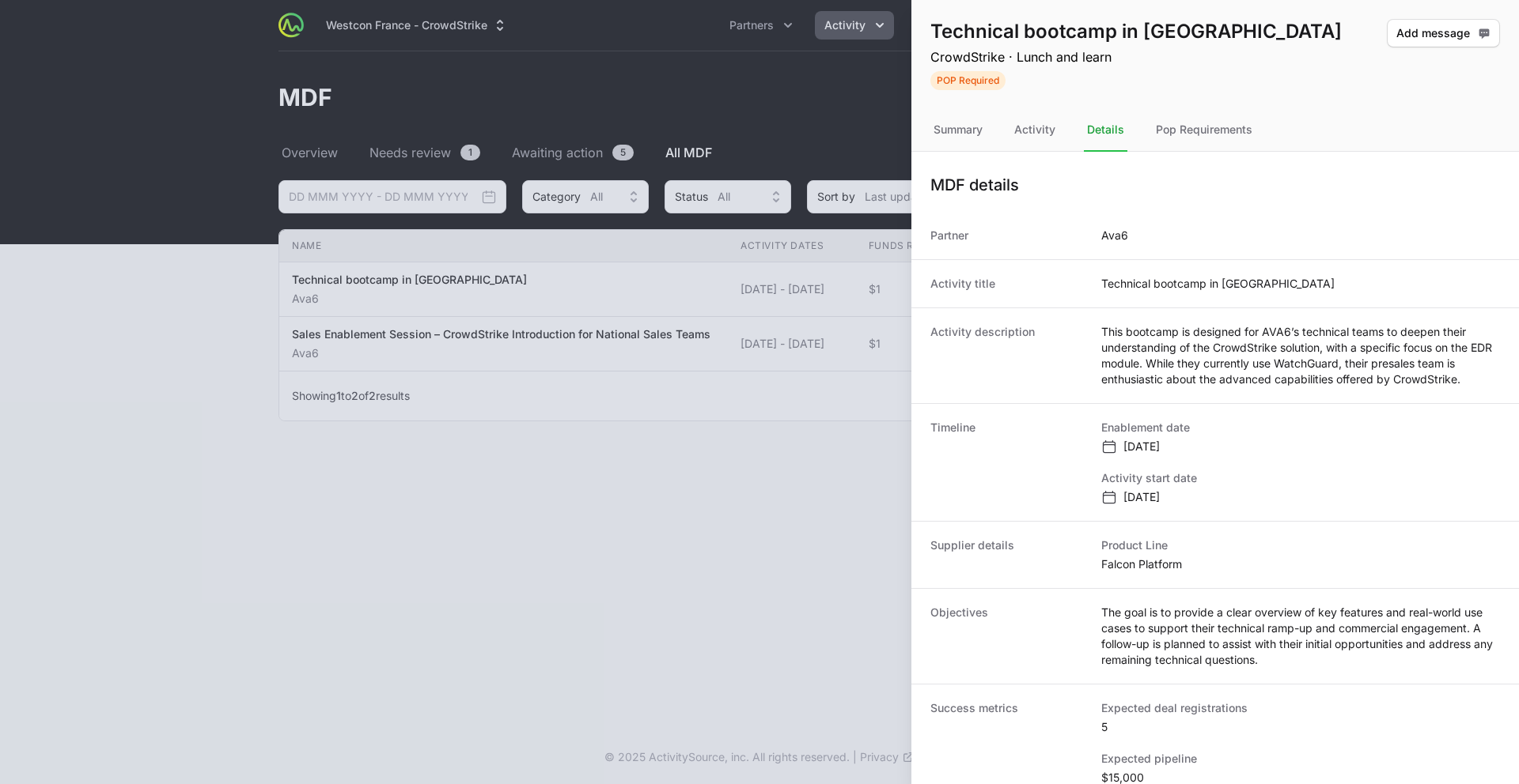
click at [294, 449] on div at bounding box center [760, 392] width 1519 height 784
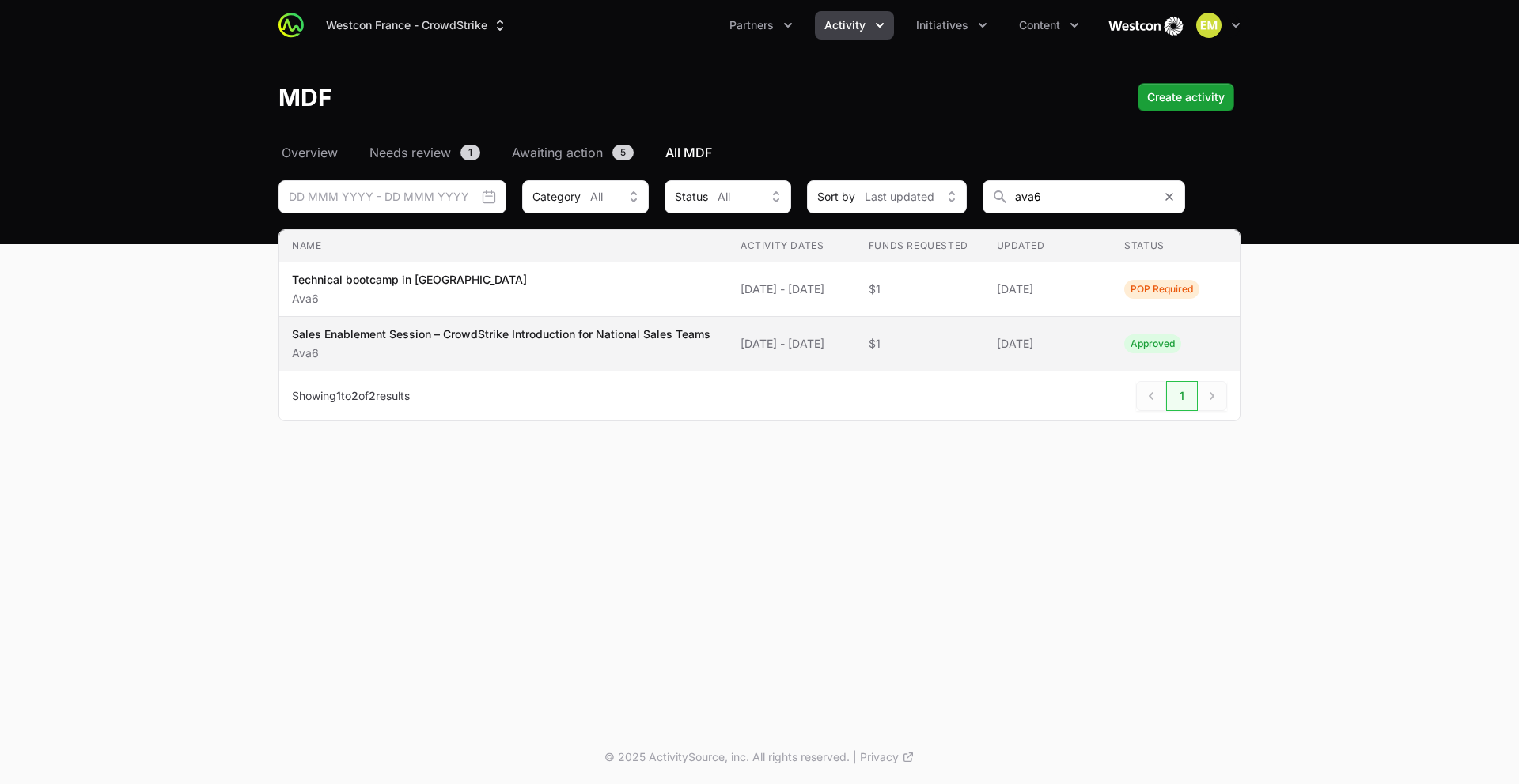
click at [518, 338] on p "Sales Enablement Session – CrowdStrike Introduction for National Sales Teams" at bounding box center [501, 334] width 419 height 16
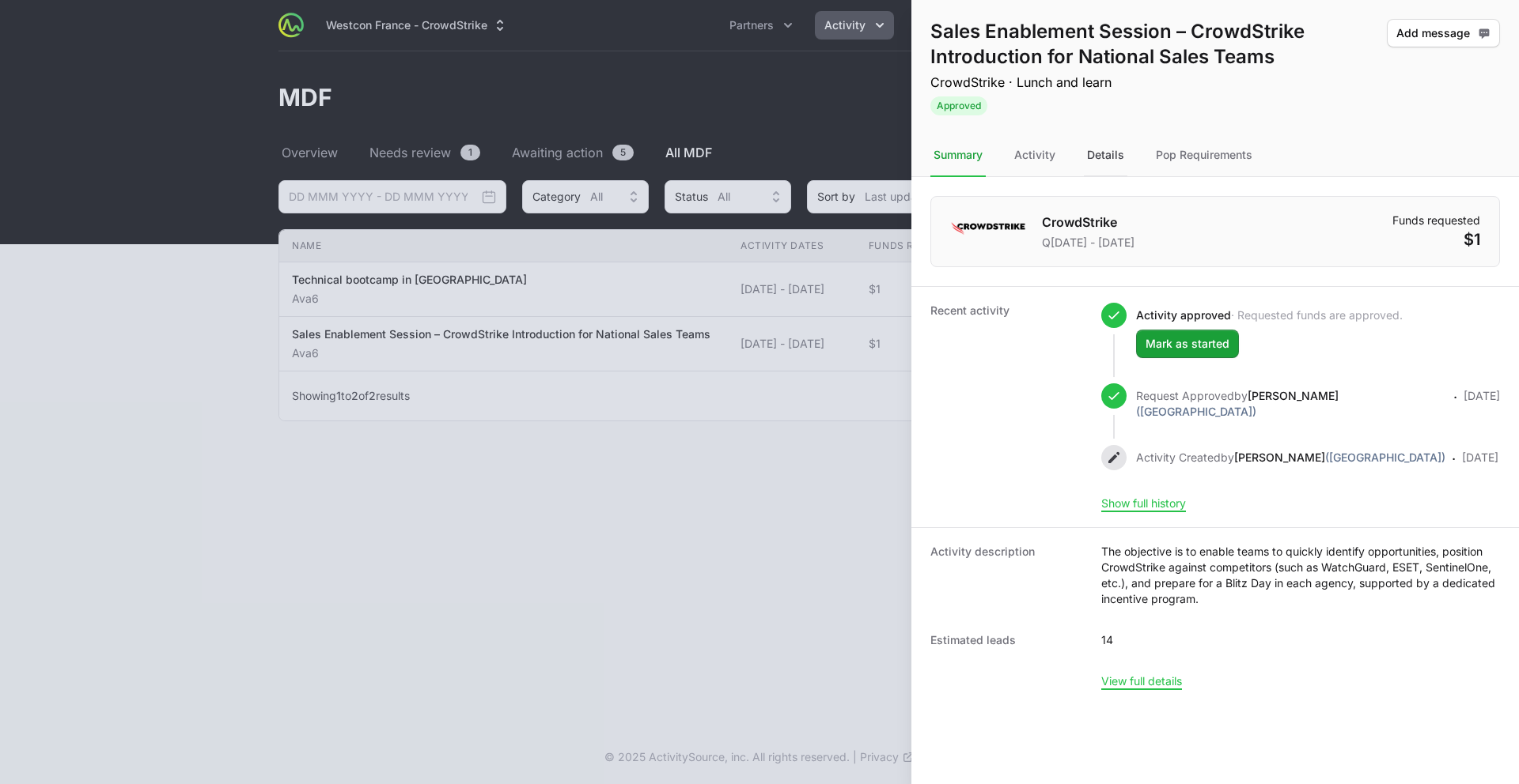
click at [1115, 160] on div "Details" at bounding box center [1105, 156] width 43 height 42
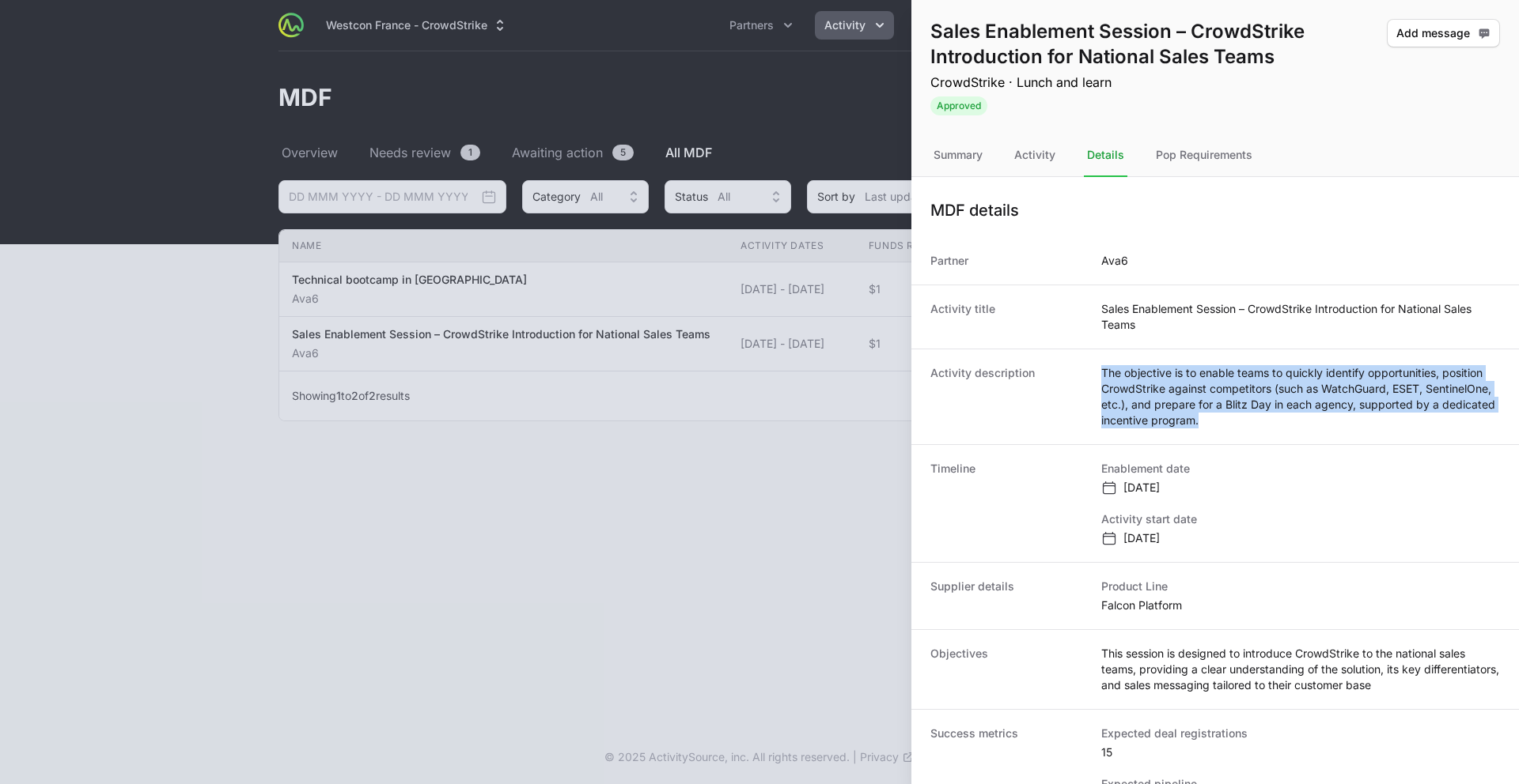
drag, startPoint x: 1197, startPoint y: 419, endPoint x: 1104, endPoint y: 378, distance: 101.6
click at [1104, 378] on dd "The objective is to enable teams to quickly identify opportunities, position Cr…" at bounding box center [1300, 397] width 399 height 63
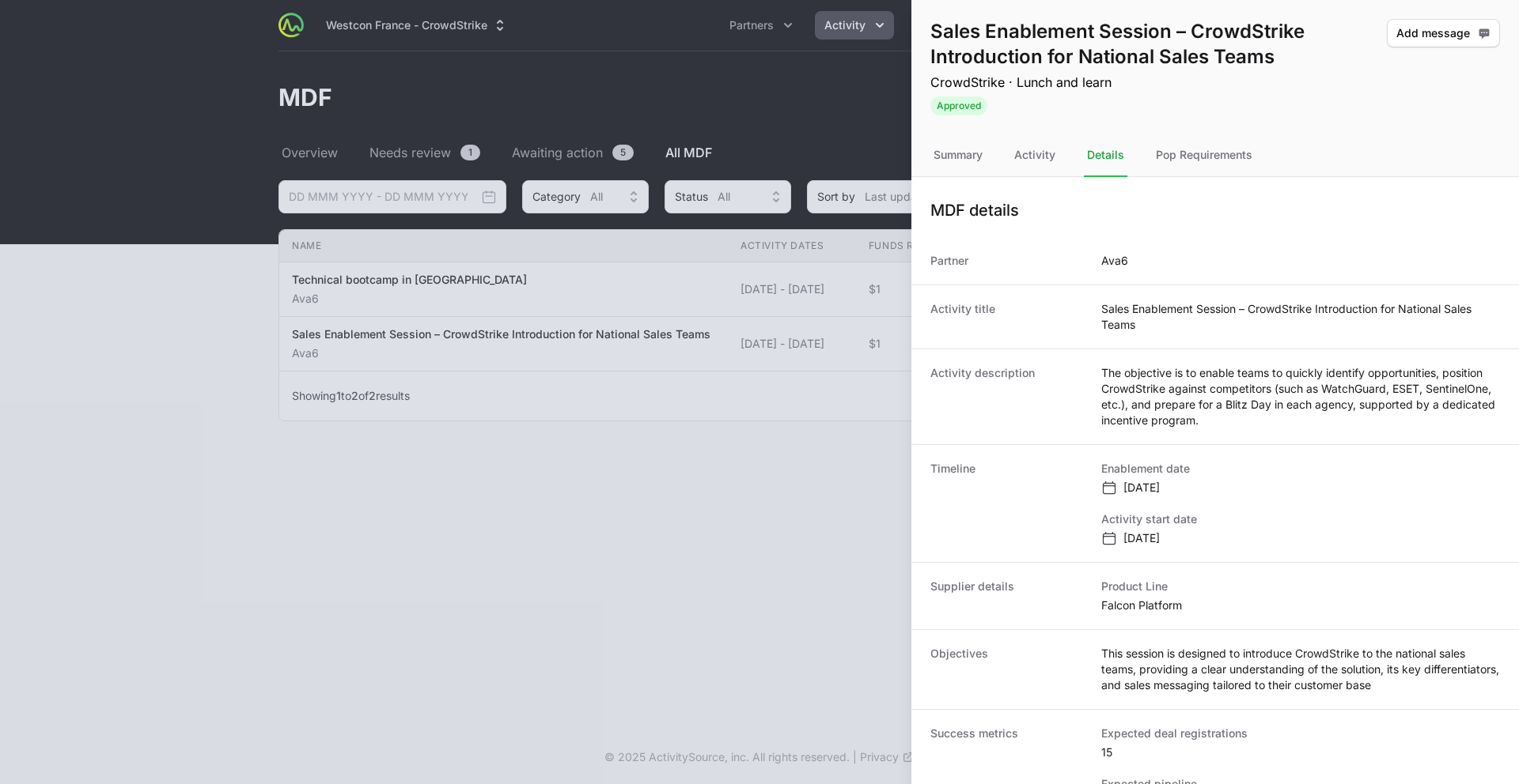
click at [402, 535] on div at bounding box center [760, 392] width 1519 height 784
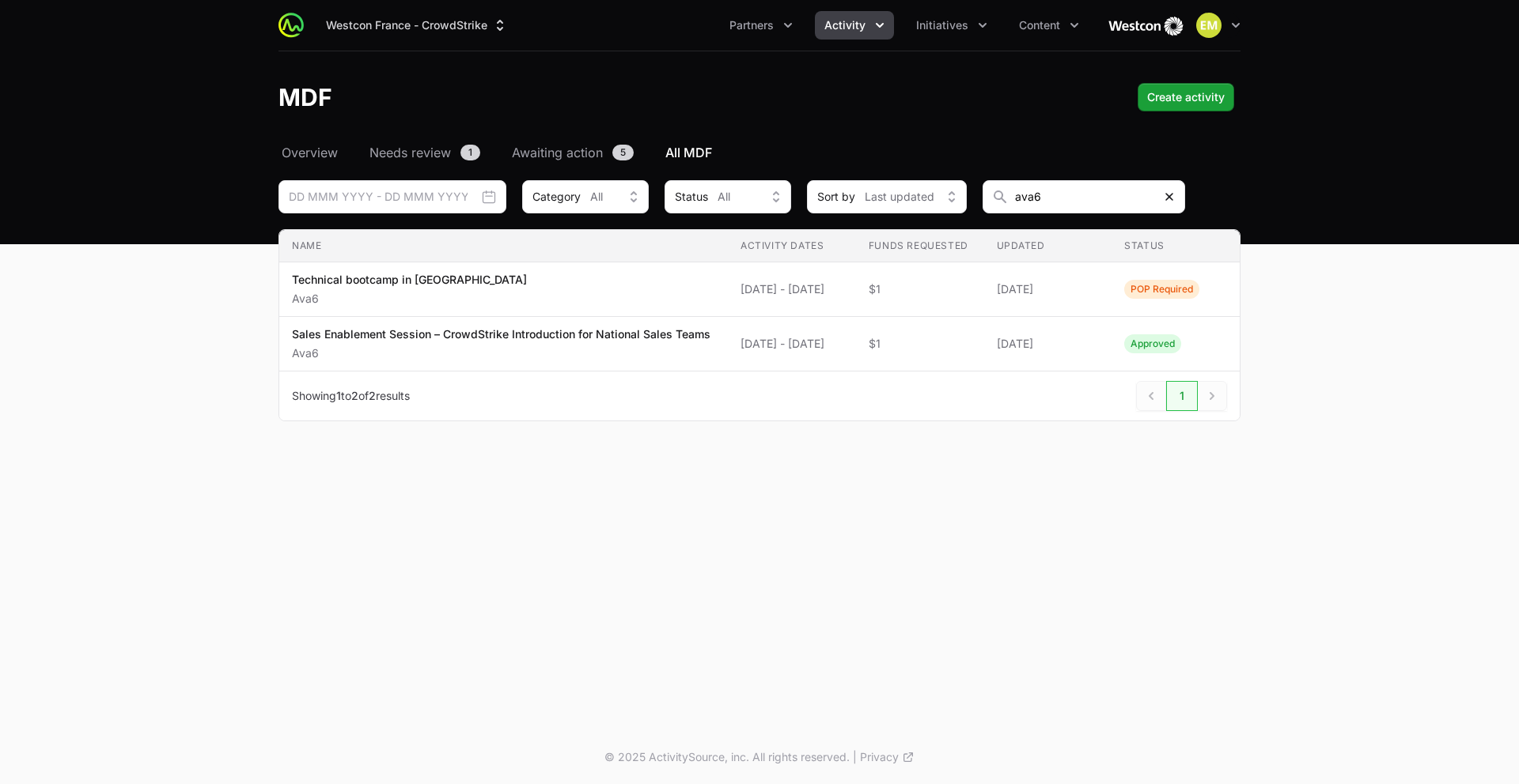
click at [1154, 196] on icon "MDF Filters" at bounding box center [1169, 197] width 13 height 13
